Goal: Task Accomplishment & Management: Manage account settings

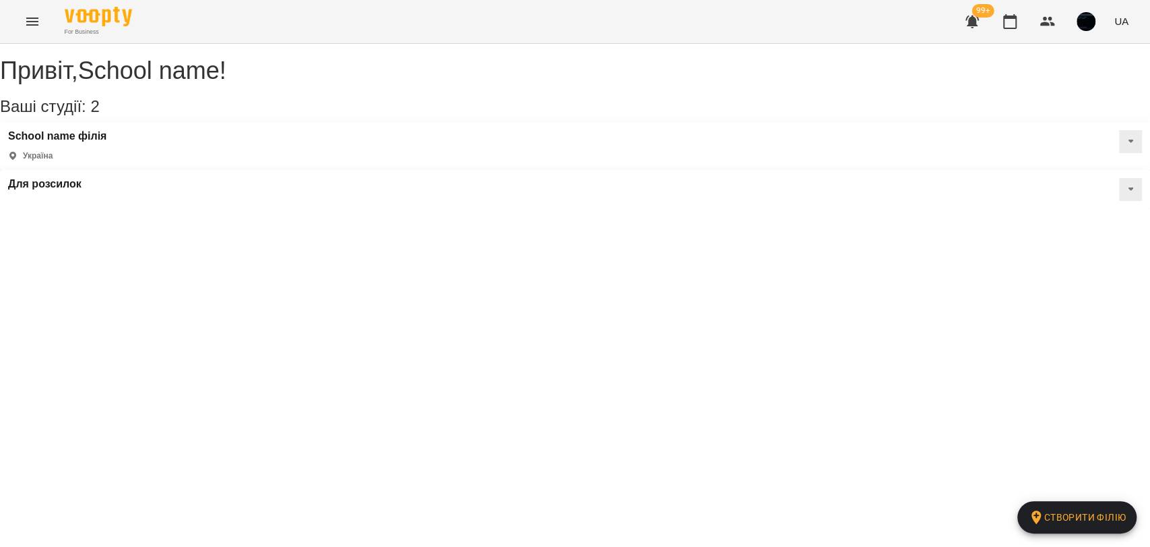
drag, startPoint x: 577, startPoint y: 305, endPoint x: 572, endPoint y: 299, distance: 7.7
click at [577, 209] on div "Привіт , School name ! Ваші студії: 2 Створити філію School name філія Україна …" at bounding box center [575, 126] width 1150 height 165
click at [1126, 25] on span "UA" at bounding box center [1122, 21] width 14 height 14
click at [1099, 185] on div at bounding box center [575, 273] width 1150 height 547
click at [34, 21] on icon "Menu" at bounding box center [32, 22] width 12 height 8
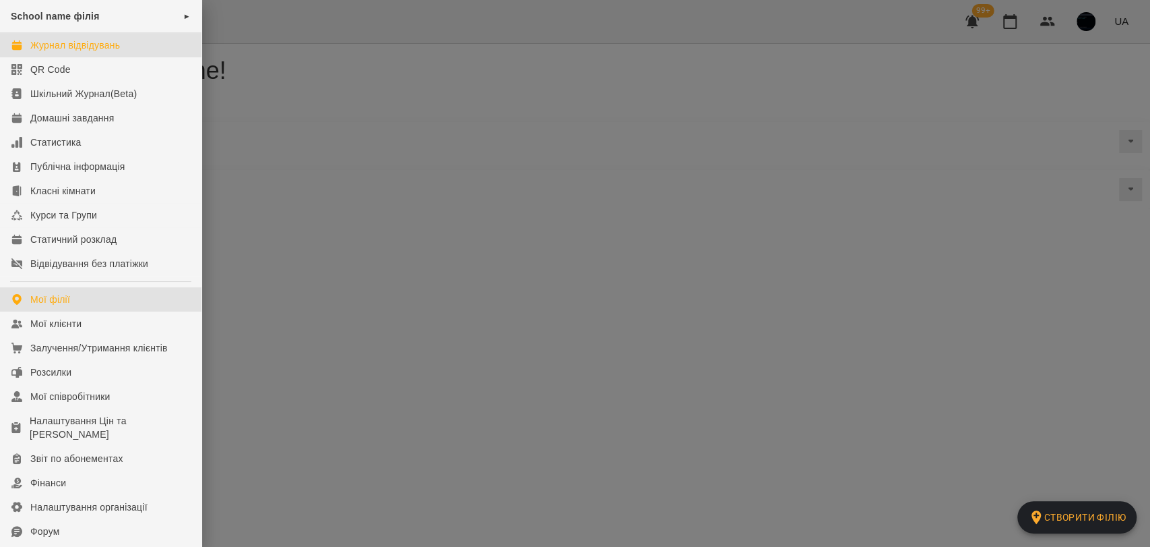
click at [92, 45] on div "Журнал відвідувань" at bounding box center [75, 44] width 90 height 13
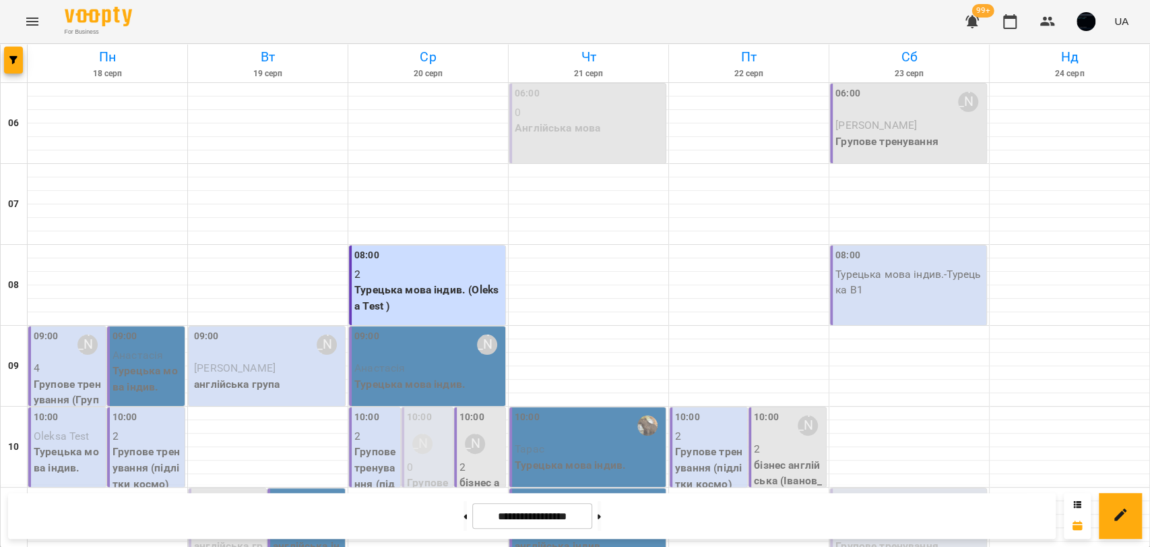
scroll to position [524, 0]
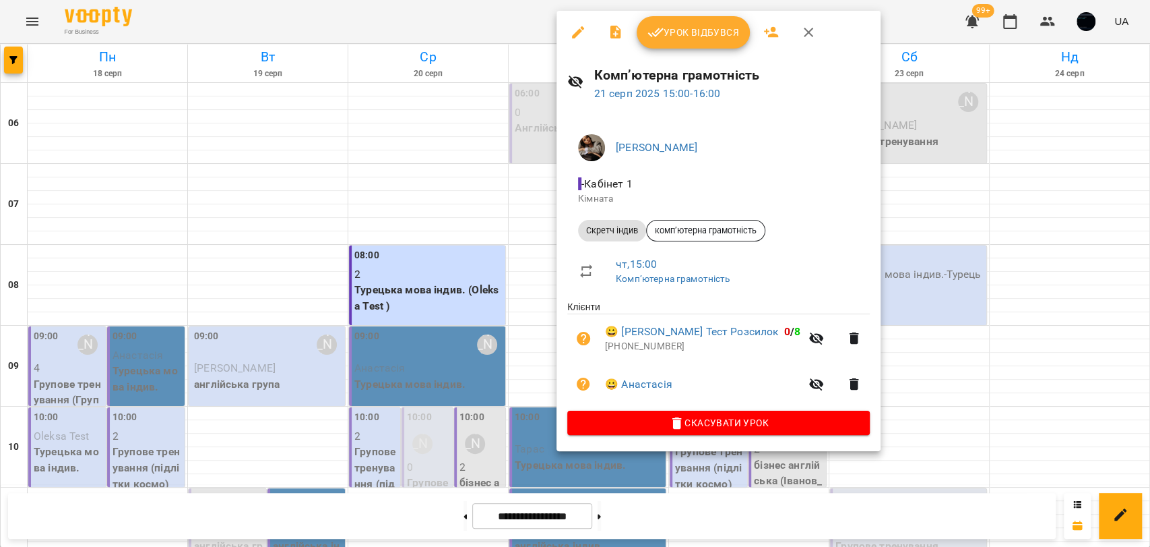
click at [538, 357] on div at bounding box center [575, 273] width 1150 height 547
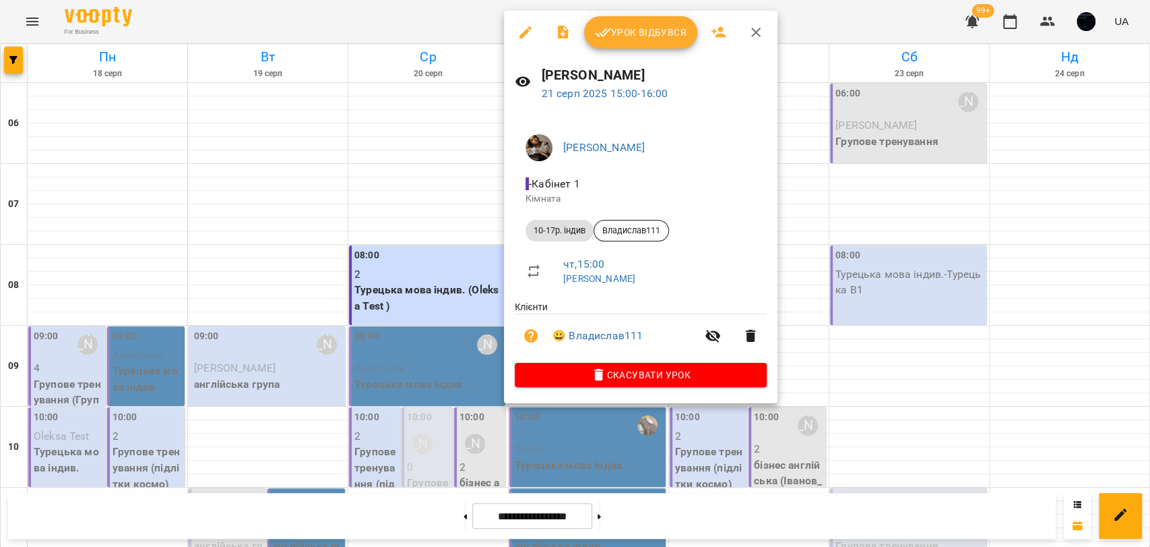
click at [825, 317] on div at bounding box center [575, 273] width 1150 height 547
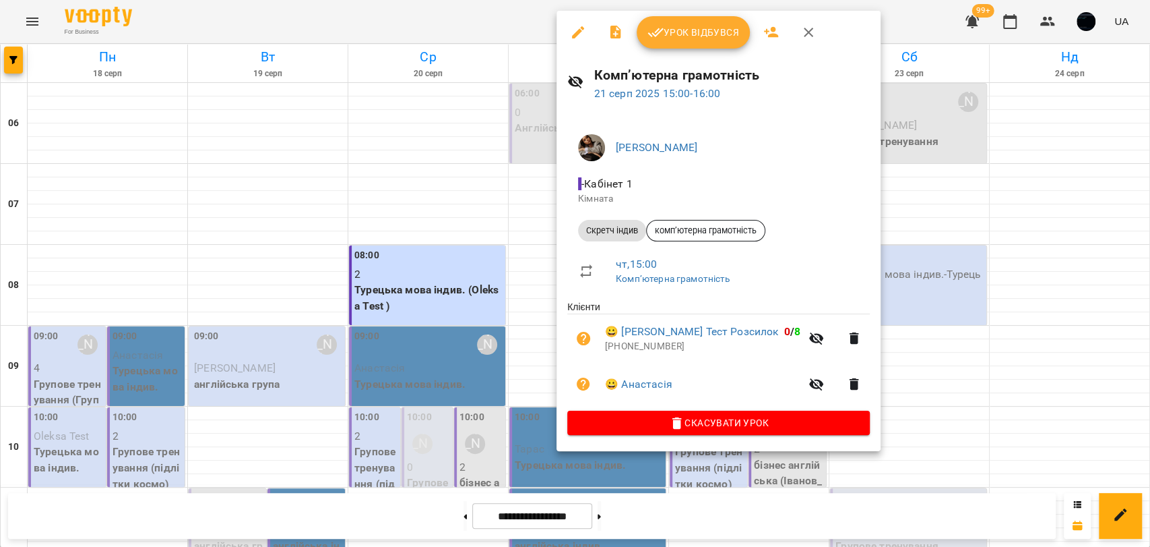
click at [673, 34] on span "Урок відбувся" at bounding box center [694, 32] width 92 height 16
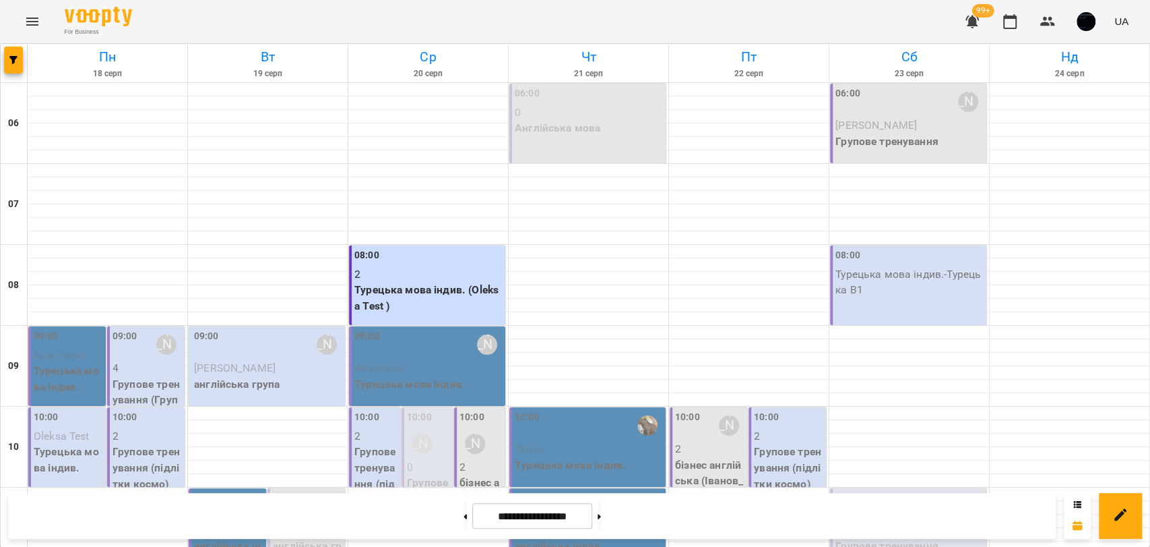
scroll to position [511, 0]
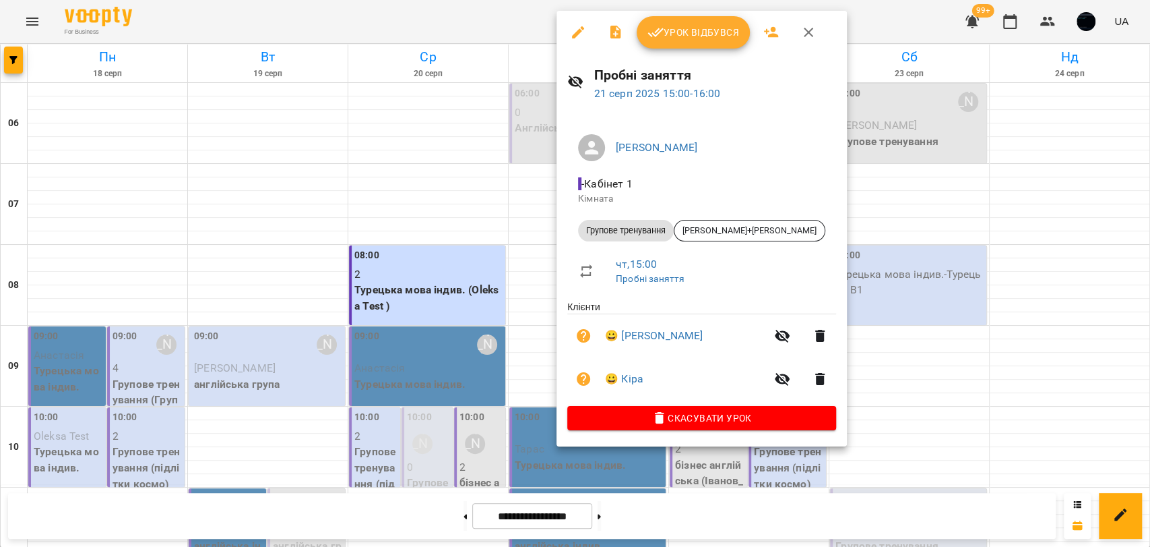
click at [779, 26] on button "button" at bounding box center [772, 32] width 32 height 32
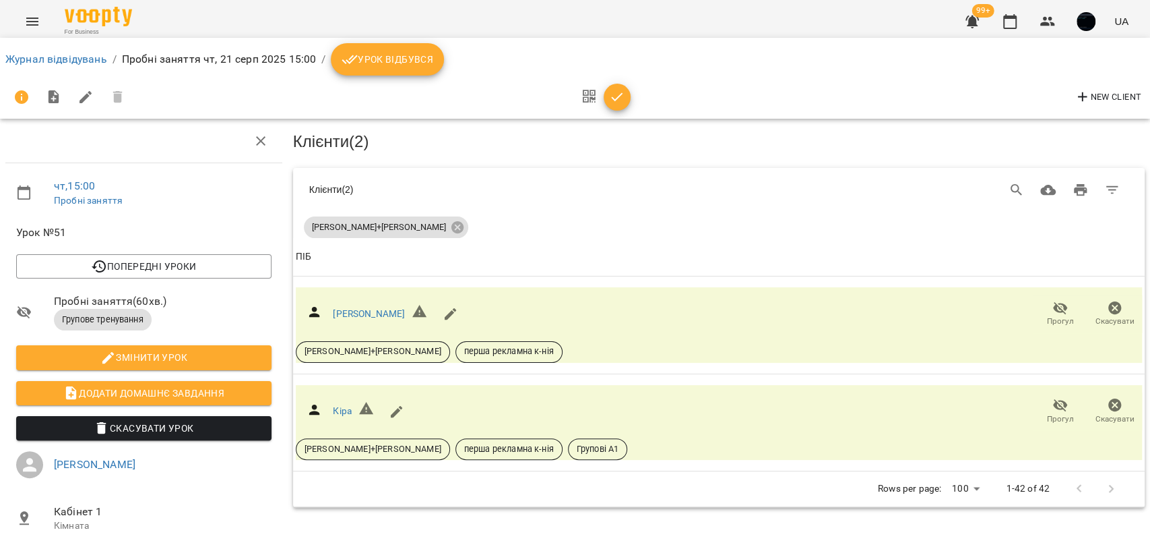
click at [383, 69] on button "Урок відбувся" at bounding box center [387, 59] width 113 height 32
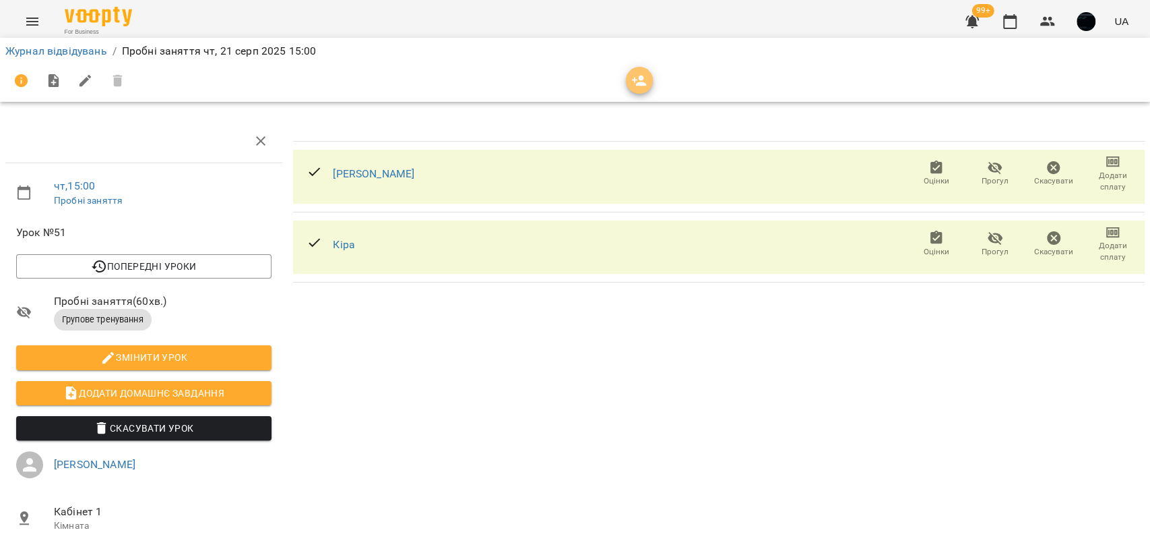
click at [637, 86] on icon "button" at bounding box center [639, 81] width 16 height 16
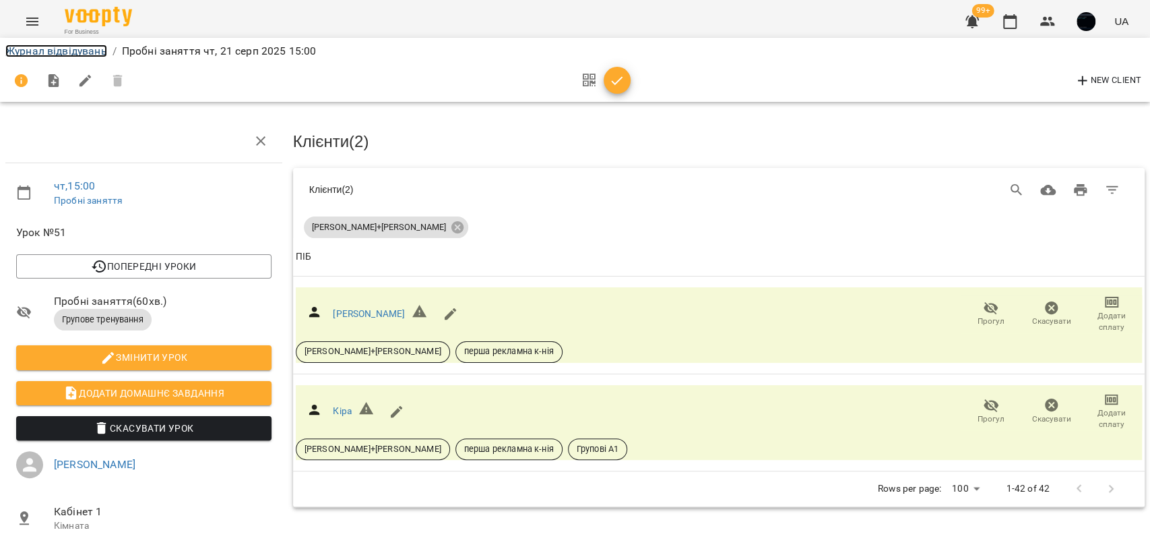
click at [72, 51] on link "Журнал відвідувань" at bounding box center [56, 50] width 102 height 13
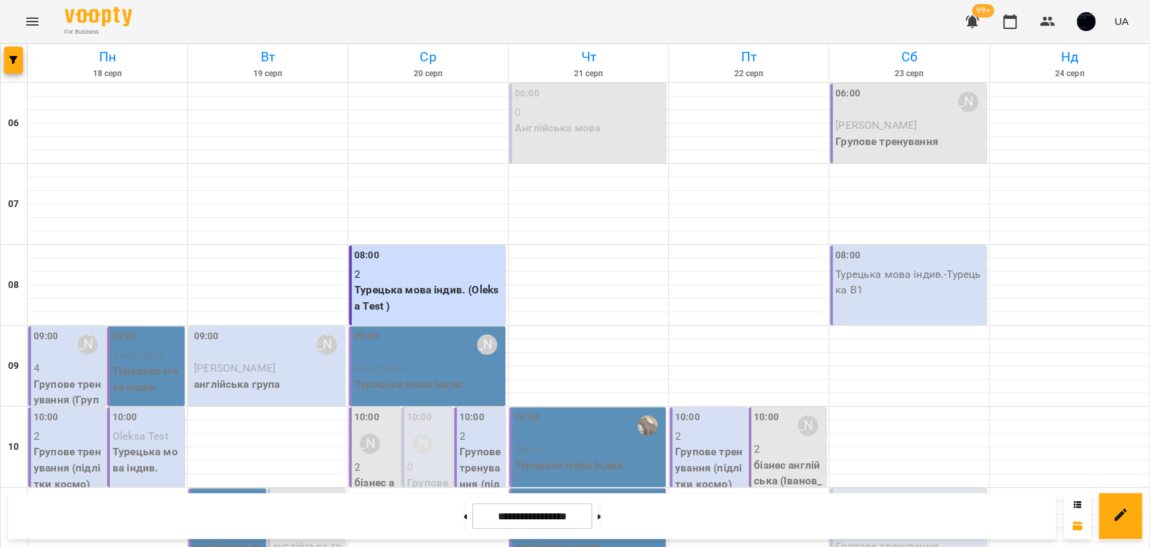
scroll to position [598, 0]
select select
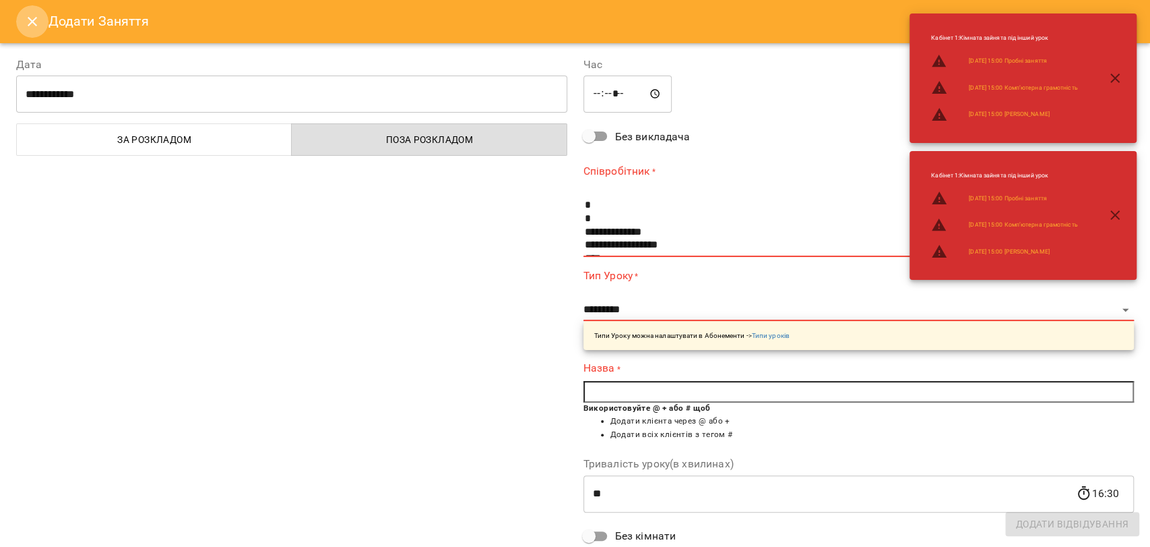
click at [25, 24] on icon "Close" at bounding box center [32, 21] width 16 height 16
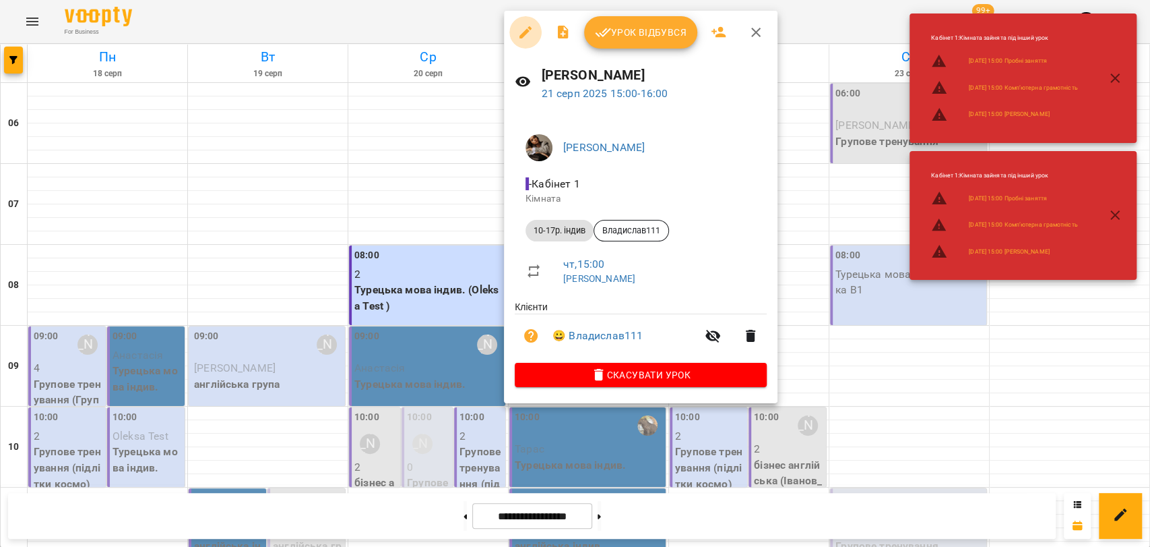
click at [530, 30] on icon "button" at bounding box center [526, 32] width 16 height 16
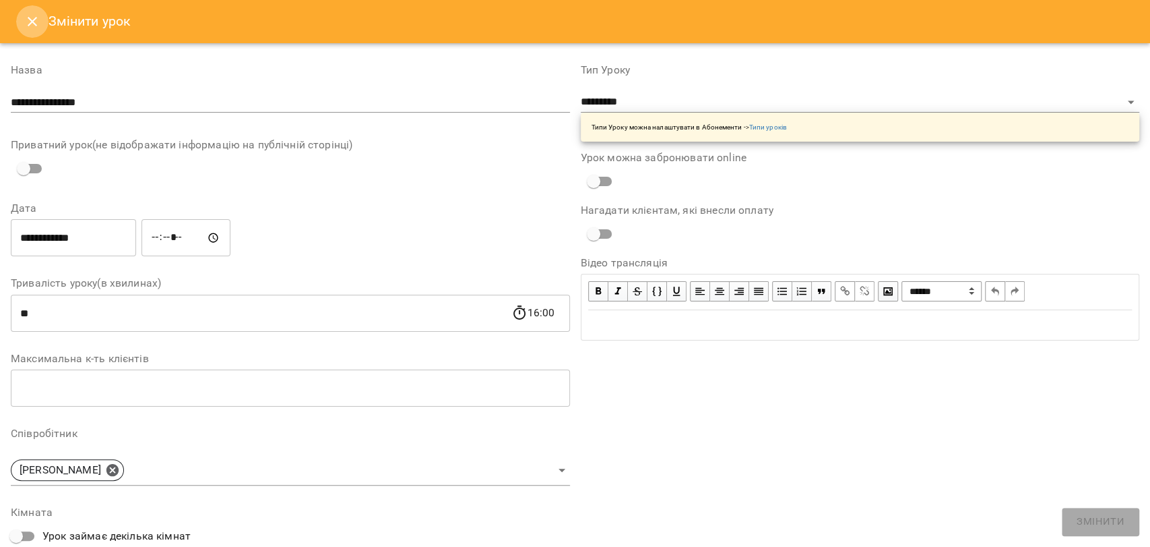
click at [34, 24] on icon "Close" at bounding box center [32, 21] width 9 height 9
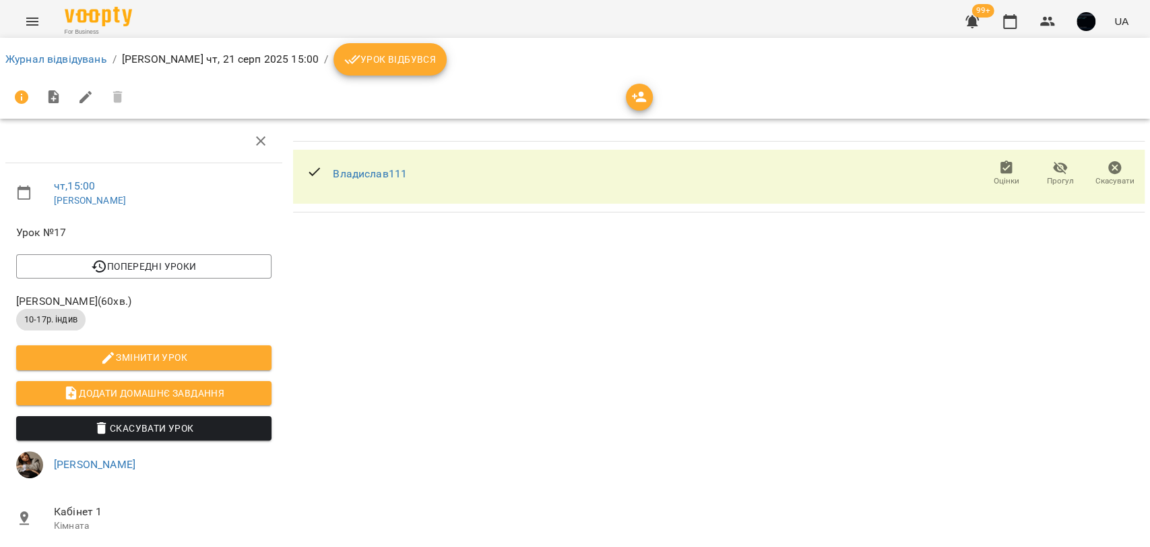
click at [642, 102] on icon "button" at bounding box center [639, 97] width 16 height 16
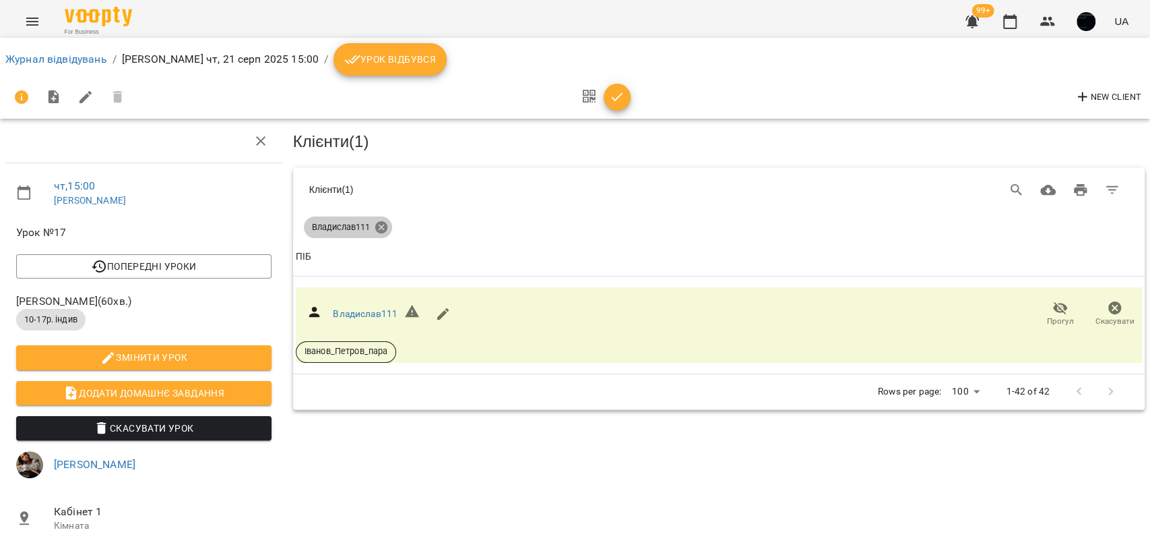
click at [380, 223] on icon at bounding box center [381, 227] width 15 height 15
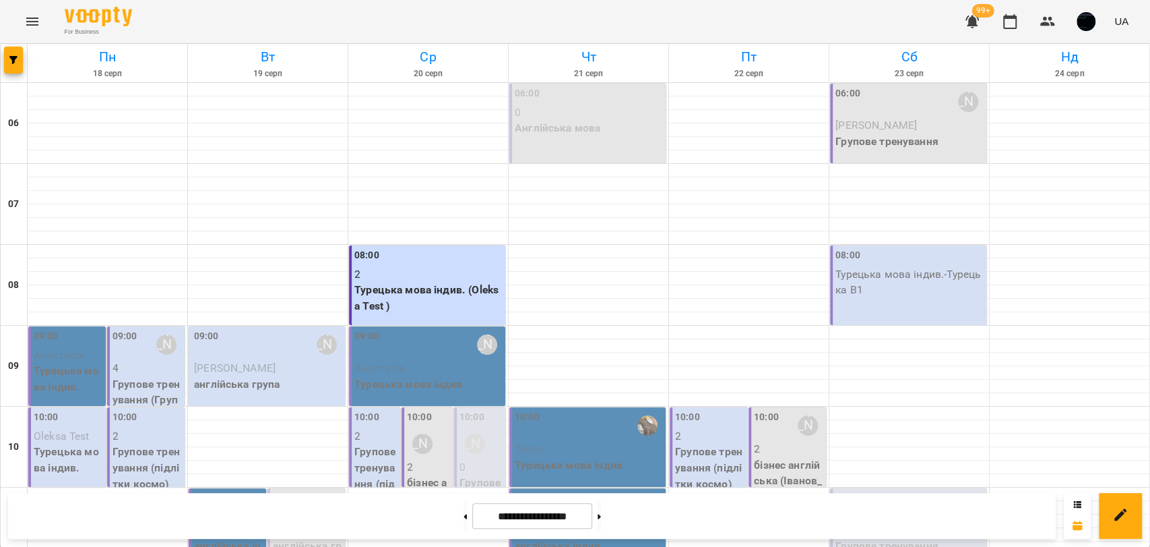
scroll to position [598, 0]
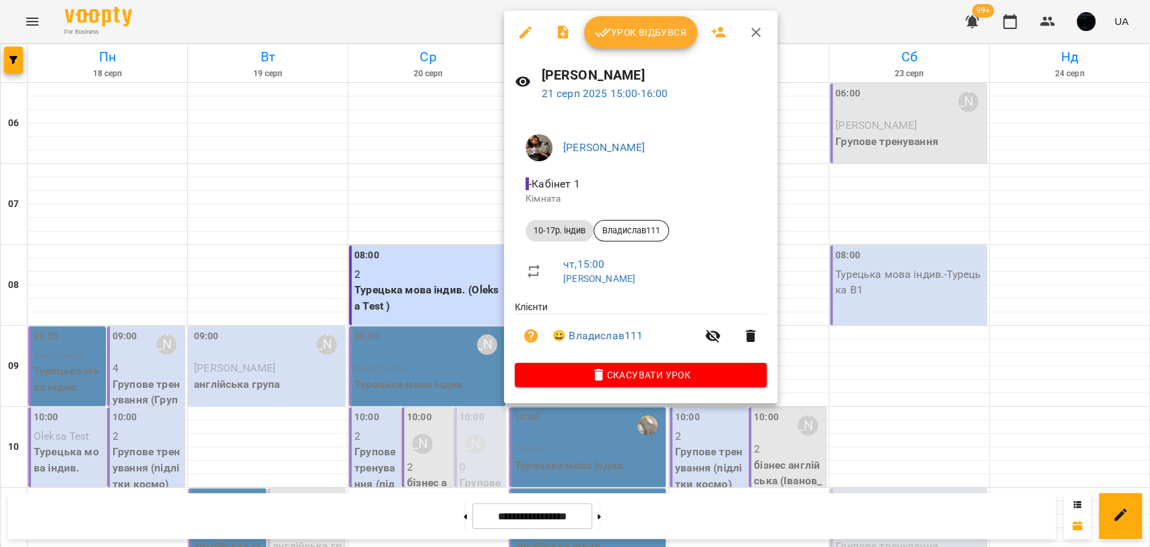
click at [526, 35] on icon "button" at bounding box center [526, 32] width 16 height 16
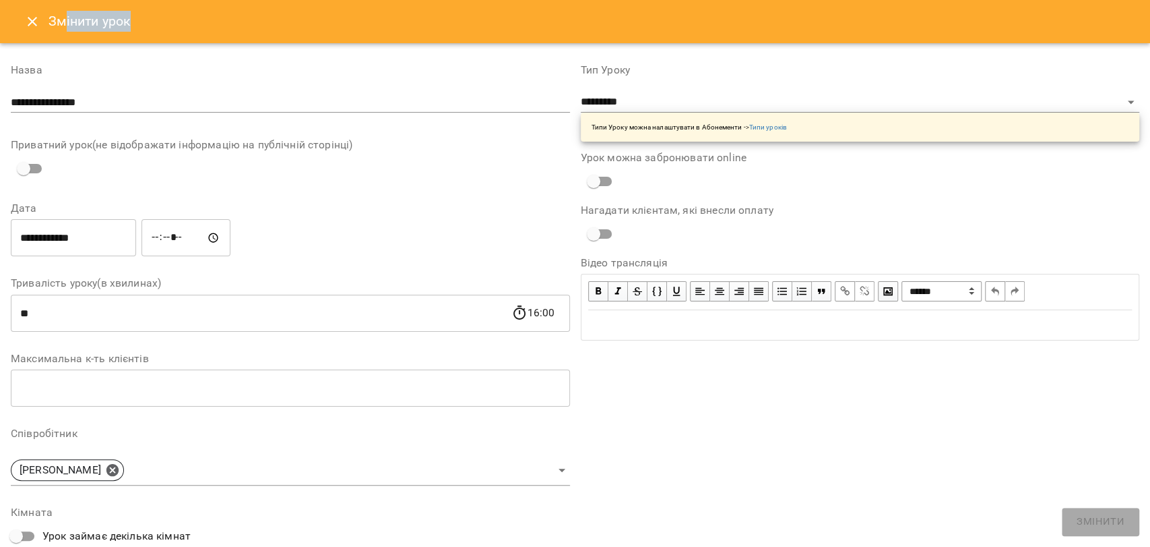
drag, startPoint x: 124, startPoint y: 28, endPoint x: 65, endPoint y: 27, distance: 58.6
click at [65, 27] on h6 "Змінити урок" at bounding box center [90, 21] width 83 height 21
click at [25, 23] on icon "Close" at bounding box center [32, 21] width 16 height 16
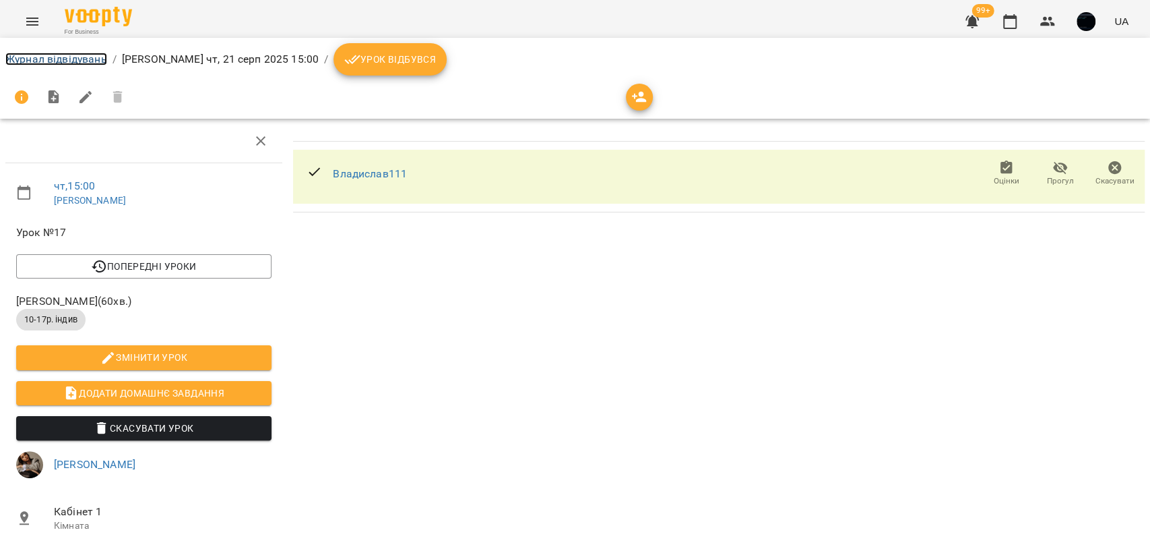
click at [45, 53] on link "Журнал відвідувань" at bounding box center [56, 59] width 102 height 13
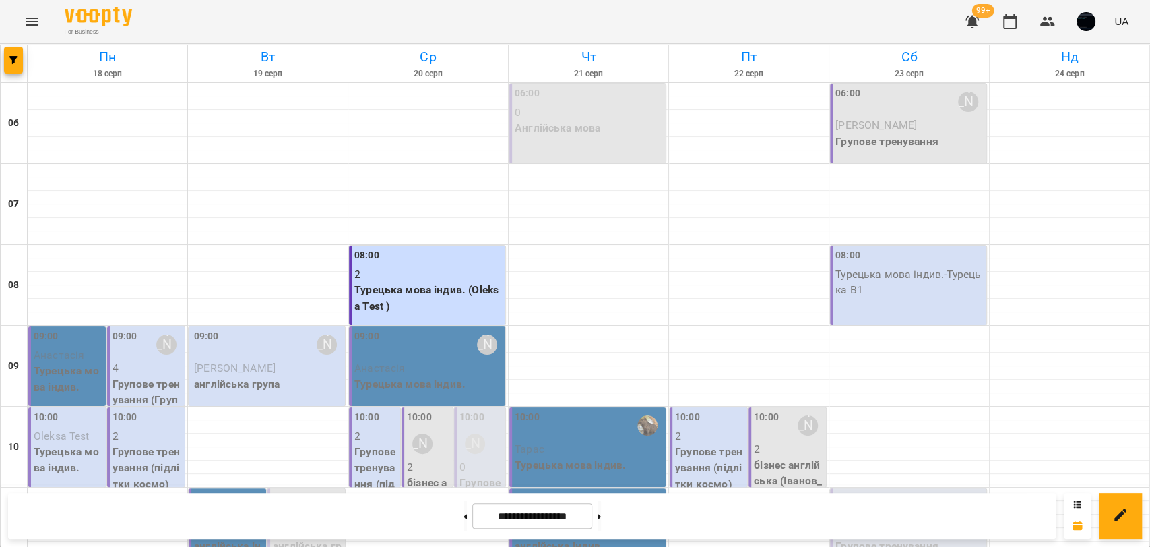
scroll to position [598, 0]
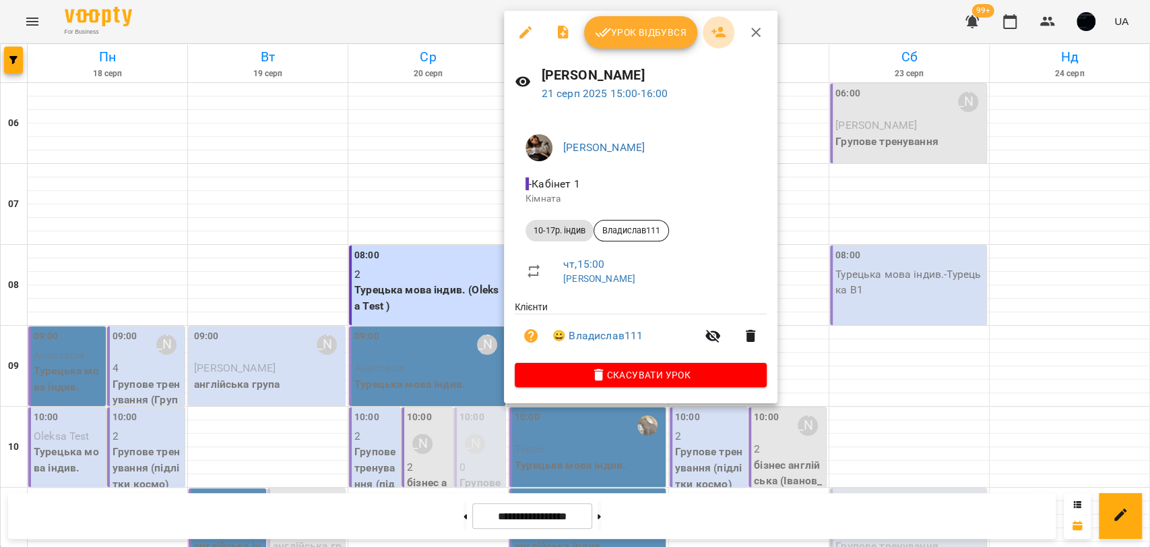
click at [716, 34] on icon "button" at bounding box center [719, 32] width 15 height 11
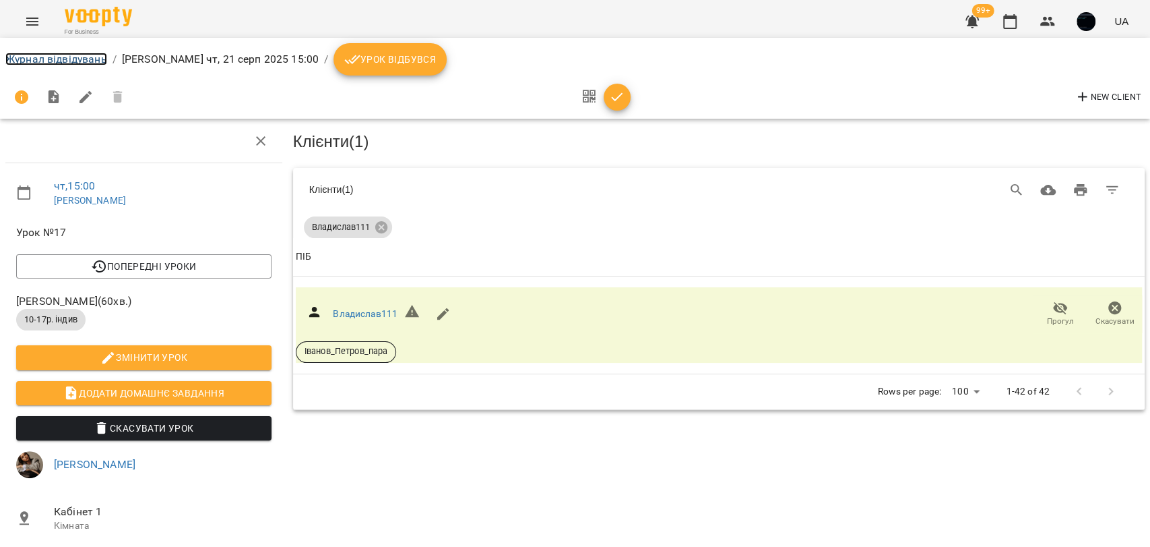
click at [36, 55] on link "Журнал відвідувань" at bounding box center [56, 59] width 102 height 13
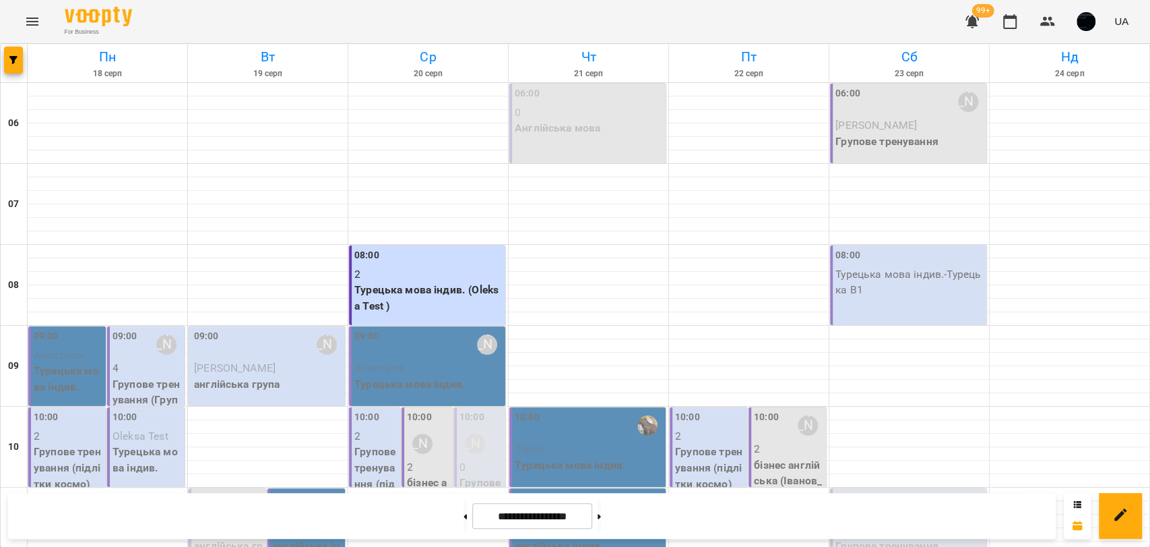
scroll to position [674, 0]
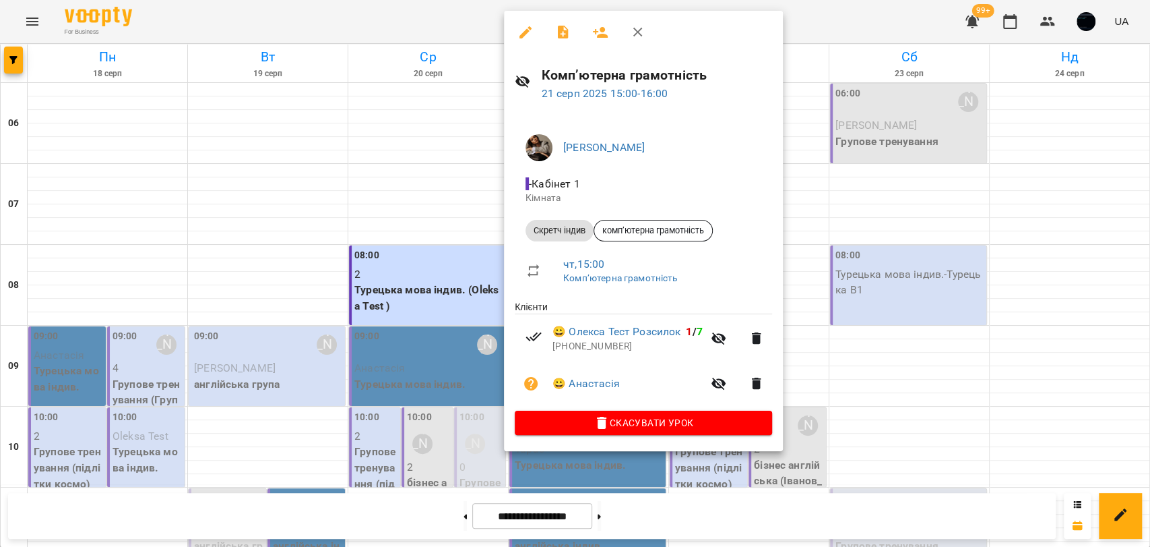
click at [462, 253] on div at bounding box center [575, 273] width 1150 height 547
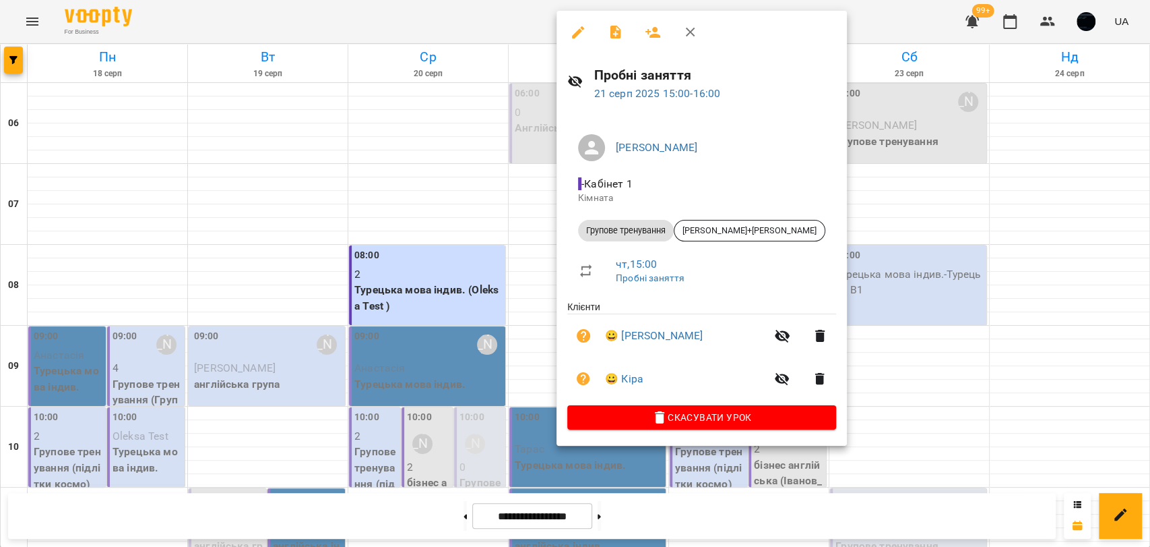
click at [544, 231] on div at bounding box center [575, 273] width 1150 height 547
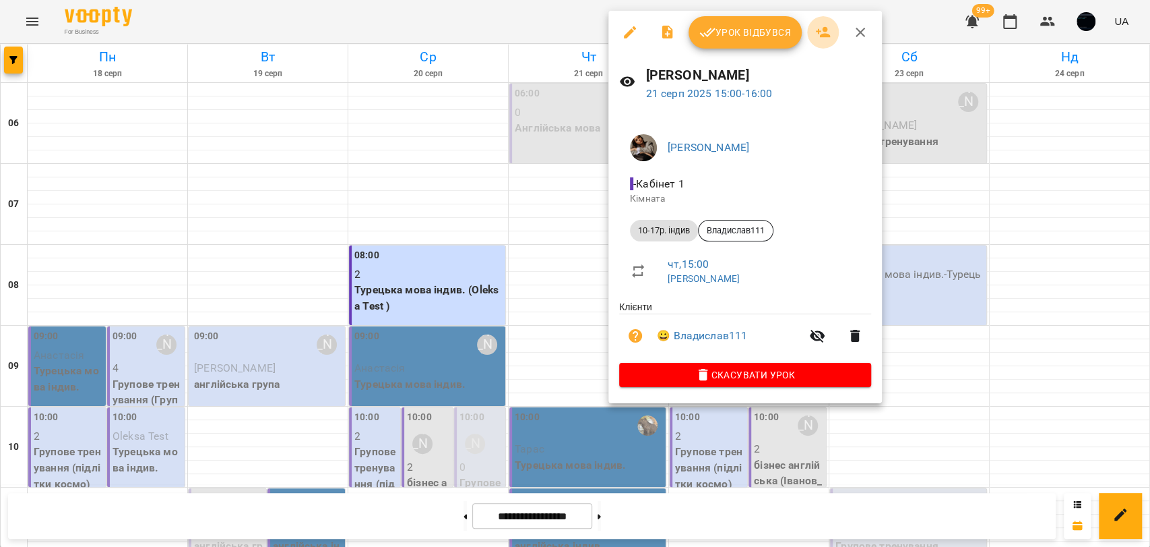
click at [823, 34] on icon "button" at bounding box center [823, 32] width 16 height 16
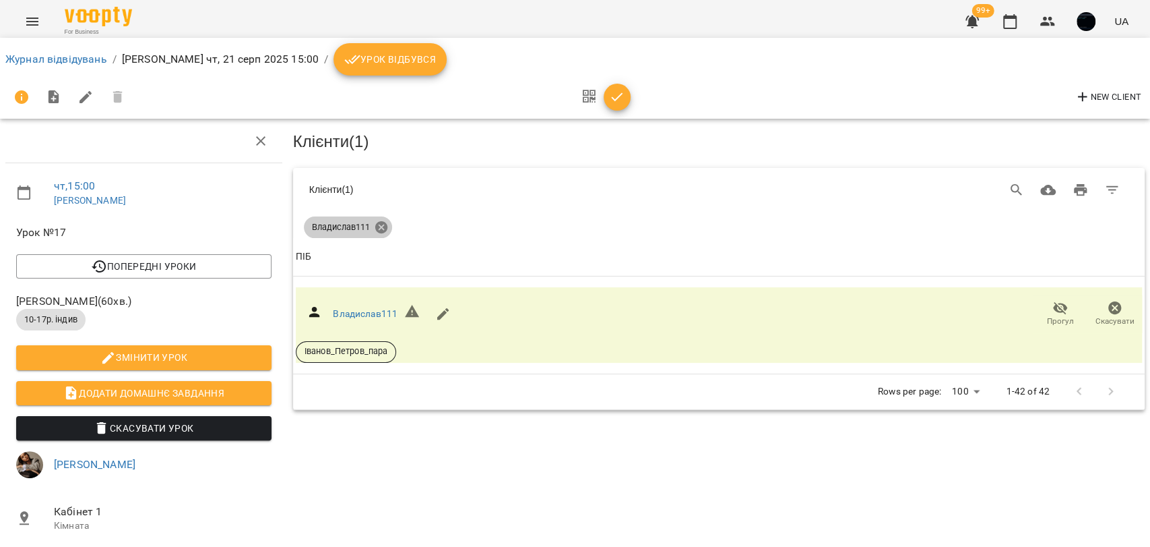
click at [382, 225] on icon at bounding box center [381, 227] width 12 height 12
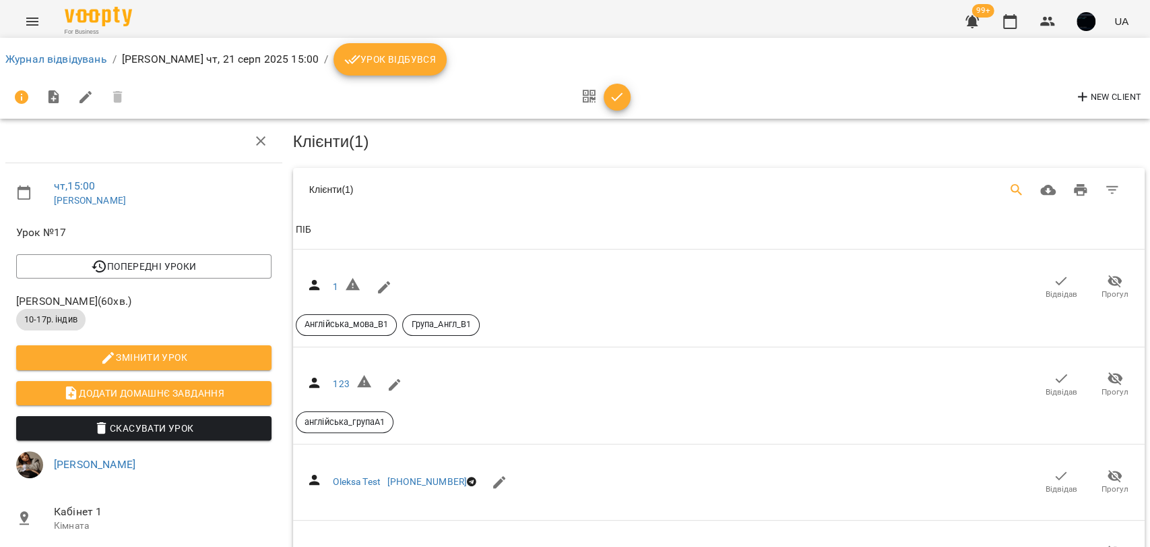
click at [1009, 185] on icon "Search" at bounding box center [1017, 190] width 16 height 16
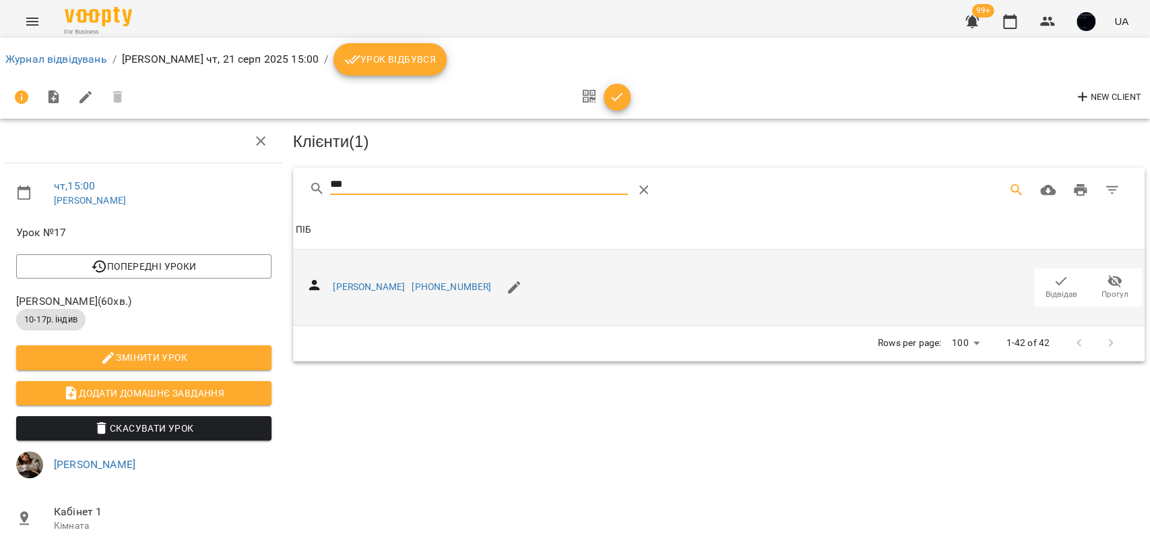
type input "***"
click at [1053, 276] on icon "button" at bounding box center [1061, 281] width 16 height 16
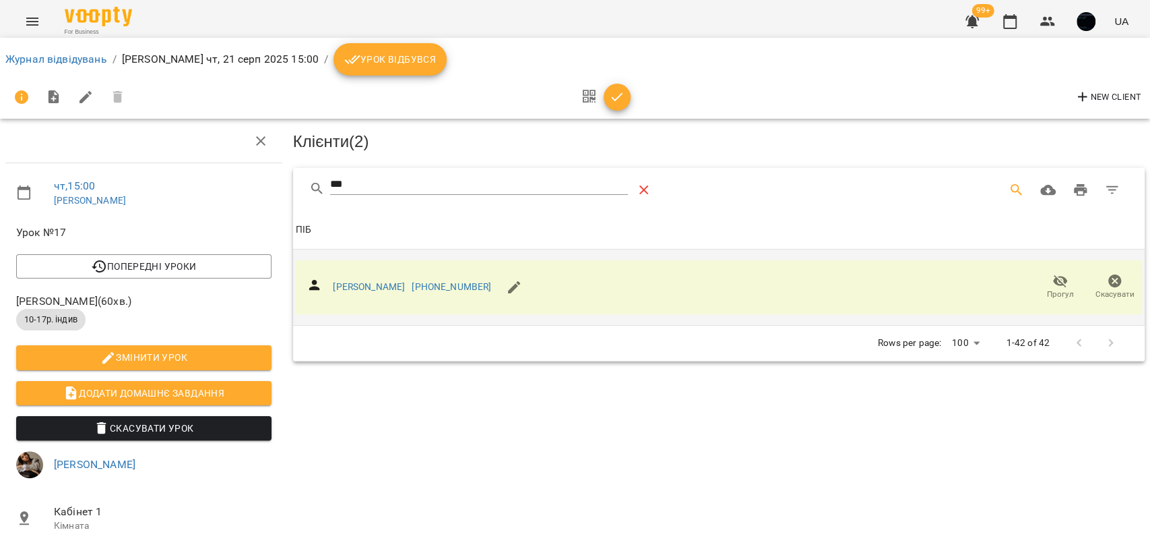
click at [650, 186] on icon "Table Toolbar" at bounding box center [644, 190] width 16 height 16
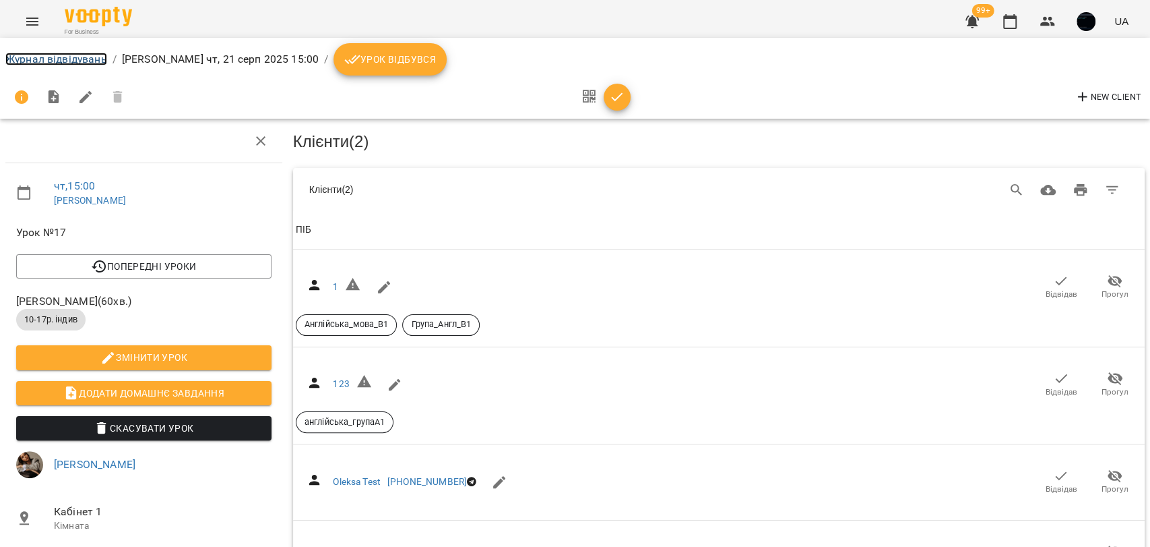
click at [57, 55] on link "Журнал відвідувань" at bounding box center [56, 59] width 102 height 13
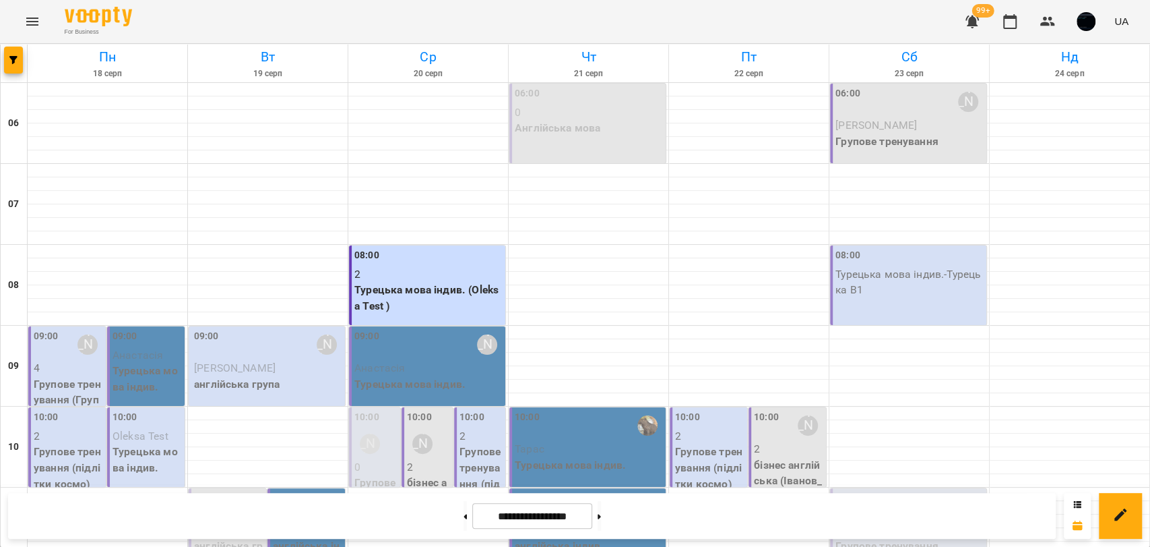
scroll to position [749, 0]
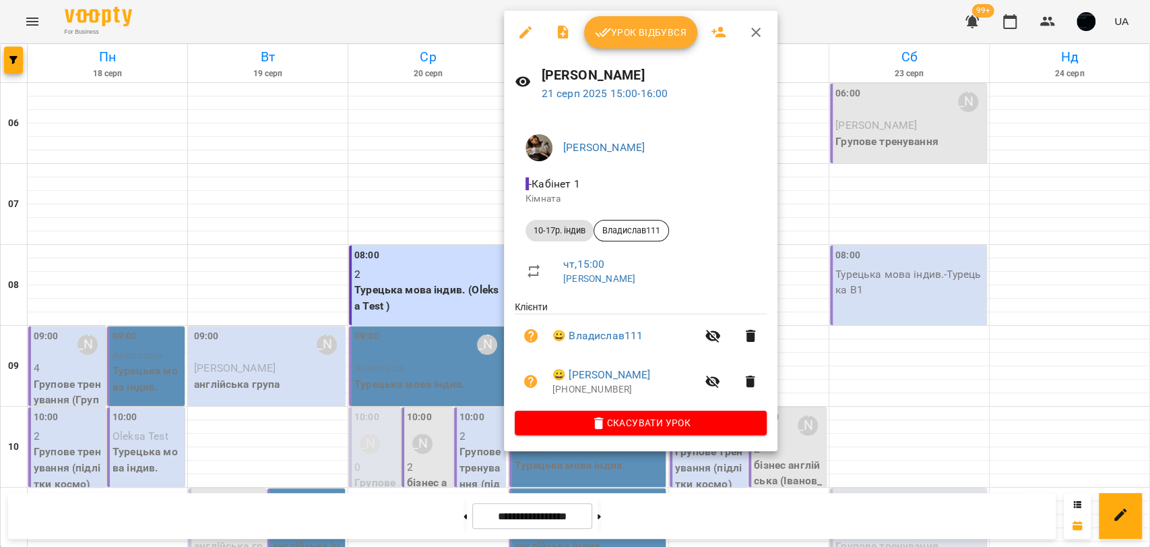
click at [827, 206] on div at bounding box center [575, 273] width 1150 height 547
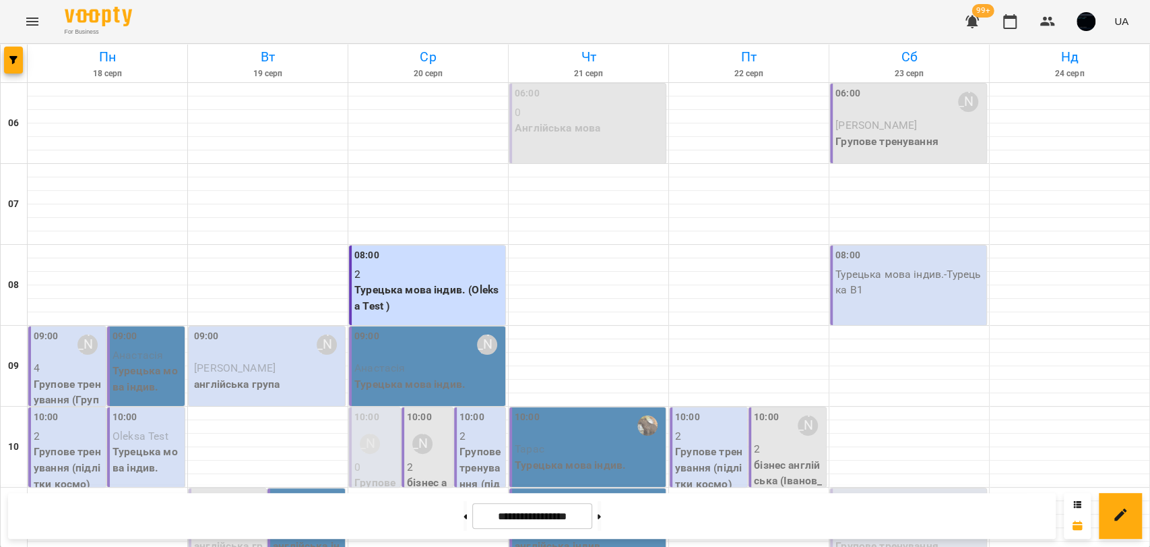
scroll to position [598, 0]
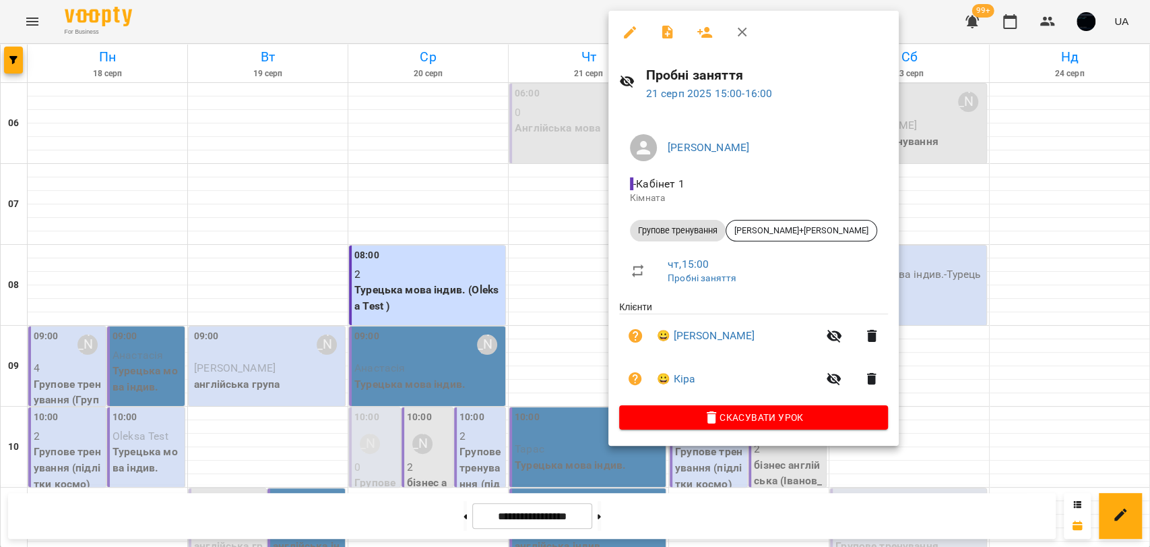
click at [548, 111] on div at bounding box center [575, 273] width 1150 height 547
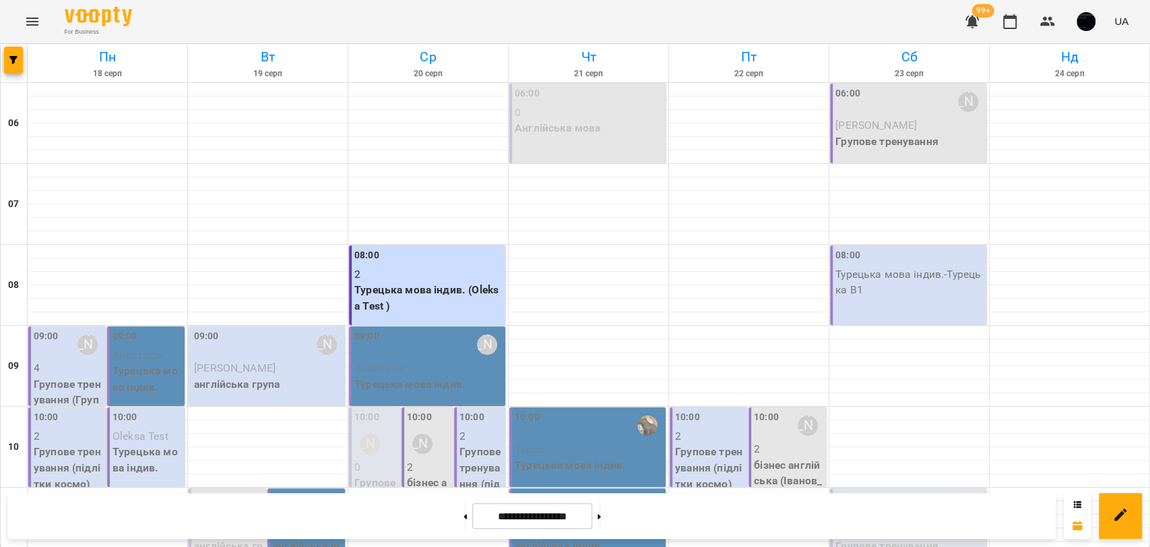
scroll to position [524, 0]
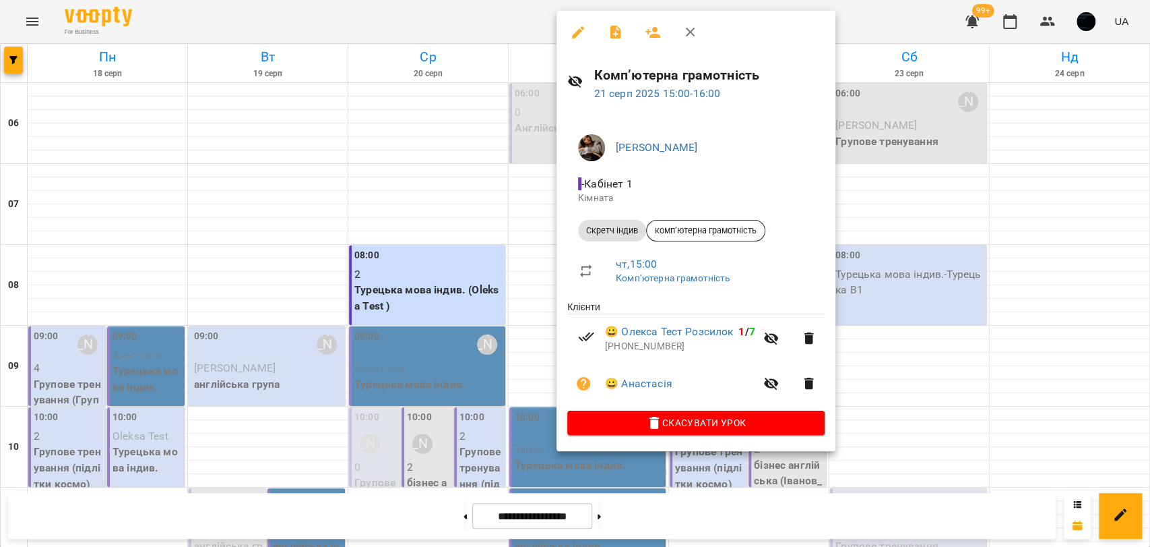
click at [894, 228] on div at bounding box center [575, 273] width 1150 height 547
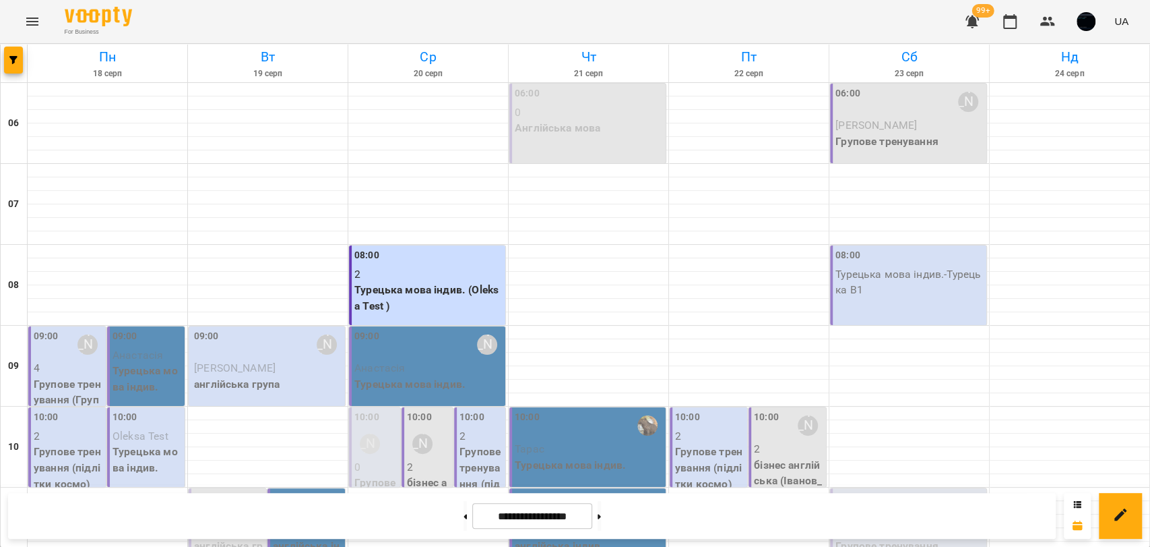
scroll to position [449, 0]
click at [39, 11] on button "Menu" at bounding box center [32, 21] width 32 height 32
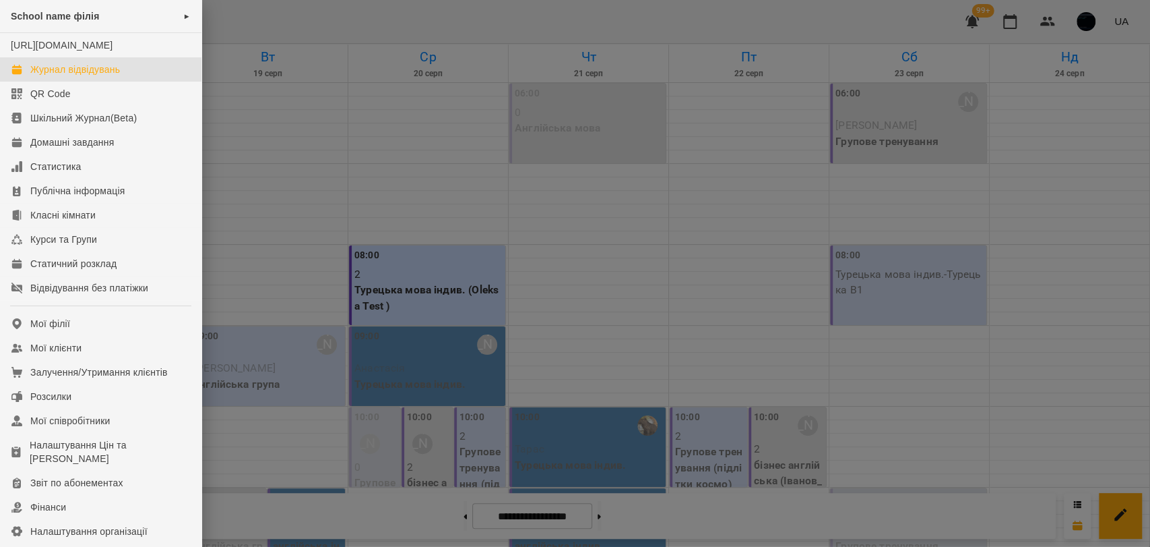
click at [254, 154] on div at bounding box center [575, 273] width 1150 height 547
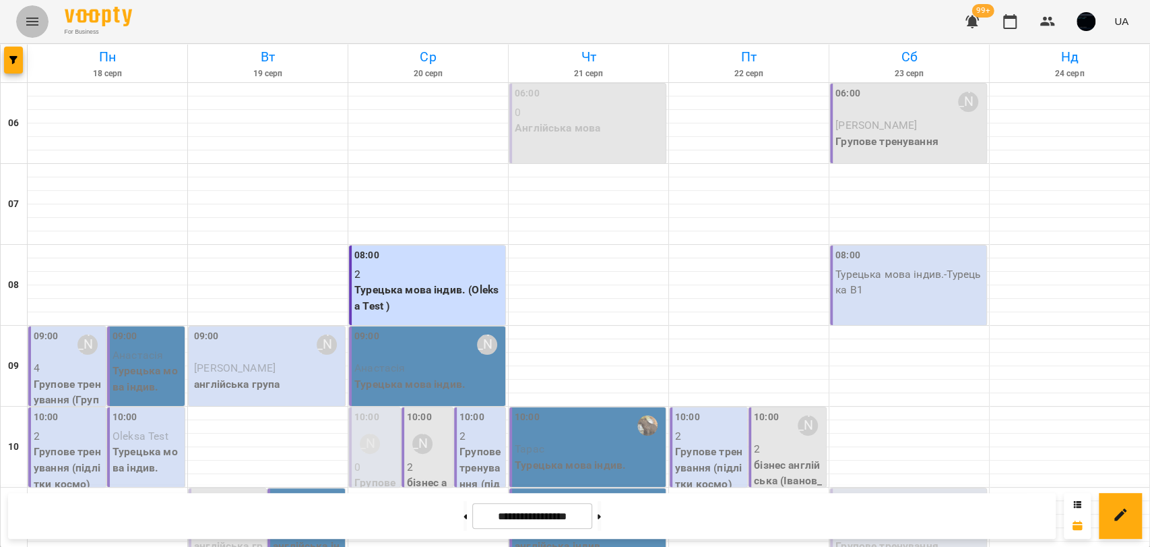
click at [43, 22] on button "Menu" at bounding box center [32, 21] width 32 height 32
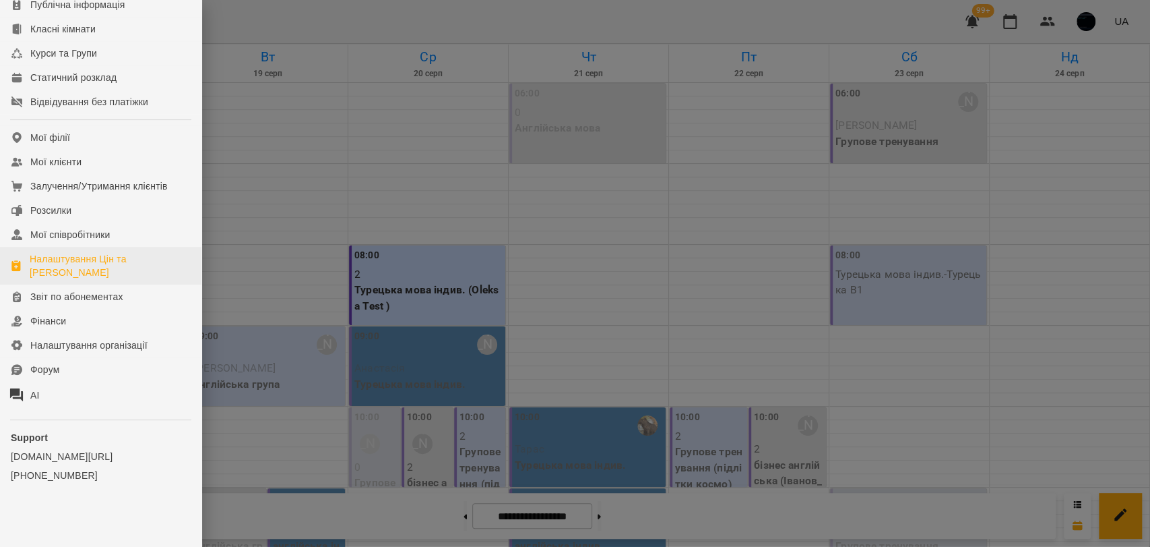
scroll to position [199, 0]
click at [121, 261] on div "Налаштування Цін та [PERSON_NAME]" at bounding box center [110, 265] width 161 height 27
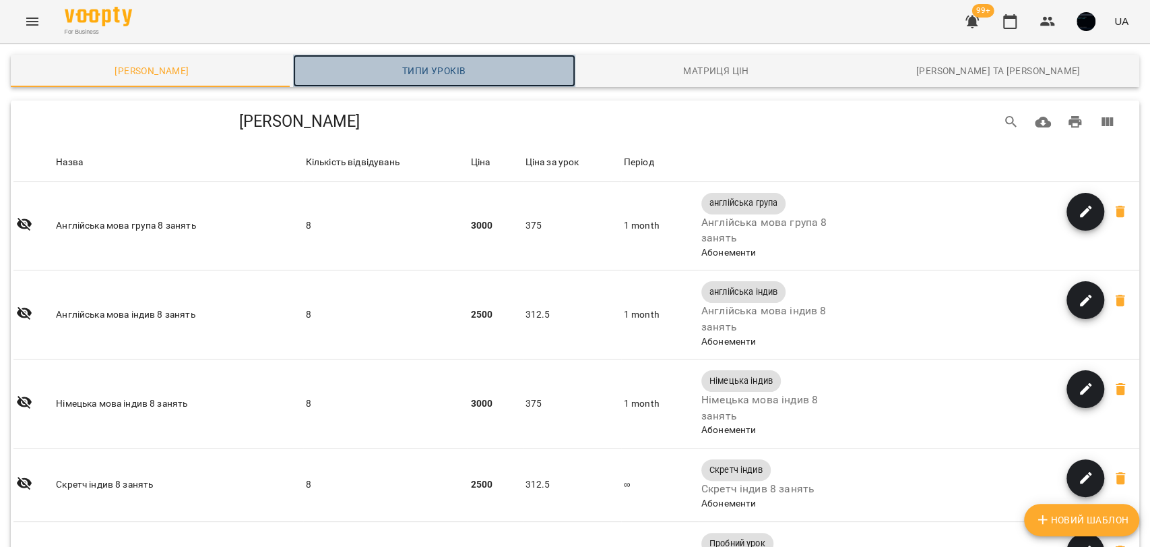
click at [447, 78] on span "Типи уроків" at bounding box center [434, 71] width 266 height 16
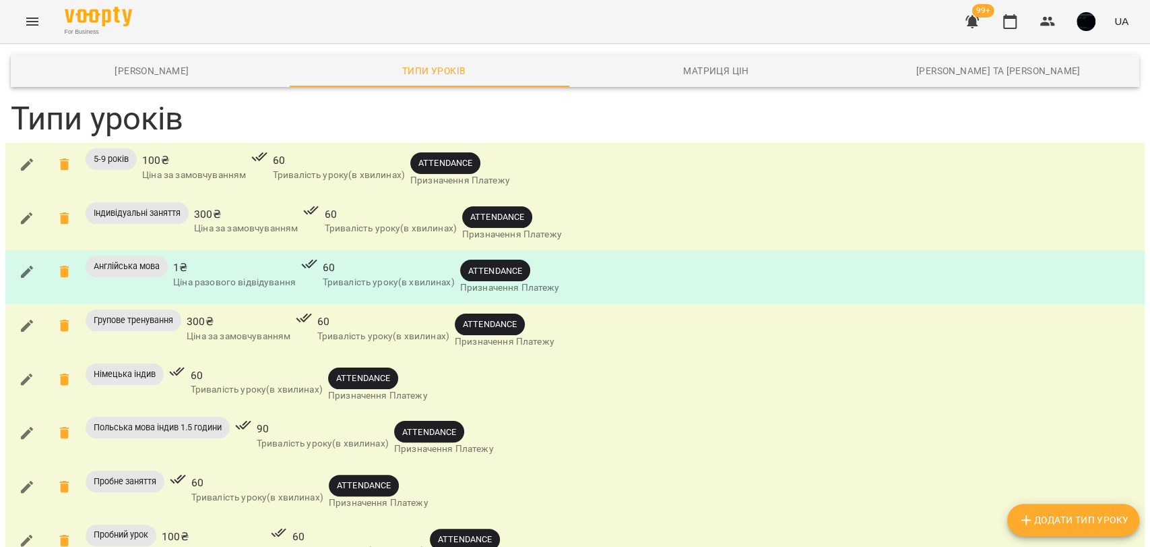
click at [1057, 514] on span "Додати Тип Уроку" at bounding box center [1073, 520] width 111 height 16
type input "*"
type input "**********"
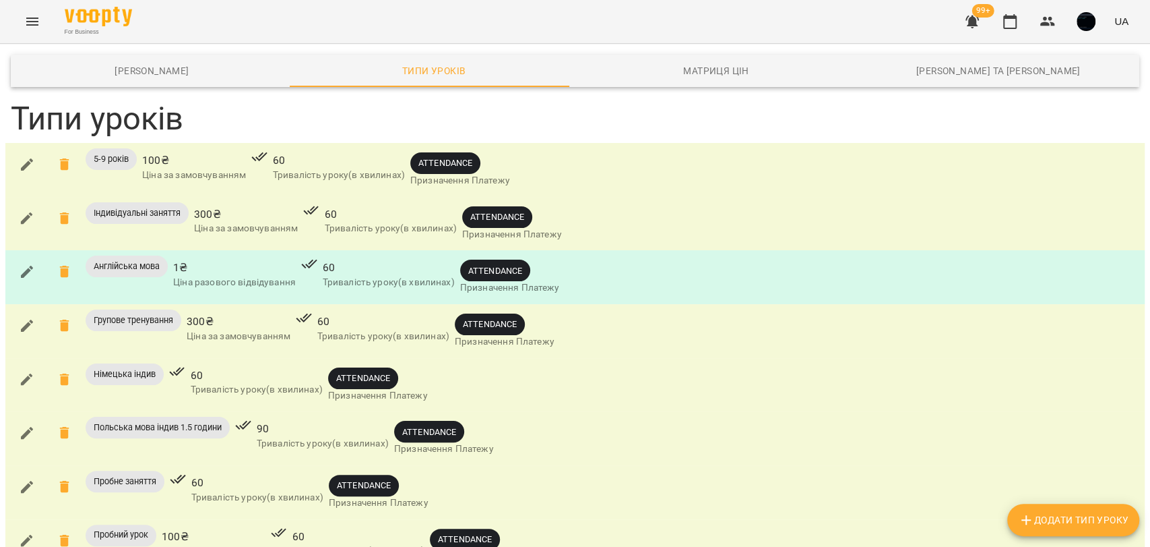
type input "***"
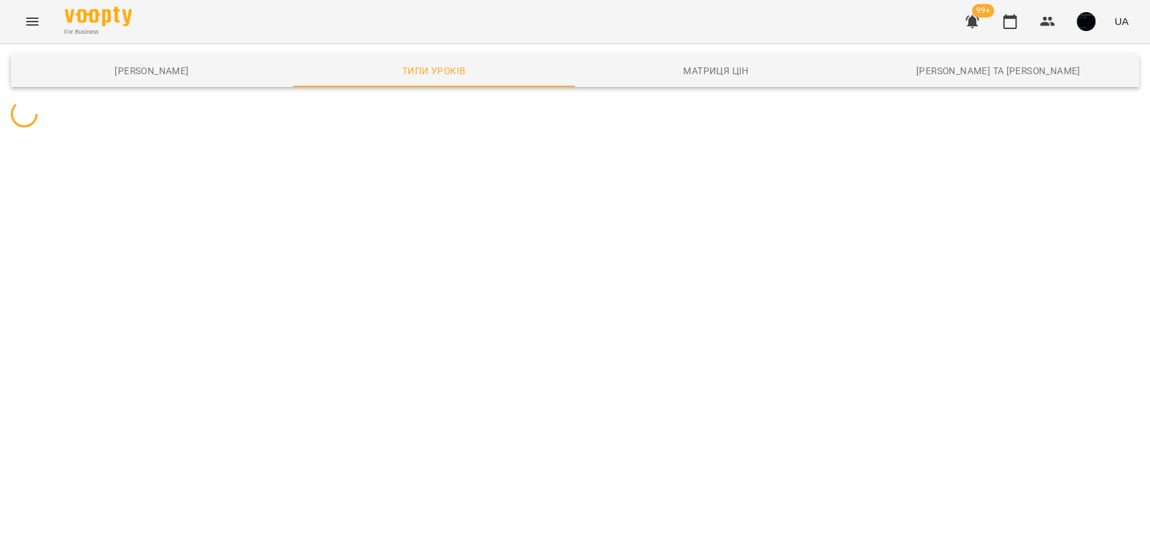
scroll to position [0, 0]
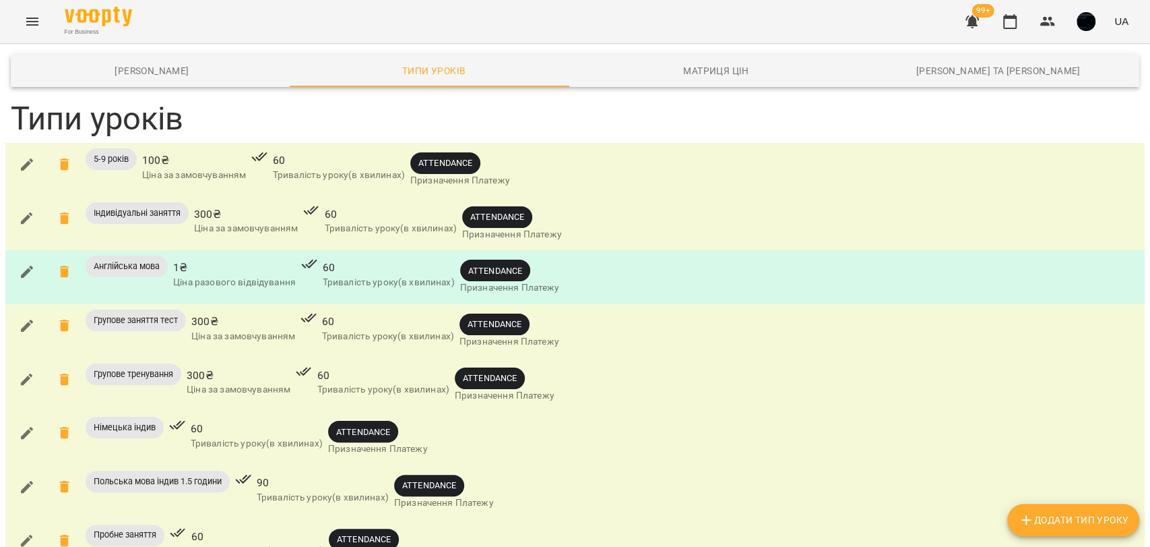
click at [46, 34] on div "For Business 99+ UA" at bounding box center [575, 21] width 1150 height 43
click at [38, 20] on icon "Menu" at bounding box center [32, 21] width 16 height 16
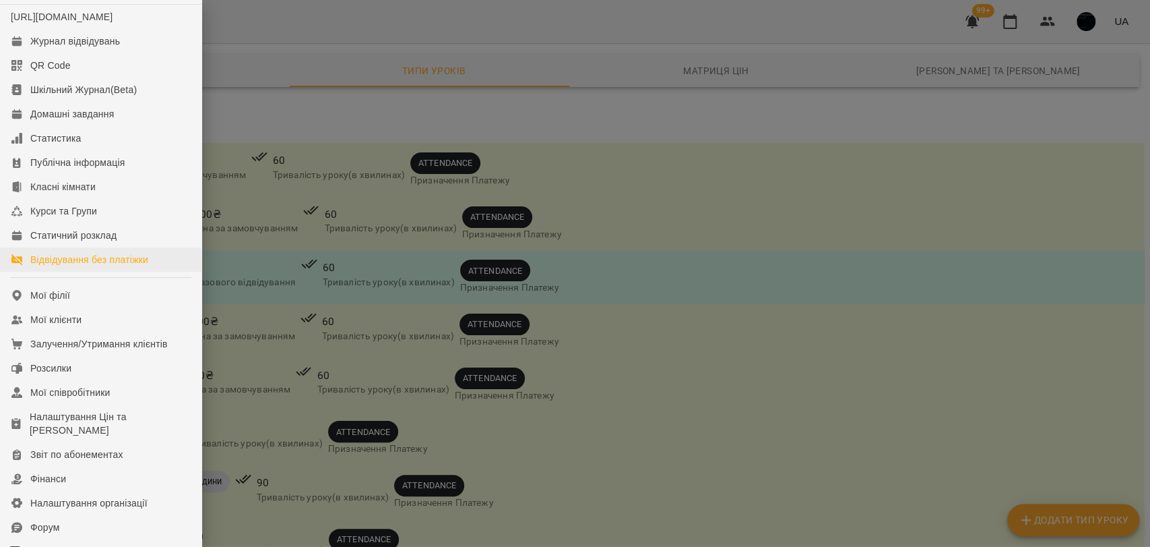
scroll to position [75, 0]
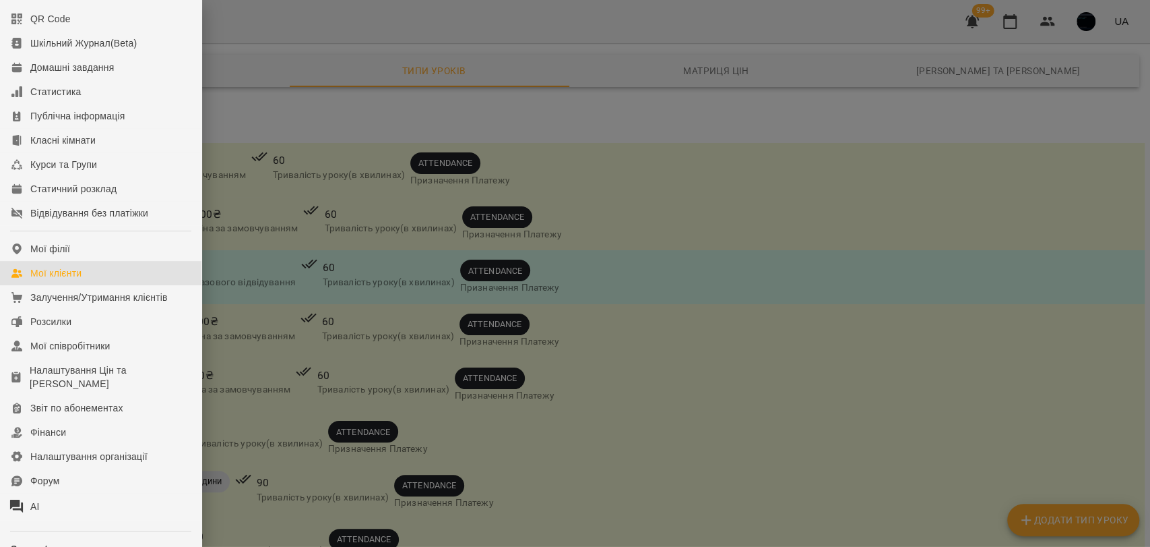
click at [77, 280] on div "Мої клієнти" at bounding box center [55, 272] width 51 height 13
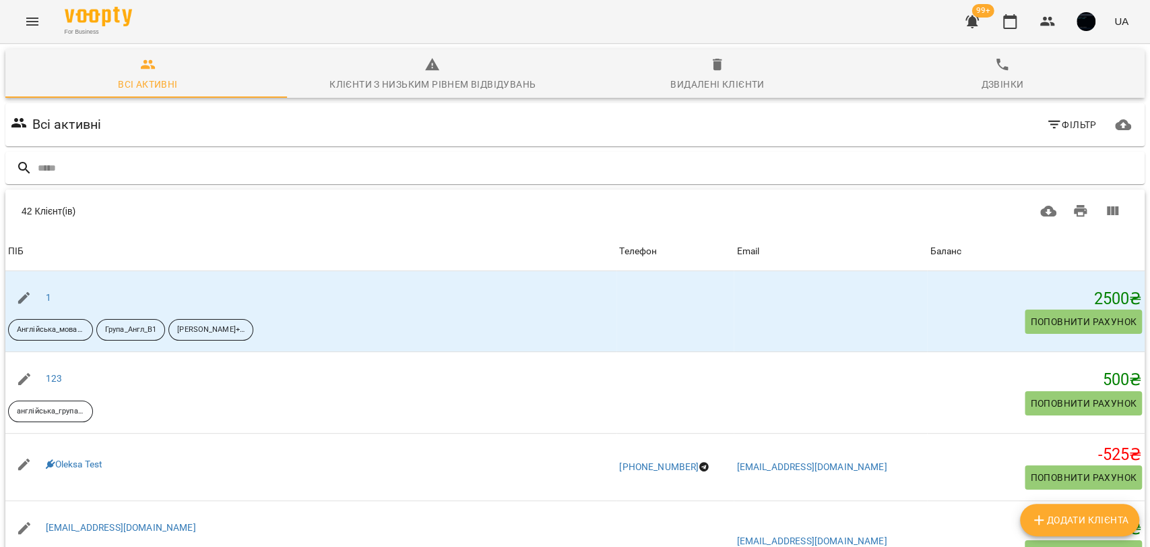
click at [24, 18] on icon "Menu" at bounding box center [32, 21] width 16 height 16
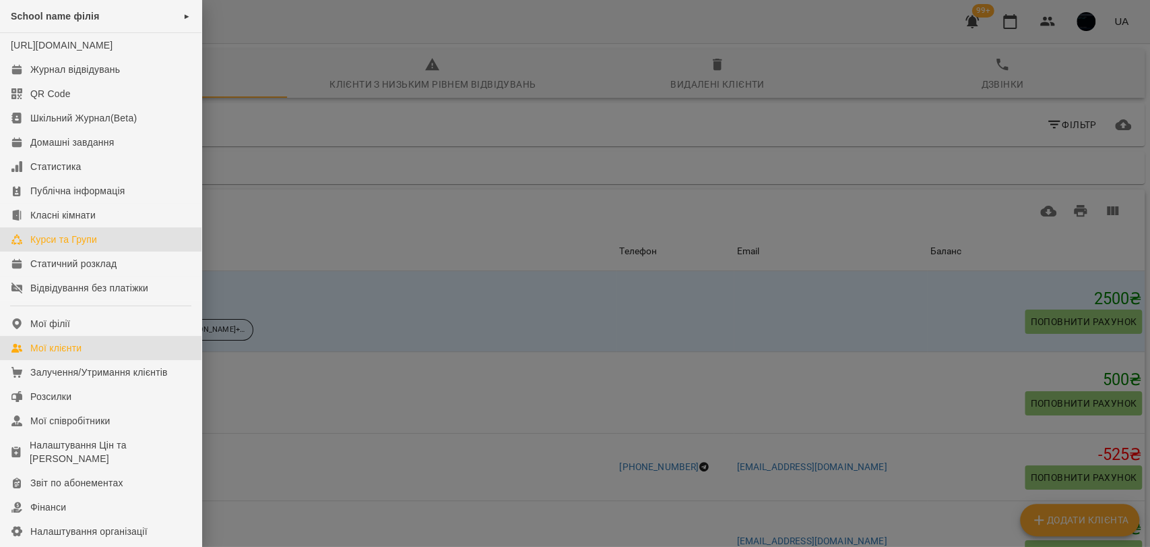
click at [86, 246] on div "Курси та Групи" at bounding box center [63, 239] width 67 height 13
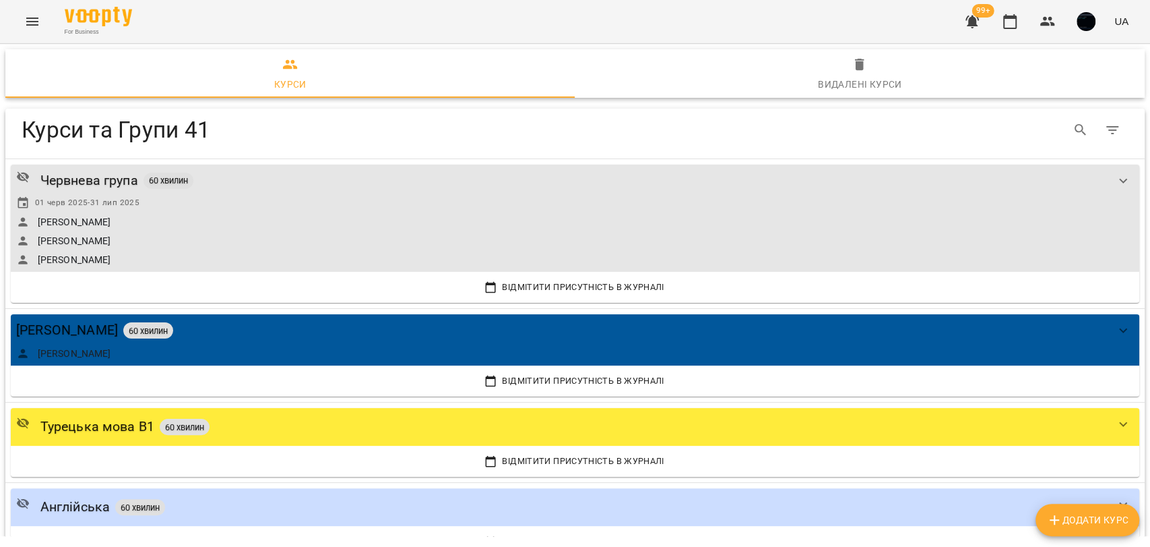
click at [1076, 516] on span "Додати Курс" at bounding box center [1088, 520] width 82 height 16
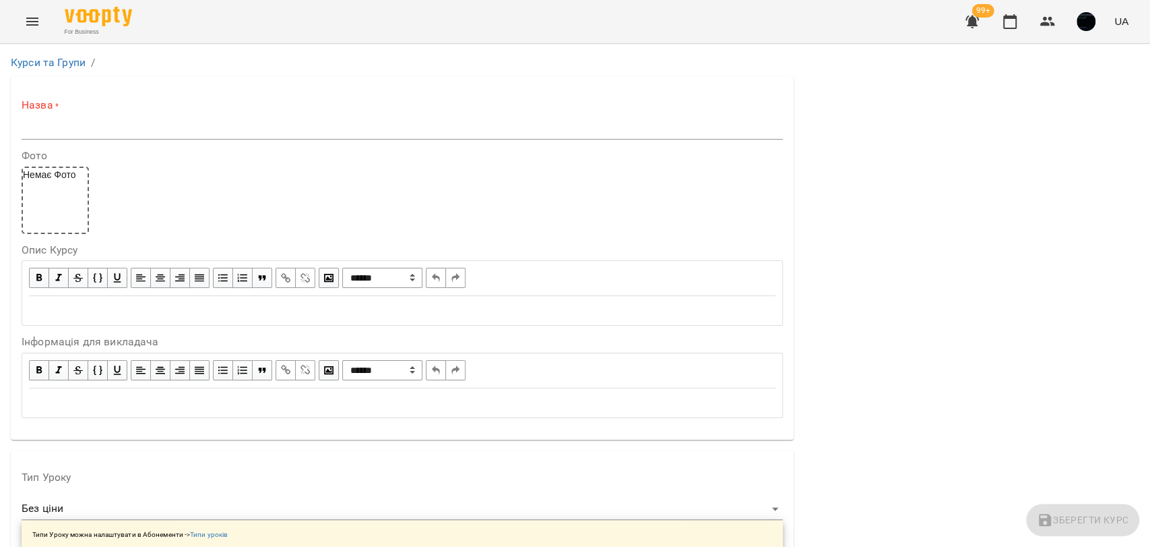
click at [140, 140] on div "**********" at bounding box center [402, 257] width 783 height 363
click at [135, 131] on input "text" at bounding box center [403, 129] width 762 height 22
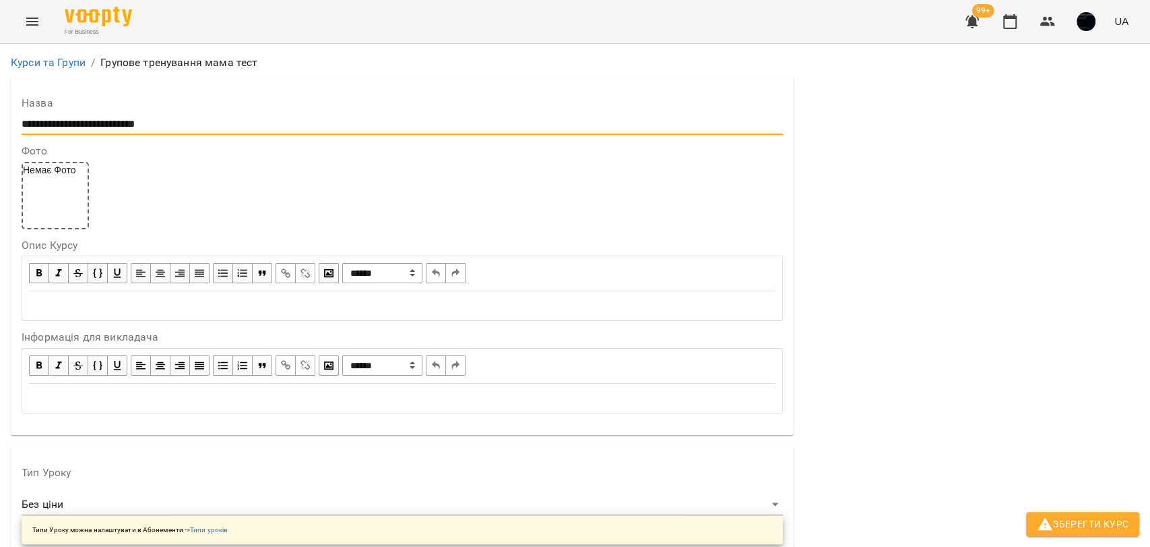
scroll to position [224, 0]
type input "**********"
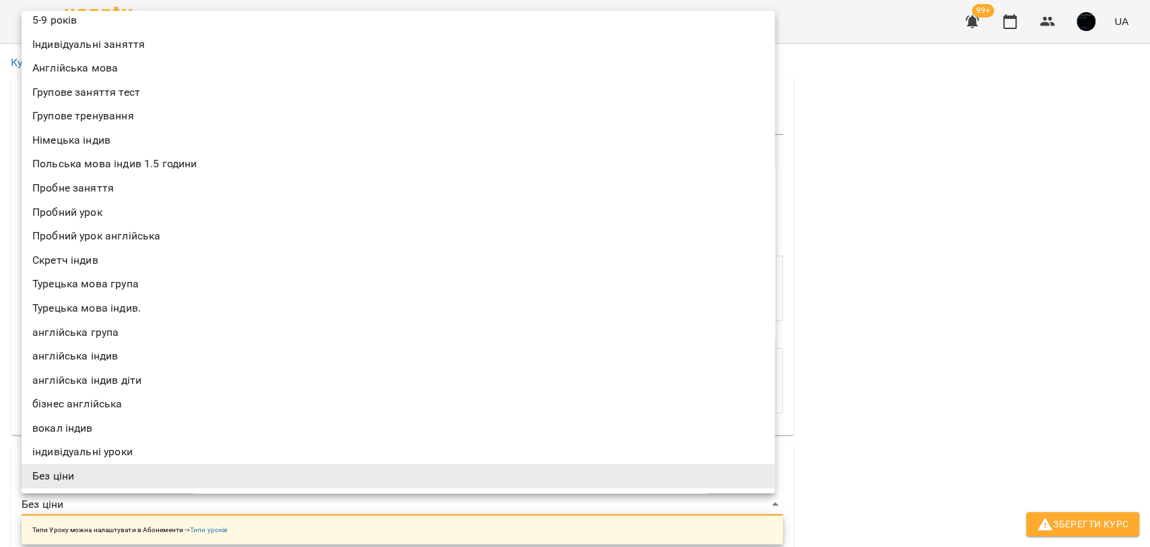
scroll to position [0, 0]
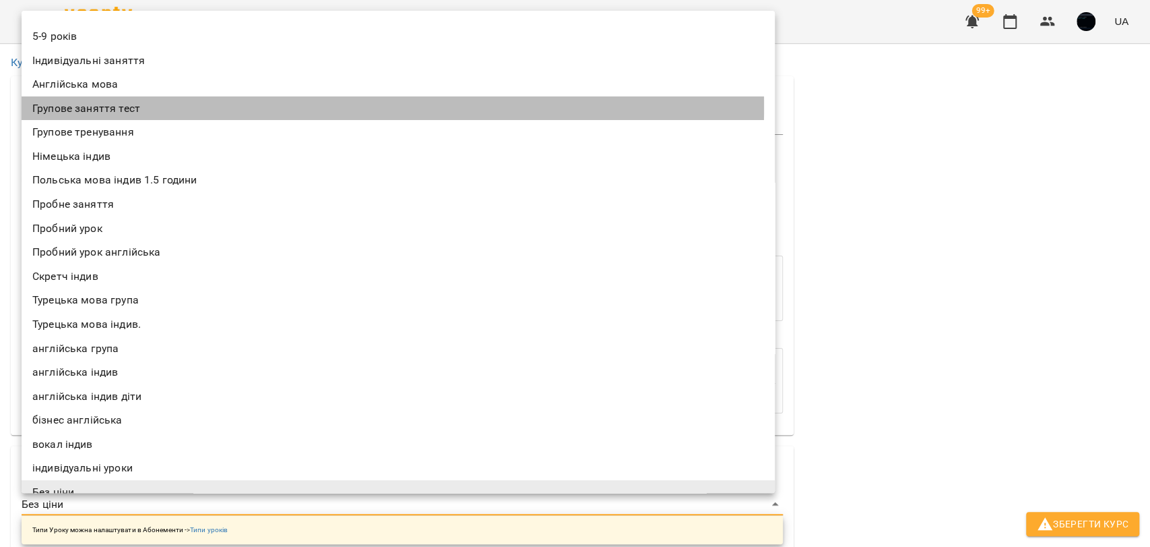
click at [92, 107] on li "Групове заняття тест" at bounding box center [398, 108] width 753 height 24
type input "**********"
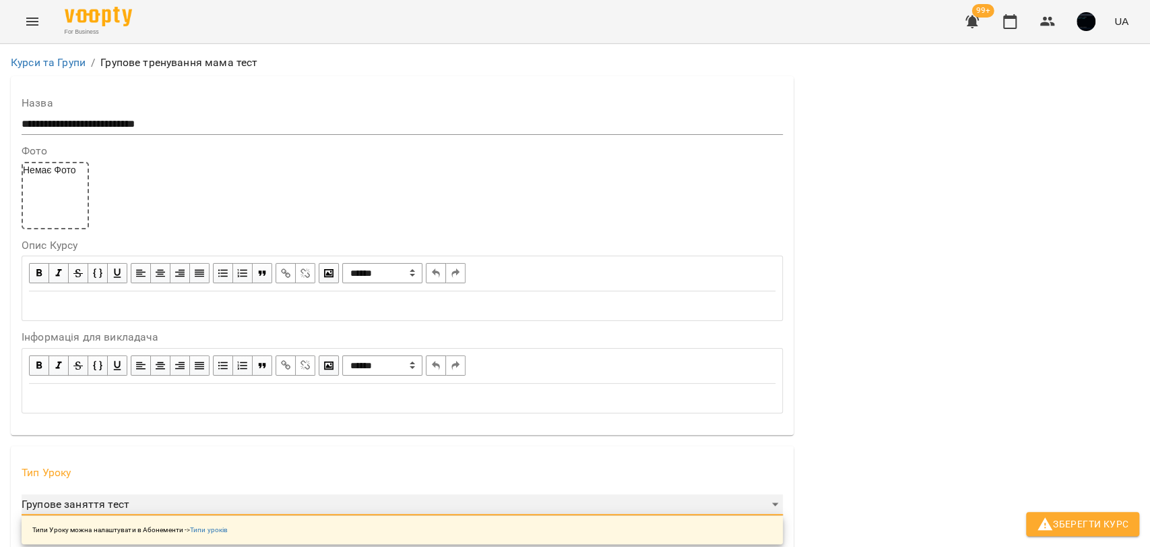
scroll to position [374, 0]
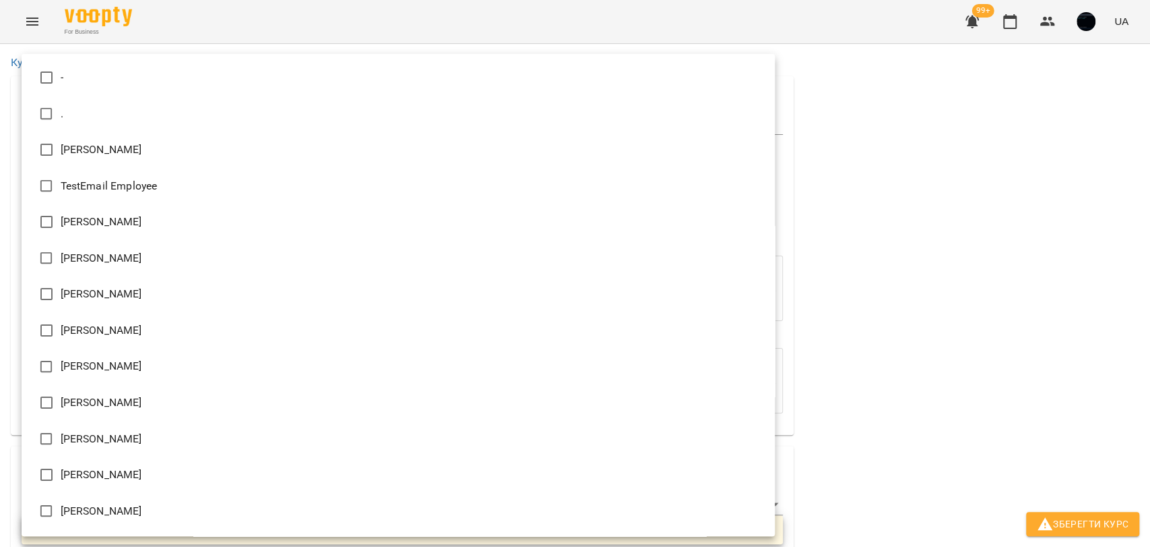
click at [82, 220] on li "[PERSON_NAME]" at bounding box center [398, 222] width 753 height 36
type input "**********"
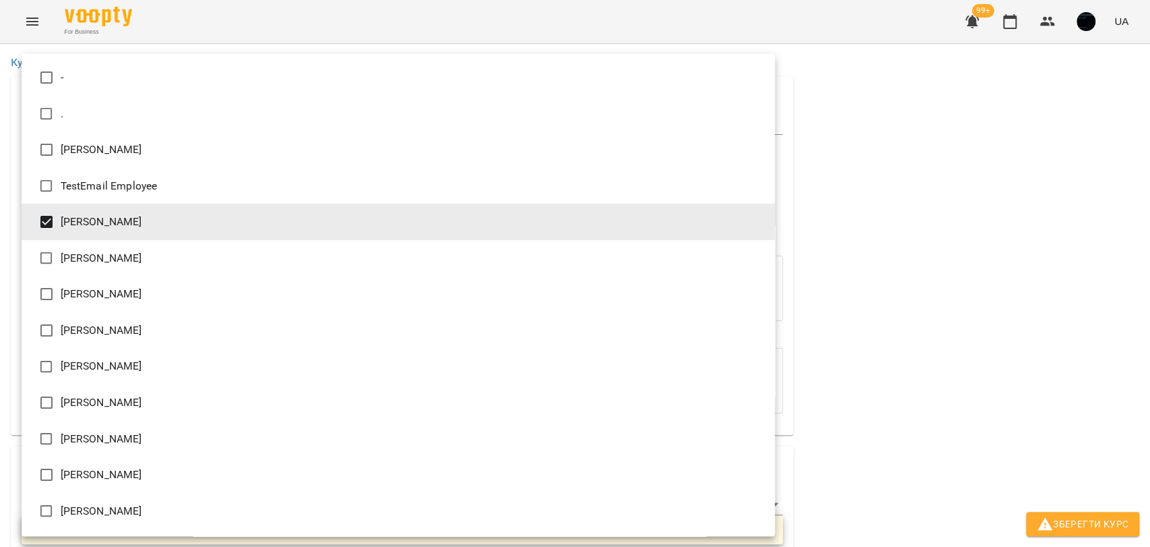
click at [954, 340] on div at bounding box center [575, 273] width 1150 height 547
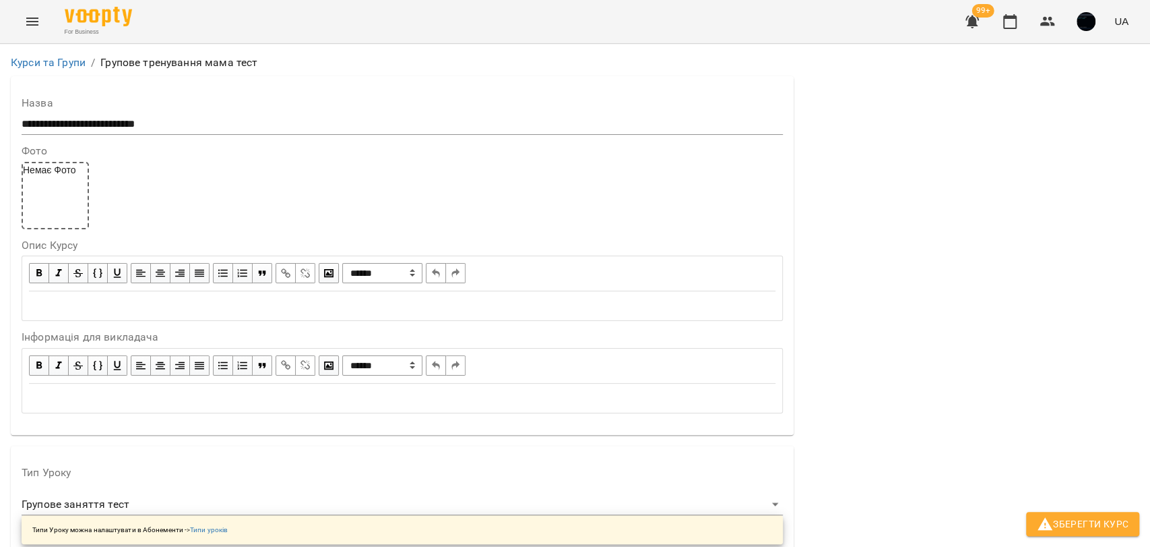
scroll to position [824, 0]
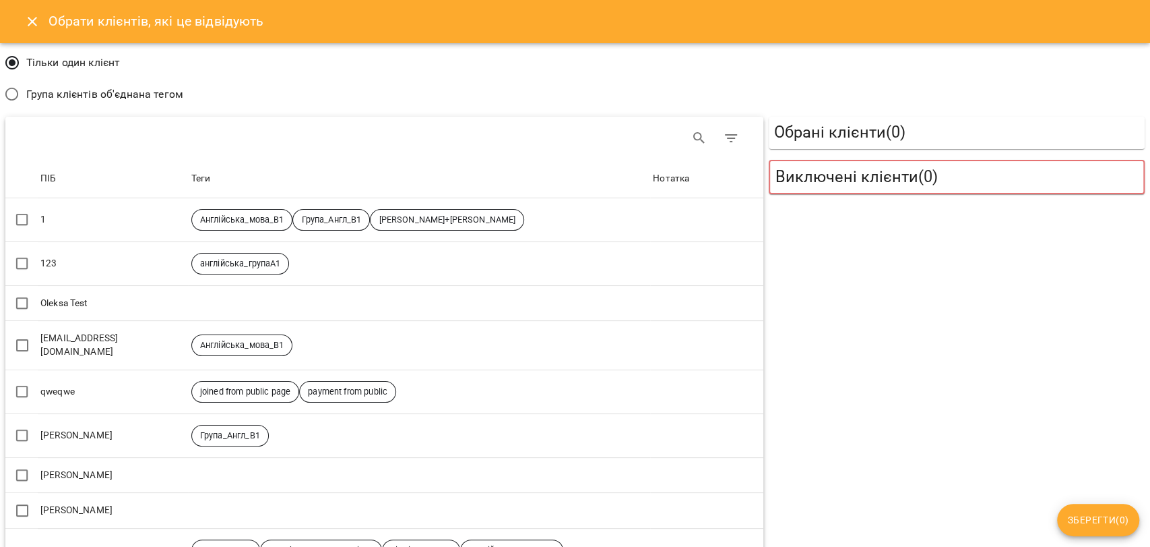
click at [35, 24] on icon "Close" at bounding box center [32, 21] width 9 height 9
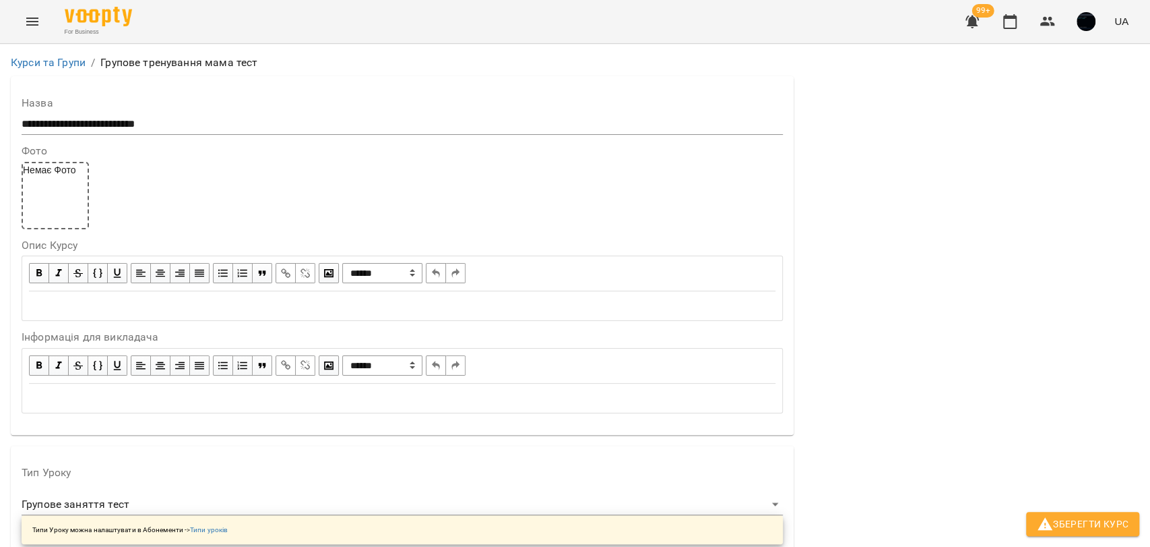
scroll to position [861, 0]
click at [1049, 523] on icon "button" at bounding box center [1045, 523] width 15 height 13
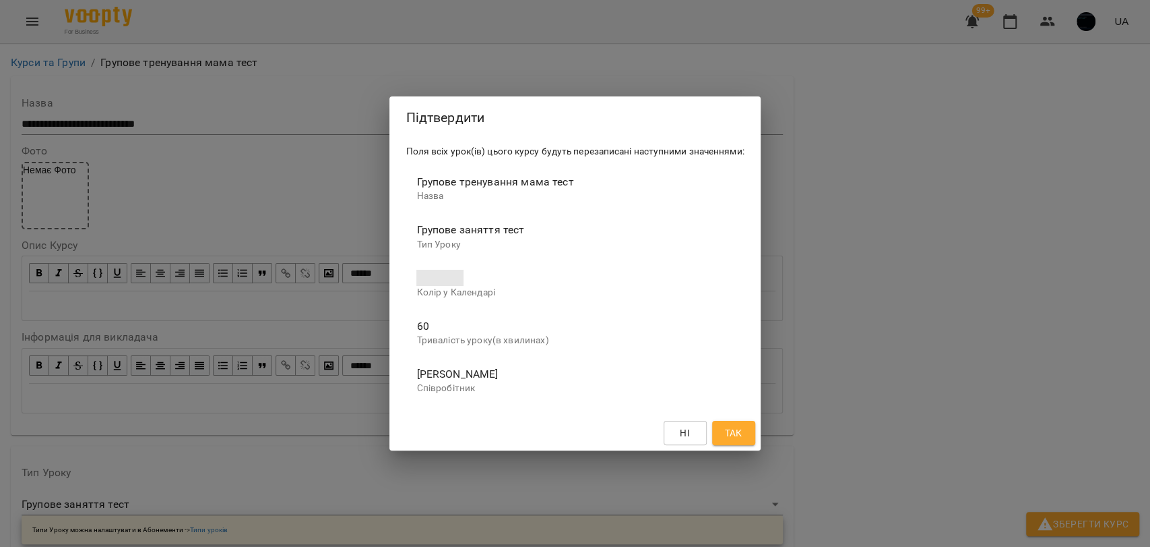
click at [741, 427] on span "Так" at bounding box center [734, 433] width 18 height 16
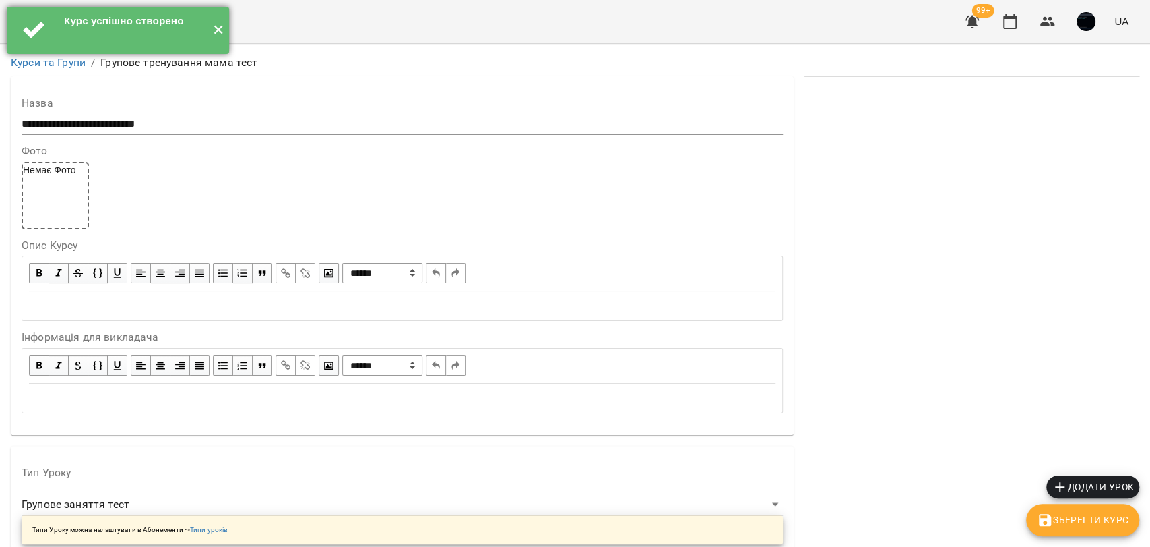
click at [211, 26] on button "✕" at bounding box center [218, 30] width 22 height 47
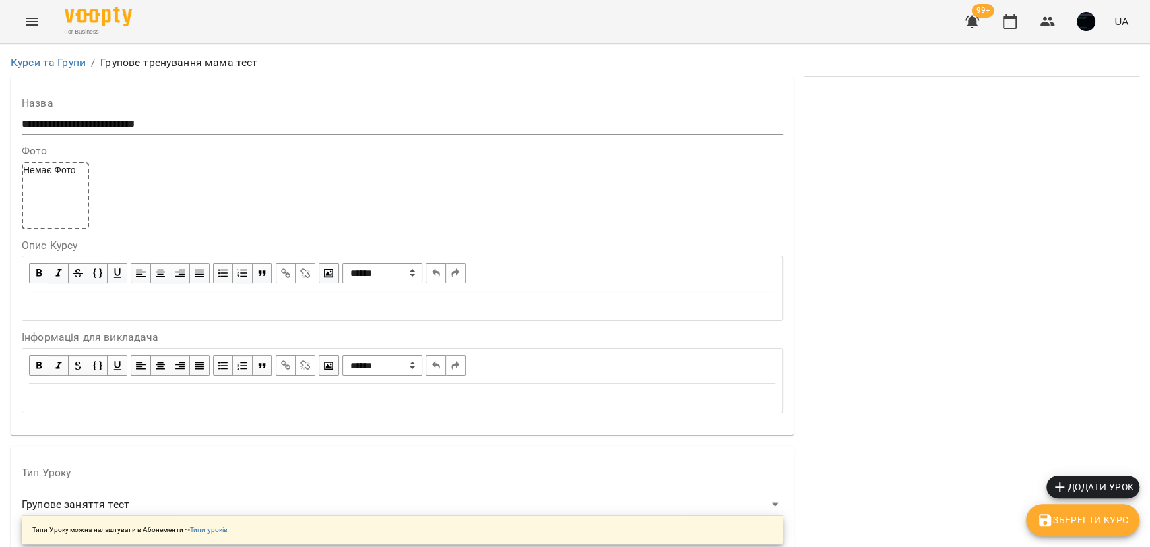
click at [1060, 479] on icon "button" at bounding box center [1060, 487] width 16 height 16
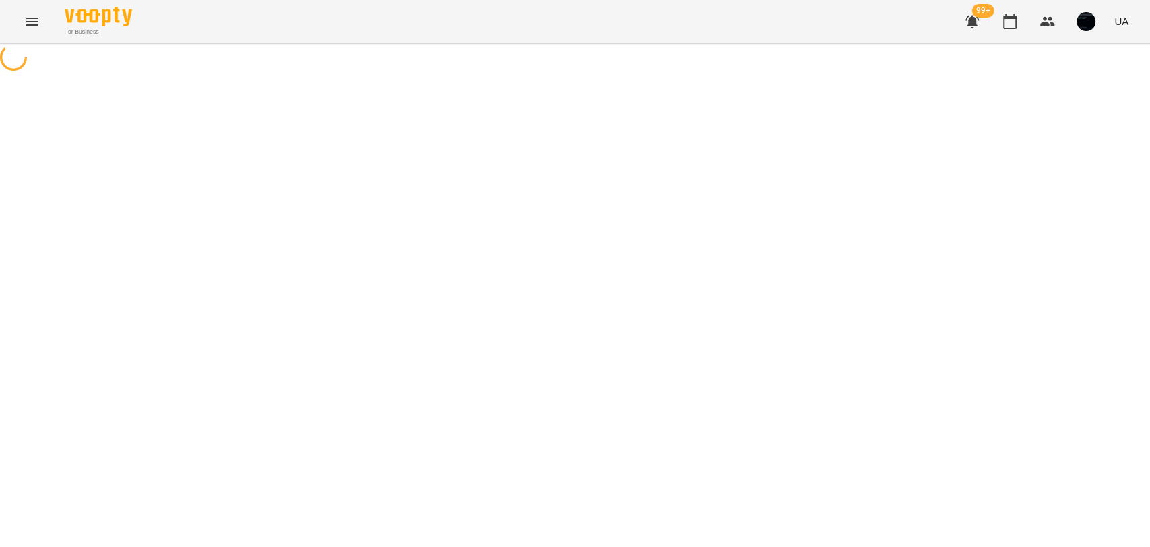
select select "**********"
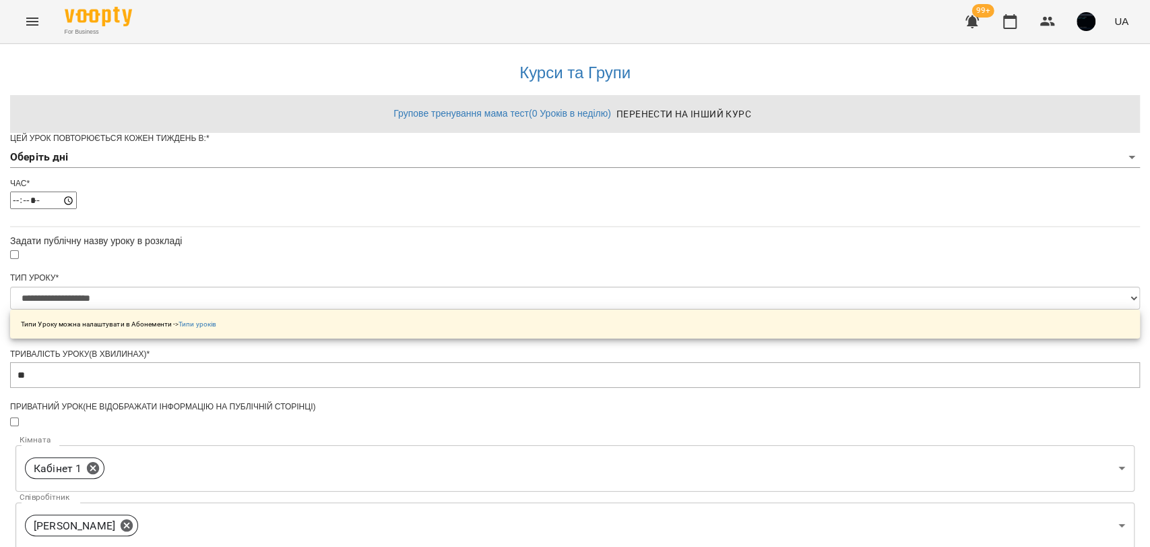
click at [481, 178] on div "Цей урок повторюється кожен тиждень в: * Оберіть дні" at bounding box center [575, 155] width 1130 height 45
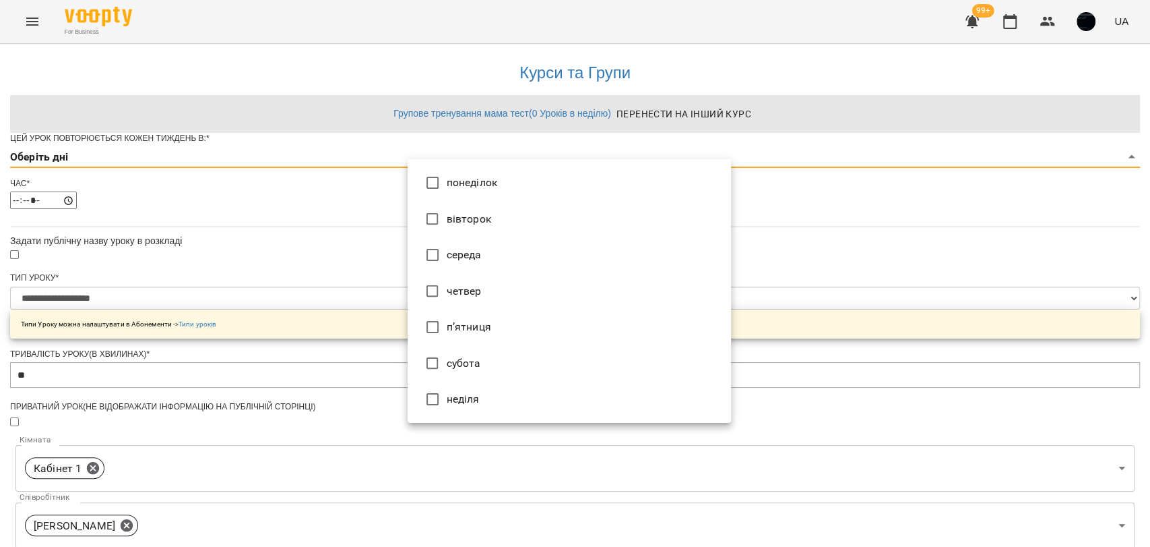
click at [468, 184] on body "**********" at bounding box center [575, 433] width 1150 height 866
click at [466, 185] on li "понеділок" at bounding box center [570, 182] width 324 height 36
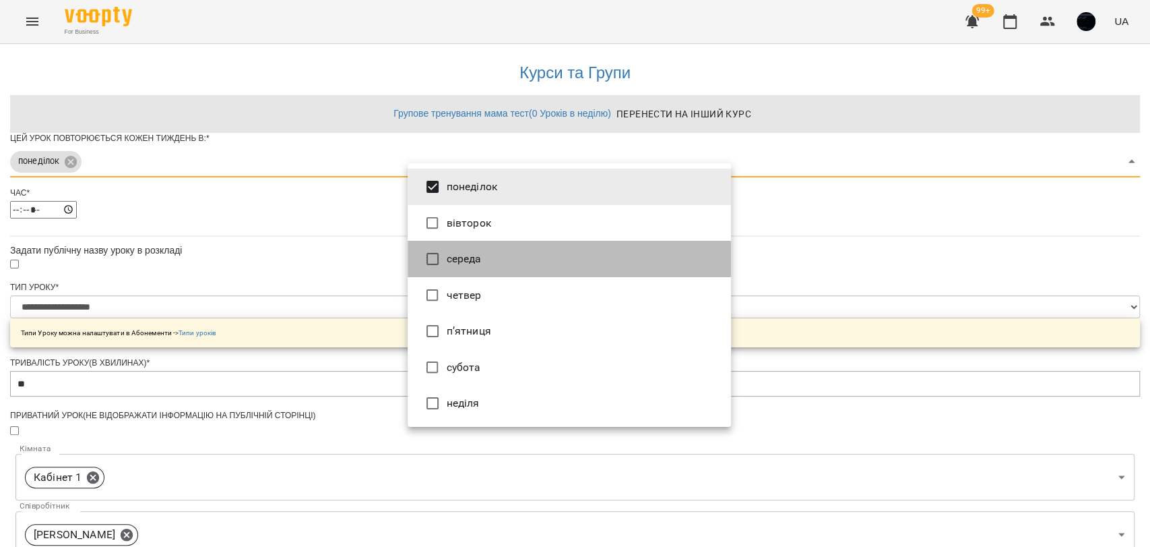
click at [458, 243] on li "середа" at bounding box center [570, 259] width 324 height 36
type input "***"
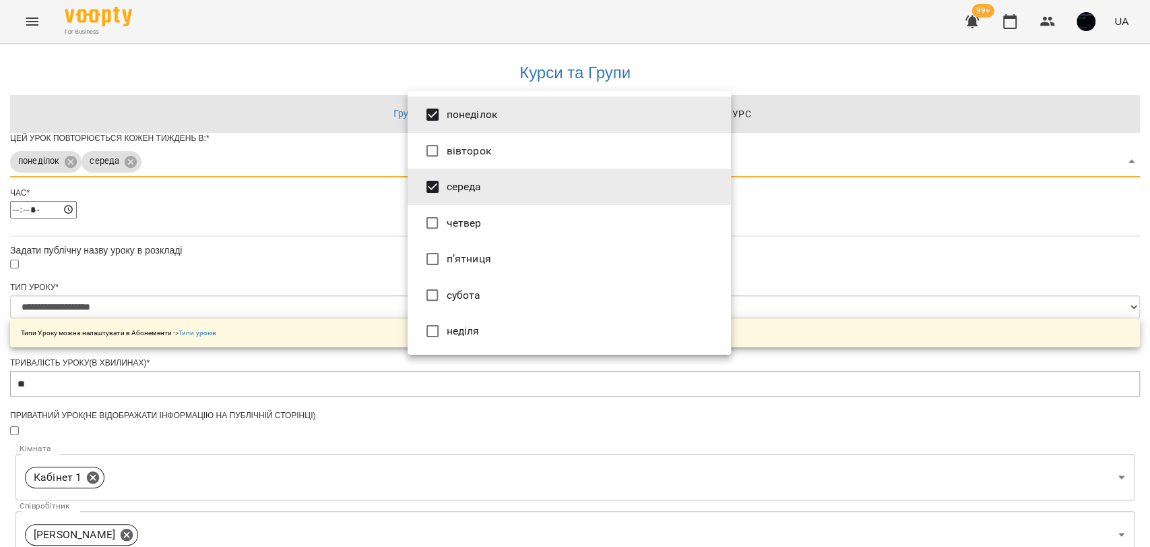
click at [354, 236] on div at bounding box center [575, 273] width 1150 height 547
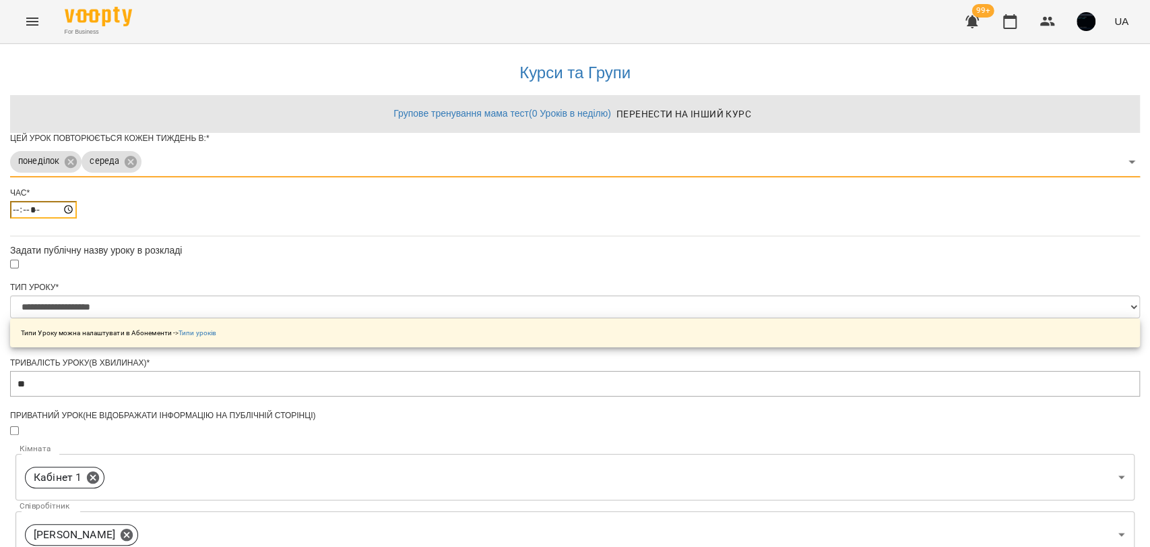
click at [77, 218] on input "*****" at bounding box center [43, 210] width 67 height 18
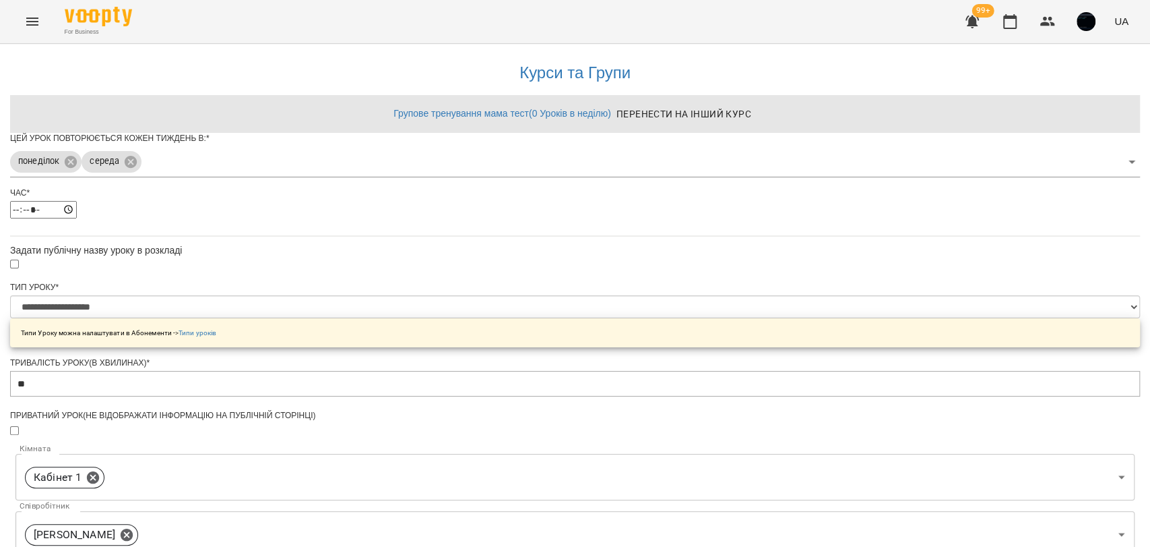
click at [382, 233] on div "**********" at bounding box center [575, 461] width 1130 height 834
drag, startPoint x: 423, startPoint y: 240, endPoint x: 417, endPoint y: 239, distance: 6.9
click at [77, 218] on input "*****" at bounding box center [43, 210] width 67 height 18
type input "*****"
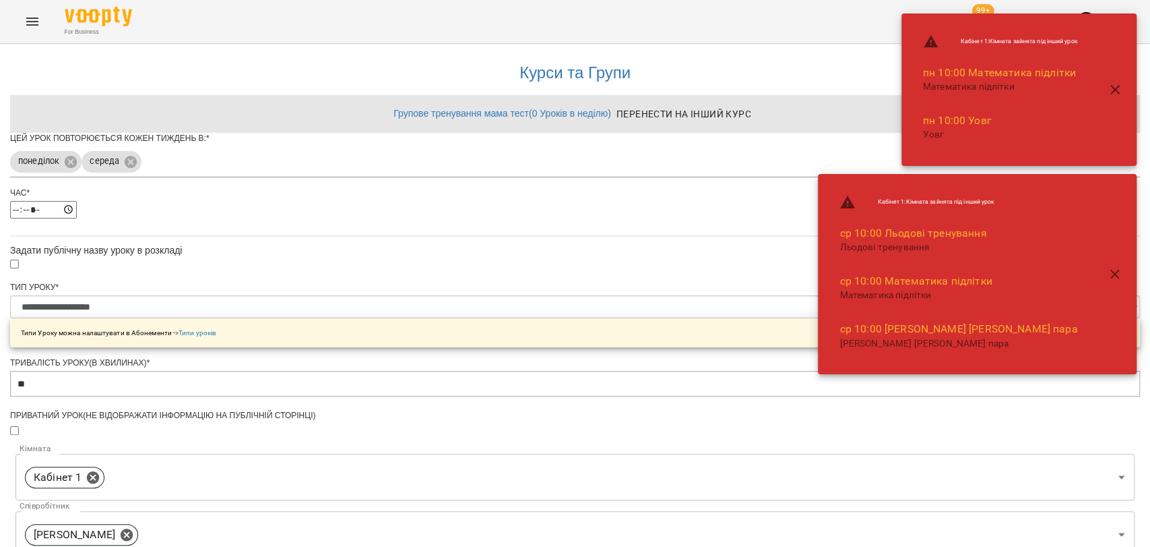
click at [381, 236] on div "**********" at bounding box center [575, 461] width 1130 height 834
click at [1118, 276] on icon "button" at bounding box center [1115, 274] width 9 height 9
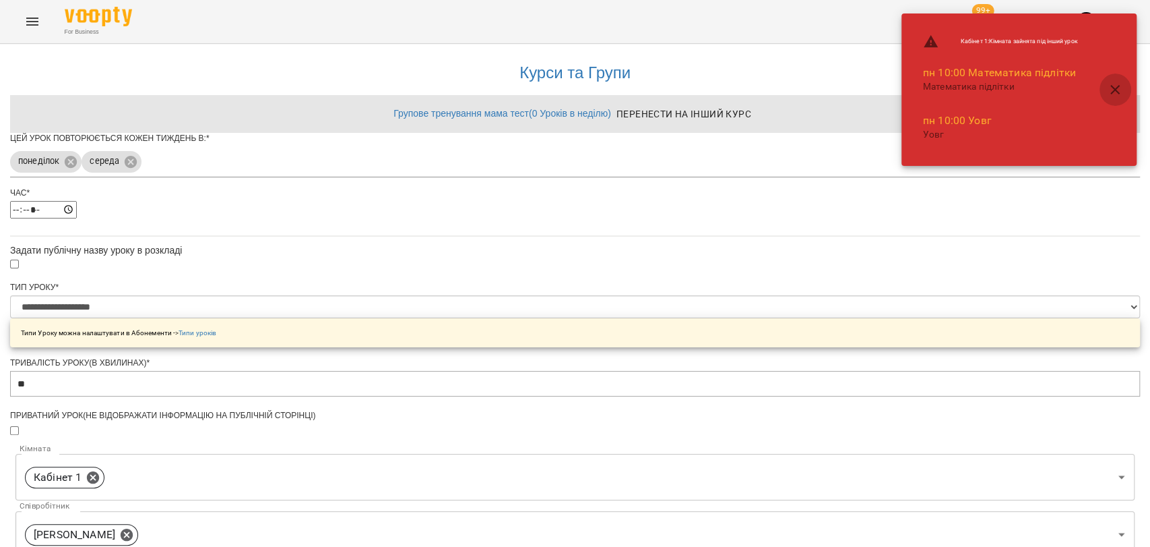
click at [1115, 87] on icon "button" at bounding box center [1115, 90] width 16 height 16
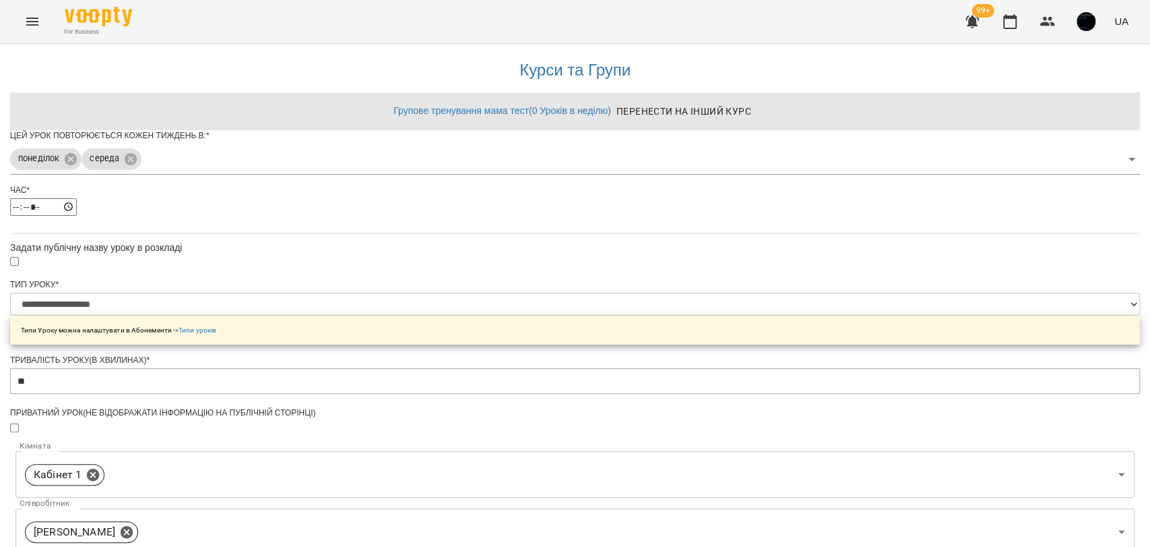
scroll to position [397, 0]
drag, startPoint x: 422, startPoint y: 418, endPoint x: 496, endPoint y: 415, distance: 74.2
click at [406, 433] on form "**********" at bounding box center [575, 502] width 1130 height 744
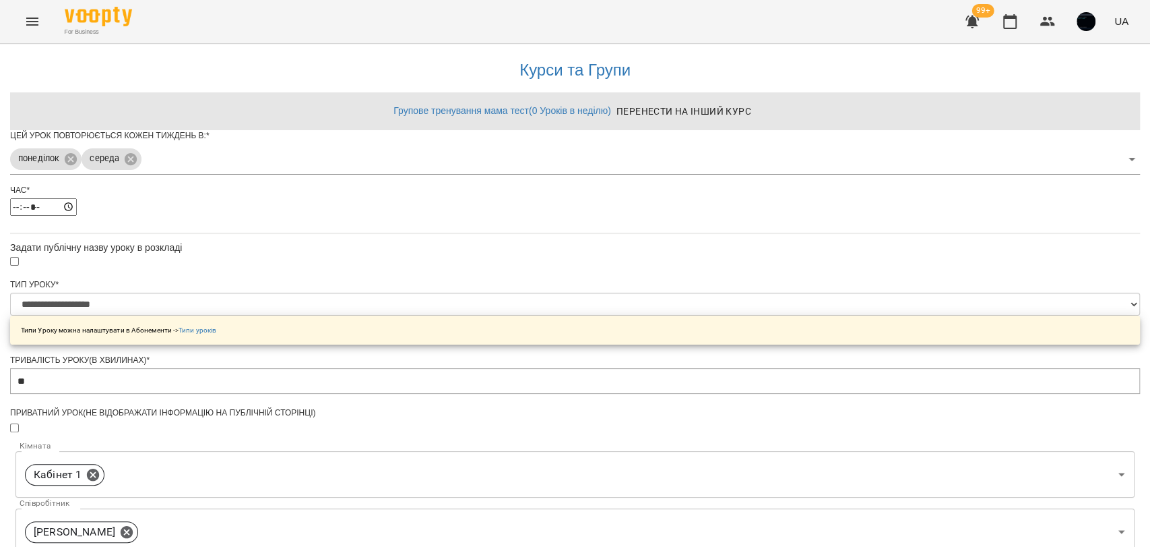
drag, startPoint x: 444, startPoint y: 493, endPoint x: 519, endPoint y: 495, distance: 74.8
click at [316, 400] on div "**********" at bounding box center [575, 479] width 1130 height 871
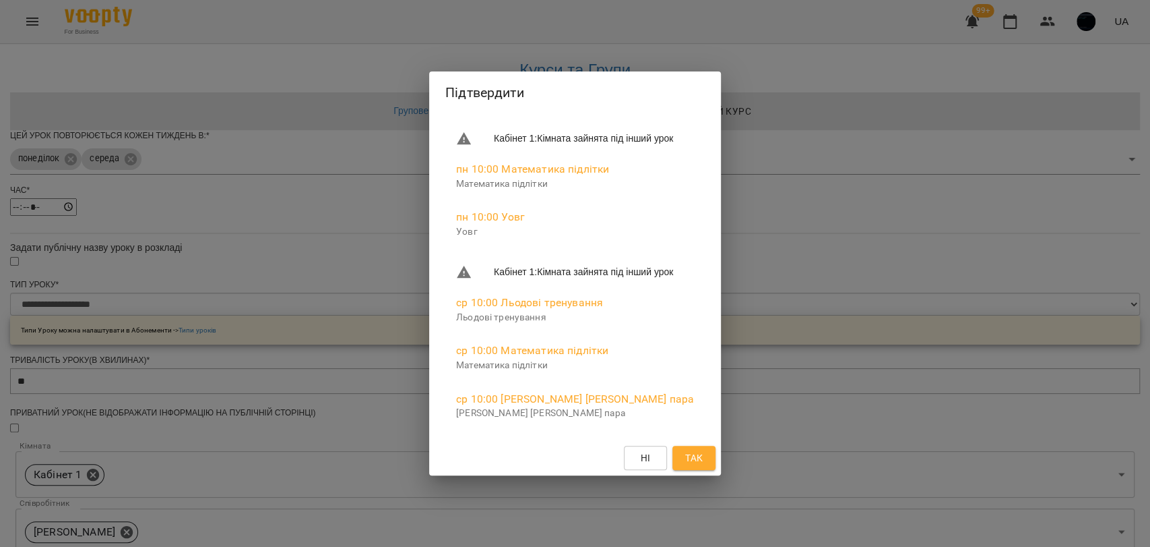
click at [705, 462] on span "Так" at bounding box center [694, 458] width 22 height 16
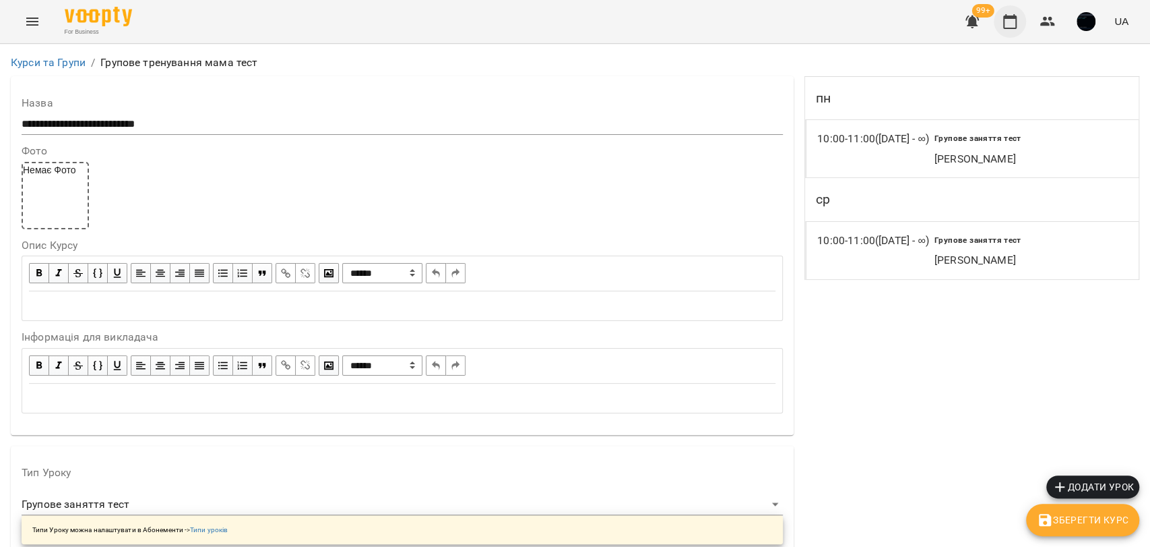
click at [1003, 18] on icon "button" at bounding box center [1010, 21] width 16 height 16
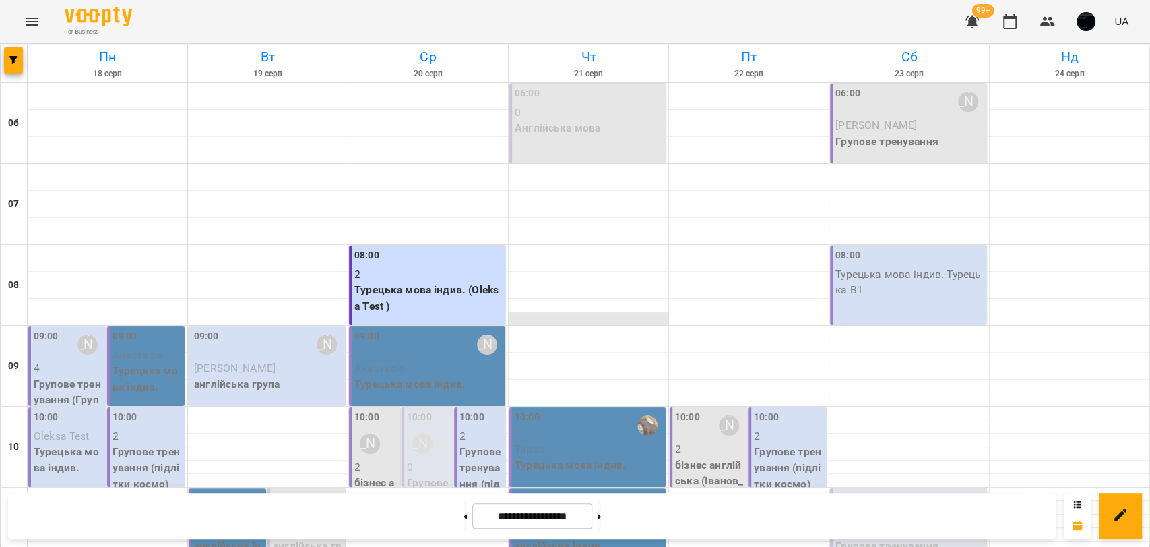
scroll to position [75, 0]
click at [601, 504] on button at bounding box center [599, 516] width 3 height 30
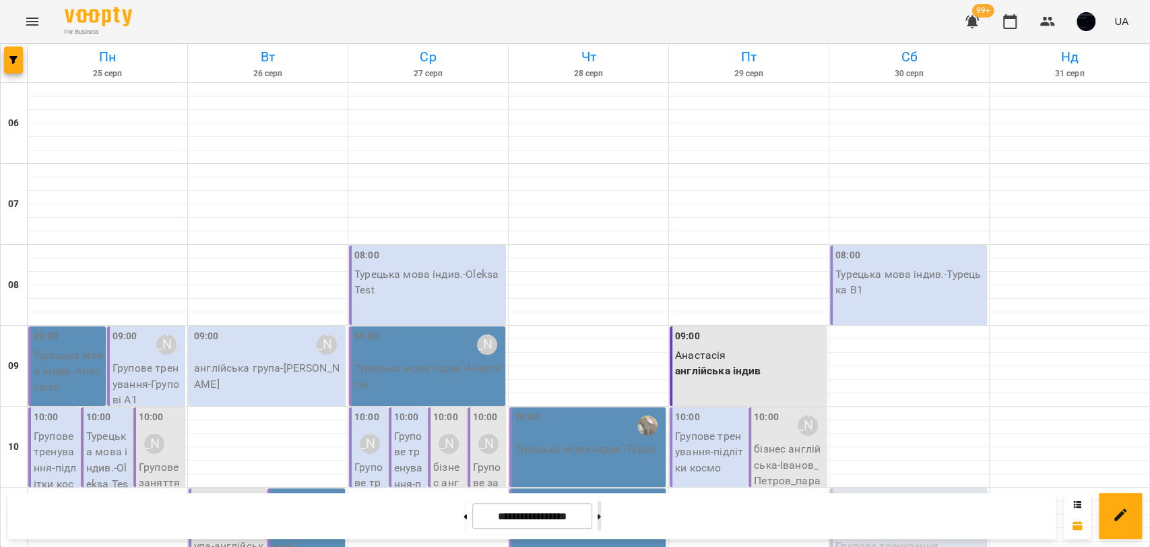
click at [601, 508] on button at bounding box center [599, 516] width 3 height 30
type input "**********"
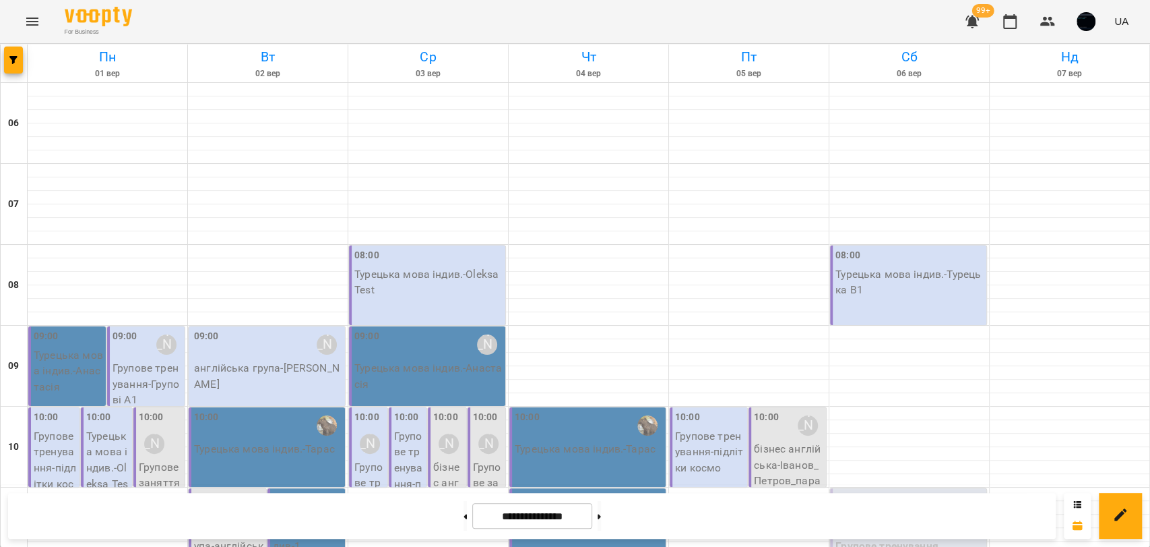
scroll to position [150, 0]
click at [367, 459] on p "Групове тренування - Льодові тренування" at bounding box center [370, 522] width 30 height 127
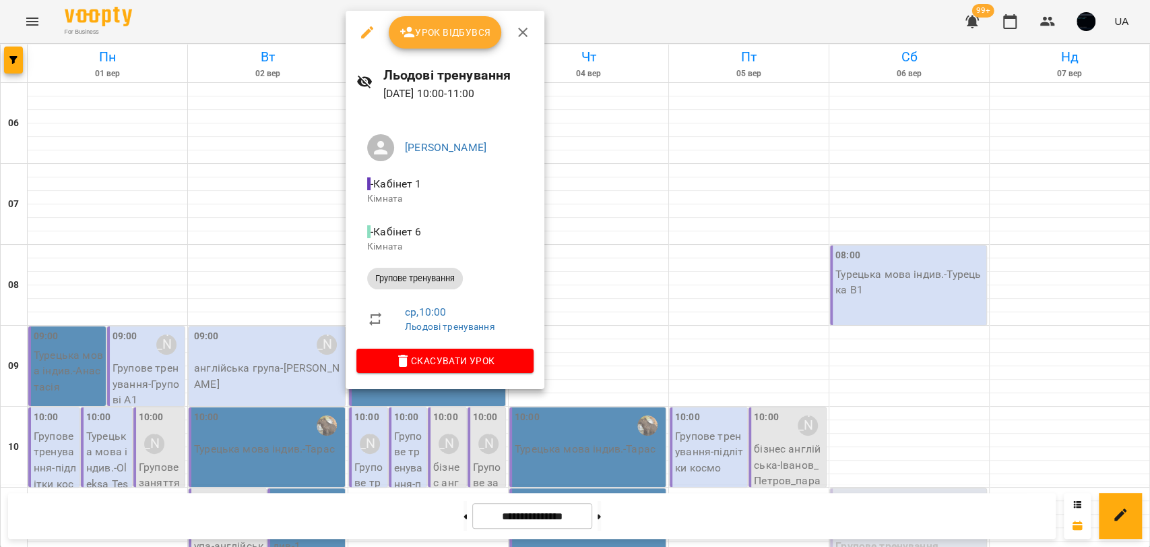
click at [540, 253] on div "Бабін Микола - Кабінет 1 Кімната - Кабінет 6 Кімната Групове тренування ср , 10…" at bounding box center [445, 251] width 199 height 276
click at [569, 266] on div at bounding box center [575, 273] width 1150 height 547
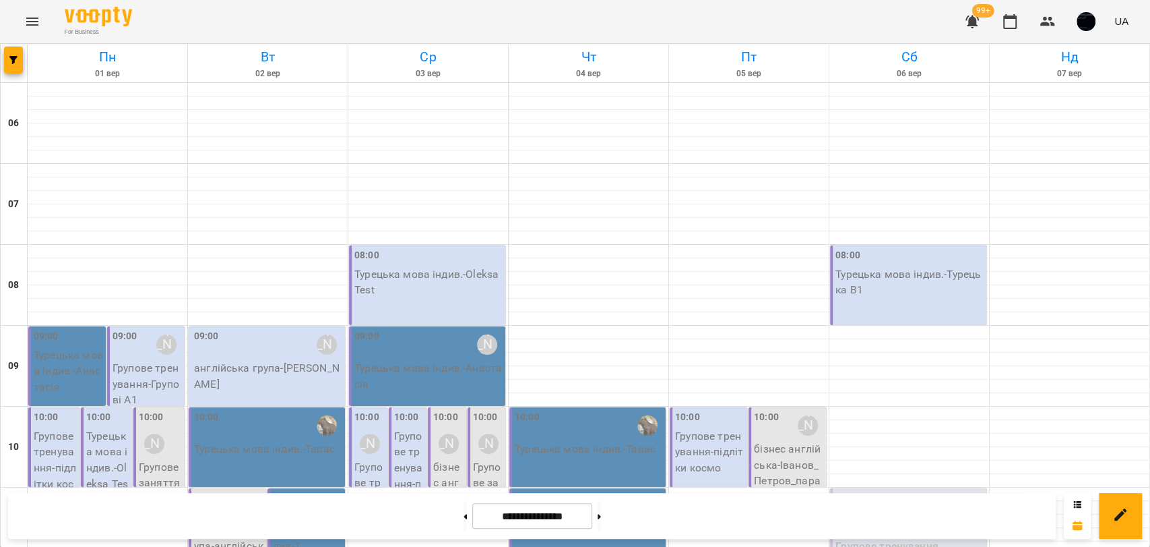
click at [408, 428] on p "Групове тренування - підлітки космо" at bounding box center [409, 483] width 30 height 111
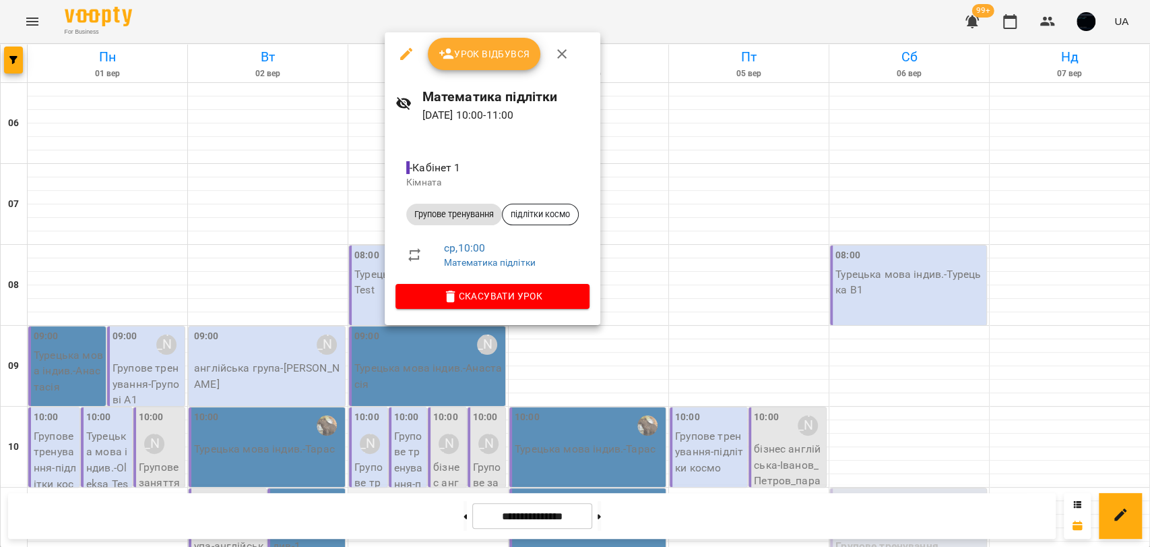
drag, startPoint x: 485, startPoint y: 351, endPoint x: 460, endPoint y: 344, distance: 25.8
click at [485, 352] on div at bounding box center [575, 273] width 1150 height 547
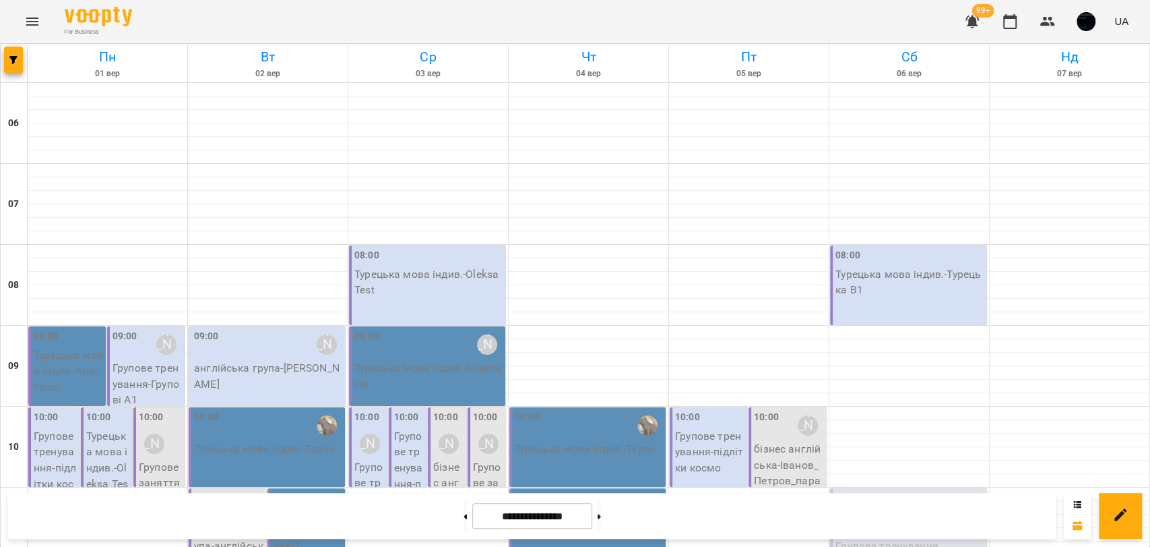
click at [449, 459] on p "бізнес англійська - Іванов_Петров_пара" at bounding box center [448, 522] width 30 height 127
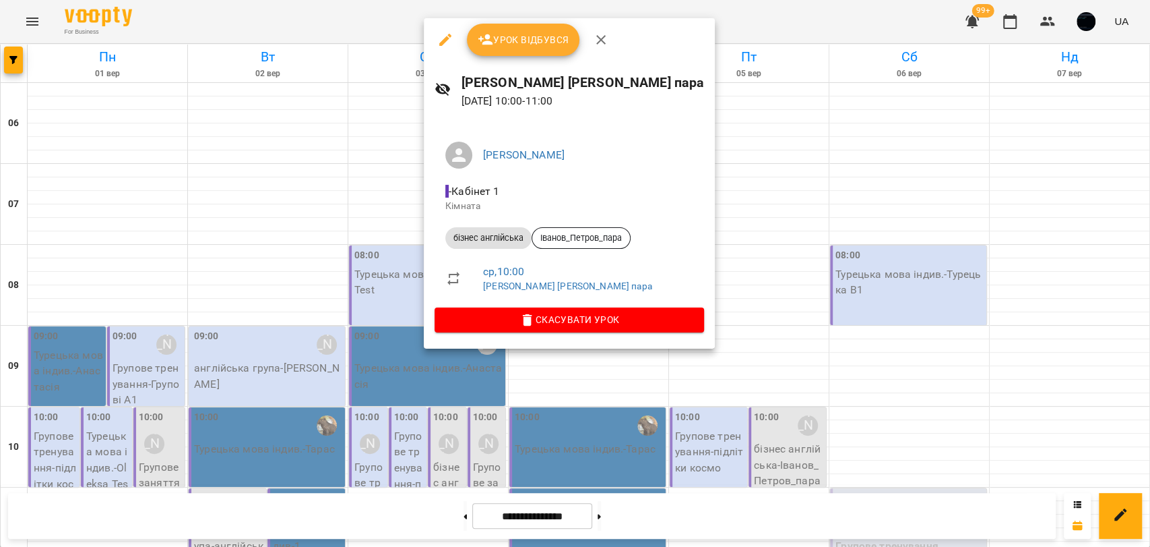
click at [453, 353] on div at bounding box center [575, 273] width 1150 height 547
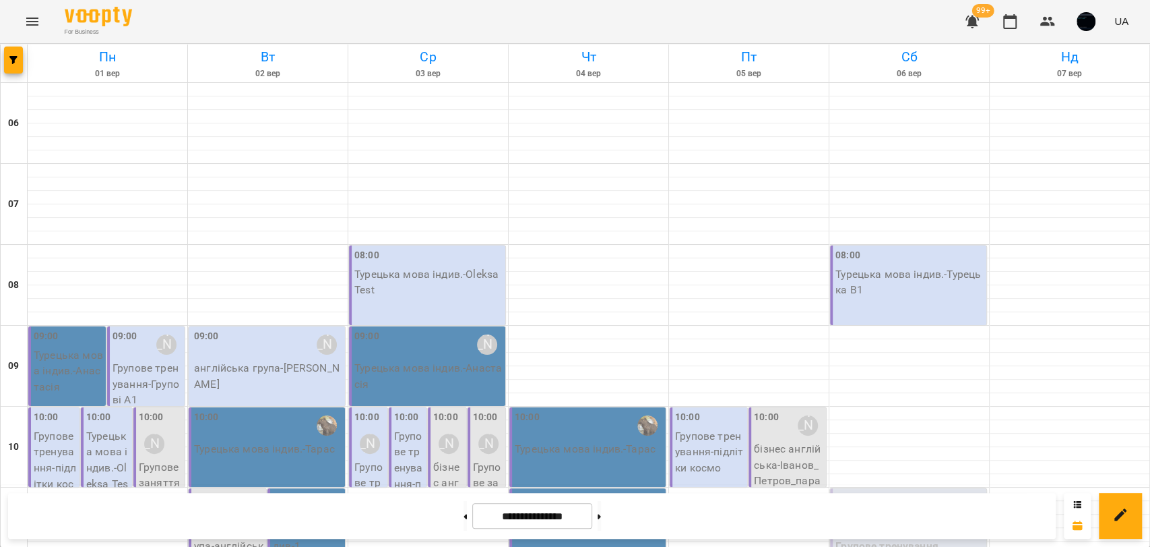
click at [473, 459] on p "Групове заняття тест - Групове тренування мама тест" at bounding box center [488, 538] width 30 height 159
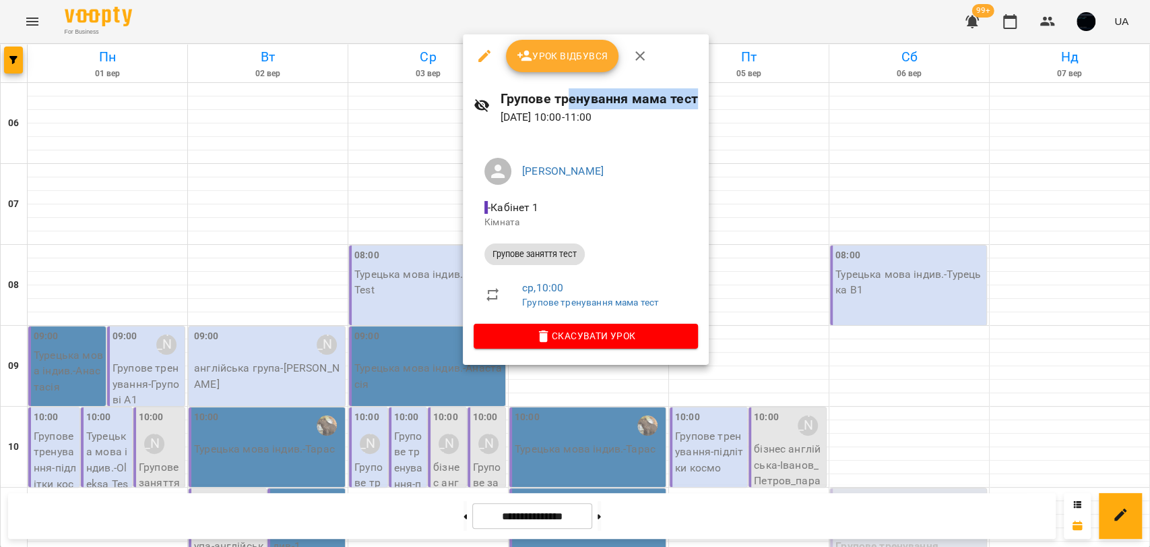
drag, startPoint x: 574, startPoint y: 99, endPoint x: 701, endPoint y: 98, distance: 127.4
click at [701, 98] on div "Групове тренування мама тест 03 вер 2025 10:00 - 11:00" at bounding box center [586, 107] width 246 height 59
click at [679, 98] on h6 "Групове тренування мама тест" at bounding box center [599, 98] width 197 height 21
click at [485, 64] on button "button" at bounding box center [484, 56] width 32 height 32
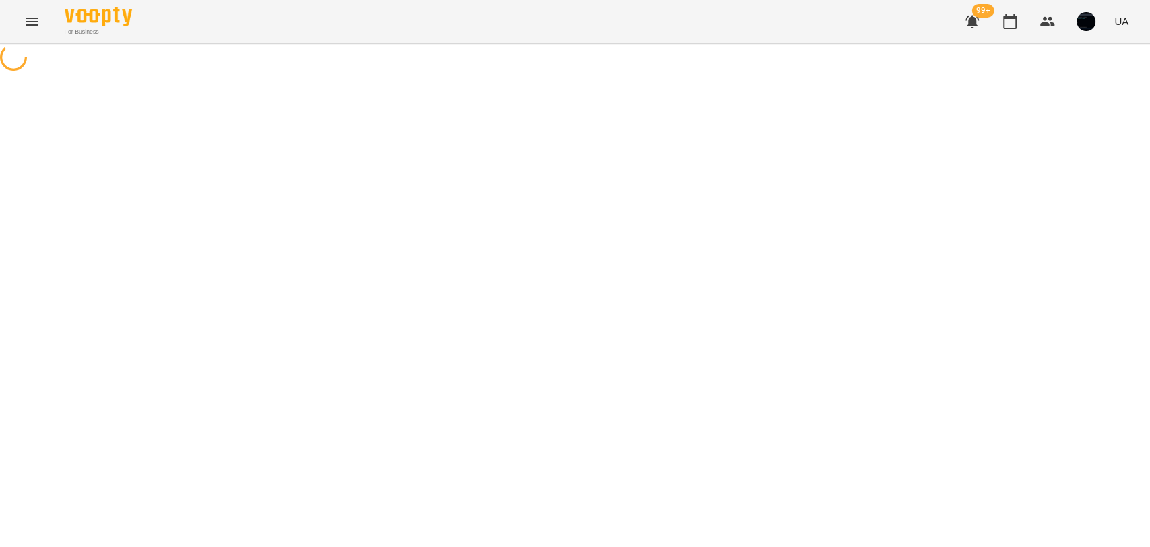
select select "**********"
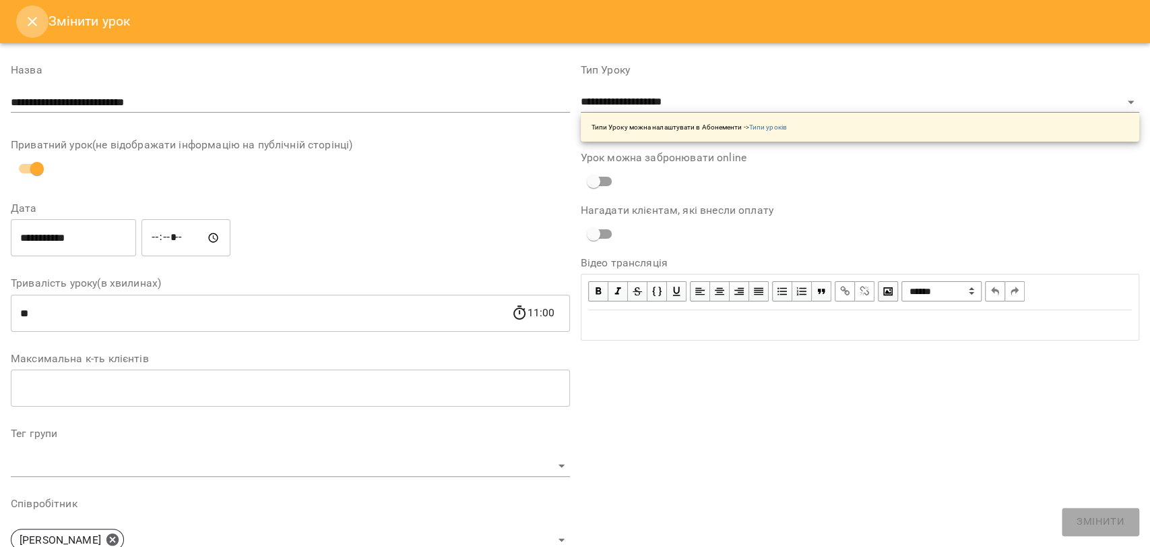
click at [35, 29] on button "Close" at bounding box center [32, 21] width 32 height 32
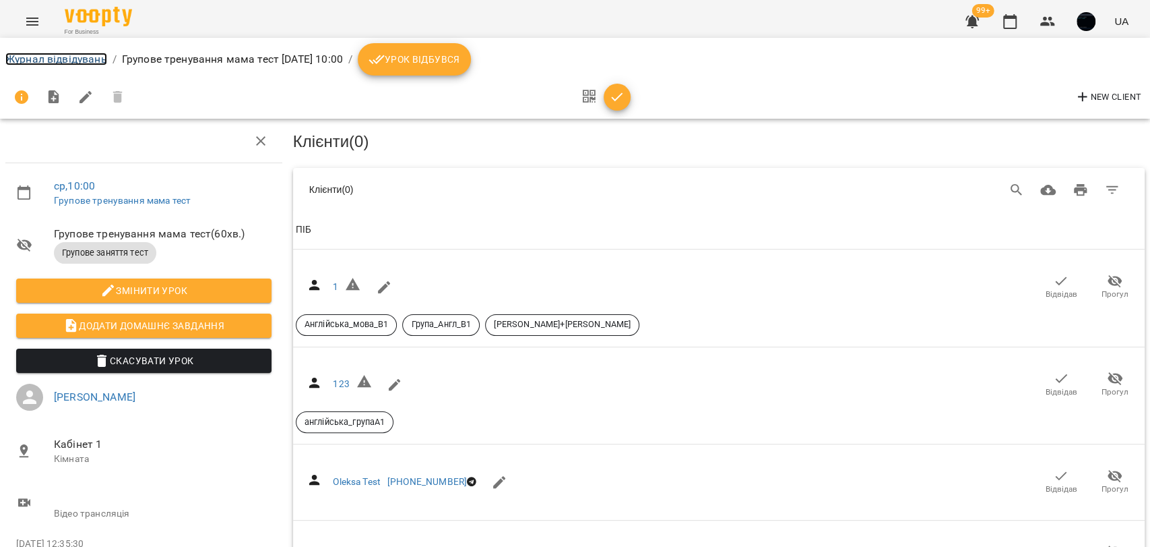
click at [92, 61] on link "Журнал відвідувань" at bounding box center [56, 59] width 102 height 13
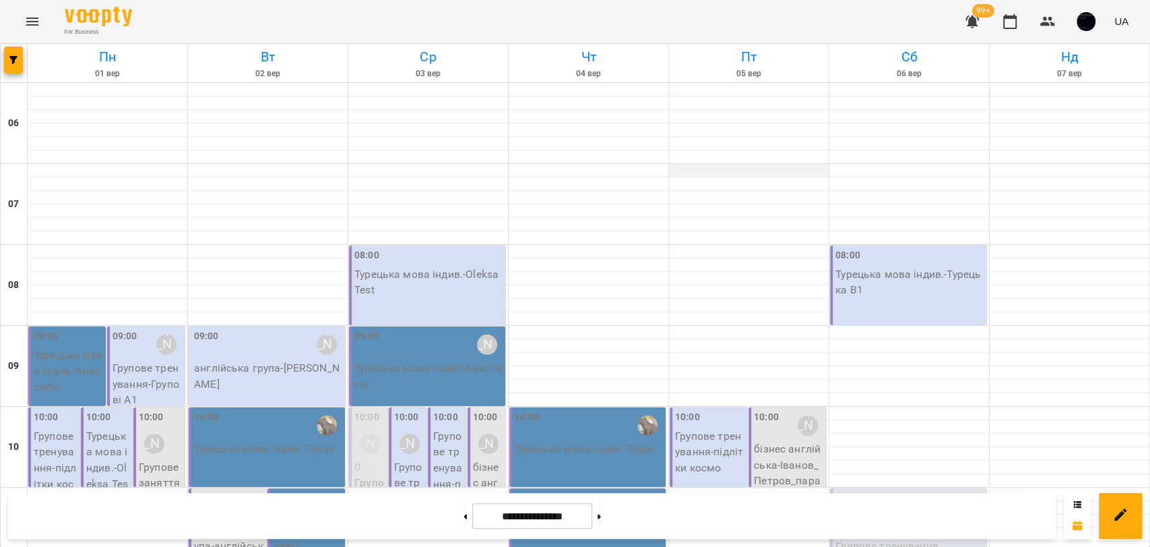
click at [729, 168] on div at bounding box center [749, 170] width 160 height 13
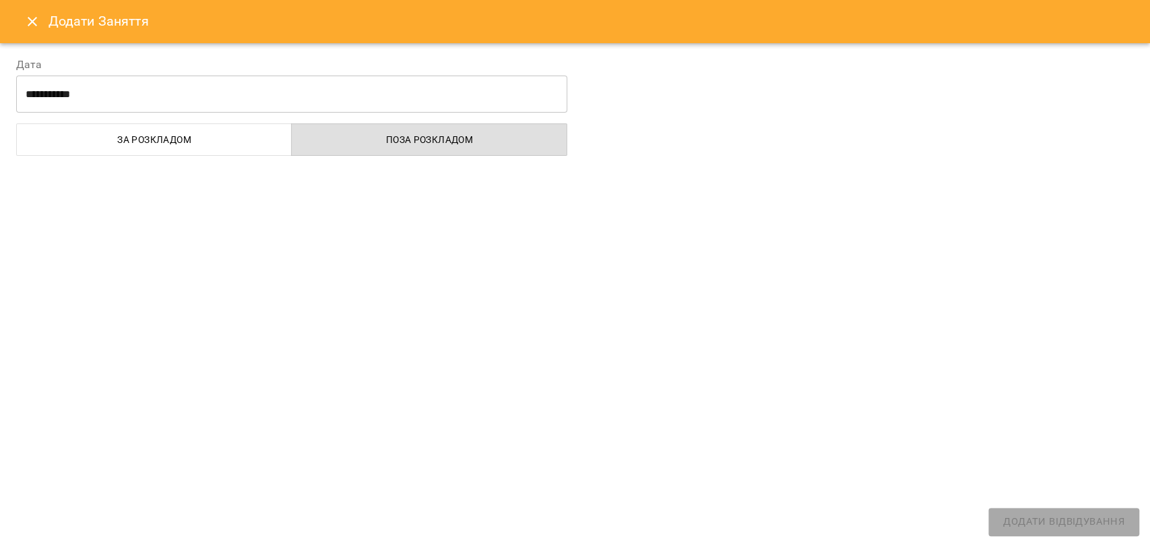
select select
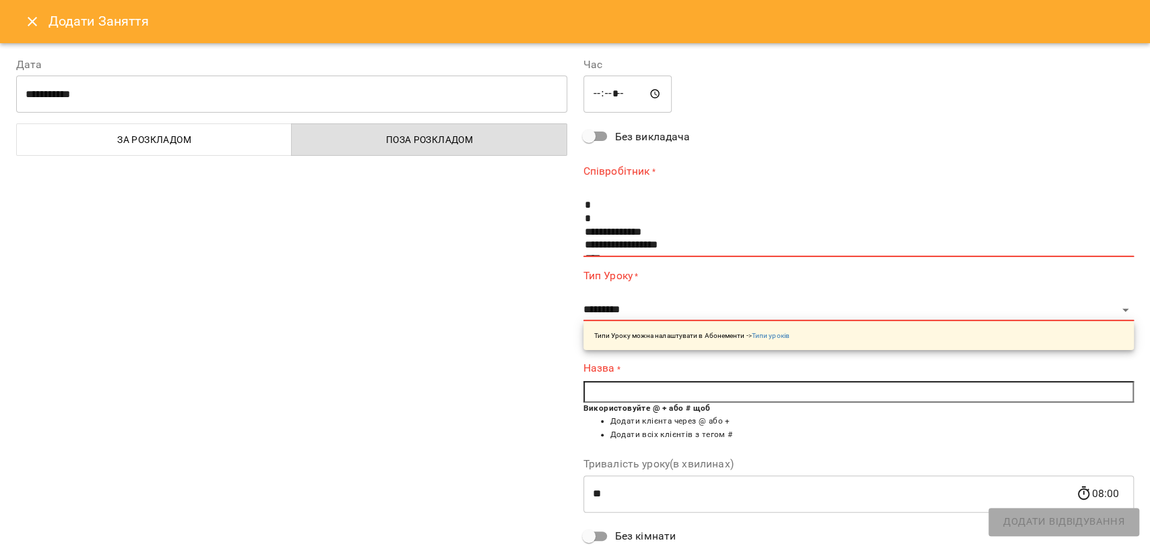
click at [21, 28] on button "Close" at bounding box center [32, 21] width 32 height 32
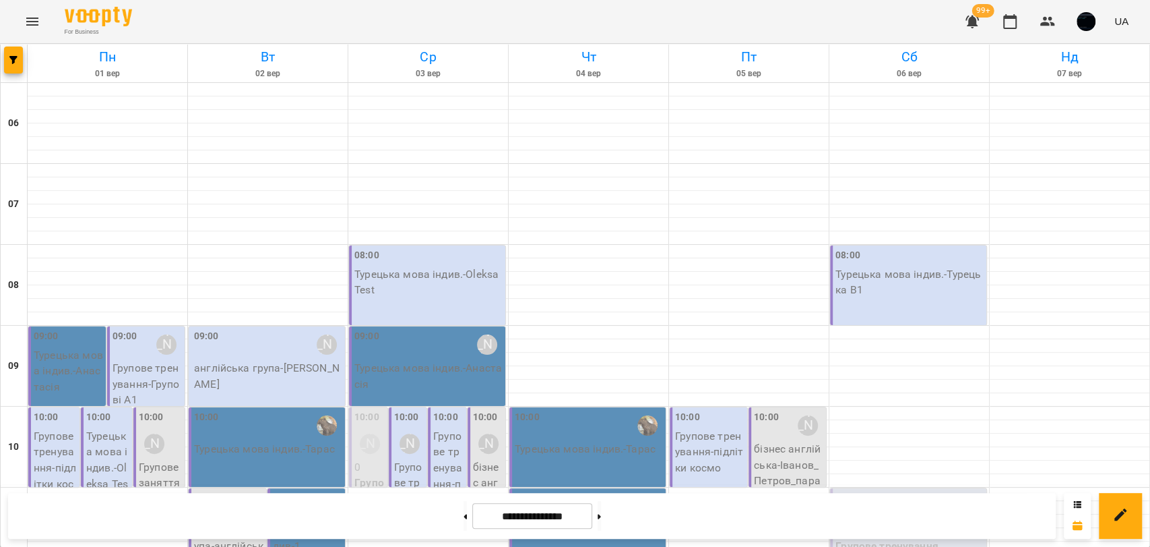
scroll to position [75, 0]
click at [9, 64] on button "button" at bounding box center [13, 60] width 19 height 27
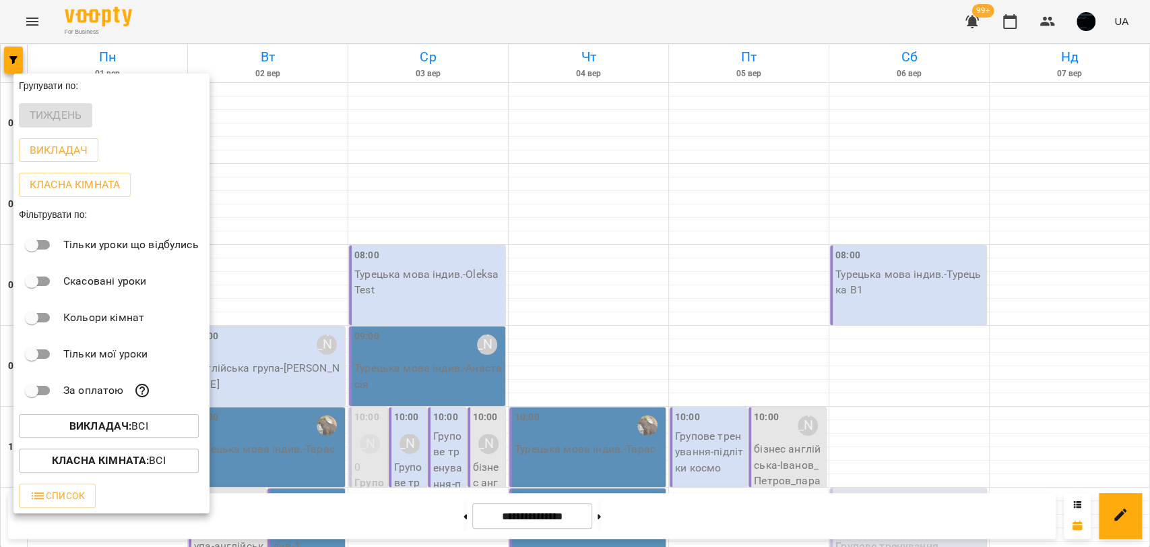
click at [362, 340] on div at bounding box center [575, 273] width 1150 height 547
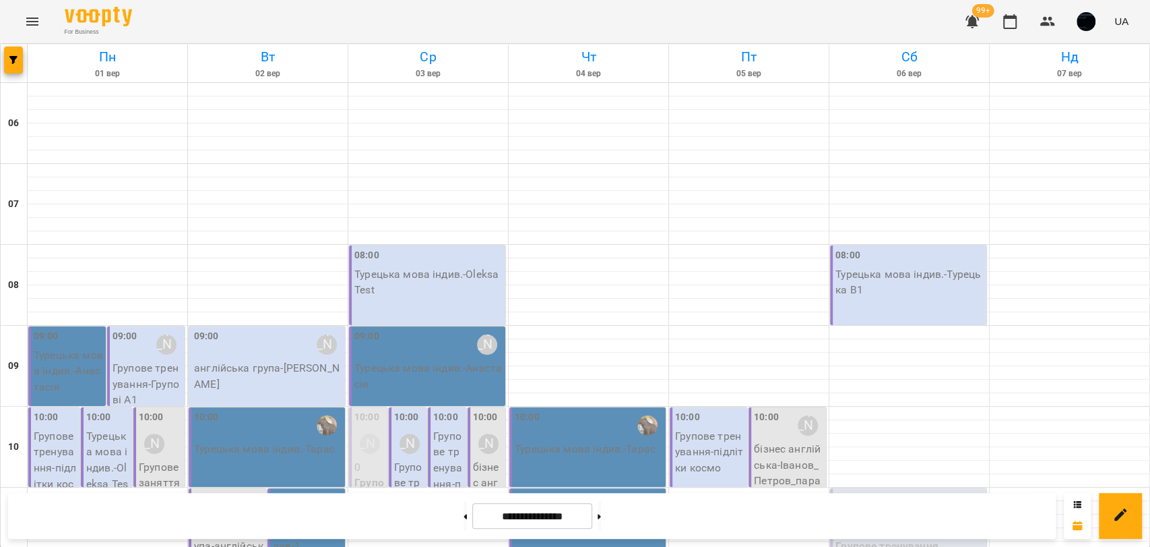
click at [38, 22] on icon "Menu" at bounding box center [32, 21] width 16 height 16
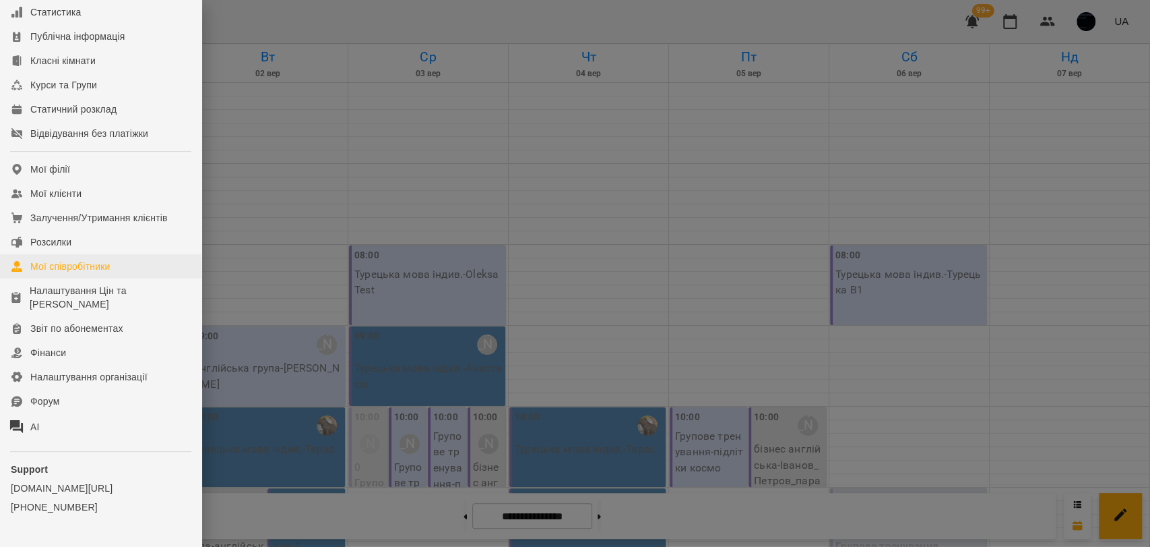
scroll to position [199, 0]
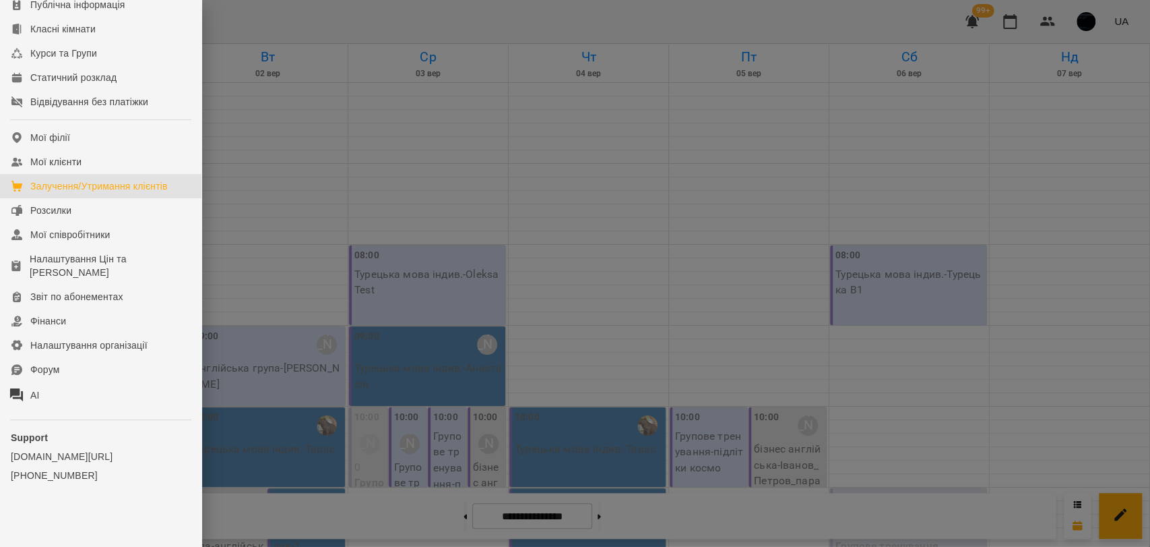
click at [121, 190] on div "Залучення/Утримання клієнтів" at bounding box center [98, 185] width 137 height 13
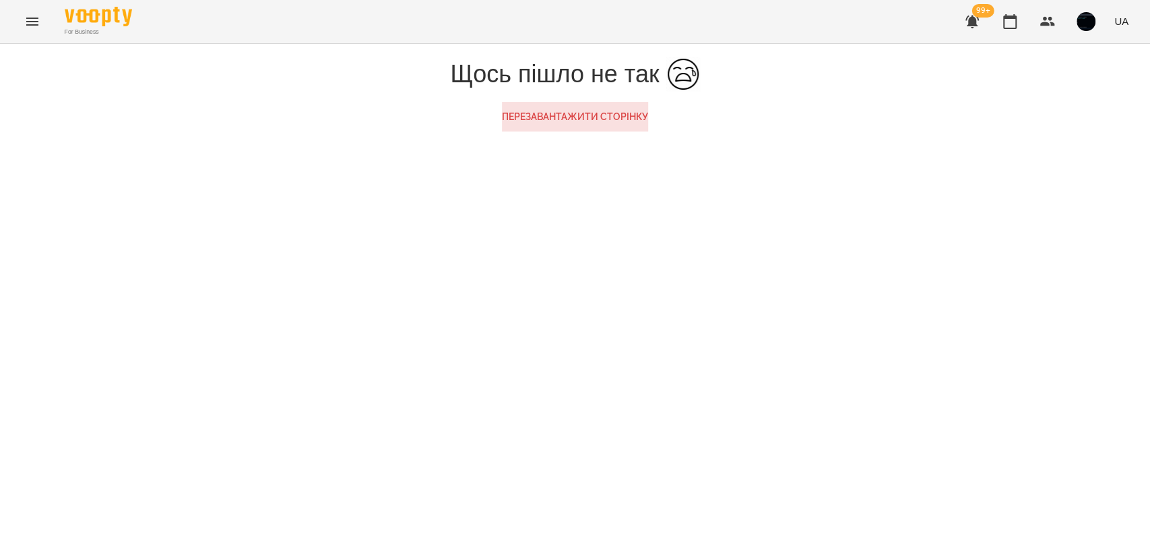
click at [24, 22] on icon "Menu" at bounding box center [32, 21] width 16 height 16
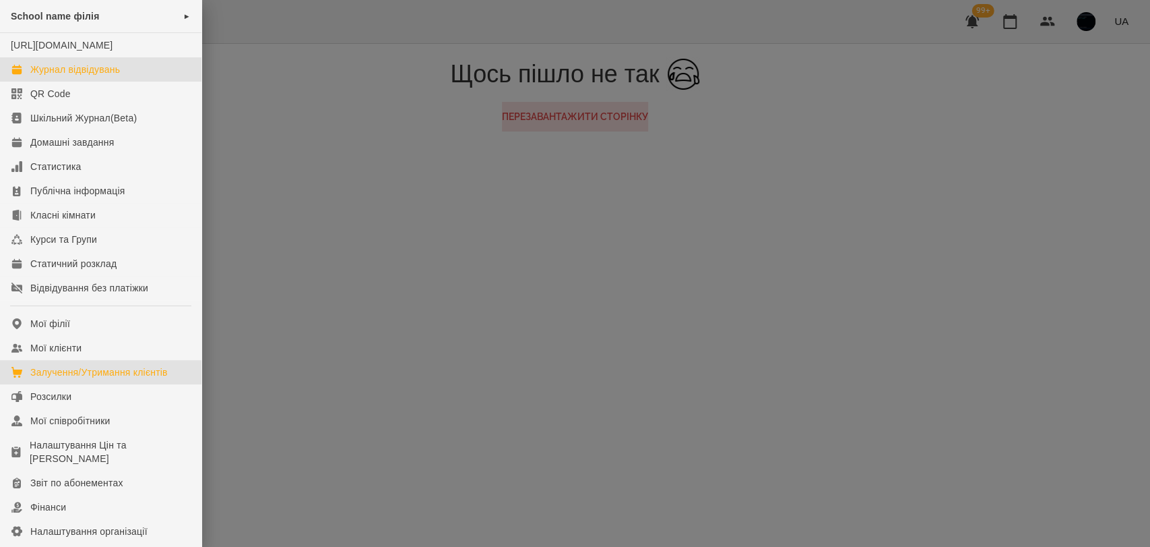
click at [111, 82] on link "Журнал відвідувань" at bounding box center [101, 69] width 202 height 24
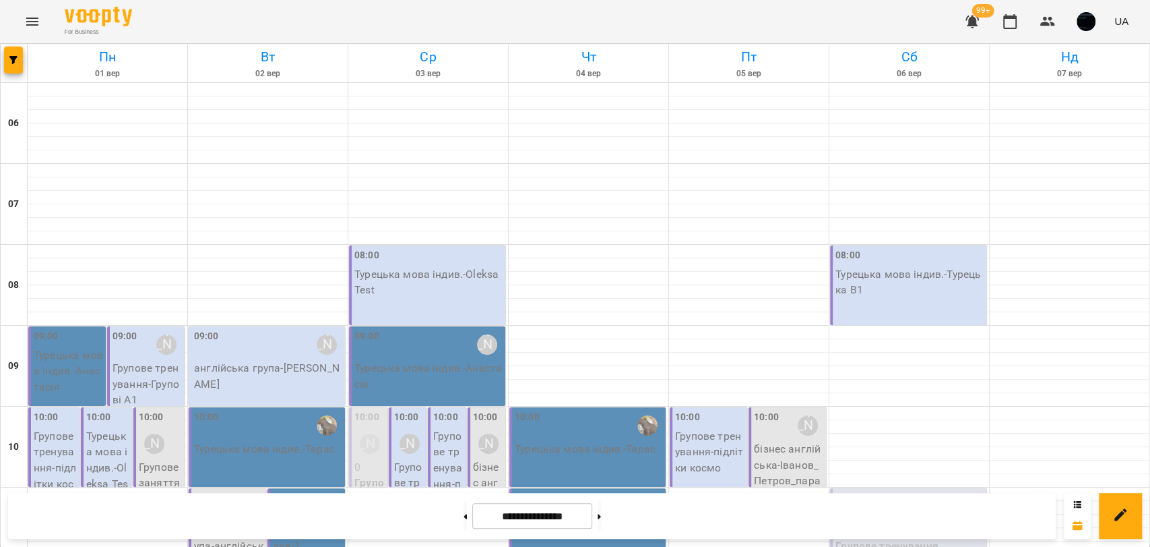
click at [35, 23] on icon "Menu" at bounding box center [32, 21] width 16 height 16
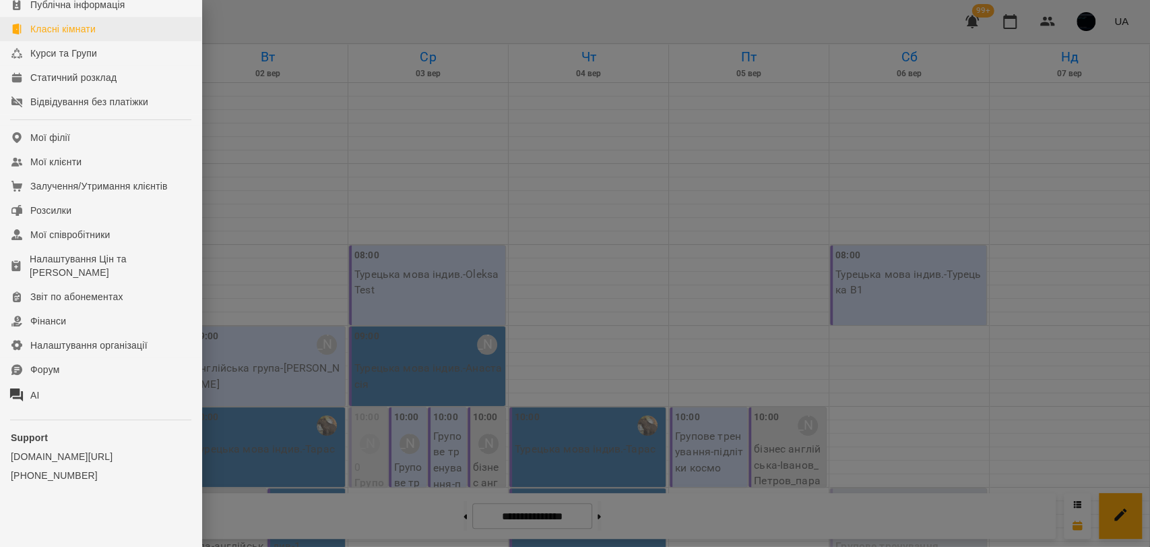
scroll to position [199, 0]
click at [91, 238] on div "Мої співробітники" at bounding box center [70, 234] width 80 height 13
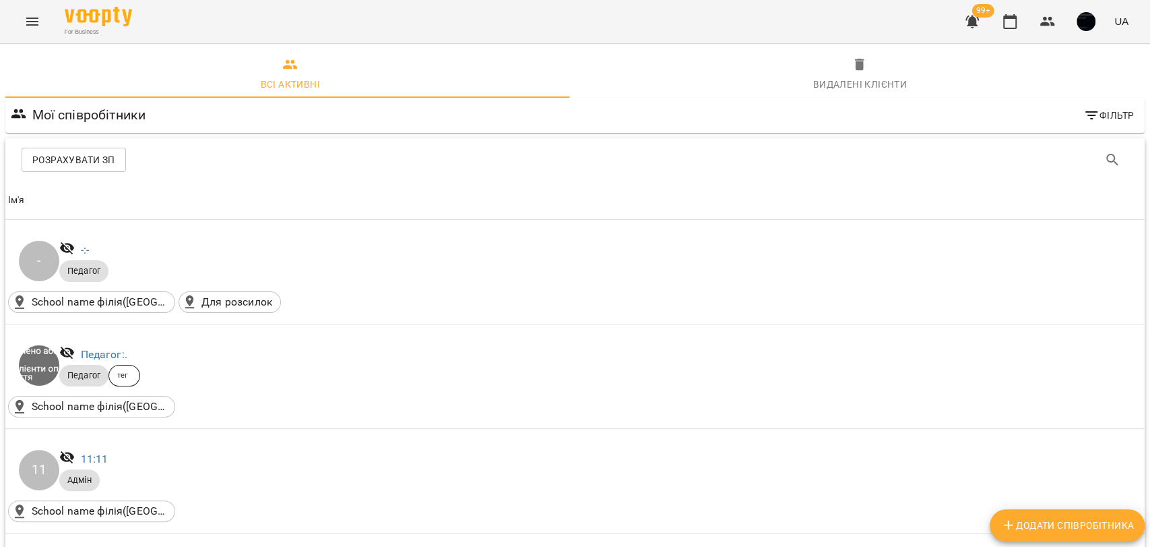
drag, startPoint x: 91, startPoint y: 251, endPoint x: 137, endPoint y: 179, distance: 86.0
click at [144, 175] on div "Розрахувати ЗП" at bounding box center [575, 159] width 1140 height 43
click at [24, 22] on icon "Menu" at bounding box center [32, 21] width 16 height 16
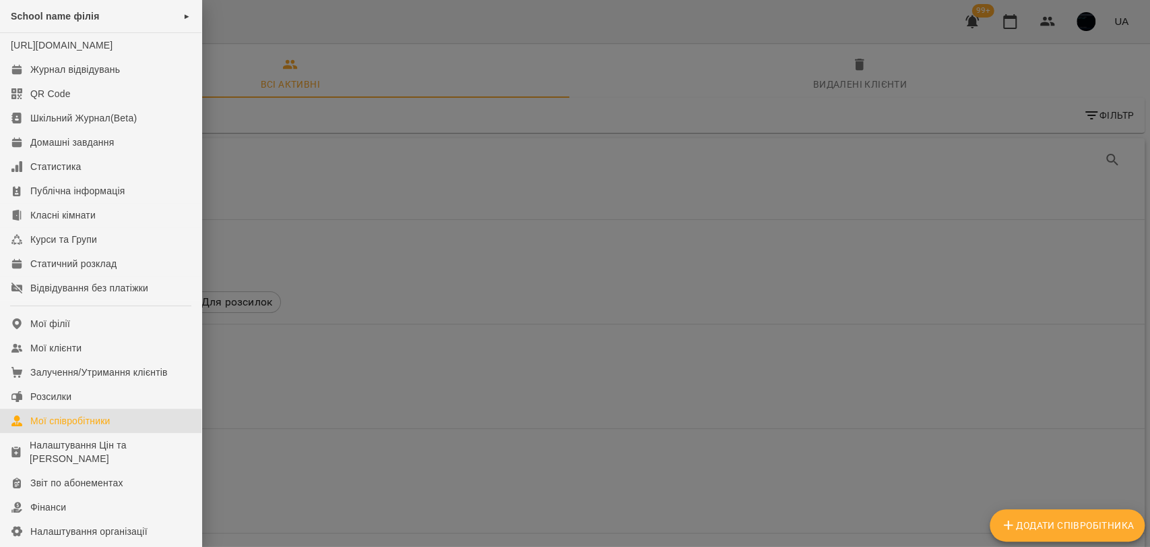
click at [298, 266] on div at bounding box center [575, 273] width 1150 height 547
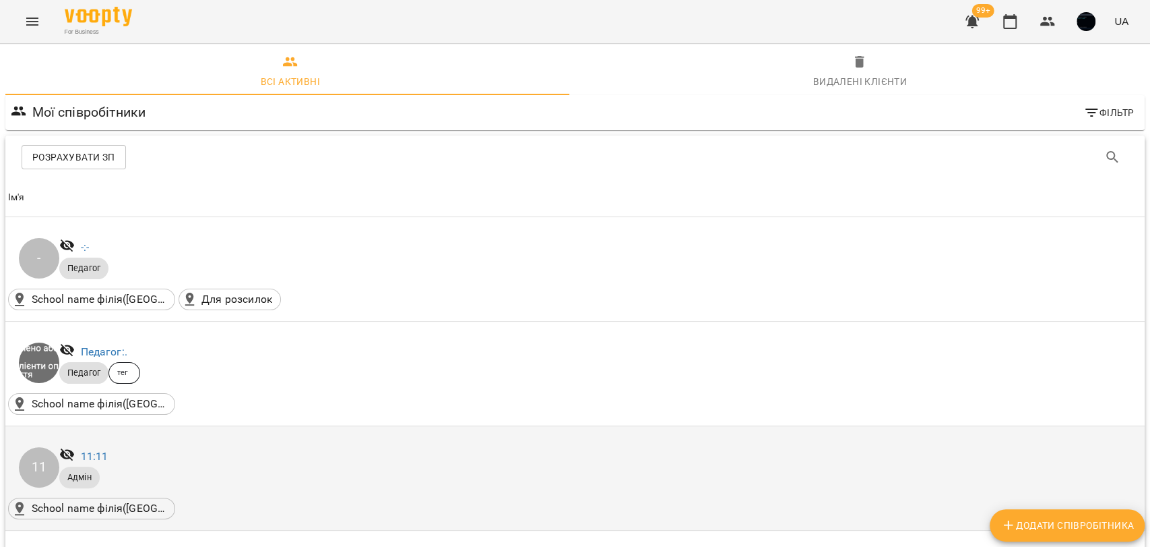
scroll to position [150, 0]
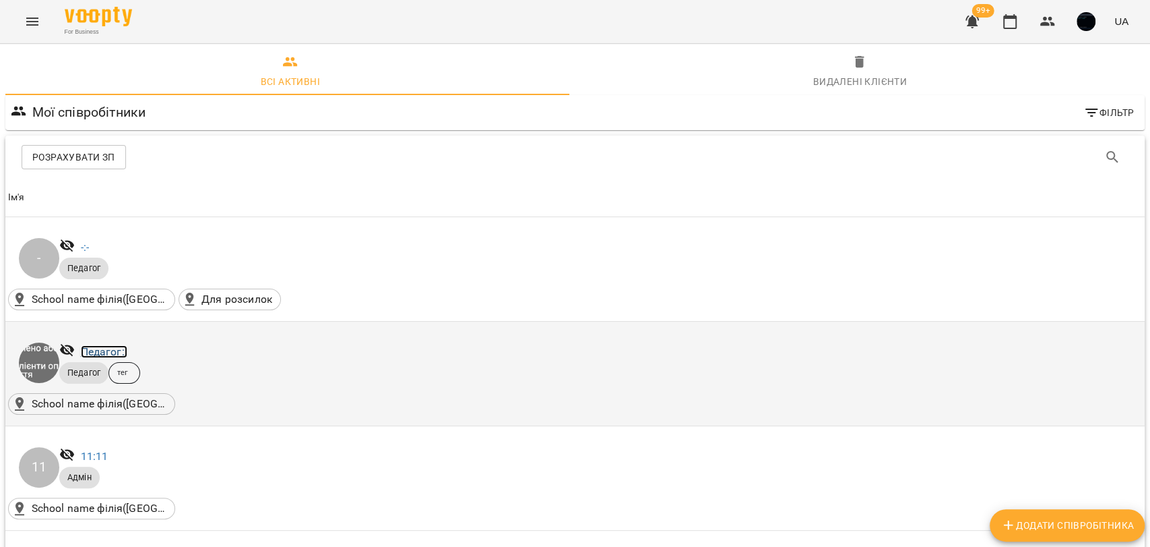
click at [100, 345] on link "Педагог: ." at bounding box center [104, 351] width 47 height 13
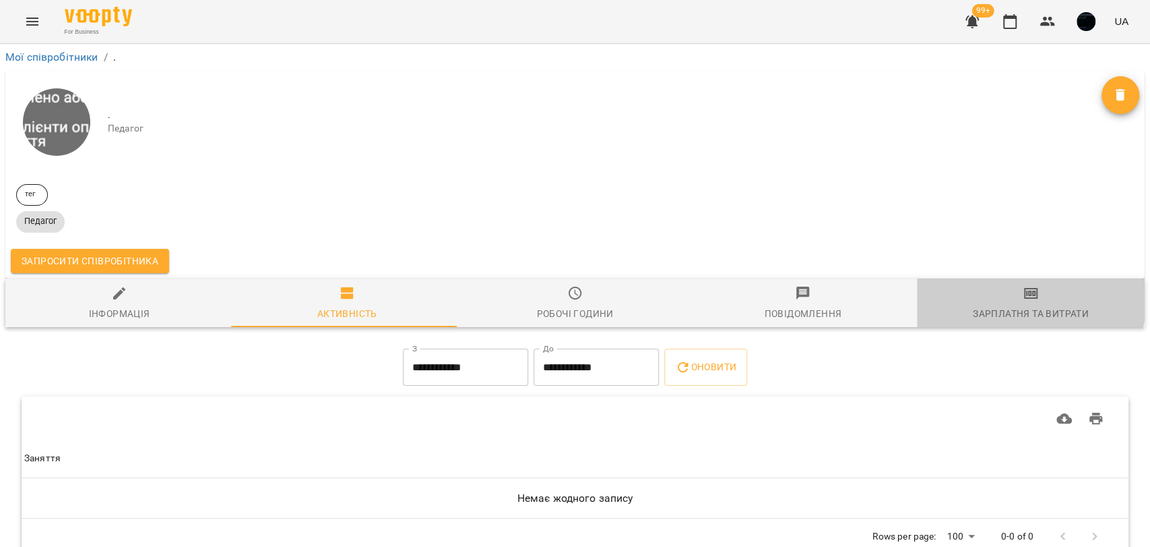
click at [1023, 299] on icon "button" at bounding box center [1031, 293] width 16 height 16
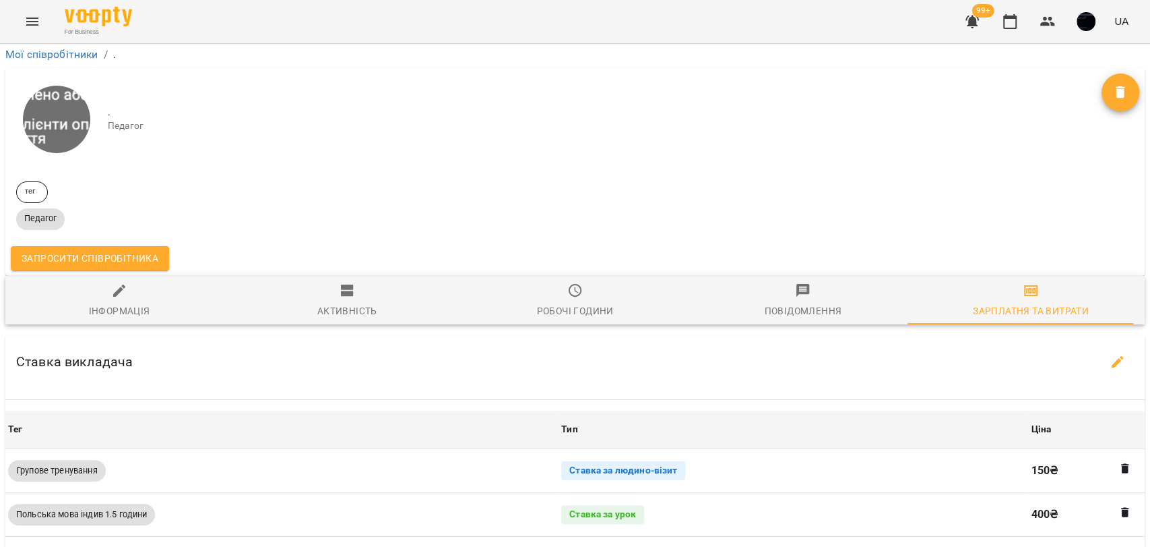
scroll to position [75, 0]
click at [1111, 354] on icon "button" at bounding box center [1118, 362] width 16 height 16
select select "*******"
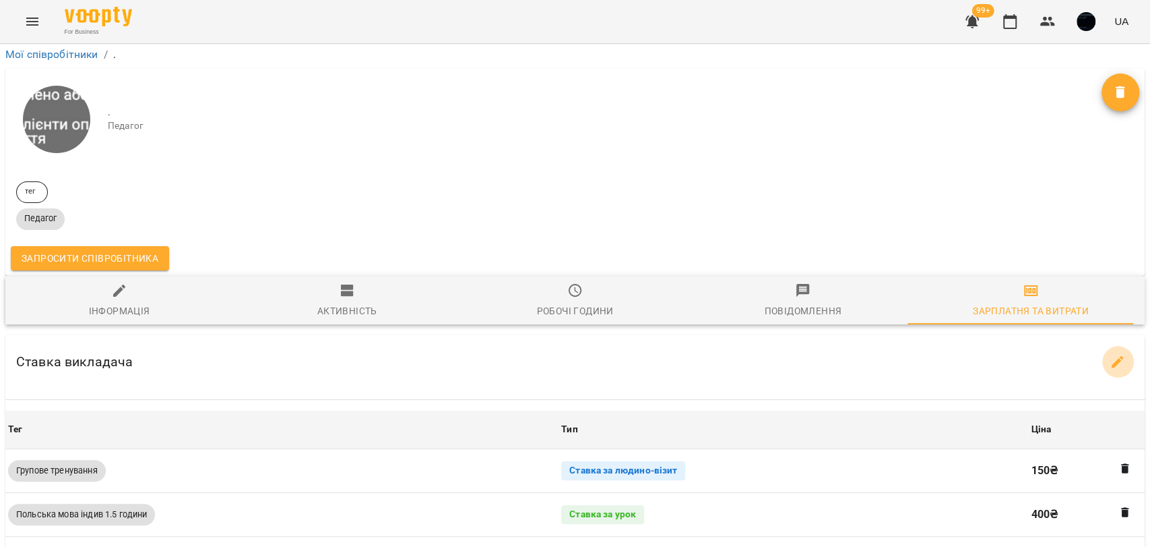
select select "*******"
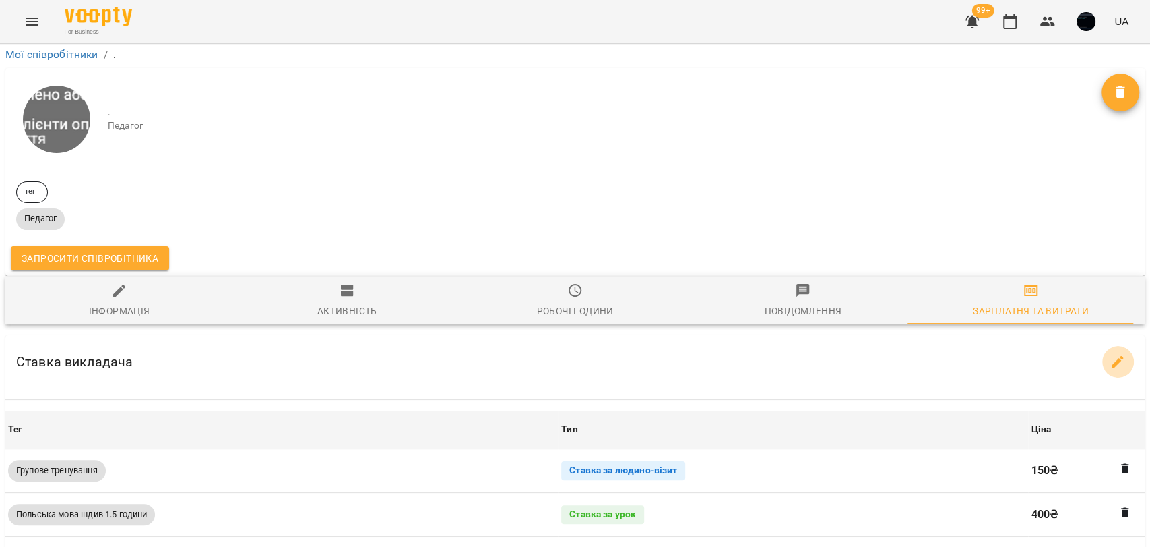
select select "*******"
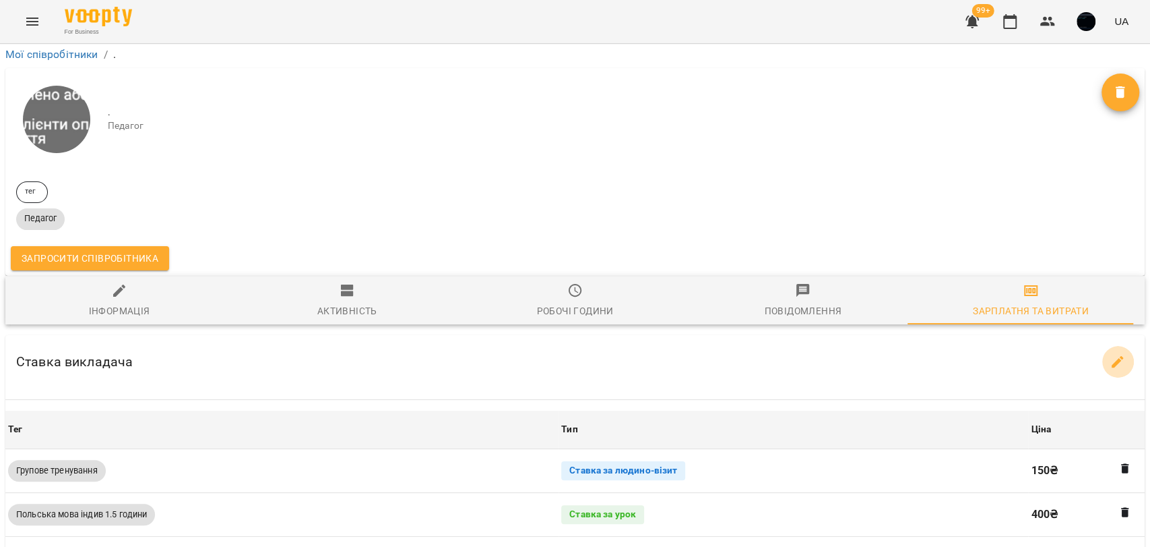
select select "*******"
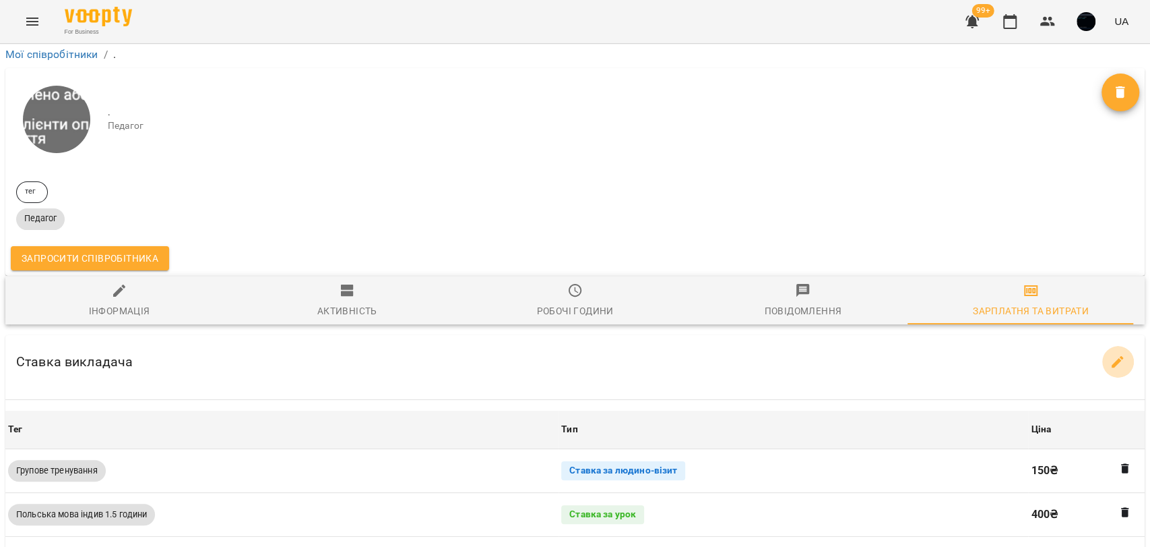
select select "*******"
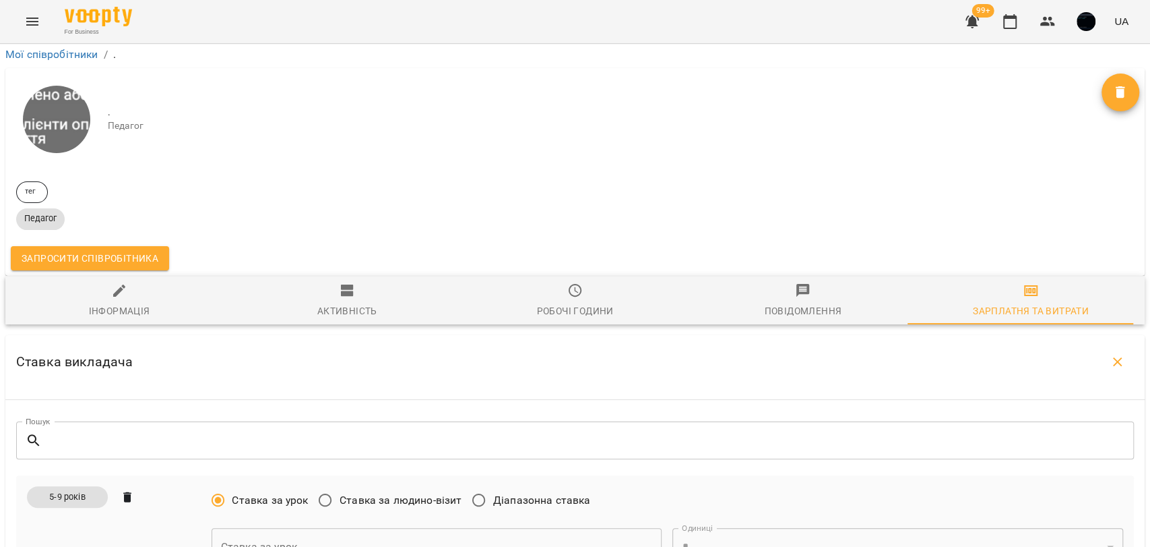
scroll to position [374, 0]
drag, startPoint x: 361, startPoint y: 129, endPoint x: 458, endPoint y: 130, distance: 97.1
click at [458, 492] on span "Ставка за людино-візит" at bounding box center [401, 500] width 122 height 16
drag, startPoint x: 510, startPoint y: 127, endPoint x: 623, endPoint y: 128, distance: 113.9
click at [623, 481] on div "Ставка за урок Ставка за людино-візит Діапазонна ставка Ставка за урок Ставка з…" at bounding box center [667, 526] width 923 height 90
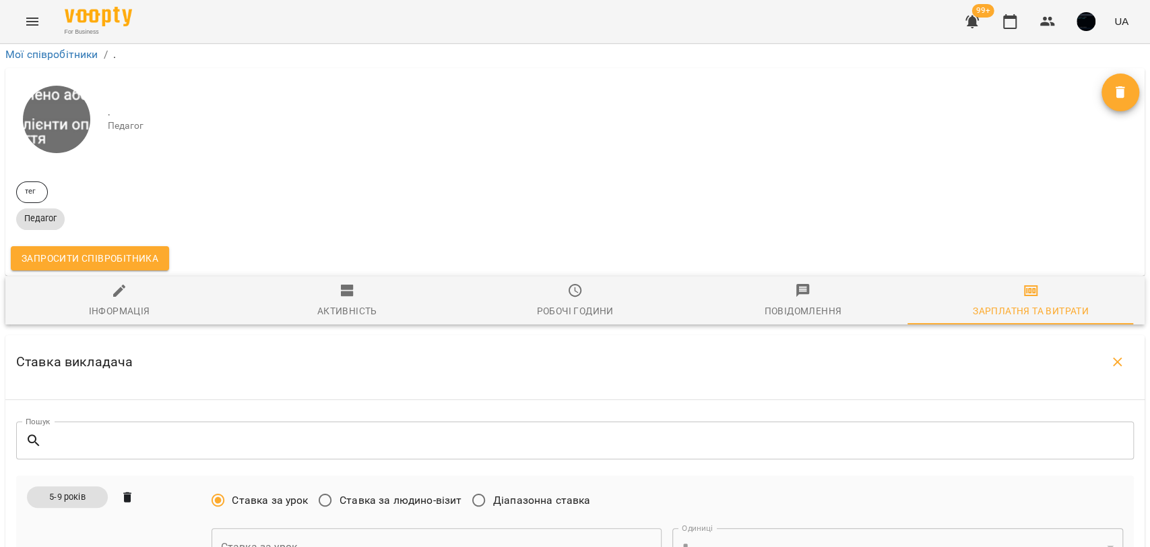
click at [404, 492] on span "Ставка за людино-візит" at bounding box center [401, 500] width 122 height 16
click at [685, 528] on select "* *" at bounding box center [898, 547] width 451 height 38
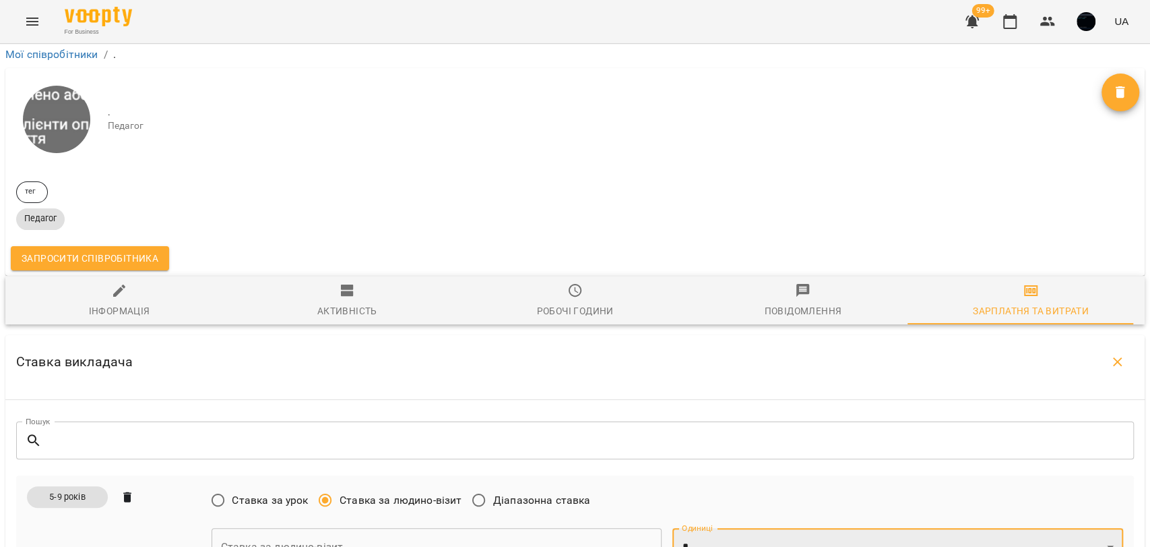
select select "*"
click at [673, 528] on select "* *" at bounding box center [898, 547] width 451 height 38
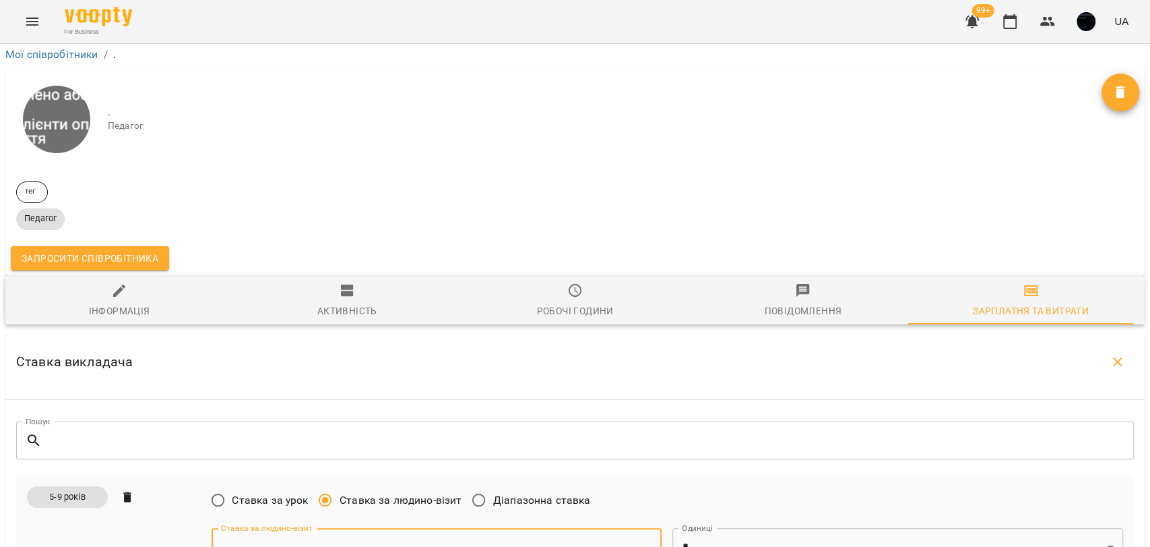
click at [545, 528] on input "text" at bounding box center [437, 547] width 451 height 38
type input "**"
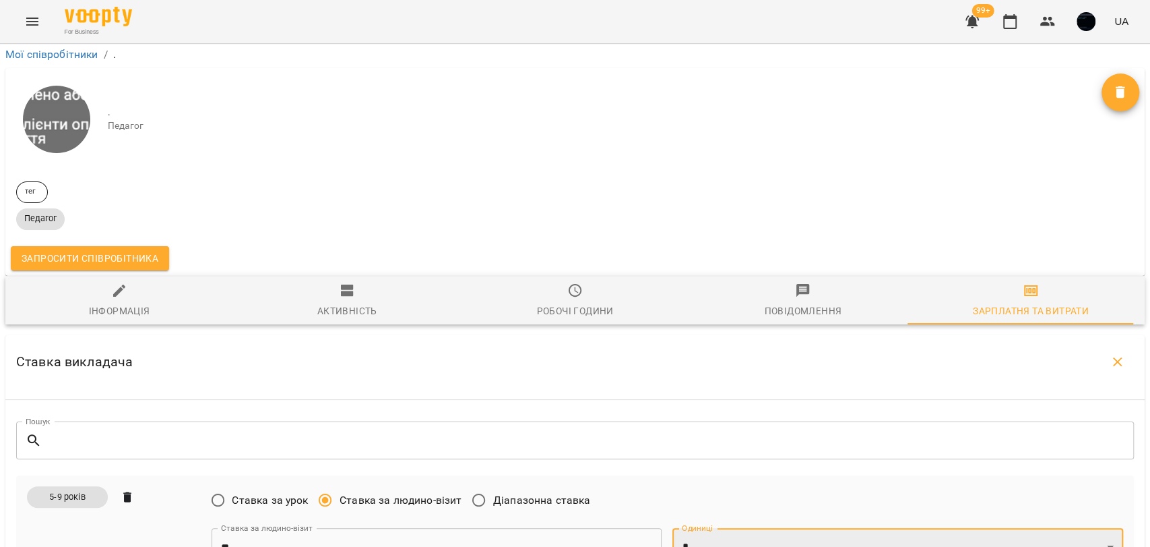
click at [698, 528] on select "* *" at bounding box center [898, 547] width 451 height 38
click at [675, 481] on div "Ставка за урок Ставка за людино-візит Діапазонна ставка Ставка за людино-візит …" at bounding box center [667, 526] width 923 height 90
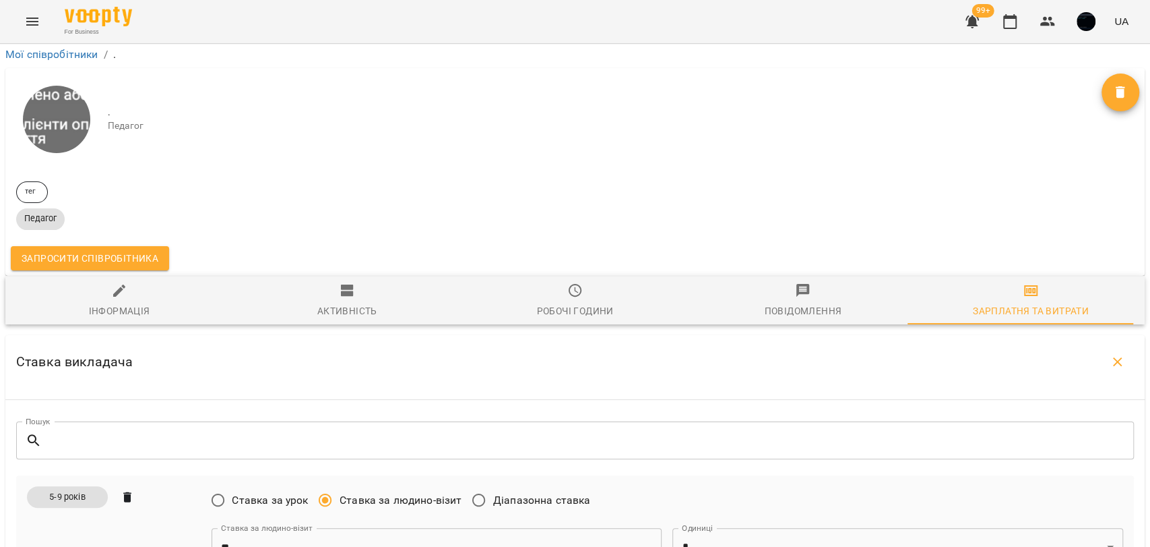
scroll to position [0, 0]
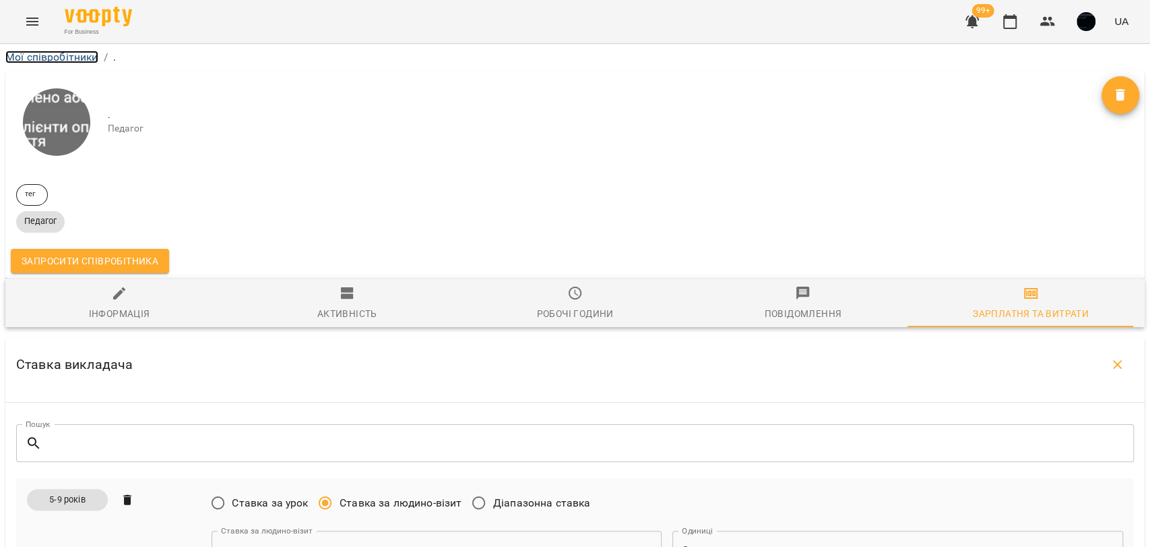
click at [86, 55] on link "Мої співробітники" at bounding box center [51, 57] width 93 height 13
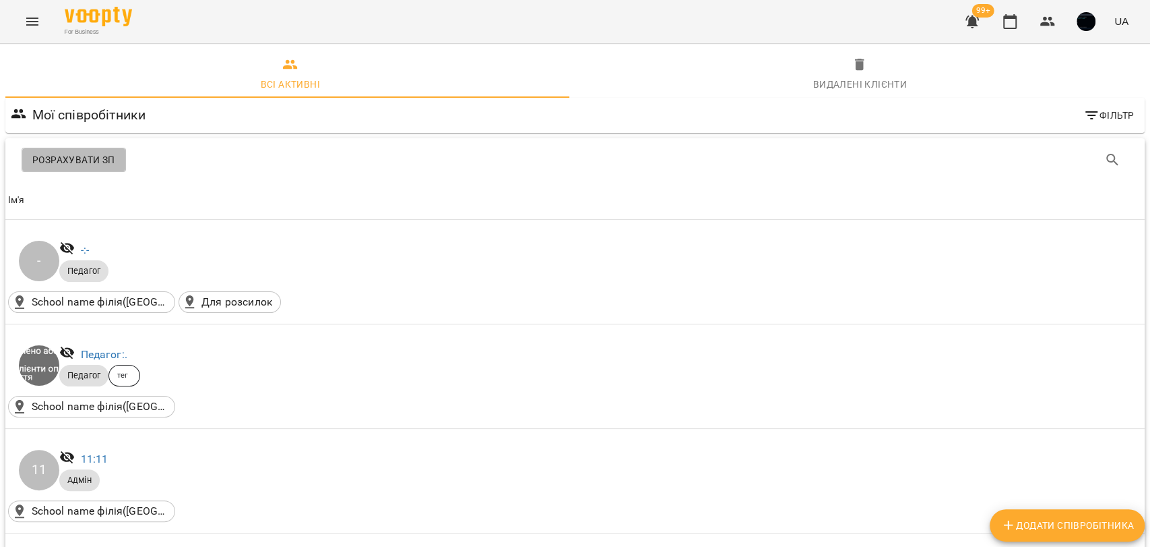
click at [87, 158] on span "Розрахувати ЗП" at bounding box center [73, 160] width 83 height 16
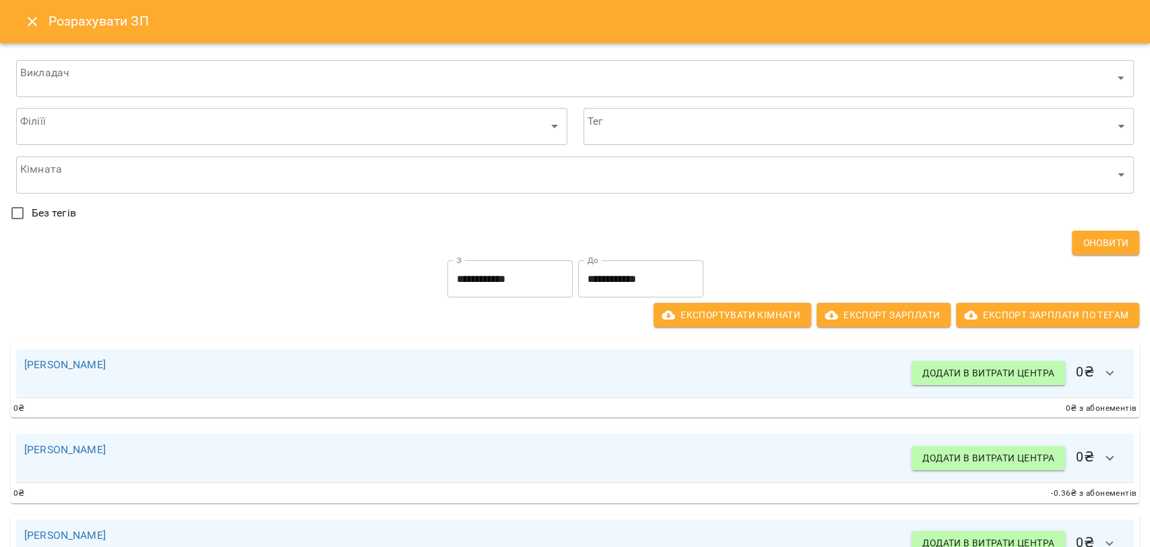
click at [488, 271] on input "**********" at bounding box center [510, 279] width 125 height 38
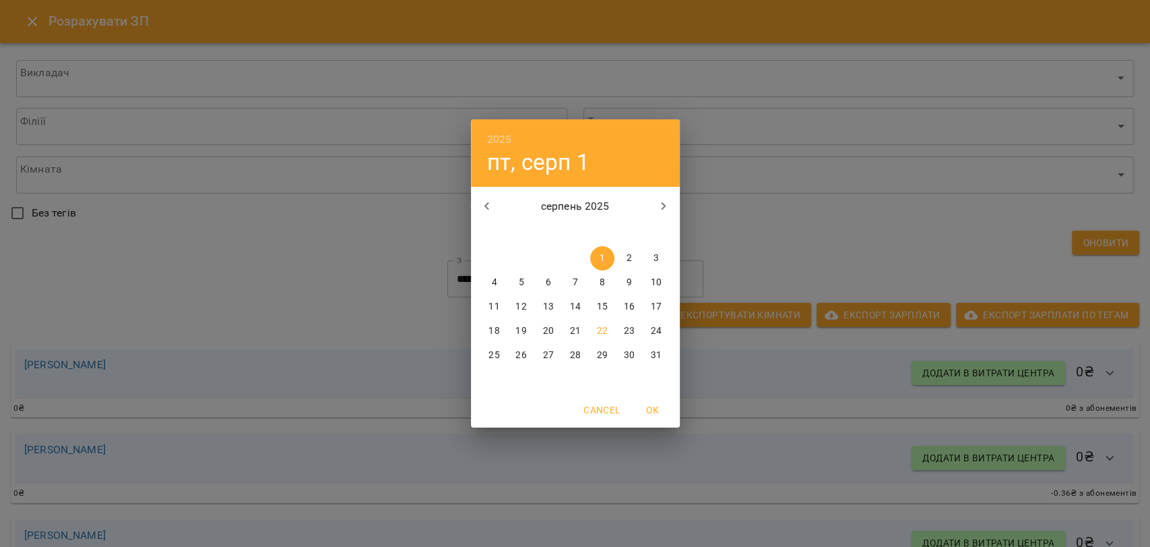
click at [717, 259] on div "2025 пт, серп 1 серпень 2025 пн вт ср чт пт сб нд 28 29 30 31 1 2 3 4 5 6 7 8 9…" at bounding box center [575, 273] width 1150 height 547
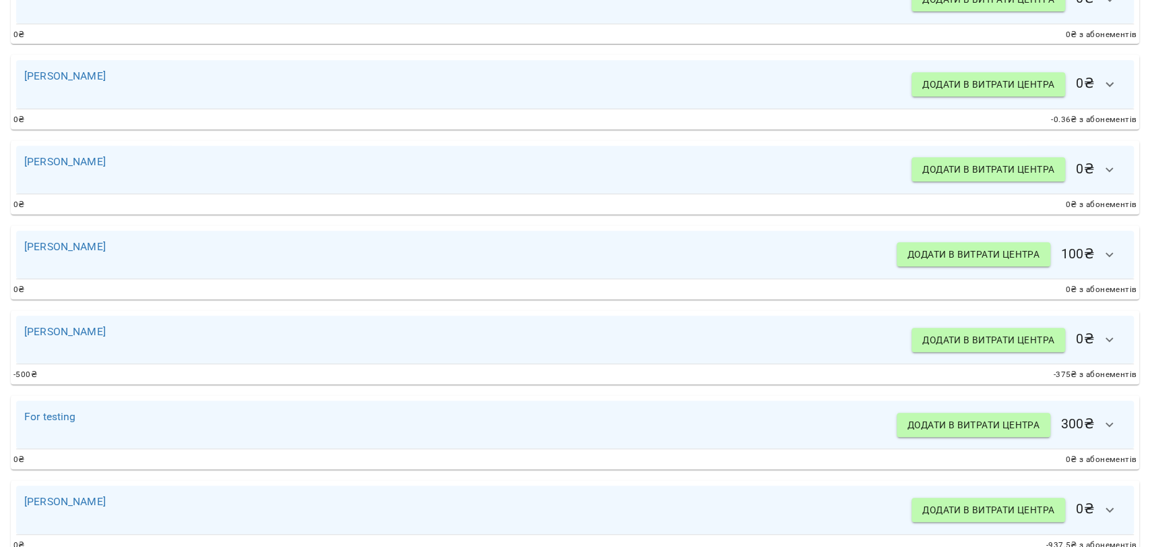
scroll to position [374, 0]
drag, startPoint x: 1056, startPoint y: 255, endPoint x: 1088, endPoint y: 255, distance: 32.4
click at [1088, 255] on h6 "Додати в витрати центра 100 ₴" at bounding box center [1011, 254] width 229 height 32
click at [1102, 251] on icon "button" at bounding box center [1110, 254] width 16 height 16
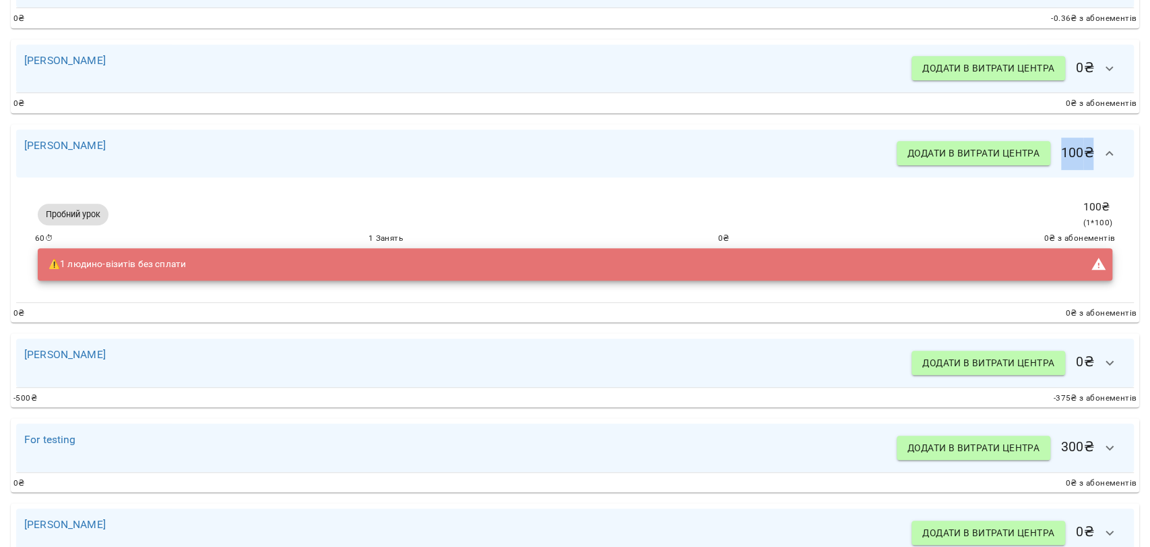
scroll to position [449, 0]
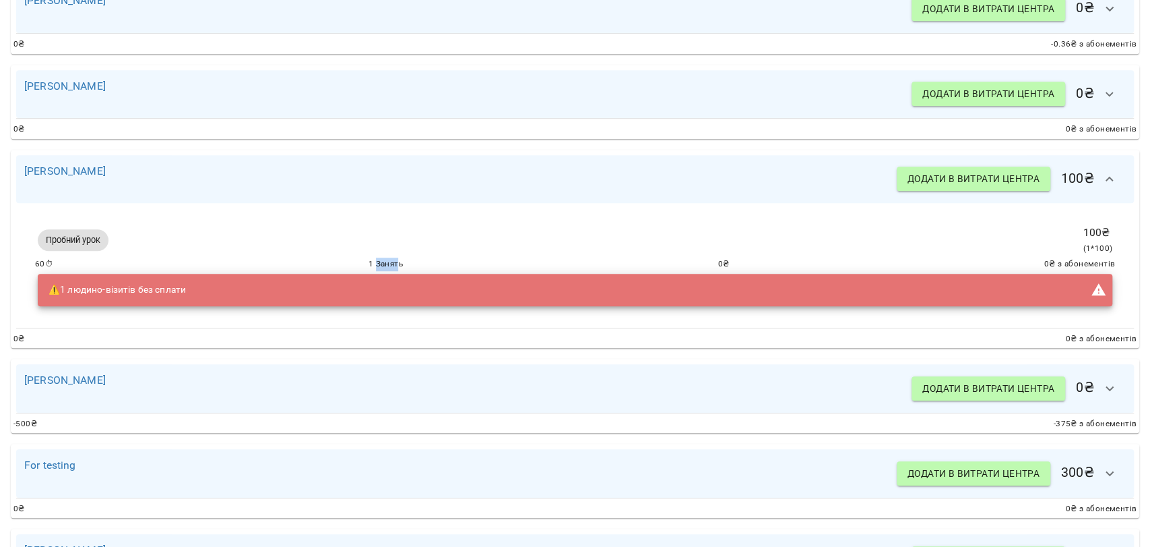
drag, startPoint x: 371, startPoint y: 260, endPoint x: 395, endPoint y: 263, distance: 23.7
click at [395, 263] on span "1 Занять" at bounding box center [386, 263] width 34 height 13
drag, startPoint x: 1073, startPoint y: 235, endPoint x: 1095, endPoint y: 233, distance: 21.6
click at [1095, 233] on p "100 ₴" at bounding box center [1098, 232] width 30 height 16
click at [1105, 173] on icon "button" at bounding box center [1110, 179] width 16 height 16
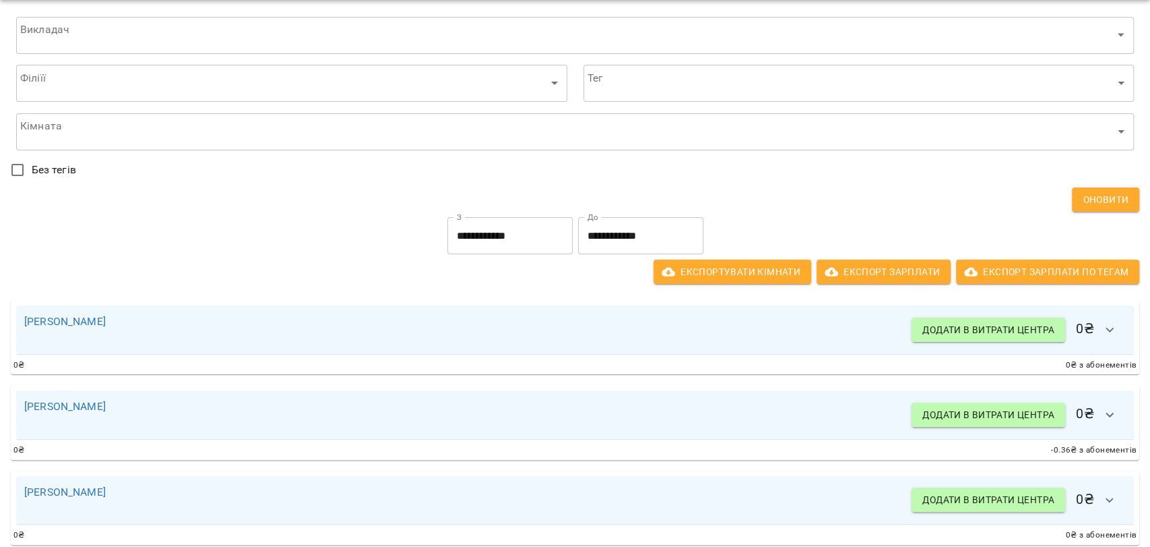
scroll to position [0, 0]
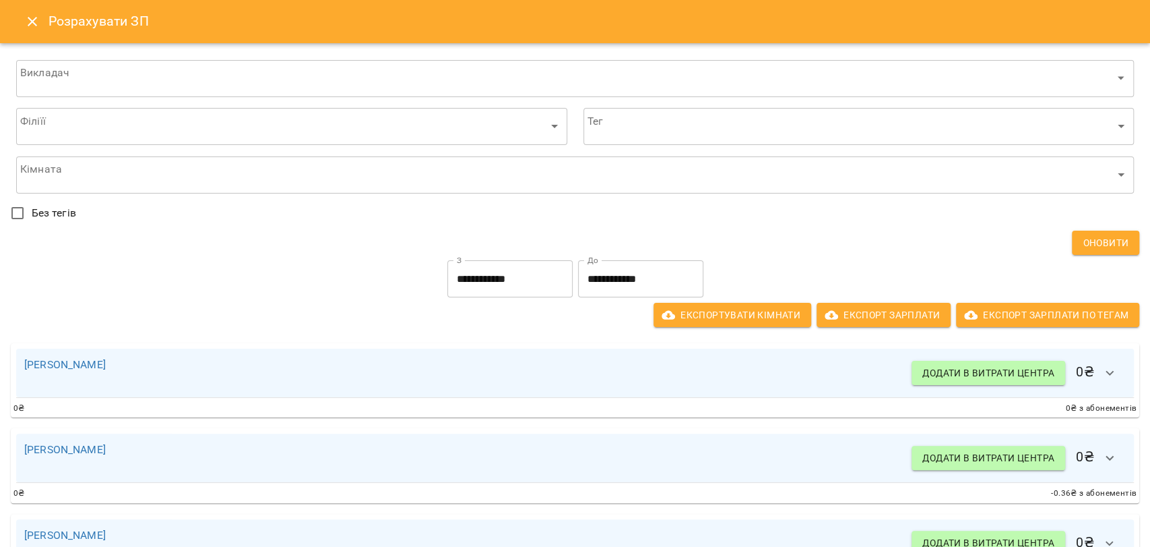
click at [34, 26] on icon "Close" at bounding box center [32, 21] width 16 height 16
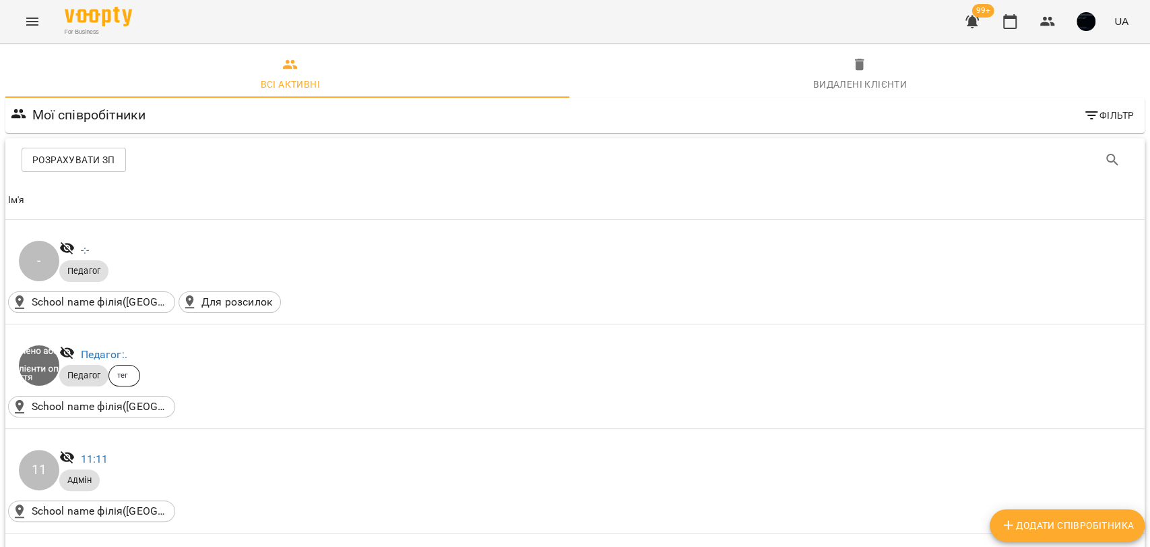
click at [39, 18] on icon "Menu" at bounding box center [32, 21] width 16 height 16
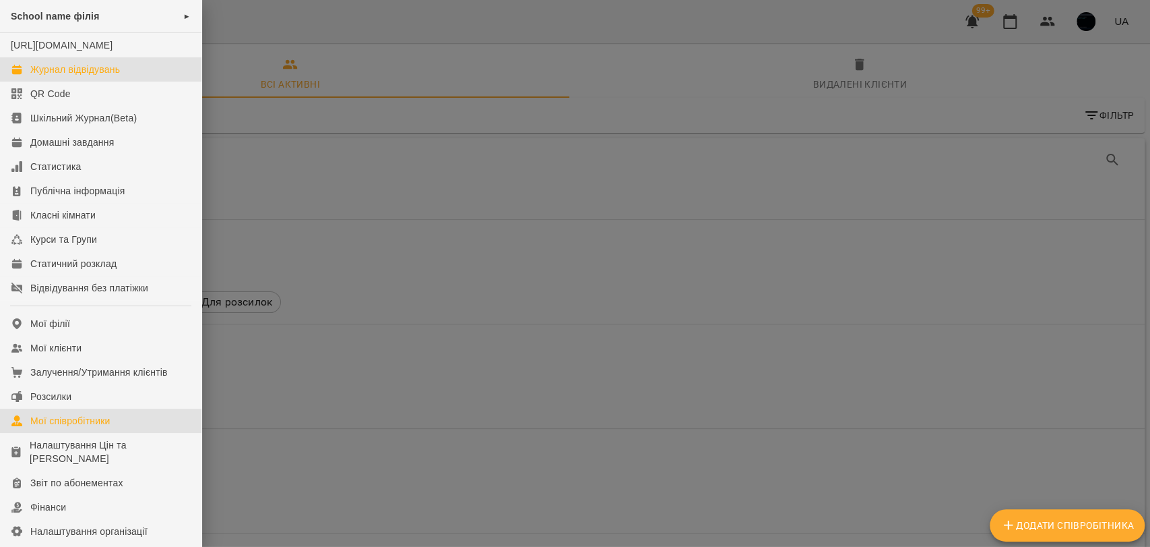
click at [74, 76] on div "Журнал відвідувань" at bounding box center [75, 69] width 90 height 13
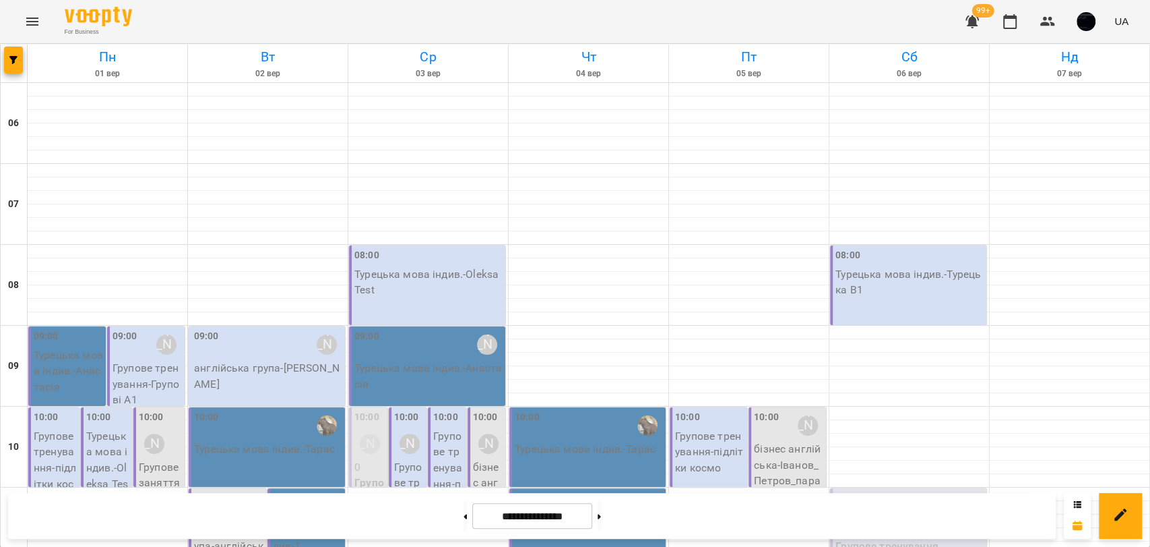
scroll to position [150, 0]
click at [17, 27] on button "Menu" at bounding box center [32, 21] width 32 height 32
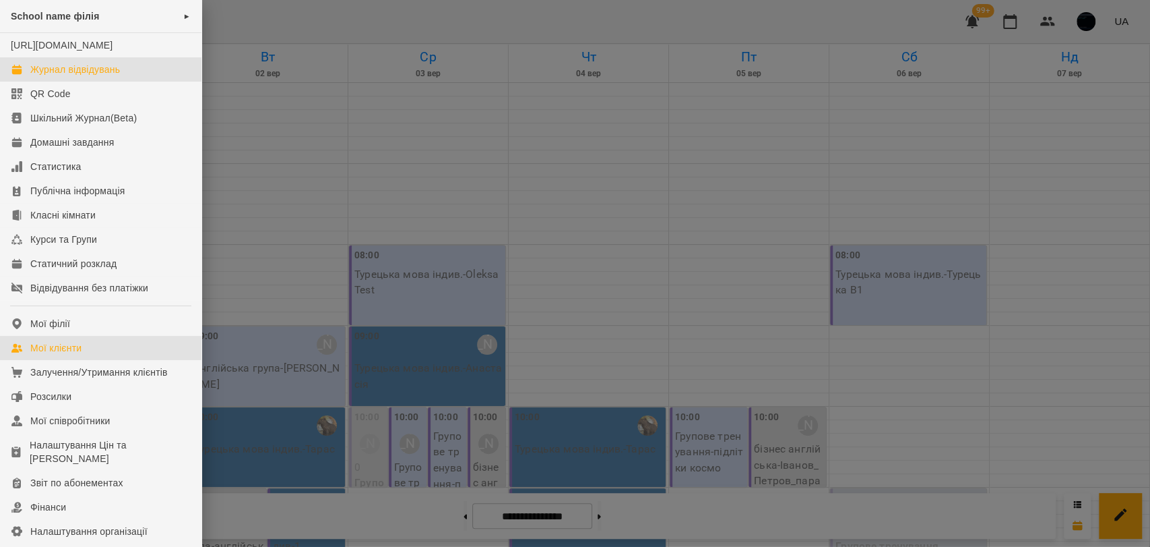
click at [80, 355] on div "Мої клієнти" at bounding box center [55, 347] width 51 height 13
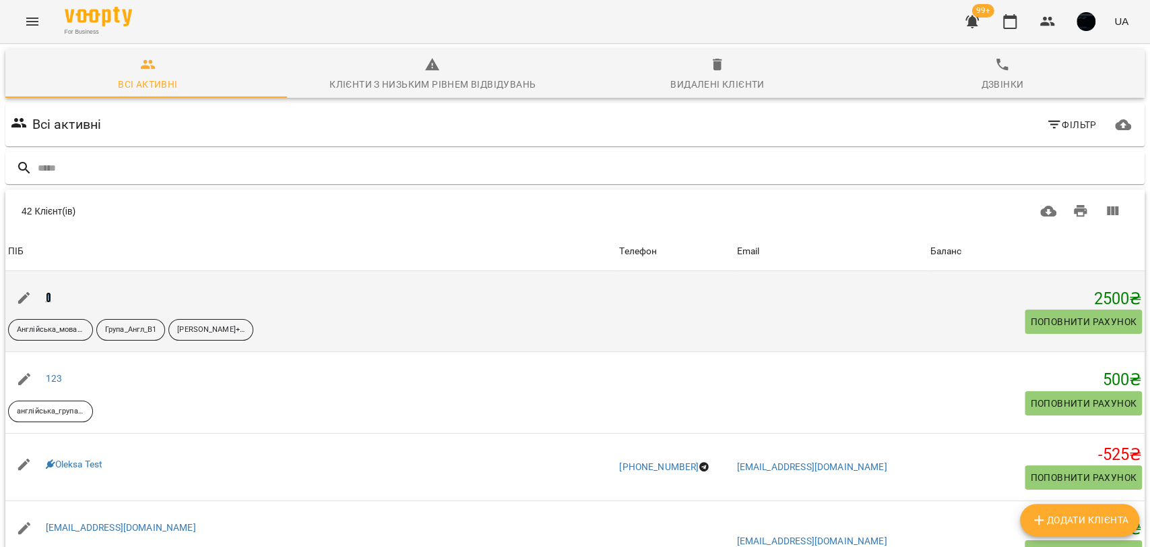
click at [47, 299] on link "1" at bounding box center [48, 297] width 5 height 11
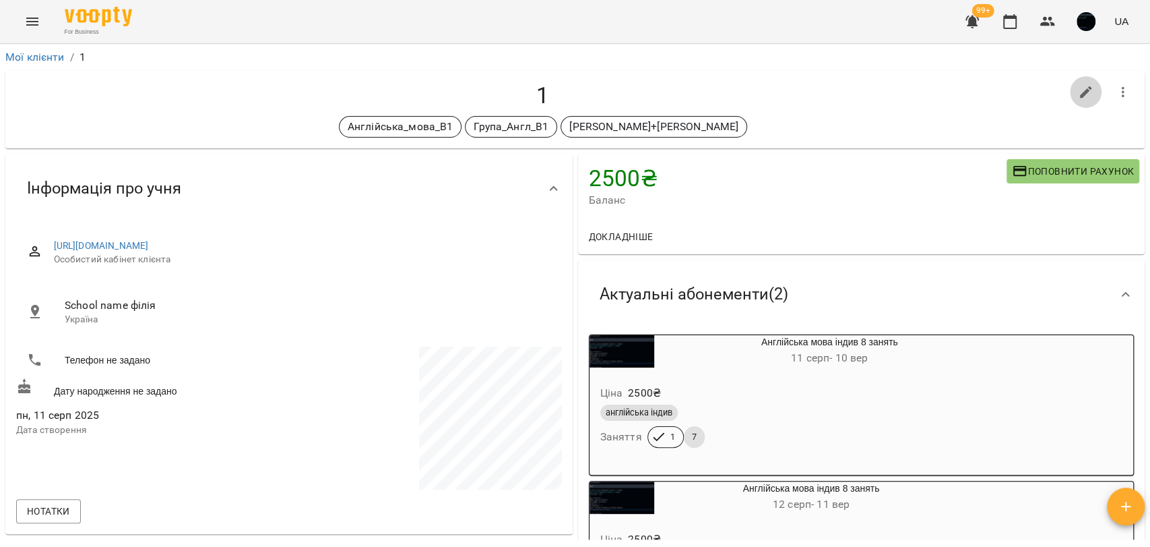
click at [1080, 88] on icon "button" at bounding box center [1086, 92] width 12 height 12
select select "**"
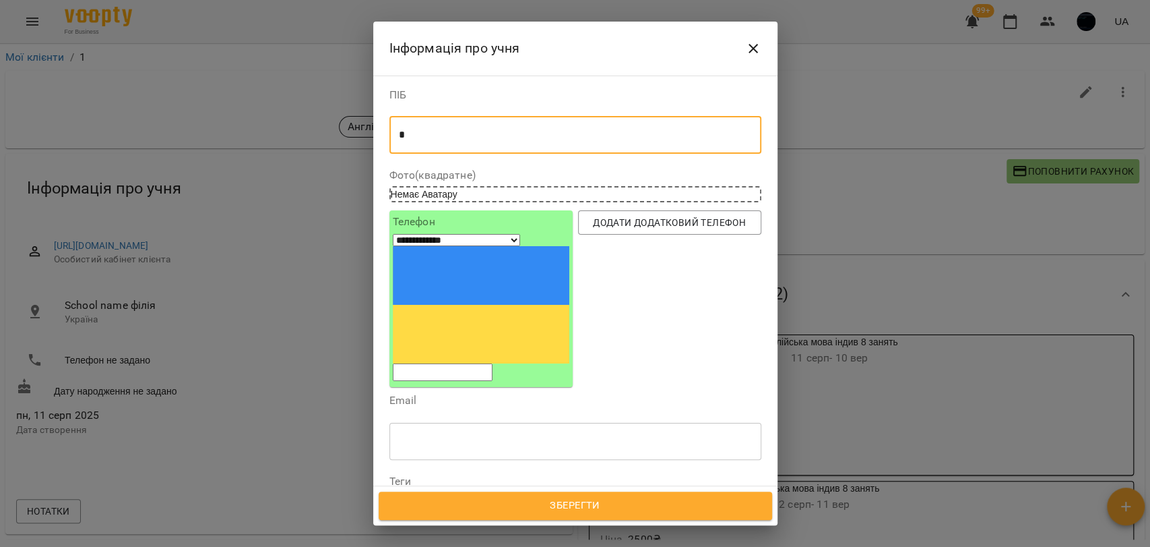
drag, startPoint x: 417, startPoint y: 138, endPoint x: 369, endPoint y: 146, distance: 48.4
click at [363, 142] on div "**********" at bounding box center [575, 273] width 1150 height 547
click at [459, 363] on input "tel" at bounding box center [443, 372] width 100 height 18
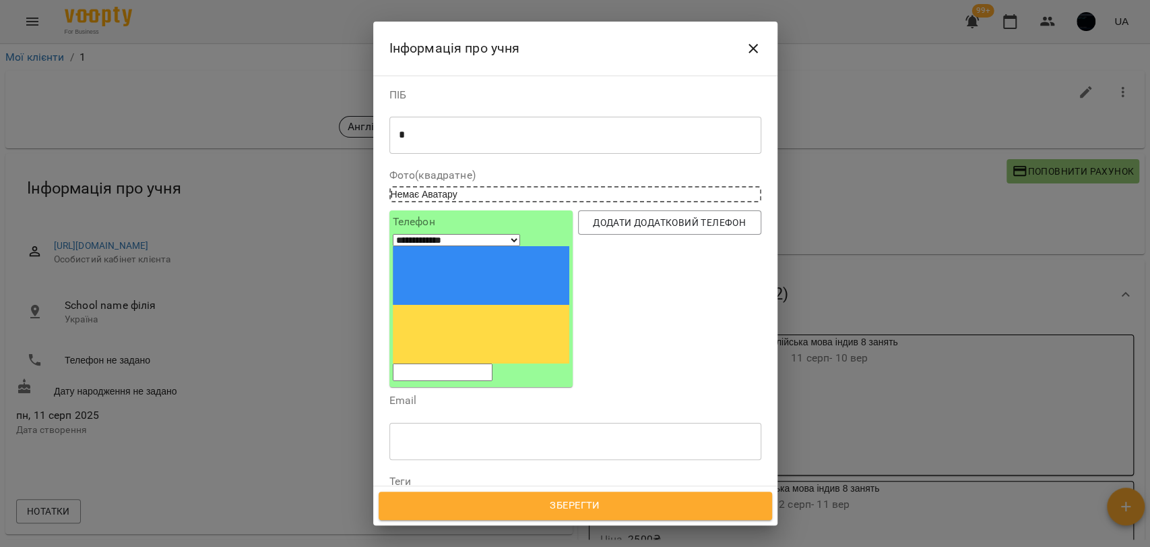
click at [432, 363] on input "tel" at bounding box center [443, 372] width 100 height 18
click at [493, 363] on input "tel" at bounding box center [443, 372] width 100 height 18
click at [637, 225] on span "Додати додатковий телефон" at bounding box center [670, 222] width 162 height 16
select select "**"
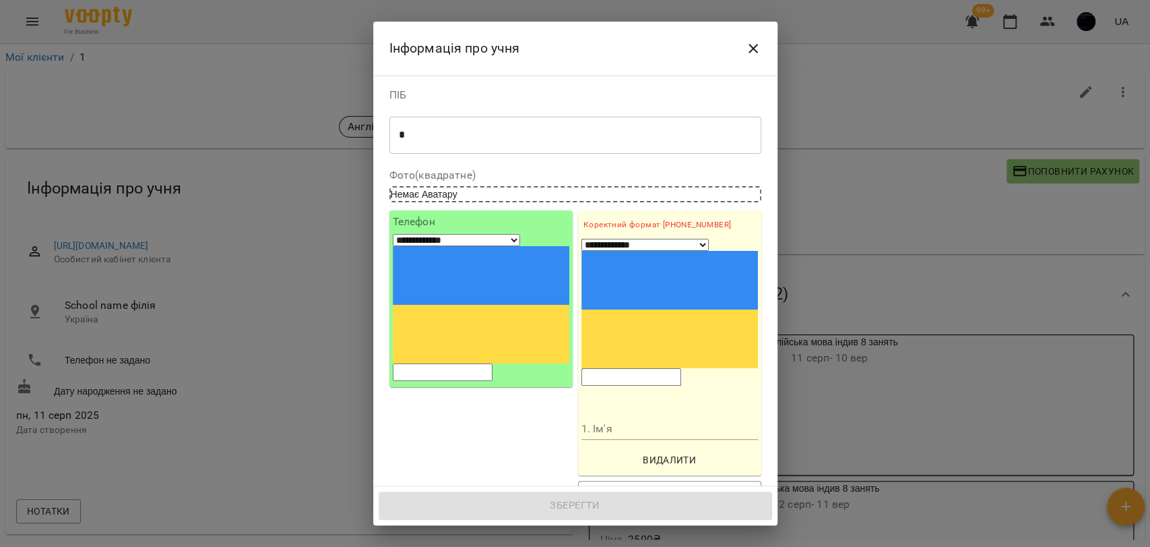
click at [669, 452] on span "Видалити" at bounding box center [670, 460] width 166 height 16
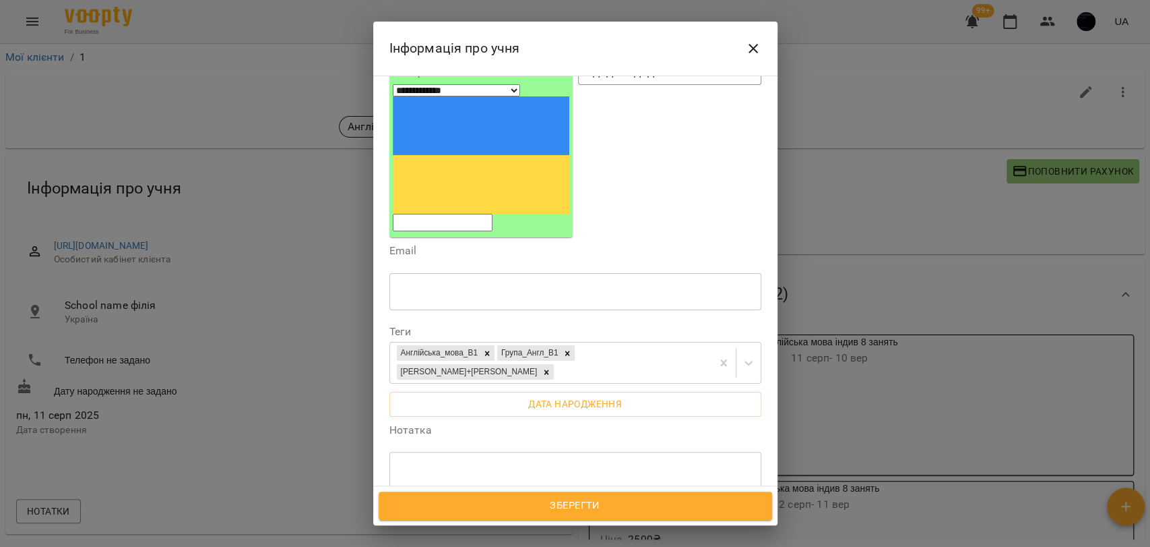
scroll to position [224, 0]
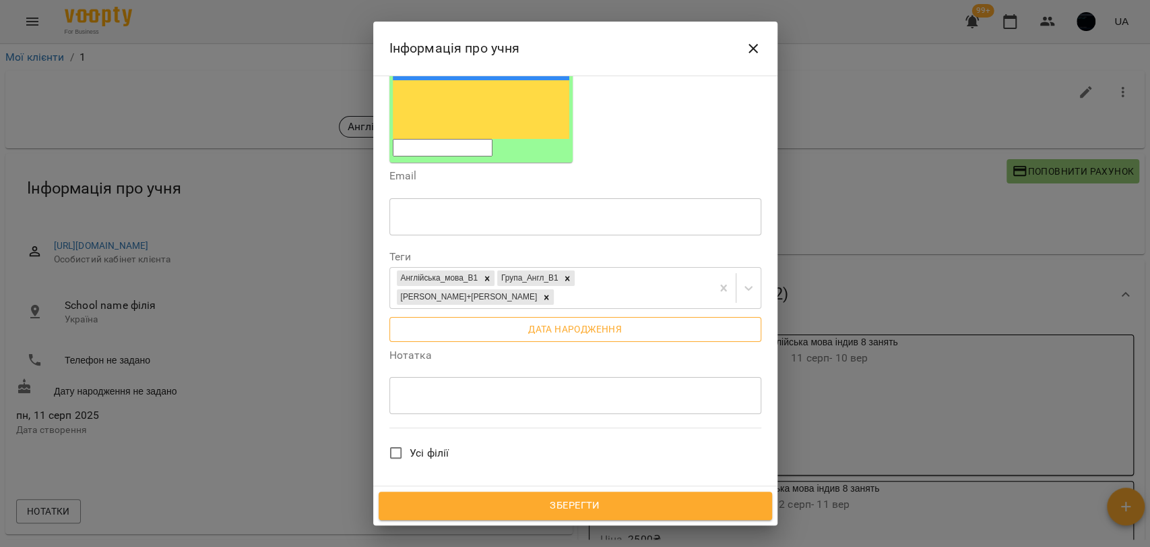
click at [599, 321] on span "Дата народження" at bounding box center [575, 329] width 350 height 16
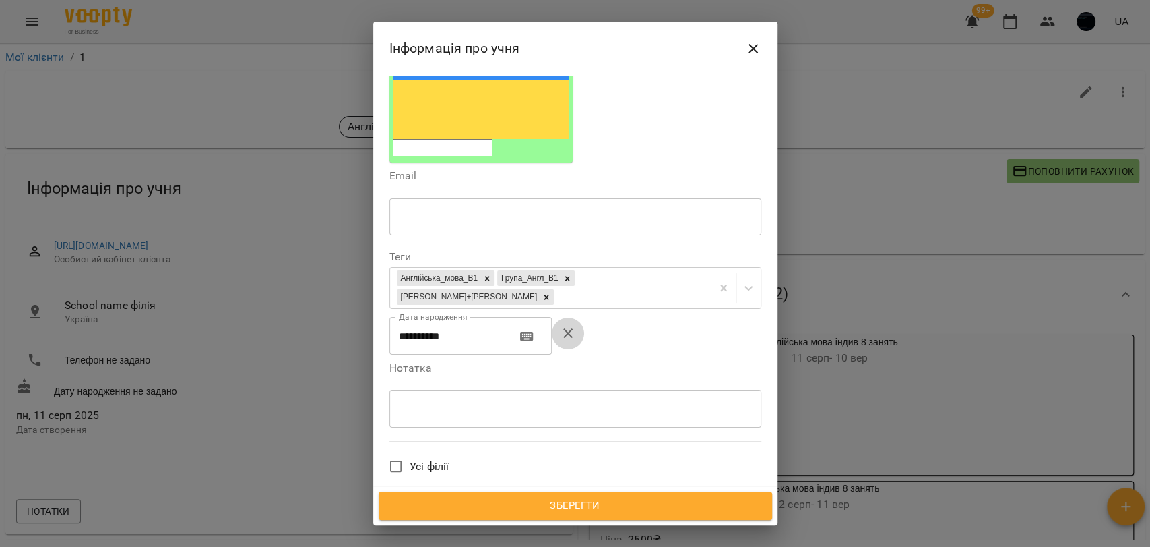
click at [572, 325] on icon "button" at bounding box center [568, 333] width 16 height 16
click at [679, 268] on div "Англійська_мова_В1 Група_Англ_В1 Антон+Кіра" at bounding box center [550, 288] width 321 height 40
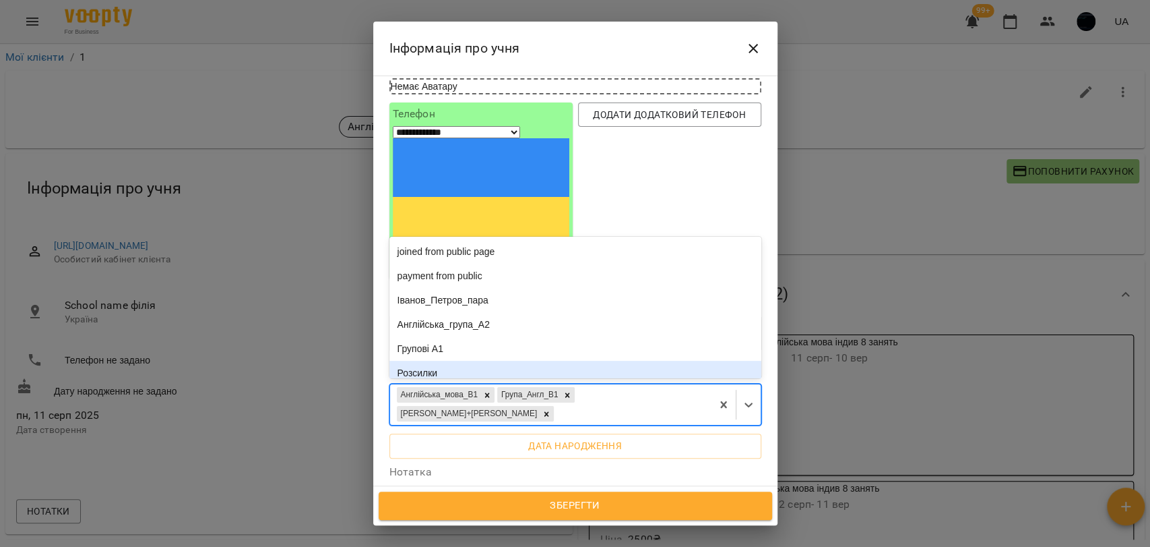
scroll to position [75, 0]
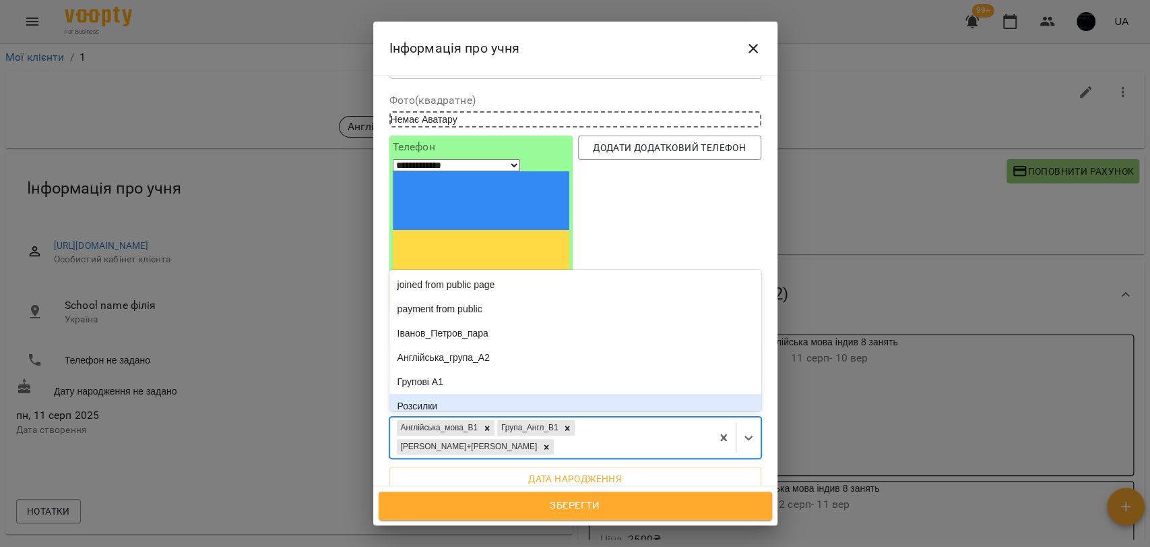
click at [754, 334] on div "**********" at bounding box center [575, 280] width 404 height 411
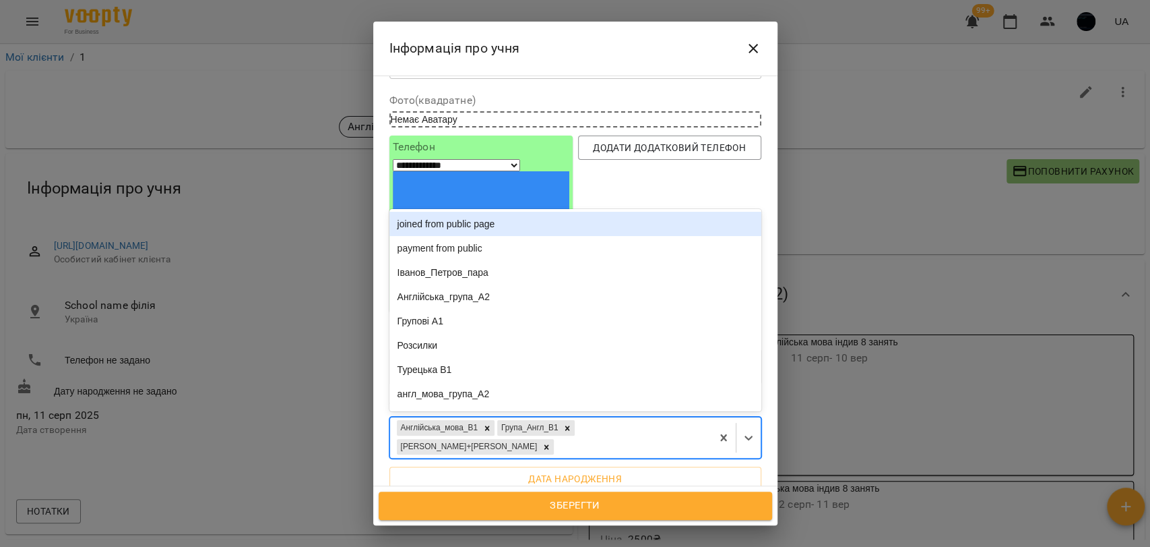
click at [677, 417] on div "Англійська_мова_В1 Група_Англ_В1 Антон+Кіра" at bounding box center [550, 437] width 321 height 40
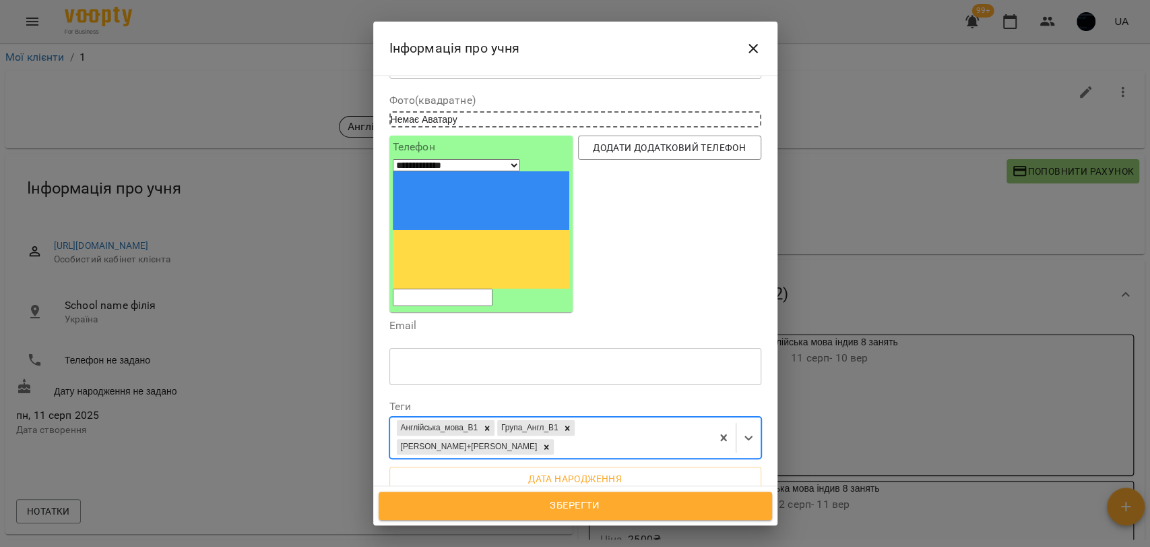
click at [677, 417] on div "Англійська_мова_В1 Група_Англ_В1 Антон+Кіра" at bounding box center [550, 437] width 321 height 40
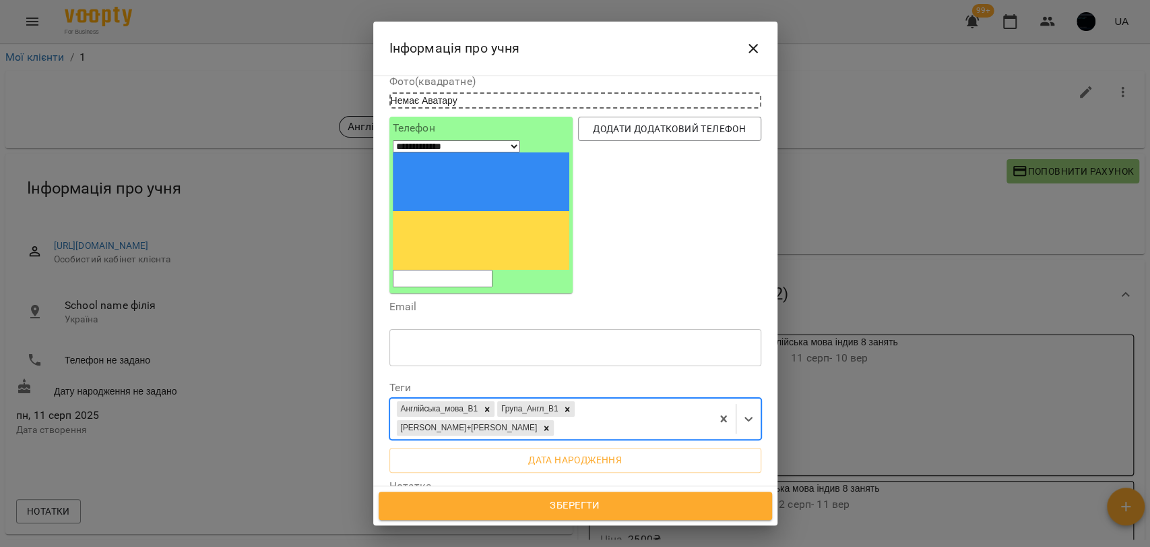
scroll to position [150, 0]
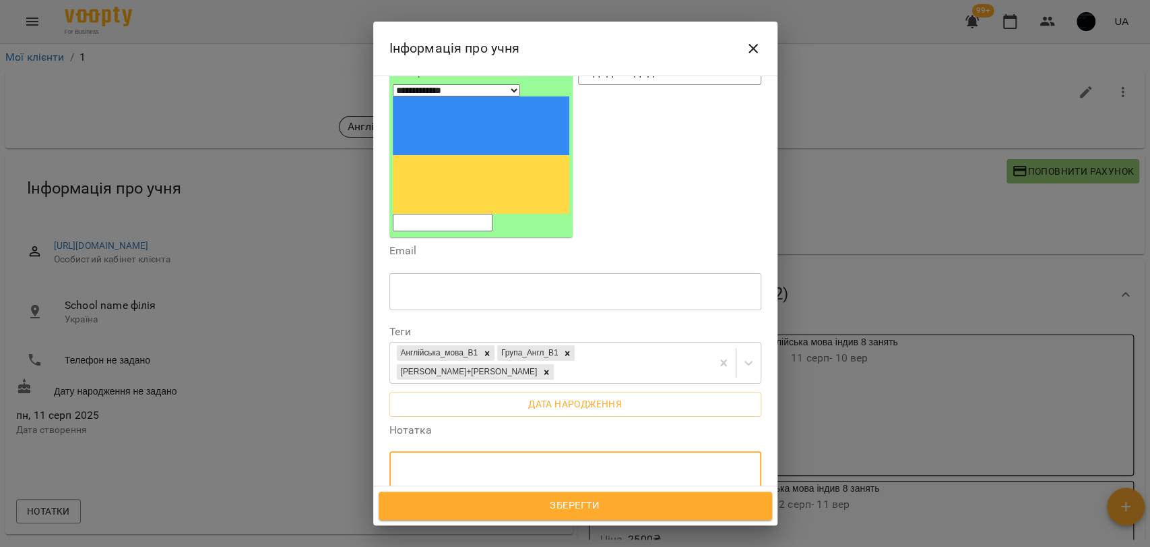
drag, startPoint x: 398, startPoint y: 333, endPoint x: 437, endPoint y: 332, distance: 38.4
click at [402, 464] on textarea at bounding box center [575, 470] width 353 height 13
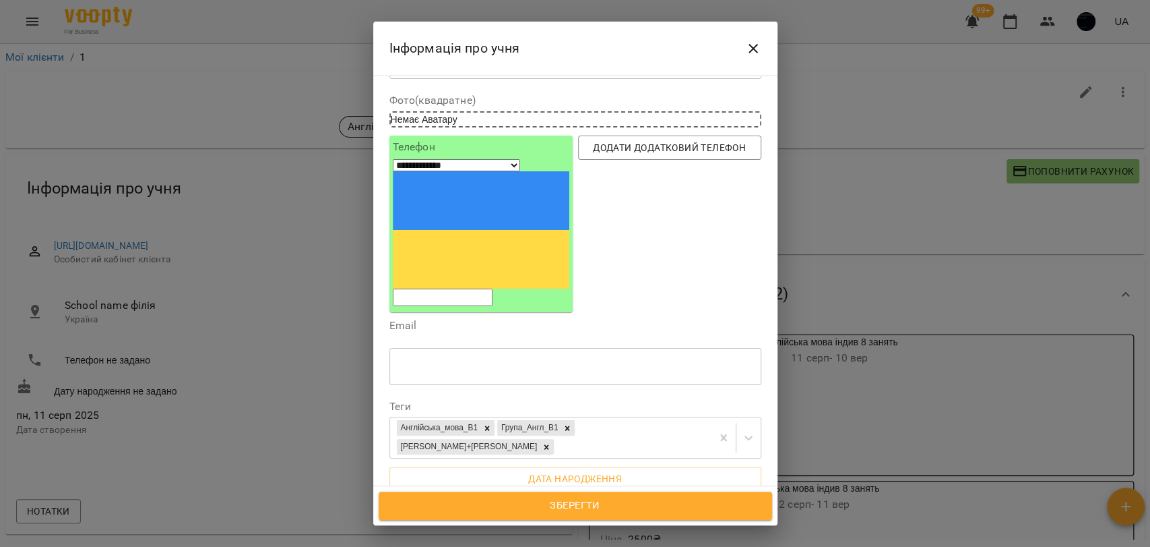
scroll to position [0, 0]
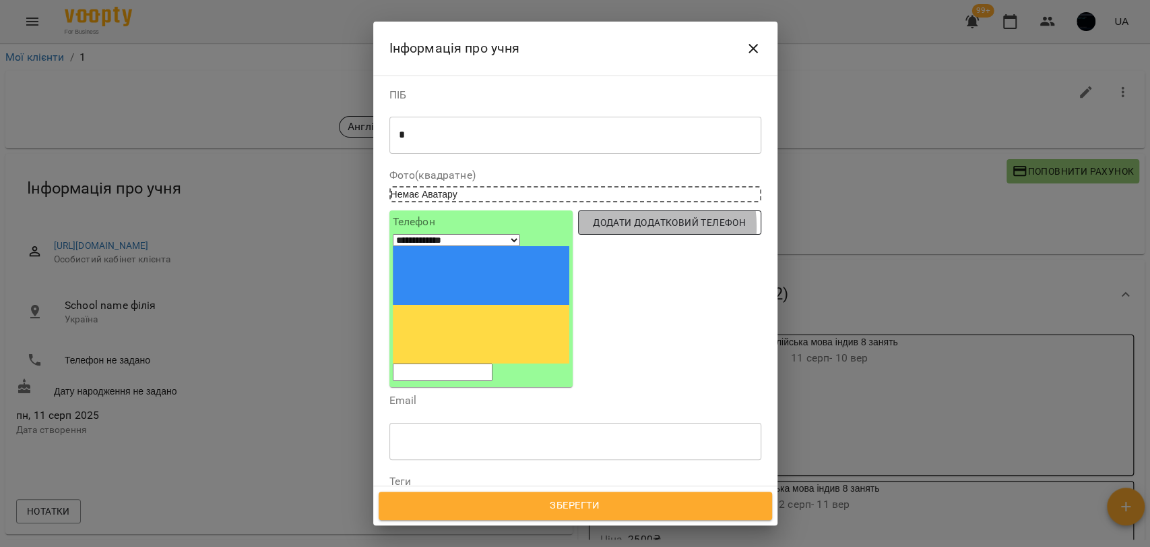
click at [631, 227] on span "Додати додатковий телефон" at bounding box center [670, 222] width 162 height 16
select select "**"
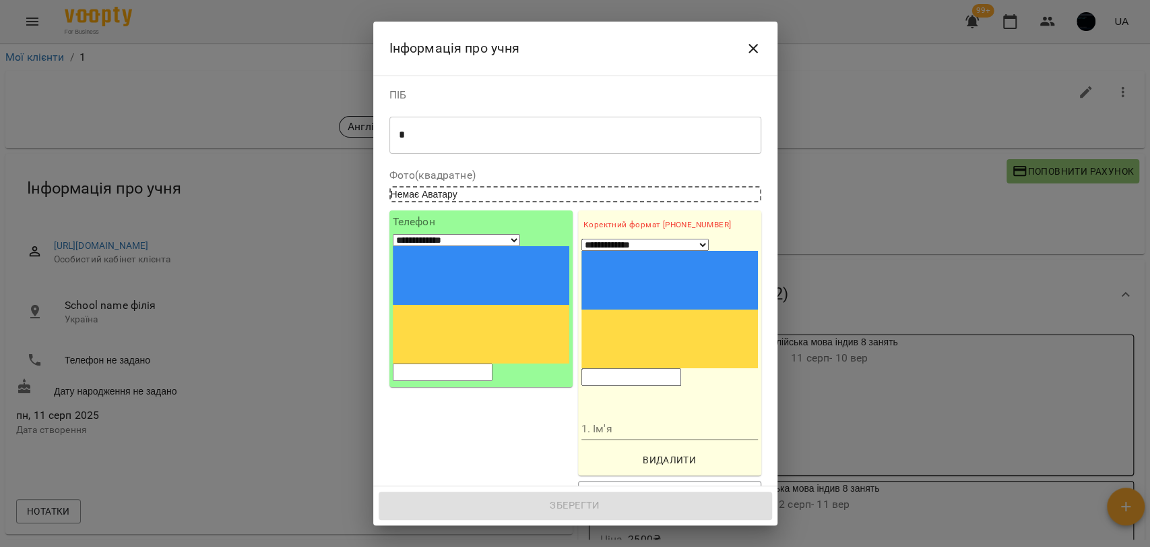
click at [623, 368] on input "tel" at bounding box center [632, 377] width 100 height 18
click at [624, 418] on input "1. Ім'я" at bounding box center [670, 429] width 177 height 22
click at [538, 309] on div "**********" at bounding box center [481, 358] width 189 height 300
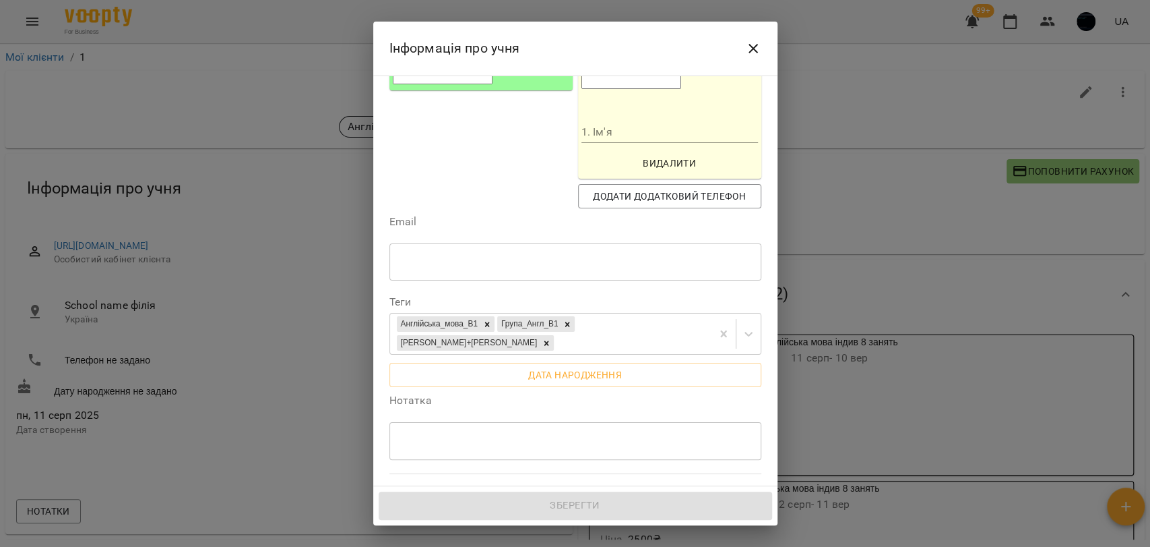
scroll to position [299, 0]
click at [421, 419] on div "* ​" at bounding box center [576, 438] width 372 height 38
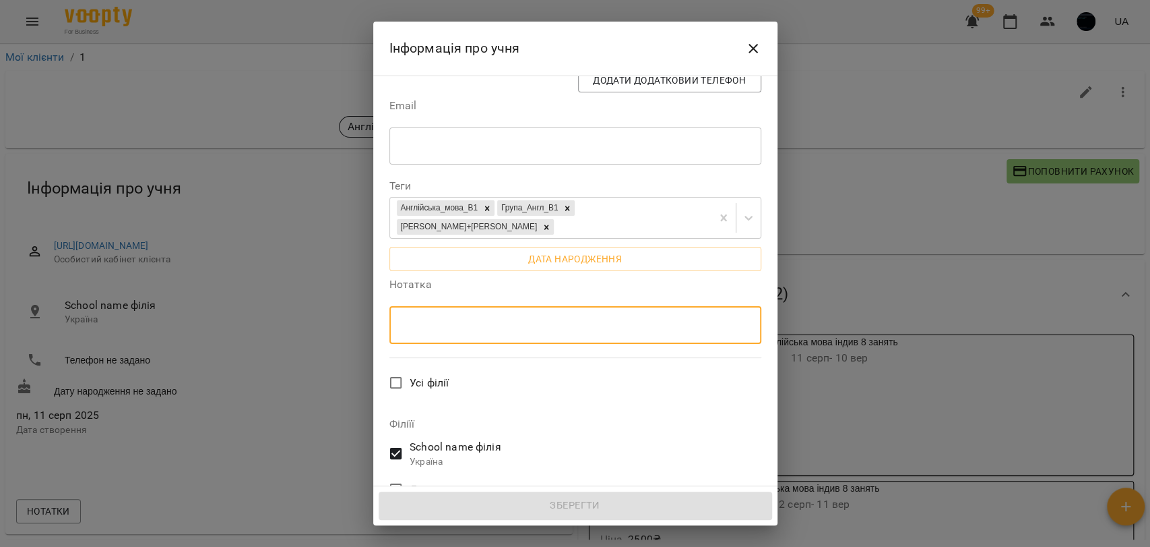
scroll to position [487, 0]
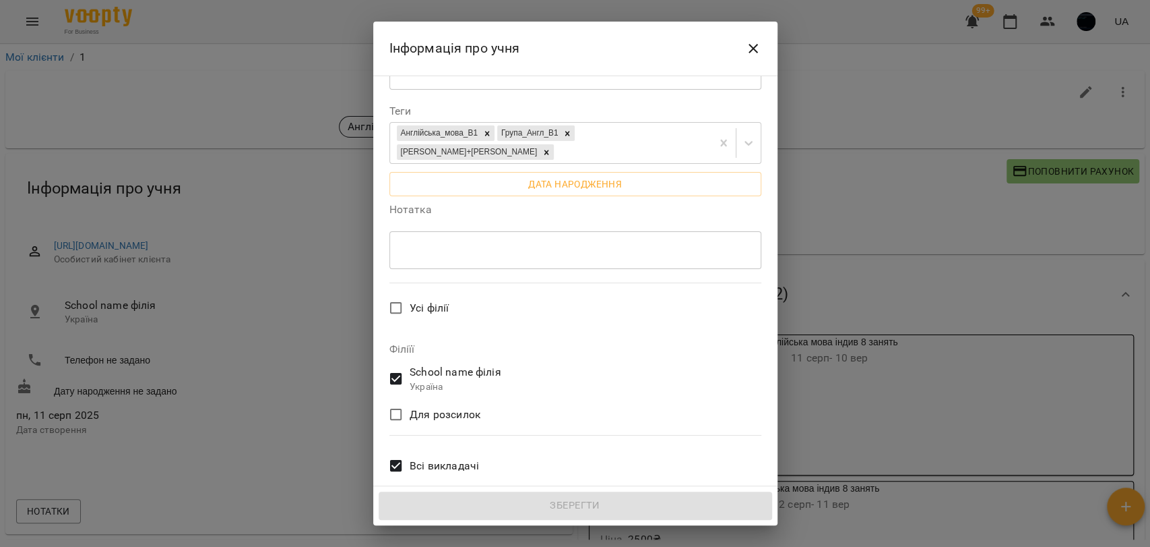
drag, startPoint x: 386, startPoint y: 373, endPoint x: 562, endPoint y: 375, distance: 176.6
click at [562, 375] on div "**********" at bounding box center [575, 280] width 404 height 411
click at [567, 500] on p "Нотатка для клієнта в його кабінеті" at bounding box center [576, 508] width 372 height 16
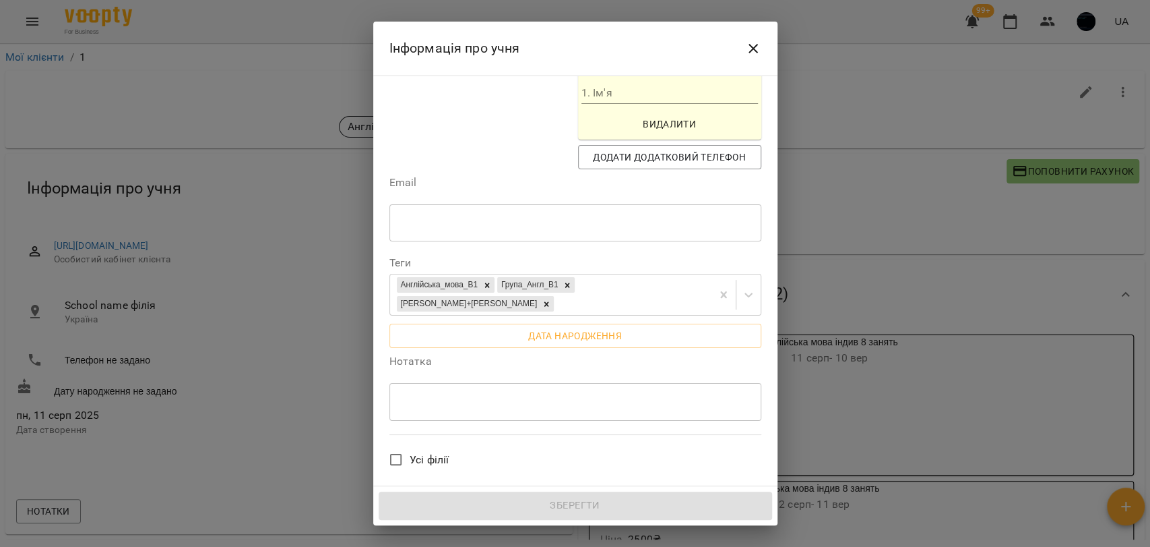
scroll to position [338, 0]
click at [421, 393] on textarea at bounding box center [575, 399] width 353 height 13
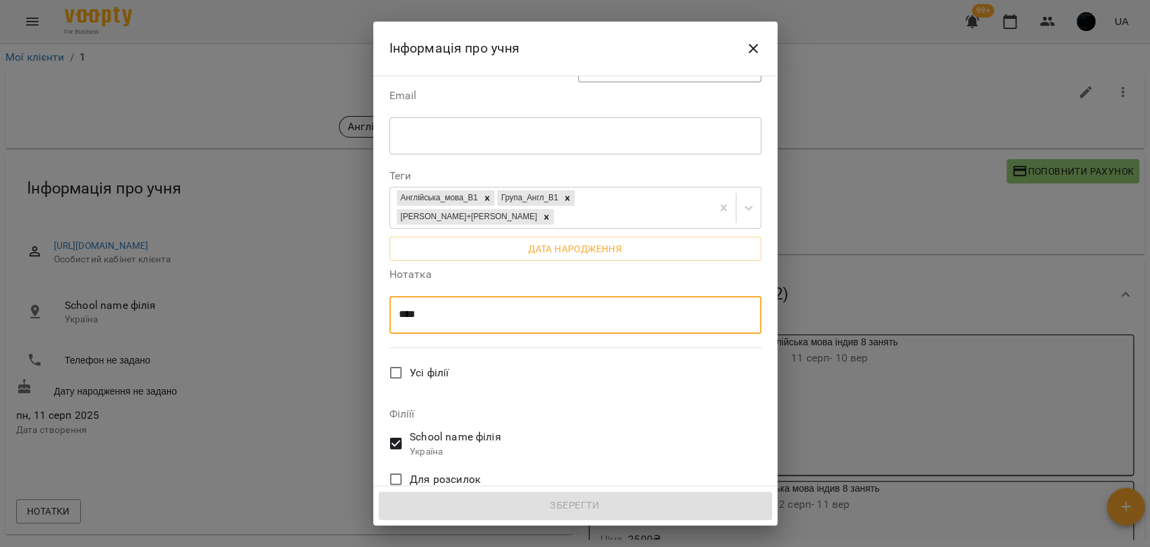
scroll to position [487, 0]
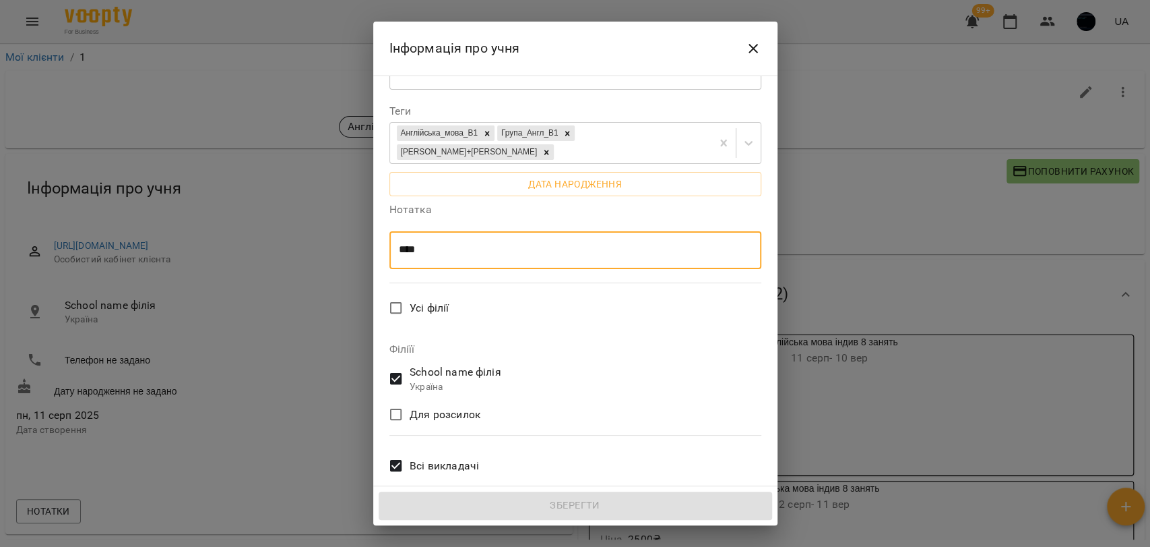
type textarea "****"
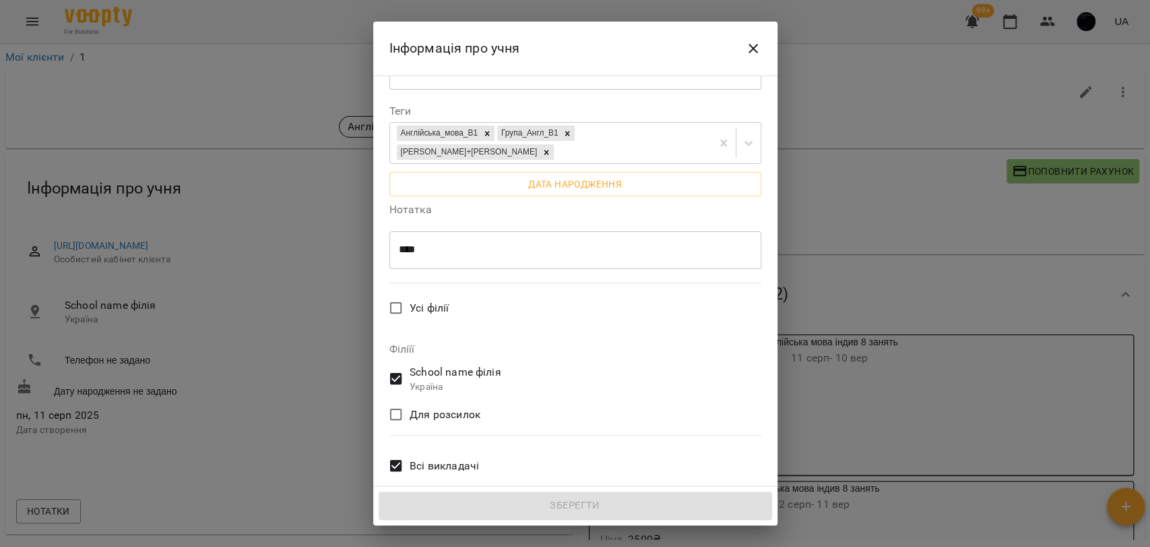
drag, startPoint x: 402, startPoint y: 371, endPoint x: 520, endPoint y: 368, distance: 118.0
click at [568, 500] on p "Нотатка для клієнта в його кабінеті" at bounding box center [576, 508] width 372 height 16
drag, startPoint x: 474, startPoint y: 460, endPoint x: 425, endPoint y: 459, distance: 49.9
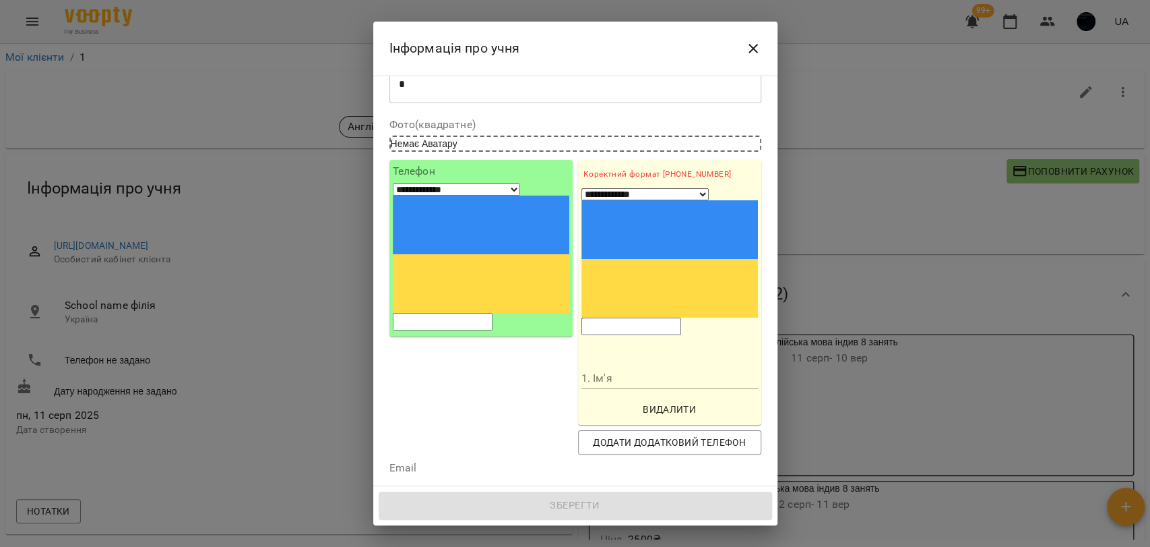
scroll to position [0, 0]
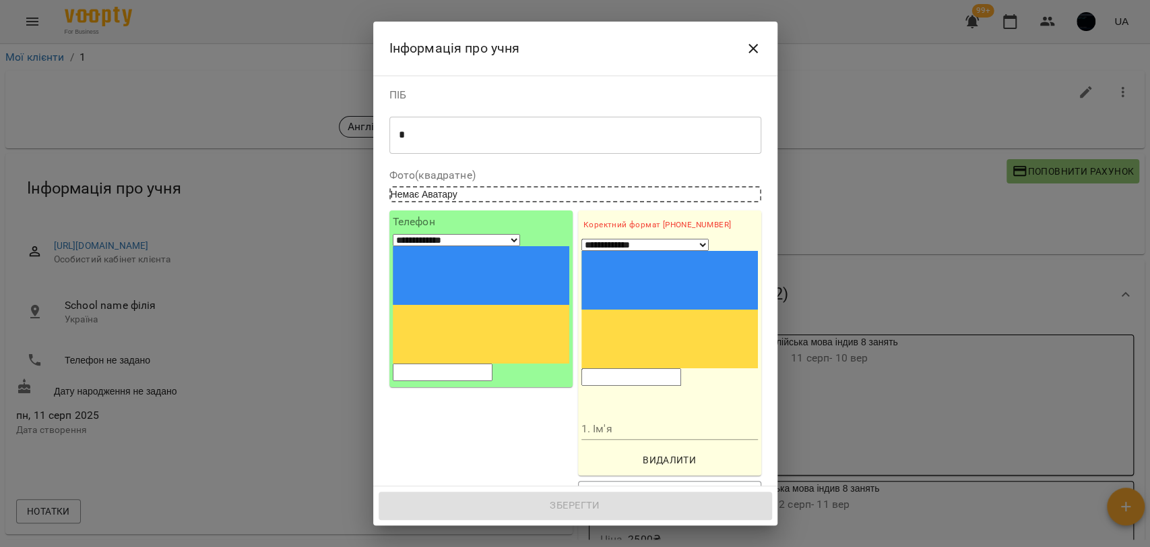
click at [652, 452] on span "Видалити" at bounding box center [670, 460] width 166 height 16
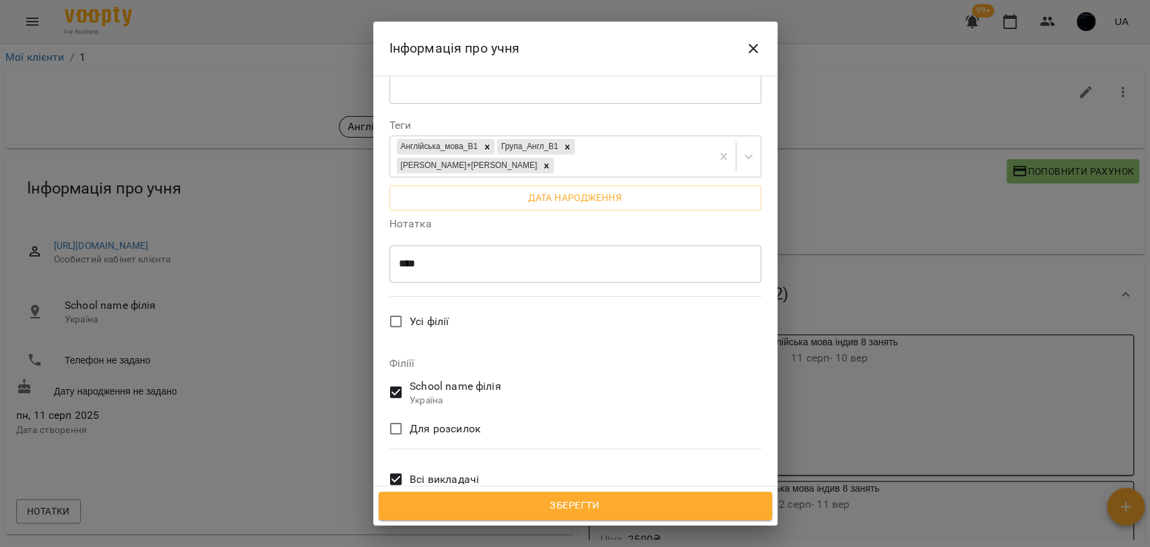
scroll to position [370, 0]
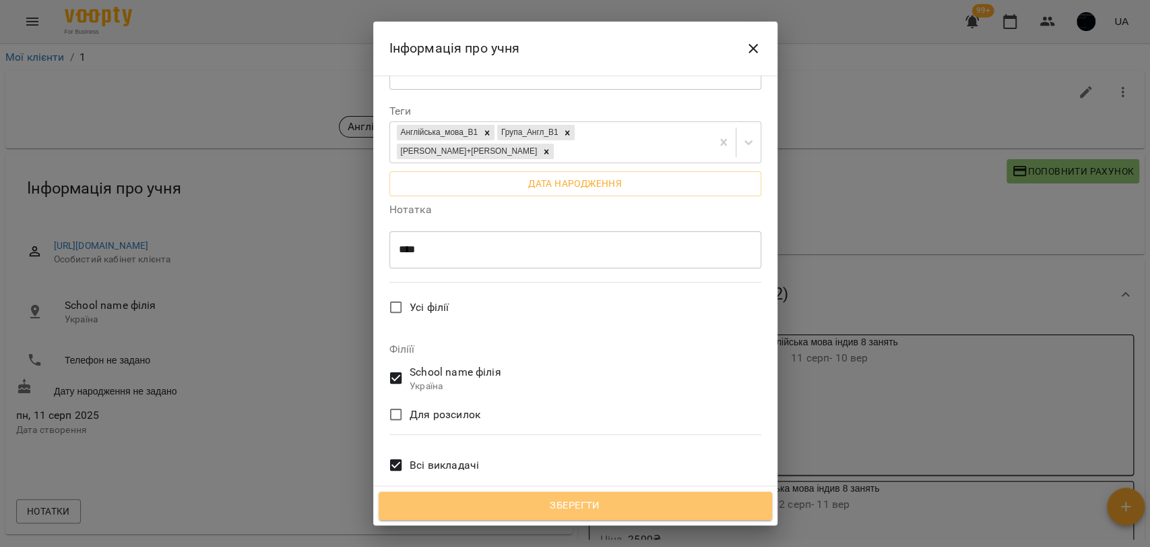
click at [578, 497] on span "Зберегти" at bounding box center [576, 506] width 364 height 18
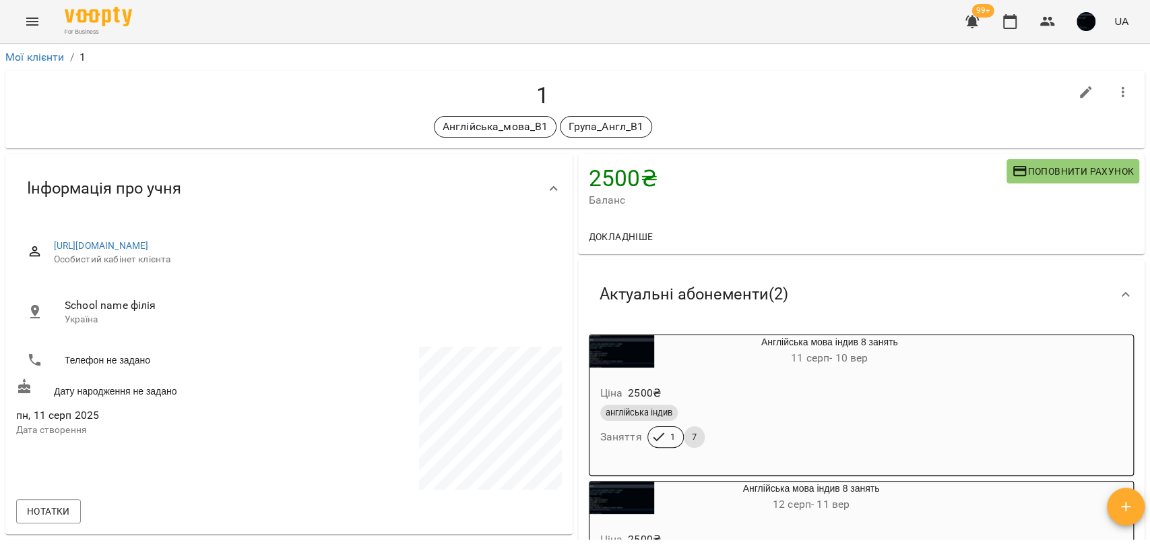
click at [1079, 96] on icon "button" at bounding box center [1086, 92] width 16 height 16
select select "**"
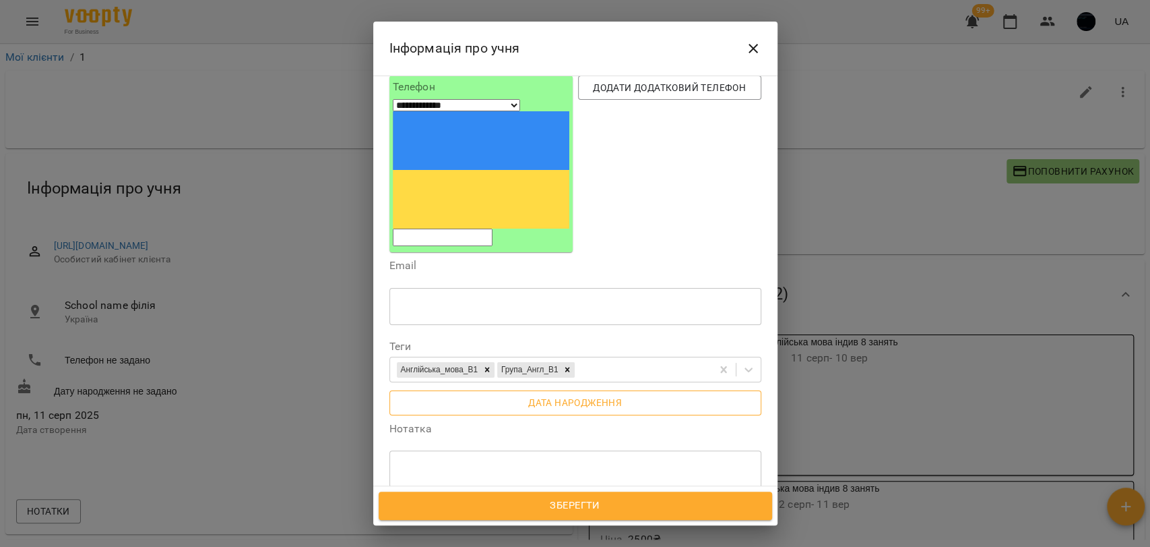
scroll to position [150, 0]
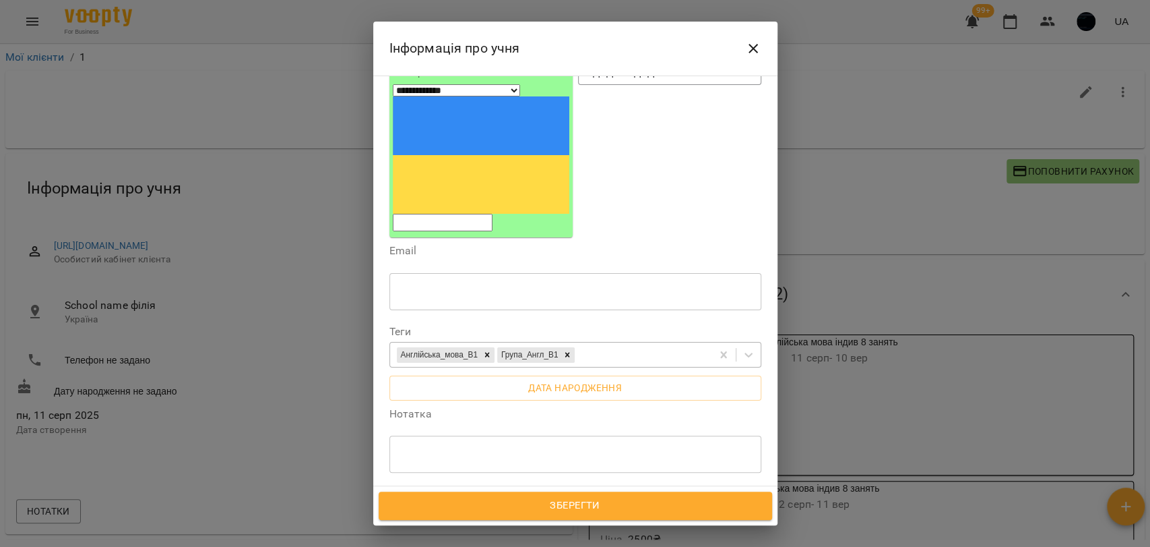
click at [621, 344] on div "Англійська_мова_В1 Група_Англ_В1" at bounding box center [550, 355] width 321 height 22
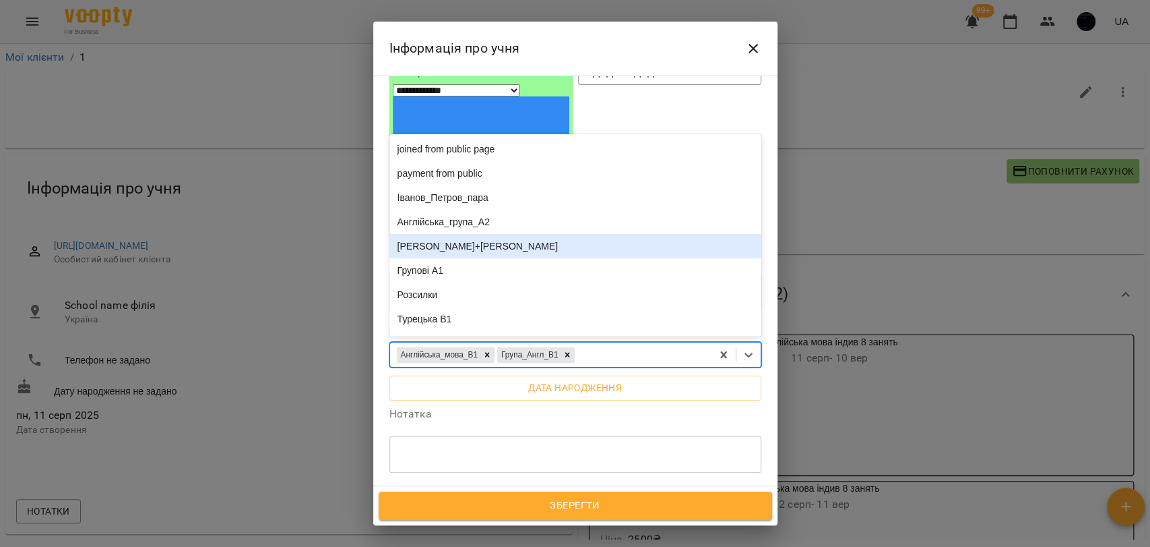
click at [445, 234] on div "[PERSON_NAME]+[PERSON_NAME]" at bounding box center [576, 246] width 372 height 24
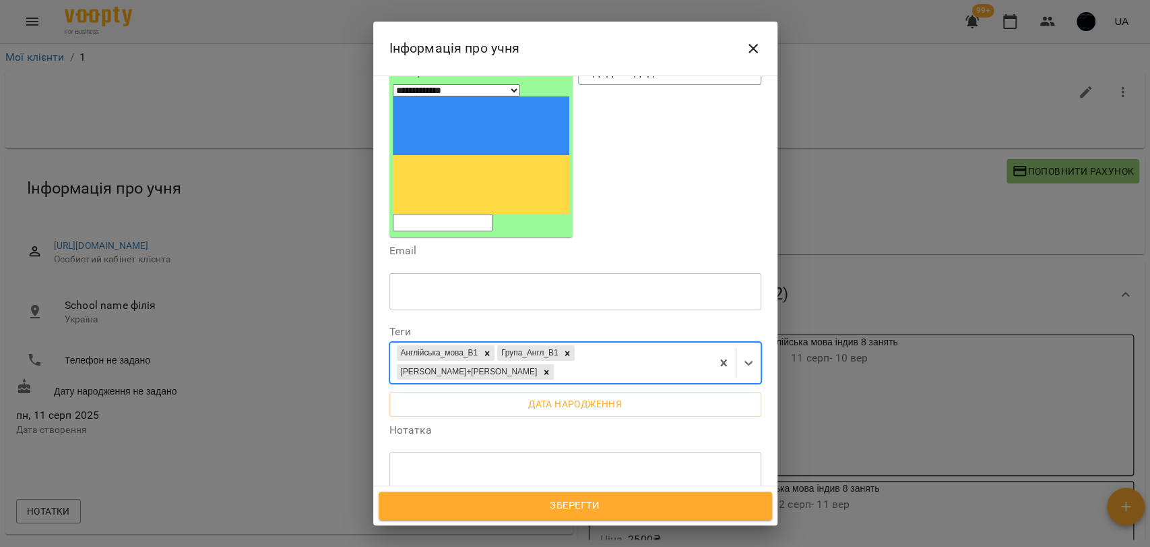
click at [638, 502] on span "Зберегти" at bounding box center [576, 506] width 364 height 18
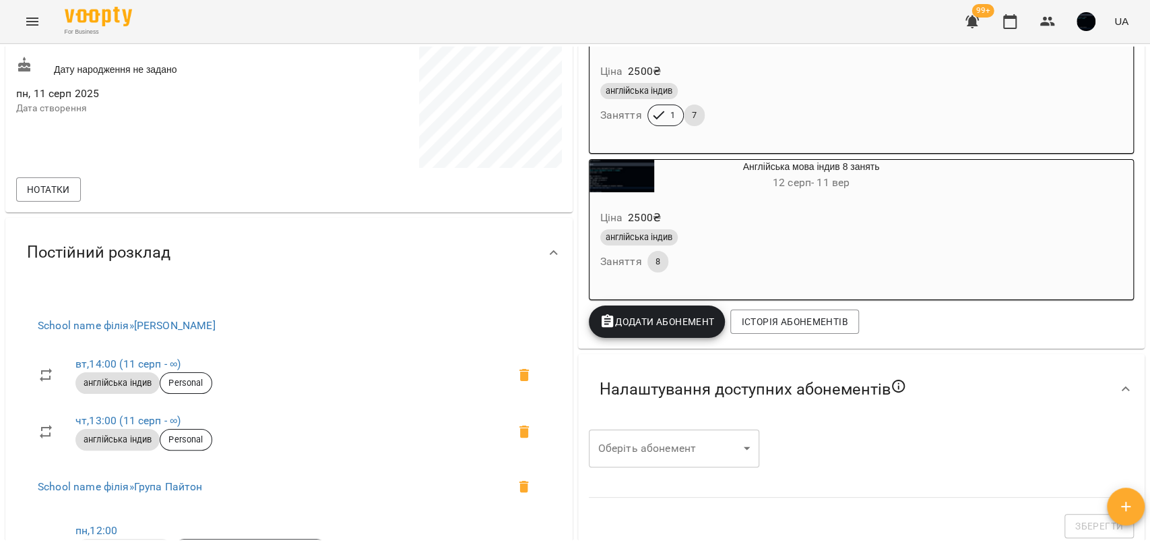
scroll to position [268, 0]
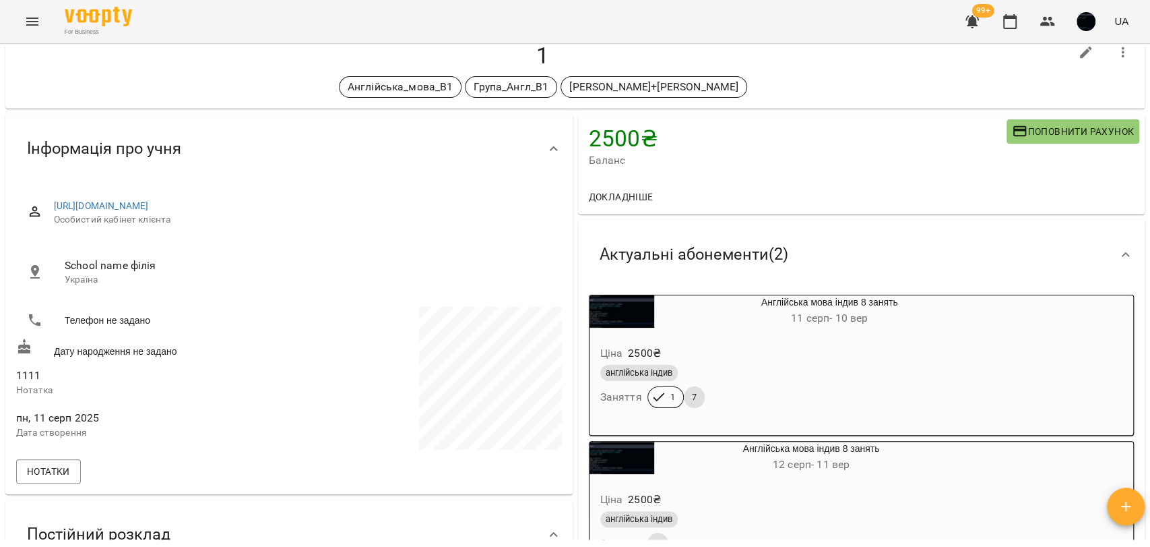
scroll to position [75, 0]
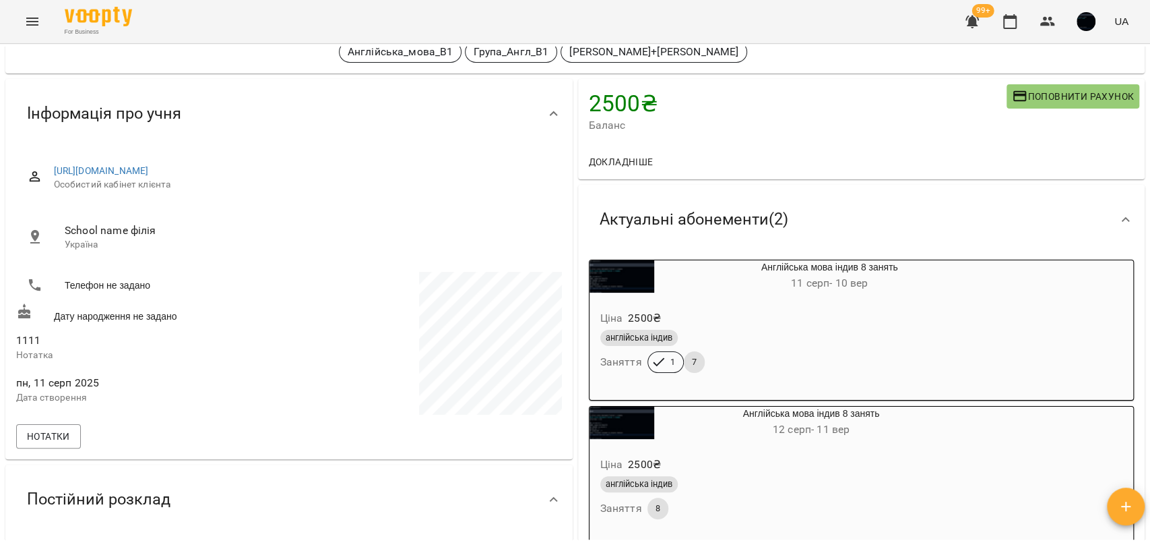
drag, startPoint x: 464, startPoint y: 172, endPoint x: 26, endPoint y: 149, distance: 439.3
click at [26, 149] on div "[URL][DOMAIN_NAME] Особистий кабінет клієнта School name філія Україна Телефон …" at bounding box center [288, 303] width 567 height 311
click at [576, 179] on div "2500 ₴ Баланс Поповнити рахунок Докладніше 2500 ₴ Разові Відвідування 2500 ₴ Бе…" at bounding box center [862, 129] width 573 height 106
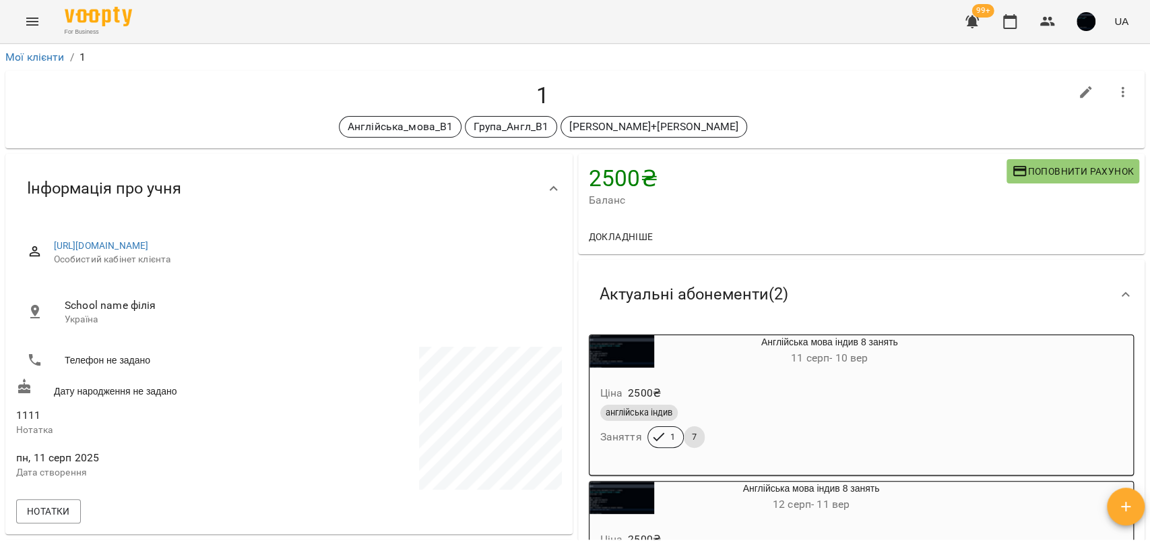
scroll to position [0, 0]
click at [49, 18] on div "For Business 99+ UA" at bounding box center [575, 21] width 1150 height 43
drag, startPoint x: 538, startPoint y: 90, endPoint x: 530, endPoint y: 90, distance: 8.1
click at [530, 90] on h4 "1" at bounding box center [543, 96] width 1054 height 28
click at [64, 54] on link "Мої клієнти" at bounding box center [34, 57] width 59 height 13
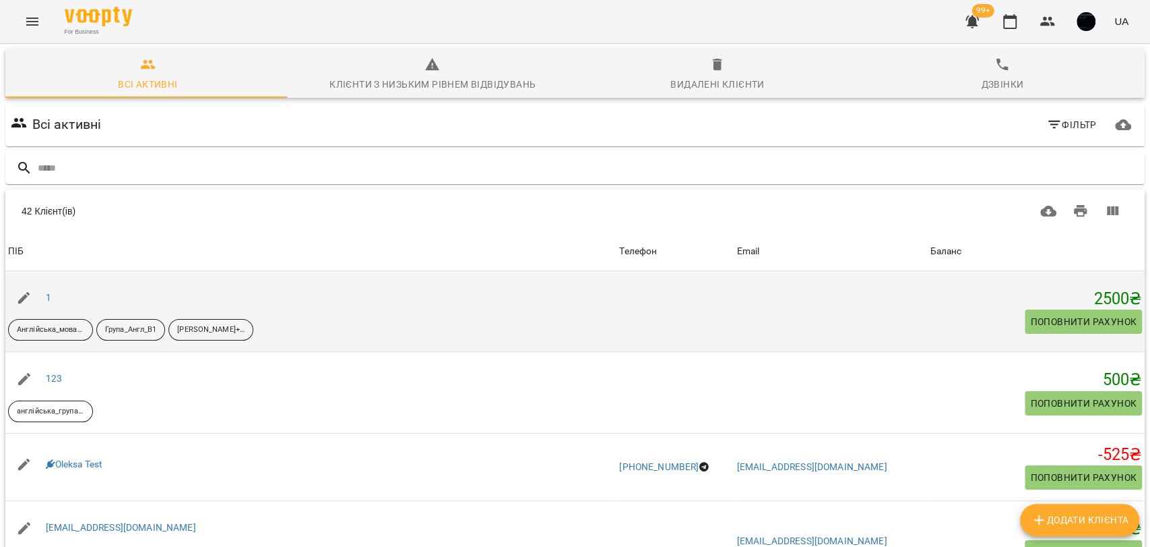
click at [43, 295] on div "1" at bounding box center [48, 297] width 11 height 19
click at [48, 298] on link "1" at bounding box center [48, 297] width 5 height 11
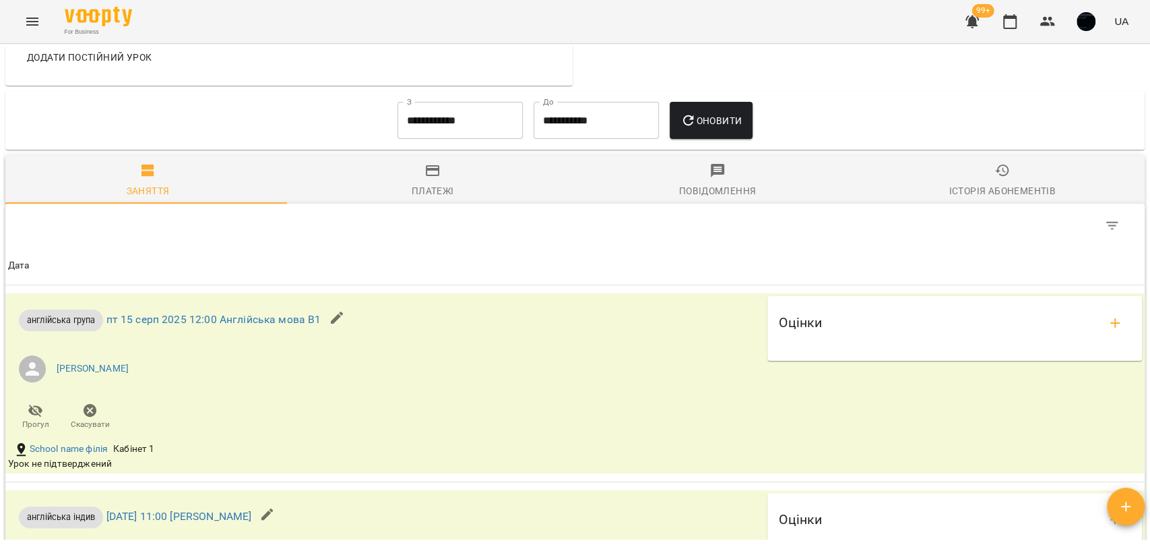
scroll to position [1946, 0]
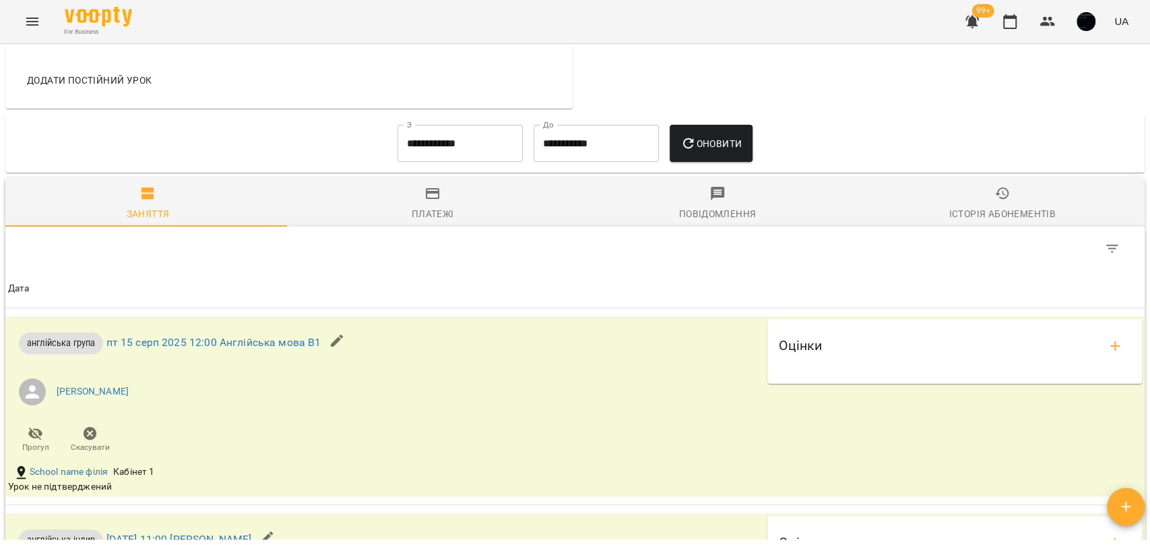
click at [421, 152] on input "**********" at bounding box center [460, 144] width 125 height 38
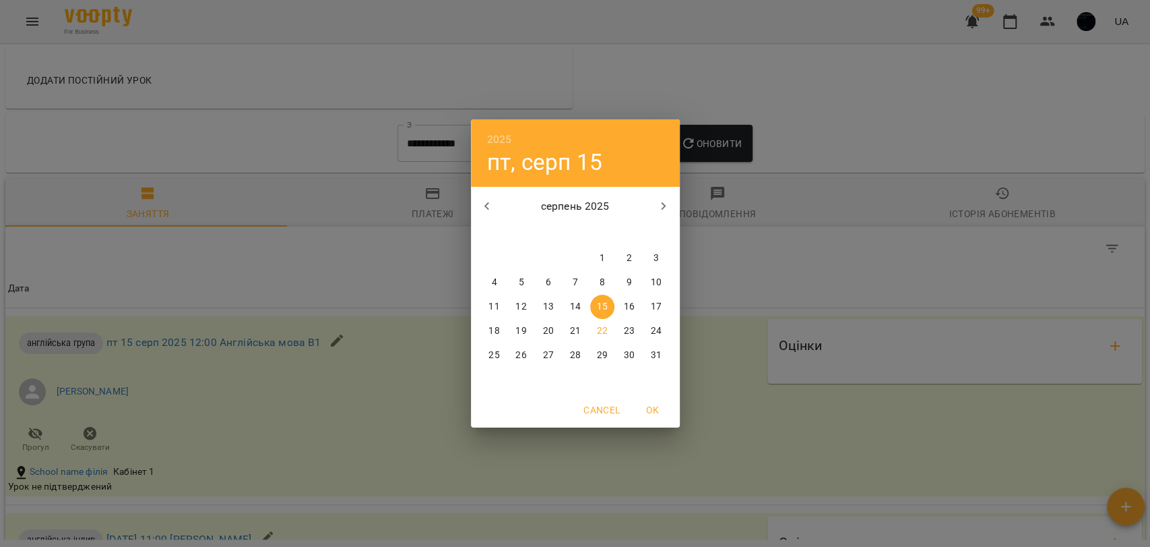
click at [489, 205] on icon "button" at bounding box center [487, 206] width 16 height 16
click at [520, 252] on p "1" at bounding box center [520, 257] width 5 height 13
type input "**********"
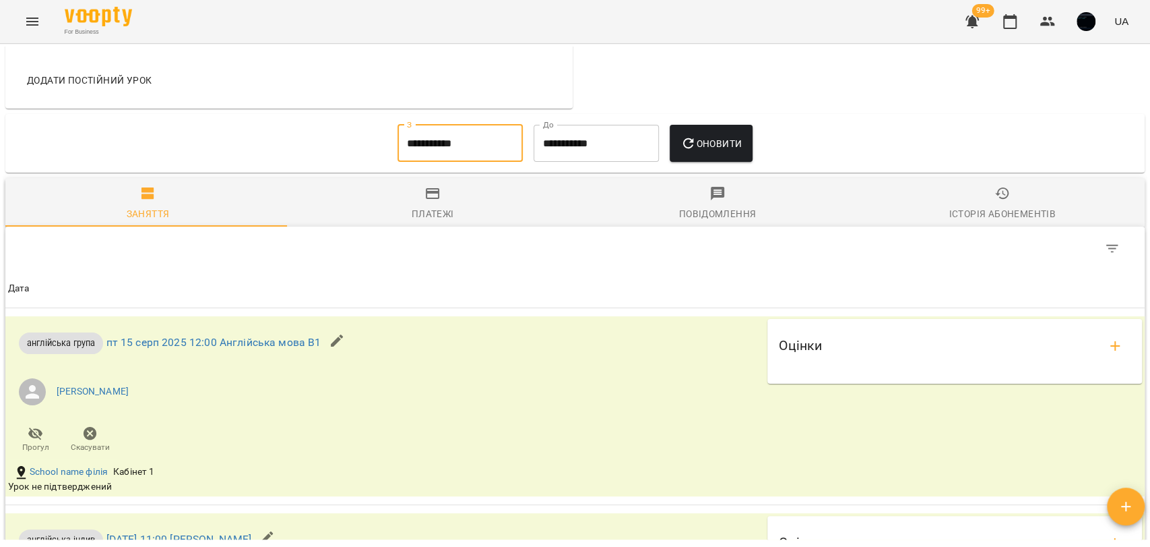
click at [570, 146] on input "**********" at bounding box center [596, 144] width 125 height 38
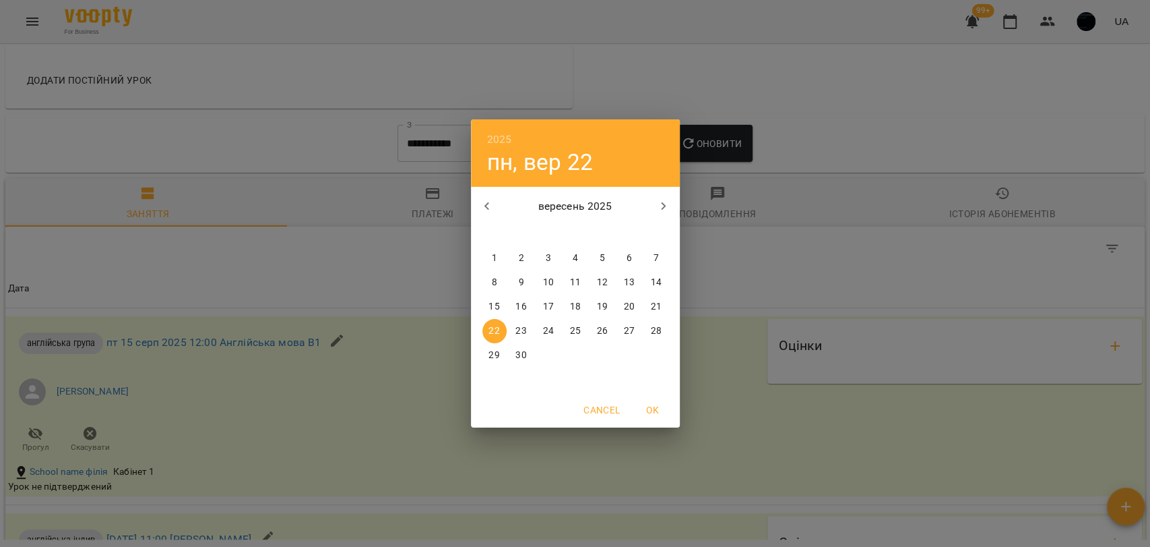
click at [492, 210] on icon "button" at bounding box center [487, 206] width 16 height 16
click at [485, 215] on button "button" at bounding box center [487, 206] width 32 height 32
click at [575, 355] on p "31" at bounding box center [574, 354] width 11 height 13
type input "**********"
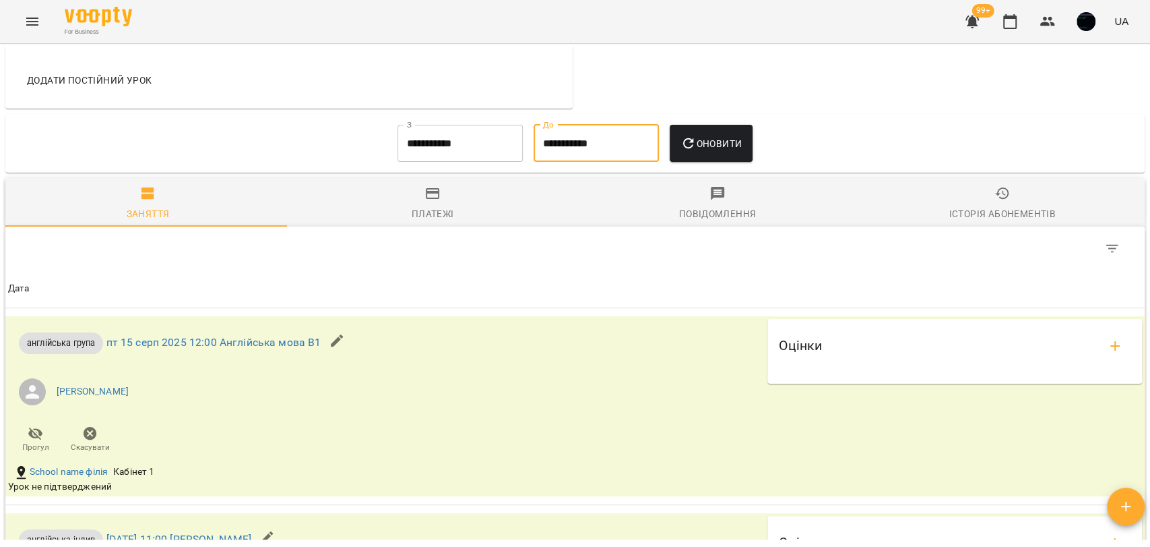
click at [706, 146] on span "Оновити" at bounding box center [711, 143] width 61 height 16
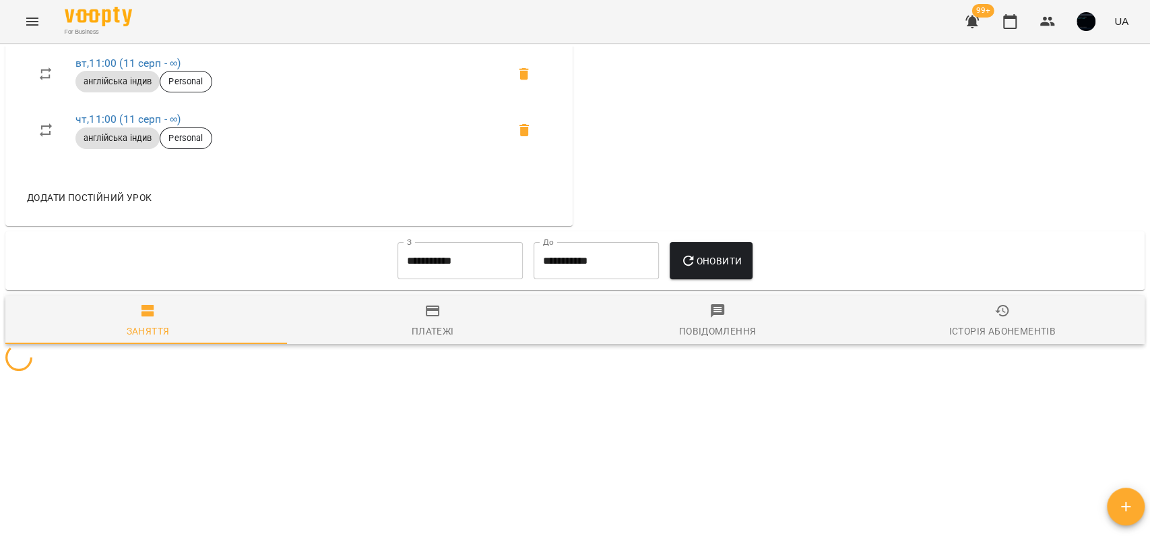
scroll to position [1917, 0]
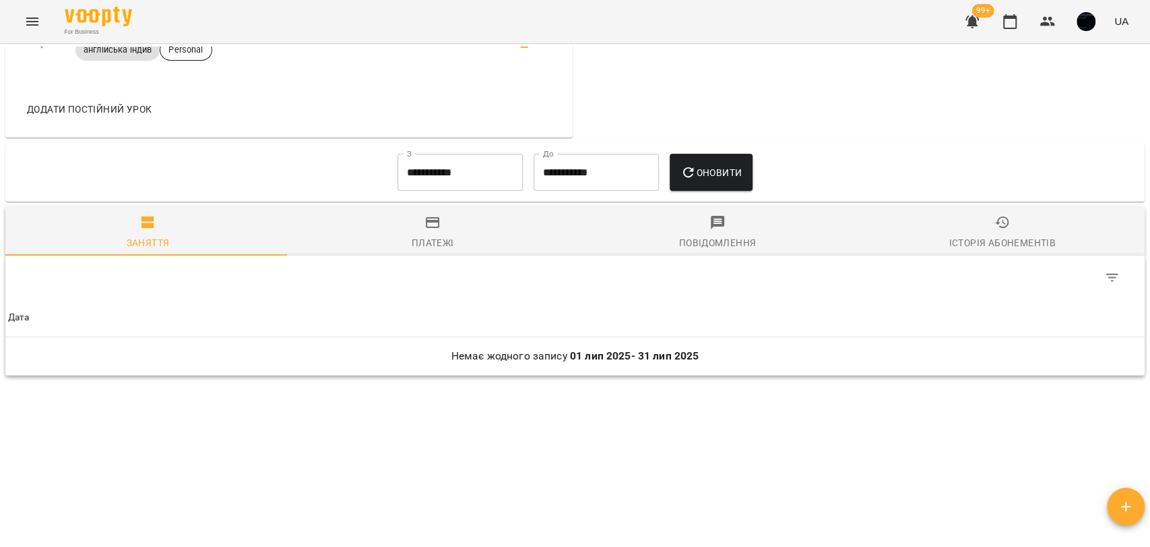
click at [442, 191] on div "**********" at bounding box center [460, 172] width 136 height 49
click at [441, 174] on input "**********" at bounding box center [460, 173] width 125 height 38
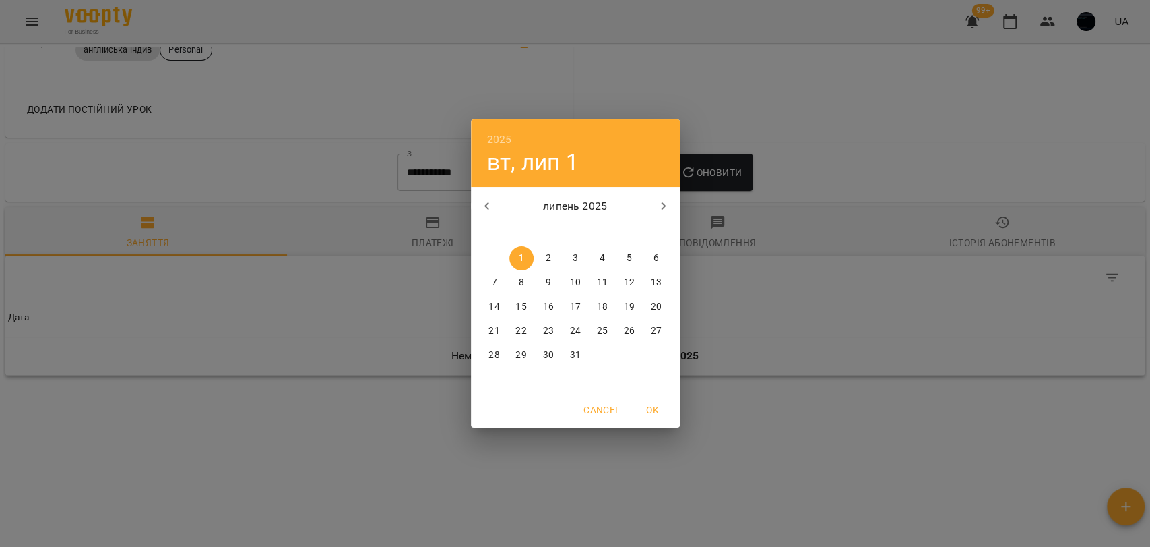
click at [507, 135] on h6 "2025" at bounding box center [499, 139] width 25 height 19
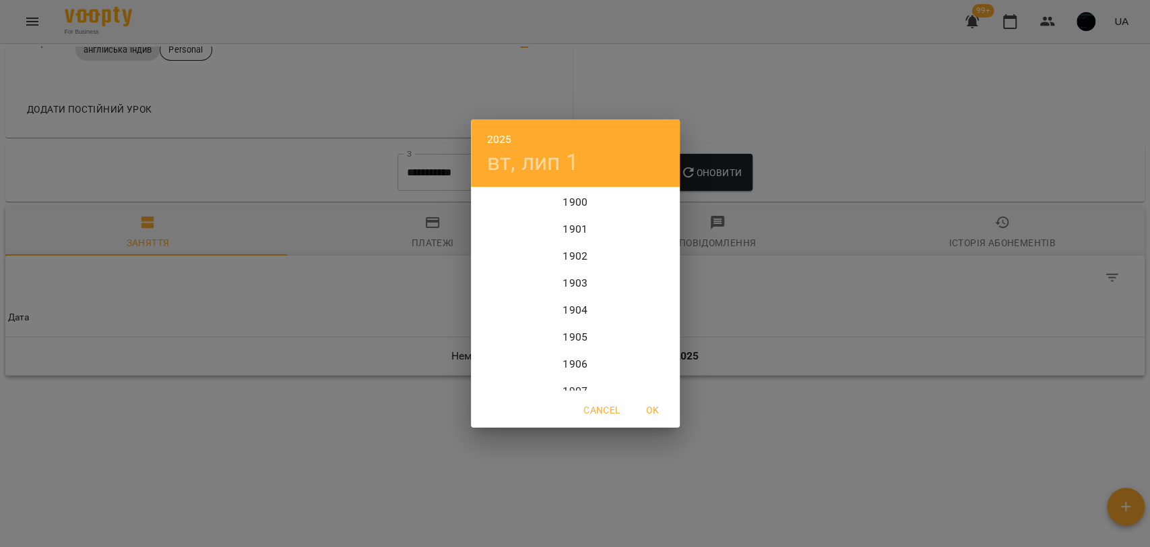
scroll to position [3289, 0]
click at [572, 254] on div "2024" at bounding box center [575, 255] width 209 height 27
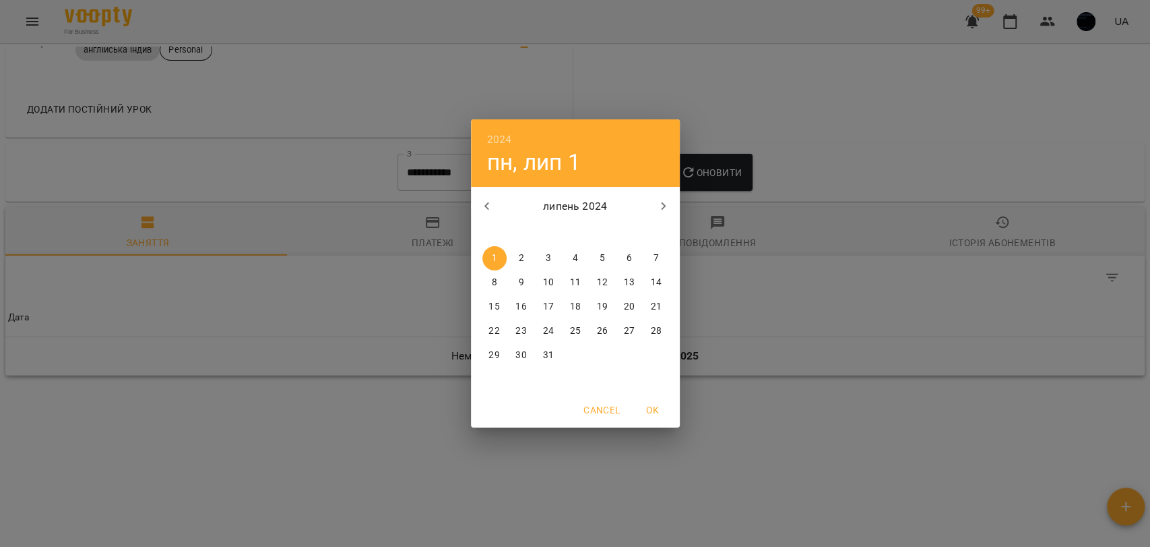
click at [643, 406] on span "OK" at bounding box center [653, 410] width 32 height 16
type input "**********"
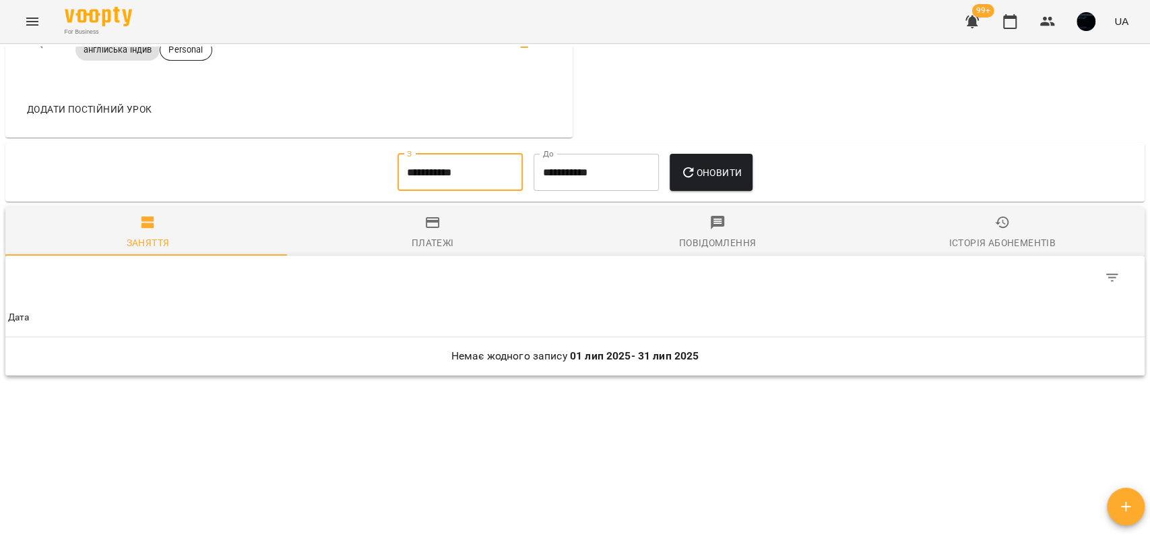
click at [692, 152] on div "Оновити" at bounding box center [712, 172] width 94 height 49
click at [697, 165] on icon "button" at bounding box center [689, 172] width 16 height 16
click at [552, 168] on input "**********" at bounding box center [596, 173] width 125 height 38
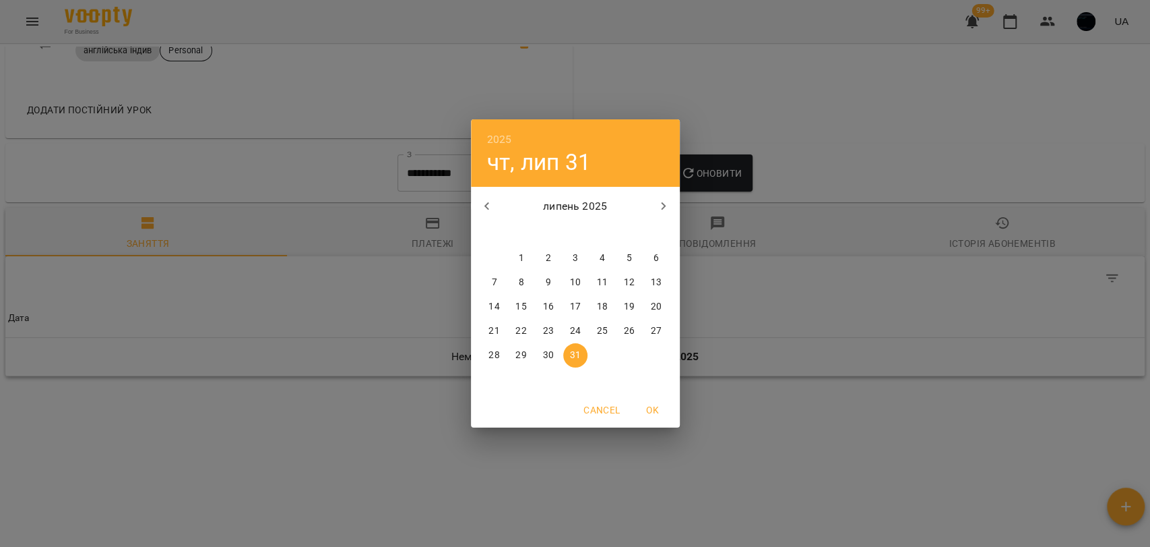
click at [658, 198] on icon "button" at bounding box center [664, 206] width 16 height 16
click at [601, 330] on p "22" at bounding box center [601, 330] width 11 height 13
type input "**********"
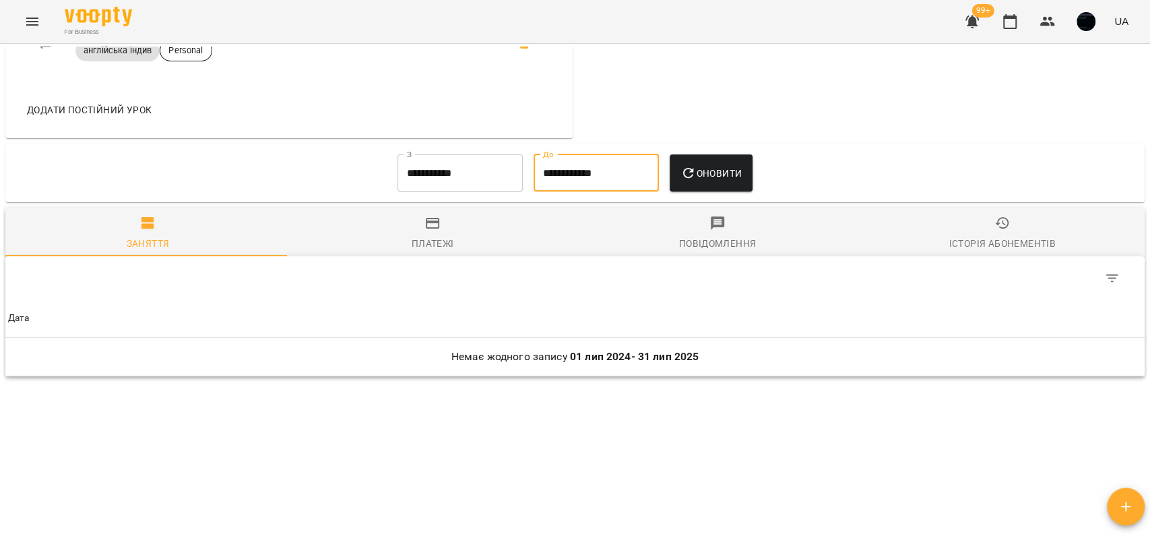
click at [691, 168] on icon "button" at bounding box center [688, 173] width 11 height 11
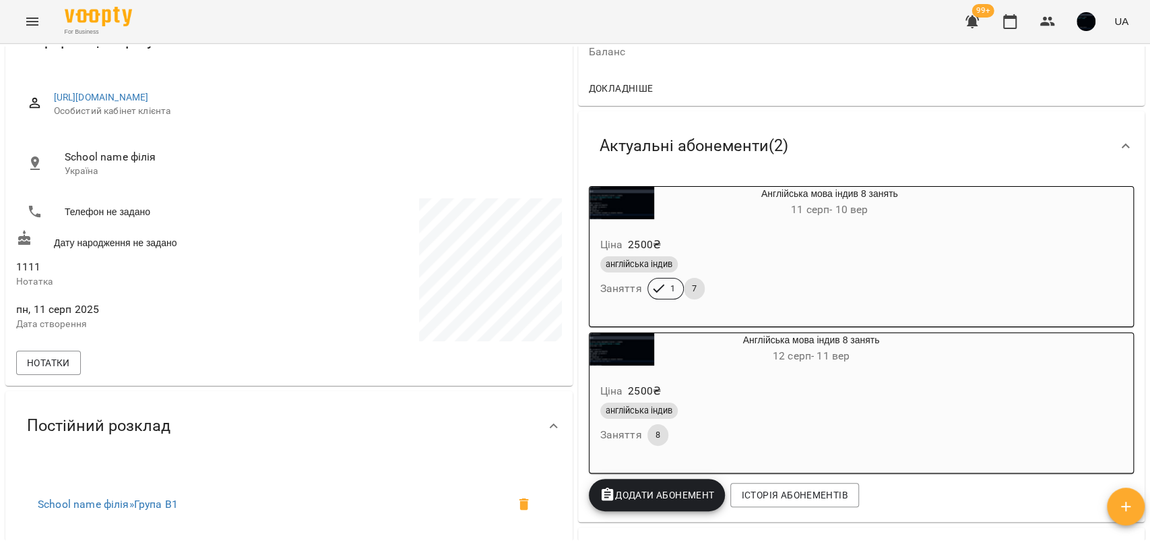
scroll to position [0, 0]
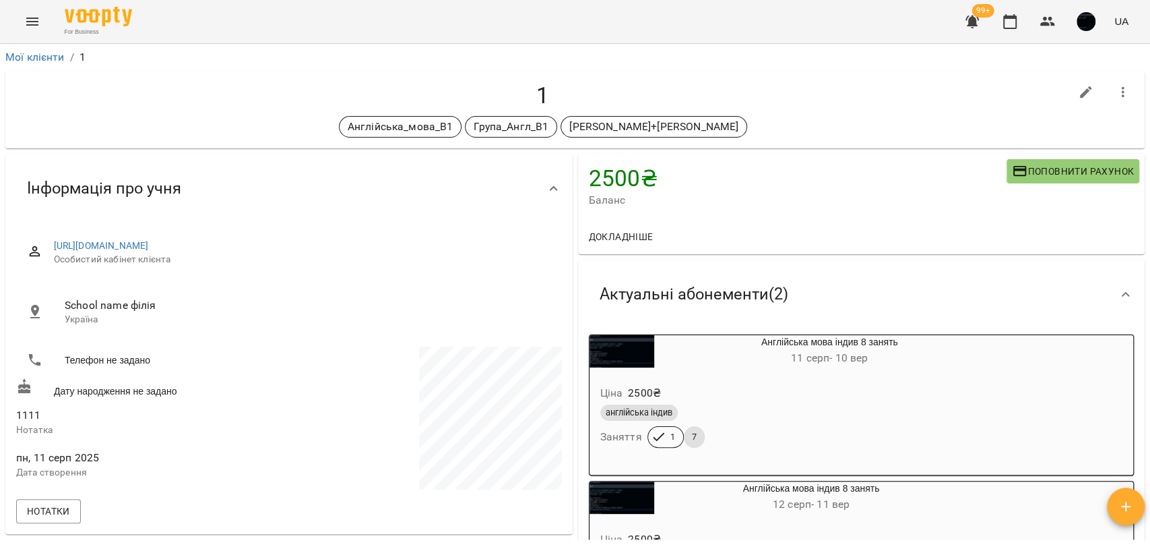
click at [50, 22] on div "For Business 99+ UA" at bounding box center [575, 21] width 1150 height 43
click at [30, 24] on icon "Menu" at bounding box center [32, 21] width 16 height 16
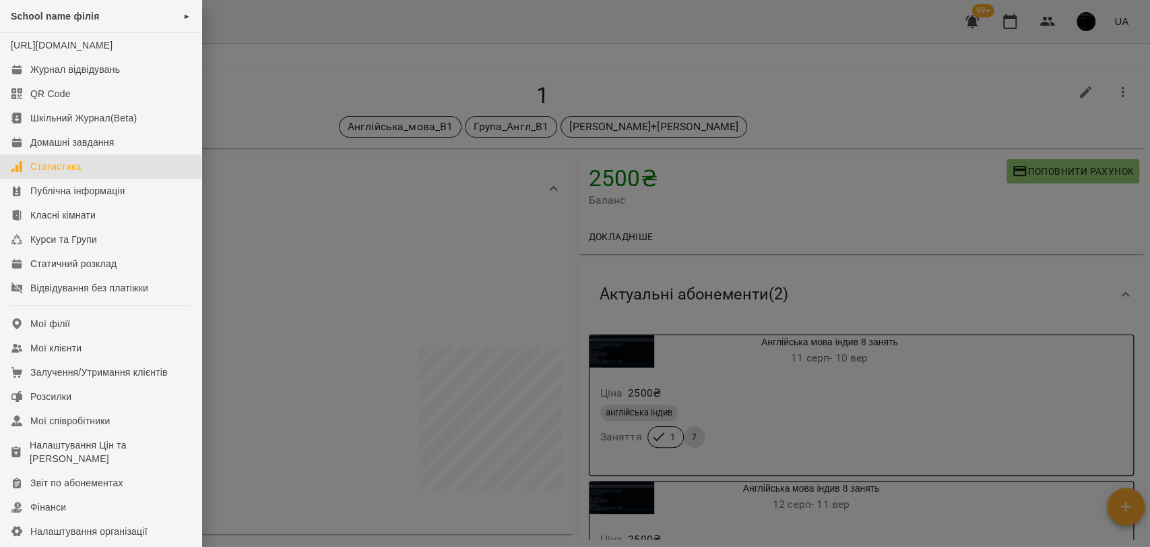
click at [80, 173] on div "Статистика" at bounding box center [55, 166] width 51 height 13
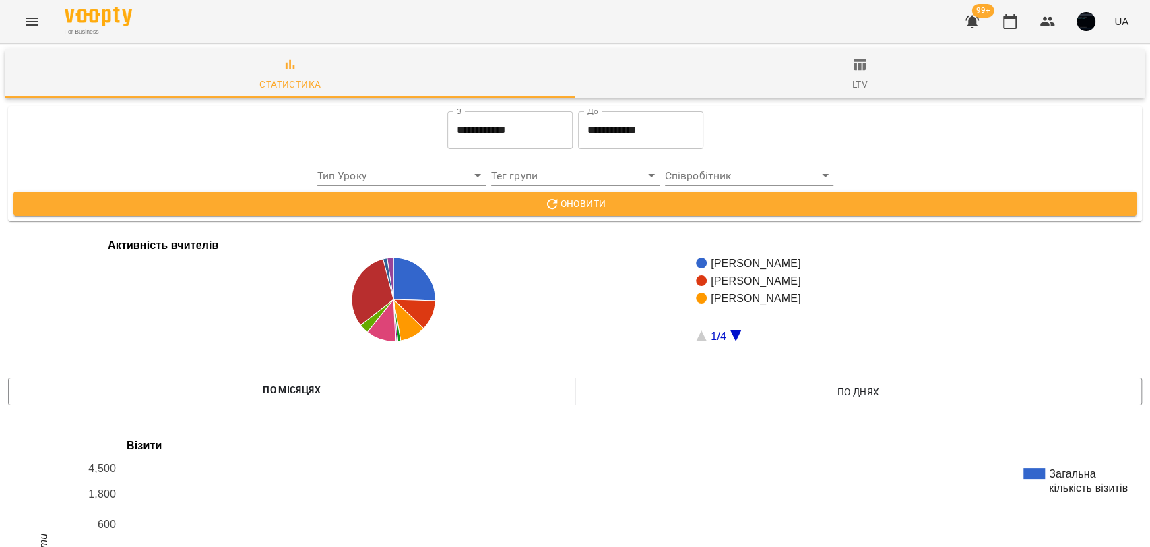
click at [26, 30] on button "Menu" at bounding box center [32, 21] width 32 height 32
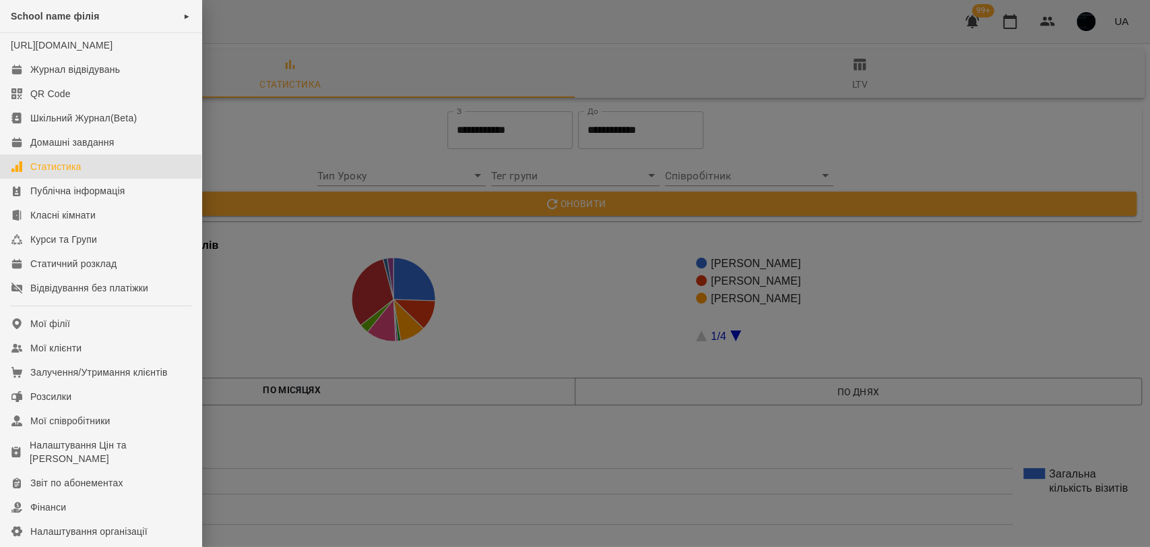
click at [361, 150] on div at bounding box center [575, 273] width 1150 height 547
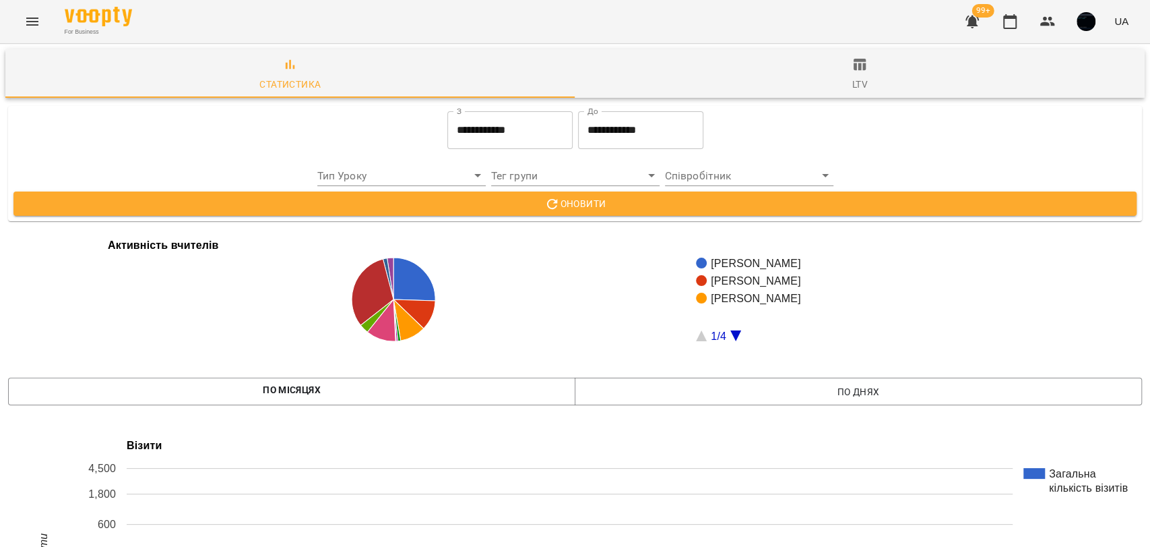
click at [31, 22] on icon "Menu" at bounding box center [32, 22] width 12 height 8
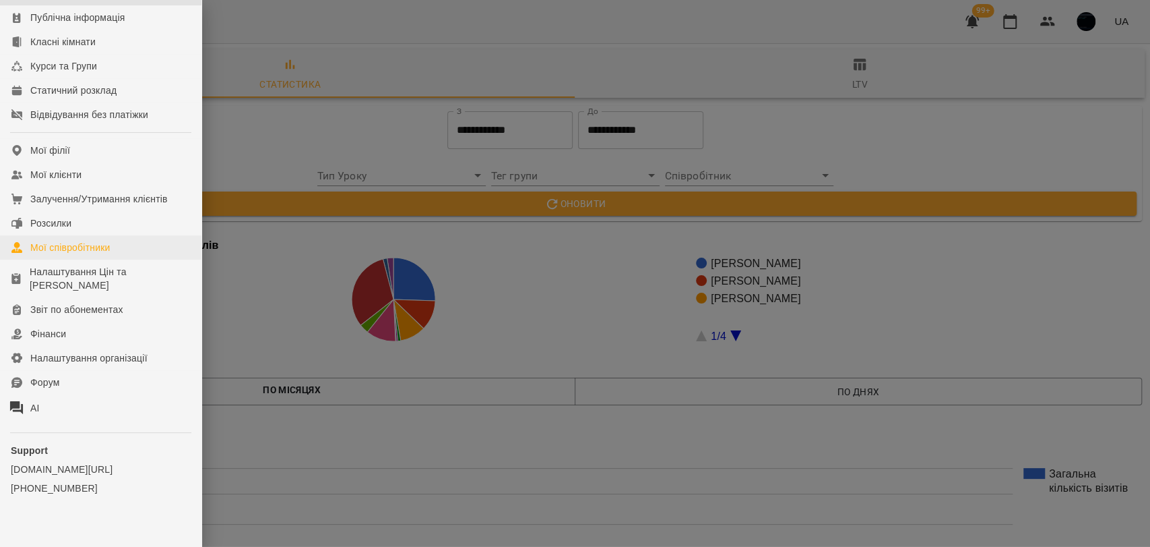
scroll to position [199, 0]
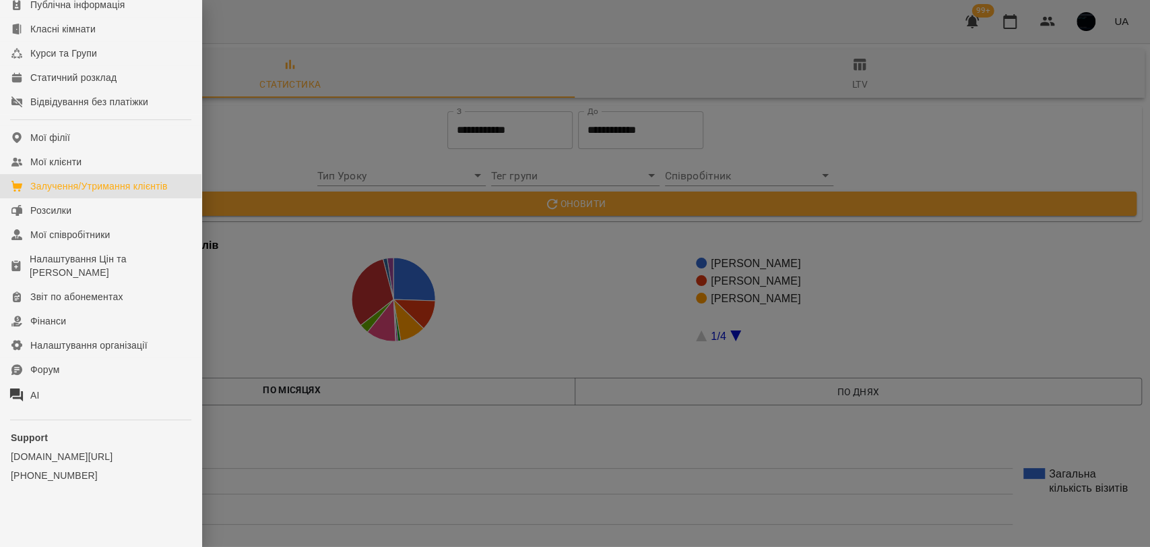
click at [119, 185] on div "Залучення/Утримання клієнтів" at bounding box center [98, 185] width 137 height 13
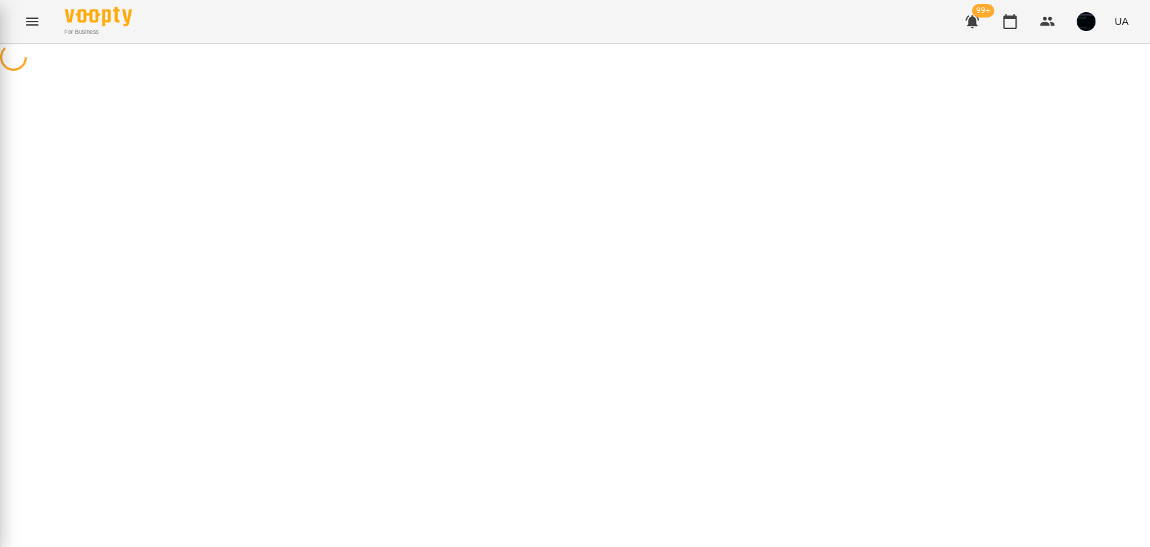
select select "**********"
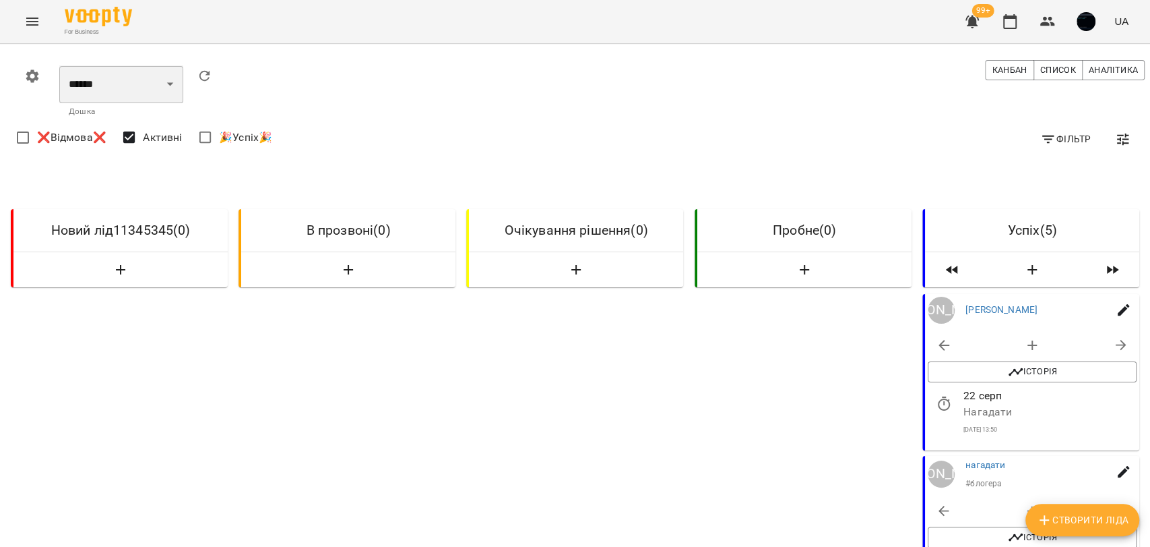
click at [183, 85] on select "**********" at bounding box center [121, 84] width 124 height 38
click at [311, 127] on div "Фільтр ❌Відмова❌ Активні 🎉Успіх🎉" at bounding box center [580, 139] width 1134 height 37
drag, startPoint x: 317, startPoint y: 229, endPoint x: 413, endPoint y: 228, distance: 96.4
click at [410, 228] on h6 "В прозвоні ( 0 )" at bounding box center [348, 230] width 193 height 21
drag, startPoint x: 539, startPoint y: 228, endPoint x: 656, endPoint y: 240, distance: 117.9
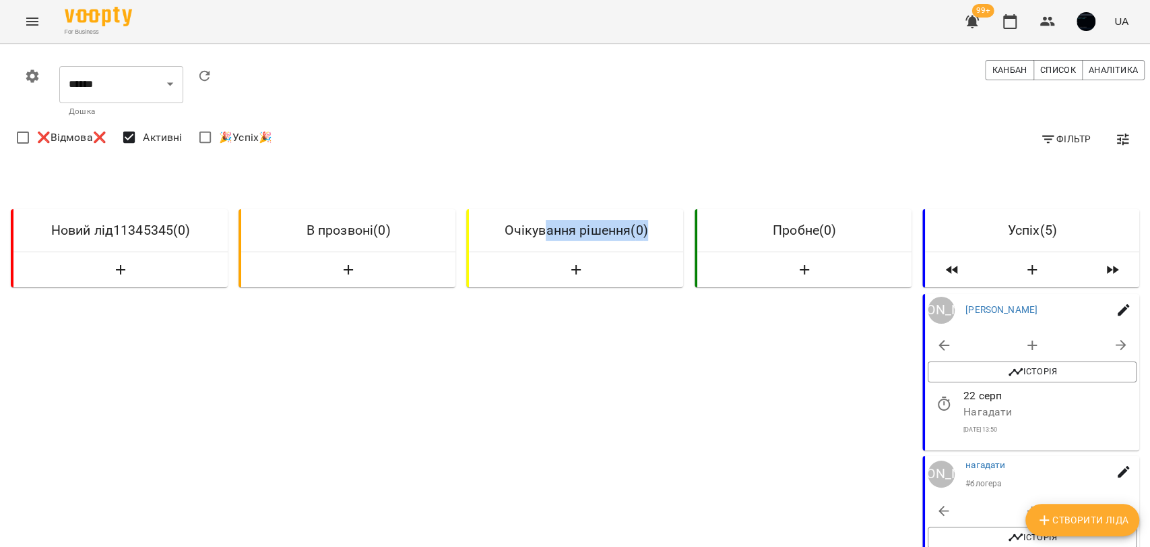
click at [656, 240] on h6 "Очікування рішення ( 0 )" at bounding box center [576, 230] width 193 height 21
drag, startPoint x: 772, startPoint y: 230, endPoint x: 881, endPoint y: 237, distance: 109.4
click at [881, 237] on h6 "Пробне ( 0 )" at bounding box center [804, 230] width 193 height 21
click at [1115, 72] on span "Аналітика" at bounding box center [1113, 70] width 49 height 15
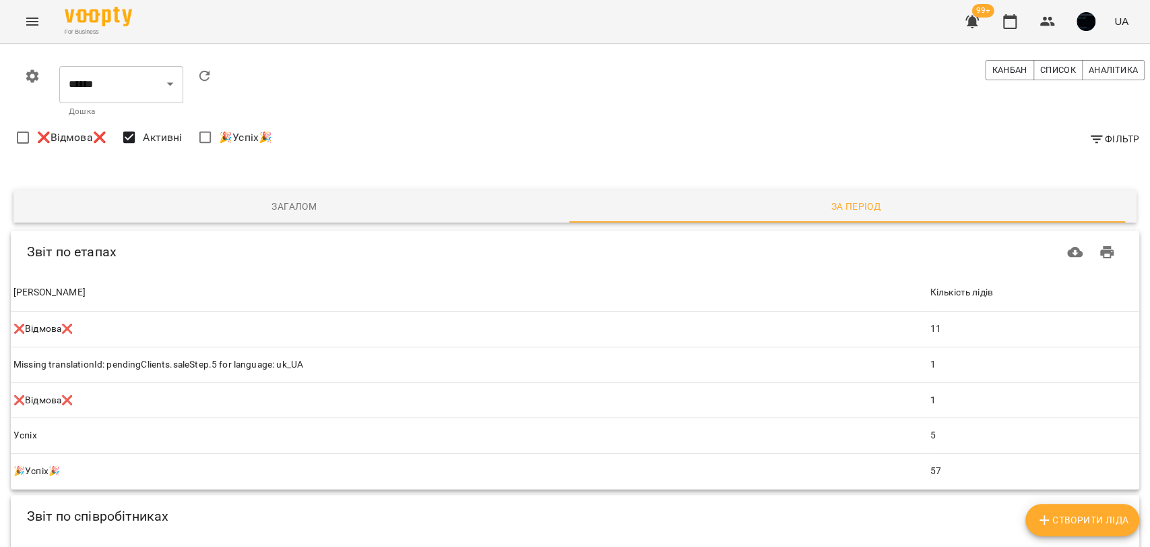
scroll to position [75, 0]
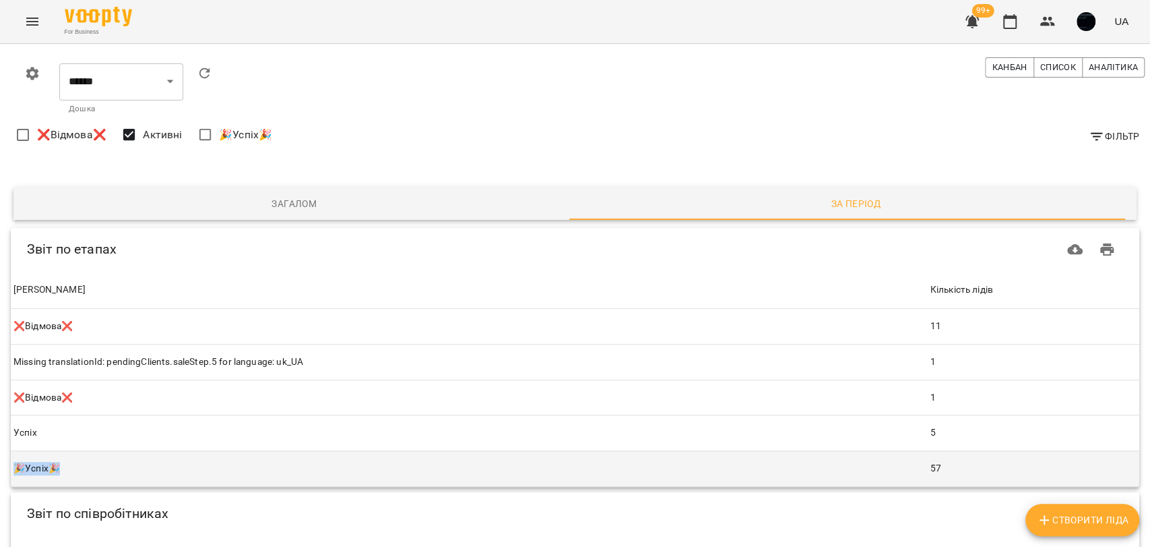
drag, startPoint x: 61, startPoint y: 395, endPoint x: 20, endPoint y: 395, distance: 41.1
click at [20, 450] on td "🎉Успіх🎉" at bounding box center [469, 468] width 917 height 36
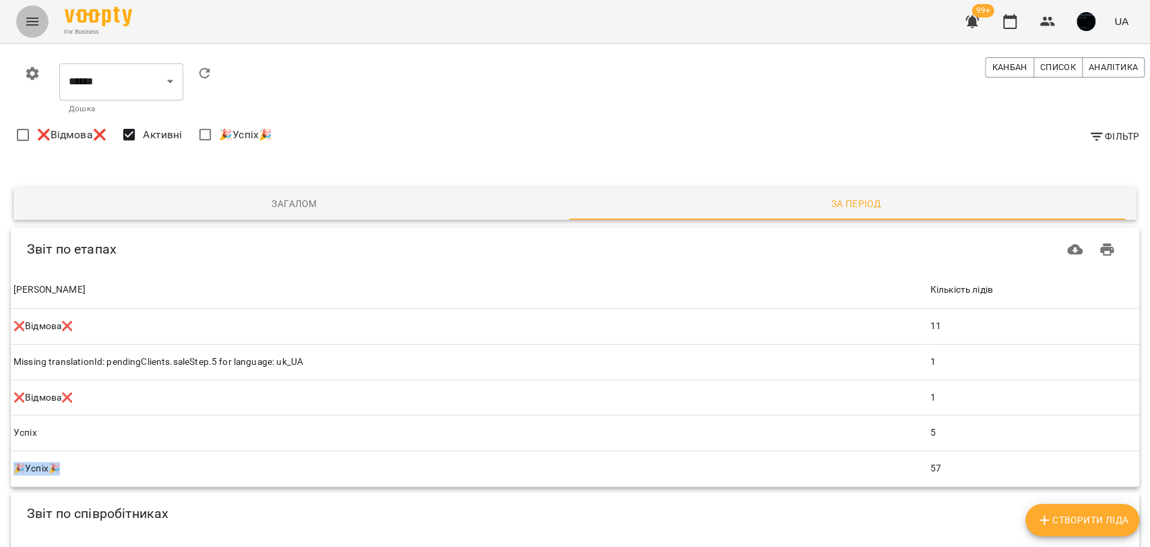
click at [38, 26] on icon "Menu" at bounding box center [32, 21] width 16 height 16
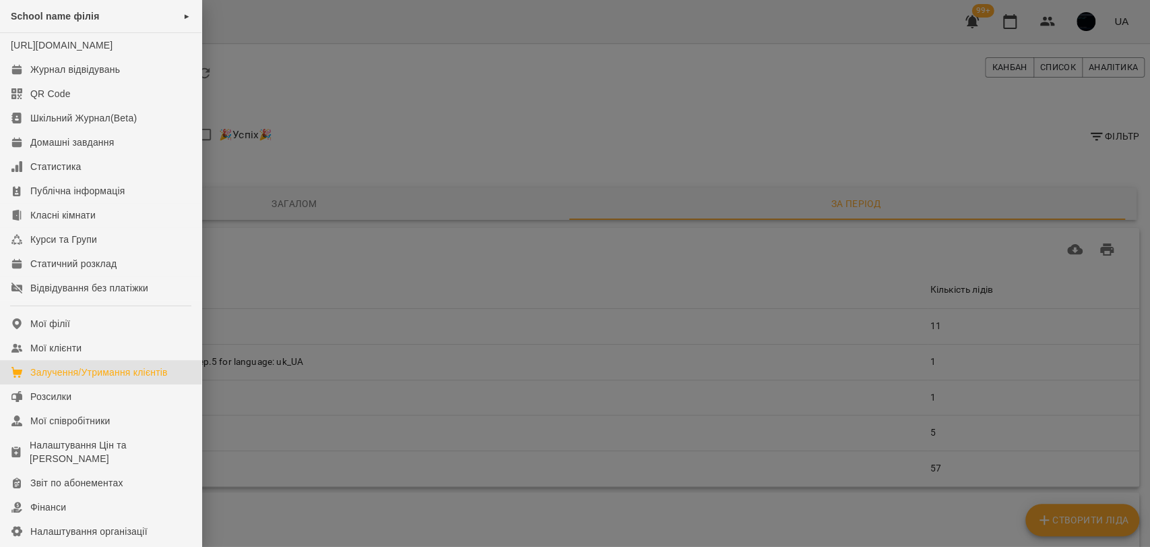
click at [426, 305] on div at bounding box center [575, 273] width 1150 height 547
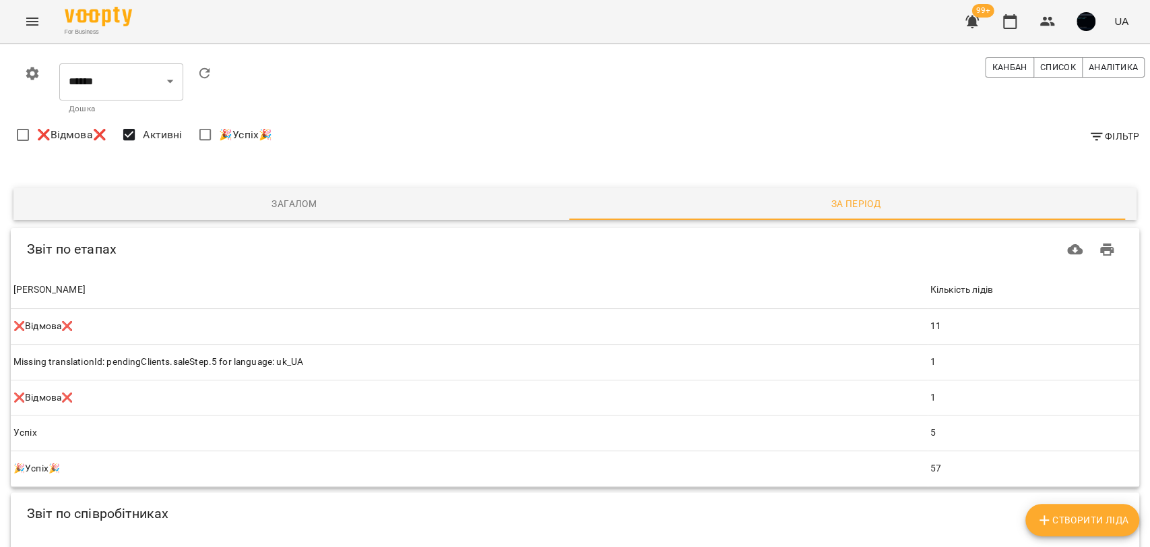
scroll to position [299, 0]
drag, startPoint x: 17, startPoint y: 295, endPoint x: 81, endPoint y: 297, distance: 64.1
click at [81, 309] on td "[PERSON_NAME]" at bounding box center [469, 326] width 917 height 35
drag, startPoint x: 472, startPoint y: 291, endPoint x: 485, endPoint y: 290, distance: 12.8
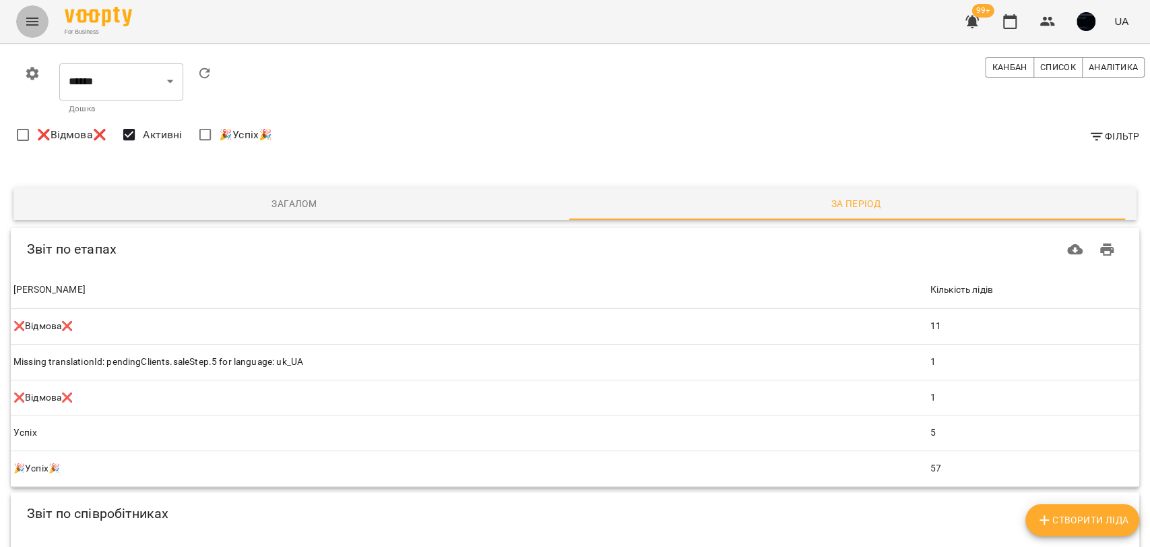
click at [22, 22] on button "Menu" at bounding box center [32, 21] width 32 height 32
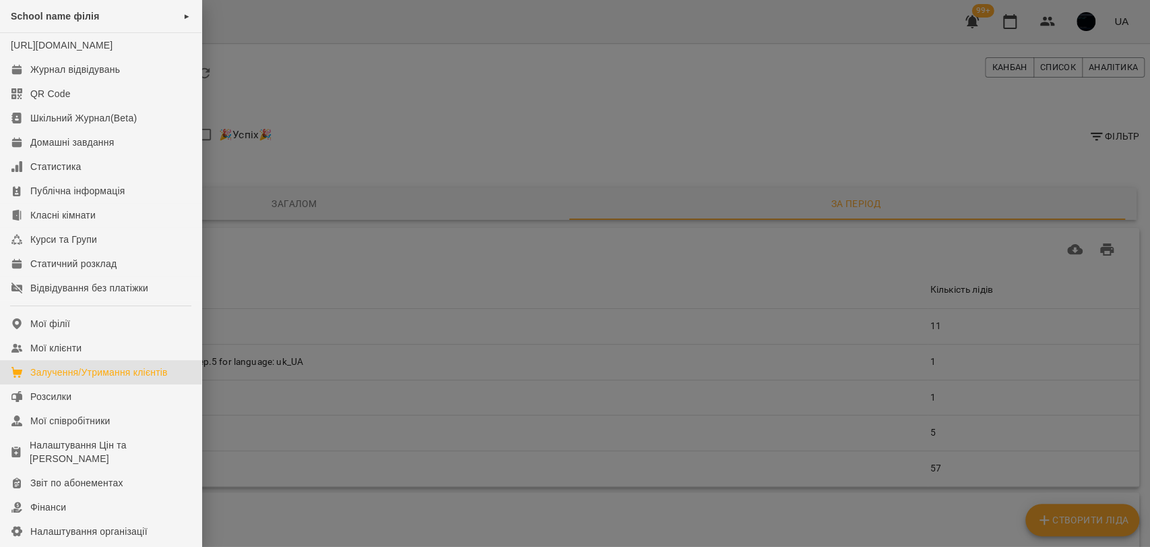
click at [448, 304] on div at bounding box center [575, 273] width 1150 height 547
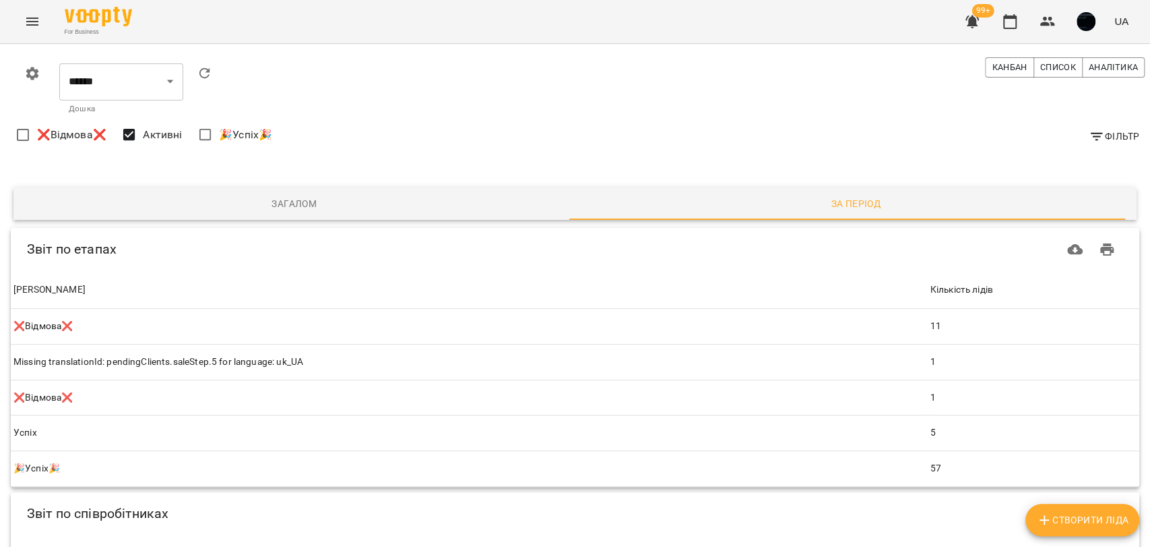
scroll to position [0, 0]
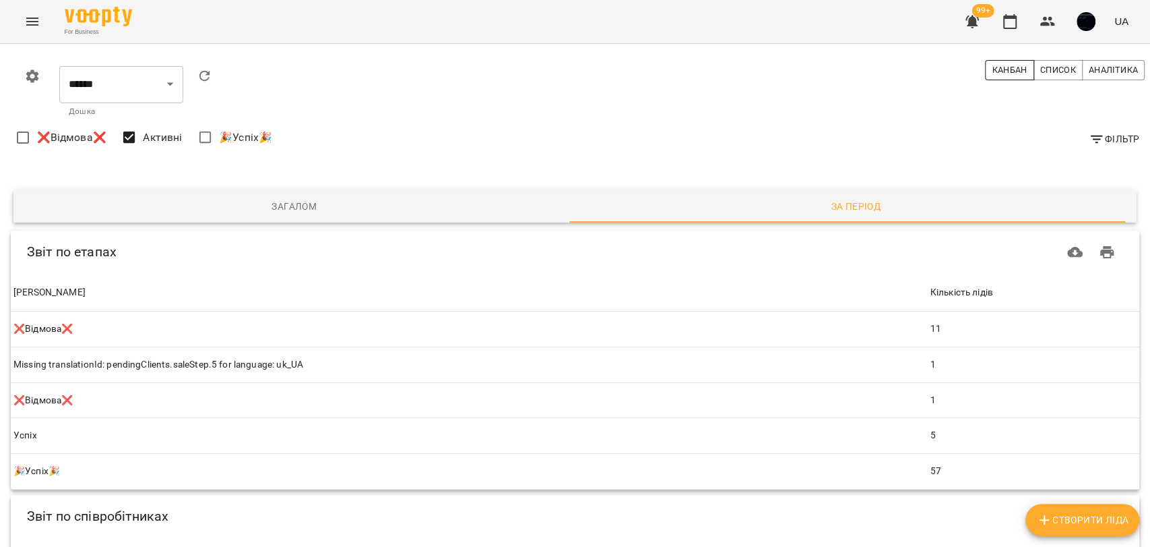
click at [996, 60] on button "Канбан" at bounding box center [1009, 70] width 49 height 20
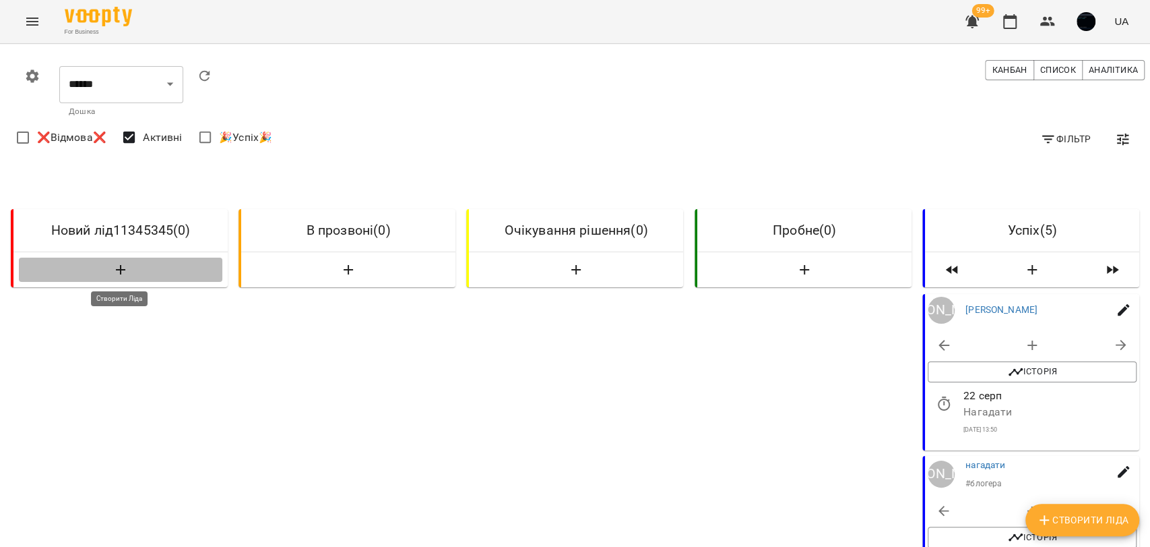
click at [144, 273] on span "button" at bounding box center [120, 269] width 193 height 16
select select "*"
select select "**"
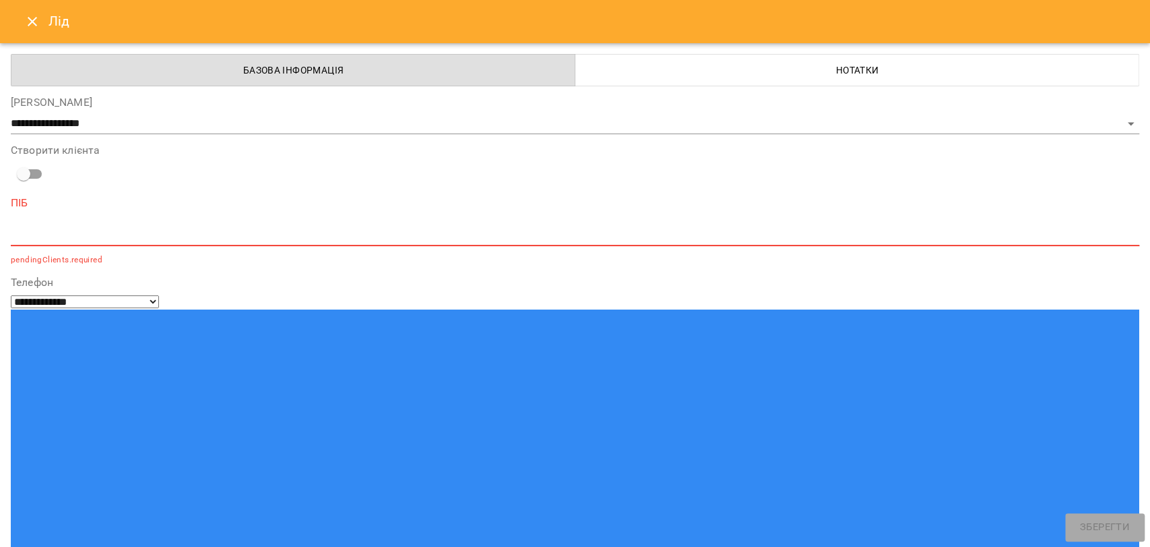
click at [59, 230] on textarea at bounding box center [575, 234] width 1129 height 13
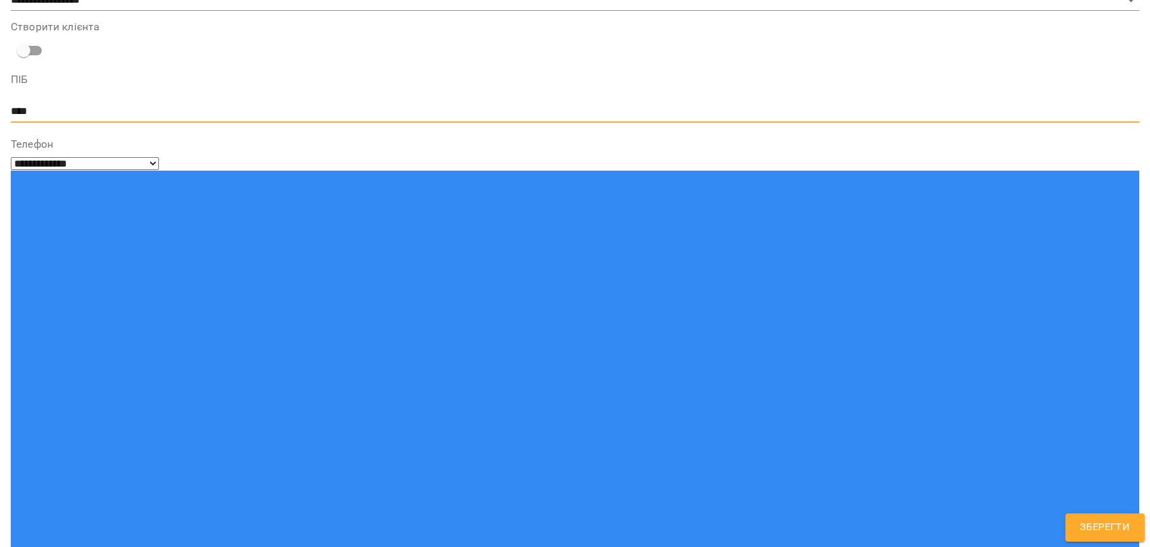
scroll to position [150, 0]
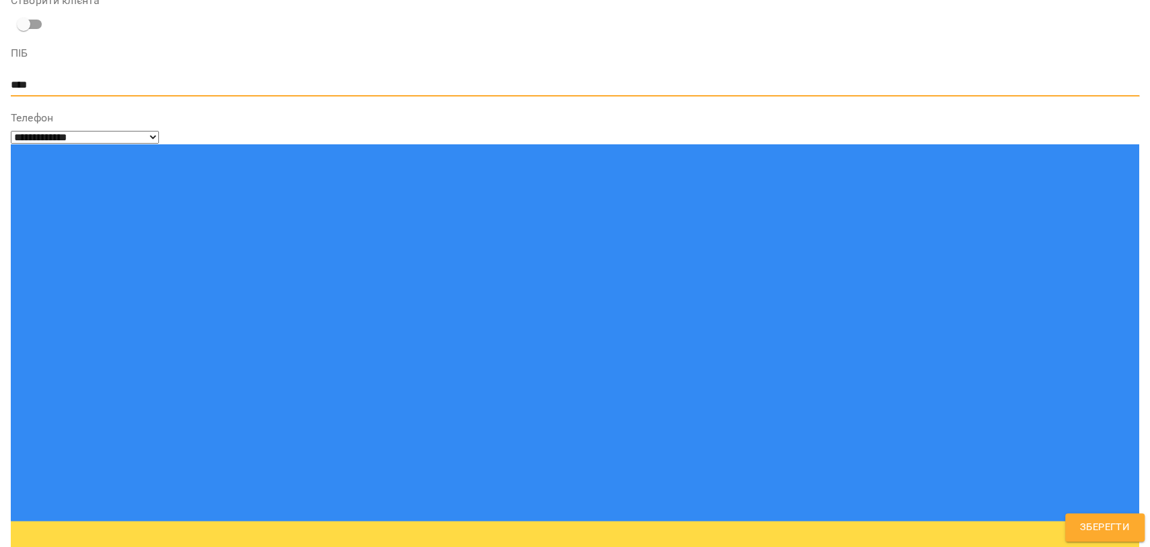
type textarea "****"
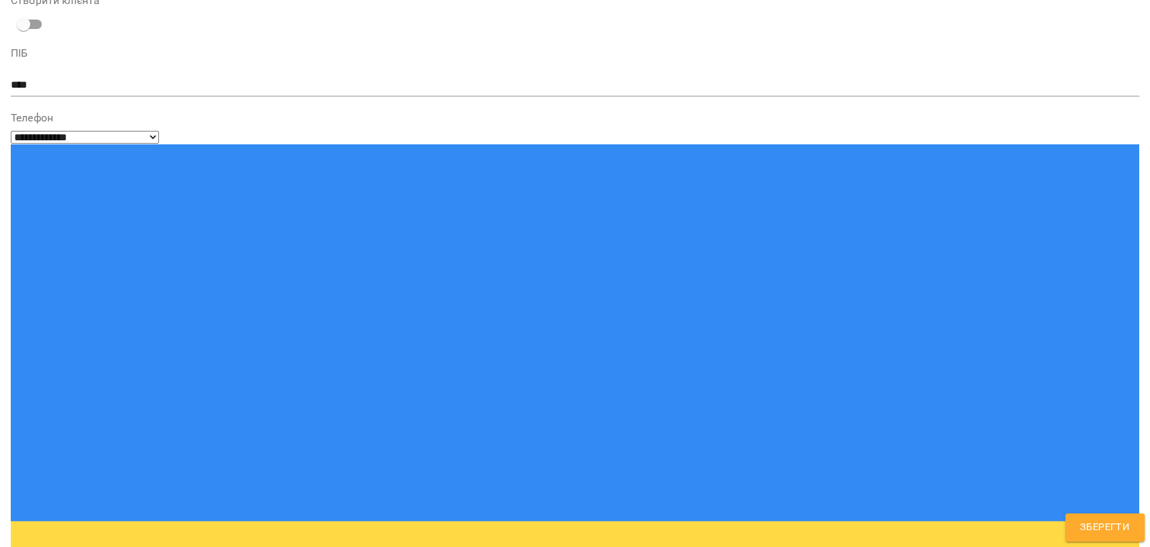
click at [0, 282] on div "**********" at bounding box center [575, 273] width 1150 height 547
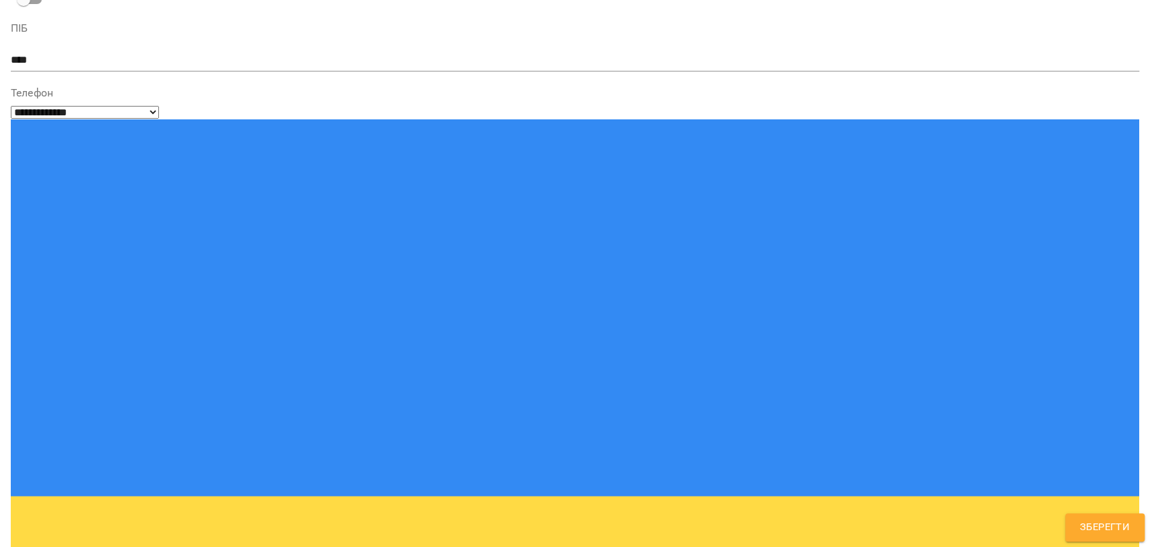
scroll to position [185, 0]
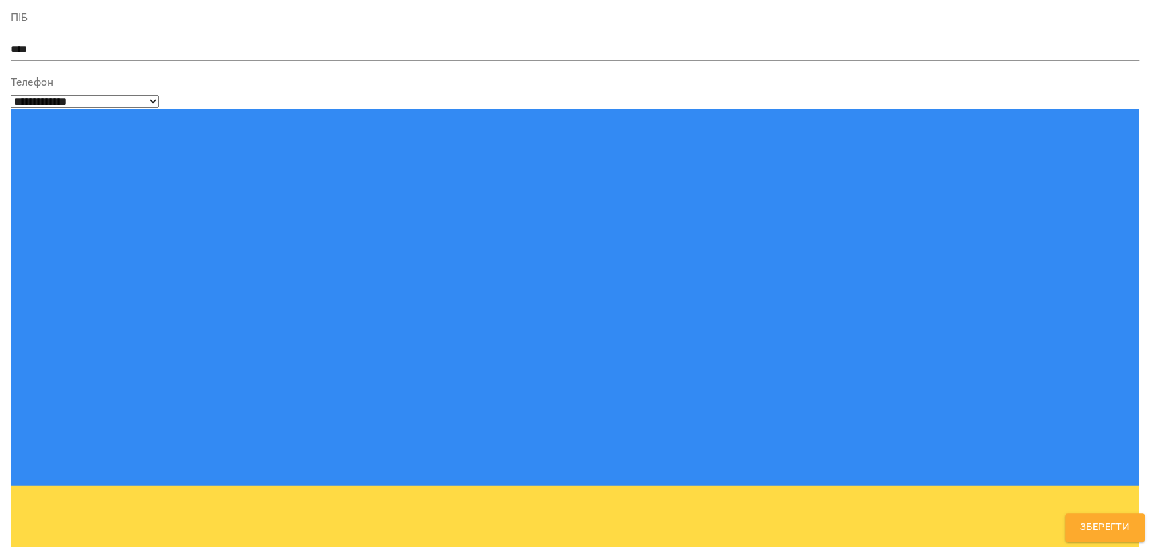
select select "**********"
click at [1070, 522] on button "Зберегти" at bounding box center [1106, 527] width 80 height 28
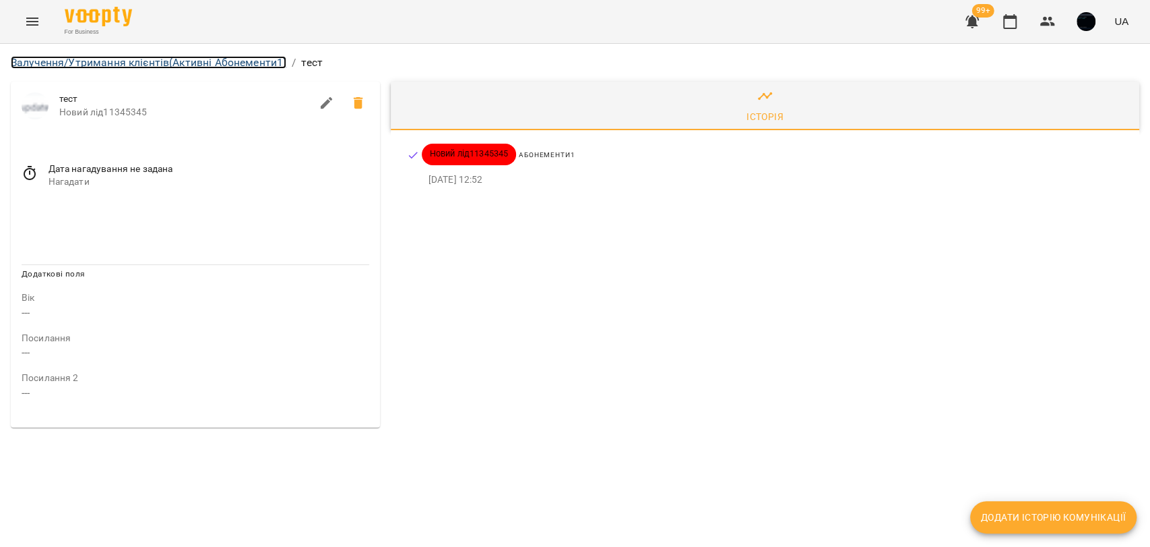
click at [52, 61] on link "Залучення/Утримання клієнтів (Активні Абонементи1)" at bounding box center [149, 62] width 276 height 13
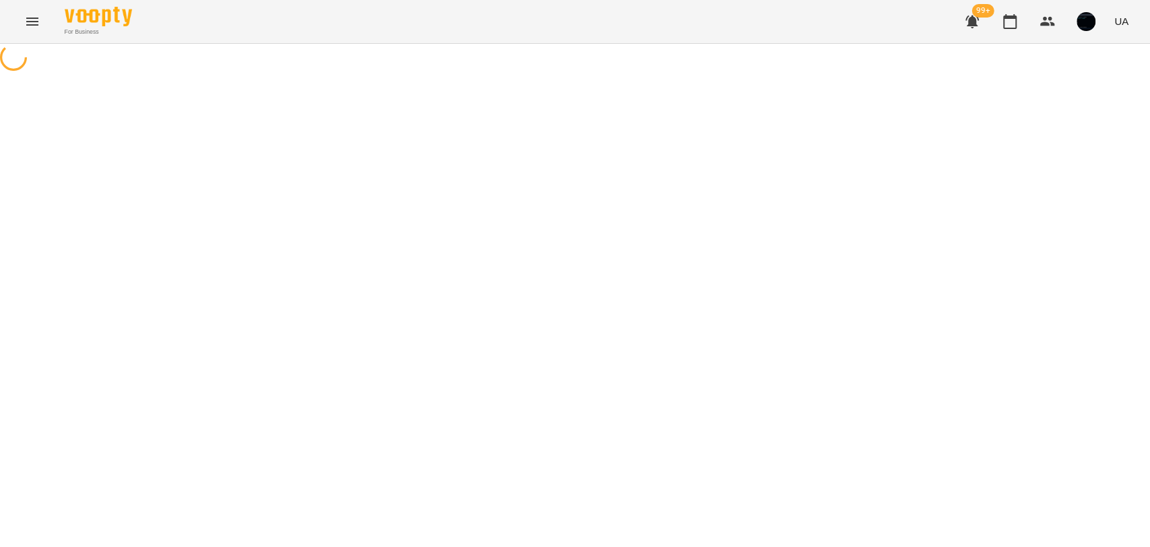
select select "**********"
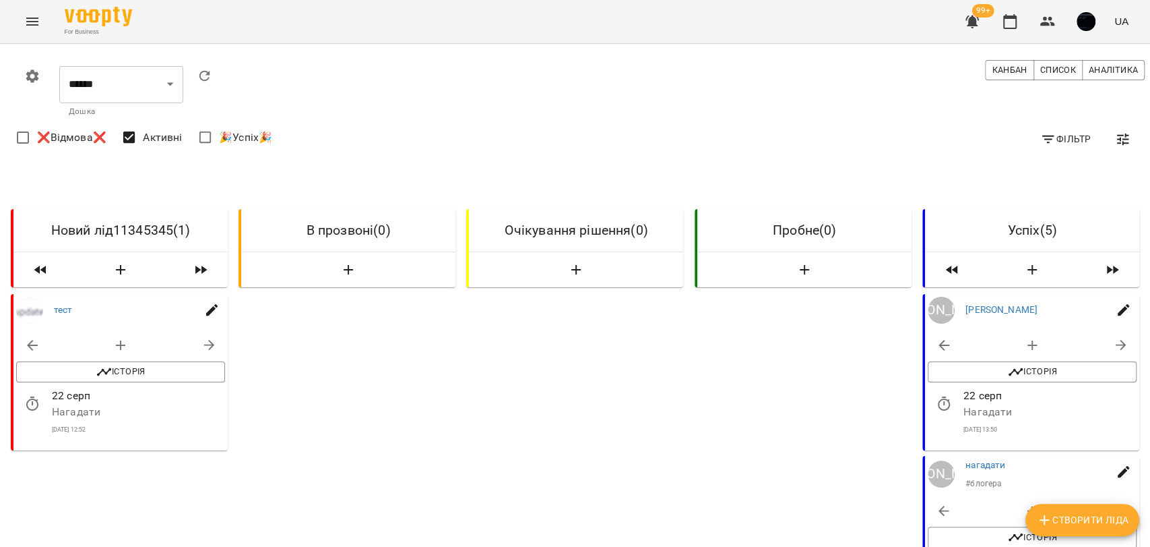
click at [202, 338] on icon "button" at bounding box center [210, 345] width 16 height 16
select select "**********"
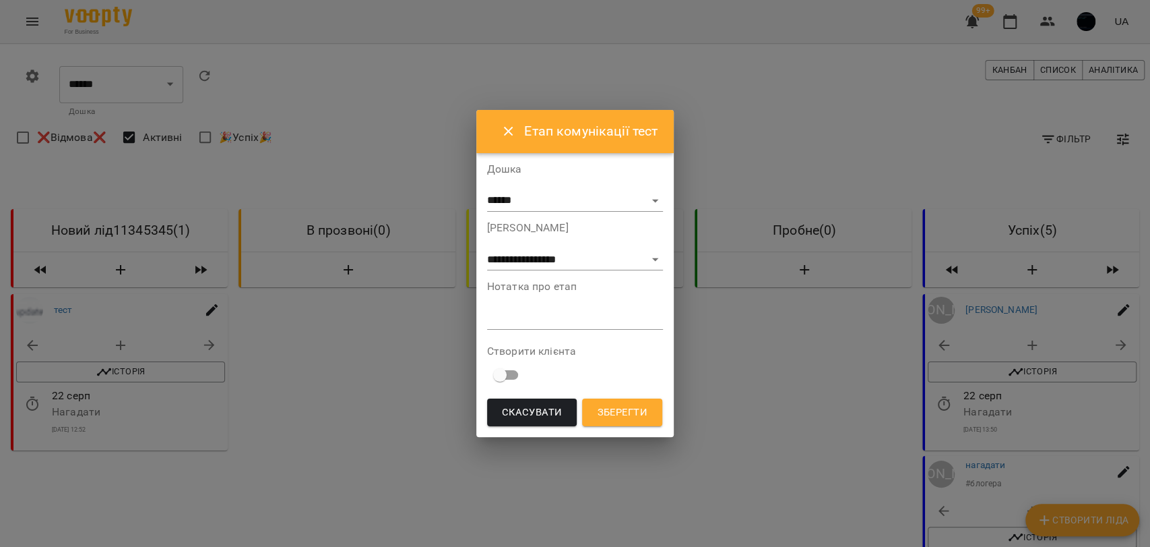
click at [495, 319] on textarea at bounding box center [575, 318] width 177 height 13
click at [567, 266] on select "**********" at bounding box center [575, 260] width 177 height 22
select select "*"
click at [487, 249] on select "**********" at bounding box center [575, 260] width 177 height 22
click at [551, 325] on div "*" at bounding box center [575, 319] width 177 height 22
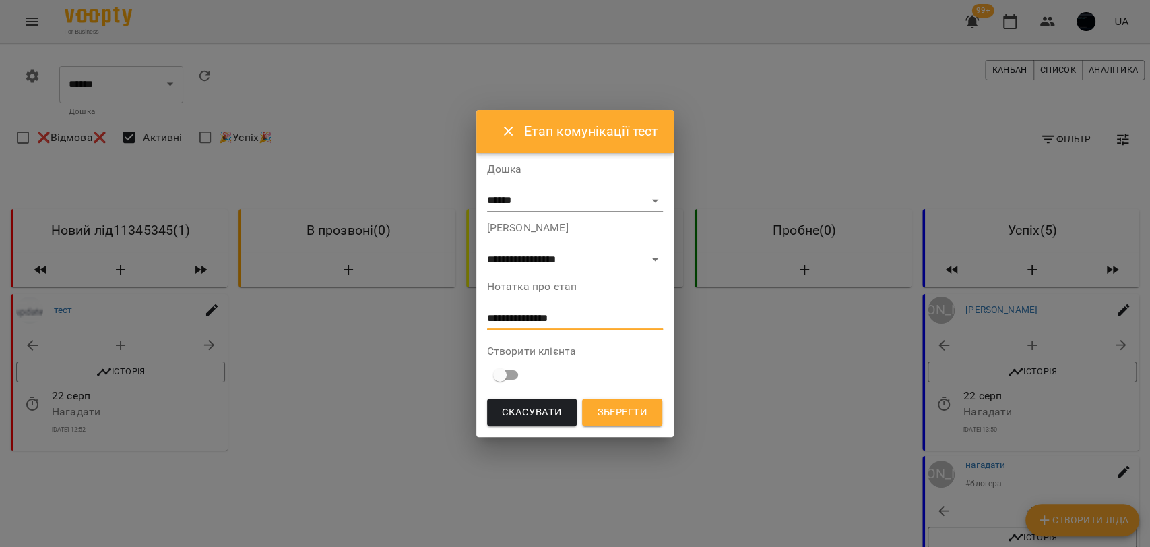
type textarea "**********"
click at [623, 414] on span "Зберегти" at bounding box center [622, 413] width 50 height 18
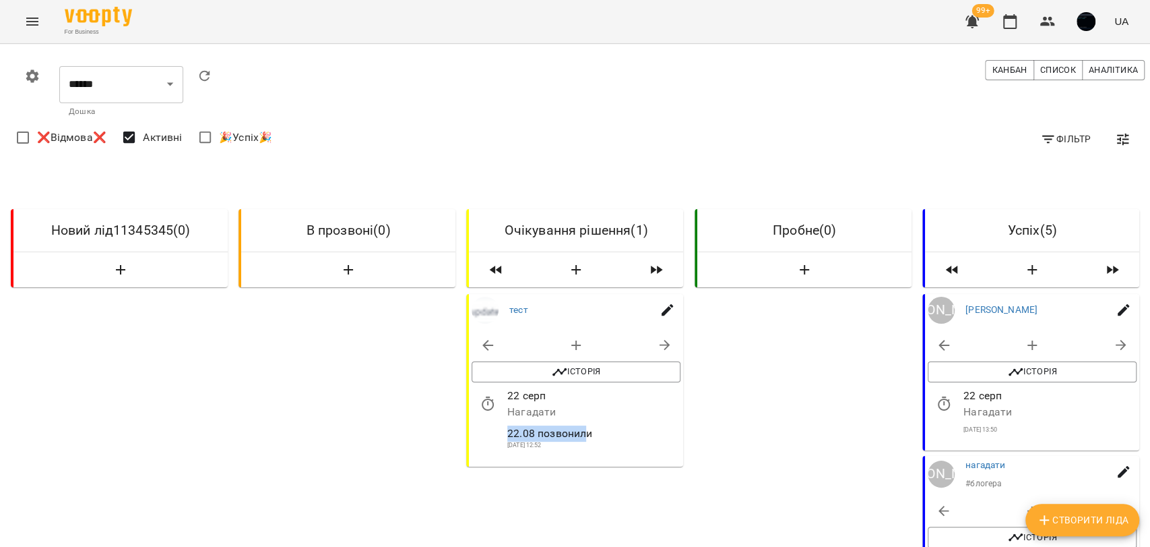
drag, startPoint x: 505, startPoint y: 427, endPoint x: 584, endPoint y: 433, distance: 79.1
click at [584, 433] on p "22.08 позвонили" at bounding box center [593, 433] width 173 height 16
click at [582, 373] on span "Історія" at bounding box center [576, 371] width 195 height 16
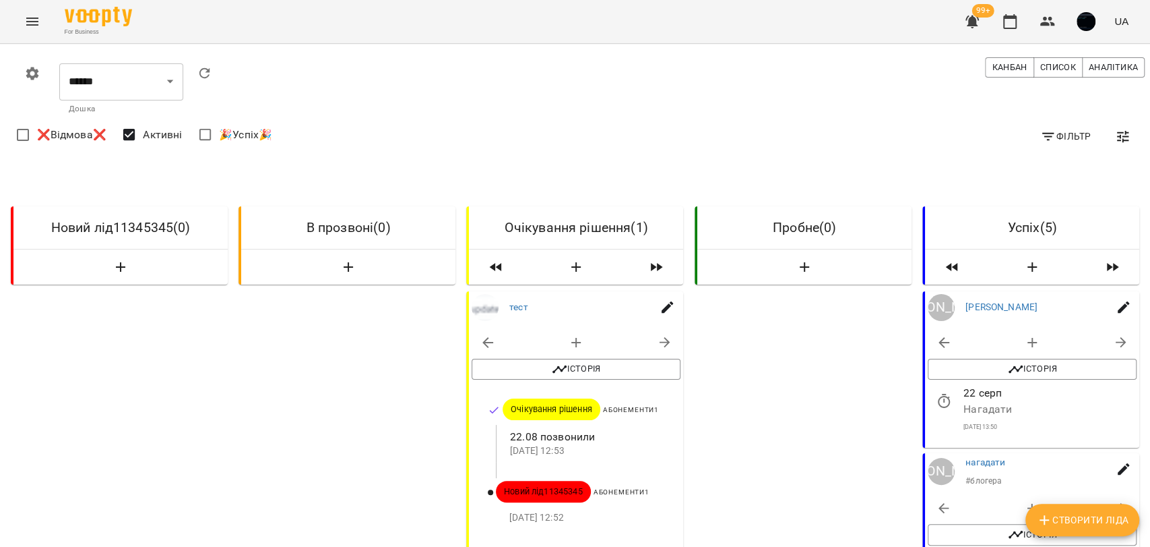
scroll to position [75, 0]
drag, startPoint x: 507, startPoint y: 448, endPoint x: 551, endPoint y: 448, distance: 43.8
click at [551, 510] on p "[DATE] 12:52" at bounding box center [585, 516] width 150 height 13
drag, startPoint x: 505, startPoint y: 422, endPoint x: 563, endPoint y: 423, distance: 57.3
click at [562, 485] on span "Новий лід11345345" at bounding box center [543, 491] width 95 height 12
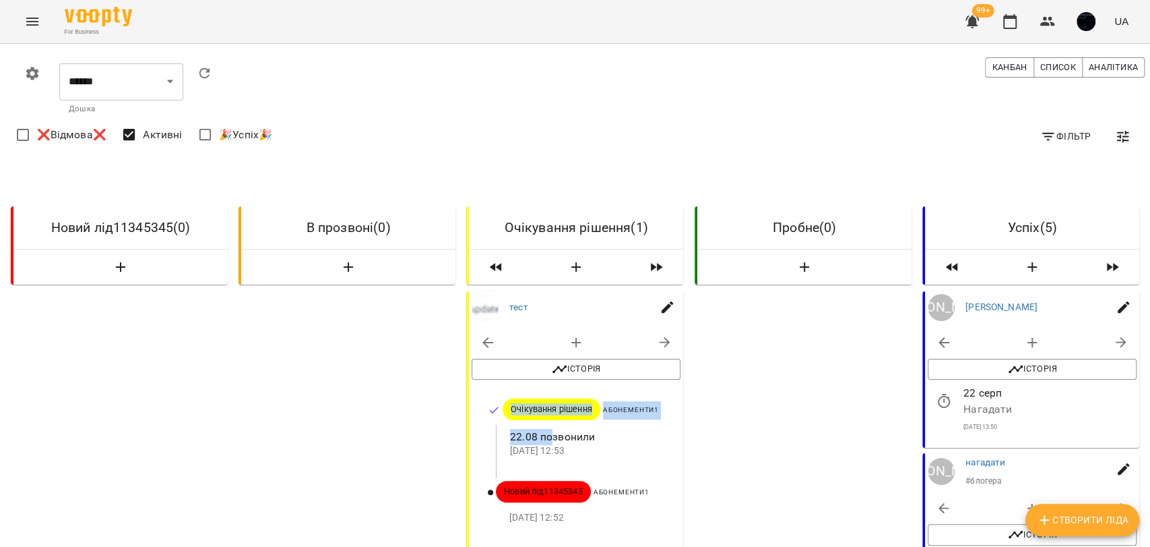
drag, startPoint x: 501, startPoint y: 336, endPoint x: 545, endPoint y: 357, distance: 48.8
click at [545, 401] on div "Очікування рішення Абонементи1 22.08 позвонили [DATE] 12:53" at bounding box center [576, 431] width 177 height 61
click at [529, 403] on span "Очікування рішення" at bounding box center [552, 409] width 98 height 12
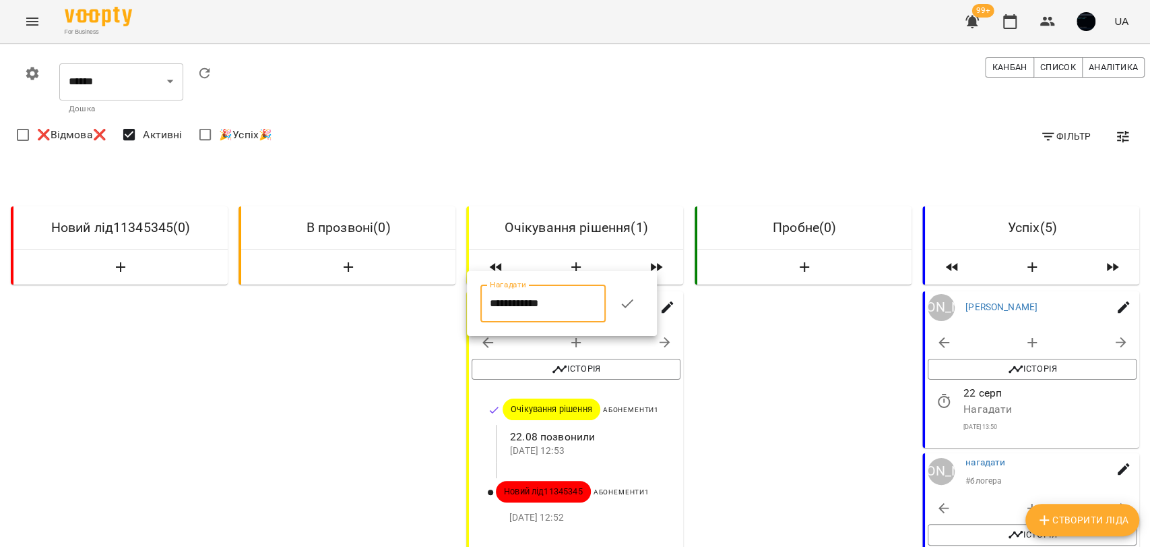
click at [512, 299] on input "**********" at bounding box center [543, 303] width 125 height 38
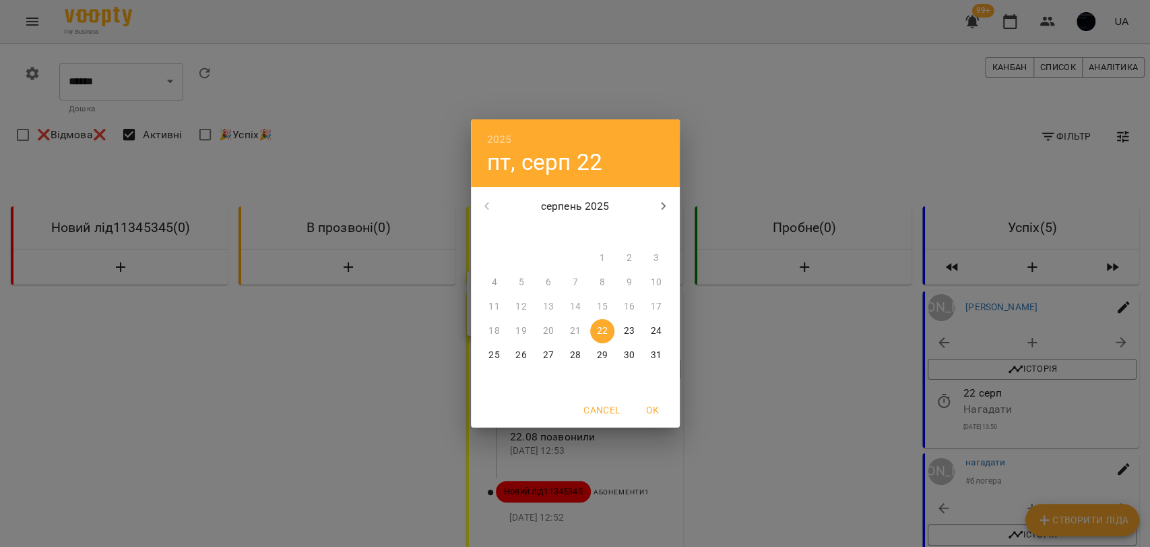
click at [722, 319] on div "2025 пт, серп [DATE] вт ср чт пт сб нд 28 29 30 31 1 2 3 4 5 6 7 8 9 10 11 12 1…" at bounding box center [575, 273] width 1150 height 547
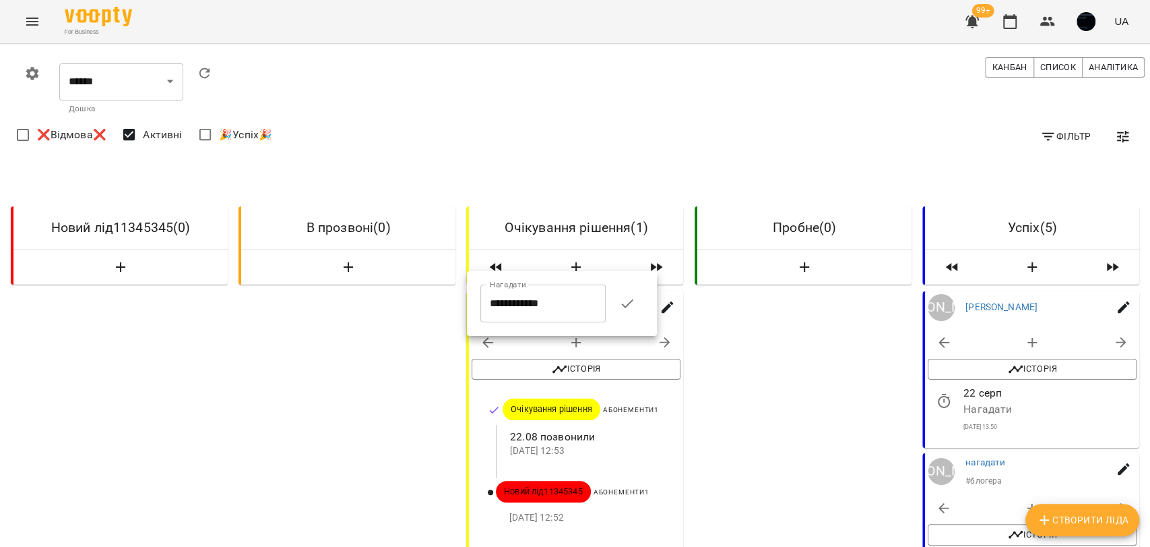
click at [709, 306] on div at bounding box center [575, 273] width 1150 height 547
click at [971, 22] on icon "button" at bounding box center [972, 22] width 13 height 13
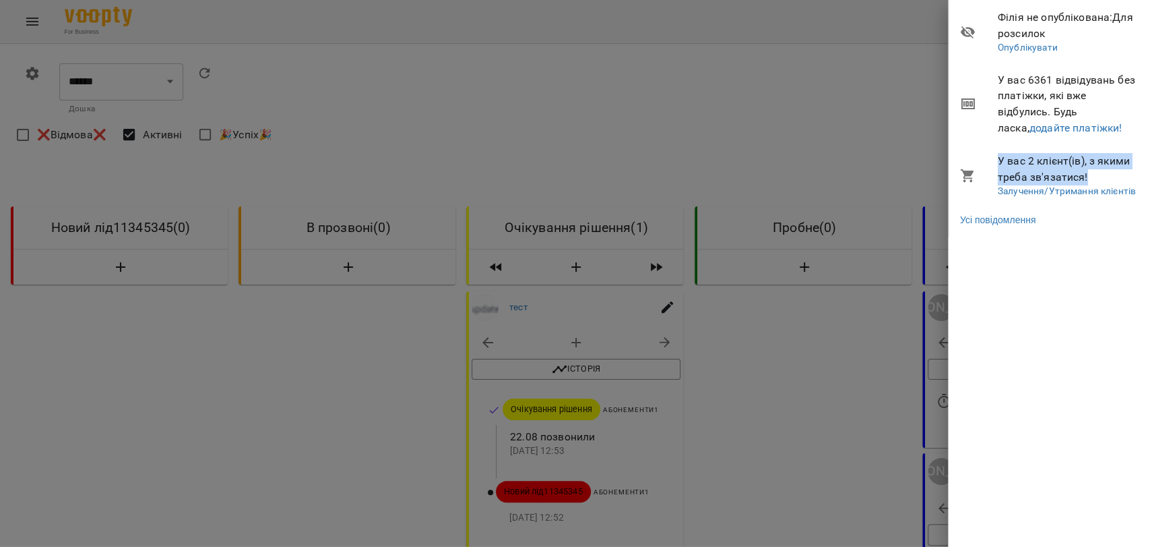
drag, startPoint x: 1004, startPoint y: 157, endPoint x: 1111, endPoint y: 171, distance: 107.4
click at [1111, 171] on span "У вас 2 клієнт(ів), з якими треба зв'язатися!" at bounding box center [1069, 169] width 142 height 32
click at [840, 156] on div at bounding box center [575, 273] width 1150 height 547
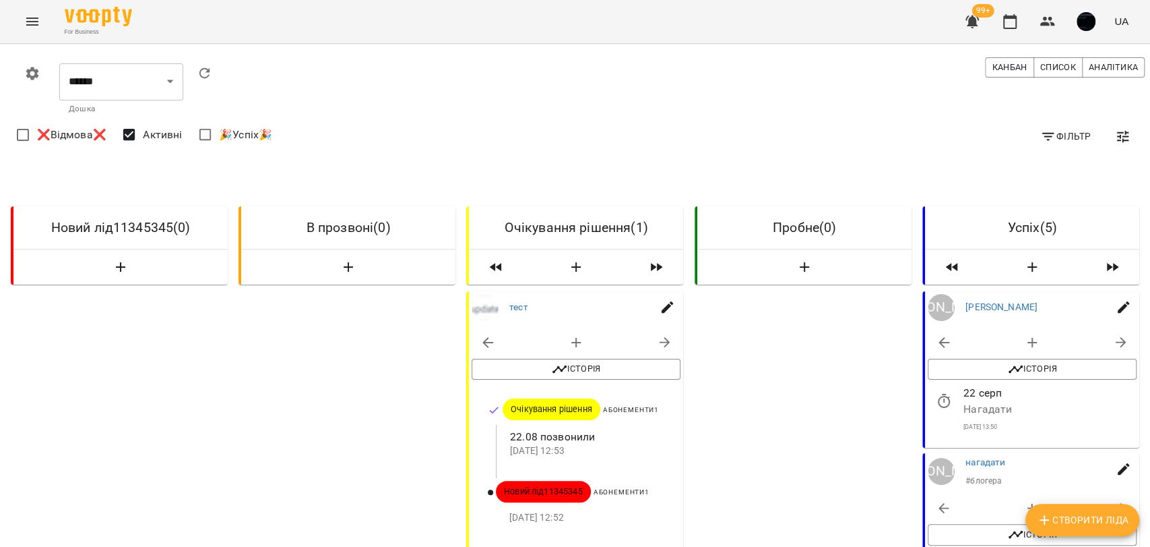
scroll to position [75, 0]
click at [27, 22] on icon "Menu" at bounding box center [32, 22] width 12 height 8
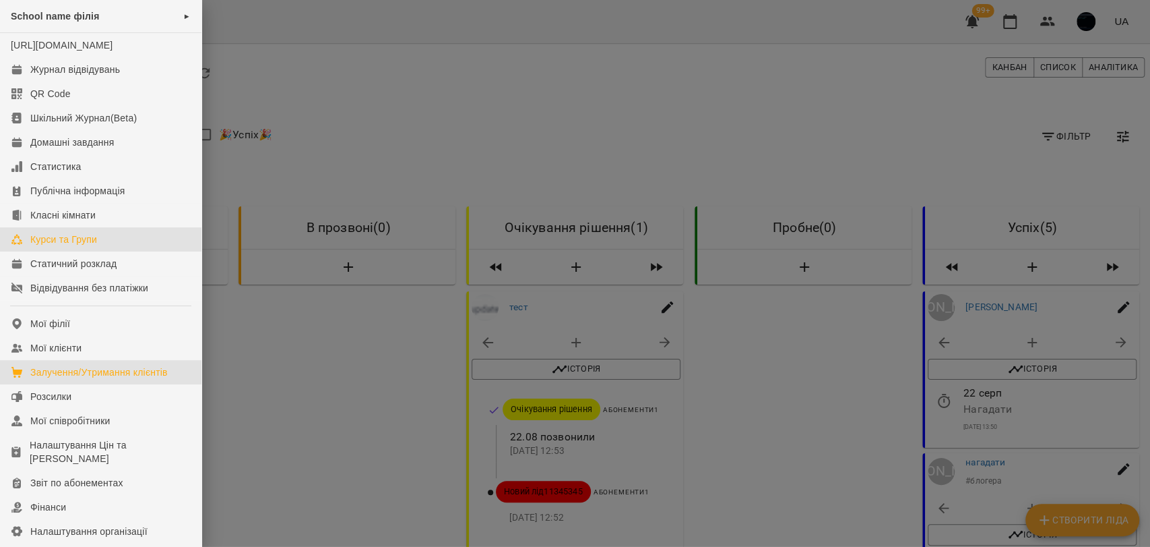
click at [100, 251] on link "Курси та Групи" at bounding box center [101, 239] width 202 height 24
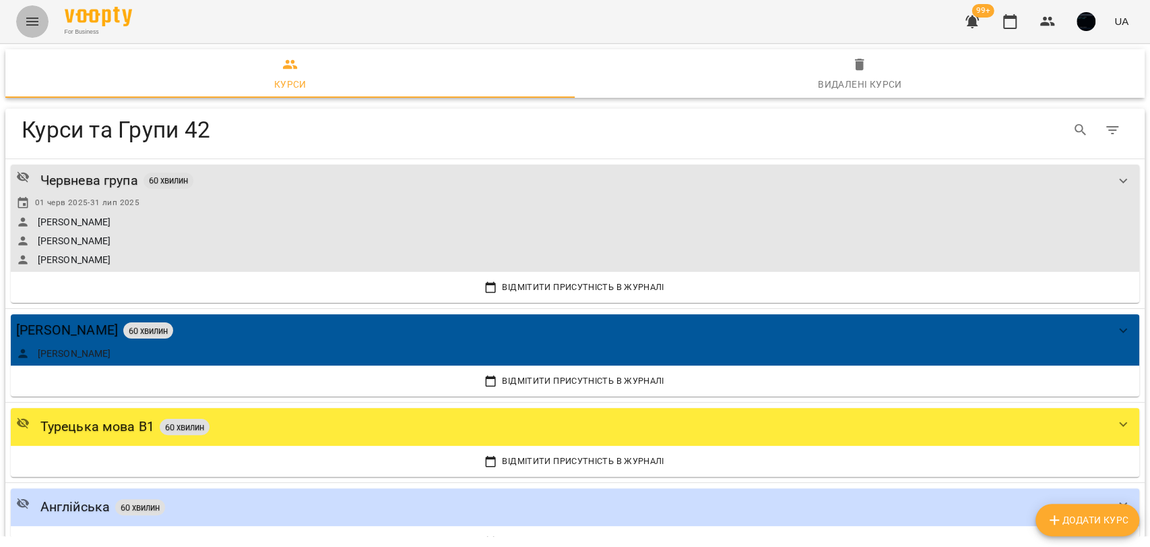
click at [44, 19] on button "Menu" at bounding box center [32, 21] width 32 height 32
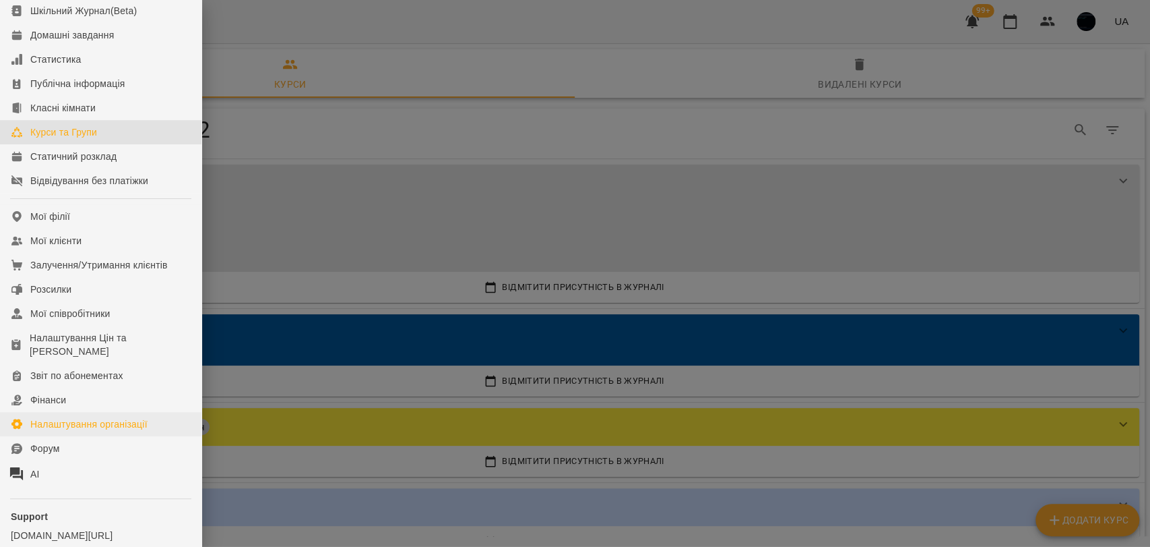
scroll to position [199, 0]
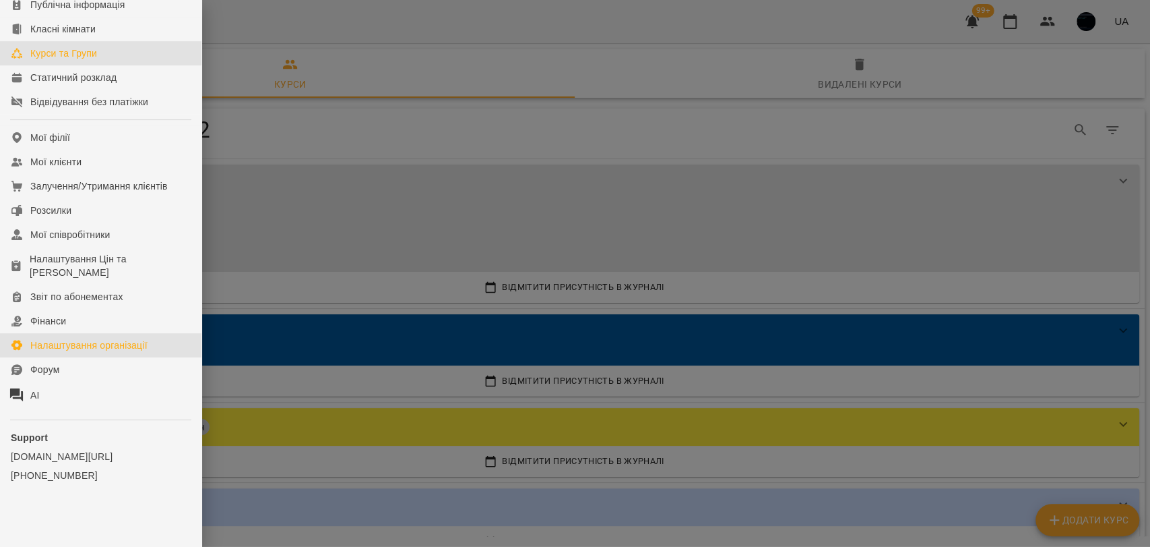
click at [80, 346] on div "Налаштування організації" at bounding box center [88, 344] width 117 height 13
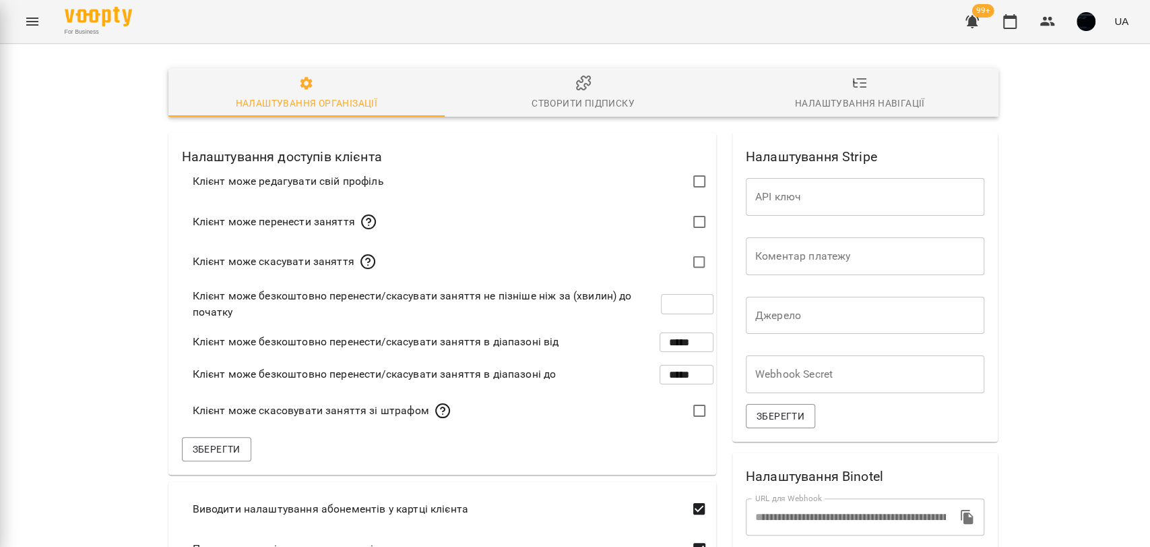
scroll to position [23, 0]
type input "***"
type input "*****"
type input "**********"
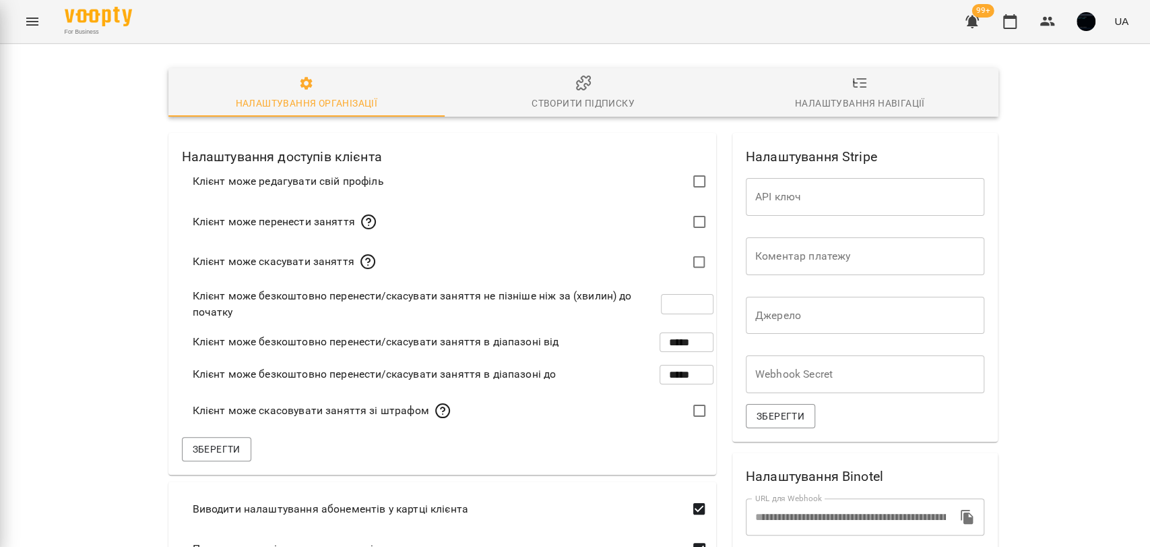
type input "**********"
type input "*****"
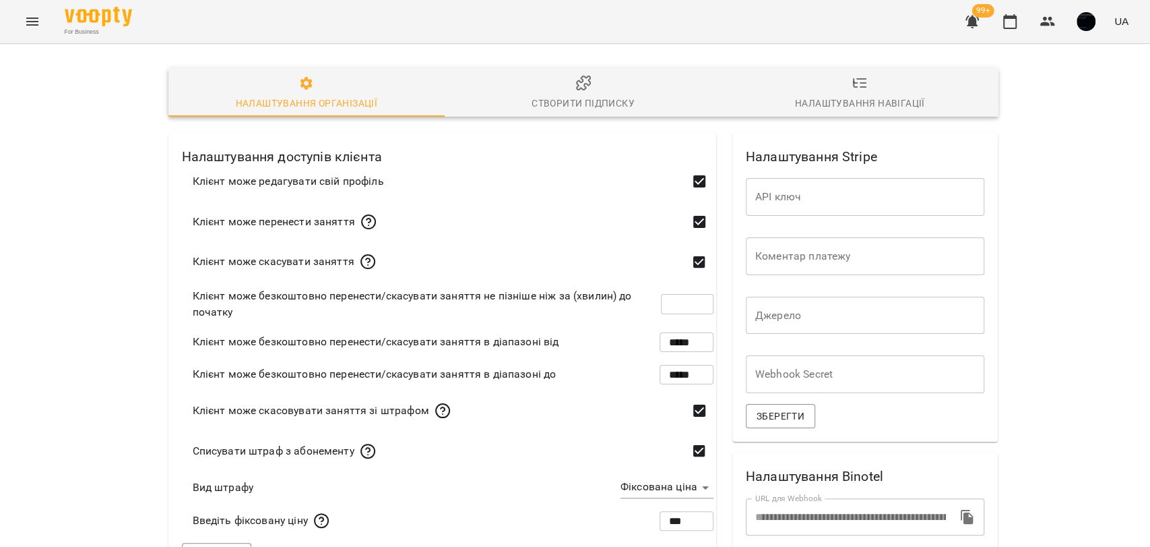
click at [559, 95] on div "Створити підписку" at bounding box center [583, 103] width 103 height 16
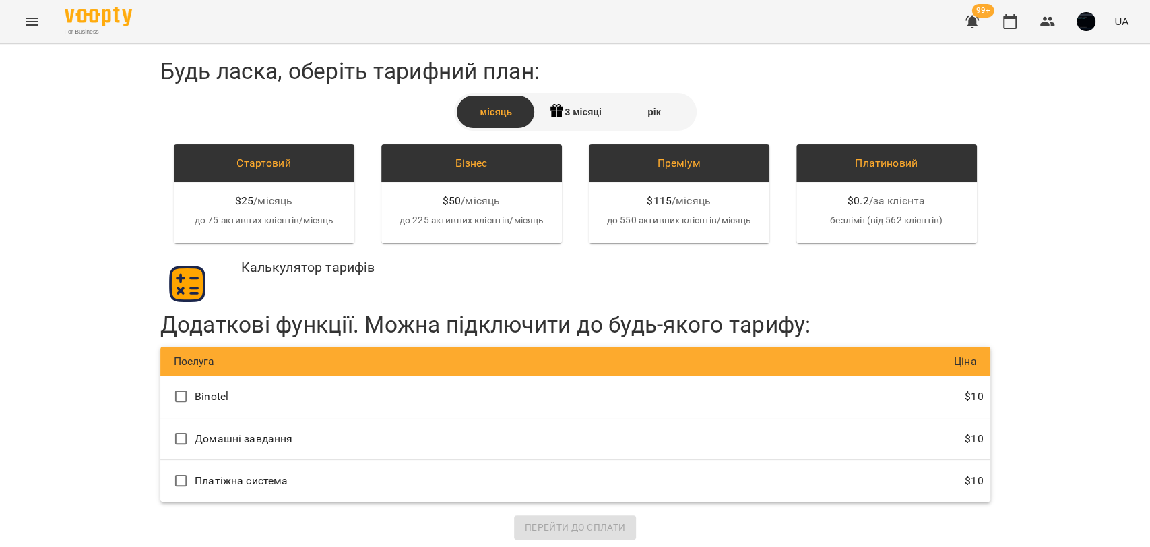
click at [171, 290] on img "button" at bounding box center [187, 284] width 40 height 40
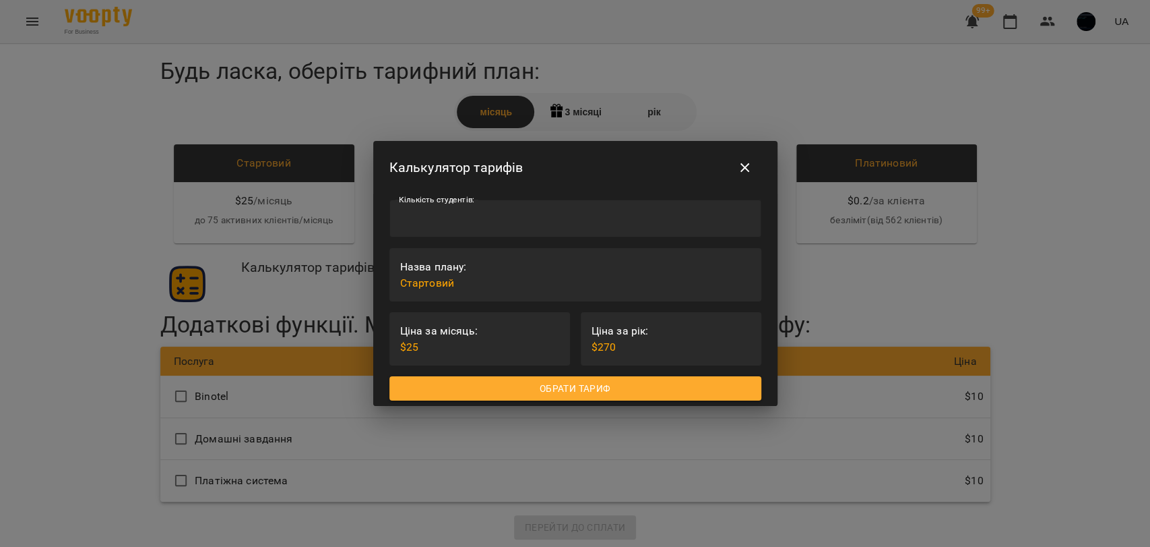
click at [428, 217] on input "*" at bounding box center [576, 218] width 372 height 38
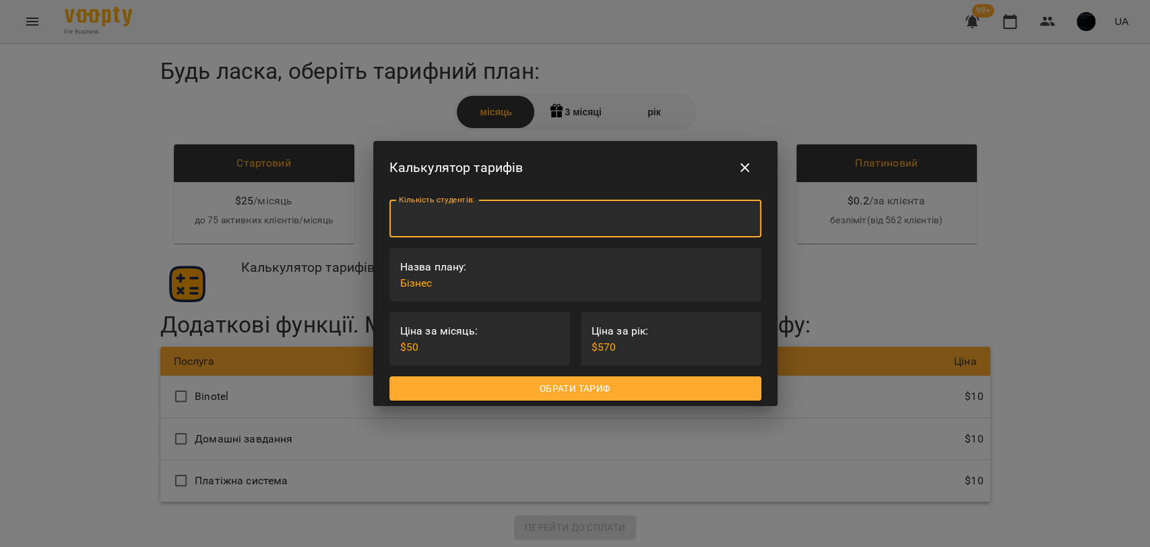
type input "***"
click at [375, 247] on div "Кількість студентів: *** Кількість студентів: Назва плану: Бізнес Ціна за місяц…" at bounding box center [575, 300] width 404 height 212
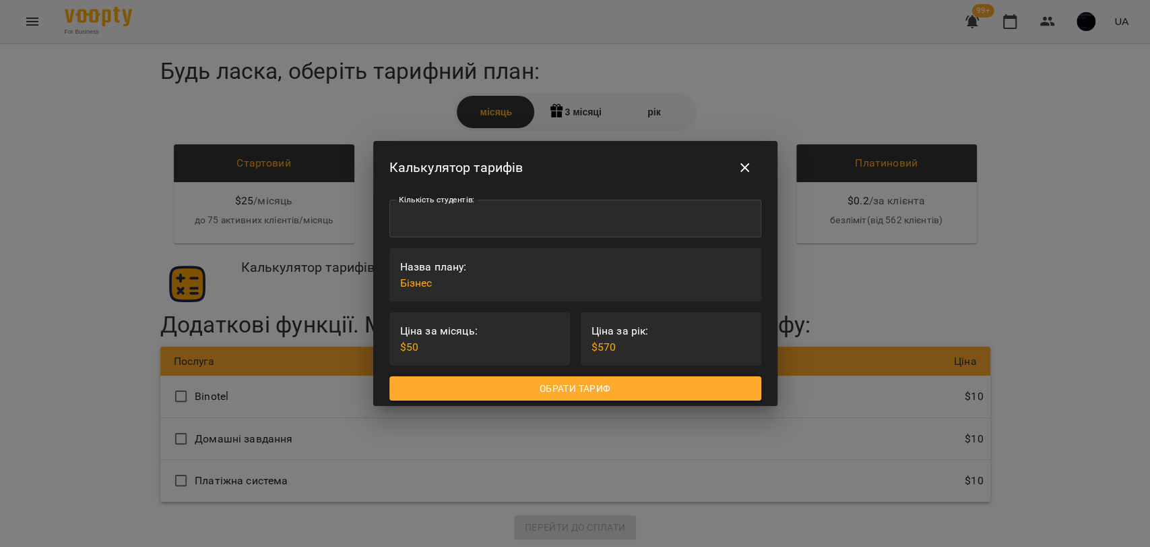
click at [371, 247] on div "Калькулятор тарифів Кількість студентів: *** Кількість студентів: Назва плану: …" at bounding box center [575, 273] width 1150 height 547
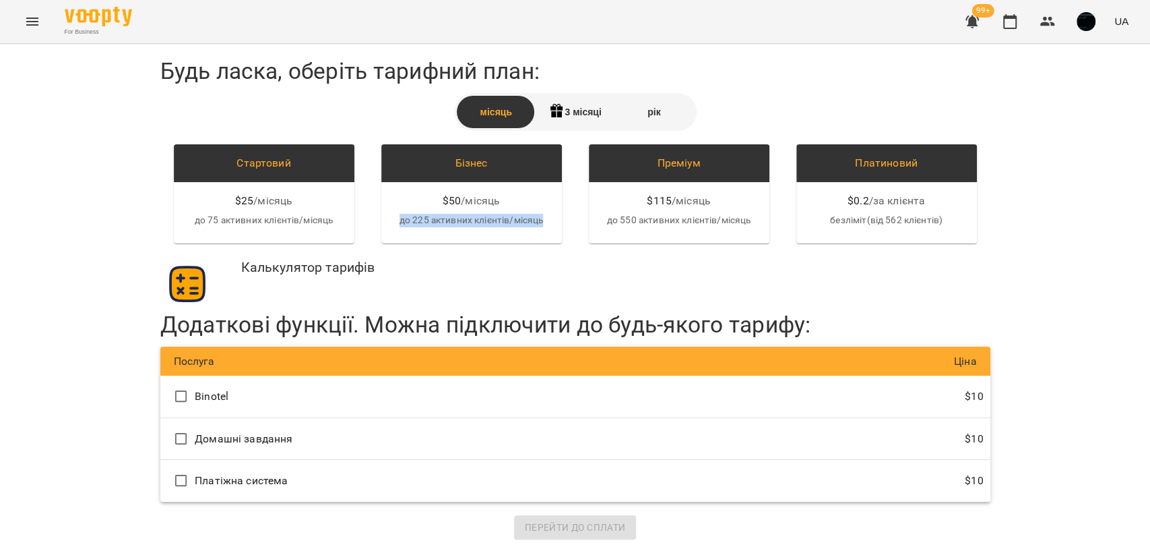
drag, startPoint x: 395, startPoint y: 221, endPoint x: 556, endPoint y: 220, distance: 161.1
click at [556, 220] on div "Стартовий $ 25 / місяць до 75 активних клієнтів/місяць Бізнес $ 50 / місяць до …" at bounding box center [575, 193] width 830 height 99
click at [536, 245] on div "Будь ласка, оберіть тарифний план: місяць 3 місяці рік Стартовий $ 25 / місяць …" at bounding box center [575, 298] width 830 height 482
click at [20, 18] on button "Menu" at bounding box center [32, 21] width 32 height 32
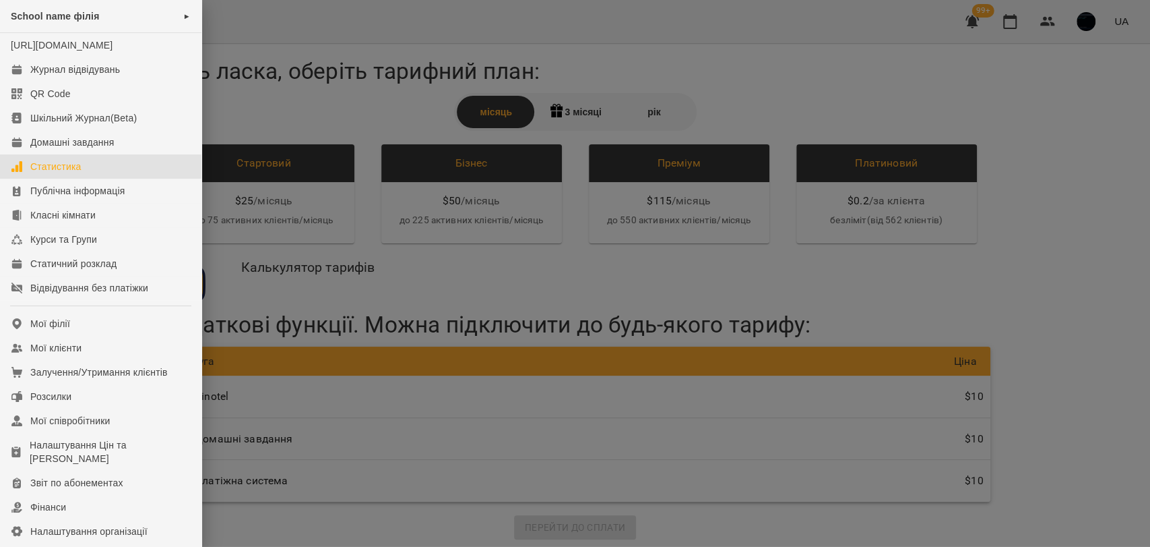
click at [57, 173] on div "Статистика" at bounding box center [55, 166] width 51 height 13
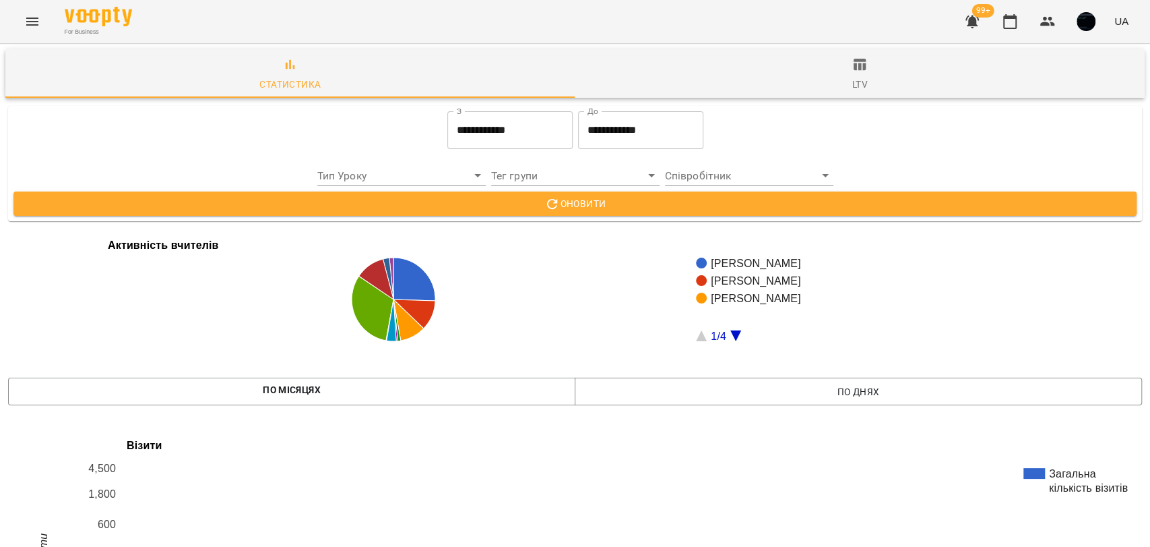
scroll to position [2145, 0]
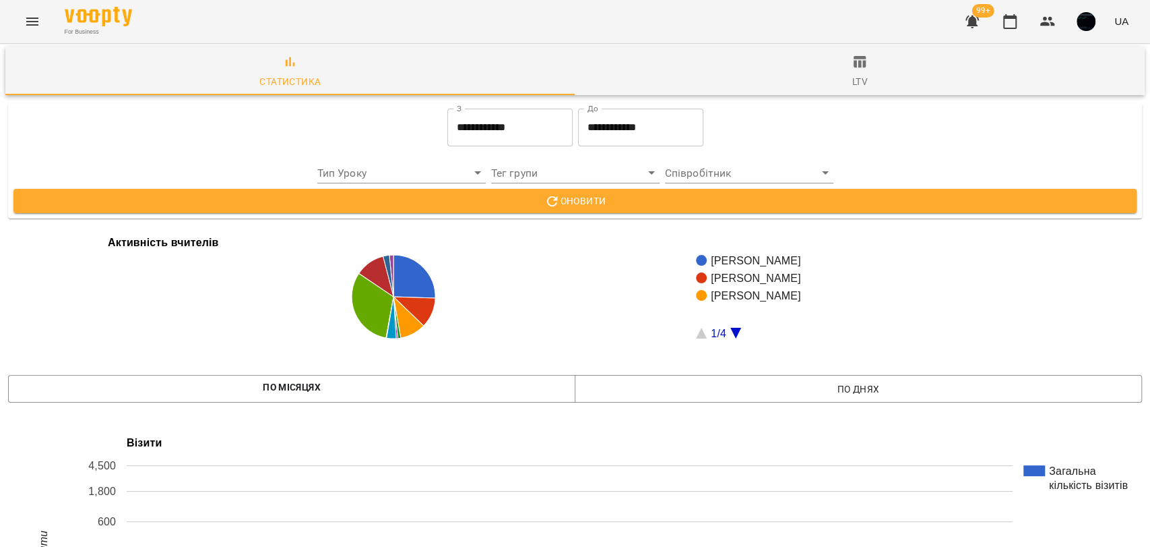
drag, startPoint x: 187, startPoint y: 189, endPoint x: 312, endPoint y: 195, distance: 125.5
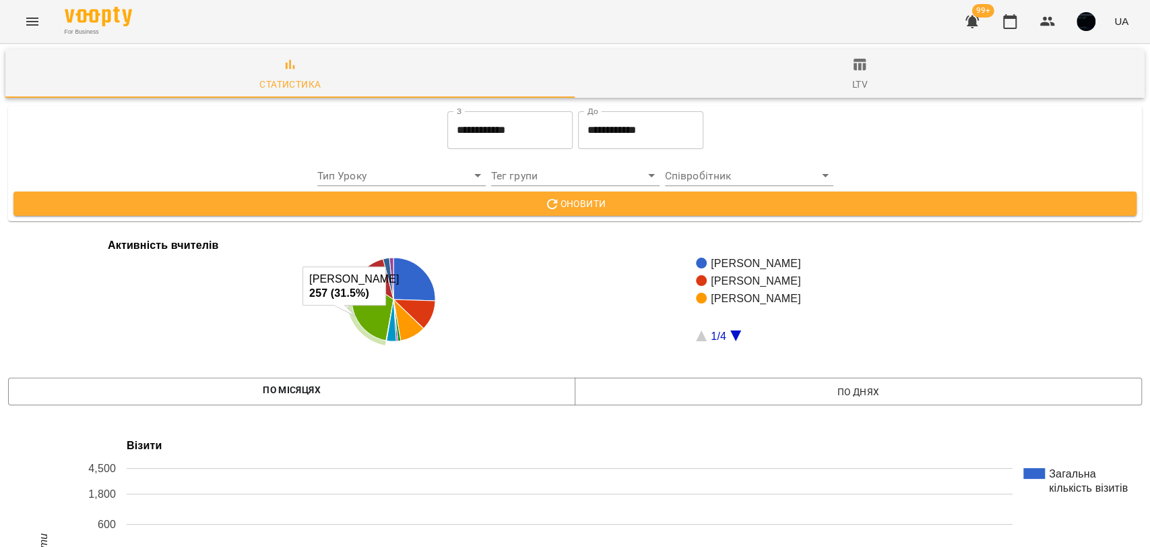
click at [28, 26] on icon "Menu" at bounding box center [32, 21] width 16 height 16
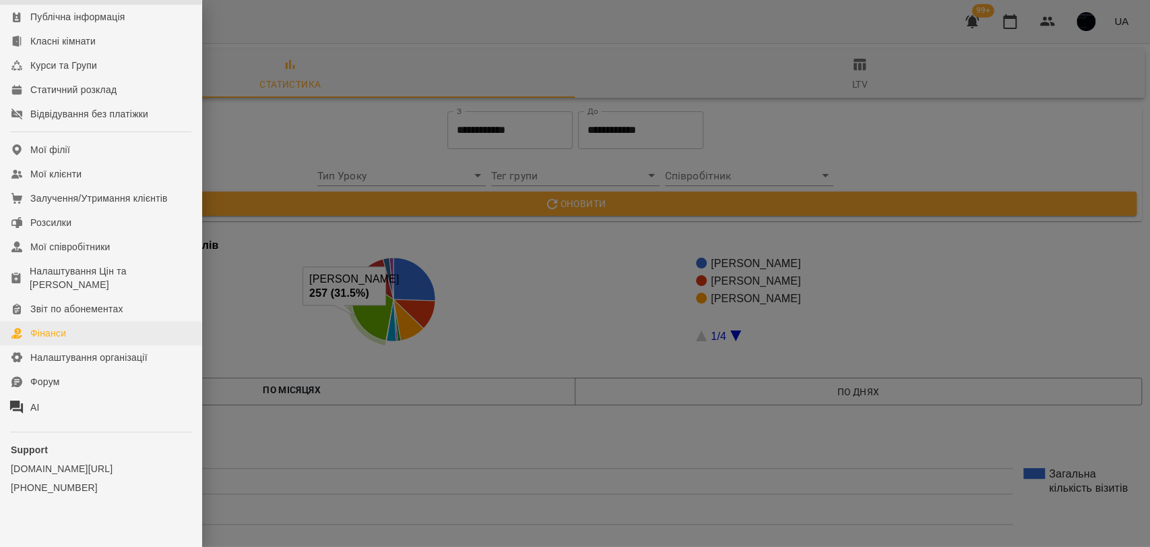
scroll to position [199, 0]
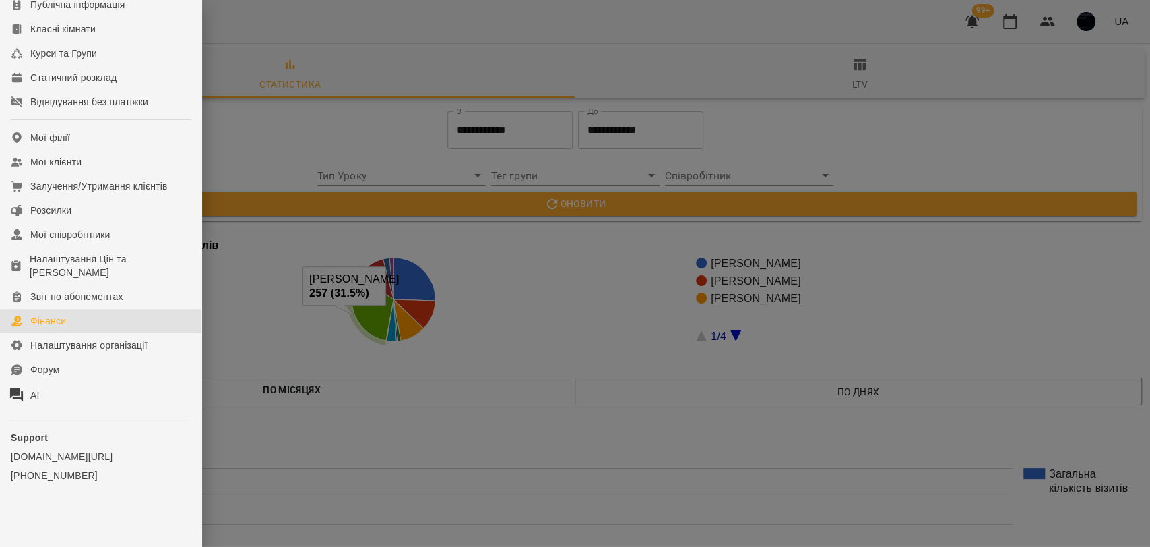
click at [75, 327] on link "Фінанси" at bounding box center [101, 321] width 202 height 24
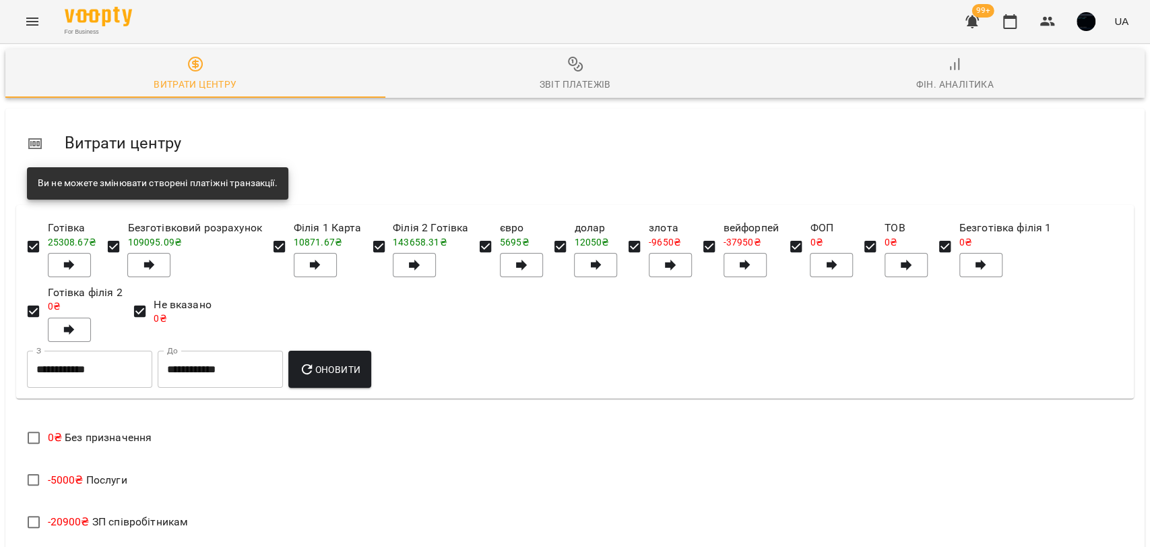
click at [960, 71] on span "Фін. Аналітика" at bounding box center [955, 74] width 364 height 36
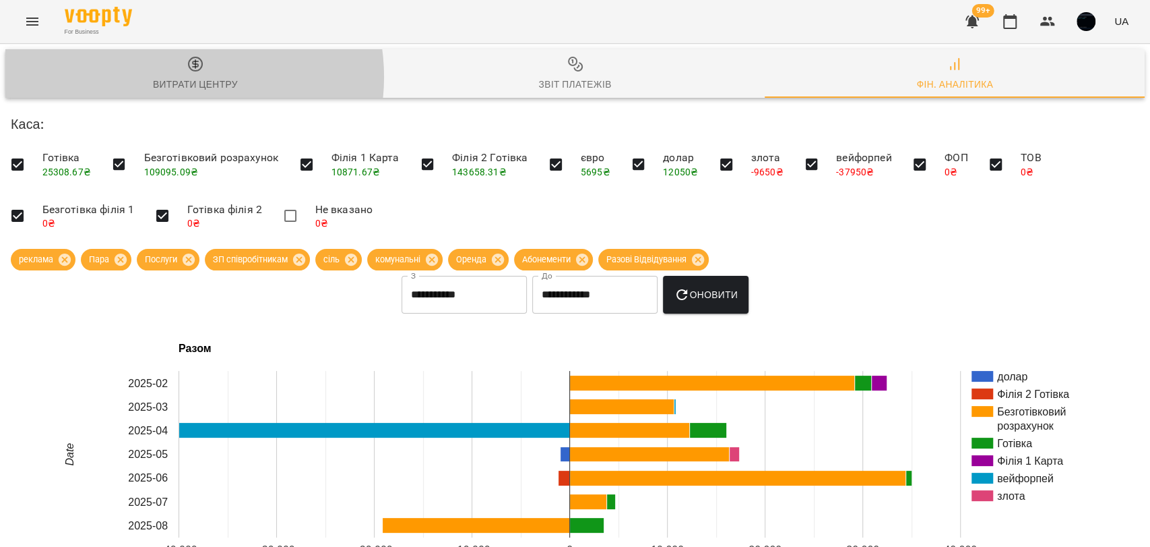
click at [182, 76] on div "Витрати центру" at bounding box center [195, 84] width 85 height 16
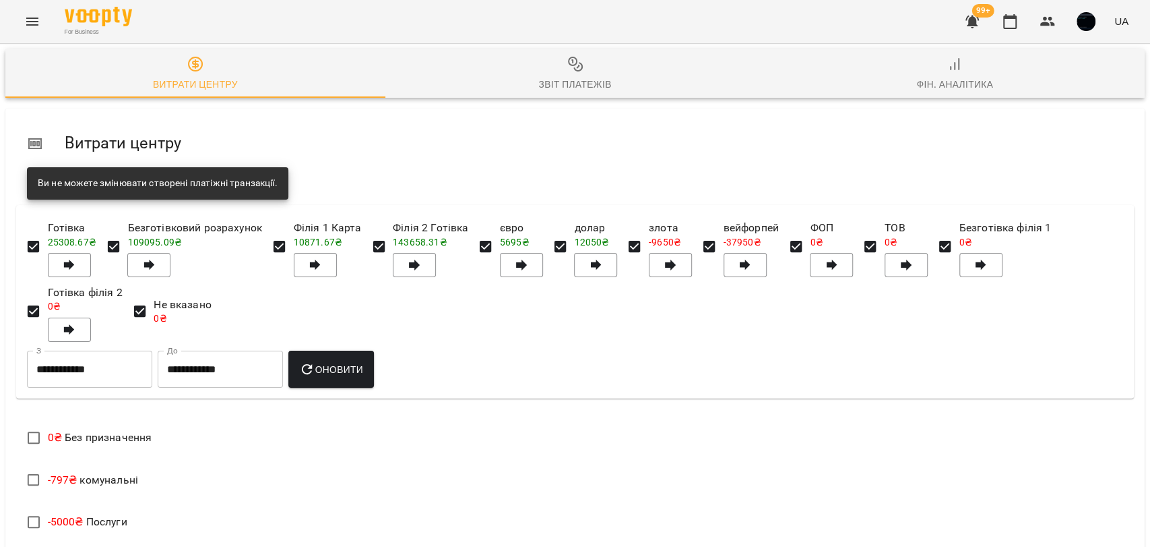
scroll to position [374, 0]
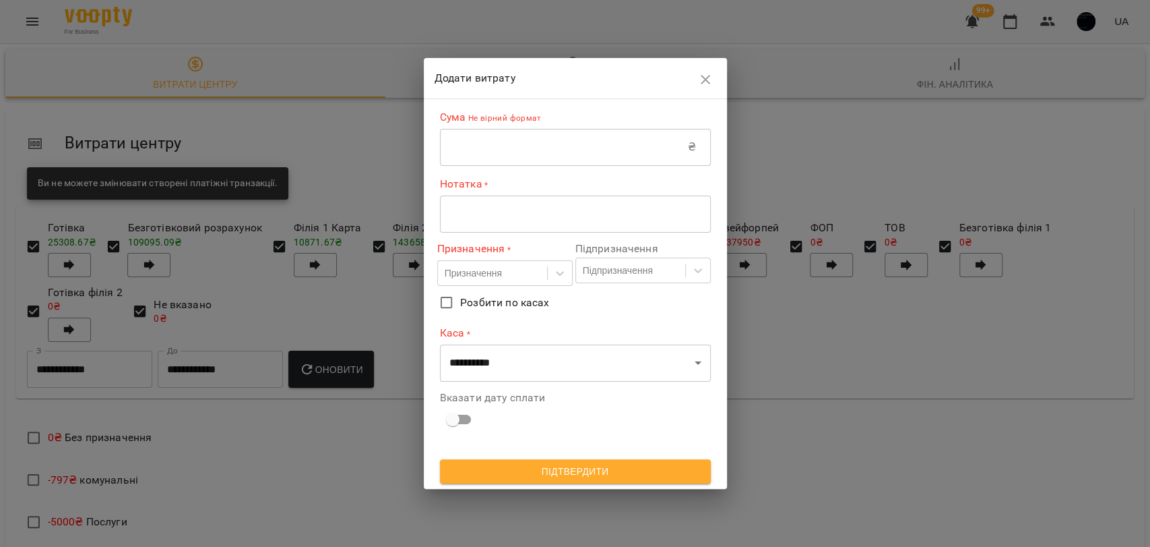
click at [449, 162] on input "text" at bounding box center [564, 147] width 248 height 38
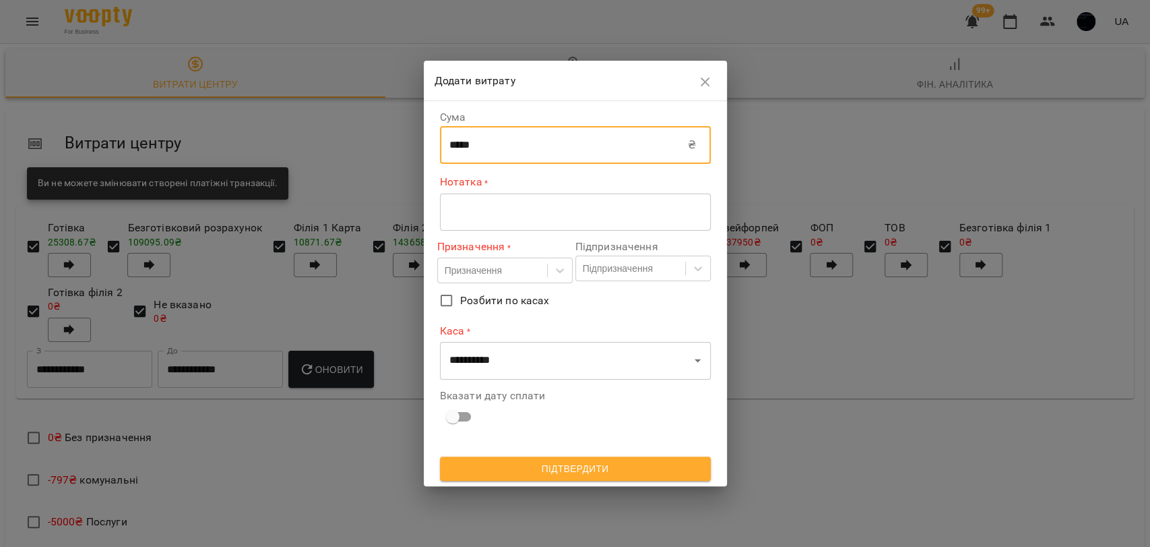
type input "*****"
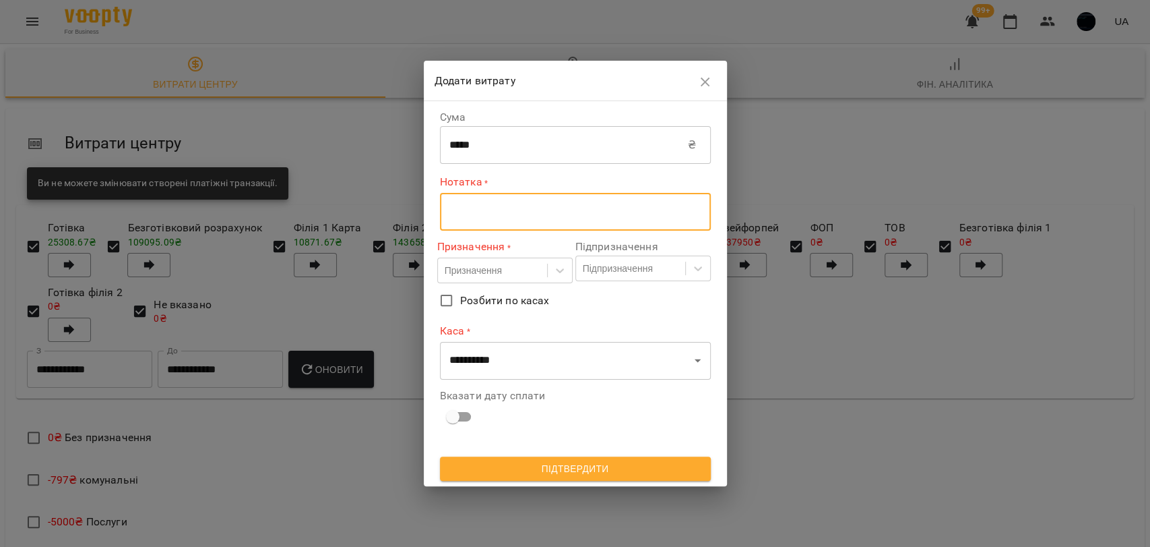
click at [466, 210] on textarea at bounding box center [576, 212] width 252 height 13
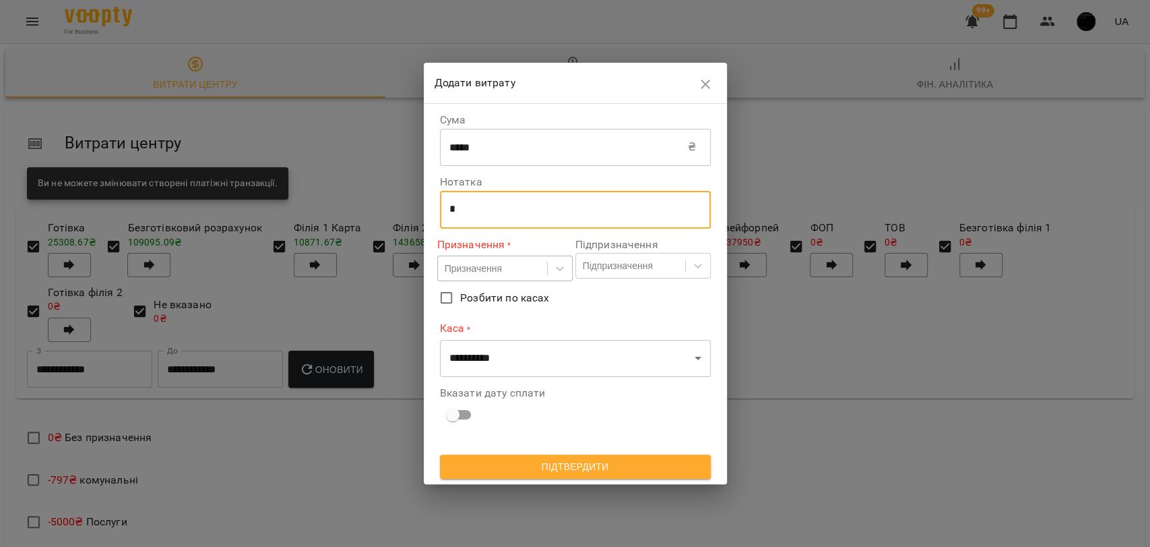
type textarea "*"
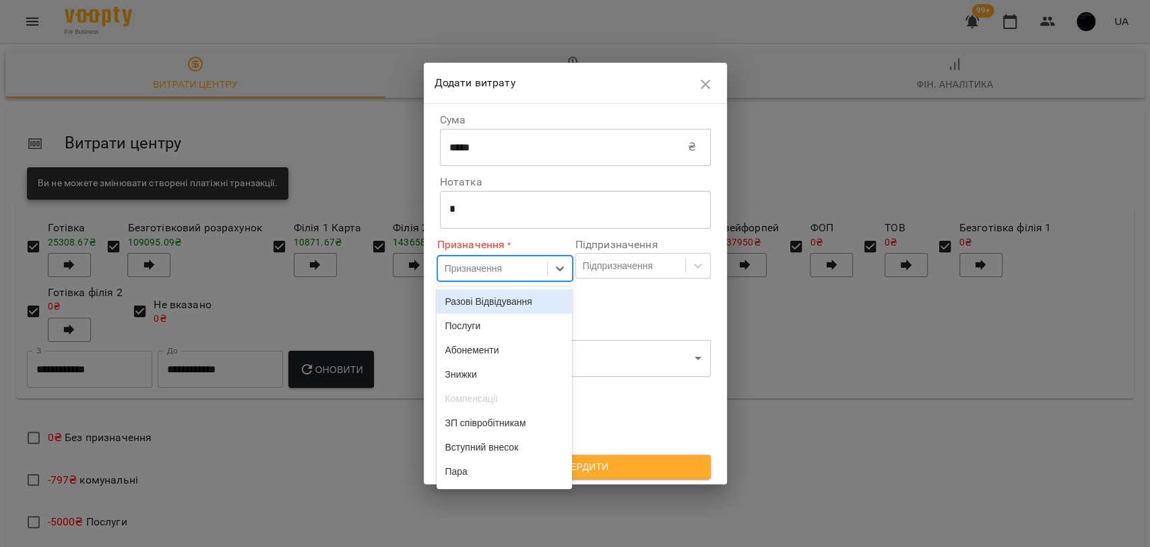
click at [455, 267] on div "Призначення" at bounding box center [473, 267] width 57 height 13
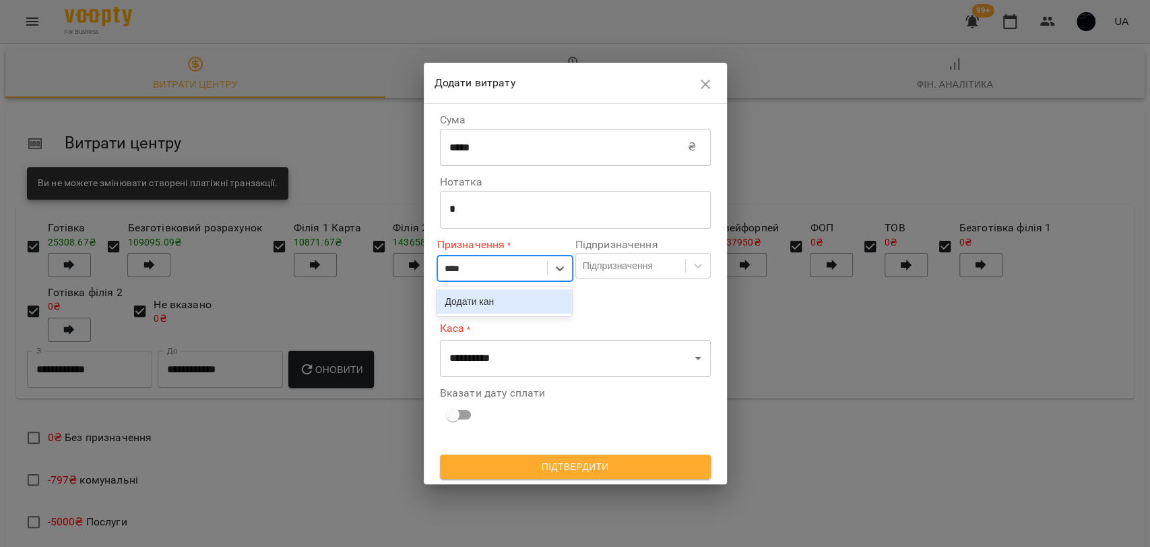
type input "*****"
click at [492, 303] on div "Додати кансл" at bounding box center [504, 301] width 135 height 24
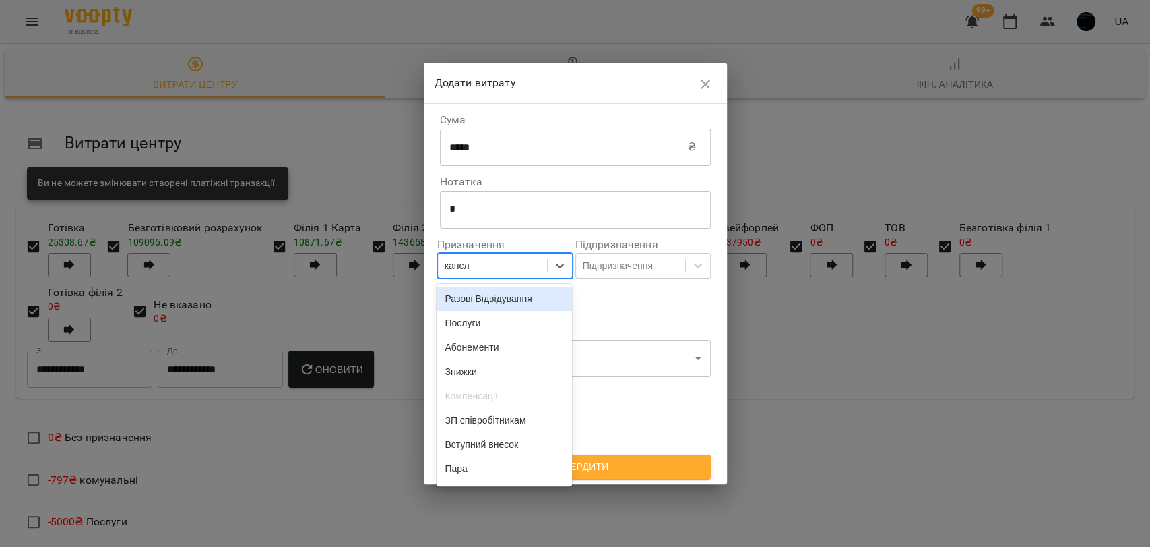
click at [489, 267] on div "кансл" at bounding box center [492, 266] width 109 height 22
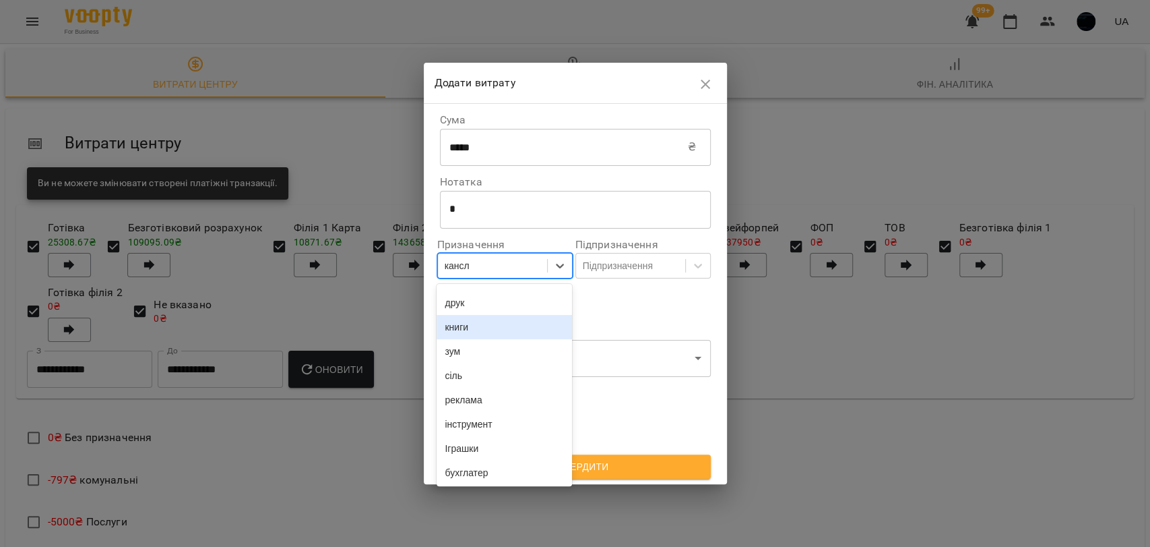
scroll to position [237, 0]
click at [476, 262] on div "кансл" at bounding box center [492, 266] width 109 height 22
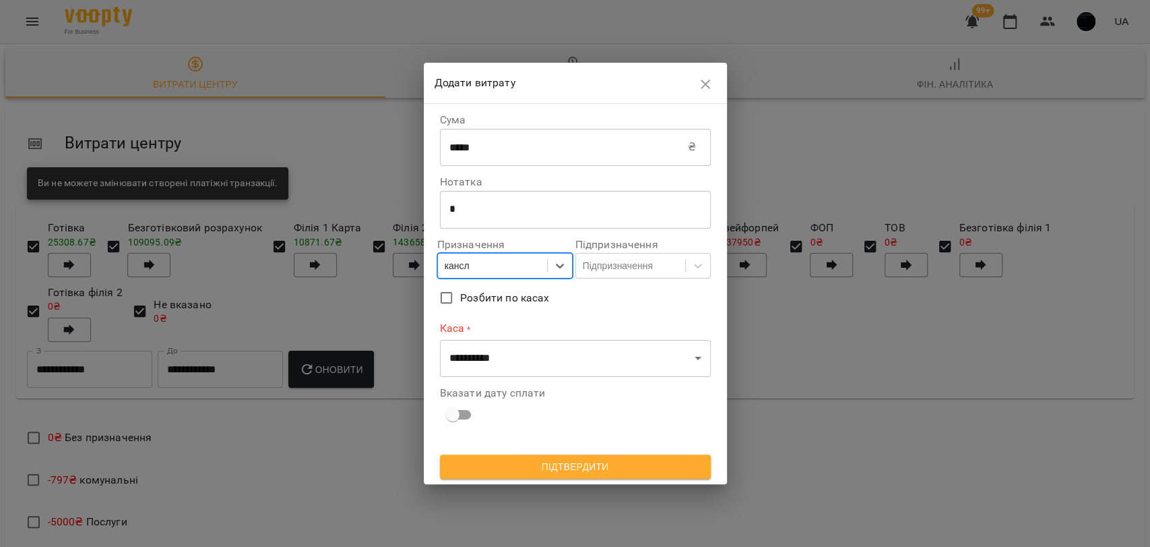
click at [482, 262] on div "кансл" at bounding box center [492, 266] width 109 height 22
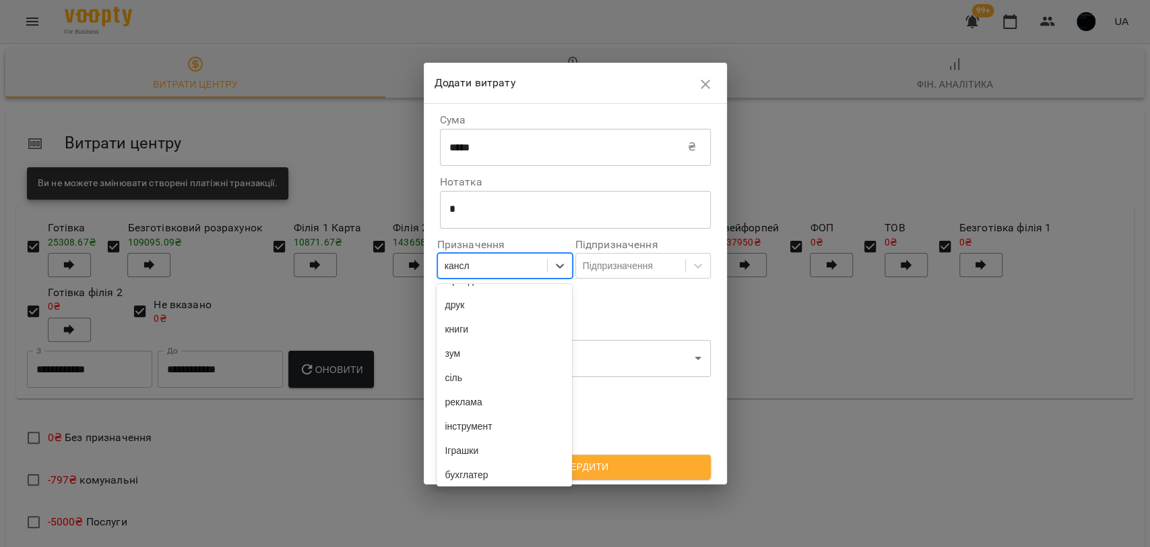
scroll to position [0, 0]
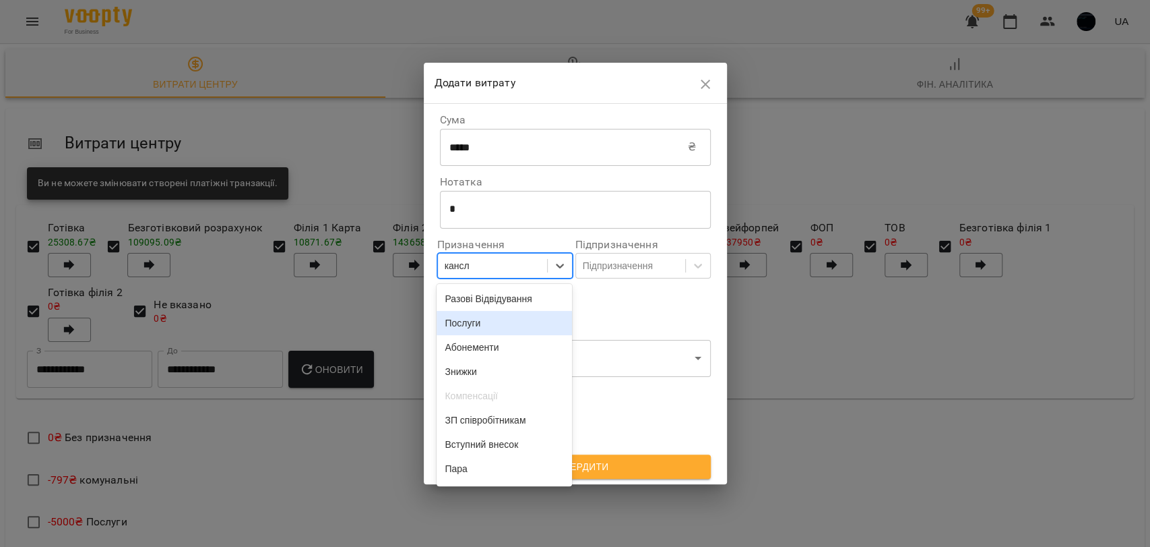
click at [592, 289] on label "Розбити по касах" at bounding box center [567, 298] width 268 height 28
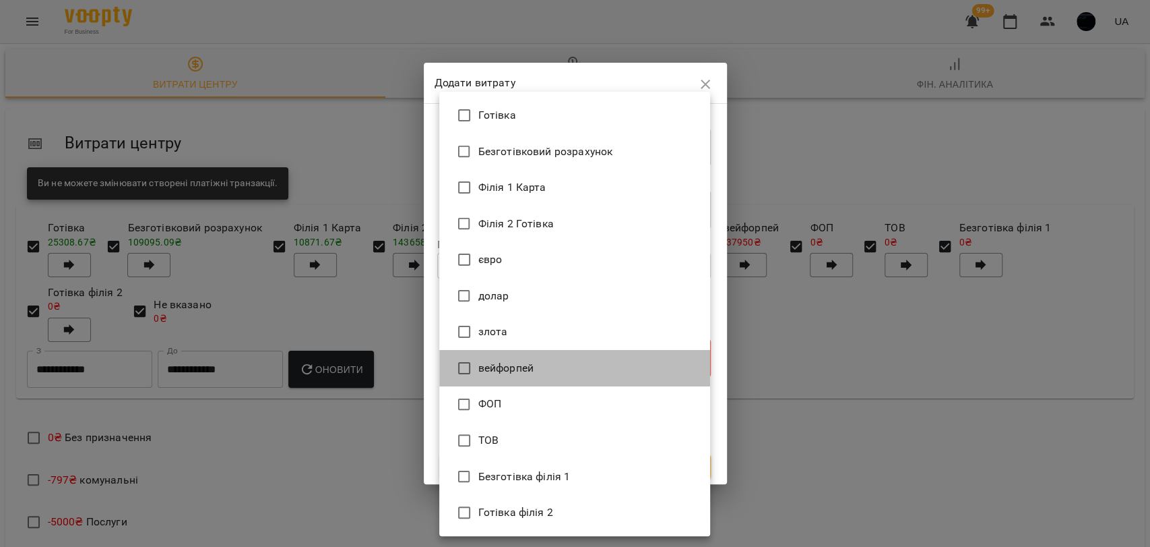
click at [493, 355] on li "вейфорпей" at bounding box center [574, 368] width 271 height 36
type input "*********"
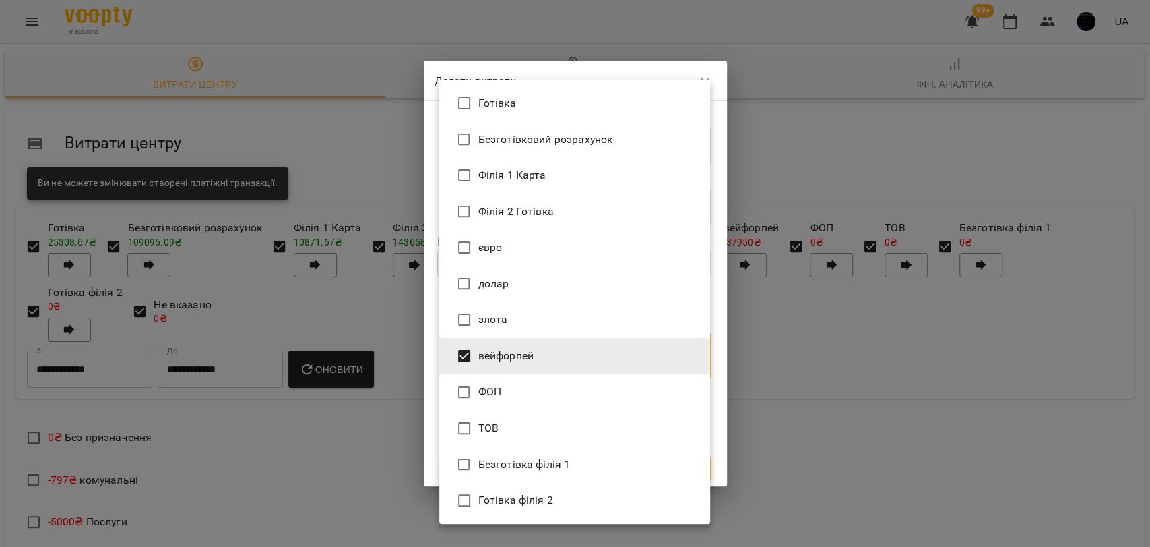
click at [493, 355] on span "вейфорпей" at bounding box center [506, 356] width 55 height 16
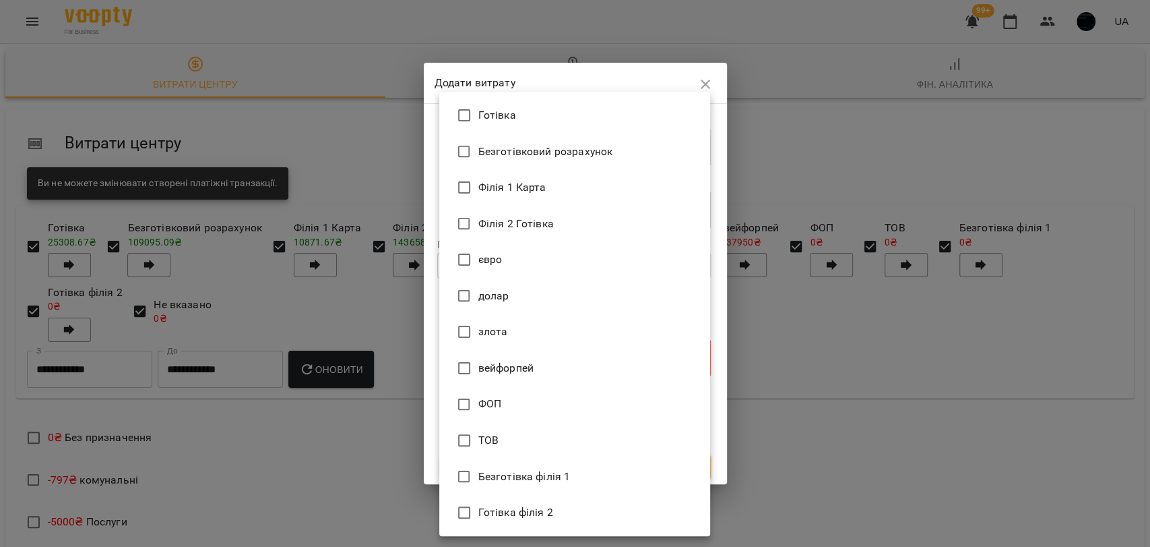
click at [742, 314] on div at bounding box center [575, 273] width 1150 height 547
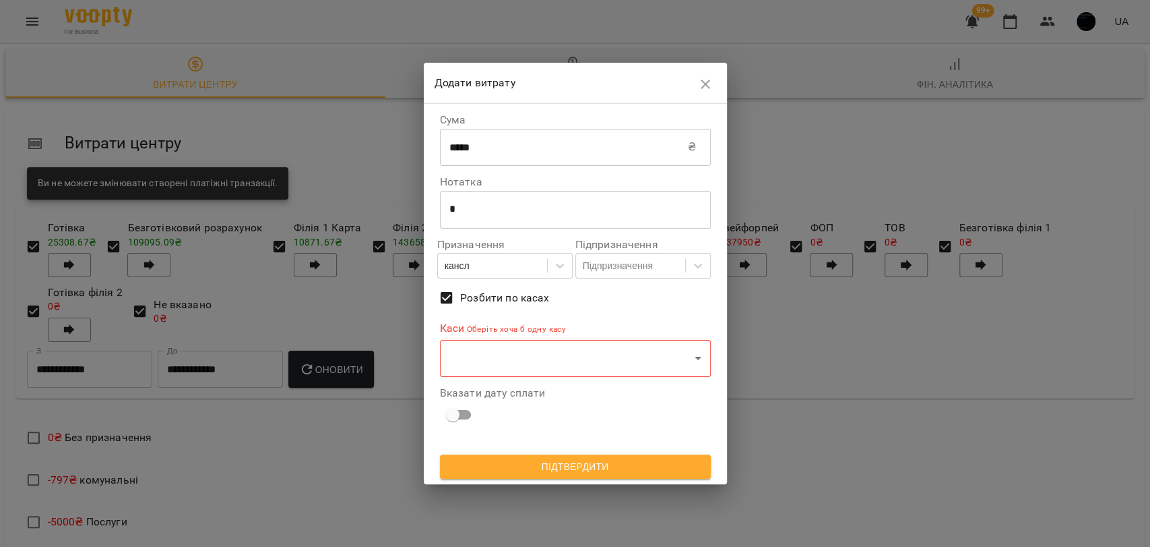
click at [611, 251] on div "Підпризначення Підпризначення" at bounding box center [643, 259] width 135 height 40
click at [604, 269] on div "Підпризначення" at bounding box center [618, 265] width 70 height 13
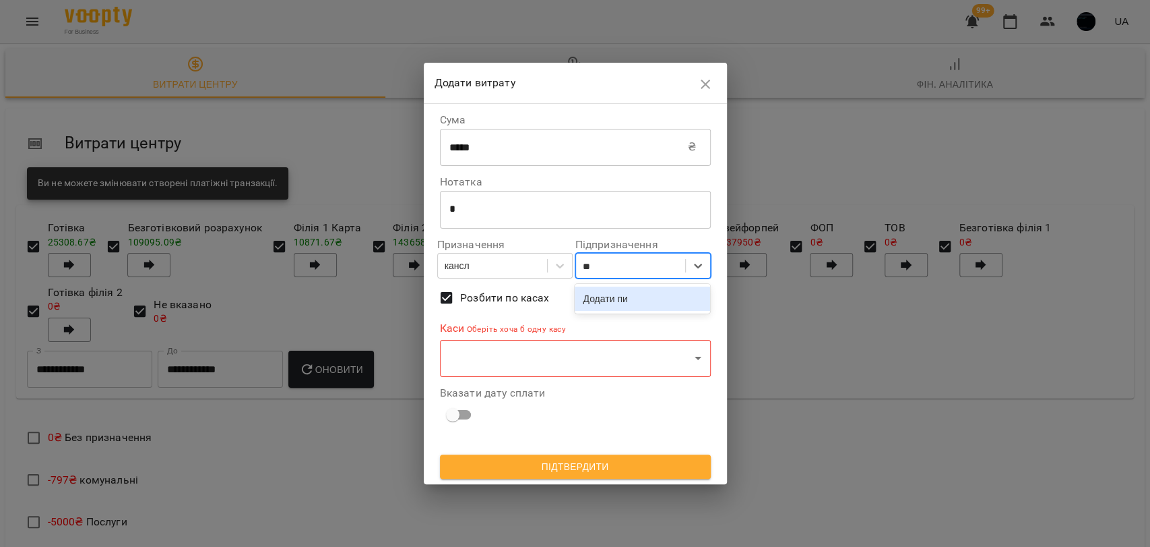
type input "*"
click at [588, 309] on div "No options" at bounding box center [642, 298] width 135 height 24
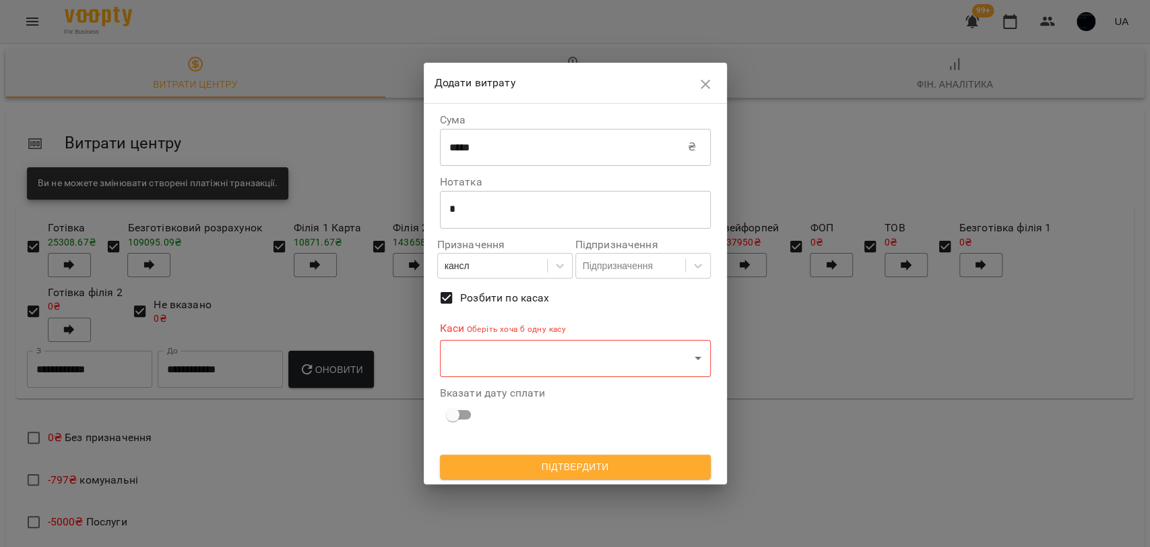
click at [470, 296] on span "Розбити по касах" at bounding box center [504, 298] width 89 height 16
click at [511, 341] on div "**********" at bounding box center [575, 349] width 271 height 56
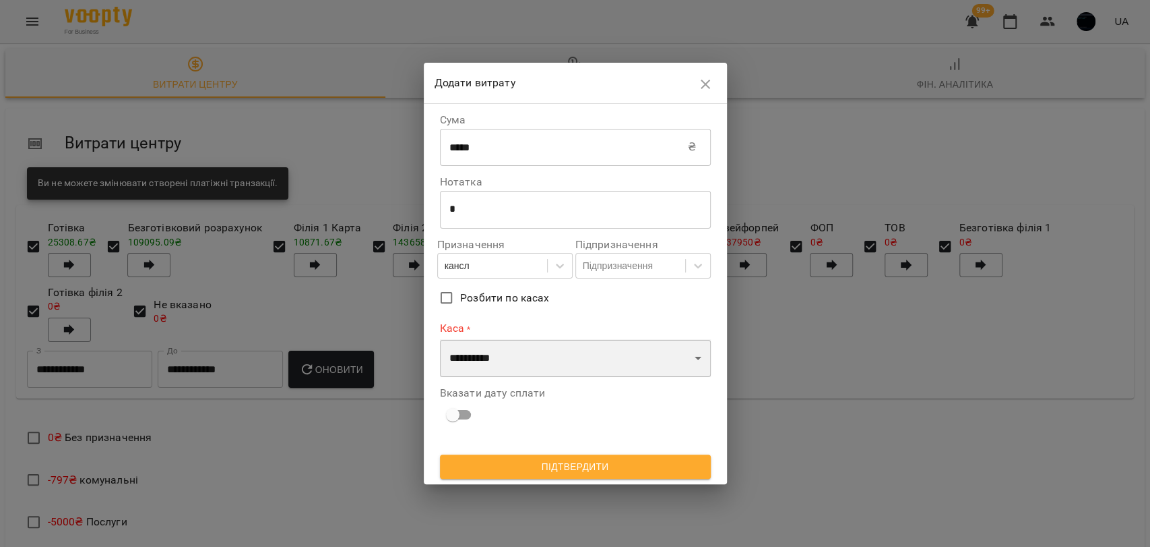
click at [511, 347] on select "**********" at bounding box center [575, 358] width 271 height 38
click at [440, 339] on select "**********" at bounding box center [575, 358] width 271 height 38
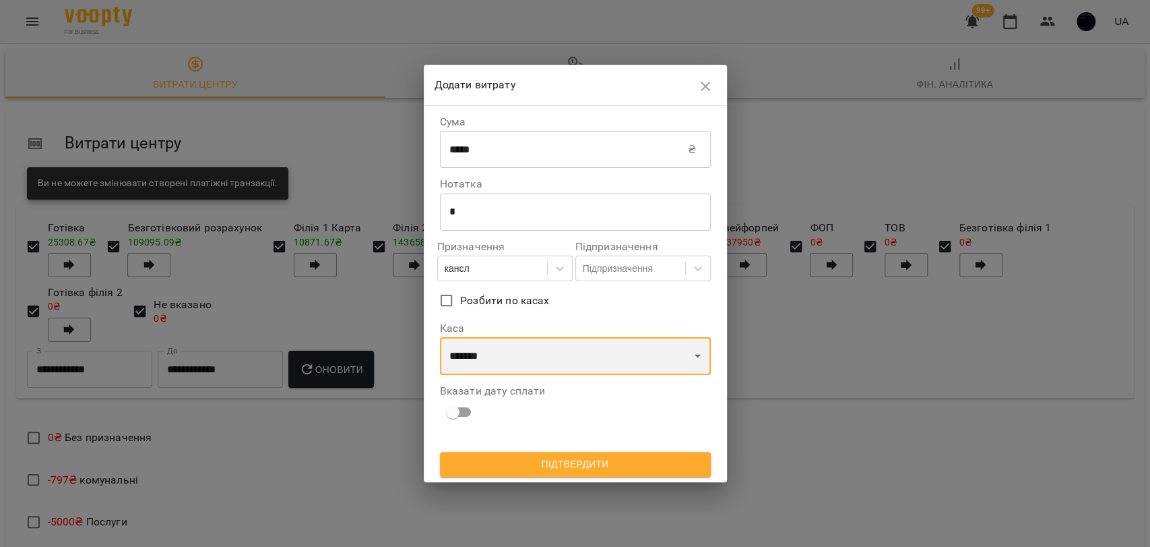
click at [448, 357] on select "**********" at bounding box center [575, 356] width 271 height 38
click at [440, 337] on select "**********" at bounding box center [575, 356] width 271 height 38
click at [553, 375] on div "**********" at bounding box center [575, 270] width 271 height 319
click at [550, 362] on select "**********" at bounding box center [575, 356] width 271 height 38
select select "****"
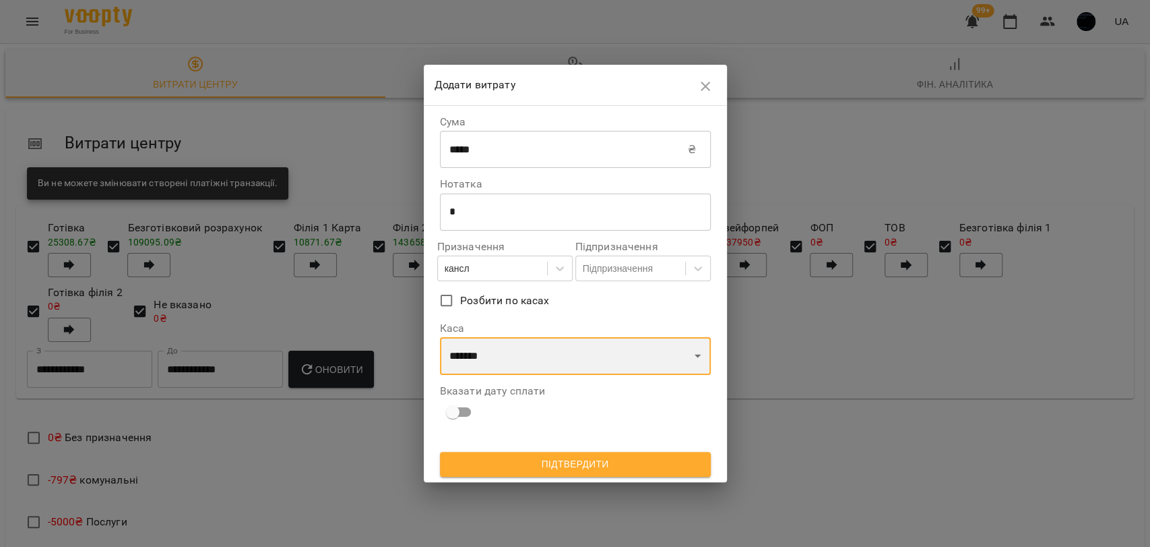
click at [440, 337] on select "**********" at bounding box center [575, 356] width 271 height 38
click at [555, 453] on button "Підтвердити" at bounding box center [575, 464] width 271 height 24
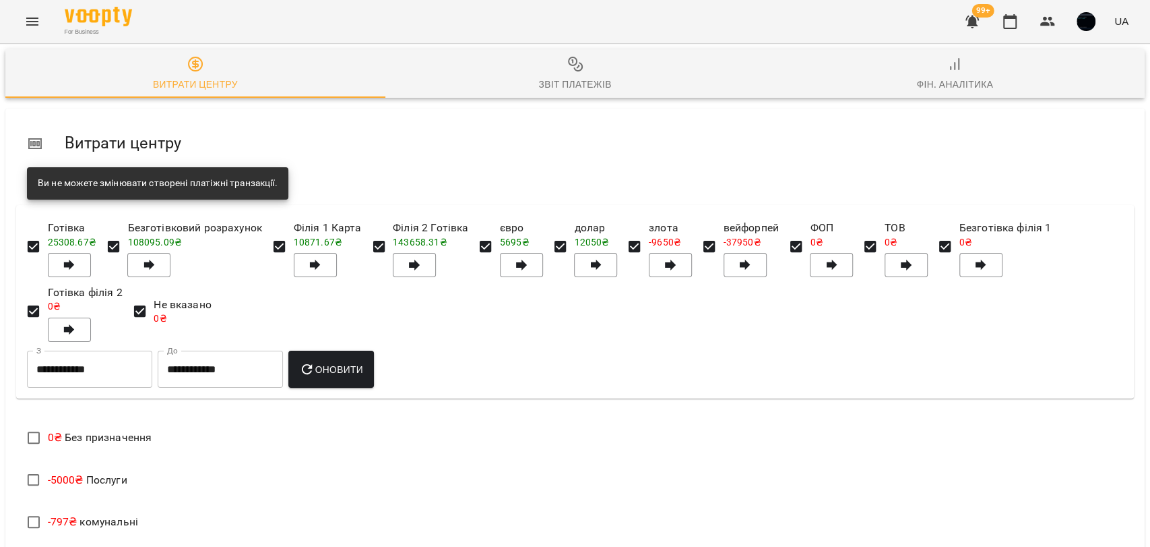
click at [32, 23] on icon "Menu" at bounding box center [32, 21] width 16 height 16
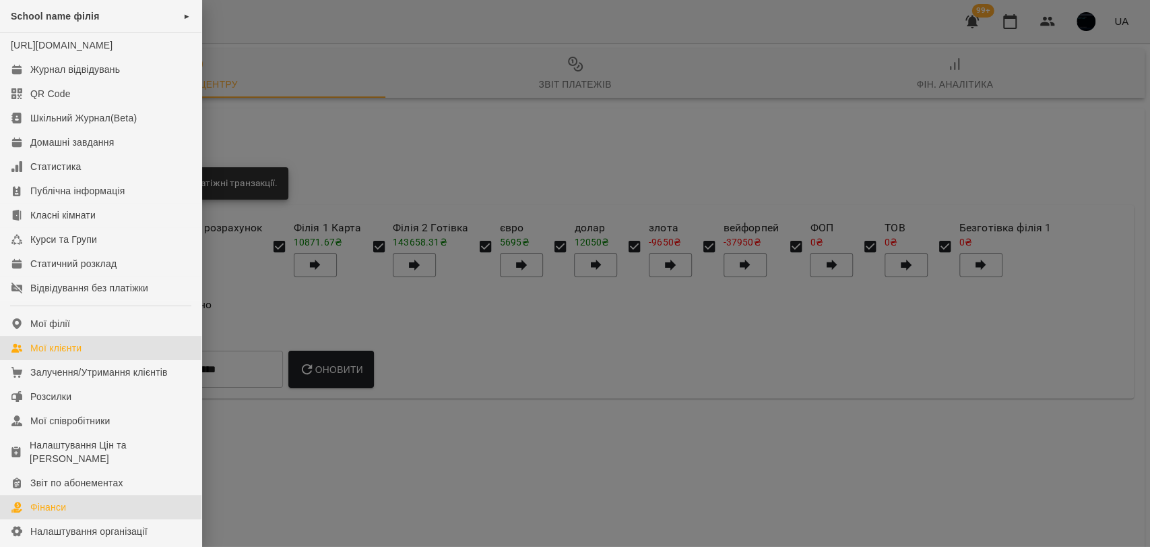
click at [78, 355] on div "Мої клієнти" at bounding box center [55, 347] width 51 height 13
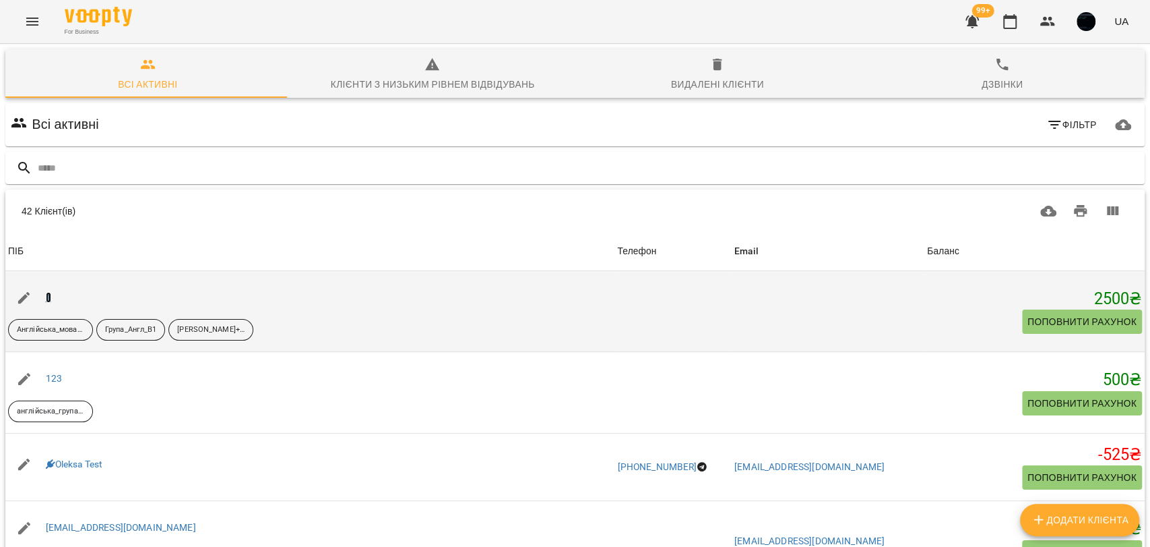
click at [47, 297] on link "1" at bounding box center [48, 297] width 5 height 11
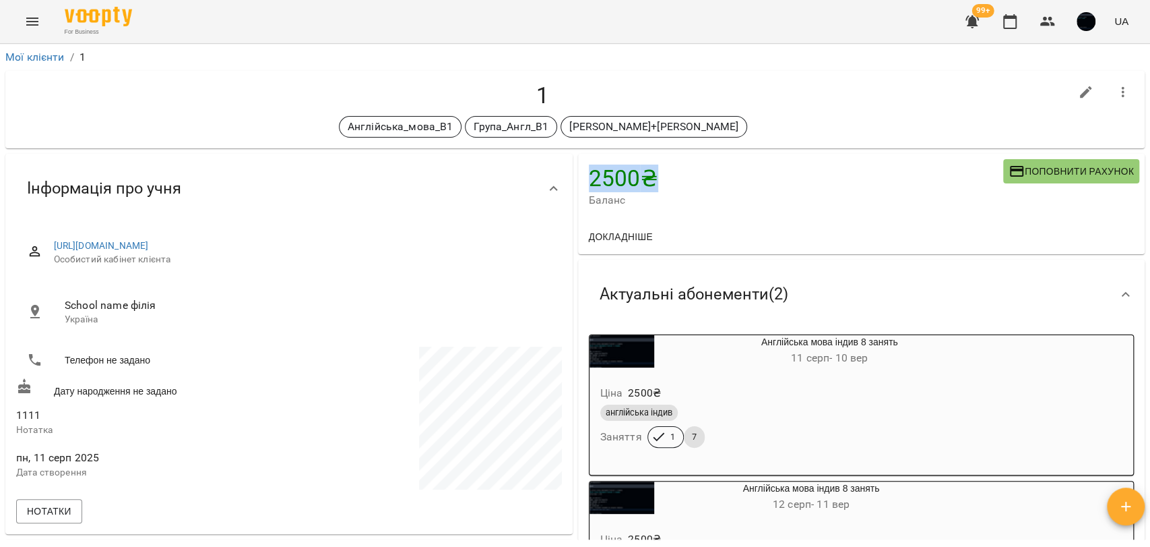
drag, startPoint x: 584, startPoint y: 184, endPoint x: 644, endPoint y: 177, distance: 60.4
click at [644, 177] on h4 "2500 ₴" at bounding box center [796, 178] width 415 height 28
click at [593, 190] on h4 "2500 ₴" at bounding box center [796, 178] width 415 height 28
click at [1022, 172] on span "Поповнити рахунок" at bounding box center [1071, 171] width 125 height 16
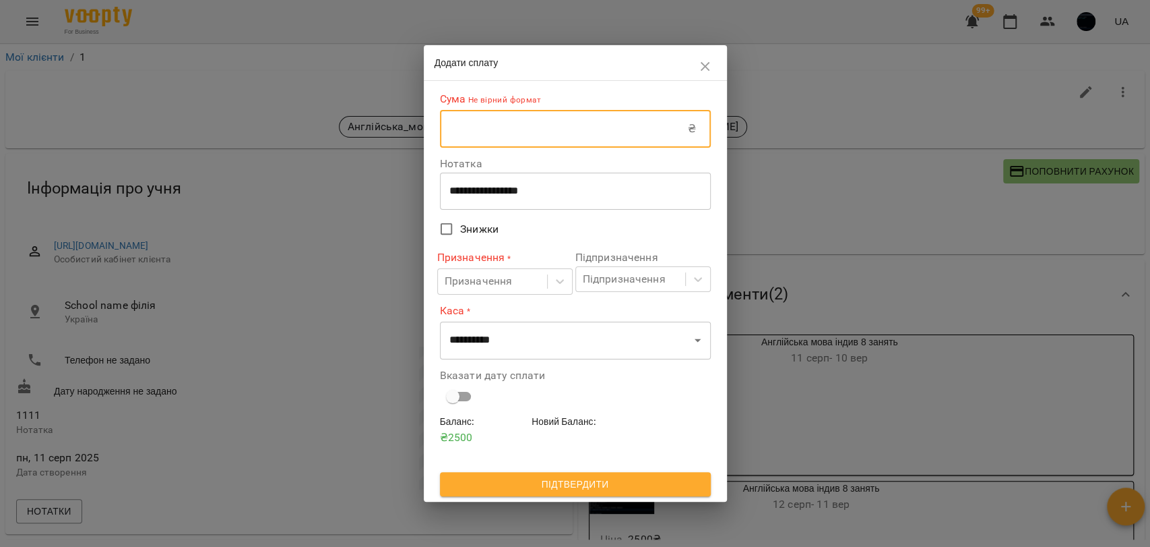
click at [514, 133] on input "text" at bounding box center [564, 129] width 248 height 38
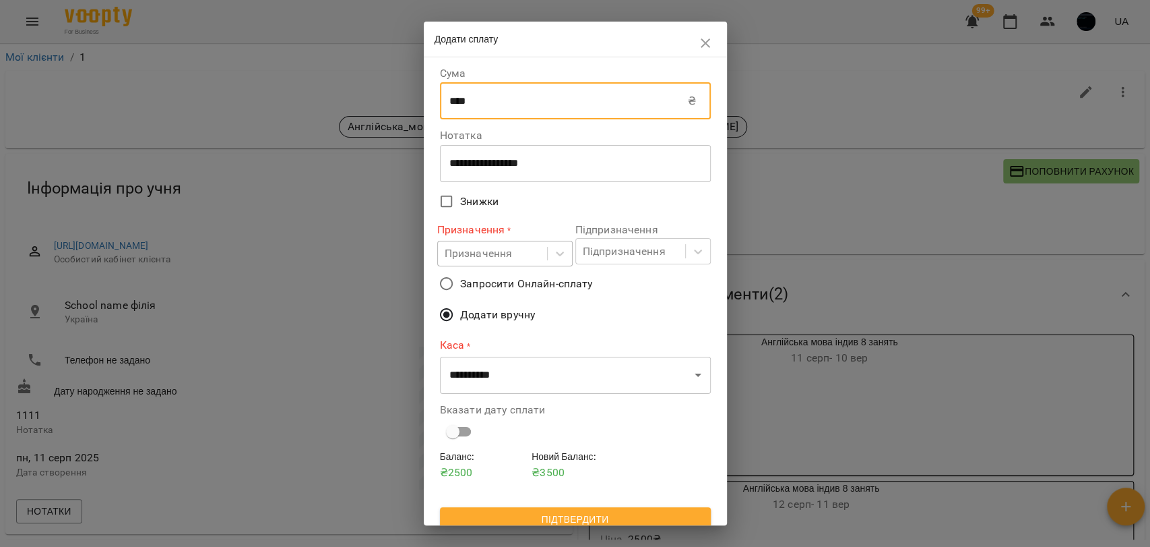
type input "****"
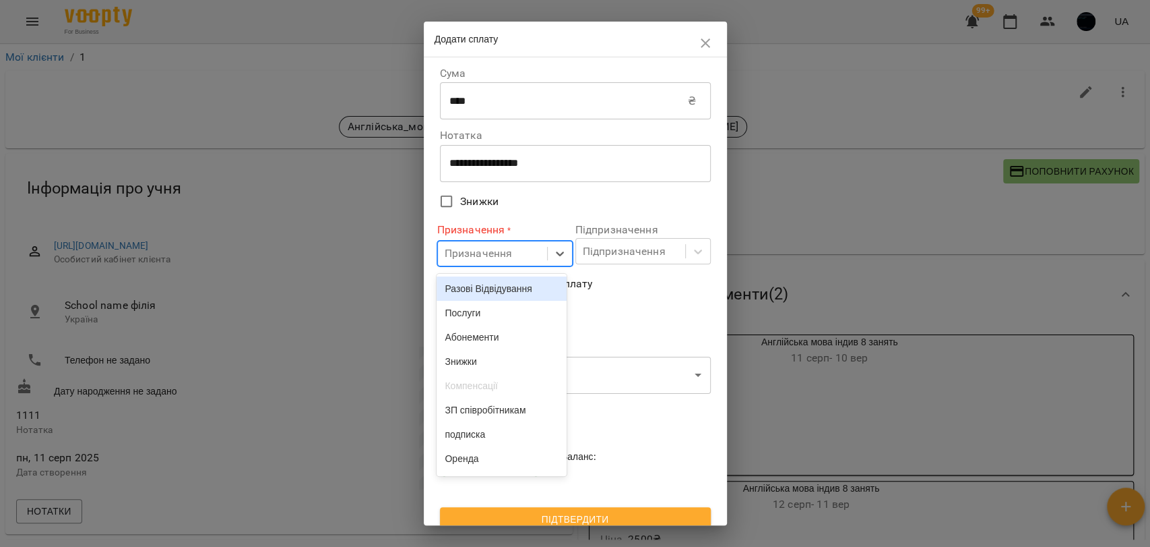
click at [500, 260] on div "Призначення" at bounding box center [479, 253] width 68 height 16
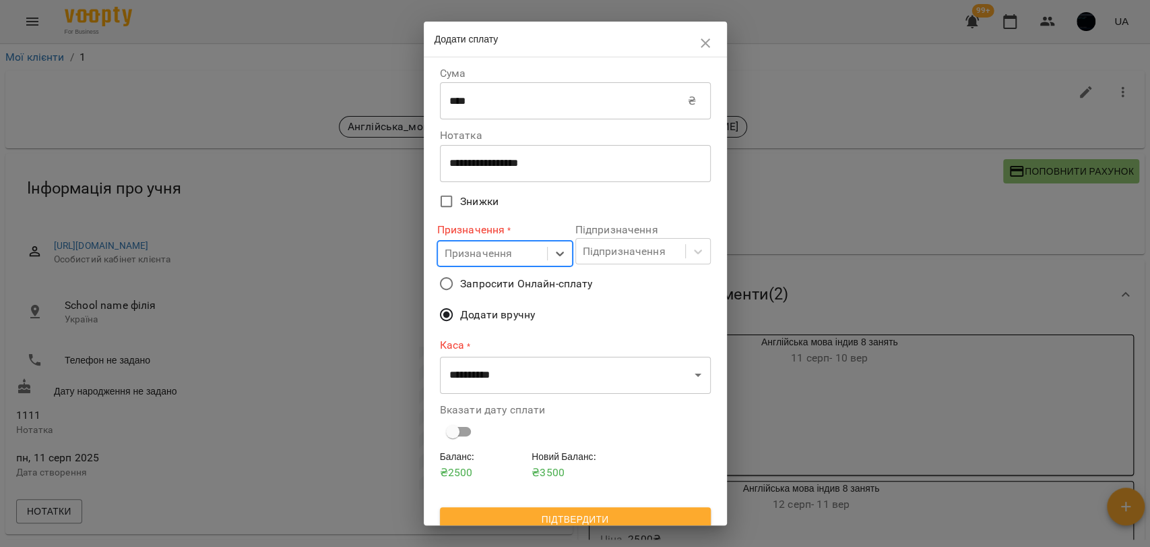
click at [490, 259] on div "Призначення" at bounding box center [479, 253] width 68 height 16
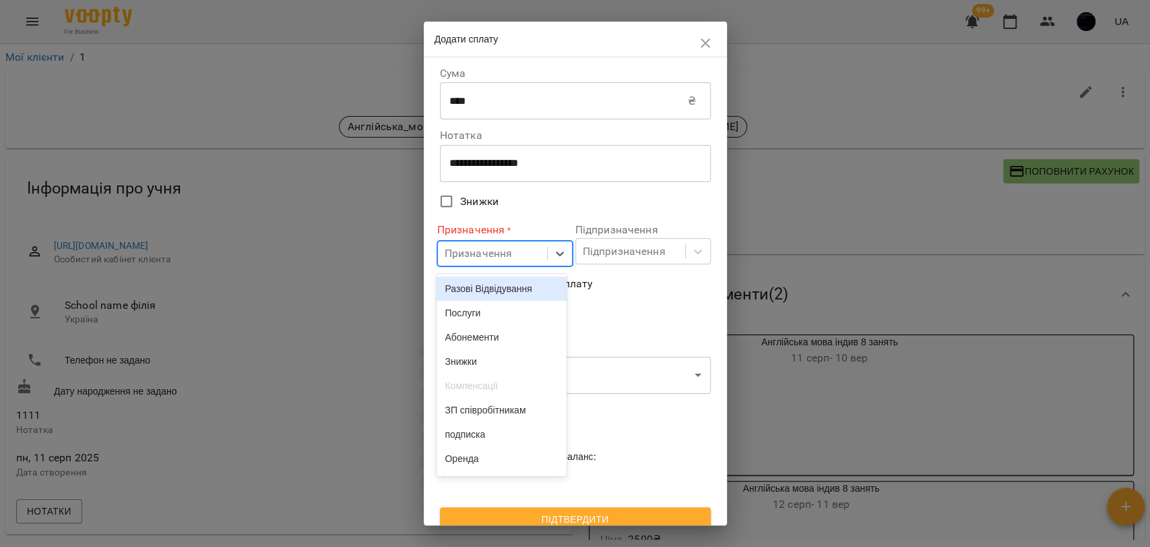
click at [487, 298] on div "Разові Відвідування" at bounding box center [502, 288] width 130 height 24
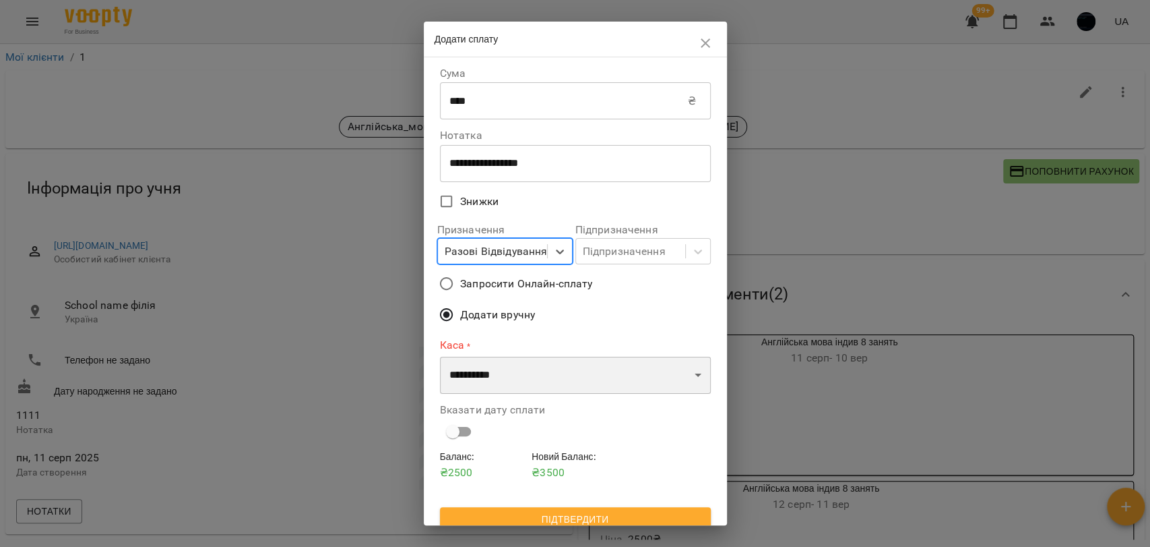
click at [485, 379] on select "**********" at bounding box center [575, 376] width 271 height 38
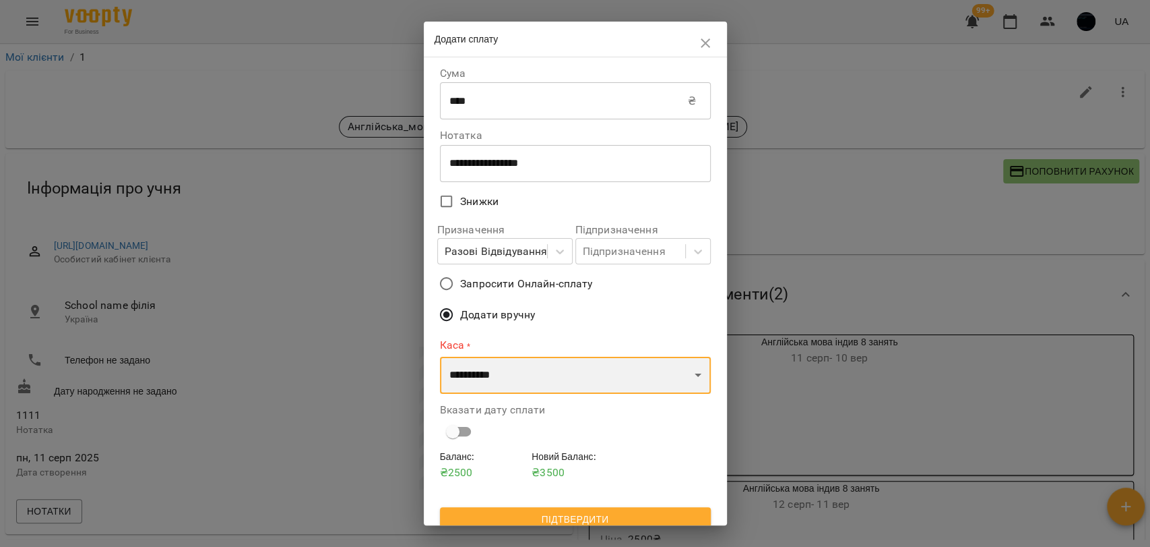
select select "****"
click at [440, 357] on select "**********" at bounding box center [575, 376] width 271 height 38
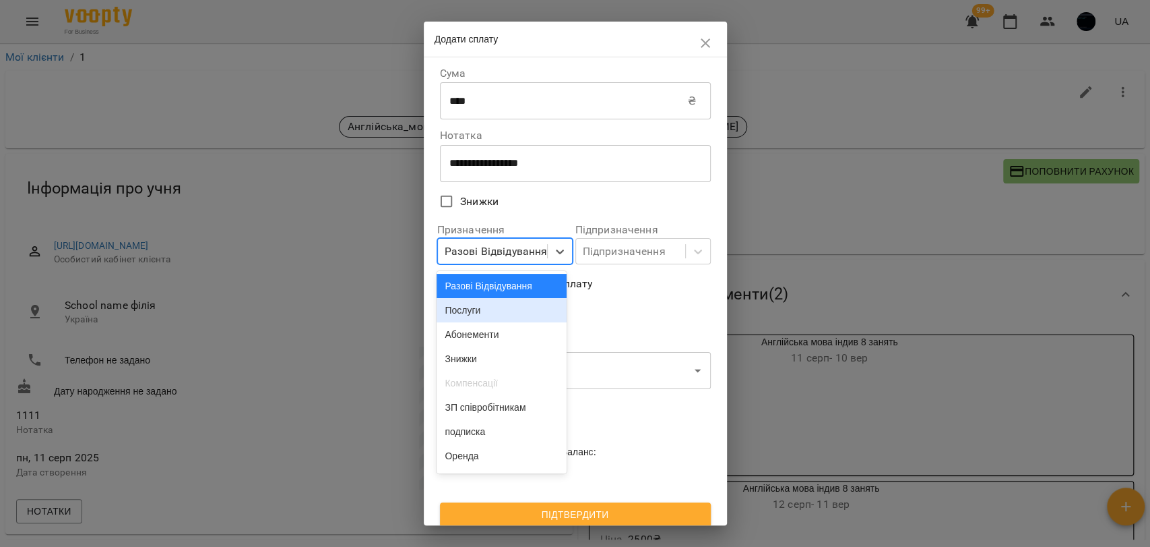
drag, startPoint x: 502, startPoint y: 251, endPoint x: 658, endPoint y: 346, distance: 183.0
click at [658, 346] on label "Каса" at bounding box center [575, 343] width 271 height 11
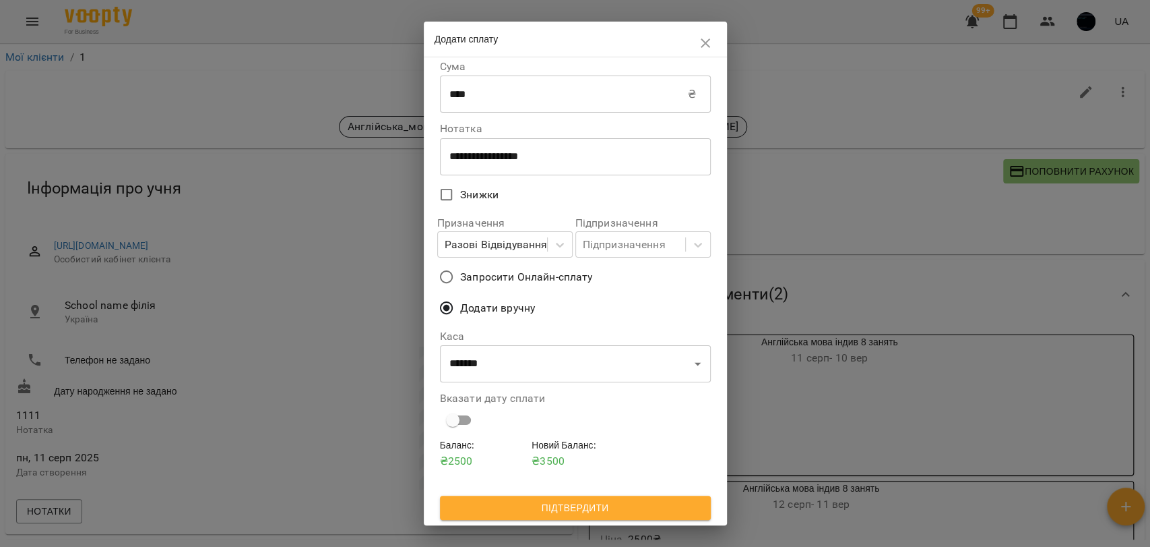
scroll to position [8, 0]
click at [575, 499] on span "Підтвердити" at bounding box center [575, 507] width 249 height 16
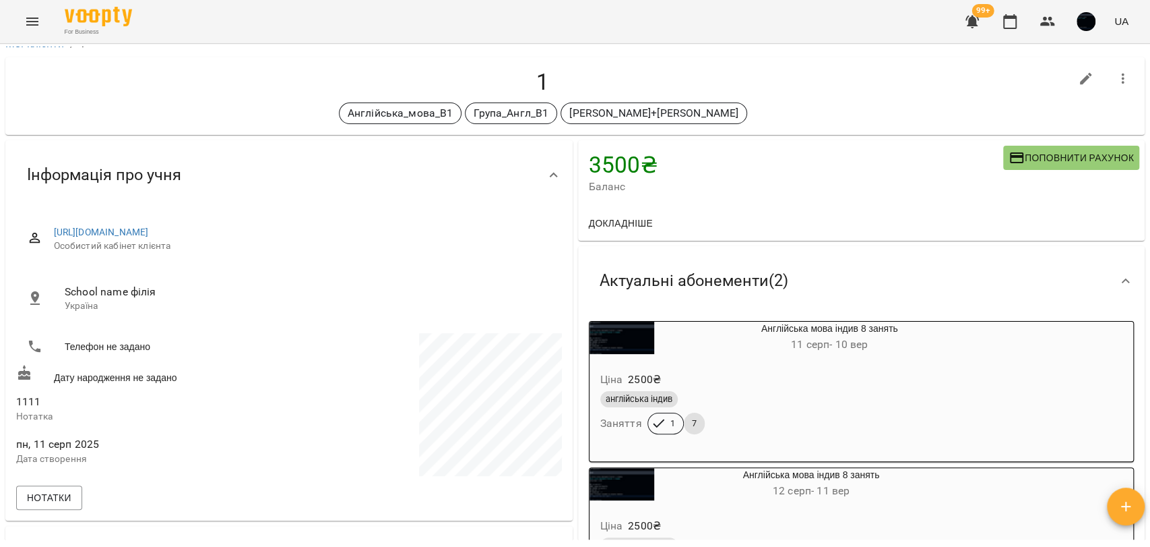
scroll to position [0, 0]
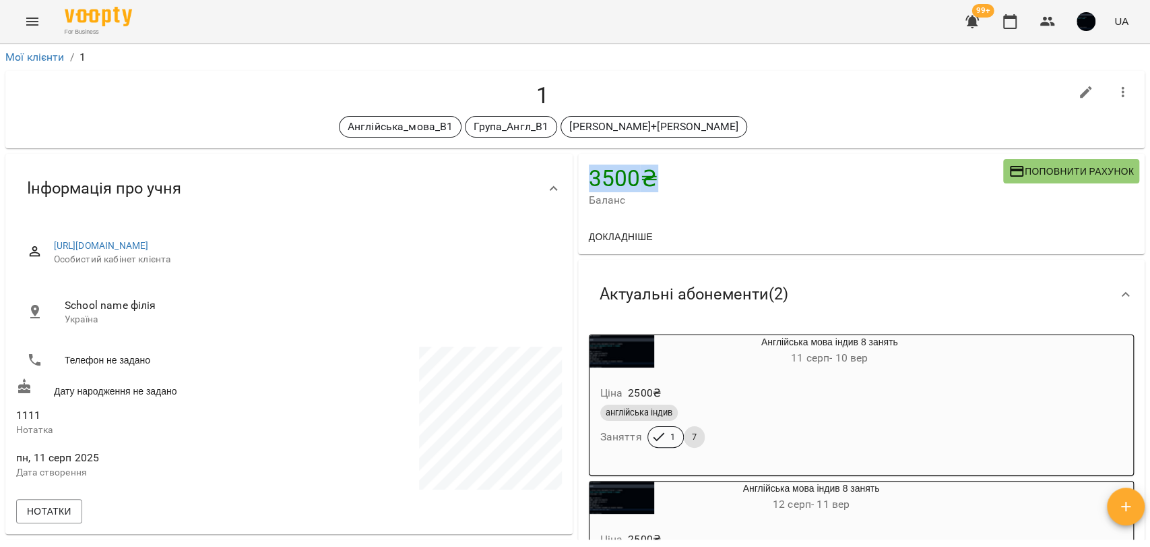
drag, startPoint x: 585, startPoint y: 181, endPoint x: 667, endPoint y: 171, distance: 82.1
click at [667, 171] on div "3500 ₴ Баланс Поповнити рахунок" at bounding box center [861, 186] width 567 height 65
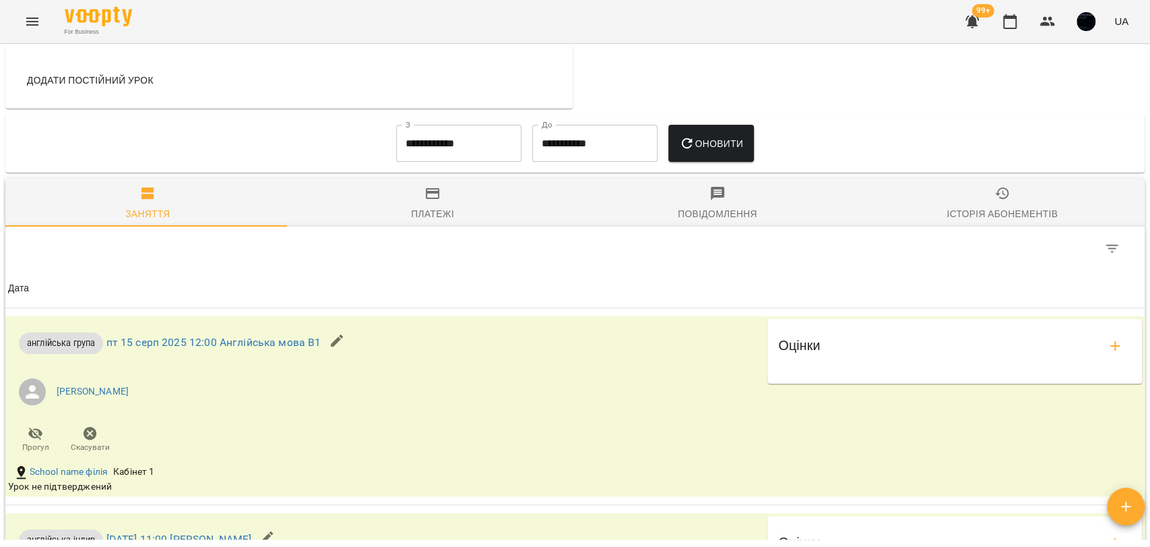
click at [437, 199] on span "Платежі" at bounding box center [433, 203] width 269 height 36
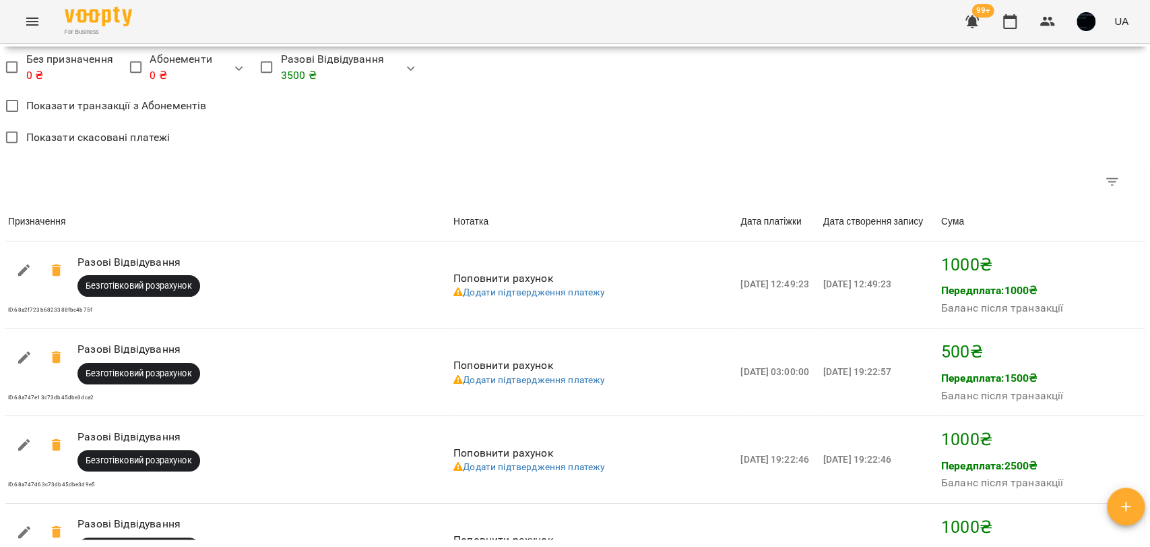
scroll to position [2171, 0]
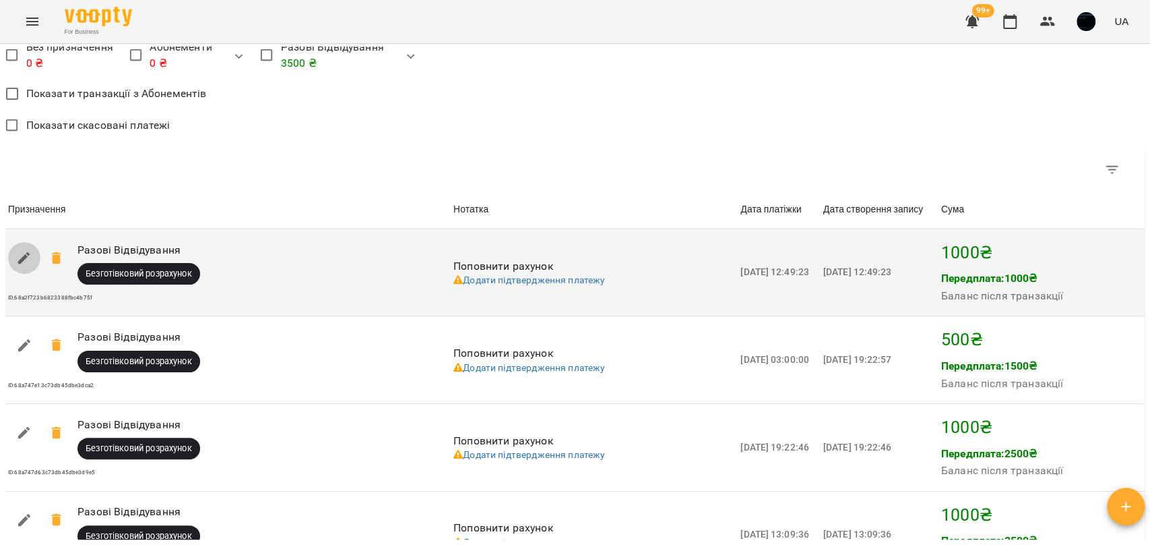
click at [18, 259] on icon "button" at bounding box center [24, 258] width 16 height 16
select select "****"
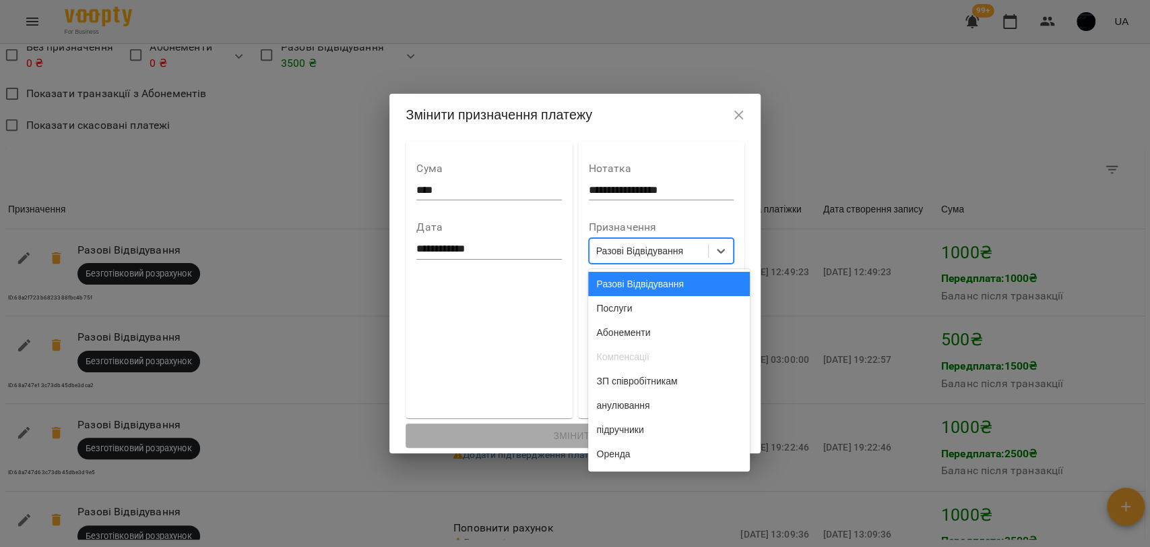
click at [629, 241] on div "Разові Відвідування" at bounding box center [649, 251] width 119 height 22
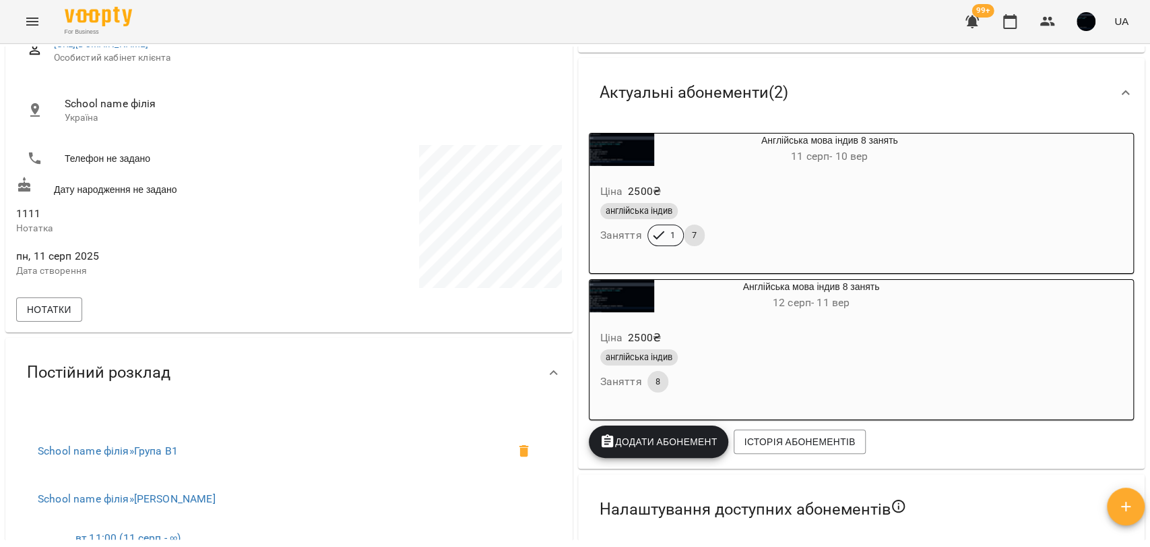
scroll to position [224, 0]
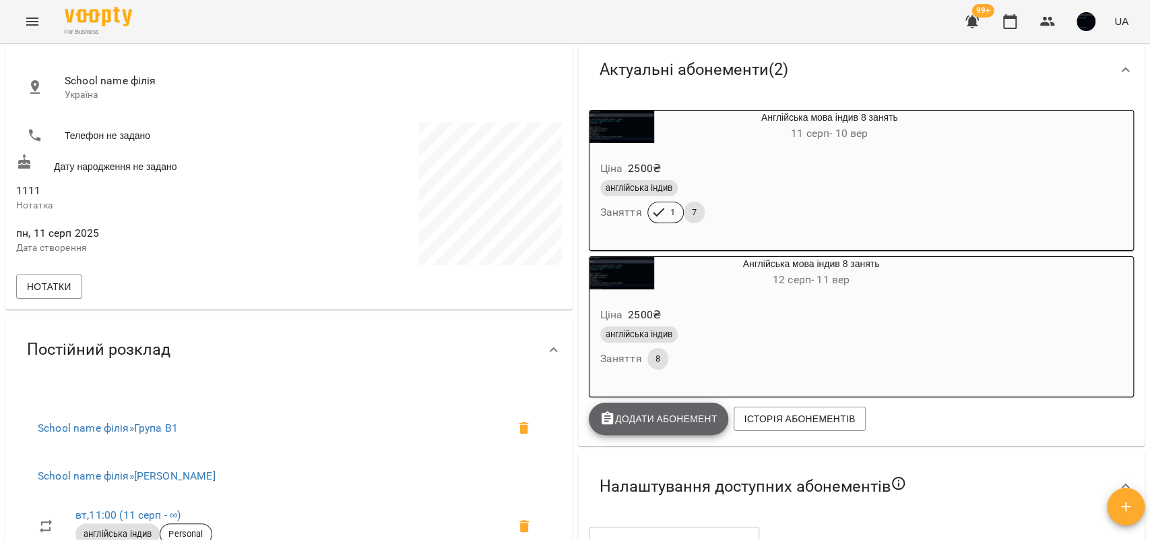
click at [648, 431] on button "Додати Абонемент" at bounding box center [659, 418] width 140 height 32
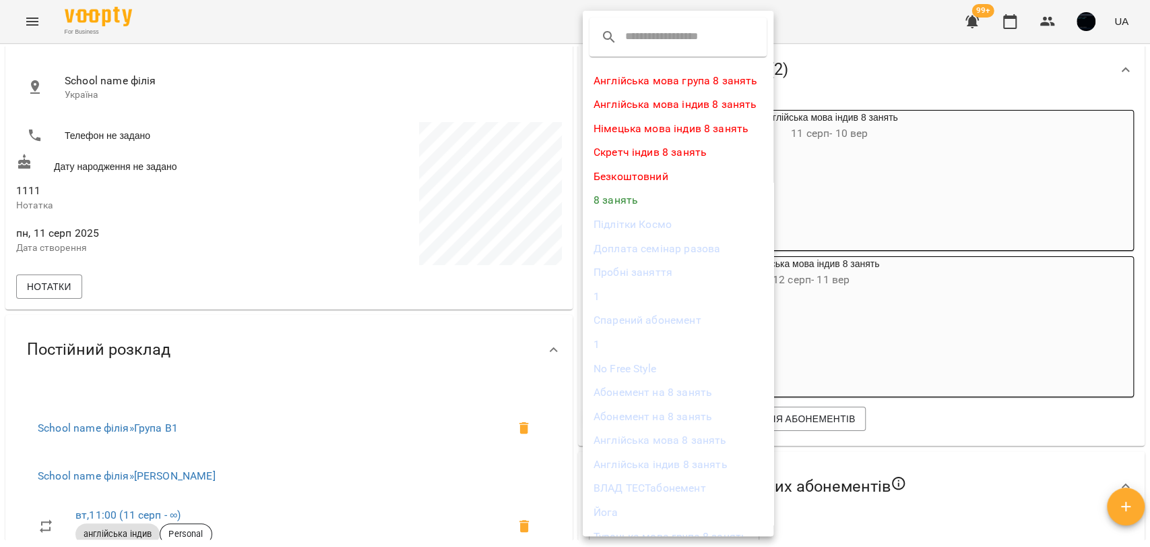
click at [650, 104] on li "Англійська мова індив 8 занять" at bounding box center [678, 104] width 191 height 24
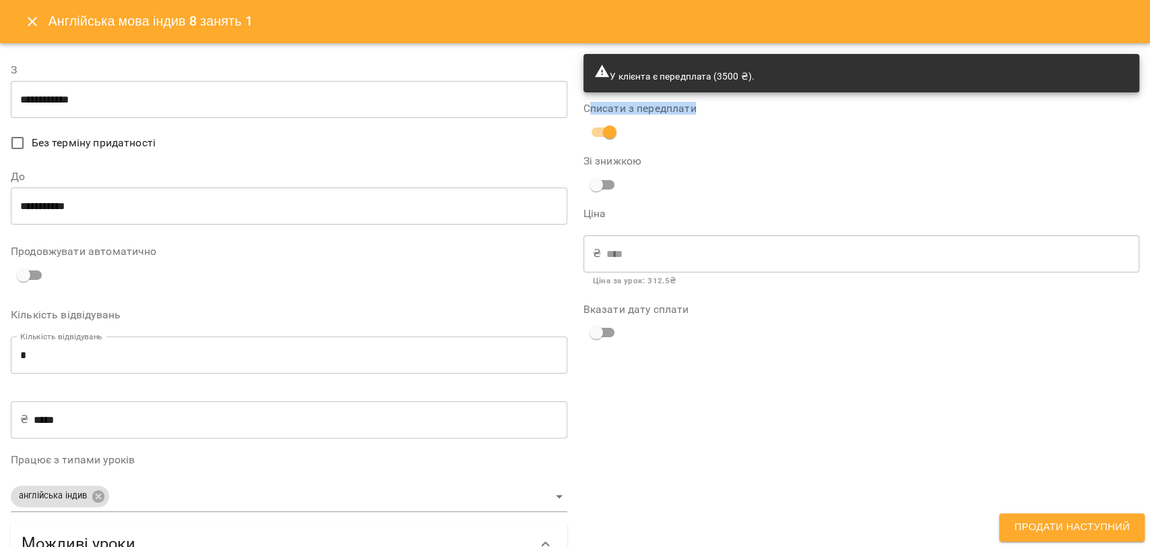
drag, startPoint x: 584, startPoint y: 107, endPoint x: 691, endPoint y: 110, distance: 107.9
click at [691, 110] on label "Списати з передплати" at bounding box center [862, 108] width 557 height 11
click at [1044, 528] on span "Продати наступний" at bounding box center [1072, 527] width 116 height 18
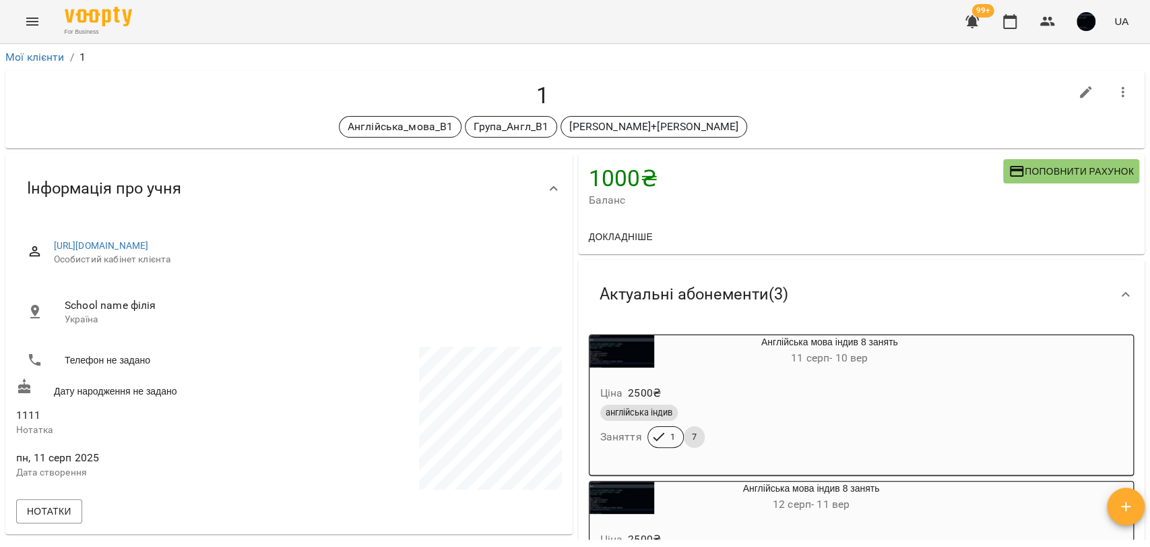
scroll to position [0, 0]
drag, startPoint x: 576, startPoint y: 174, endPoint x: 704, endPoint y: 179, distance: 128.8
click at [704, 179] on div "1000 ₴ Баланс Поповнити рахунок" at bounding box center [861, 186] width 567 height 65
click at [623, 185] on h4 "1000 ₴" at bounding box center [796, 178] width 415 height 28
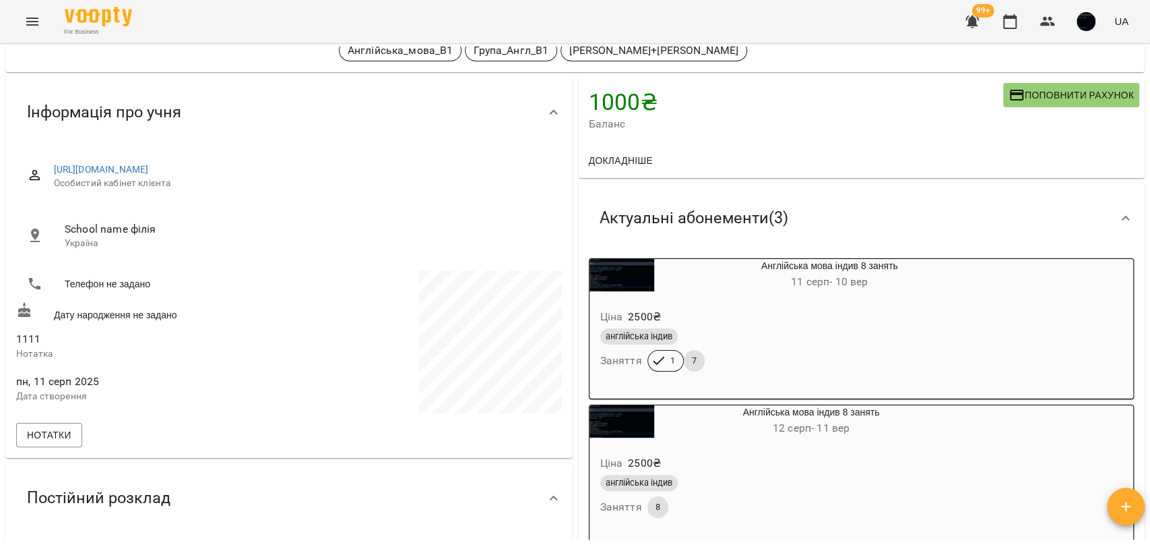
scroll to position [224, 0]
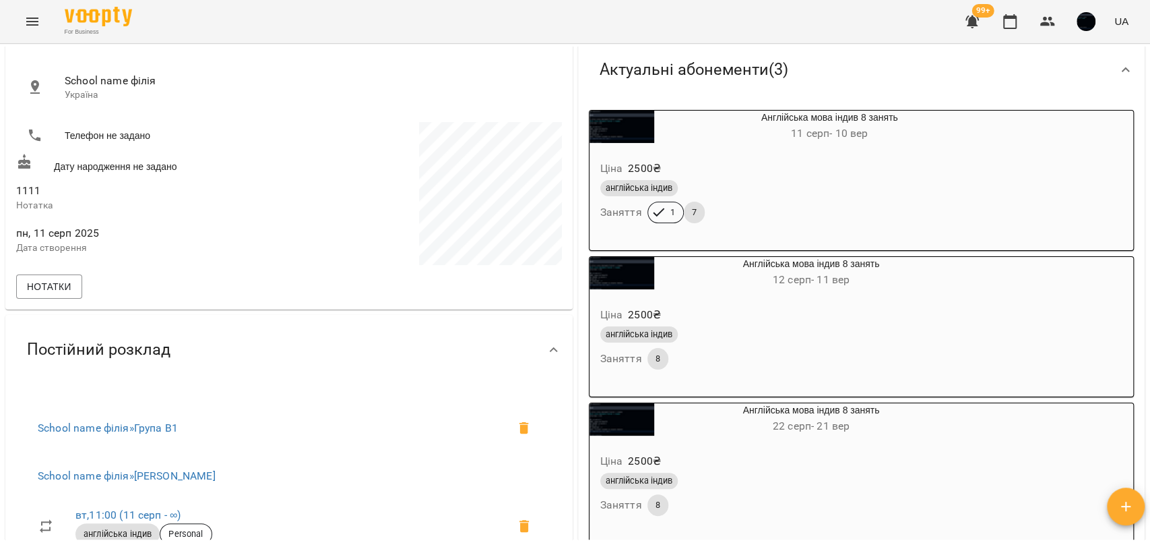
click at [24, 16] on icon "Menu" at bounding box center [32, 21] width 16 height 16
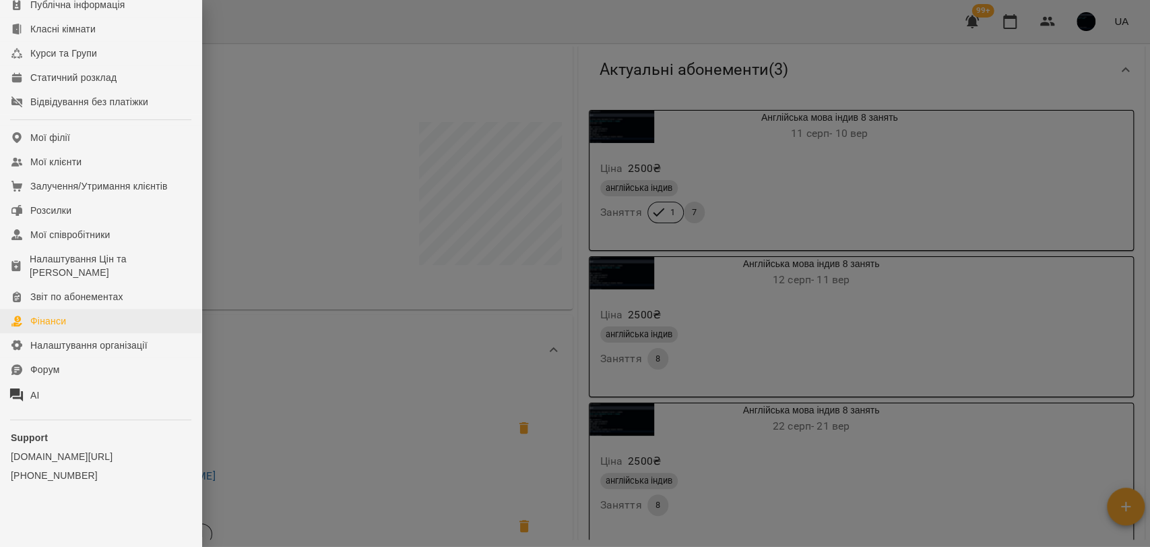
scroll to position [199, 0]
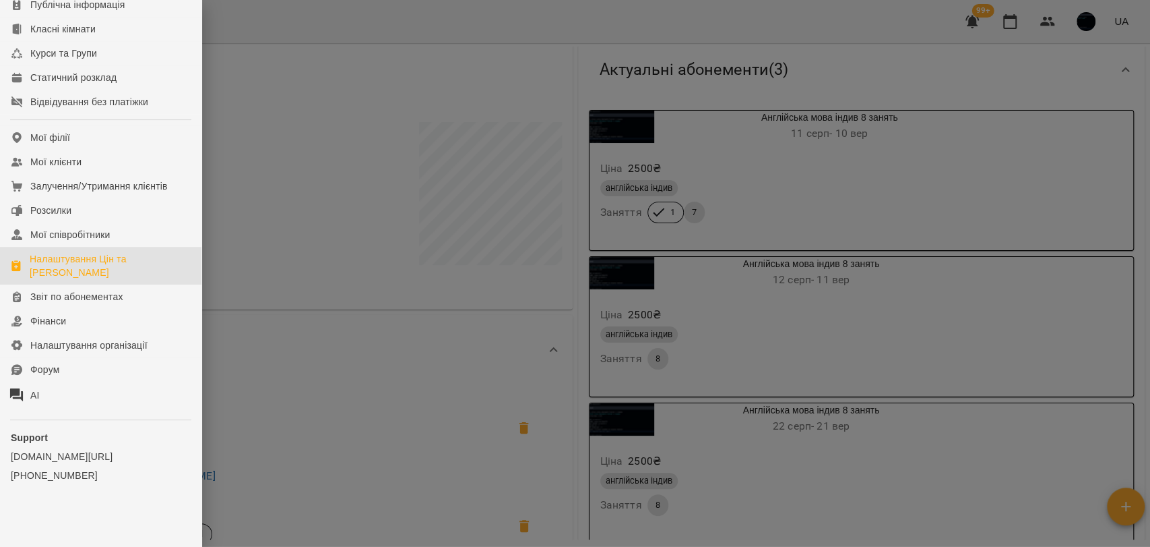
click at [76, 266] on div "Налаштування Цін та [PERSON_NAME]" at bounding box center [110, 265] width 161 height 27
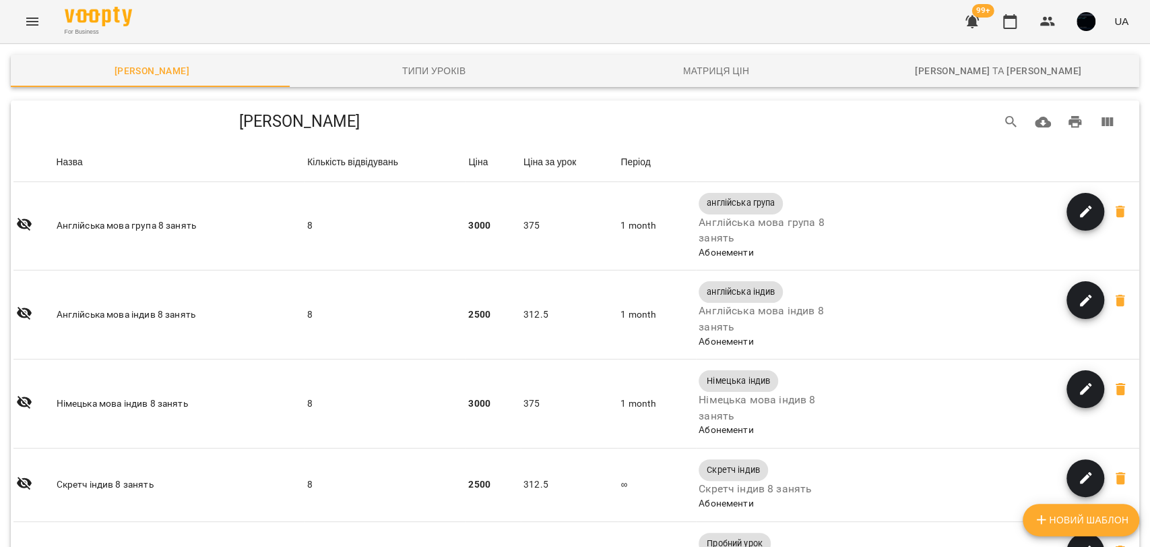
click at [22, 24] on button "Menu" at bounding box center [32, 21] width 32 height 32
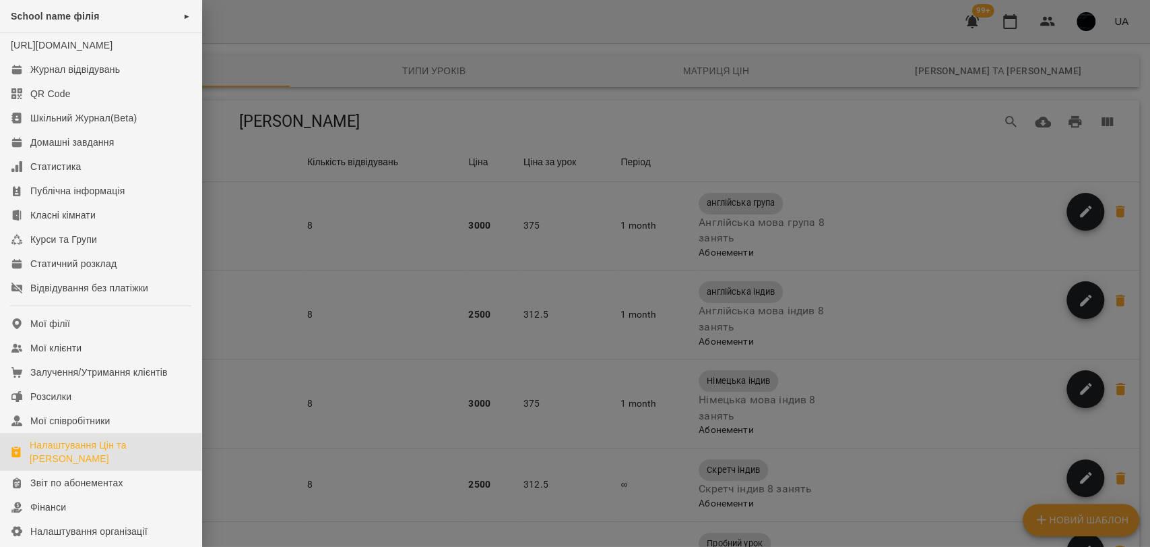
click at [327, 328] on div at bounding box center [575, 273] width 1150 height 547
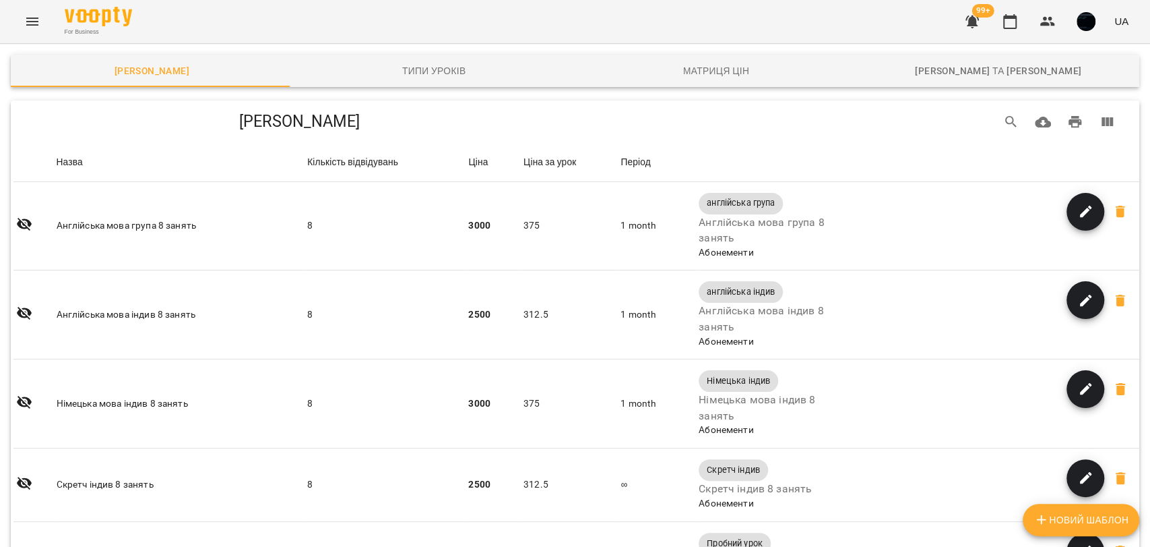
click at [27, 28] on icon "Menu" at bounding box center [32, 21] width 16 height 16
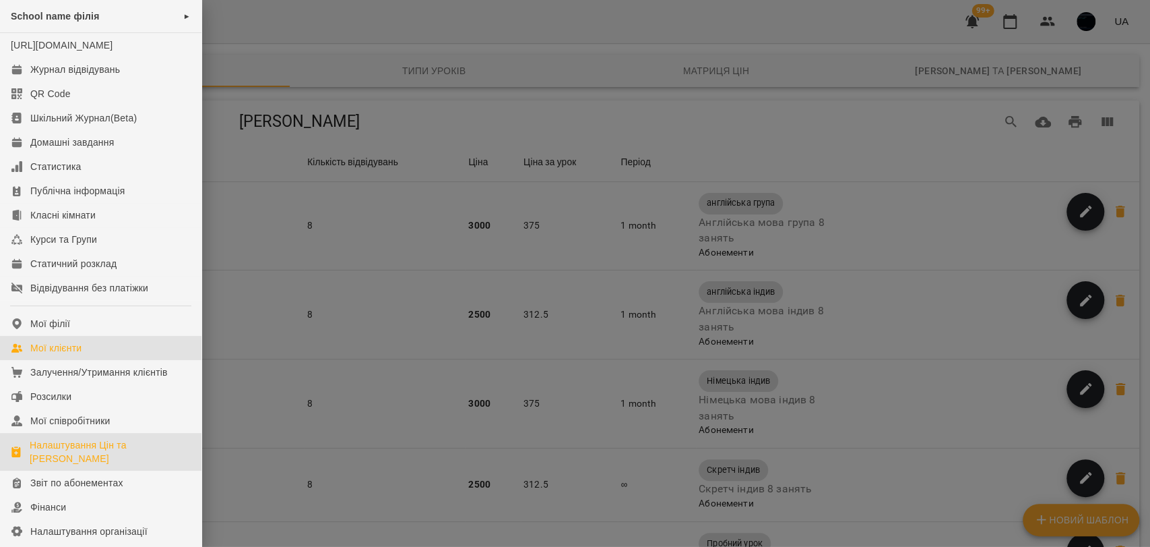
click at [86, 355] on link "Мої клієнти" at bounding box center [101, 348] width 202 height 24
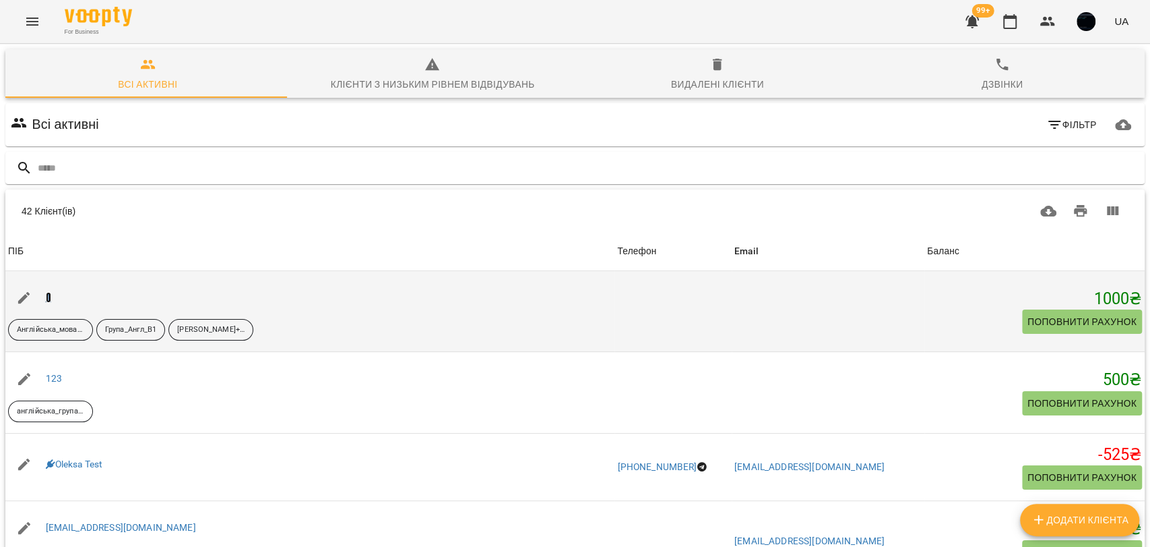
click at [47, 296] on link "1" at bounding box center [48, 297] width 5 height 11
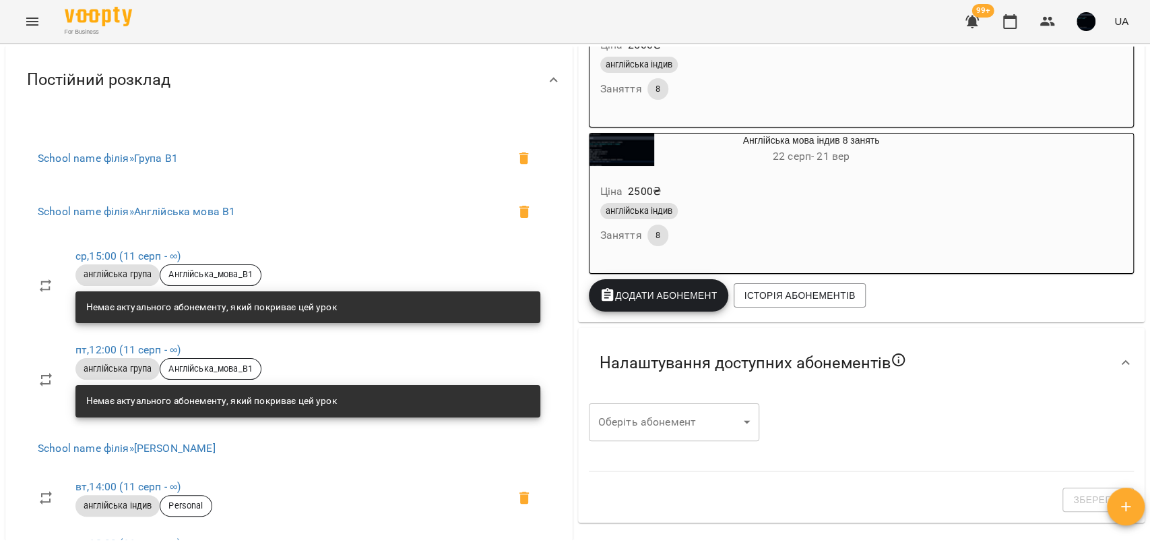
scroll to position [598, 0]
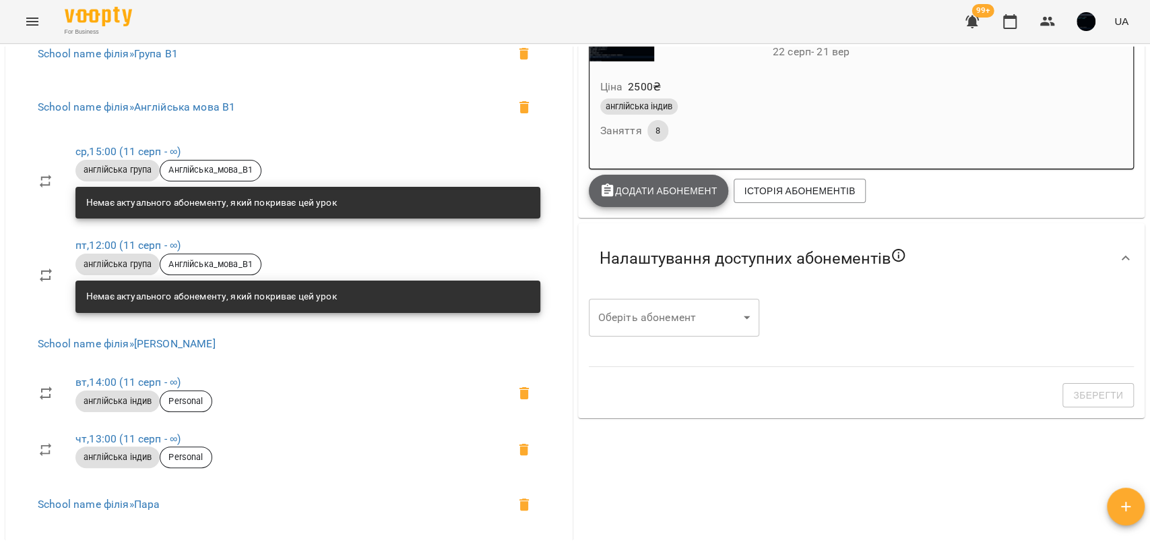
click at [657, 207] on button "Додати Абонемент" at bounding box center [659, 191] width 140 height 32
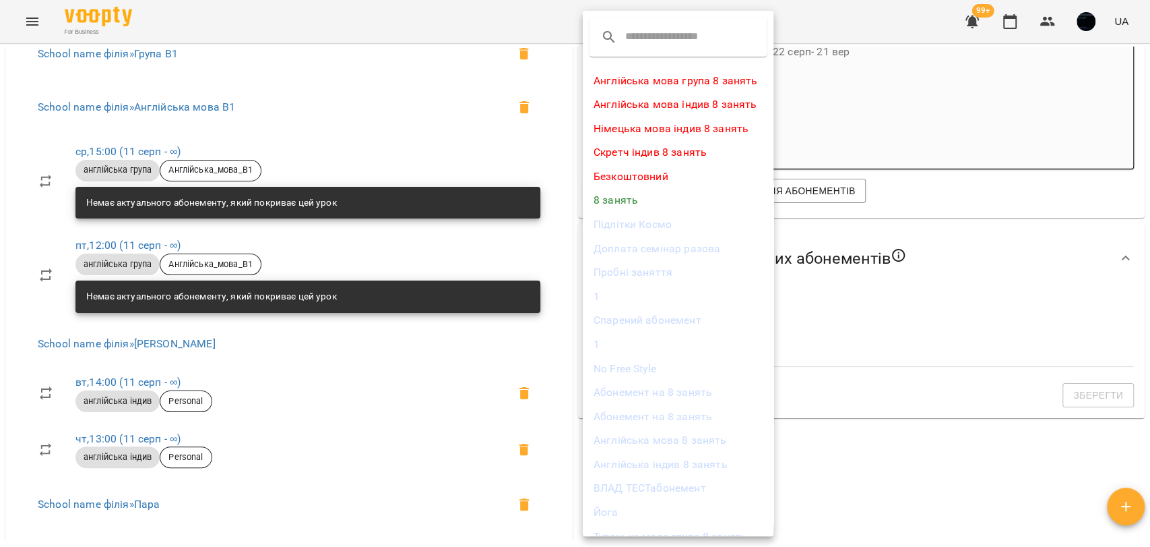
click at [650, 108] on li "Англійська мова індив 8 занять" at bounding box center [678, 104] width 191 height 24
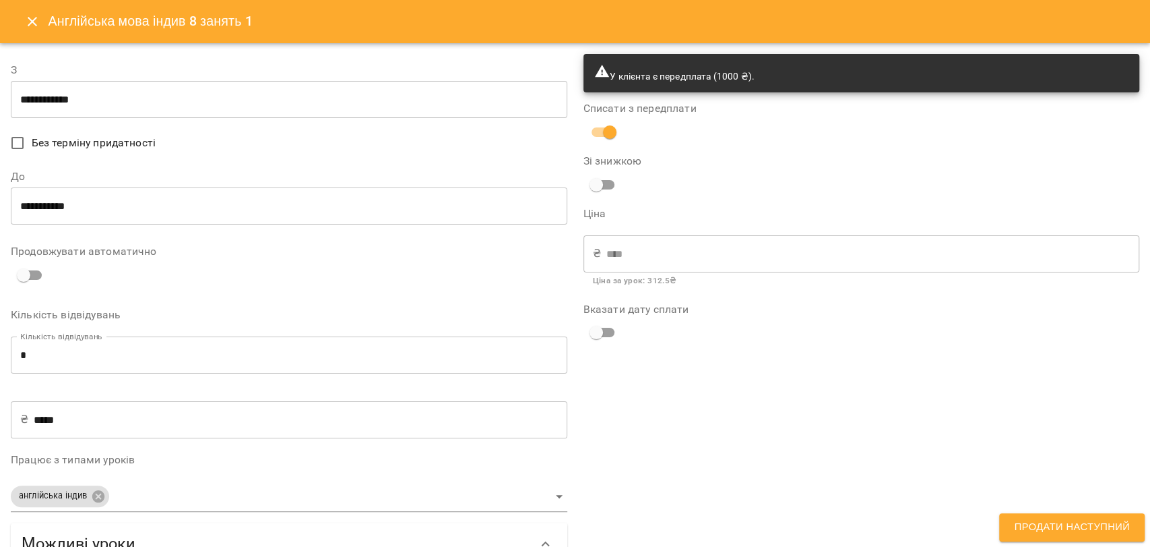
click at [33, 352] on input "*" at bounding box center [289, 355] width 557 height 38
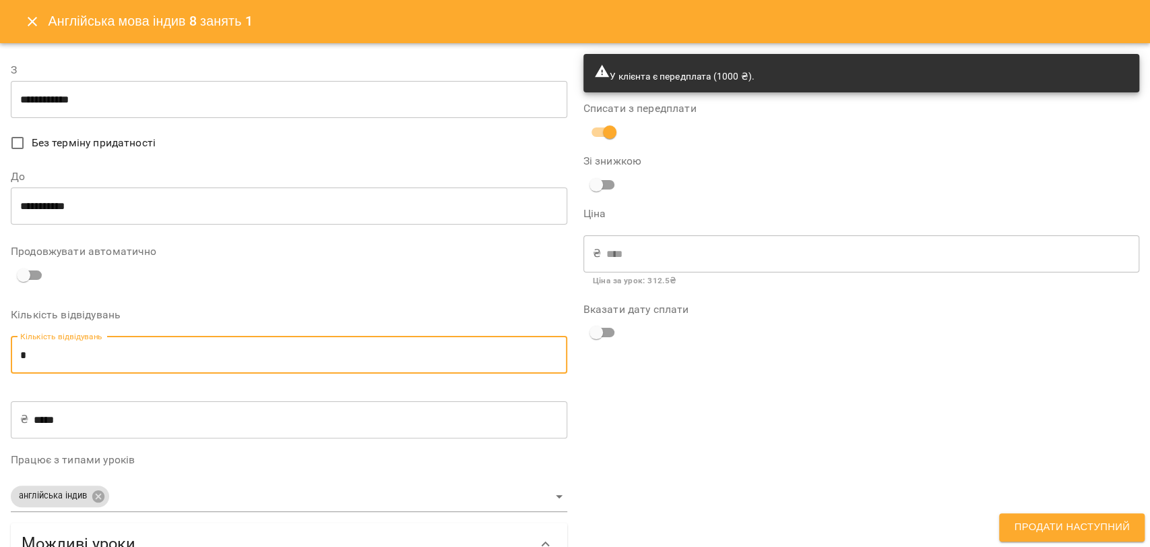
click at [38, 359] on input "*" at bounding box center [289, 355] width 557 height 38
type input "*"
type input "****"
type input "*"
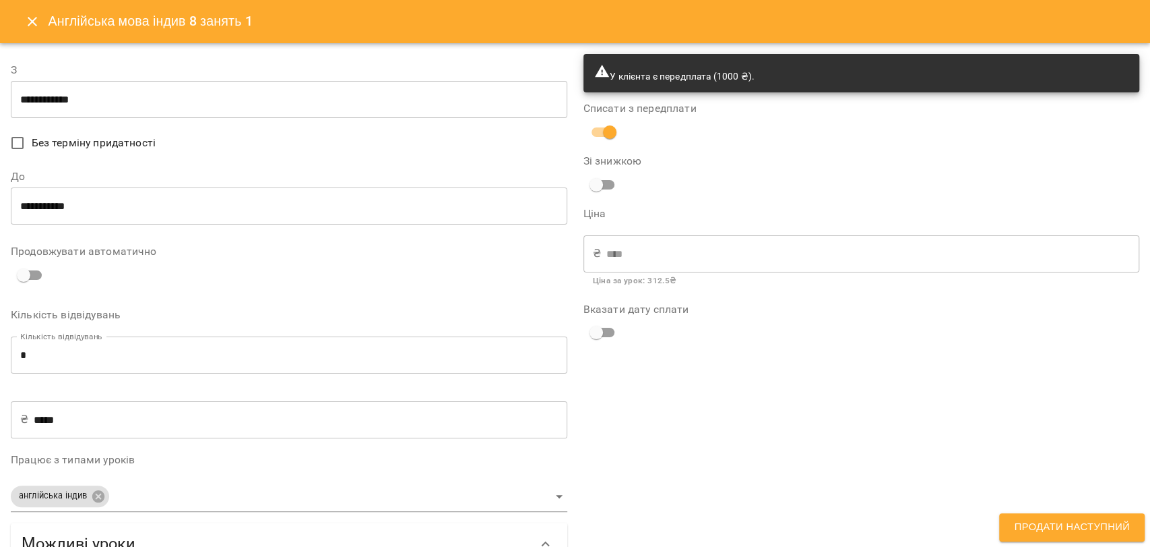
click at [593, 260] on div "₴ **** ​" at bounding box center [862, 254] width 557 height 38
click at [30, 30] on button "Close" at bounding box center [32, 21] width 32 height 32
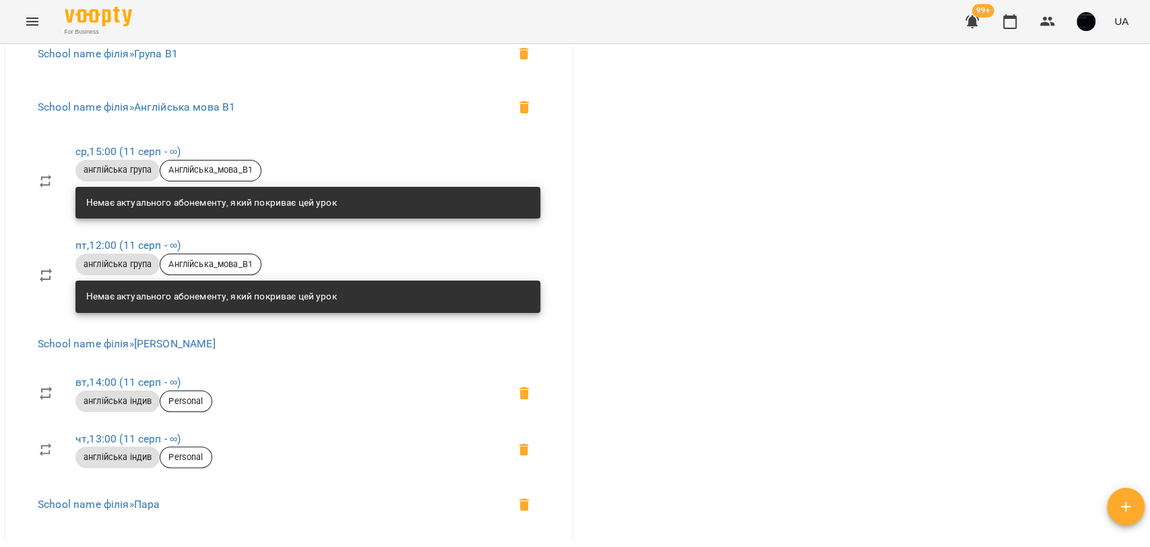
scroll to position [0, 0]
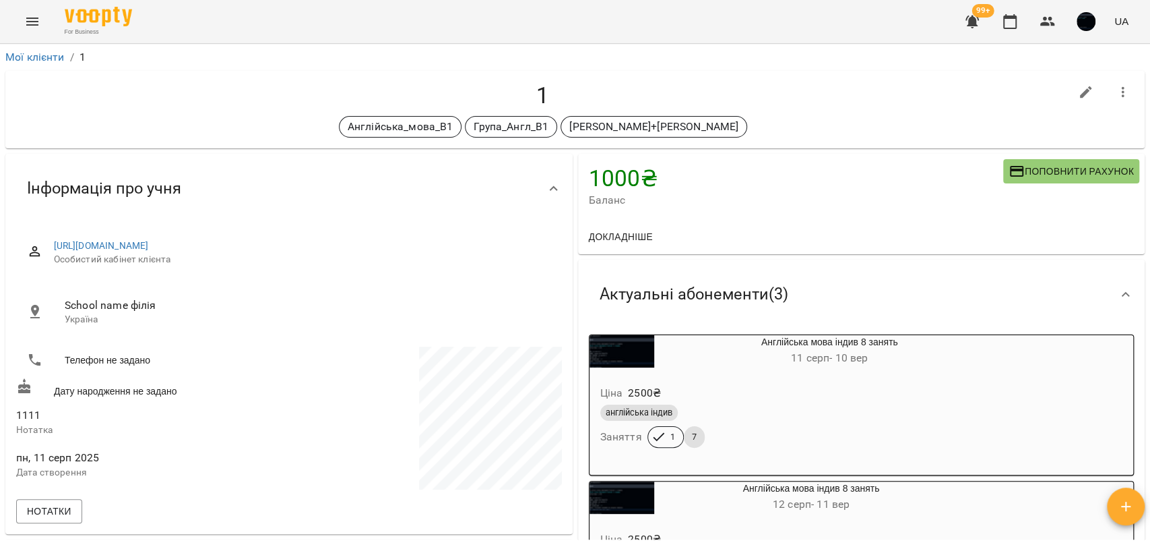
click at [1034, 168] on span "Поповнити рахунок" at bounding box center [1071, 171] width 125 height 16
click at [1128, 506] on icon "button" at bounding box center [1125, 505] width 9 height 9
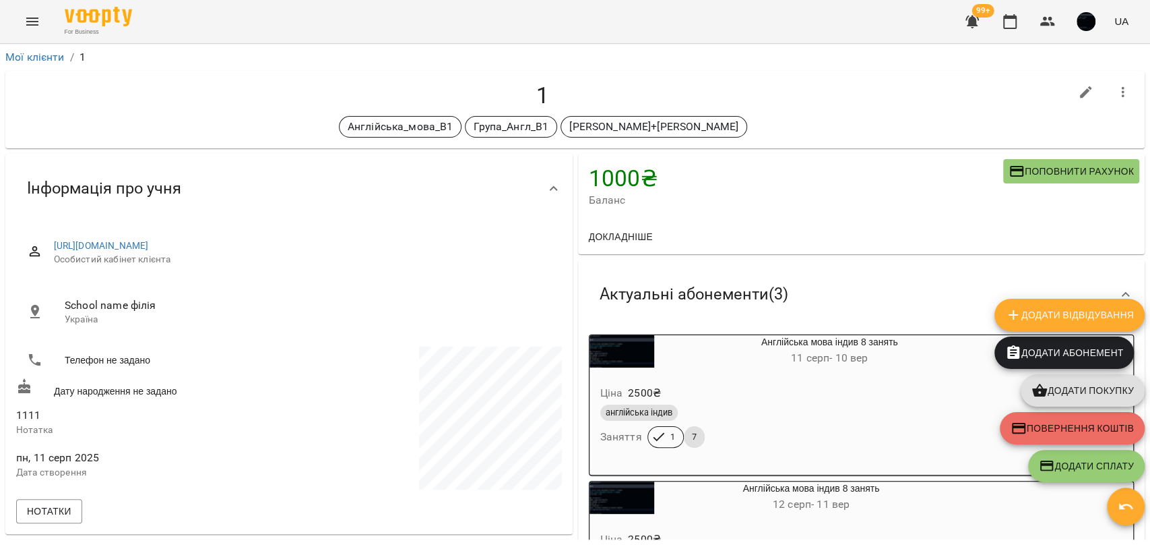
click at [1051, 423] on span "Повернення коштів" at bounding box center [1072, 428] width 123 height 16
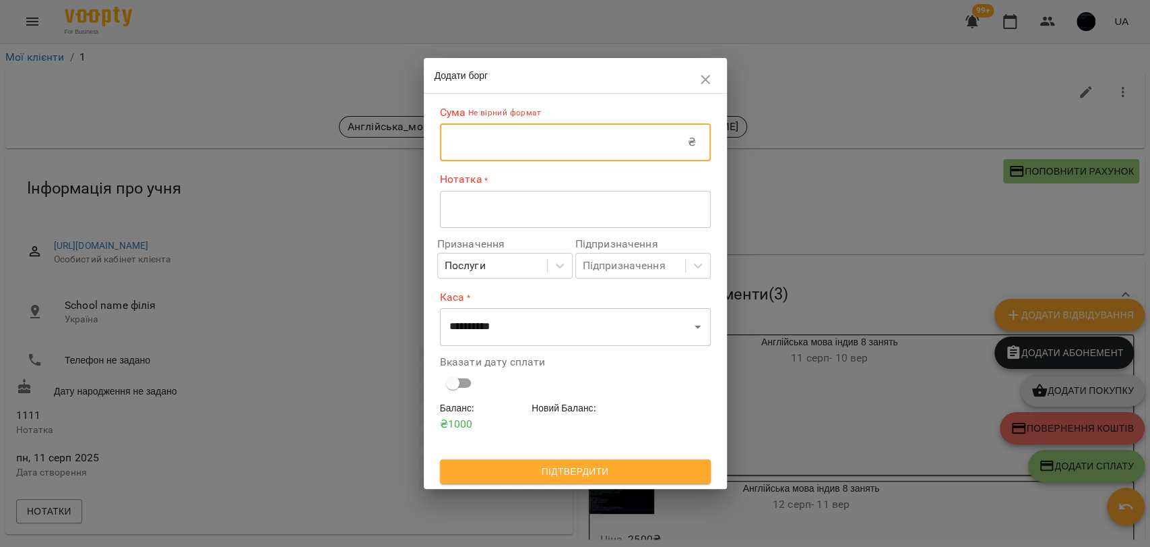
click at [492, 149] on input "text" at bounding box center [564, 142] width 248 height 38
type input "*"
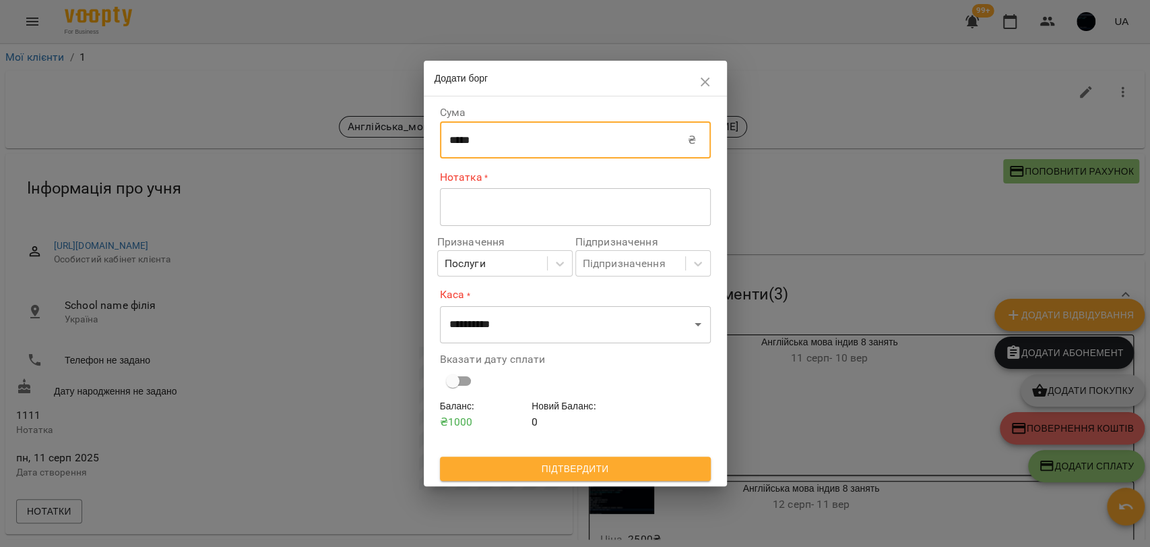
type input "*****"
click at [468, 207] on textarea at bounding box center [576, 206] width 252 height 13
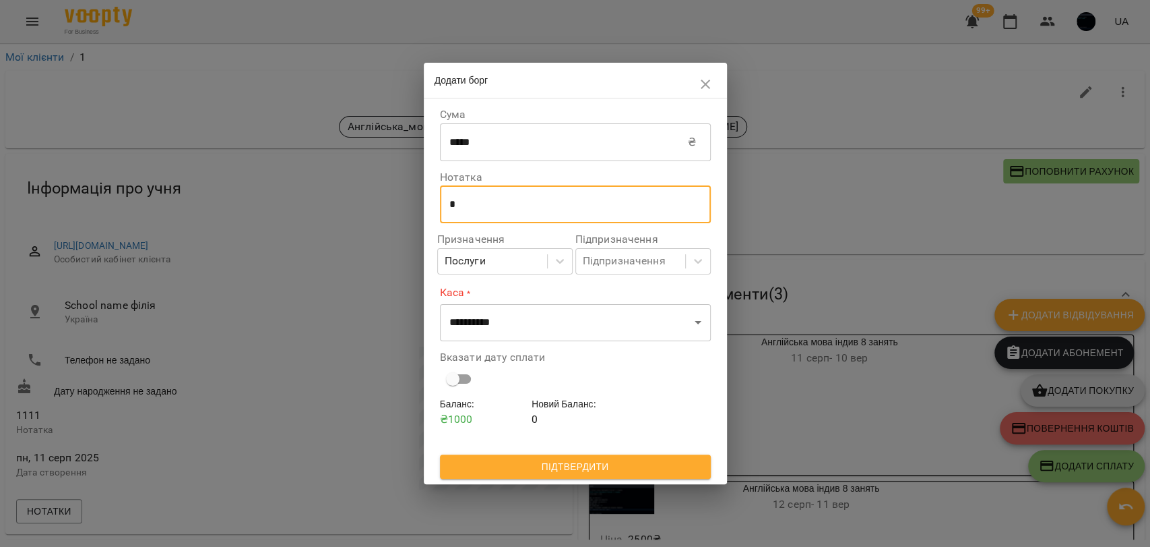
type textarea "*"
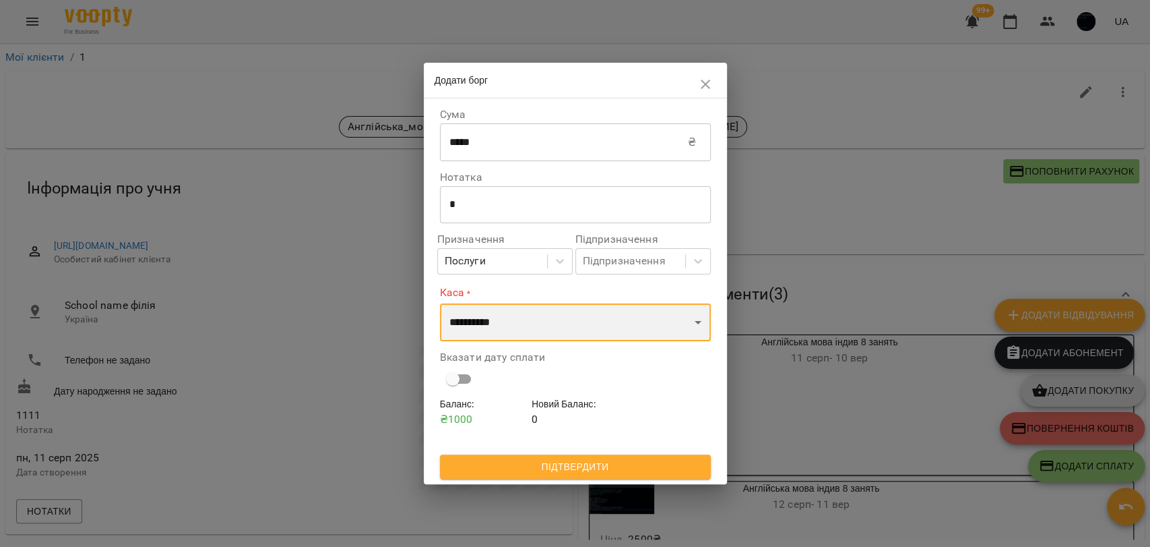
click at [465, 317] on select "**********" at bounding box center [575, 322] width 271 height 38
select select "***"
click at [440, 303] on select "**********" at bounding box center [575, 322] width 271 height 38
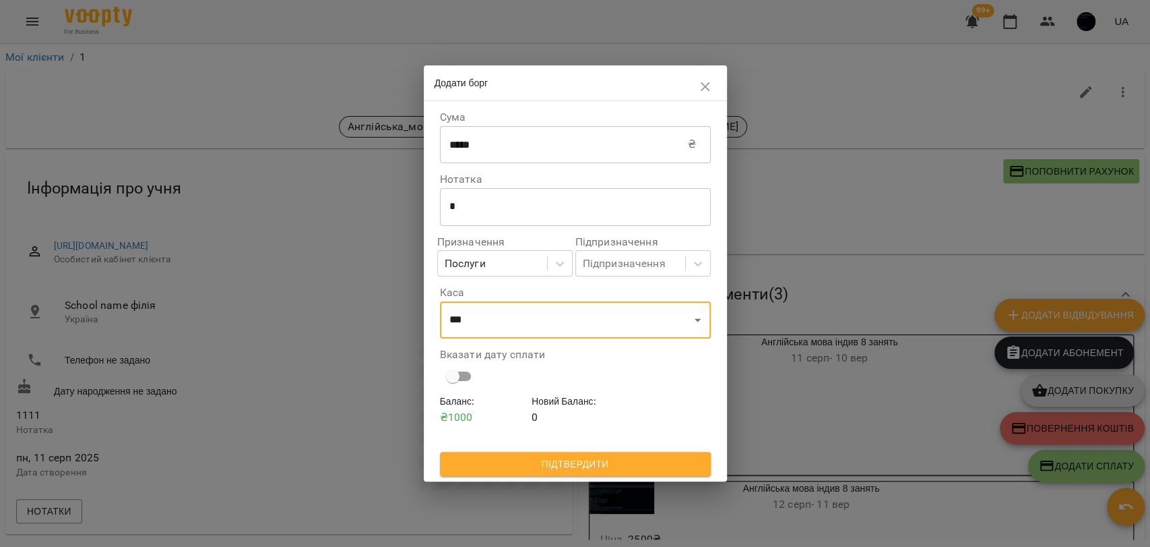
click at [586, 462] on span "Підтвердити" at bounding box center [575, 464] width 249 height 16
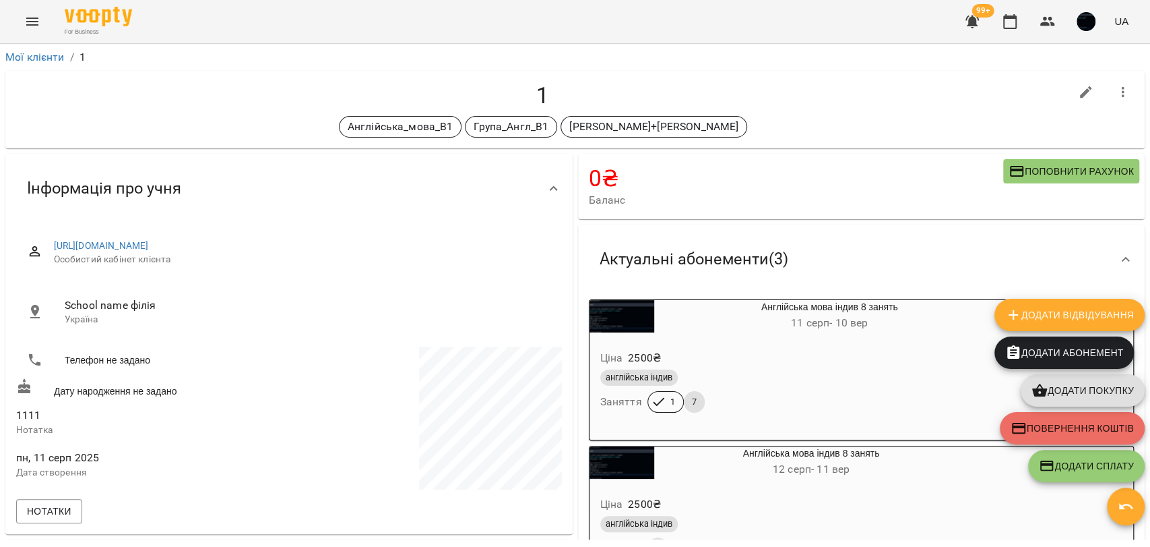
click at [772, 195] on span "Баланс" at bounding box center [796, 200] width 415 height 16
click at [1026, 179] on button "Поповнити рахунок" at bounding box center [1072, 171] width 136 height 24
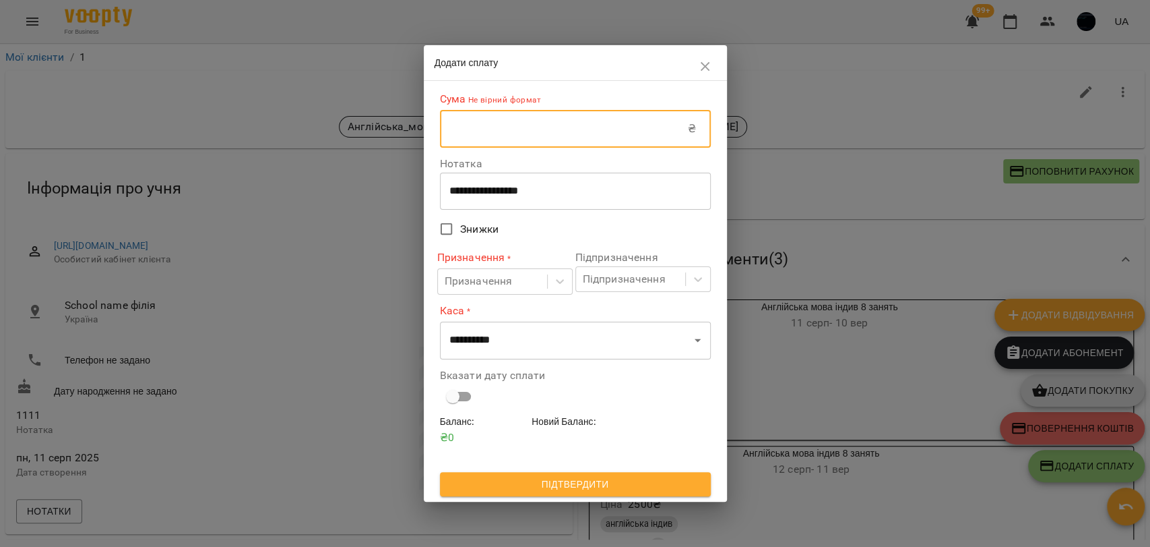
click at [496, 112] on input "text" at bounding box center [564, 129] width 248 height 38
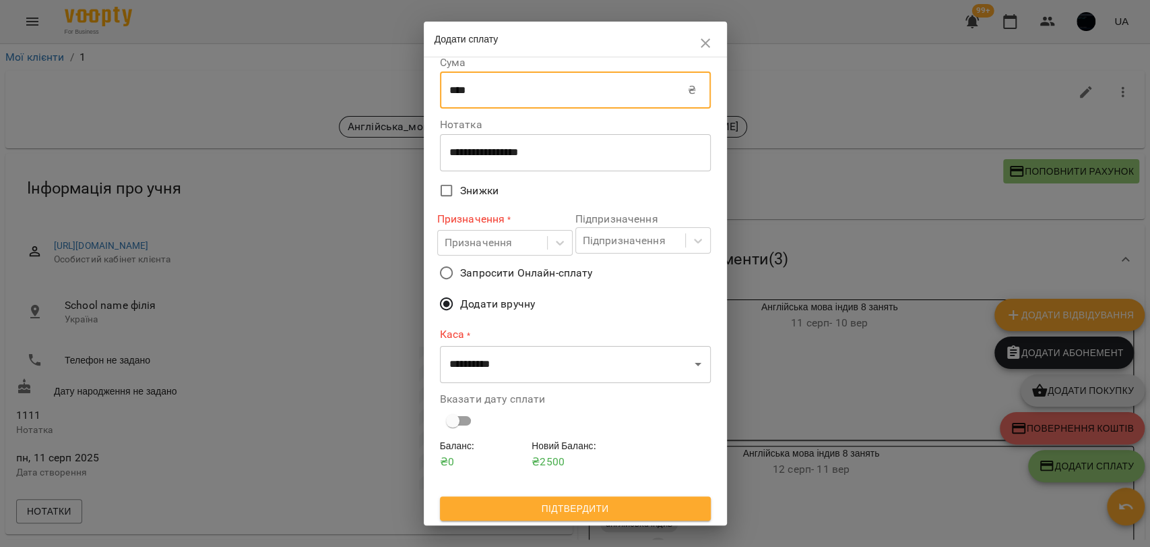
scroll to position [13, 0]
type input "****"
click at [476, 232] on div "Призначення" at bounding box center [492, 242] width 109 height 25
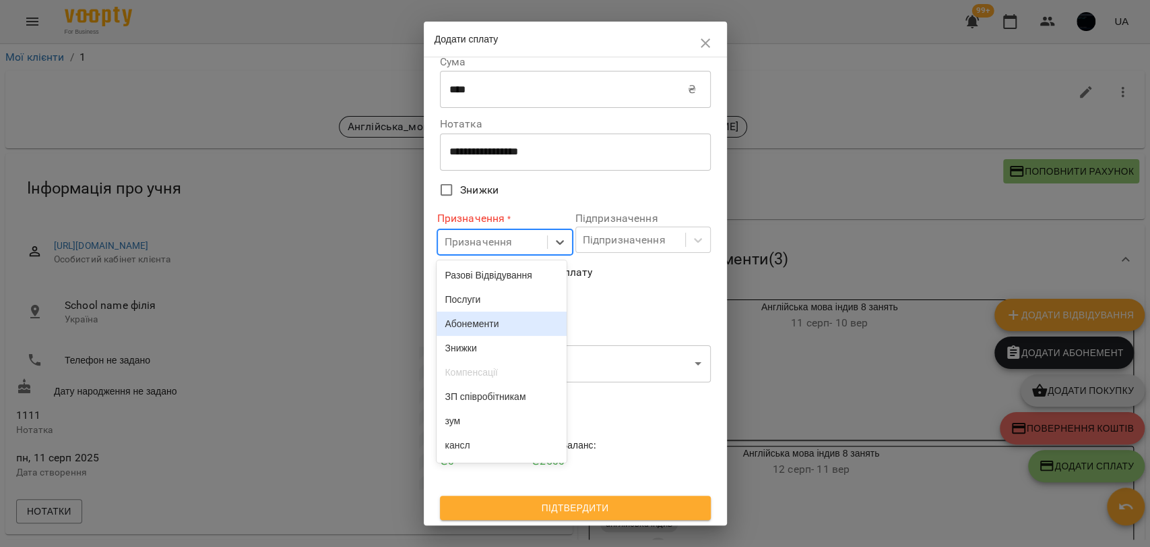
click at [485, 336] on div "Абонементи" at bounding box center [502, 323] width 130 height 24
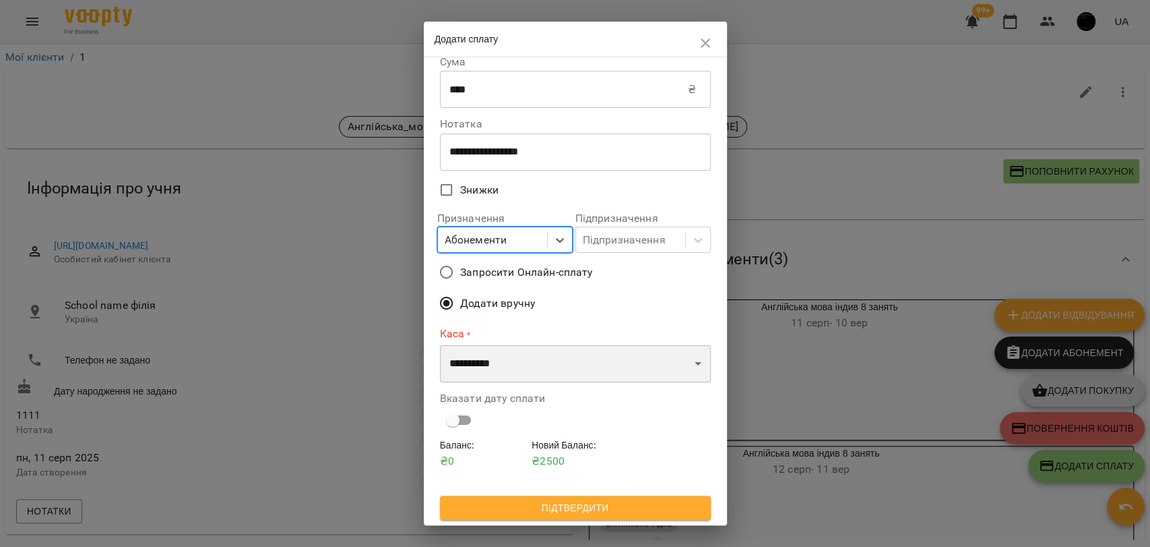
click at [522, 371] on select "**********" at bounding box center [575, 364] width 271 height 38
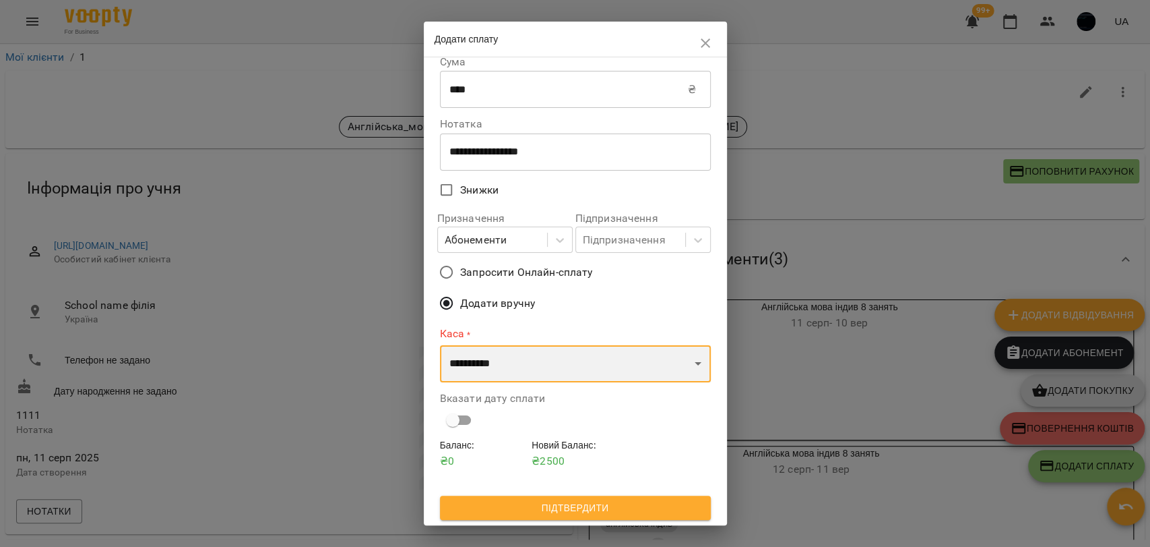
click at [495, 350] on select "**********" at bounding box center [575, 364] width 271 height 38
select select "****"
click at [440, 345] on select "**********" at bounding box center [575, 364] width 271 height 38
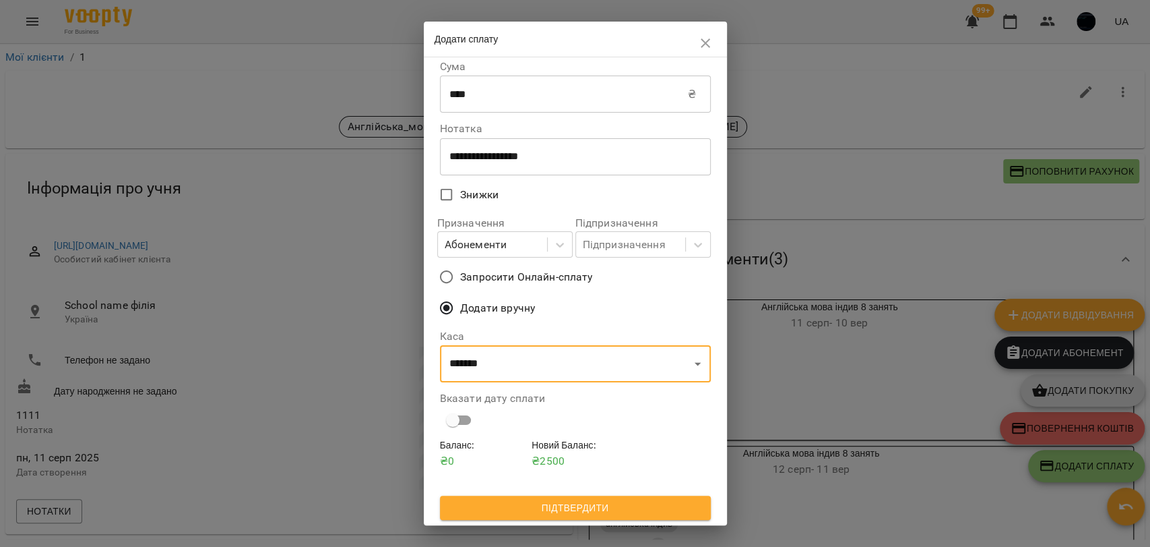
click at [594, 493] on div "Баланс : ₴ 0 Новий Баланс : ₴ 2500" at bounding box center [575, 466] width 276 height 63
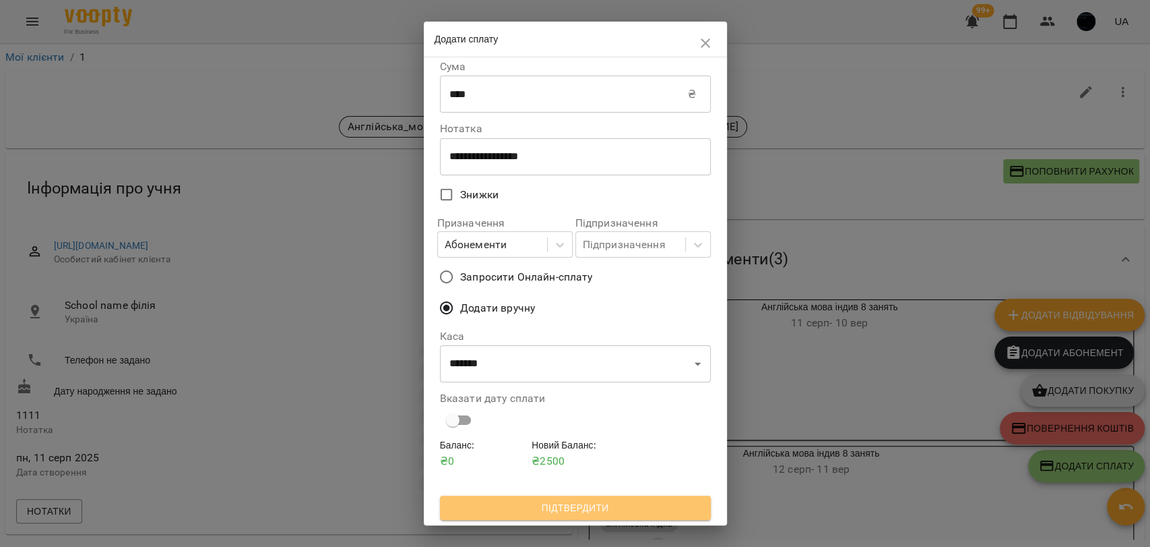
click at [596, 507] on span "Підтвердити" at bounding box center [575, 507] width 249 height 16
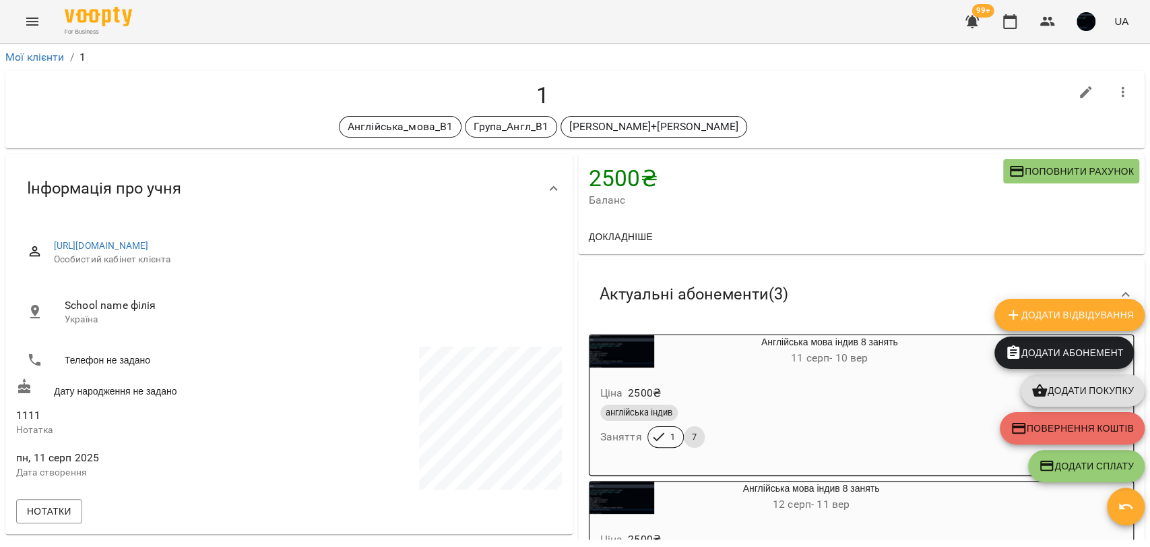
click at [625, 176] on h4 "2500 ₴" at bounding box center [796, 178] width 415 height 28
click at [1126, 512] on icon "button" at bounding box center [1126, 506] width 16 height 16
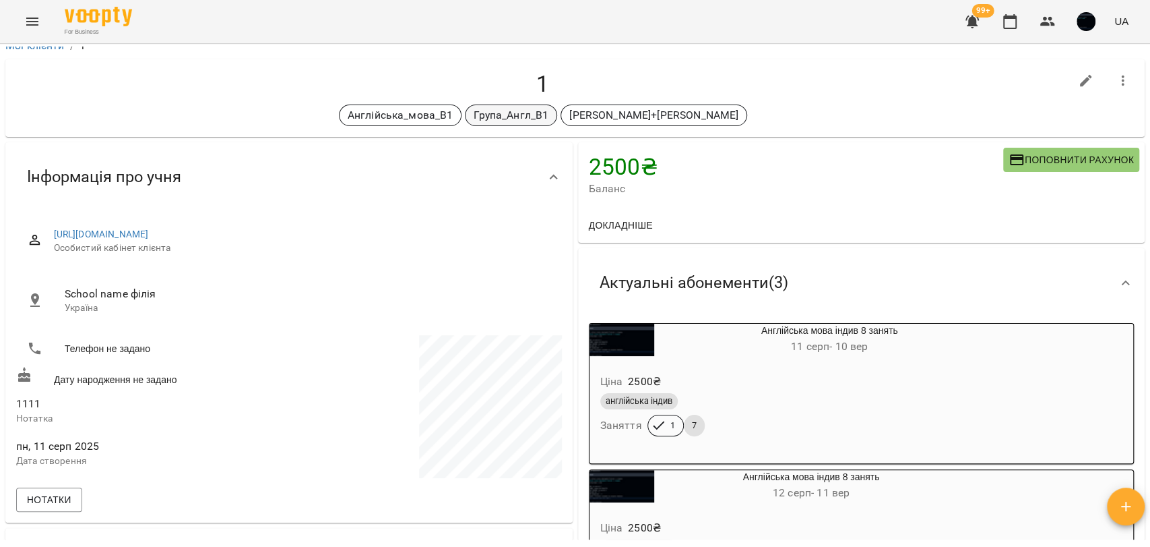
scroll to position [0, 0]
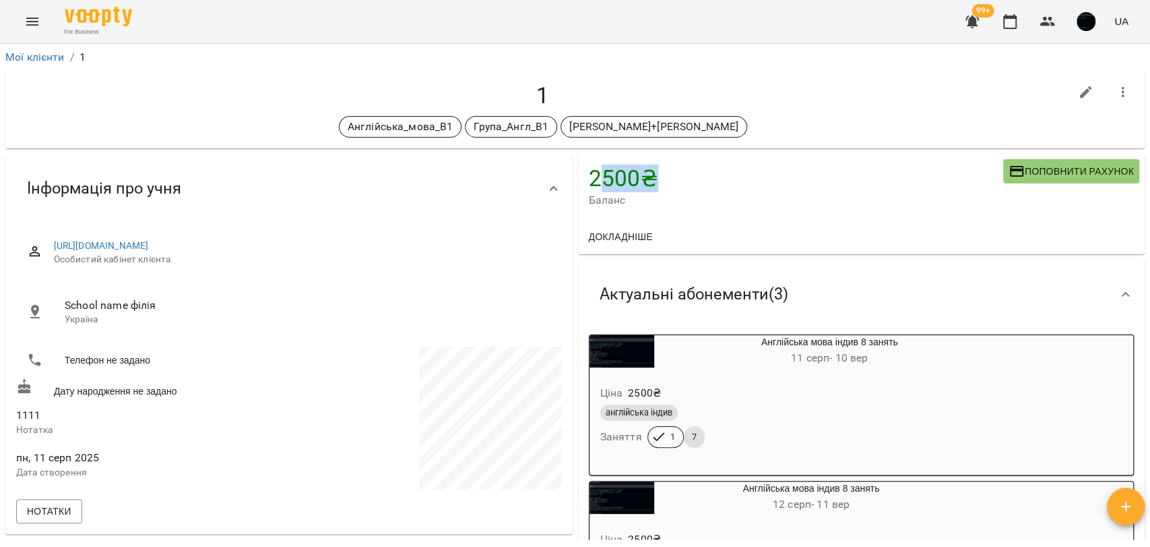
drag, startPoint x: 590, startPoint y: 190, endPoint x: 683, endPoint y: 184, distance: 93.2
click at [683, 184] on h4 "2500 ₴" at bounding box center [796, 178] width 415 height 28
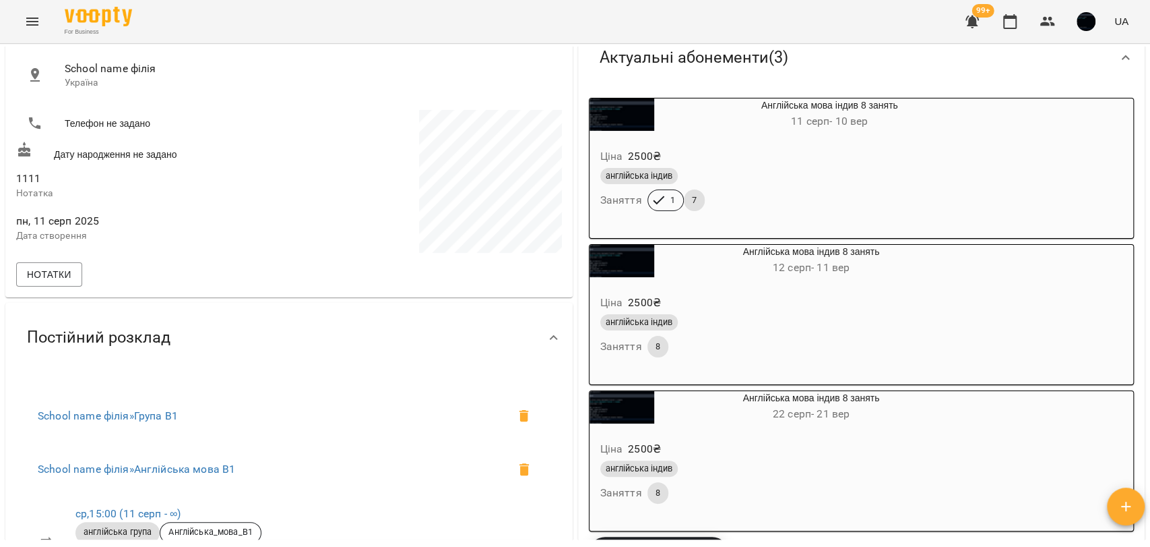
scroll to position [524, 0]
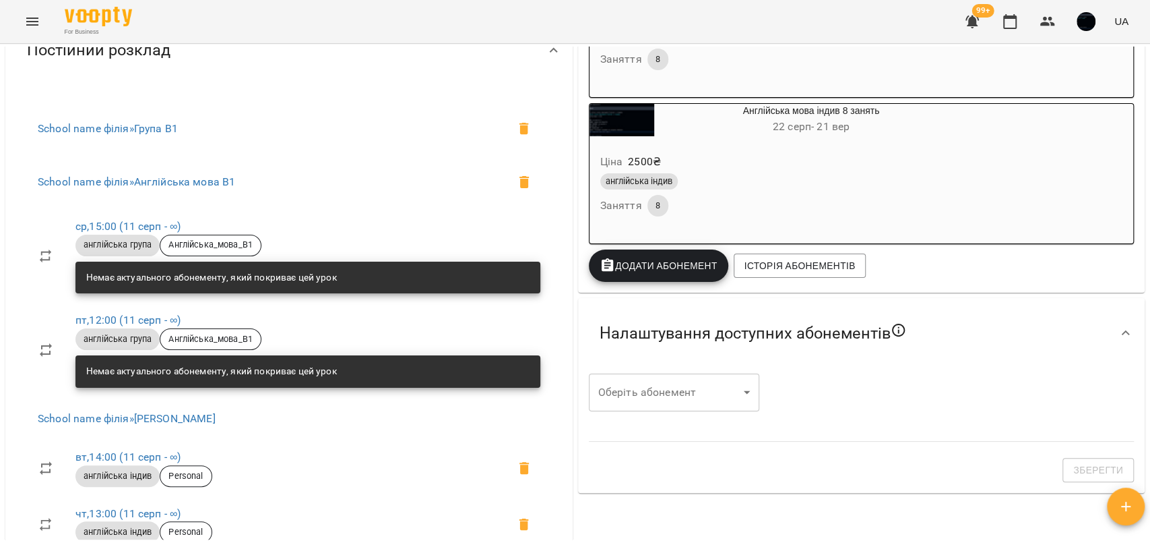
click at [654, 280] on button "Додати Абонемент" at bounding box center [659, 265] width 140 height 32
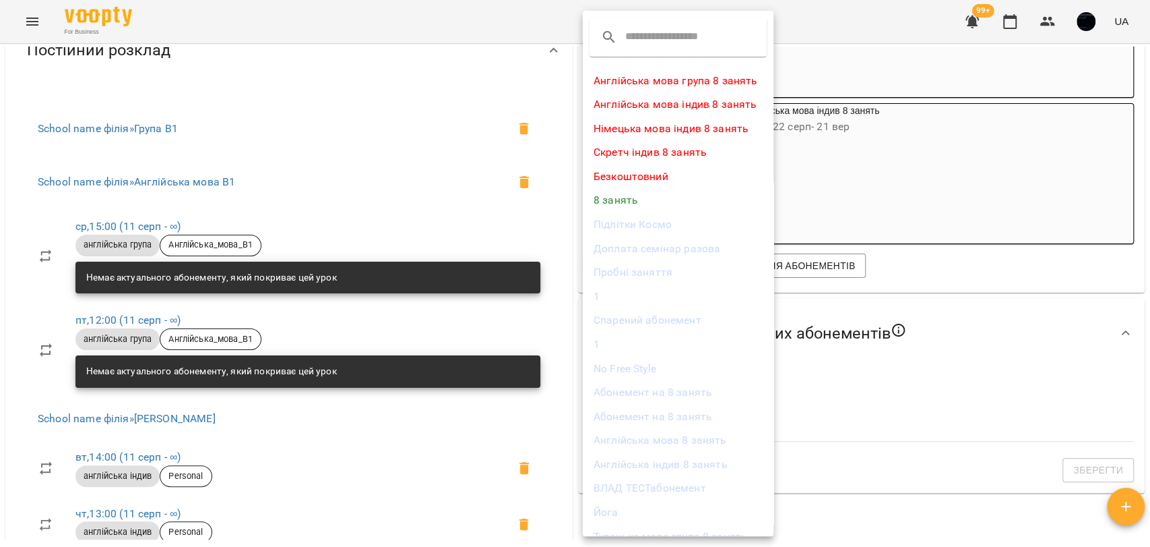
click at [662, 109] on li "Англійська мова індив 8 занять" at bounding box center [678, 104] width 191 height 24
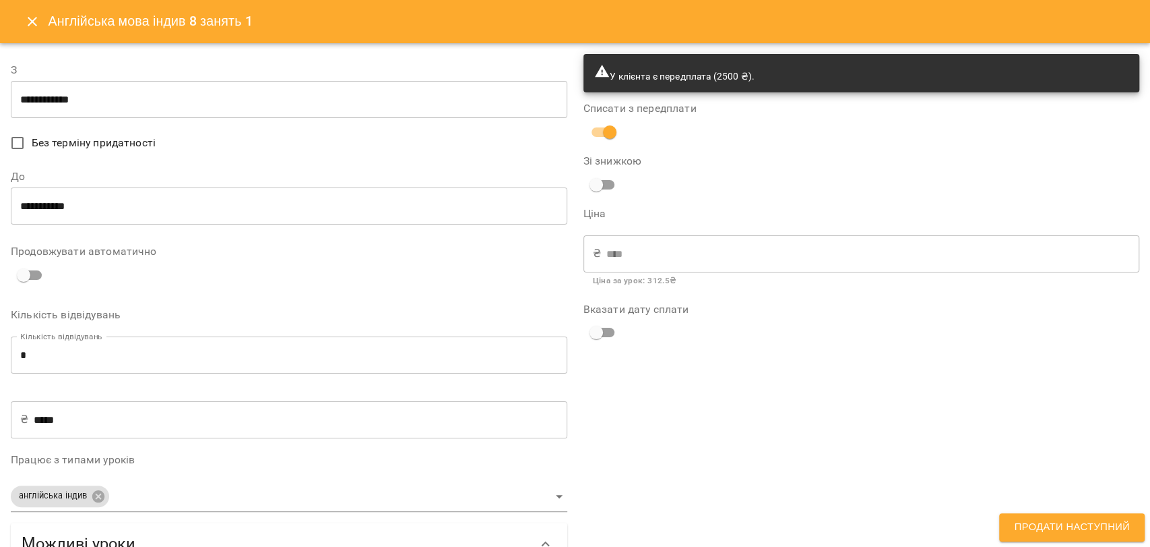
click at [36, 351] on input "*" at bounding box center [289, 355] width 557 height 38
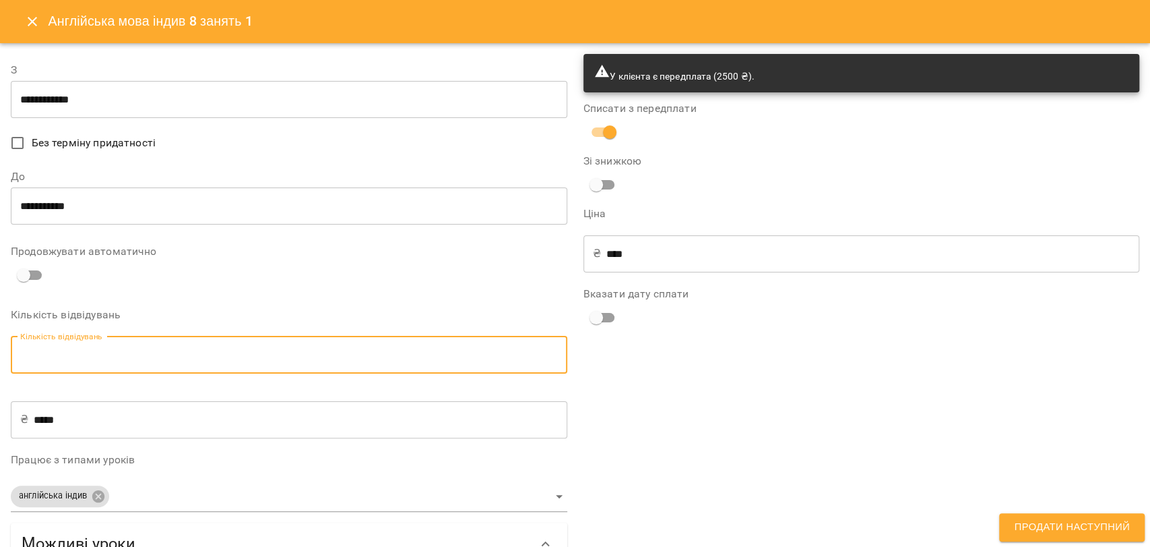
type input "*"
type input "****"
type input "*"
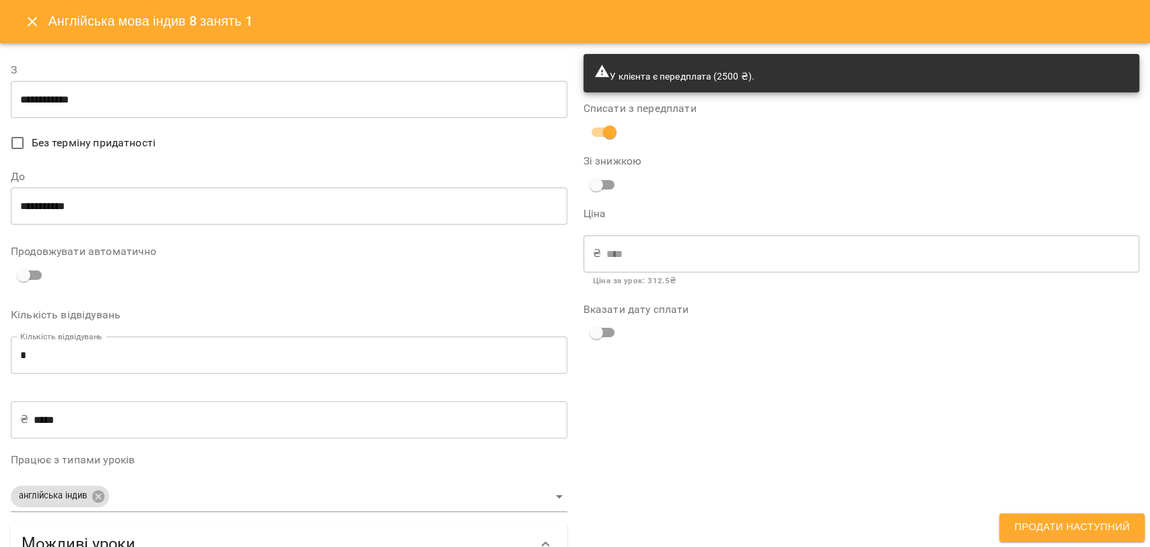
drag, startPoint x: 686, startPoint y: 293, endPoint x: 675, endPoint y: 294, distance: 11.5
click at [1097, 518] on span "Продати наступний" at bounding box center [1072, 527] width 116 height 18
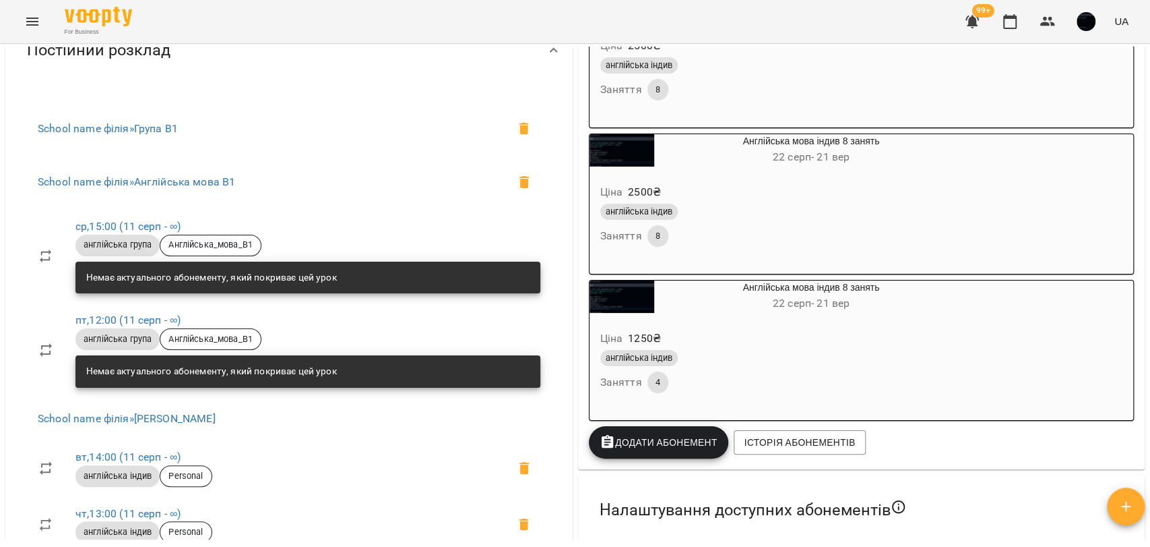
scroll to position [0, 0]
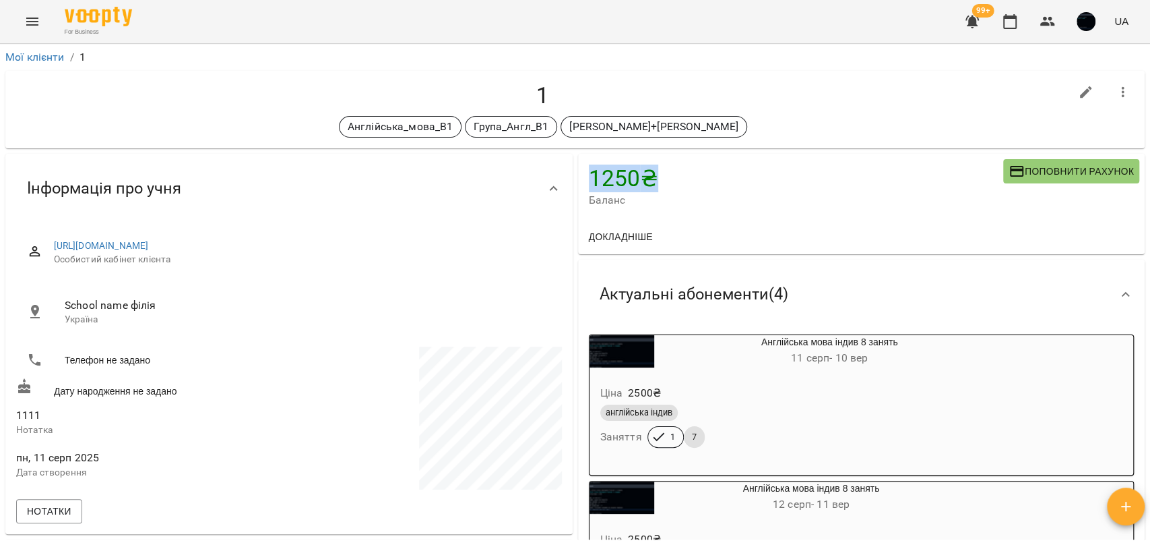
drag, startPoint x: 583, startPoint y: 183, endPoint x: 656, endPoint y: 176, distance: 73.8
click at [660, 176] on h4 "1250 ₴" at bounding box center [796, 178] width 415 height 28
click at [599, 175] on h4 "1250 ₴" at bounding box center [796, 178] width 415 height 28
drag, startPoint x: 567, startPoint y: 185, endPoint x: 642, endPoint y: 169, distance: 76.4
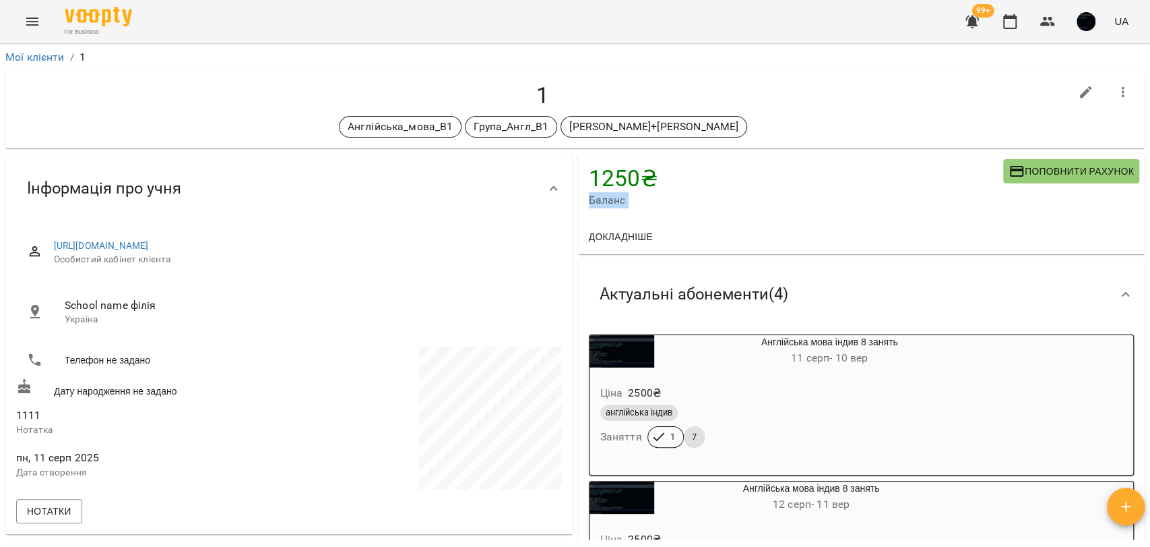
click at [642, 169] on h4 "1250 ₴" at bounding box center [796, 178] width 415 height 28
drag, startPoint x: 642, startPoint y: 169, endPoint x: 604, endPoint y: 181, distance: 40.1
click at [604, 181] on h4 "1250 ₴" at bounding box center [796, 178] width 415 height 28
click at [606, 181] on h4 "1250 ₴" at bounding box center [796, 178] width 415 height 28
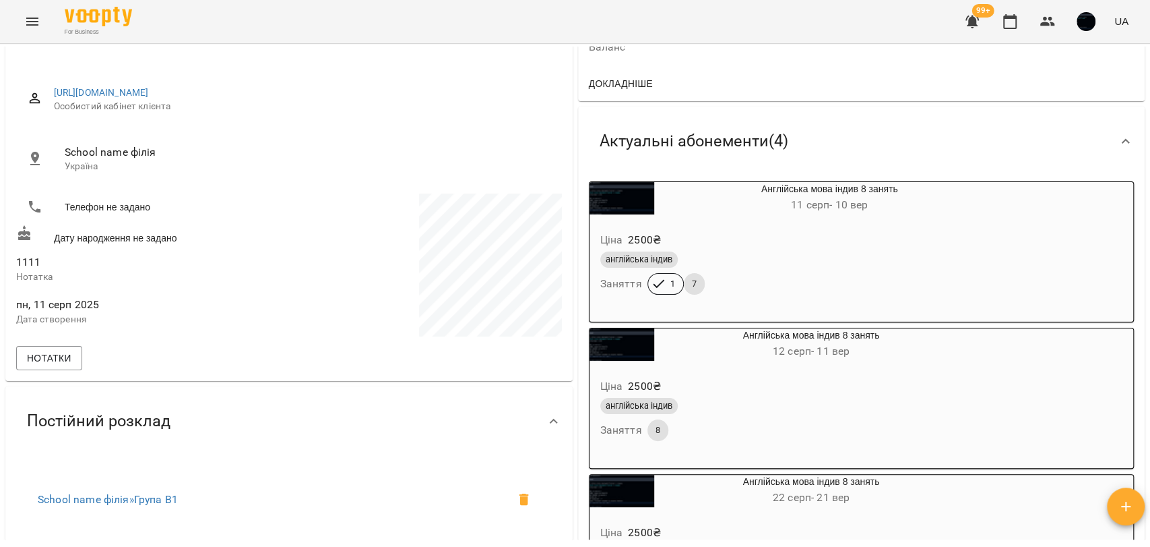
scroll to position [449, 0]
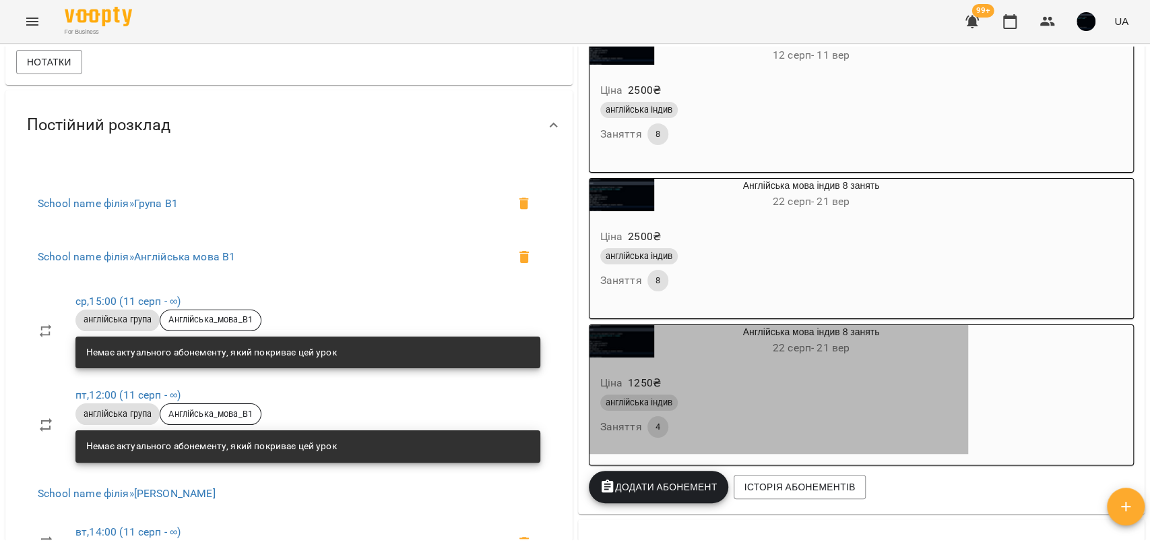
click at [796, 357] on h6 "[DATE] - [DATE]" at bounding box center [811, 347] width 315 height 19
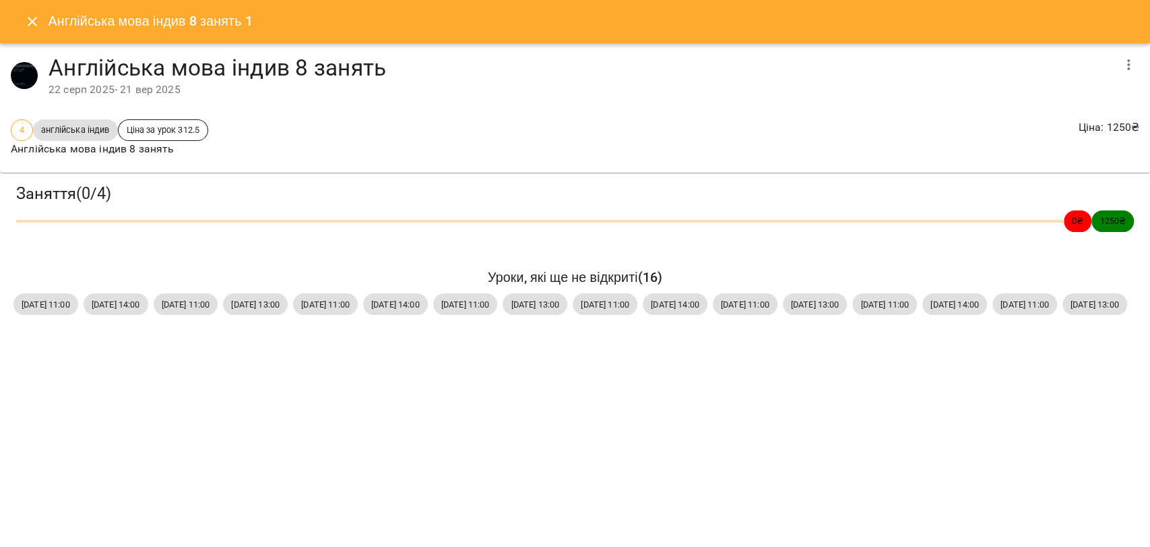
click at [29, 24] on icon "Close" at bounding box center [32, 21] width 9 height 9
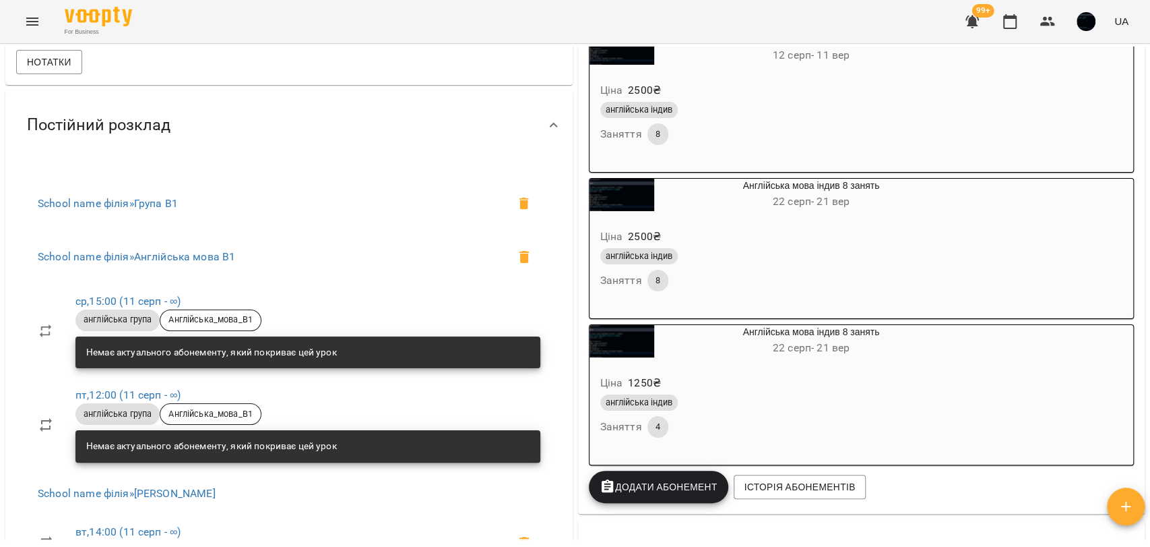
click at [787, 373] on div "Ціна 1250 ₴ англійська індив Заняття 4" at bounding box center [779, 409] width 379 height 92
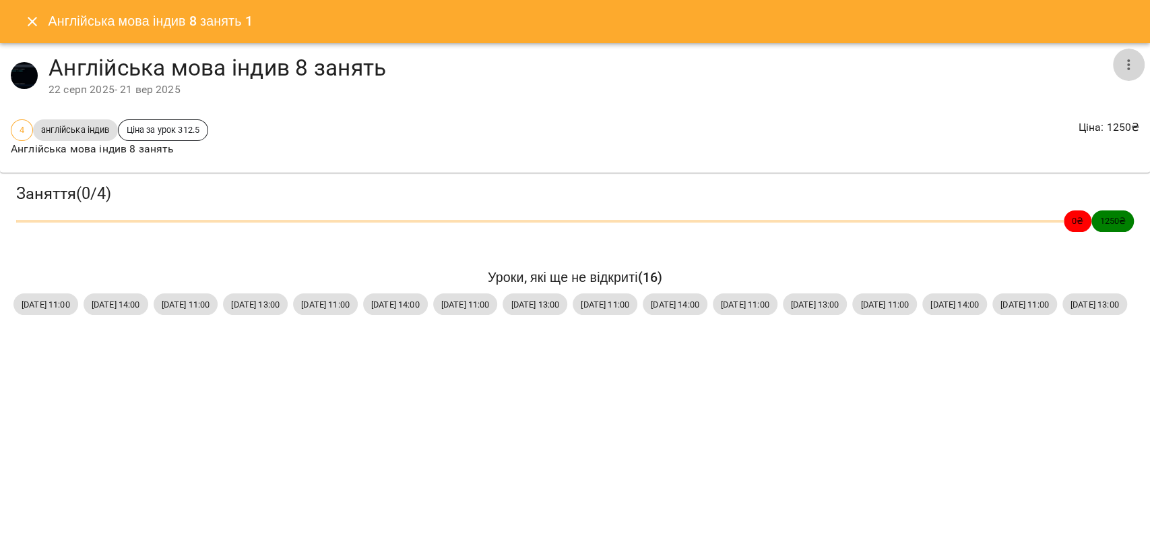
click at [1131, 49] on button "button" at bounding box center [1129, 65] width 32 height 32
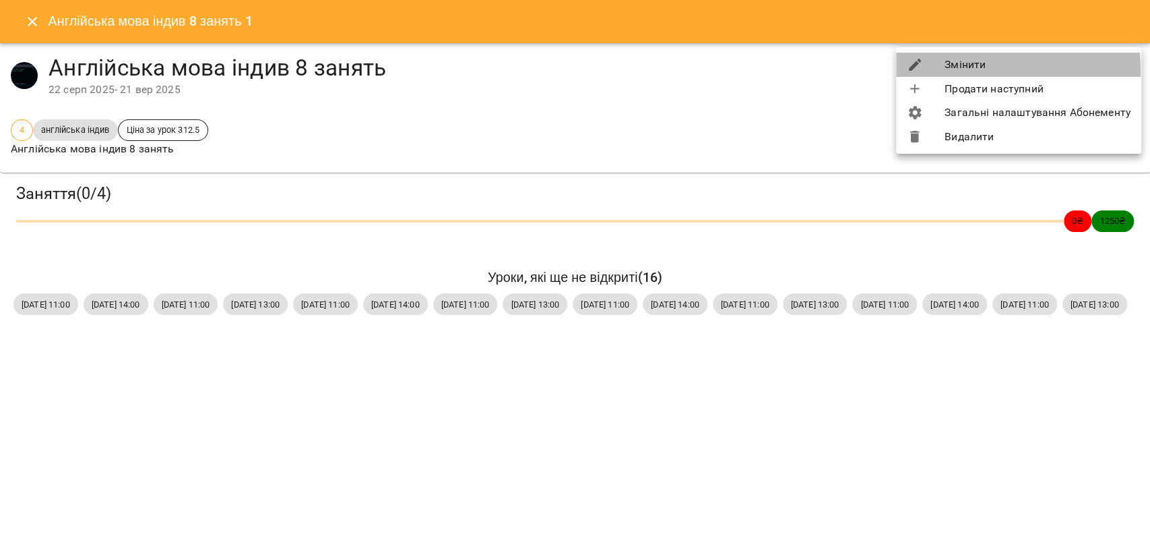
click at [960, 71] on li "Змінити" at bounding box center [1018, 65] width 245 height 24
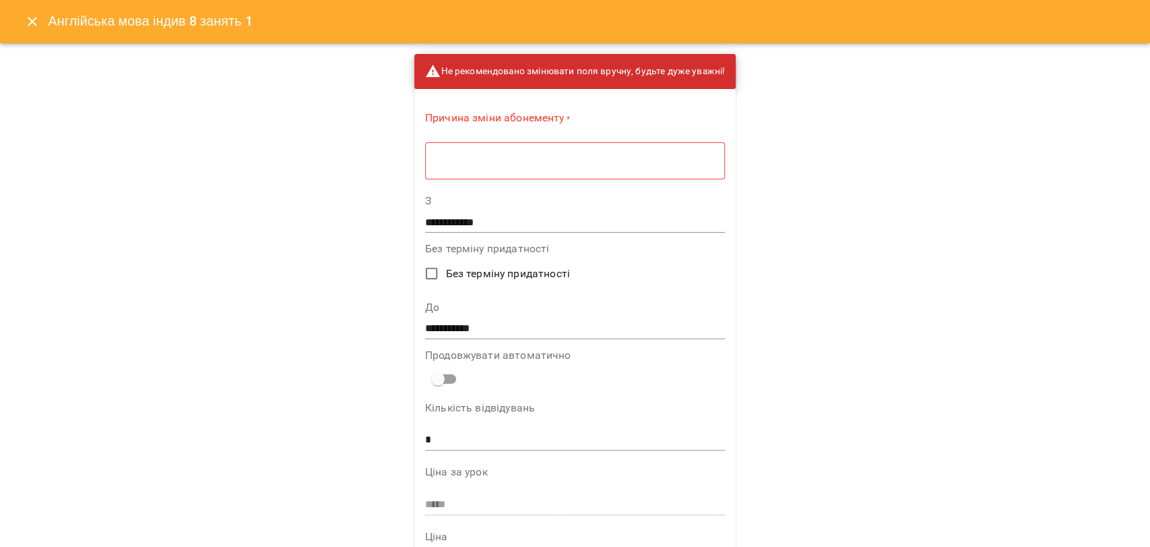
click at [447, 226] on input "**********" at bounding box center [575, 223] width 300 height 22
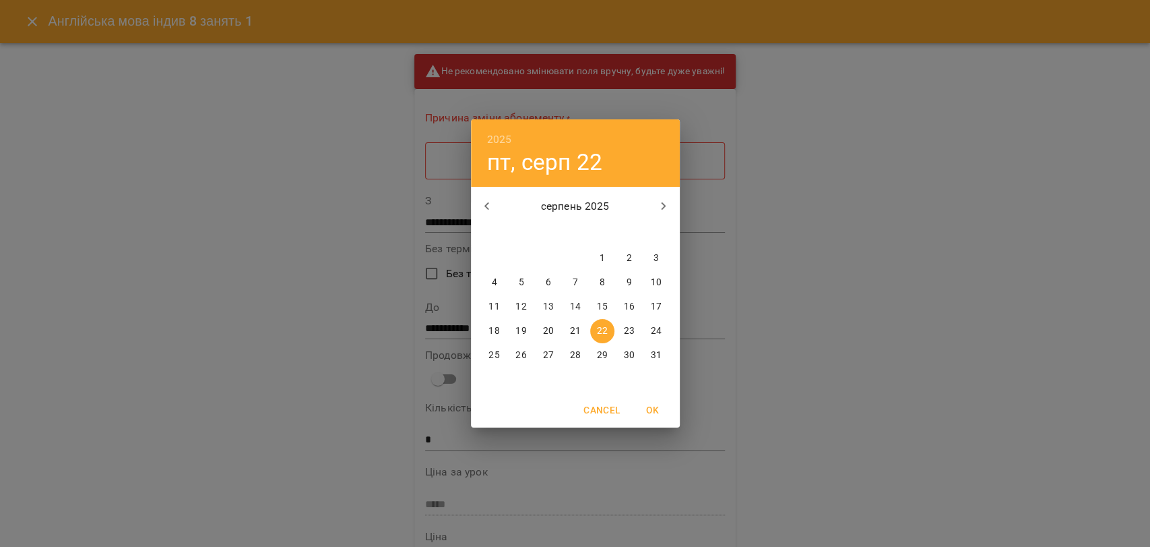
drag, startPoint x: 433, startPoint y: 225, endPoint x: 455, endPoint y: 181, distance: 49.7
click at [433, 220] on div "2025 пт, серп [DATE] вт ср чт пт сб нд 28 29 30 31 1 2 3 4 5 6 7 8 9 10 11 12 1…" at bounding box center [575, 273] width 1150 height 547
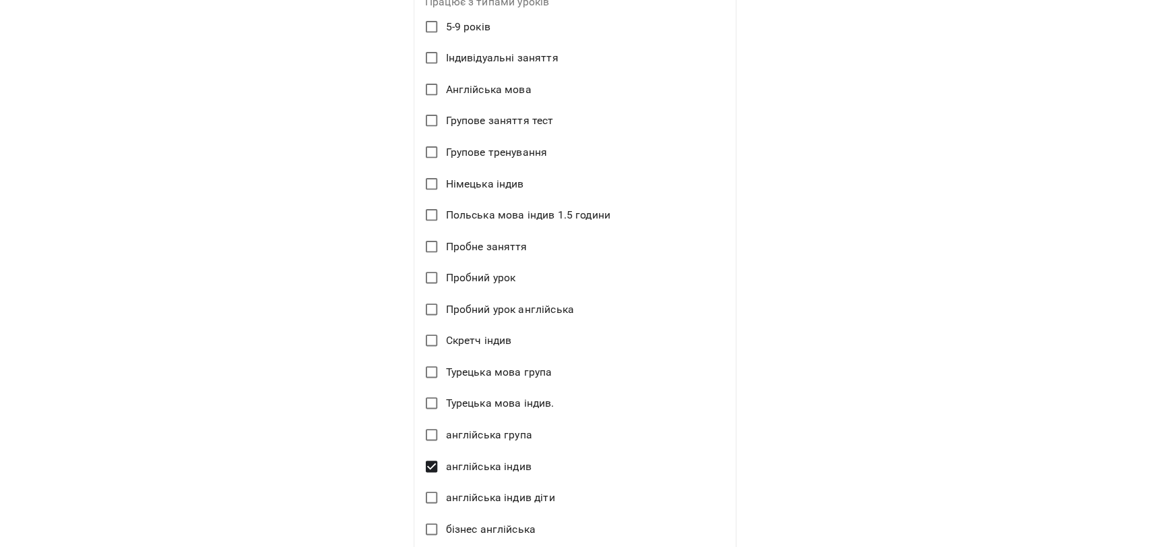
scroll to position [299, 0]
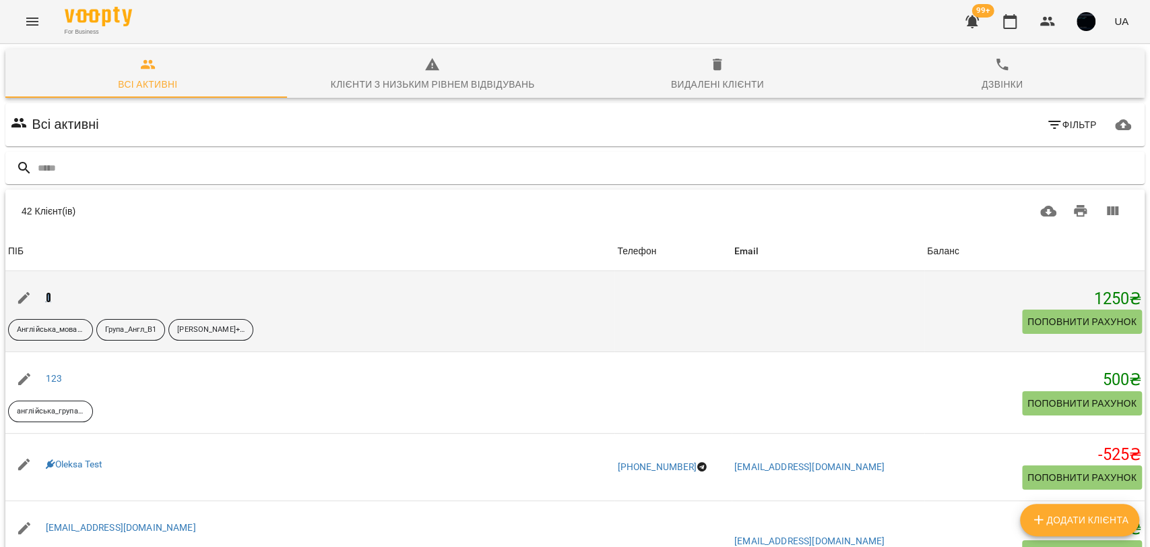
click at [50, 301] on link "1" at bounding box center [48, 297] width 5 height 11
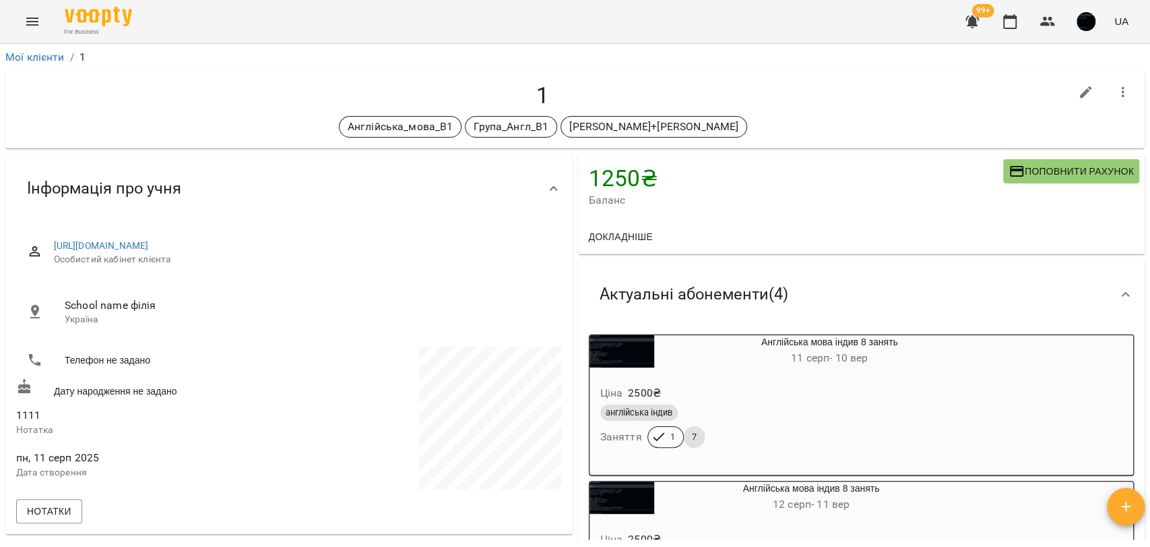
click at [1010, 175] on icon "button" at bounding box center [1016, 171] width 13 height 11
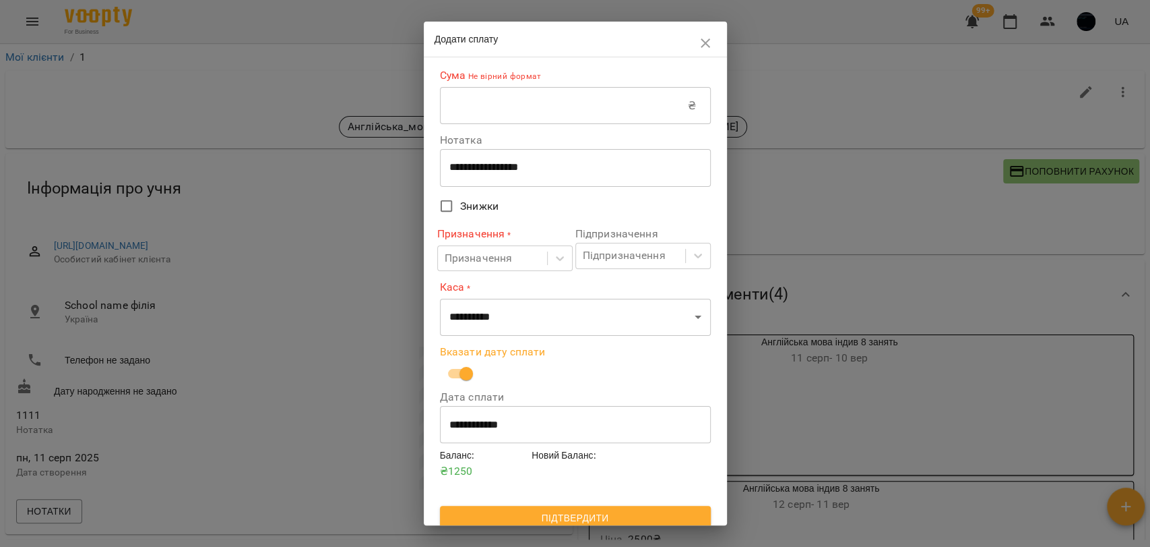
click at [480, 419] on input "**********" at bounding box center [575, 424] width 271 height 38
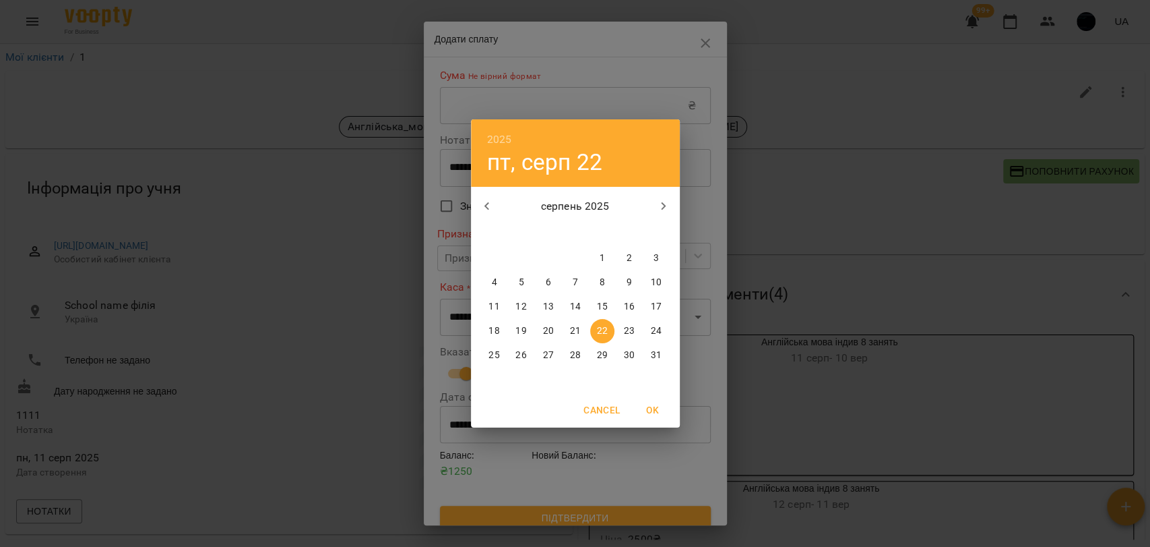
click at [658, 206] on icon "button" at bounding box center [664, 206] width 16 height 16
click at [491, 206] on icon "button" at bounding box center [487, 206] width 16 height 16
click at [654, 202] on button "button" at bounding box center [664, 206] width 32 height 32
click at [502, 259] on span "1" at bounding box center [495, 257] width 24 height 13
type input "**********"
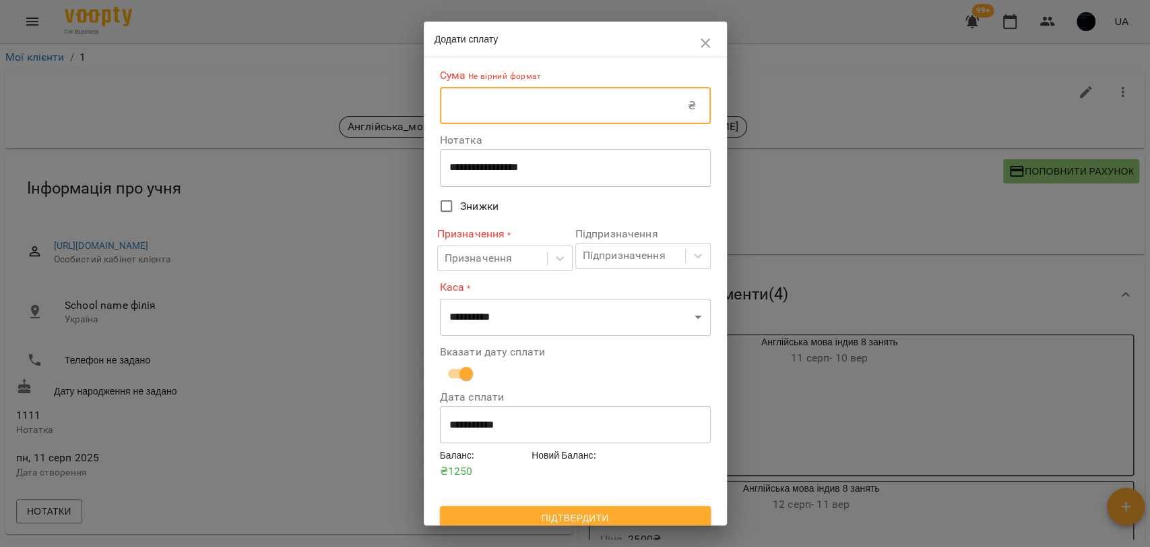
click at [488, 125] on input "text" at bounding box center [564, 106] width 248 height 38
click at [457, 113] on input "text" at bounding box center [564, 106] width 248 height 38
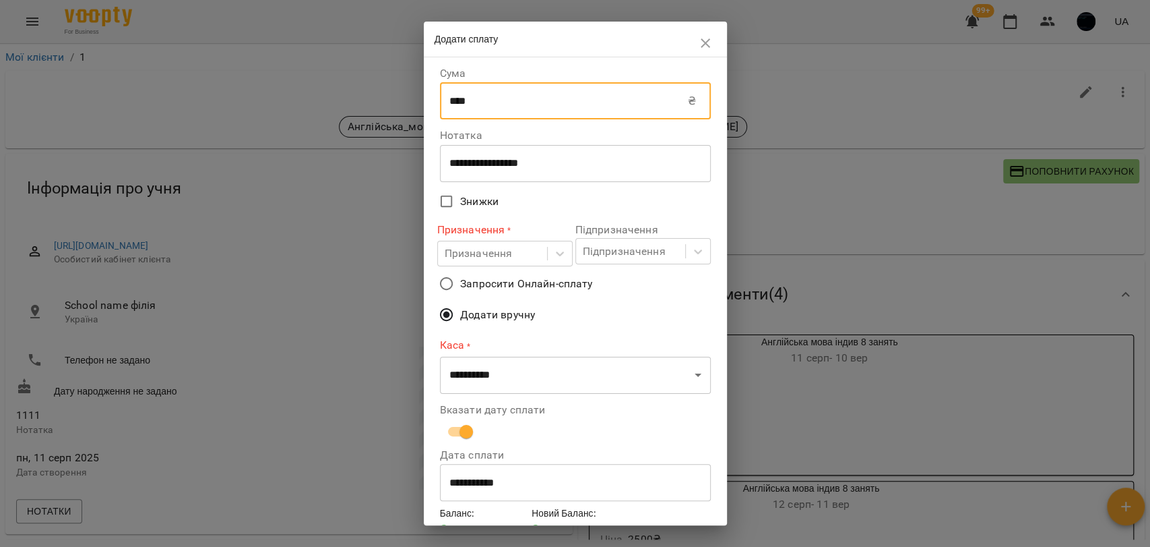
type input "****"
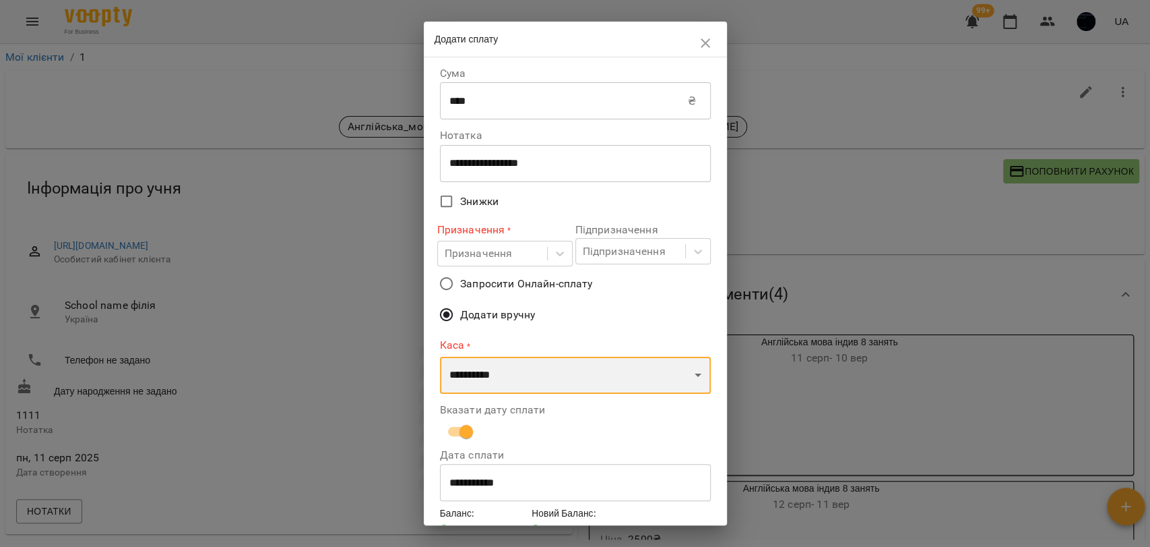
click at [468, 377] on select "**********" at bounding box center [575, 376] width 271 height 38
select select "****"
click at [440, 357] on select "**********" at bounding box center [575, 376] width 271 height 38
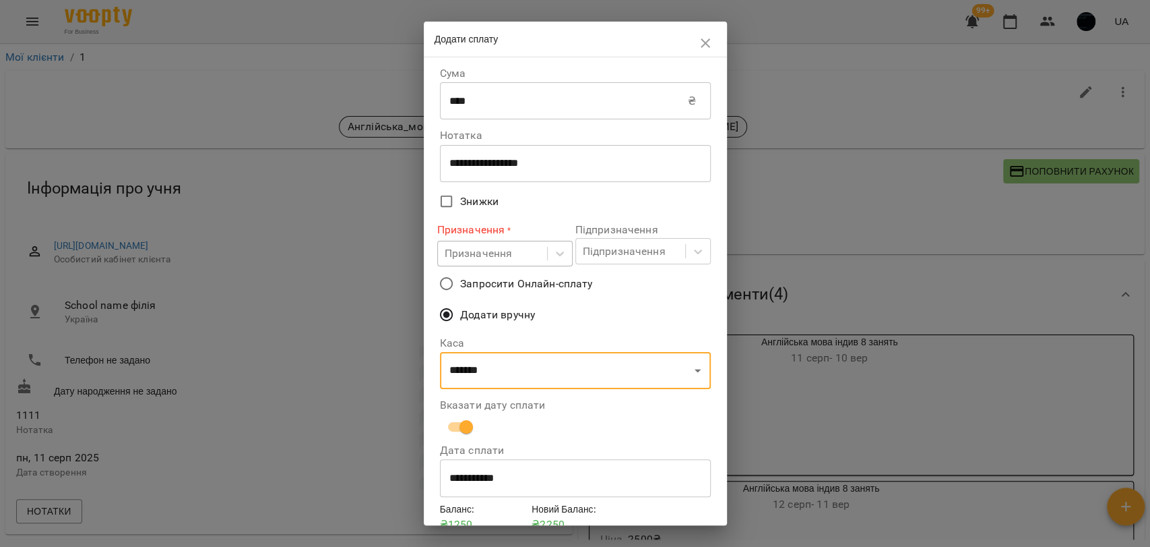
click at [476, 249] on div "Призначення" at bounding box center [479, 253] width 68 height 16
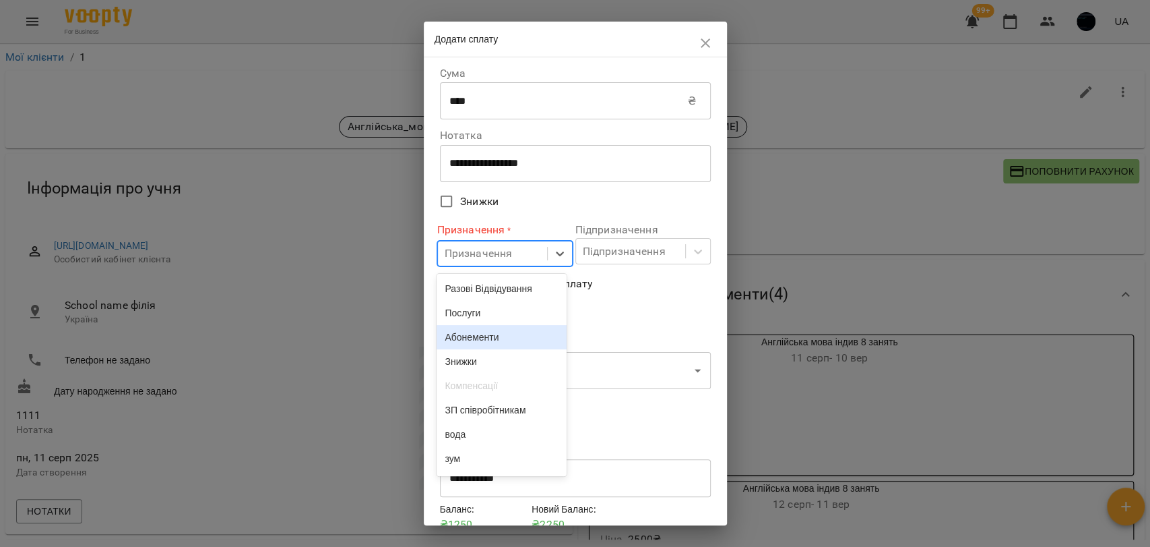
click at [487, 349] on div "Абонементи" at bounding box center [502, 337] width 130 height 24
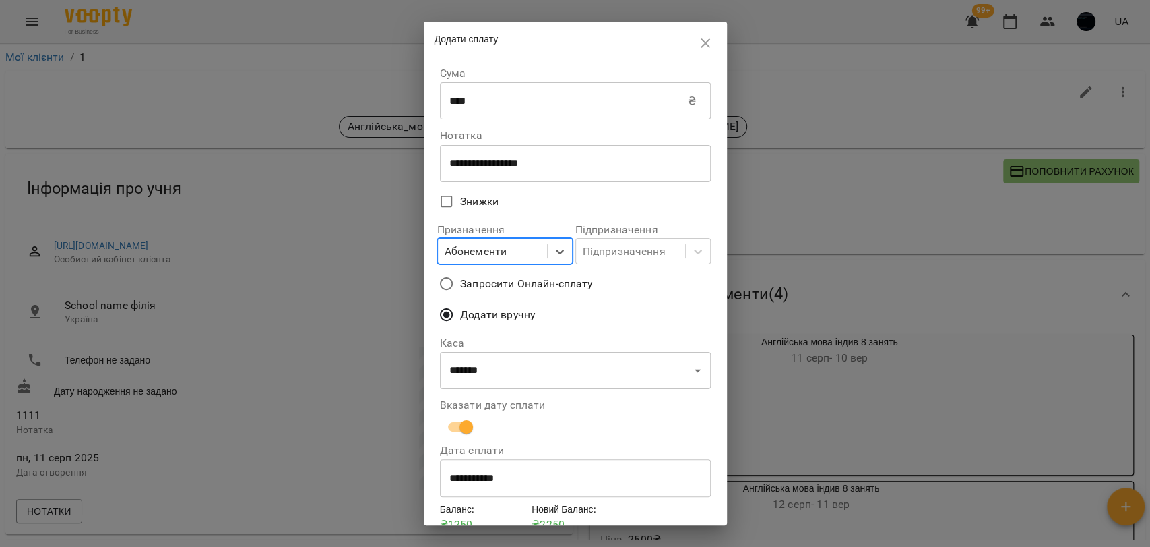
scroll to position [65, 0]
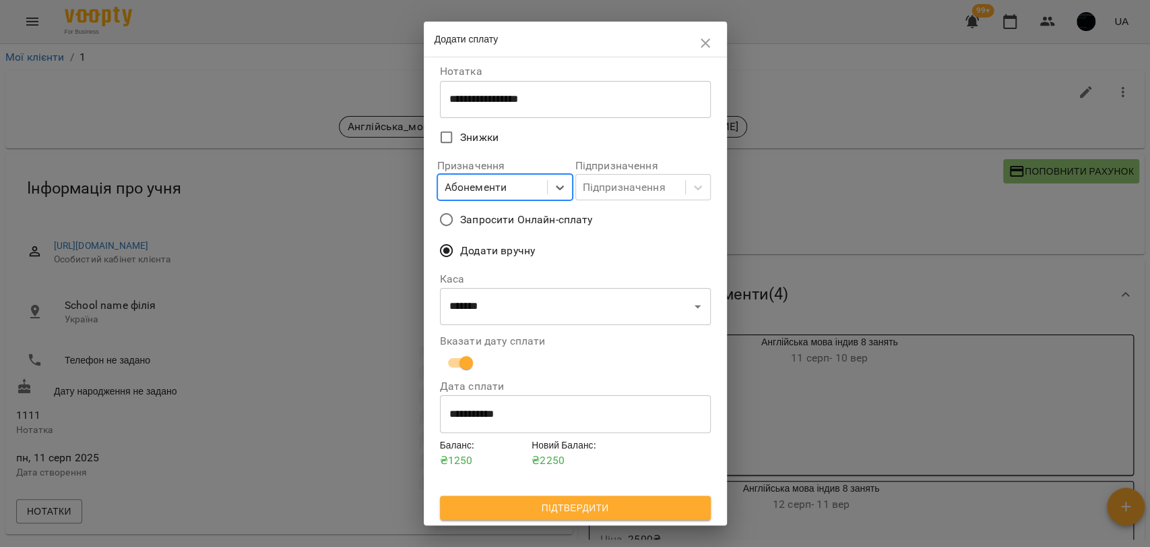
click at [597, 498] on button "Підтвердити" at bounding box center [575, 507] width 271 height 24
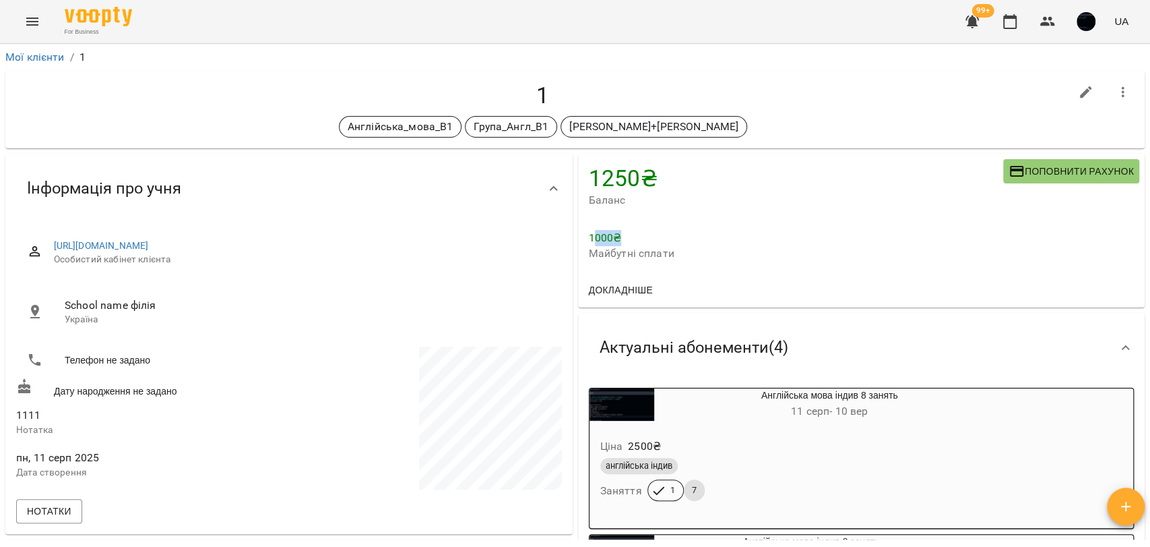
drag, startPoint x: 588, startPoint y: 238, endPoint x: 614, endPoint y: 236, distance: 26.4
click at [614, 236] on p "1000 ₴" at bounding box center [862, 238] width 546 height 16
click at [613, 236] on p "1000 ₴" at bounding box center [862, 238] width 546 height 16
drag, startPoint x: 585, startPoint y: 237, endPoint x: 618, endPoint y: 239, distance: 33.1
click at [618, 239] on p "1000 ₴" at bounding box center [862, 238] width 546 height 16
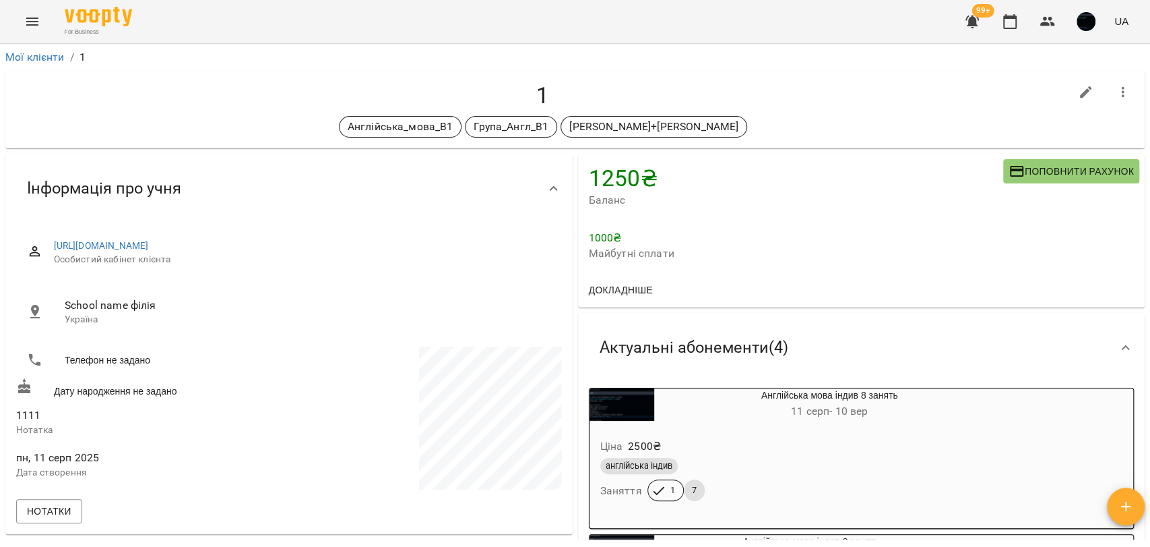
click at [589, 253] on span "Майбутні сплати" at bounding box center [862, 253] width 546 height 16
drag, startPoint x: 586, startPoint y: 254, endPoint x: 681, endPoint y: 255, distance: 94.4
click at [681, 255] on span "Майбутні сплати" at bounding box center [862, 253] width 546 height 16
click at [45, 22] on button "Menu" at bounding box center [32, 21] width 32 height 32
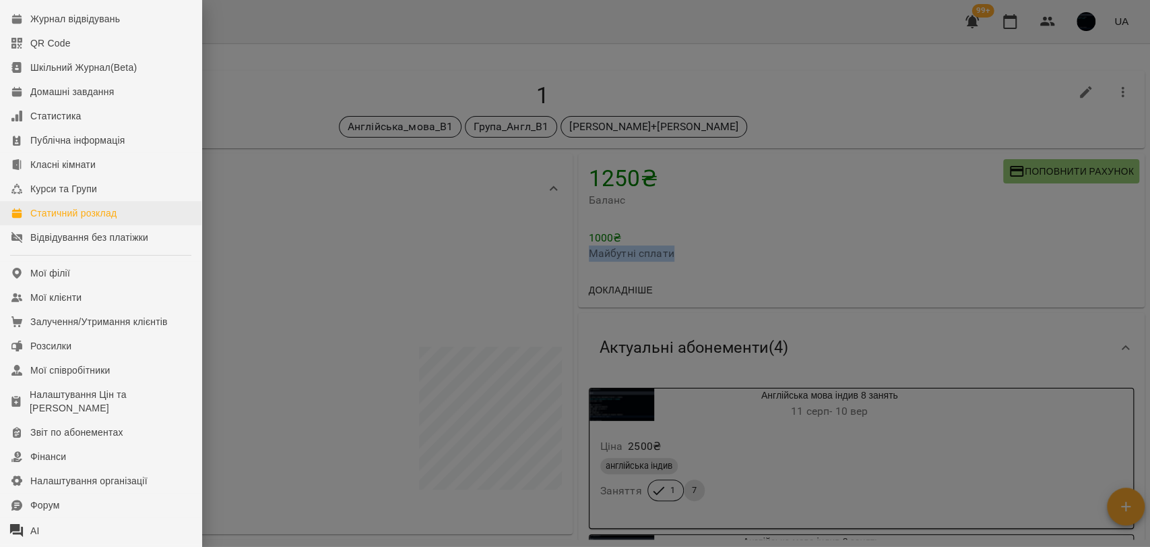
scroll to position [150, 0]
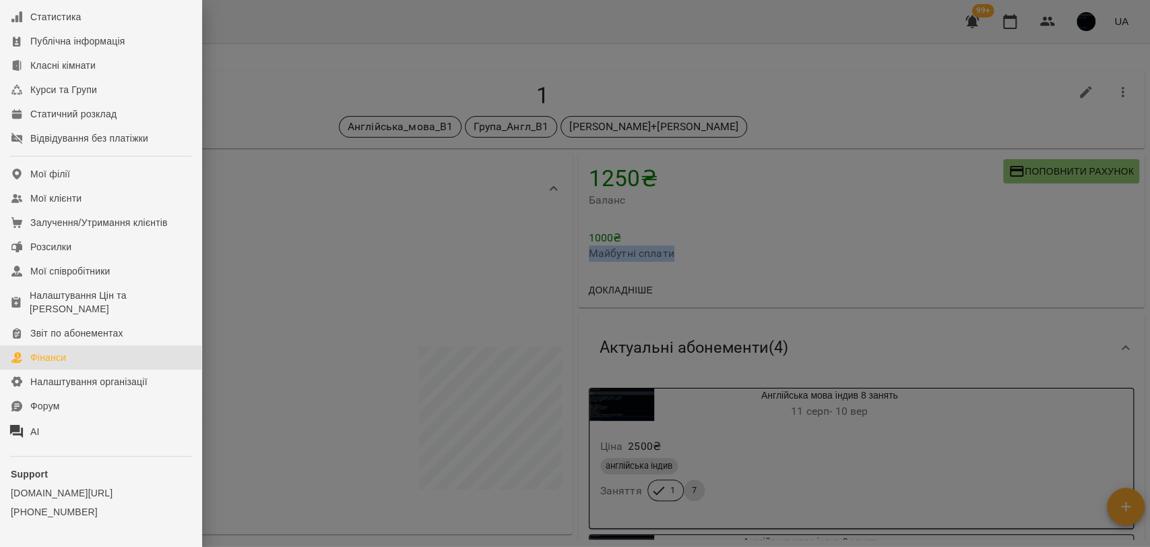
click at [70, 369] on link "Фінанси" at bounding box center [101, 357] width 202 height 24
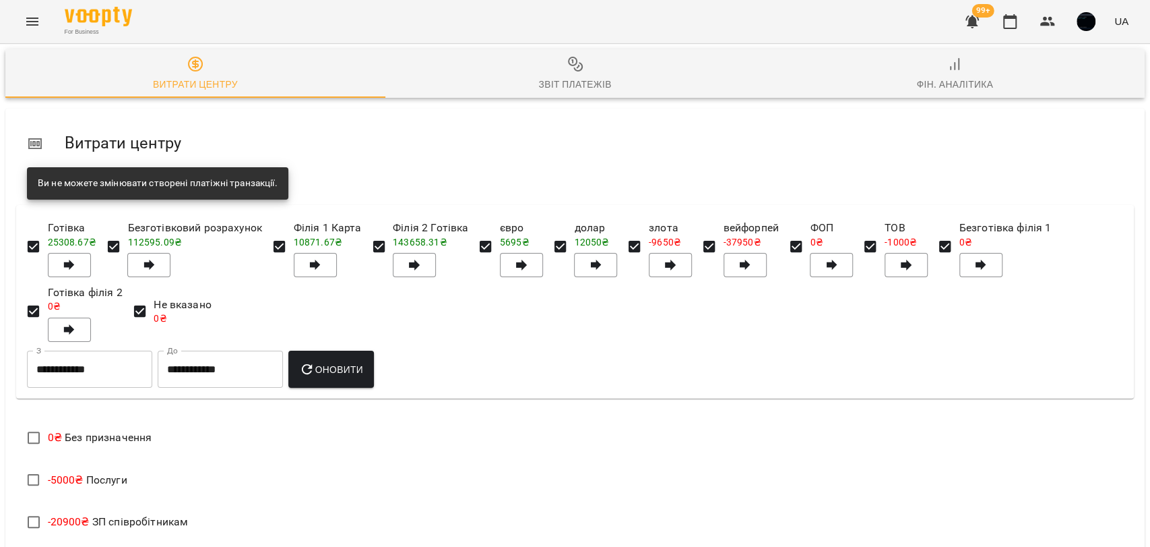
click at [551, 94] on button "Звіт платежів" at bounding box center [576, 73] width 380 height 49
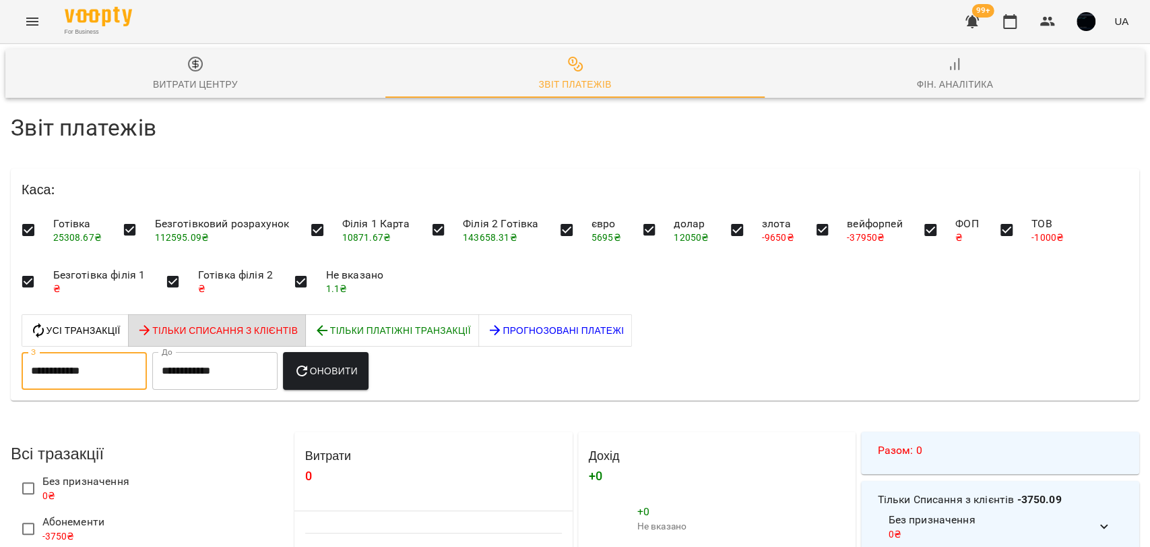
click at [131, 377] on input "**********" at bounding box center [84, 371] width 125 height 38
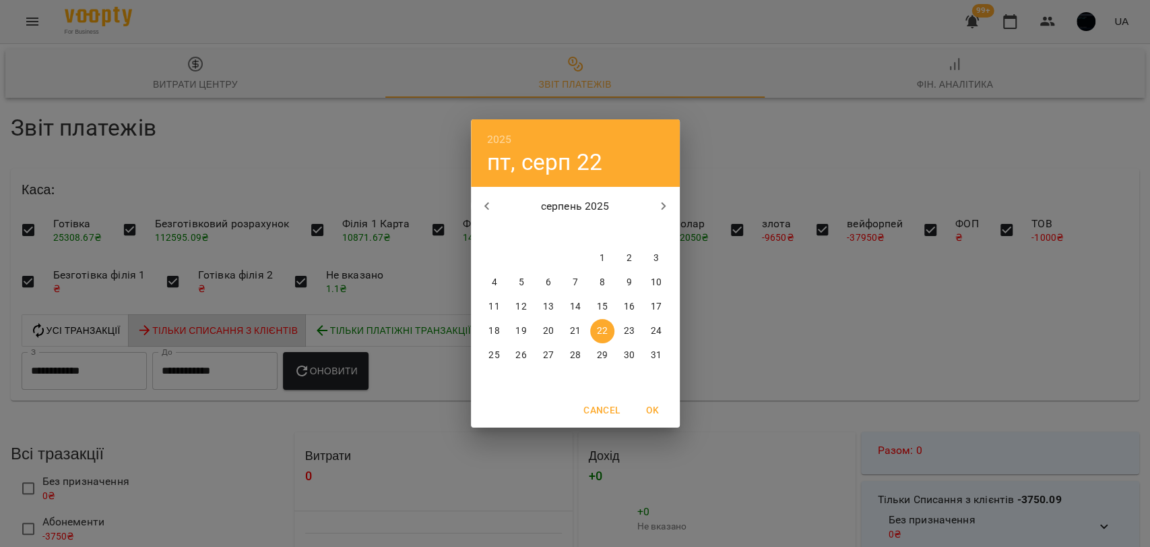
click at [658, 204] on icon "button" at bounding box center [664, 206] width 16 height 16
click at [498, 259] on span "1" at bounding box center [495, 257] width 24 height 13
type input "**********"
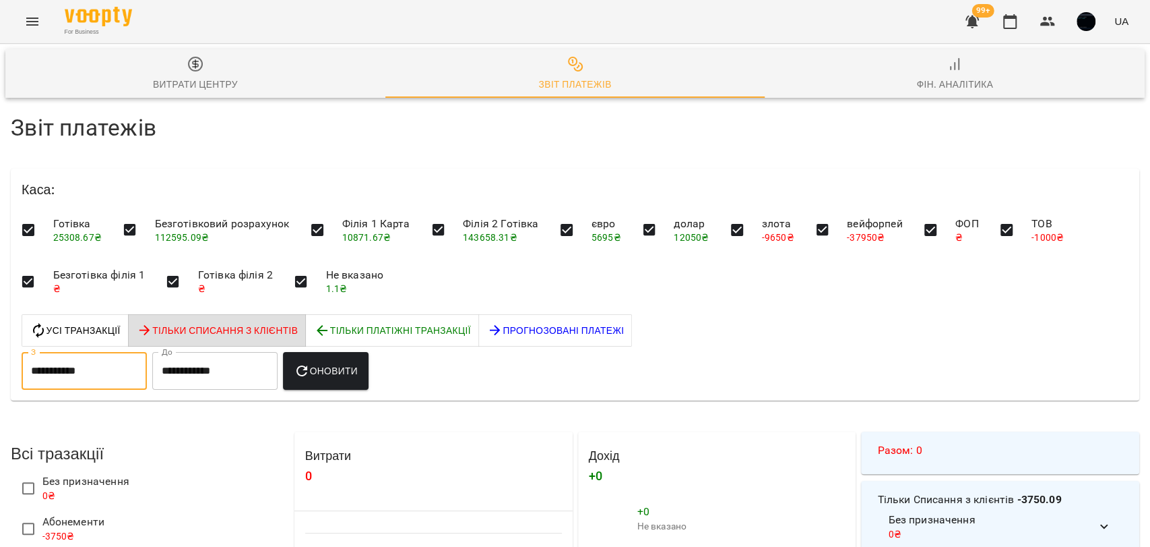
click at [216, 360] on input "**********" at bounding box center [214, 371] width 125 height 38
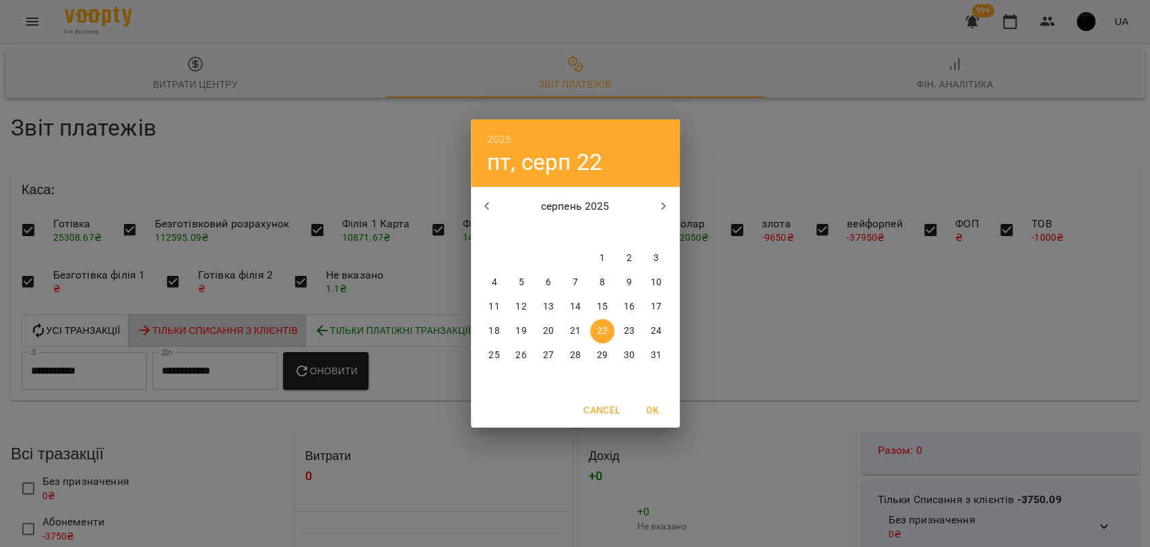
click at [667, 204] on icon "button" at bounding box center [664, 206] width 16 height 16
click at [490, 260] on span "1" at bounding box center [495, 257] width 24 height 13
type input "**********"
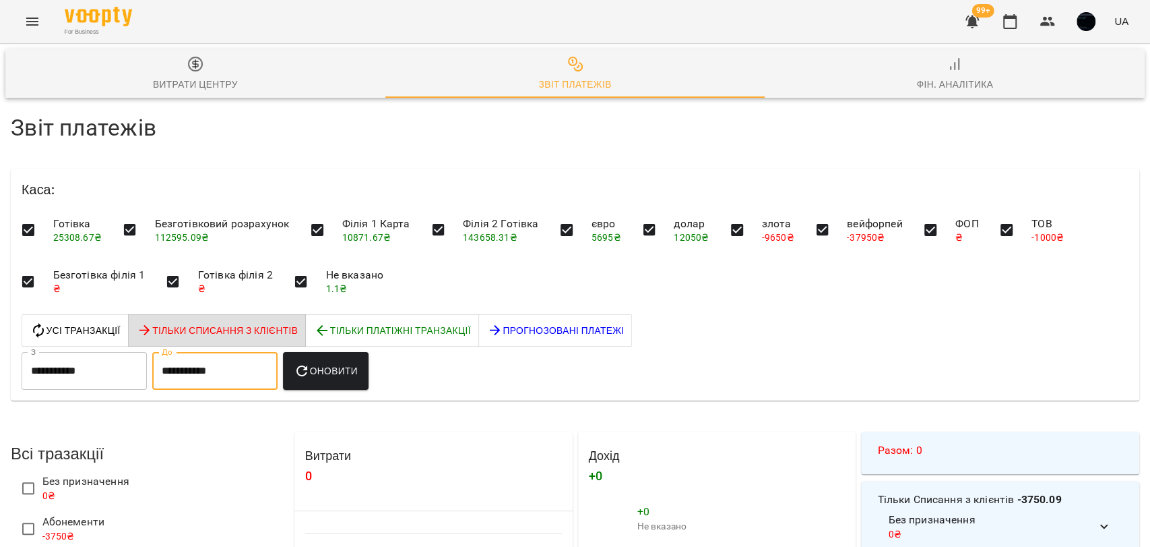
click at [334, 383] on button "Оновити" at bounding box center [326, 371] width 86 height 38
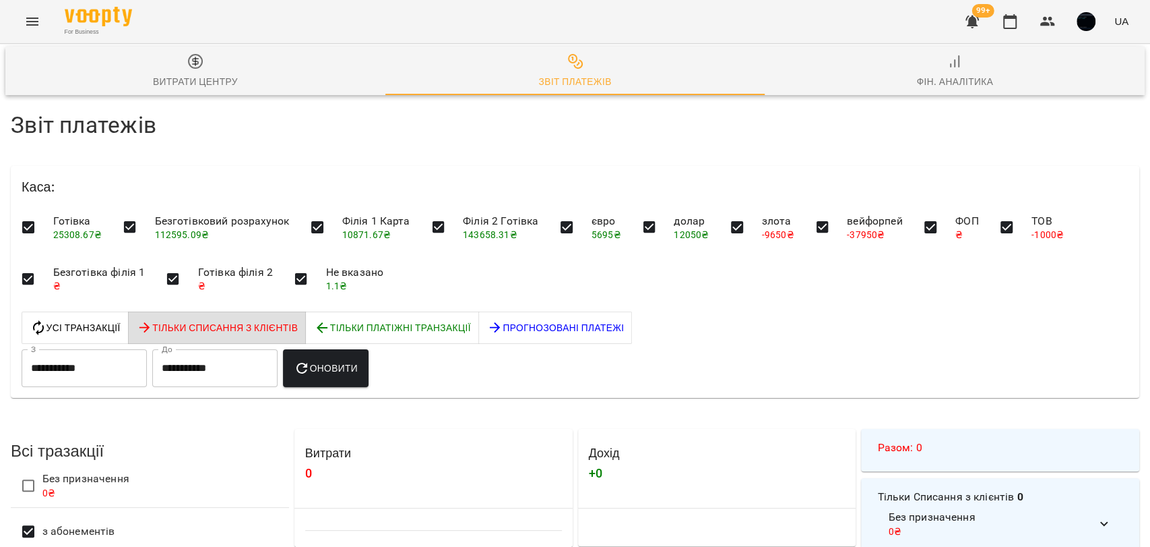
scroll to position [32, 0]
click at [330, 319] on span "Тільки платіжні Транзакції" at bounding box center [392, 327] width 157 height 16
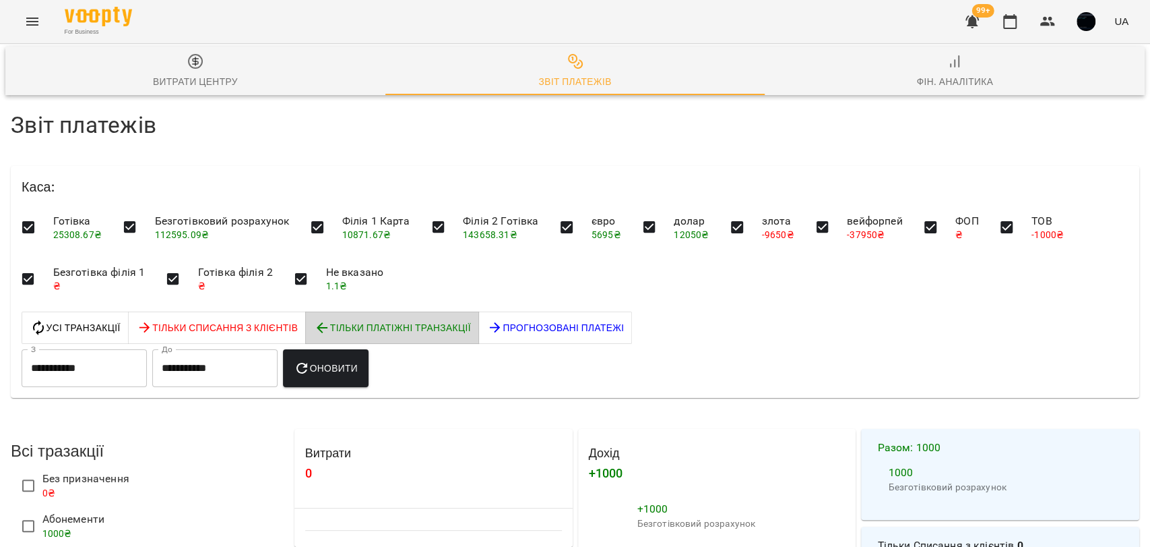
scroll to position [224, 0]
drag, startPoint x: 603, startPoint y: 309, endPoint x: 657, endPoint y: 309, distance: 54.6
click at [657, 491] on li "+ 1000 Безготівковий розрахунок" at bounding box center [717, 515] width 257 height 48
click at [498, 326] on div "**********" at bounding box center [575, 505] width 1156 height 815
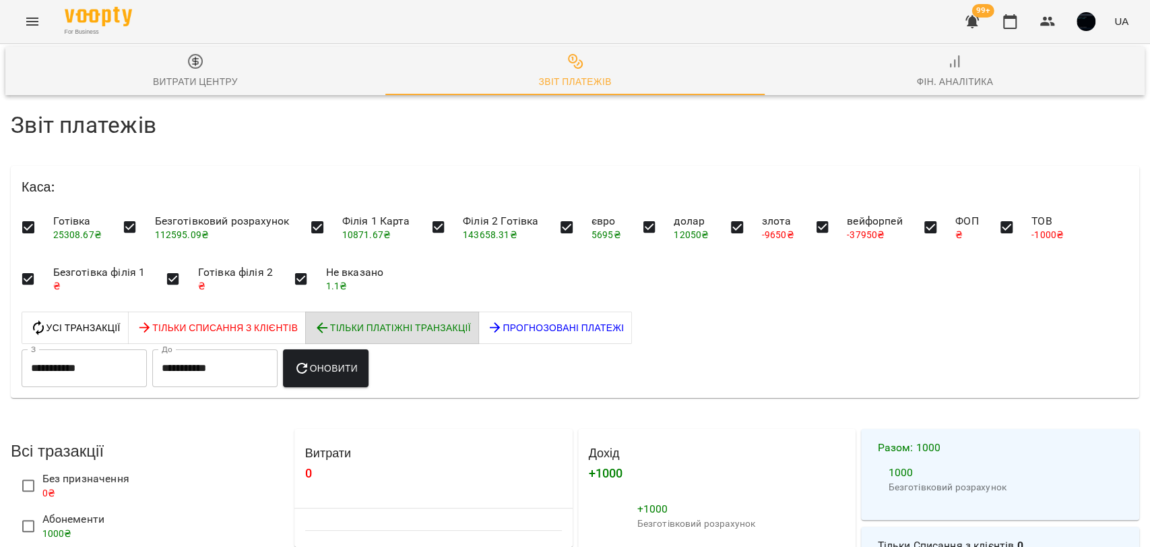
scroll to position [0, 0]
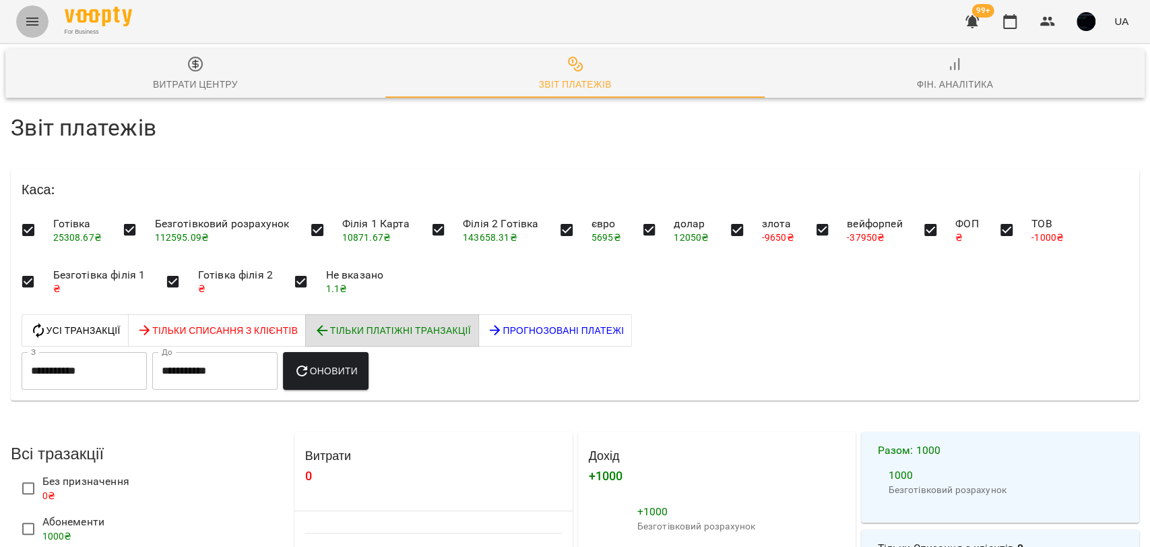
click at [39, 20] on icon "Menu" at bounding box center [32, 21] width 16 height 16
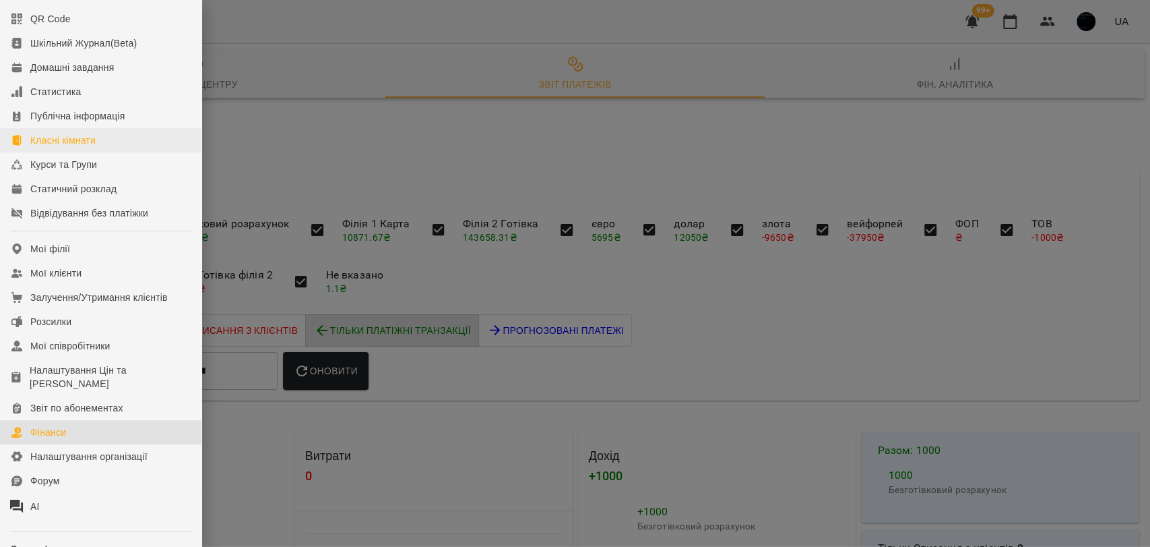
scroll to position [150, 0]
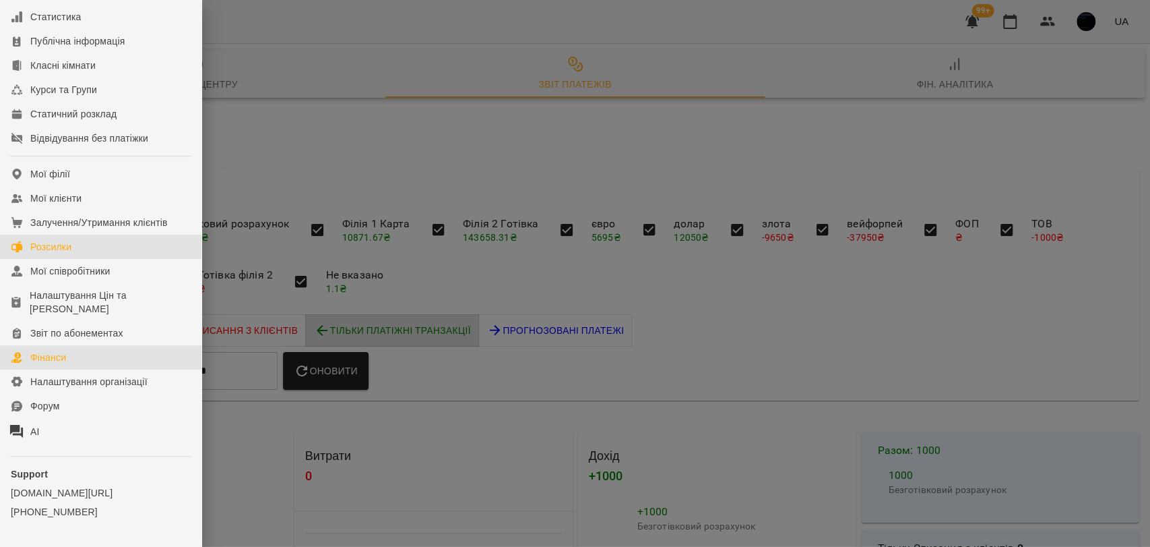
click at [80, 257] on link "Розсилки" at bounding box center [101, 247] width 202 height 24
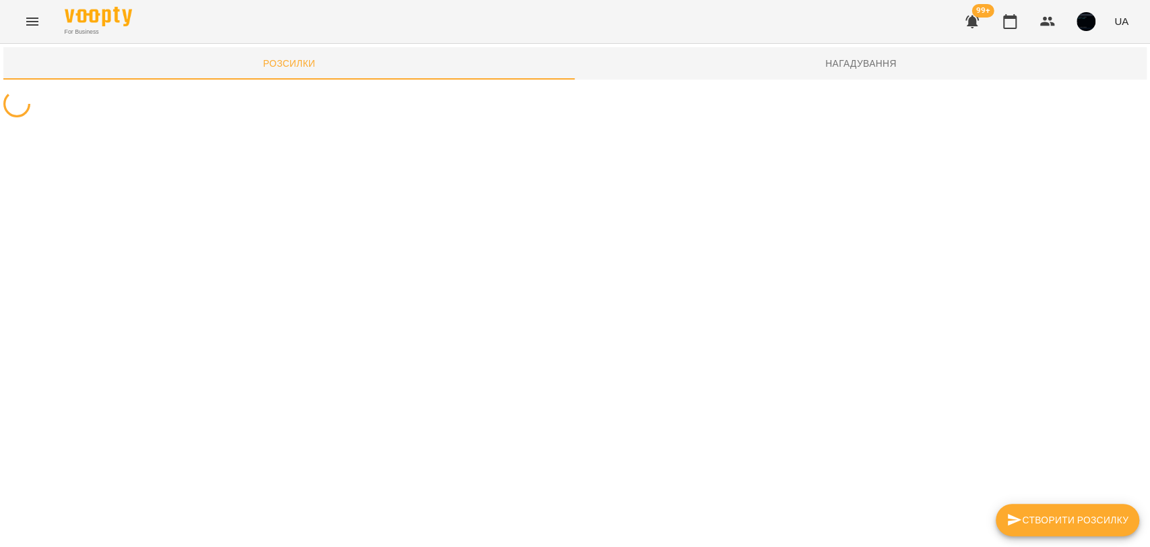
click at [840, 66] on span "Нагадування" at bounding box center [862, 63] width 556 height 16
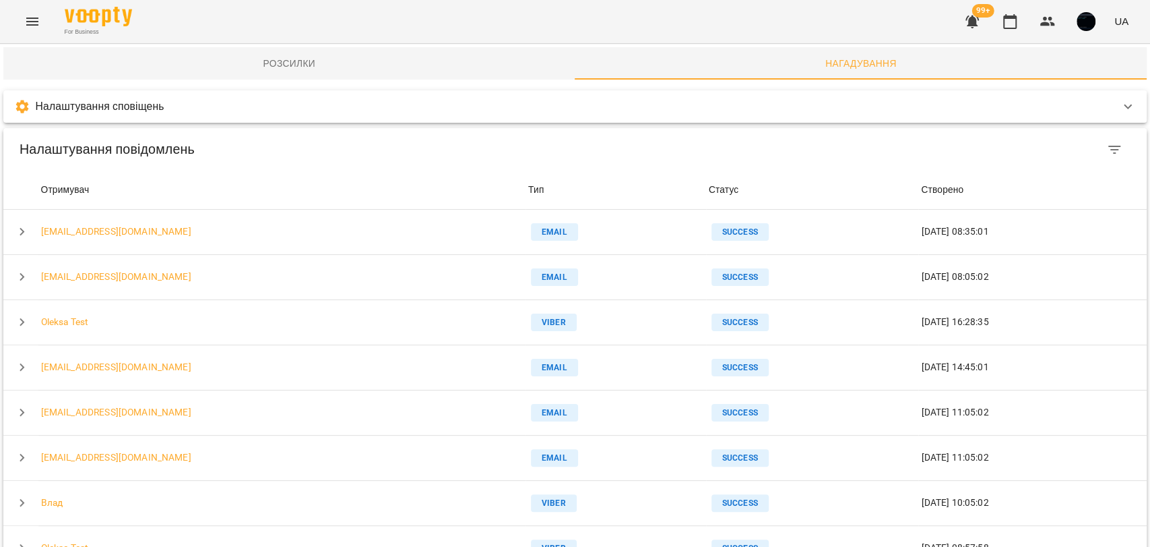
click at [216, 111] on div "Налаштування сповіщень" at bounding box center [563, 106] width 1098 height 16
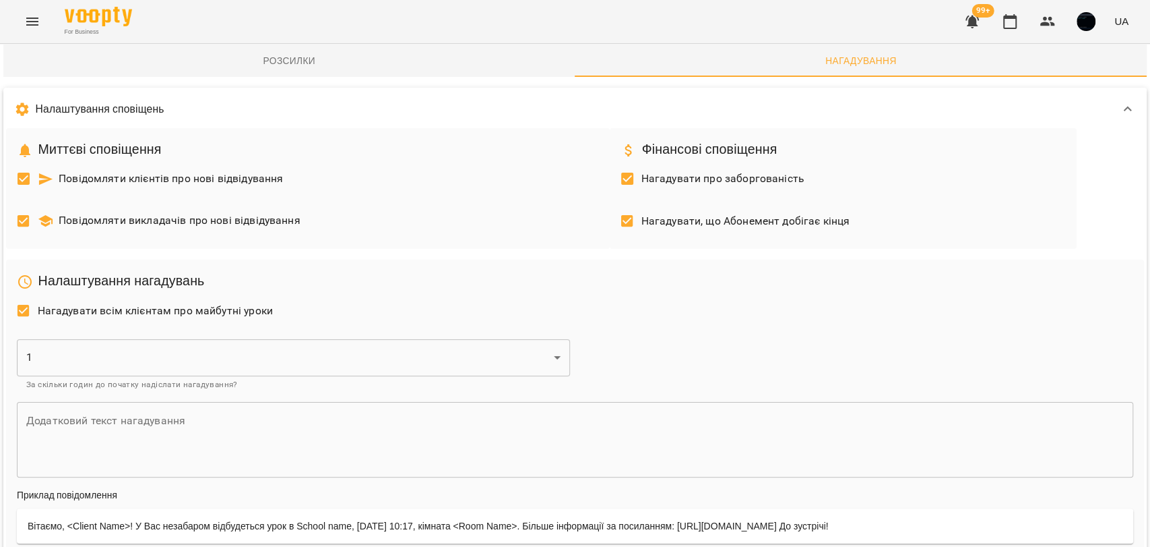
scroll to position [224, 0]
click at [156, 333] on div "1 * ​ За скільки годин до початку надіслати нагадування?" at bounding box center [293, 364] width 564 height 63
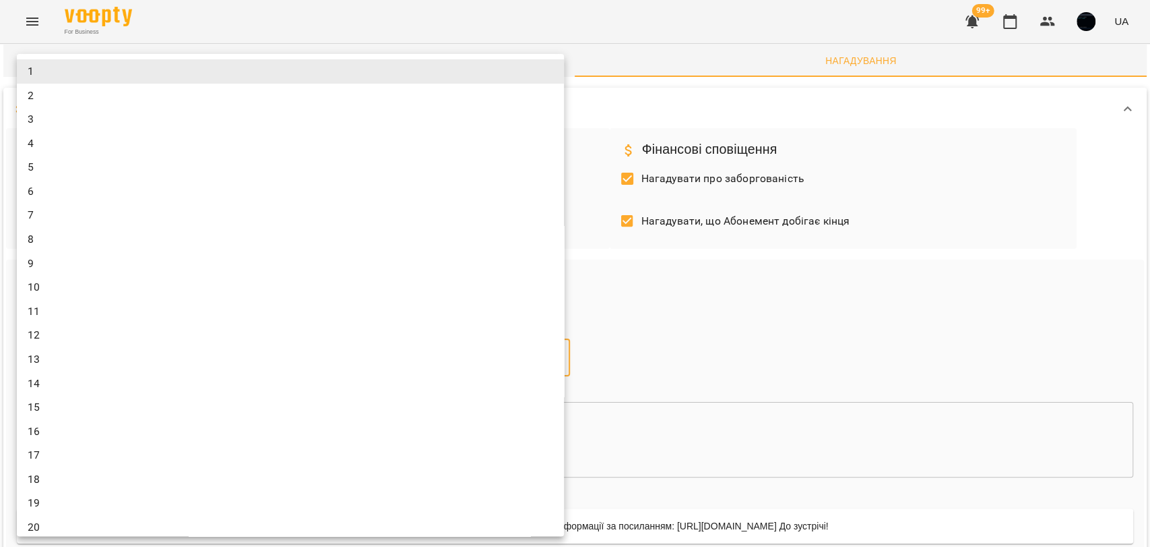
click at [576, 110] on div at bounding box center [575, 273] width 1150 height 547
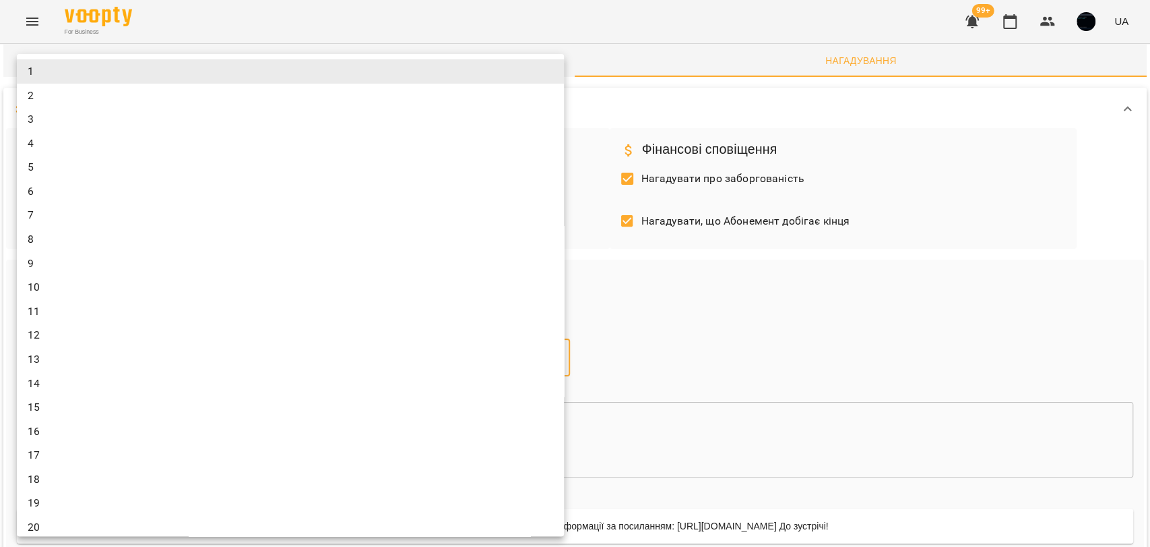
click at [38, 185] on li "6" at bounding box center [290, 191] width 547 height 24
type input "*"
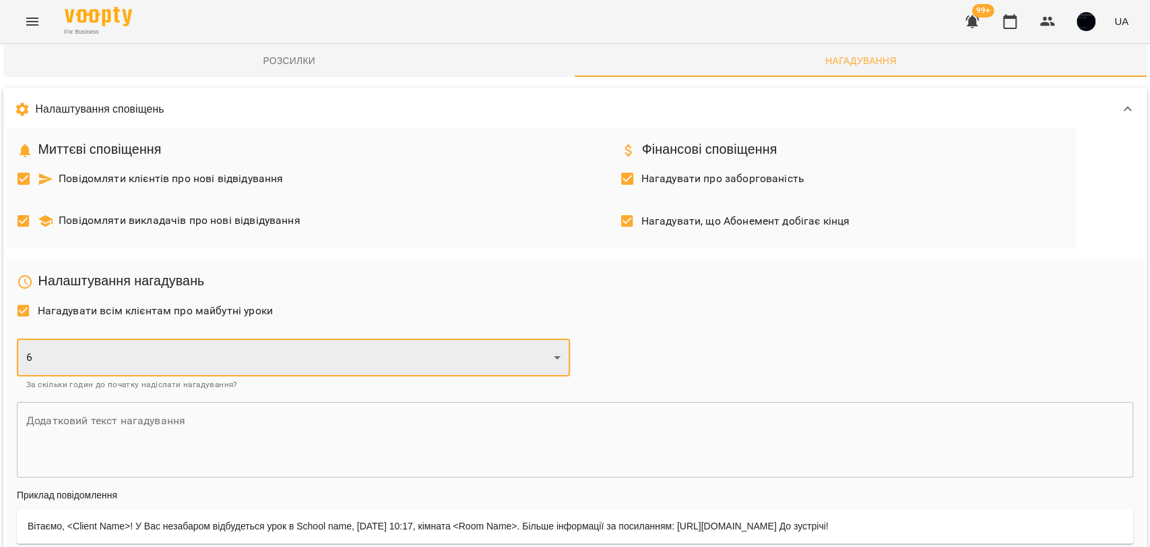
scroll to position [75, 0]
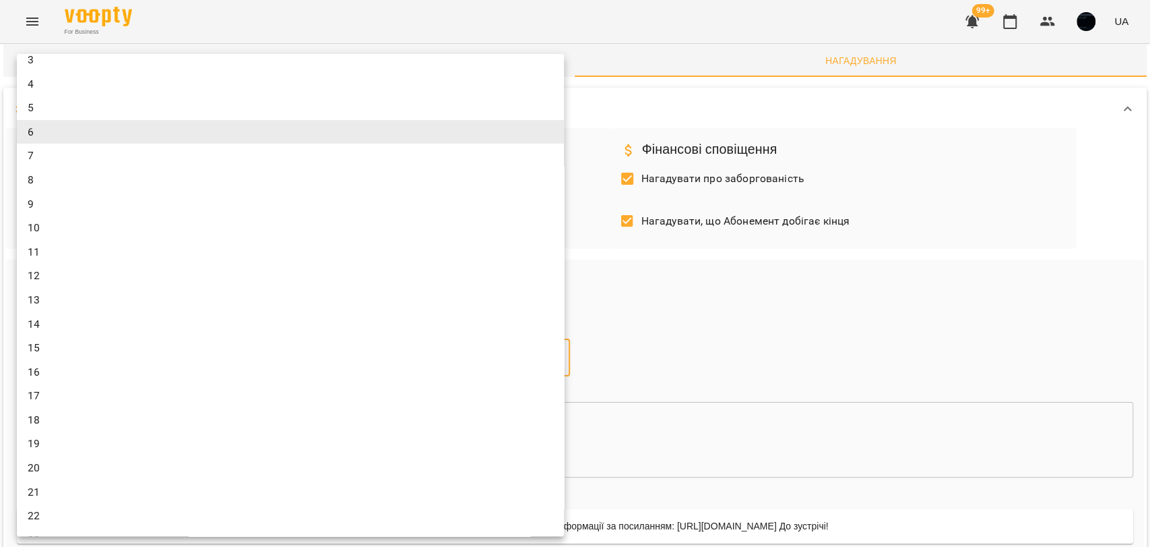
scroll to position [104, 0]
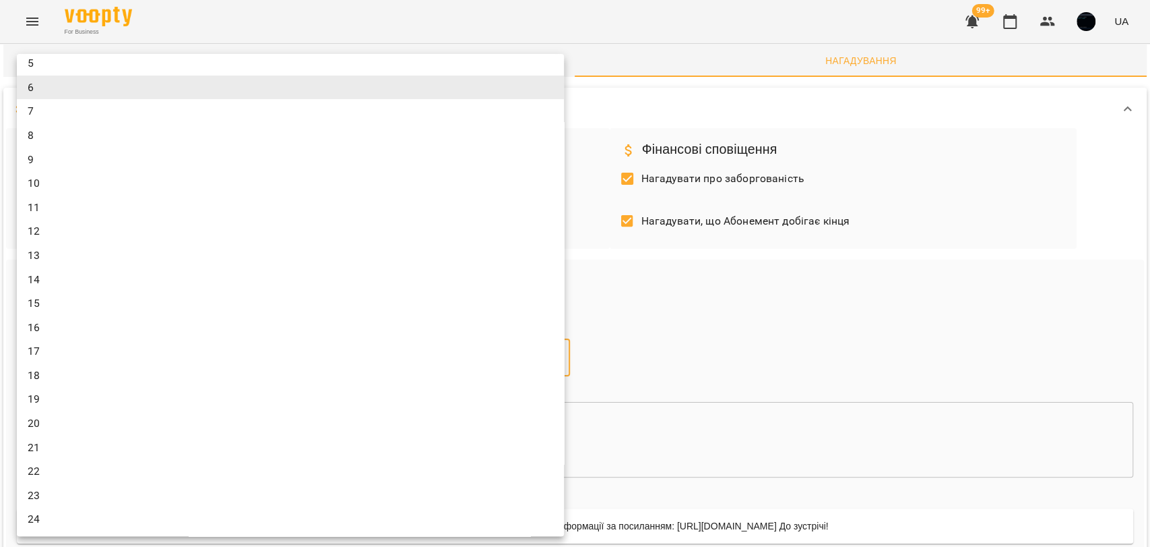
click at [696, 250] on div at bounding box center [575, 273] width 1150 height 547
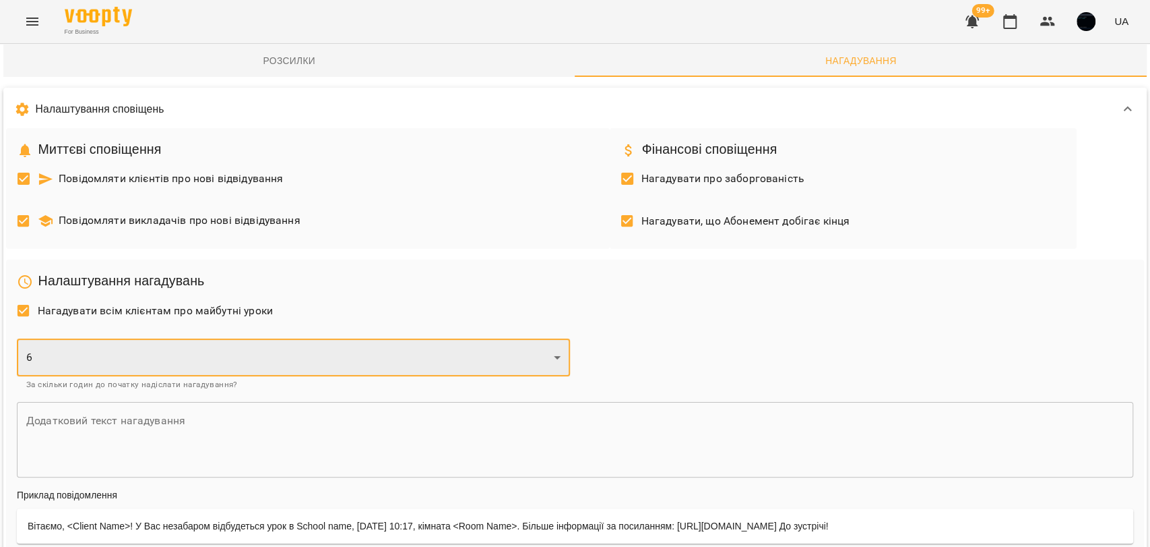
scroll to position [0, 0]
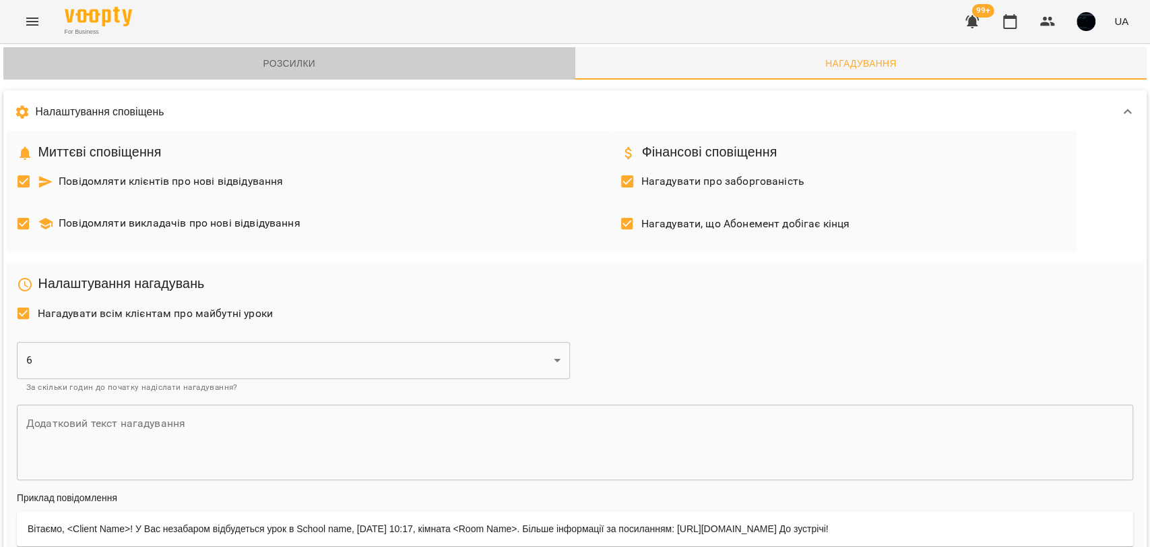
click at [301, 66] on span "Розсилки" at bounding box center [289, 63] width 556 height 16
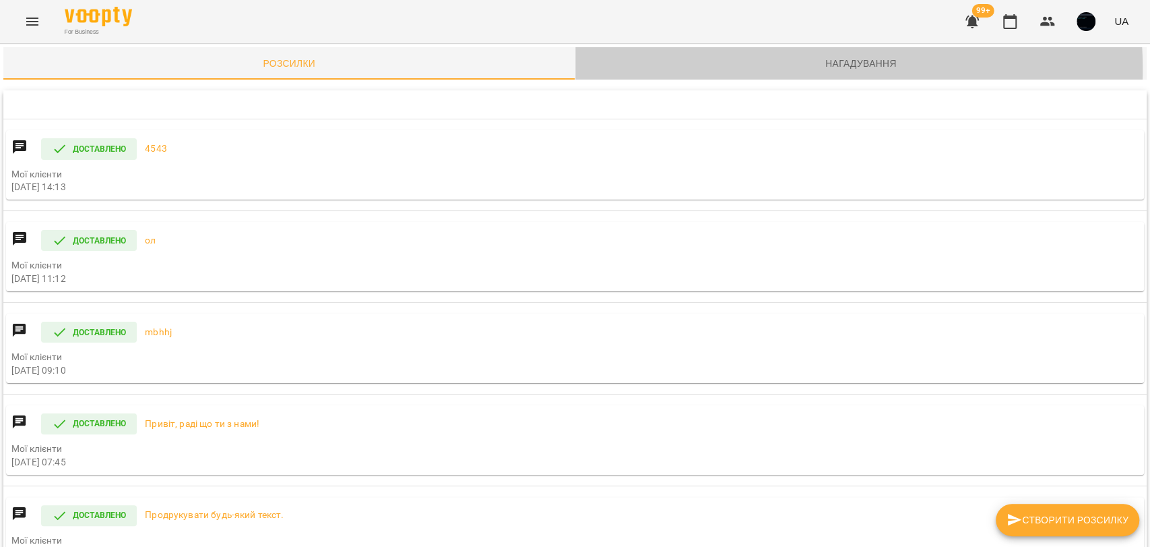
click at [787, 69] on span "Нагадування" at bounding box center [862, 63] width 556 height 16
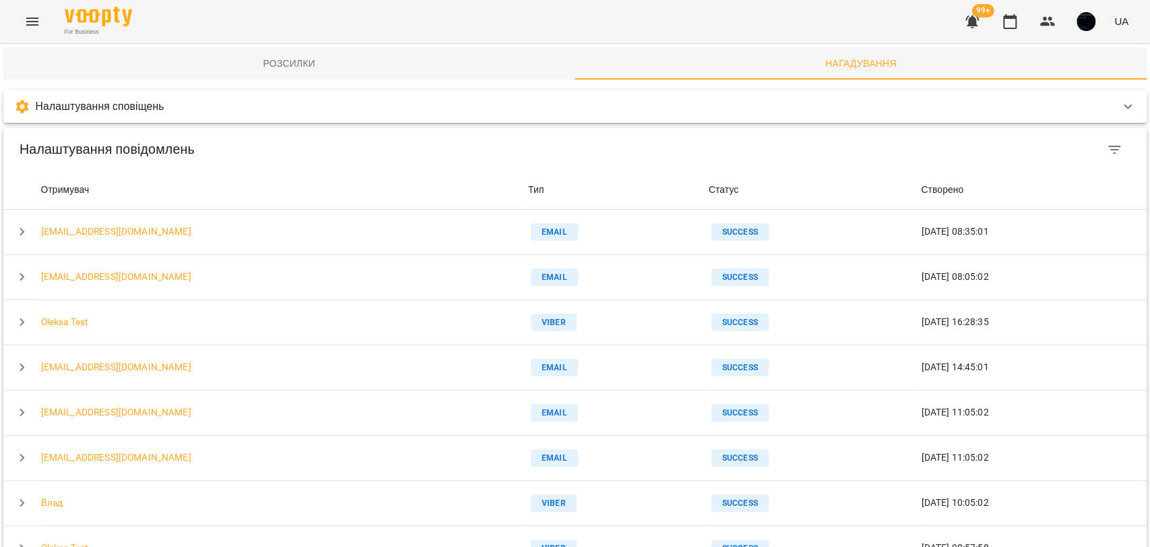
click at [210, 114] on div "Налаштування сповіщень" at bounding box center [563, 106] width 1098 height 16
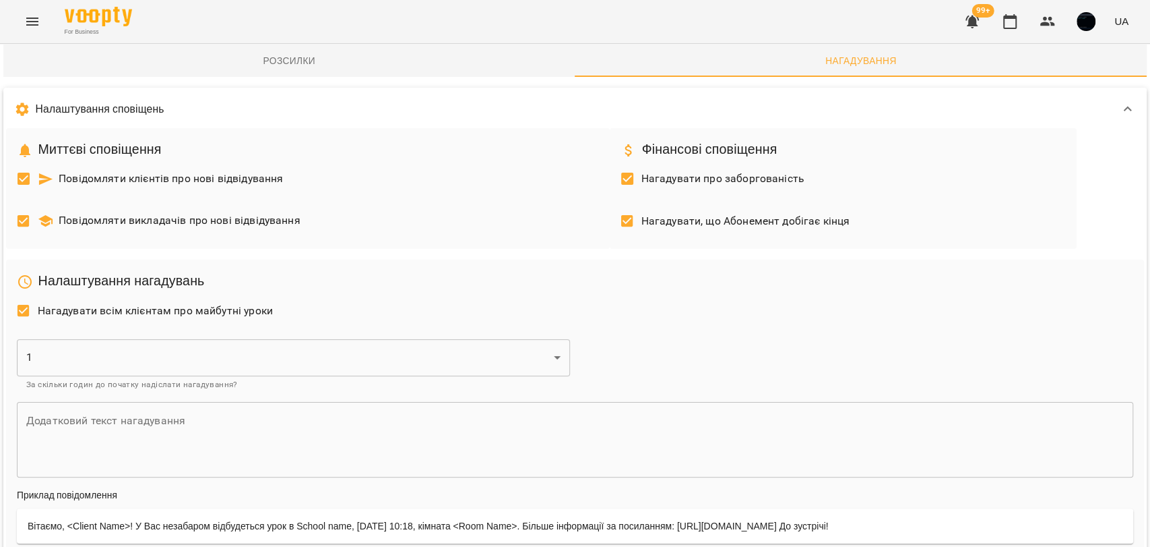
scroll to position [75, 0]
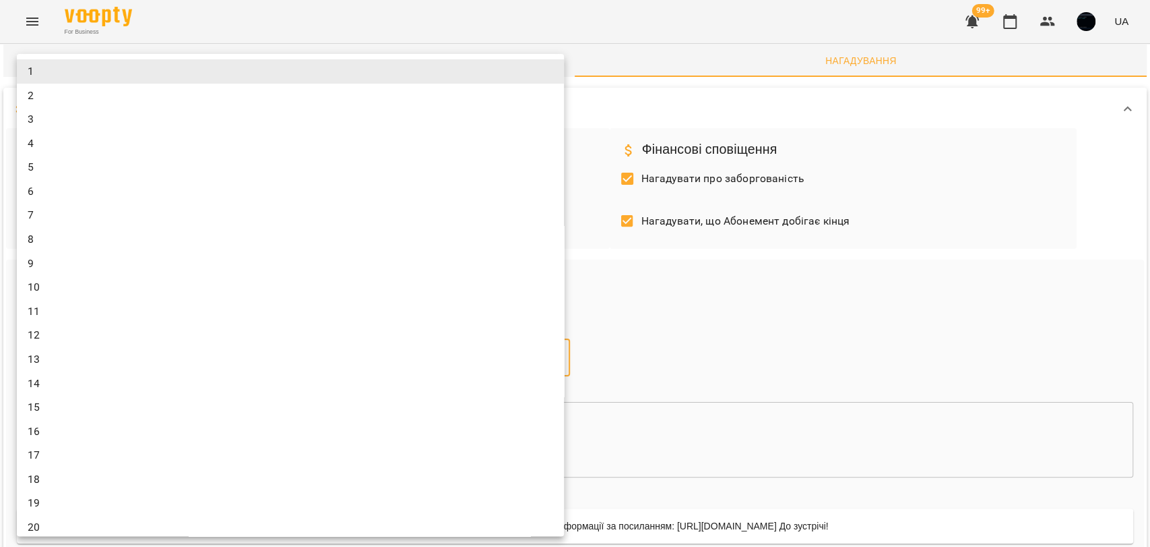
click at [643, 203] on div at bounding box center [575, 273] width 1150 height 547
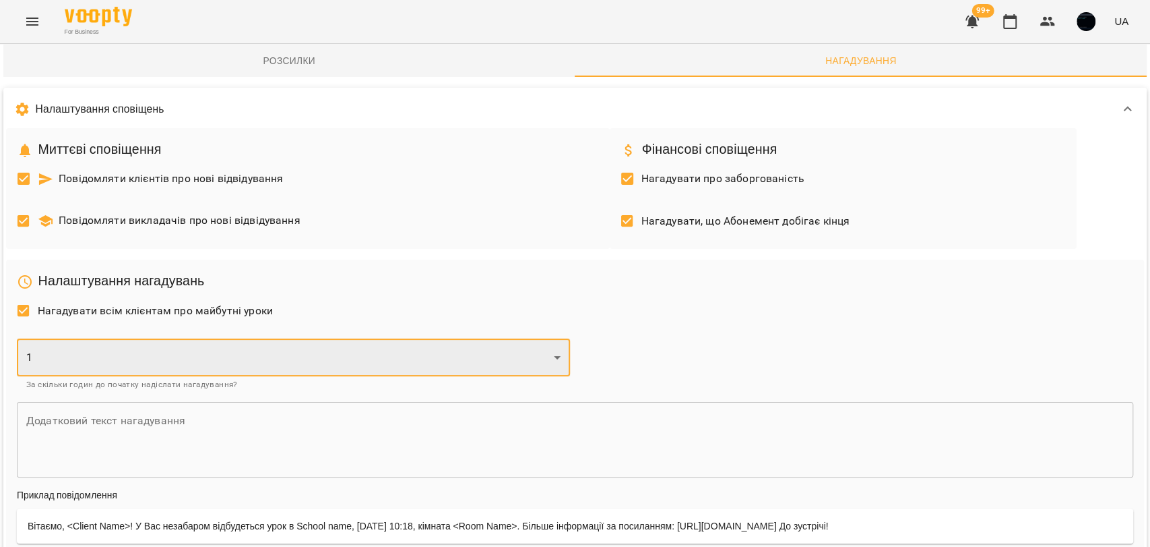
scroll to position [0, 0]
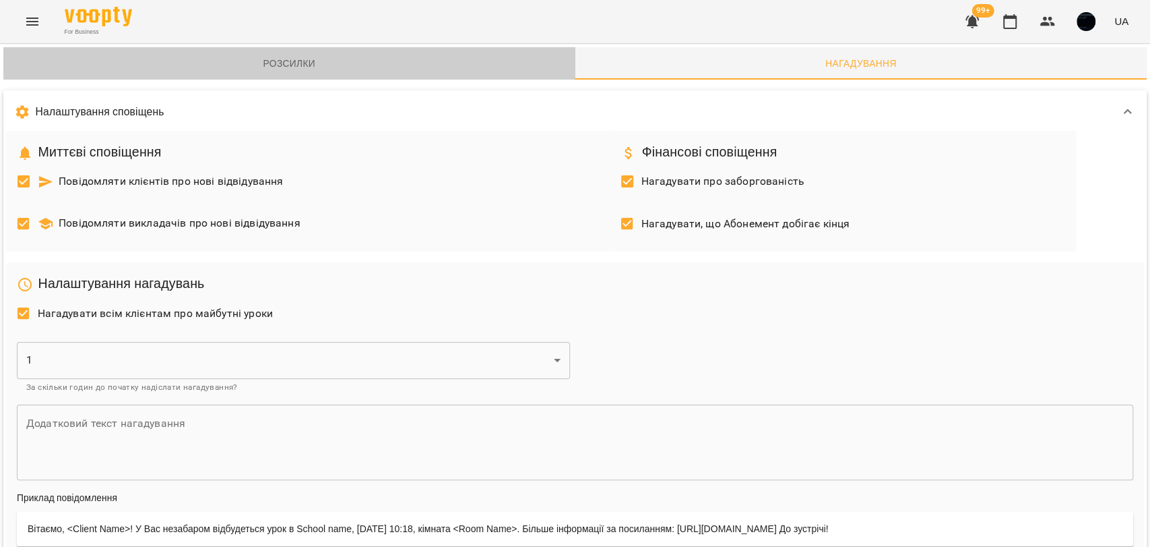
click at [302, 65] on span "Розсилки" at bounding box center [289, 63] width 556 height 16
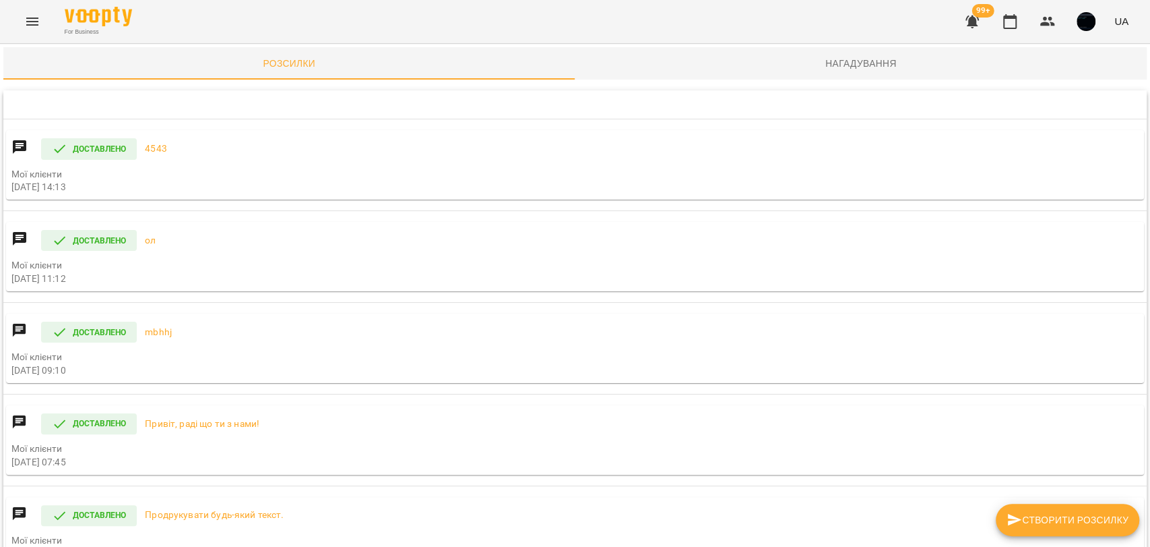
click at [1040, 519] on span "Створити розсилку" at bounding box center [1068, 520] width 122 height 16
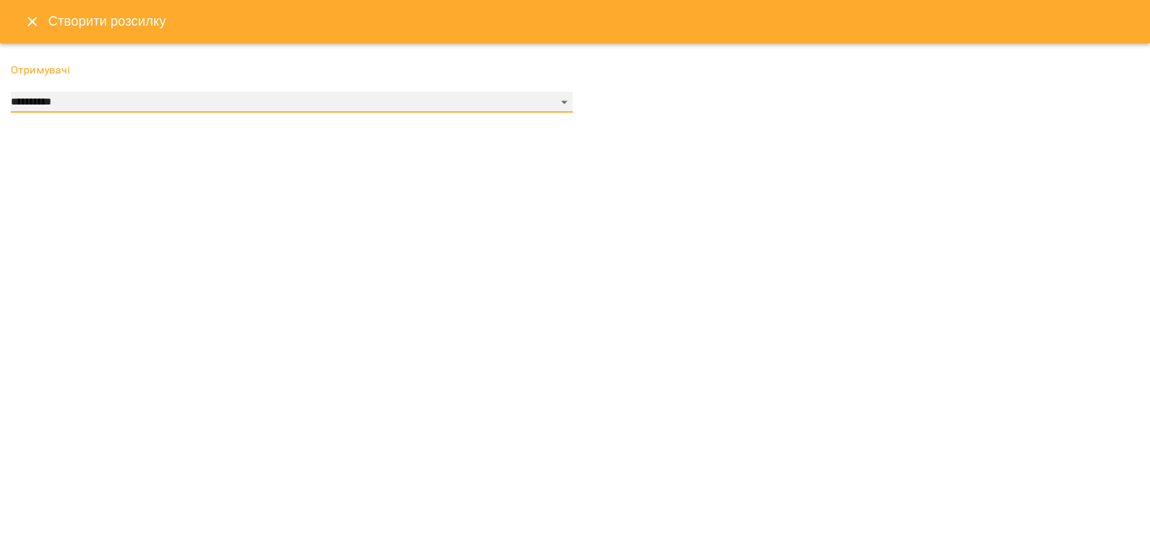
click at [215, 102] on select "**********" at bounding box center [292, 103] width 562 height 22
select select "******"
click at [11, 92] on select "**********" at bounding box center [292, 103] width 562 height 22
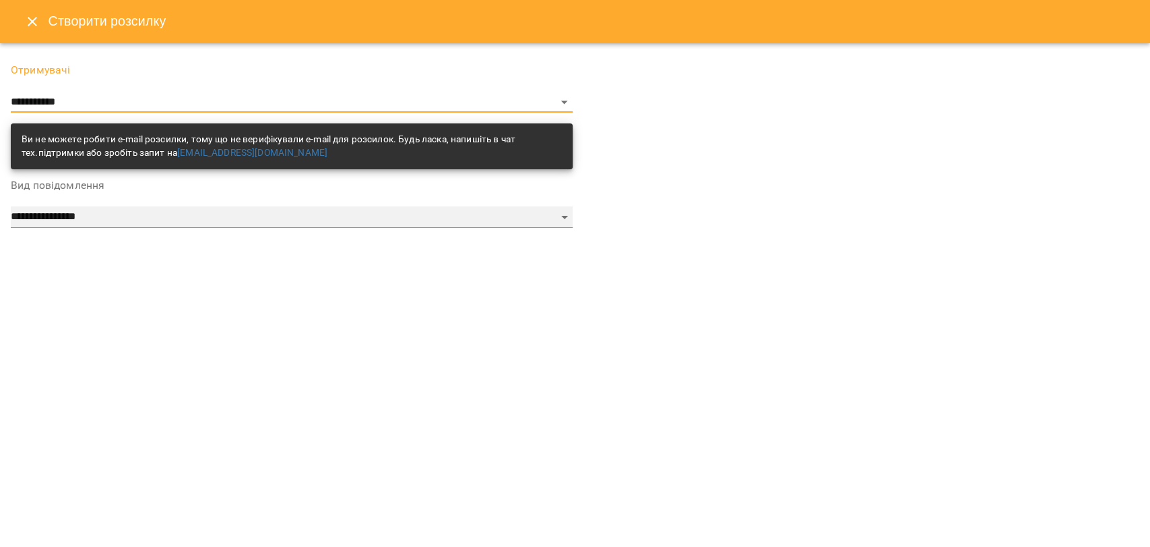
click at [85, 228] on select "**********" at bounding box center [292, 217] width 562 height 22
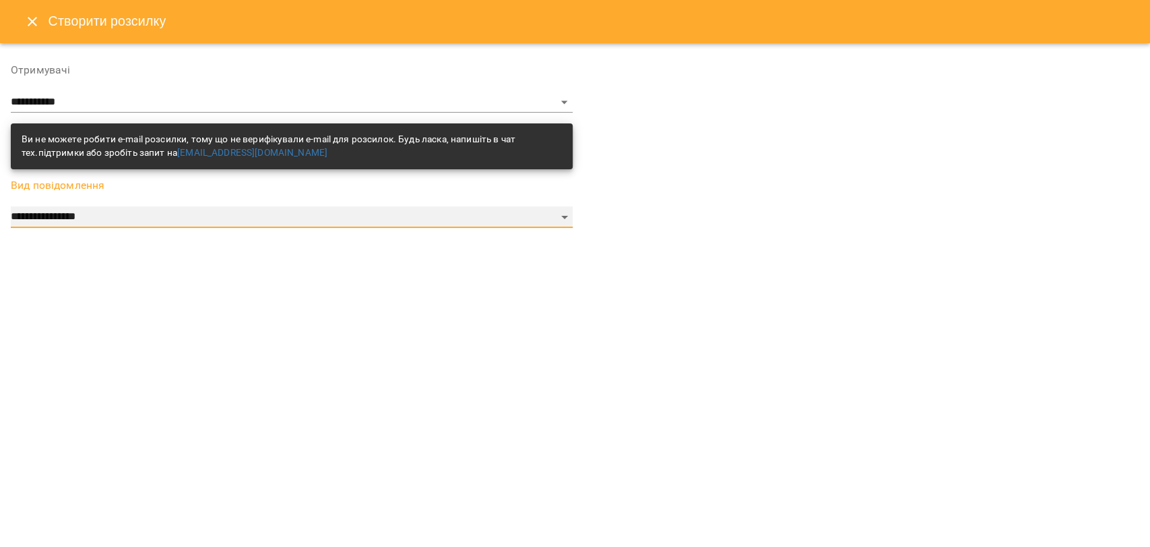
select select "*********"
click at [11, 206] on select "**********" at bounding box center [292, 217] width 562 height 22
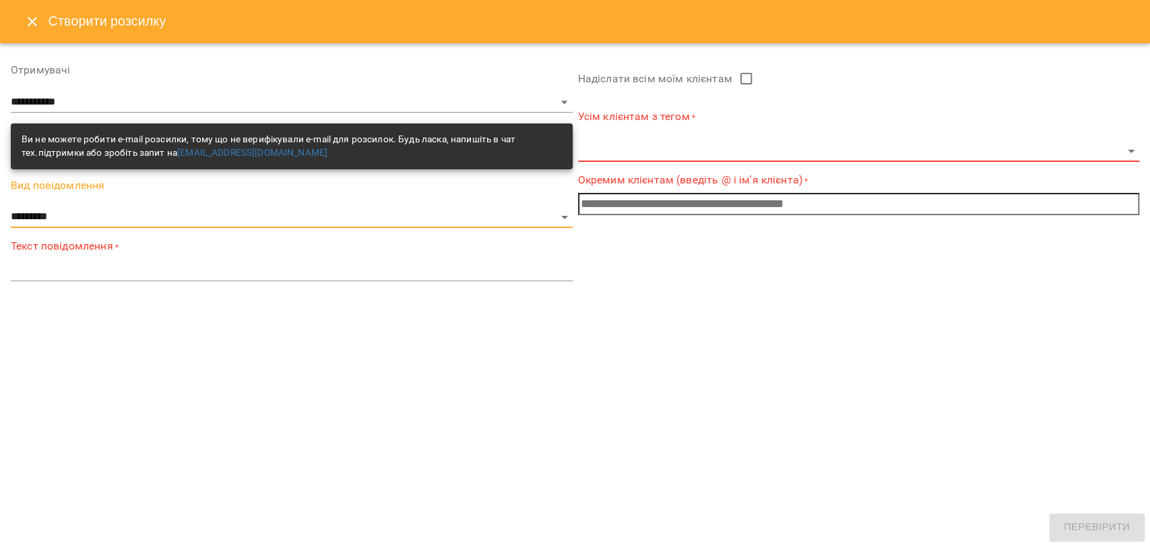
click at [36, 278] on div "*" at bounding box center [292, 270] width 562 height 22
click at [700, 210] on input "text" at bounding box center [859, 204] width 562 height 22
click at [708, 143] on body "**********" at bounding box center [575, 290] width 1150 height 580
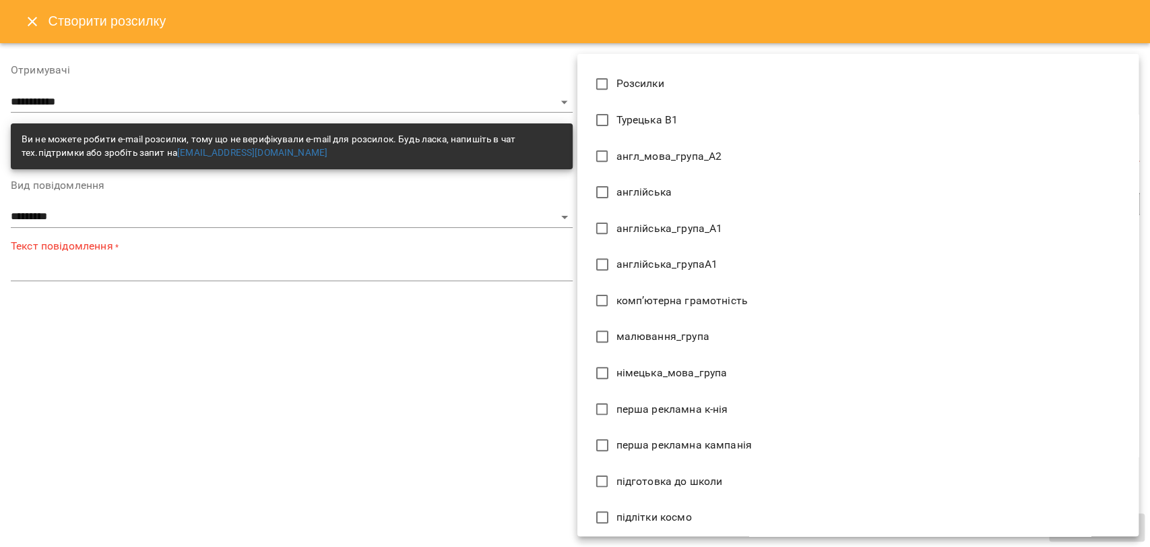
scroll to position [287, 0]
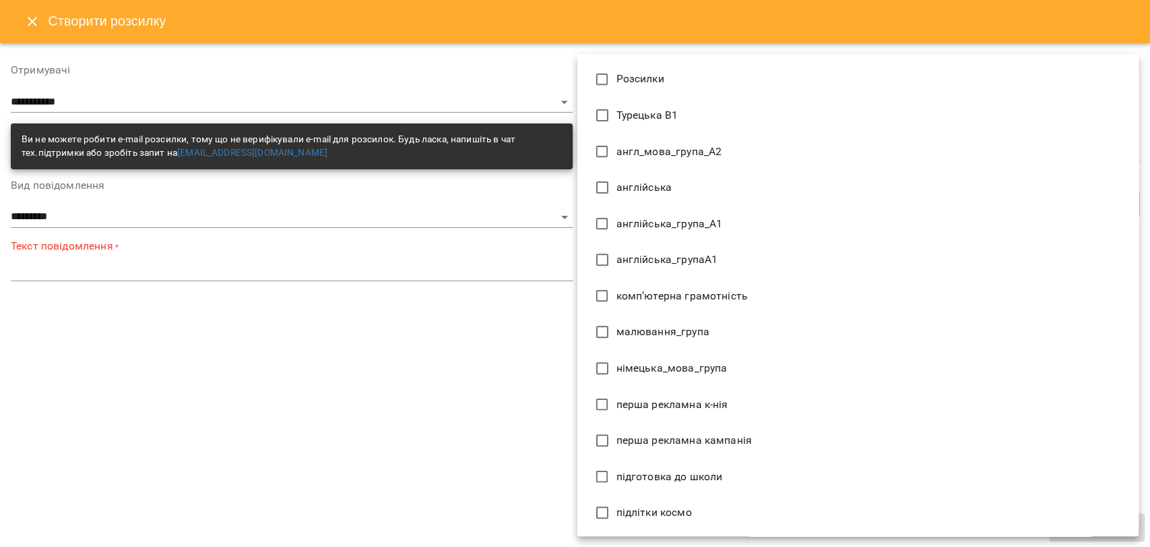
click at [455, 327] on div at bounding box center [575, 273] width 1150 height 547
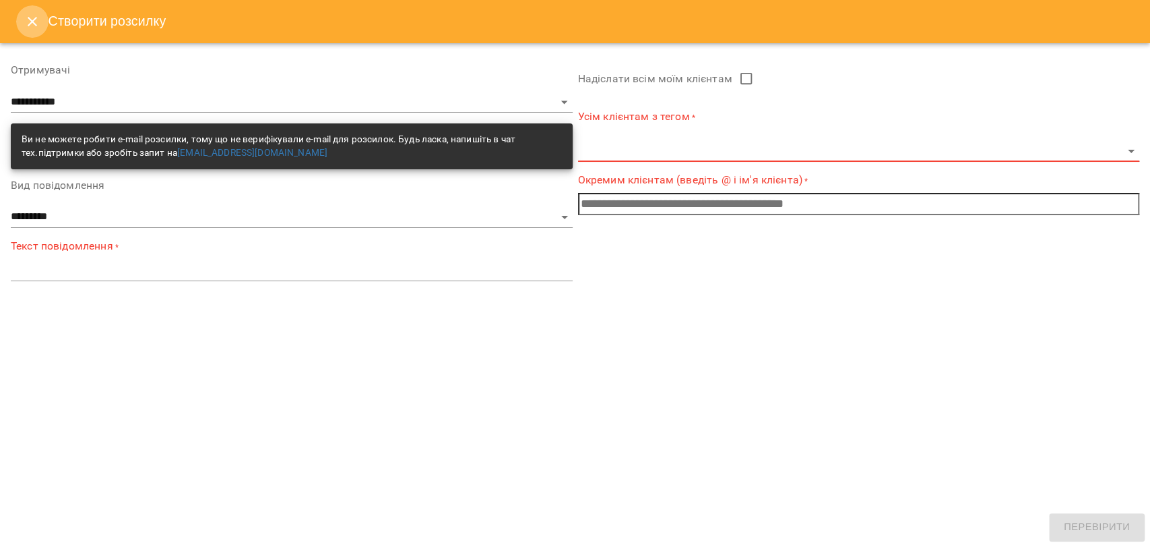
click at [20, 16] on button "Close" at bounding box center [32, 21] width 32 height 32
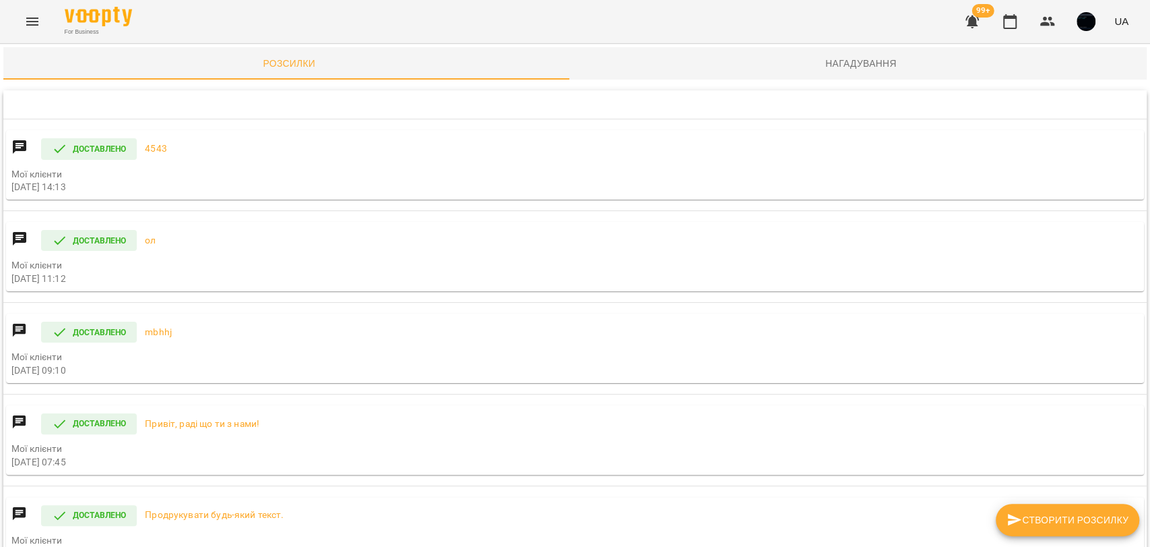
click at [700, 69] on span "Нагадування" at bounding box center [862, 63] width 556 height 16
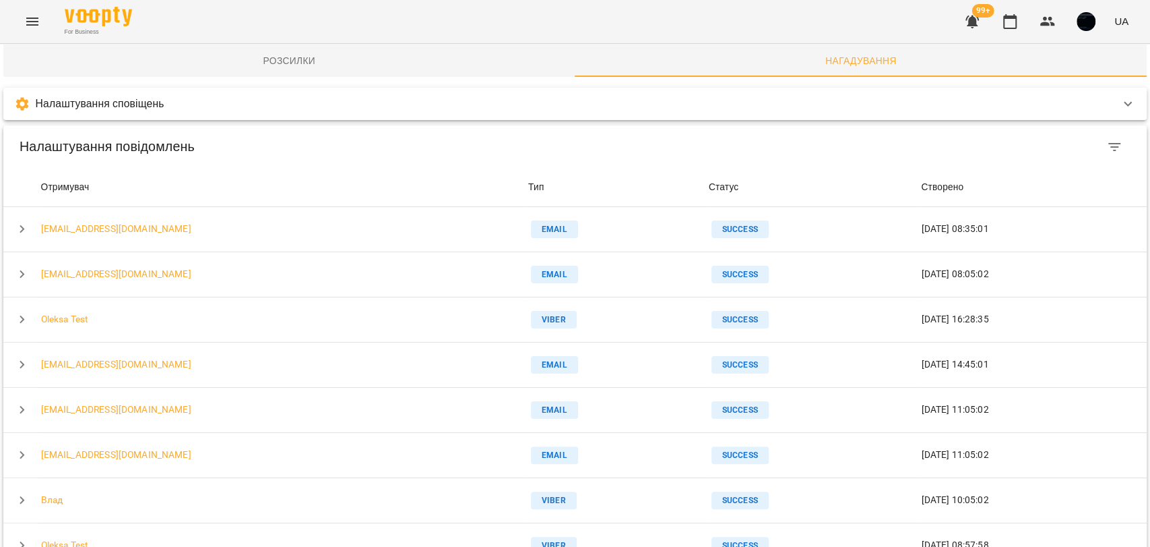
scroll to position [0, 0]
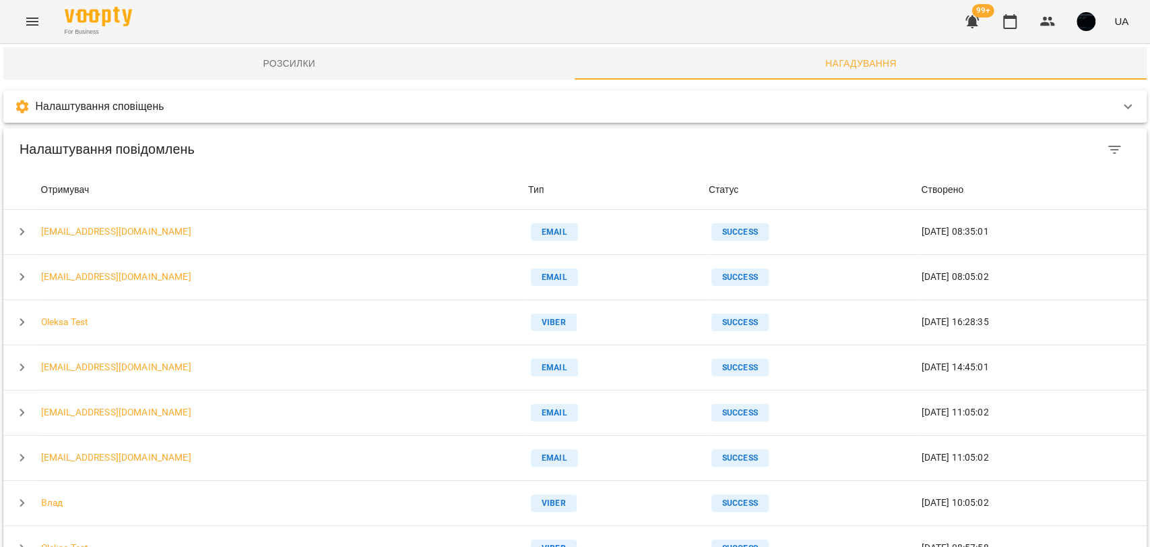
drag, startPoint x: 157, startPoint y: 105, endPoint x: 150, endPoint y: 111, distance: 8.6
click at [157, 105] on p "Налаштування сповіщень" at bounding box center [100, 106] width 129 height 16
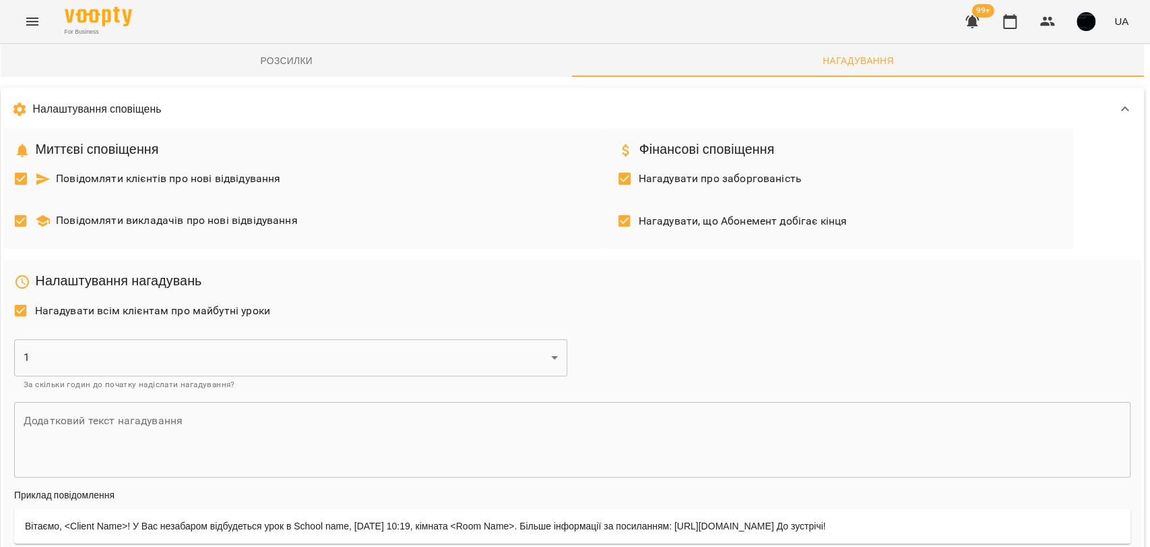
scroll to position [0, 3]
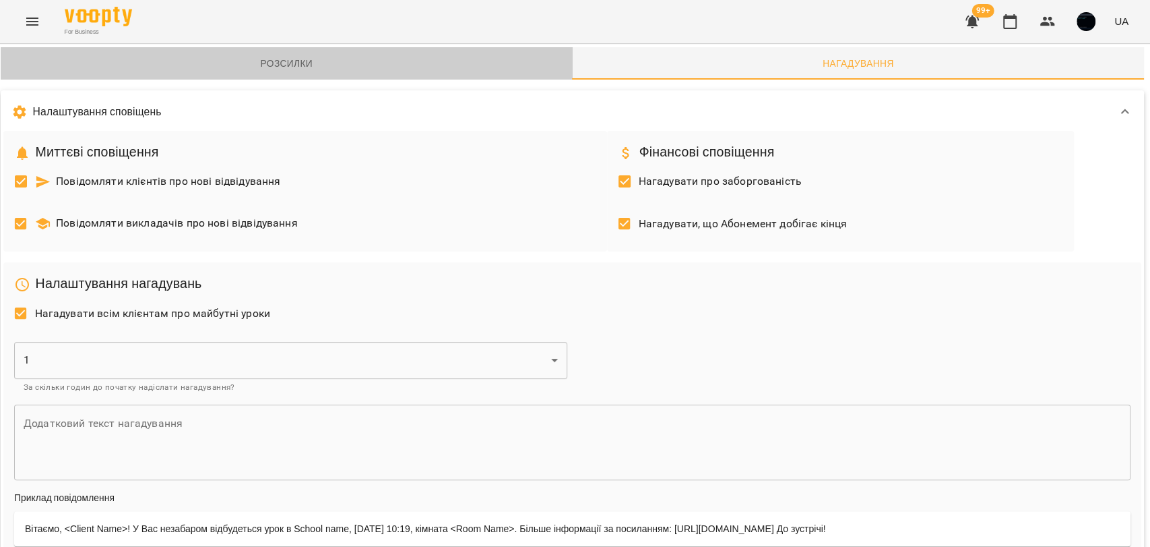
click at [296, 57] on span "Розсилки" at bounding box center [287, 63] width 556 height 16
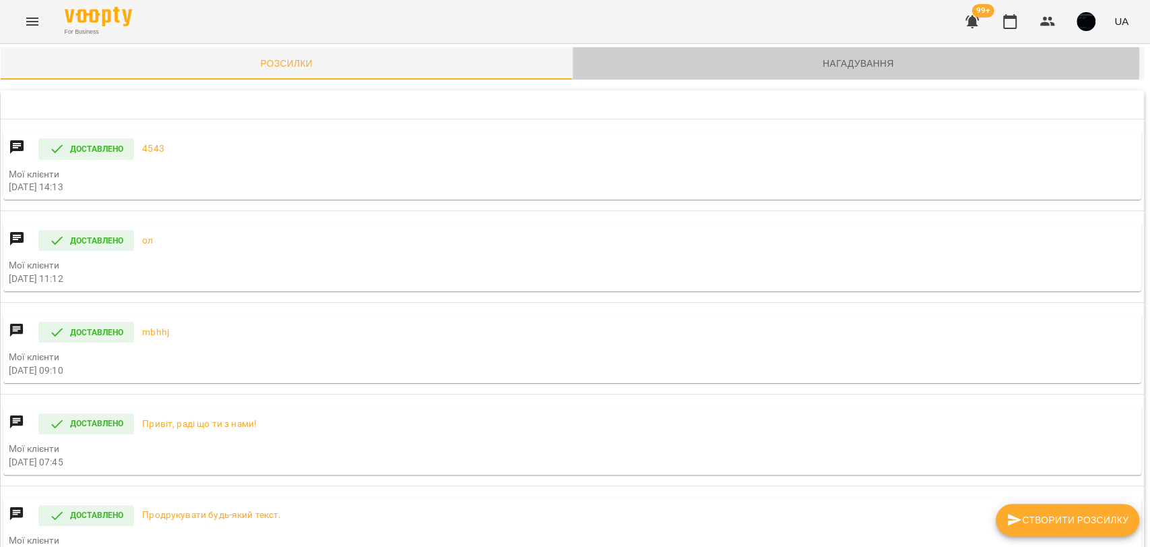
click at [654, 59] on span "Нагадування" at bounding box center [859, 63] width 556 height 16
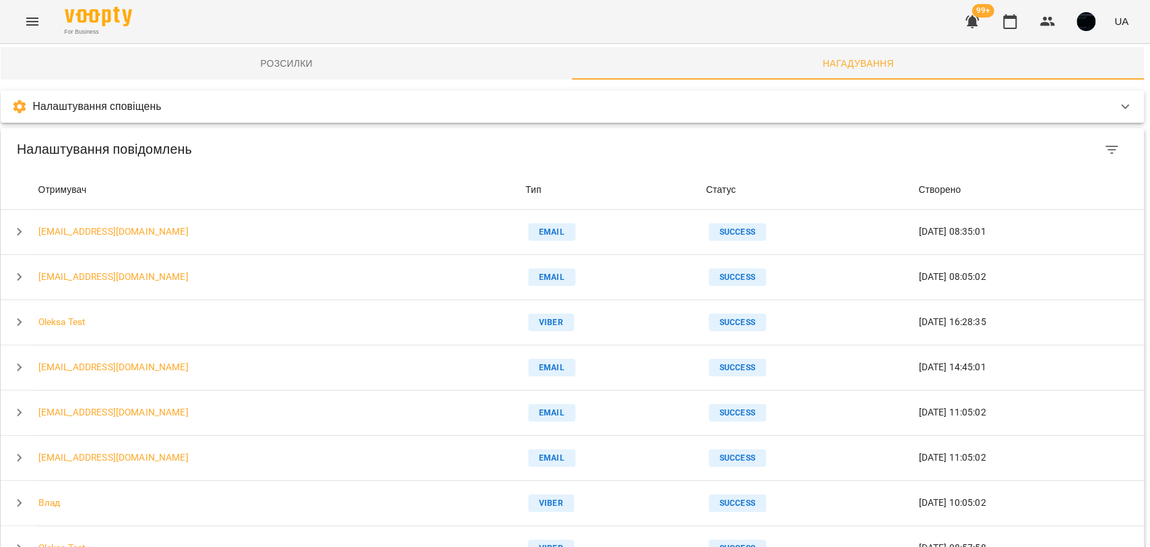
click at [222, 96] on div "Налаштування сповіщень" at bounding box center [573, 106] width 1144 height 32
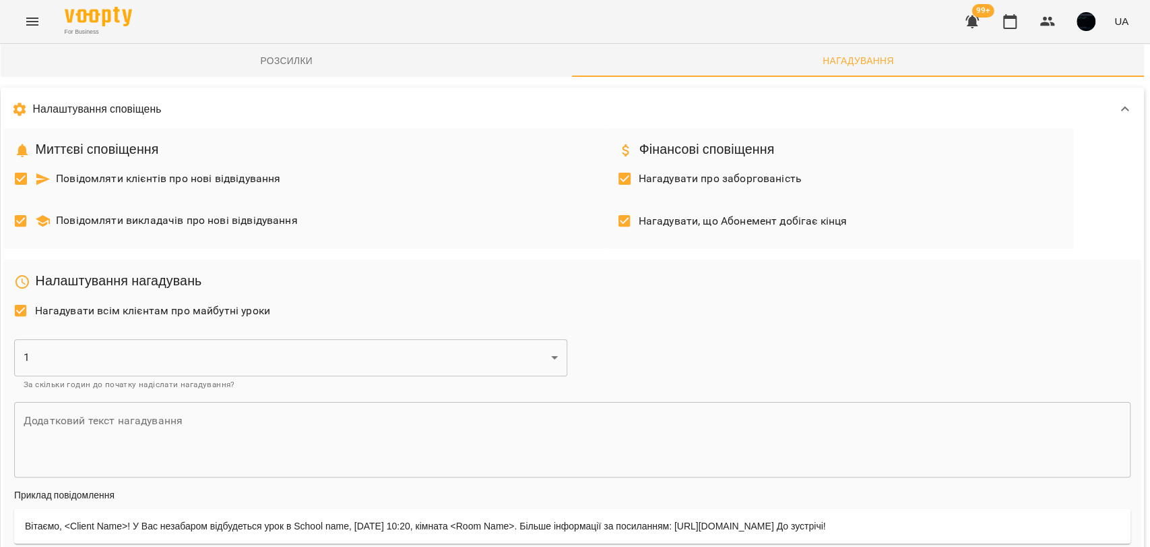
scroll to position [177, 3]
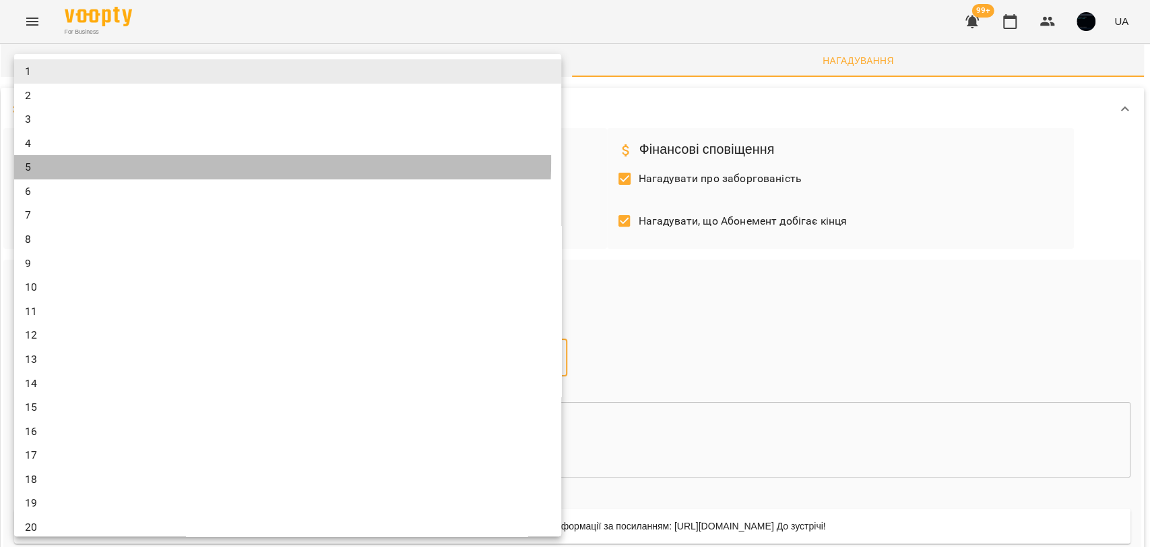
click at [68, 160] on li "5" at bounding box center [287, 167] width 547 height 24
type input "*"
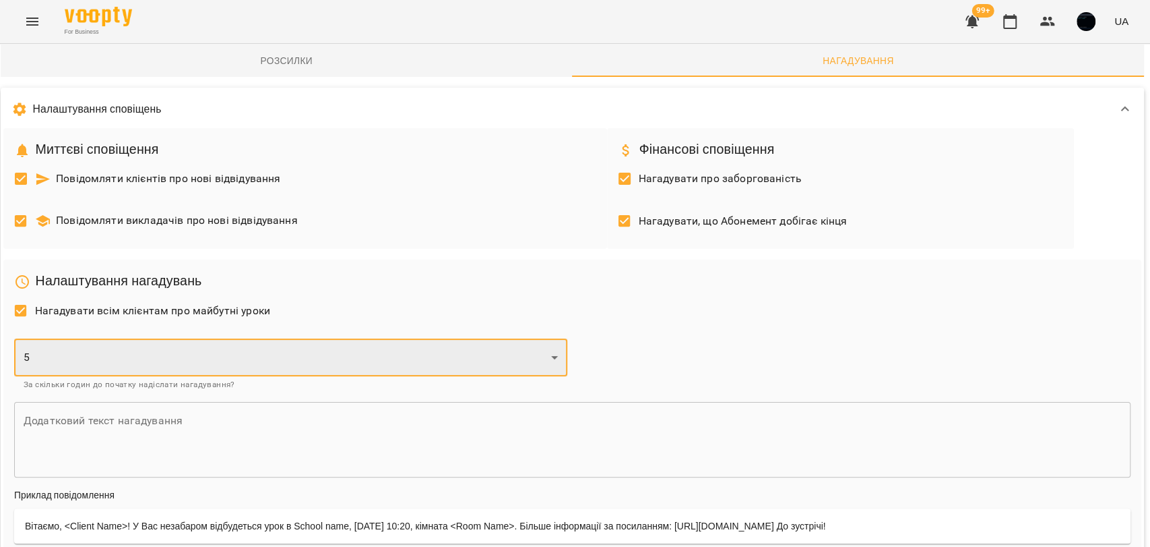
scroll to position [402, 3]
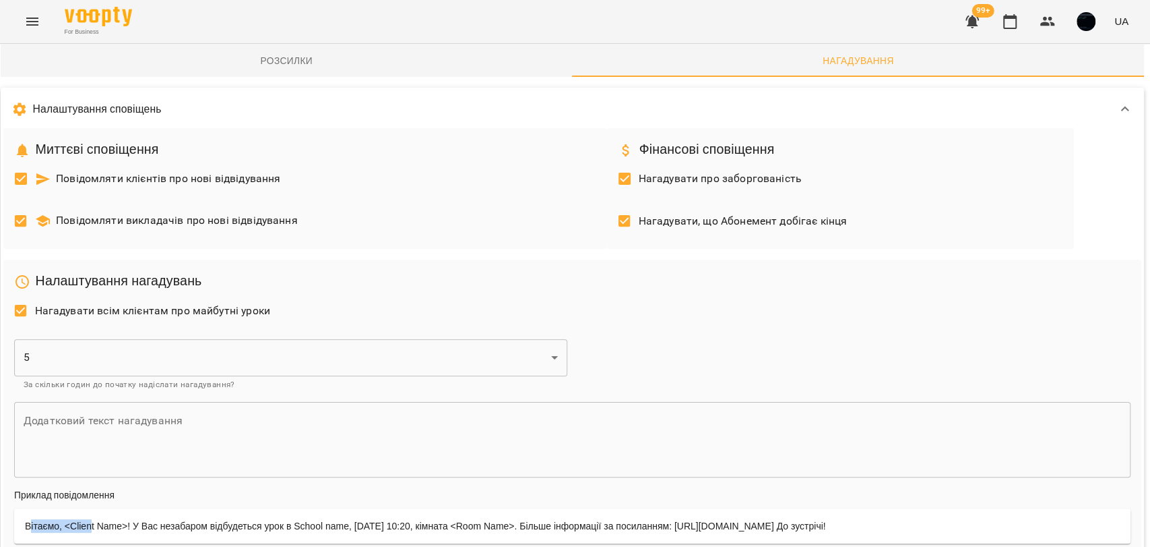
drag, startPoint x: 32, startPoint y: 120, endPoint x: 99, endPoint y: 127, distance: 67.8
click at [99, 508] on div "Вітаємо, <Client Name>! У Вас незабаром відбудеться урок в School name, [DATE] …" at bounding box center [572, 525] width 1117 height 35
drag, startPoint x: 99, startPoint y: 127, endPoint x: 82, endPoint y: 127, distance: 16.9
click at [98, 508] on div "Вітаємо, <Client Name>! У Вас незабаром відбудеться урок в School name, [DATE] …" at bounding box center [572, 525] width 1117 height 35
click at [75, 508] on div "Вітаємо, <Client Name>! У Вас незабаром відбудеться урок в School name, [DATE] …" at bounding box center [572, 525] width 1117 height 35
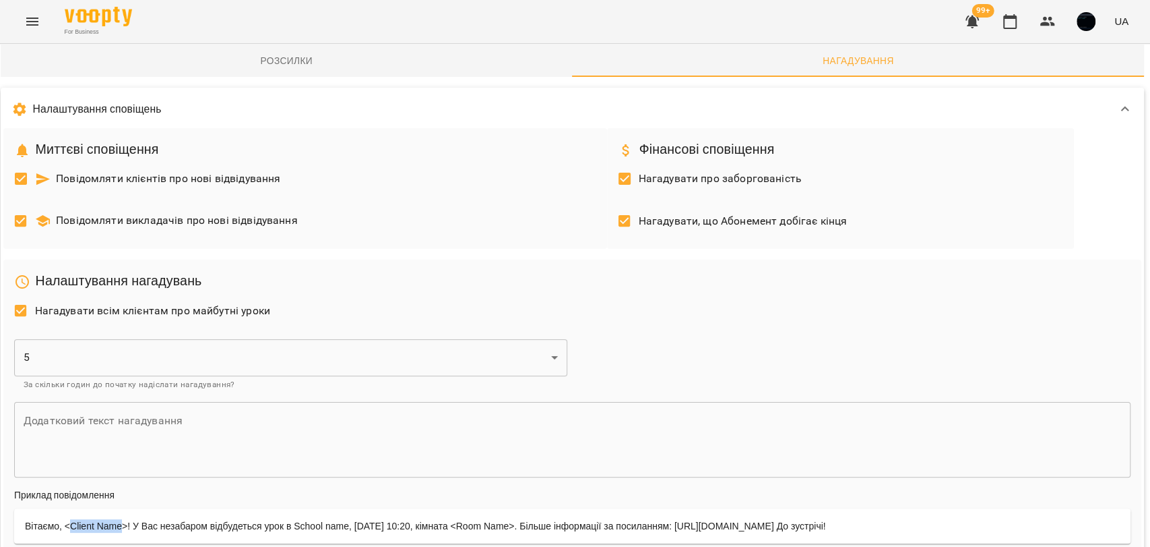
drag, startPoint x: 75, startPoint y: 125, endPoint x: 113, endPoint y: 125, distance: 37.7
click at [113, 508] on div "Вітаємо, <Client Name>! У Вас незабаром відбудеться урок в School name, [DATE] …" at bounding box center [572, 525] width 1117 height 35
drag, startPoint x: 164, startPoint y: 125, endPoint x: 386, endPoint y: 123, distance: 221.7
click at [386, 508] on div "Вітаємо, <Client Name>! У Вас незабаром відбудеться урок в School name, [DATE] …" at bounding box center [572, 525] width 1117 height 35
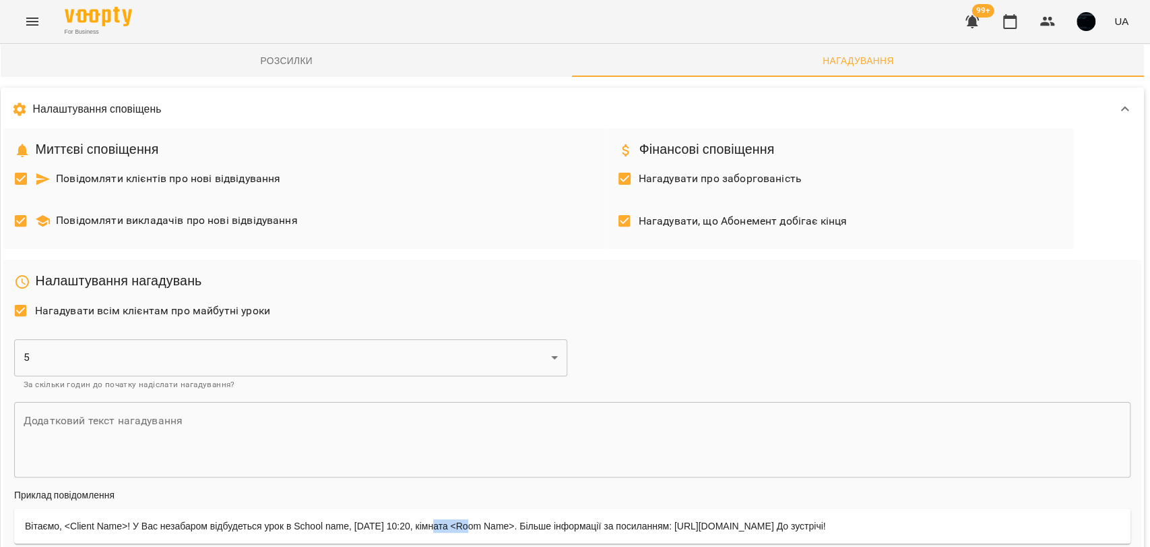
drag, startPoint x: 488, startPoint y: 129, endPoint x: 516, endPoint y: 129, distance: 27.6
click at [516, 508] on div "Вітаємо, <Client Name>! У Вас незабаром відбудеться урок в School name, [DATE] …" at bounding box center [572, 525] width 1117 height 35
drag, startPoint x: 25, startPoint y: 319, endPoint x: 124, endPoint y: 314, distance: 99.2
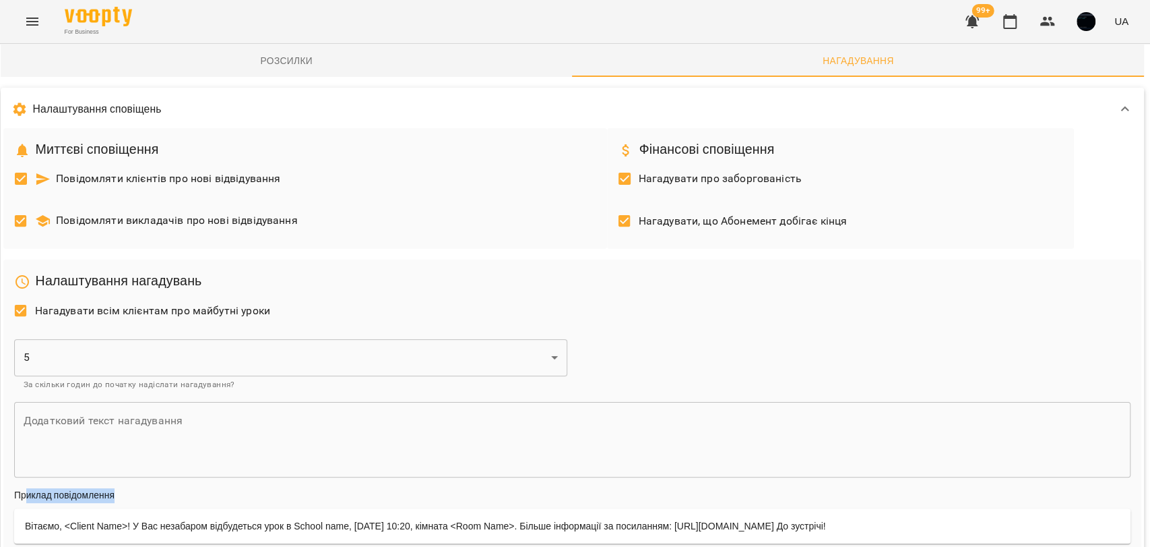
click at [124, 488] on h6 "Приклад повідомлення" at bounding box center [572, 495] width 1117 height 15
click at [115, 488] on h6 "Приклад повідомлення" at bounding box center [572, 495] width 1117 height 15
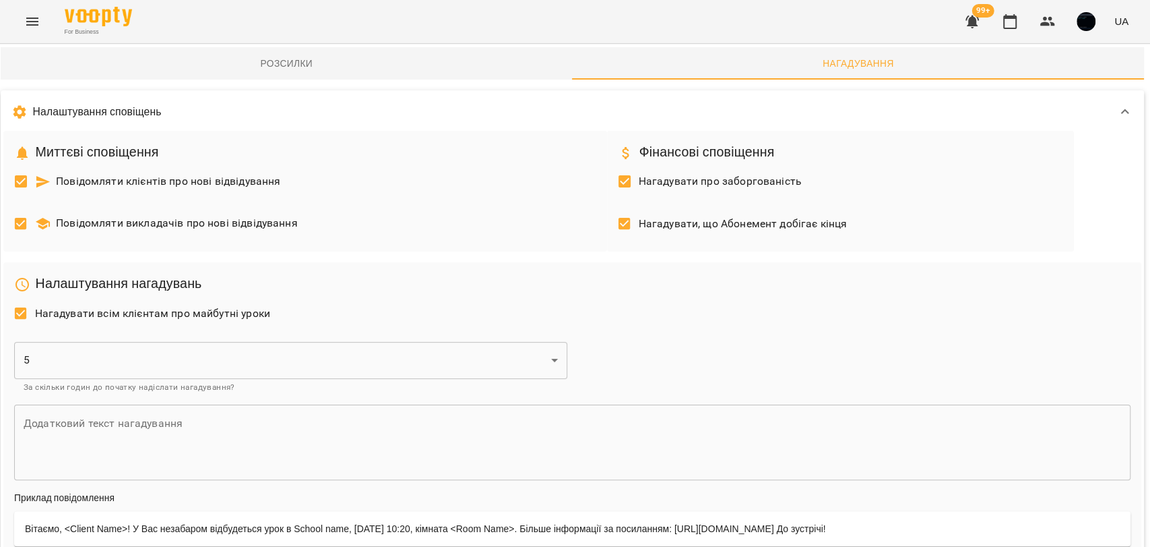
click at [307, 69] on span "Розсилки" at bounding box center [287, 63] width 556 height 16
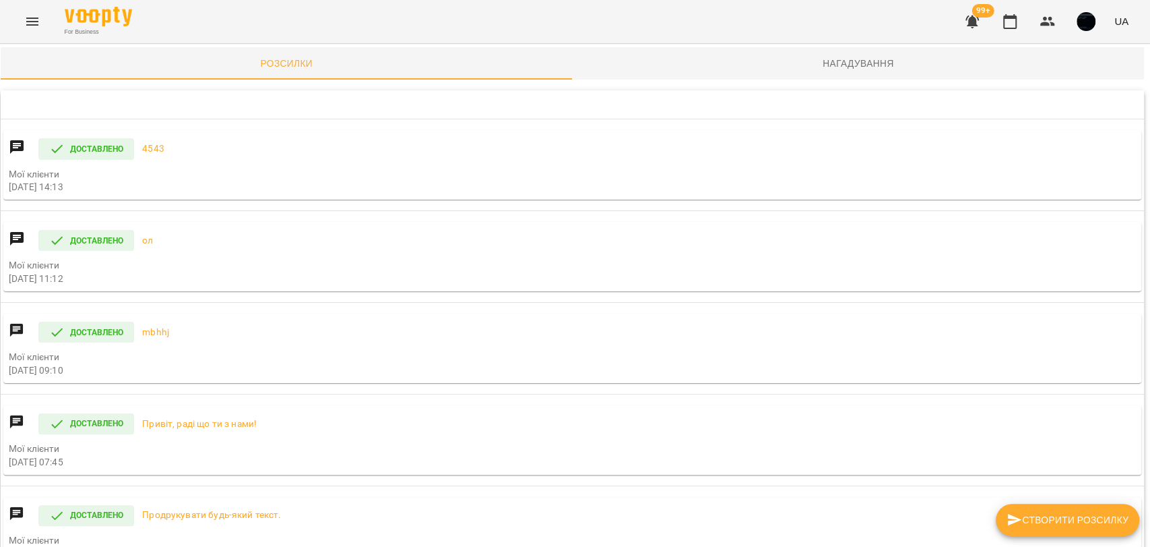
click at [1053, 507] on button "Створити розсилку" at bounding box center [1068, 519] width 144 height 32
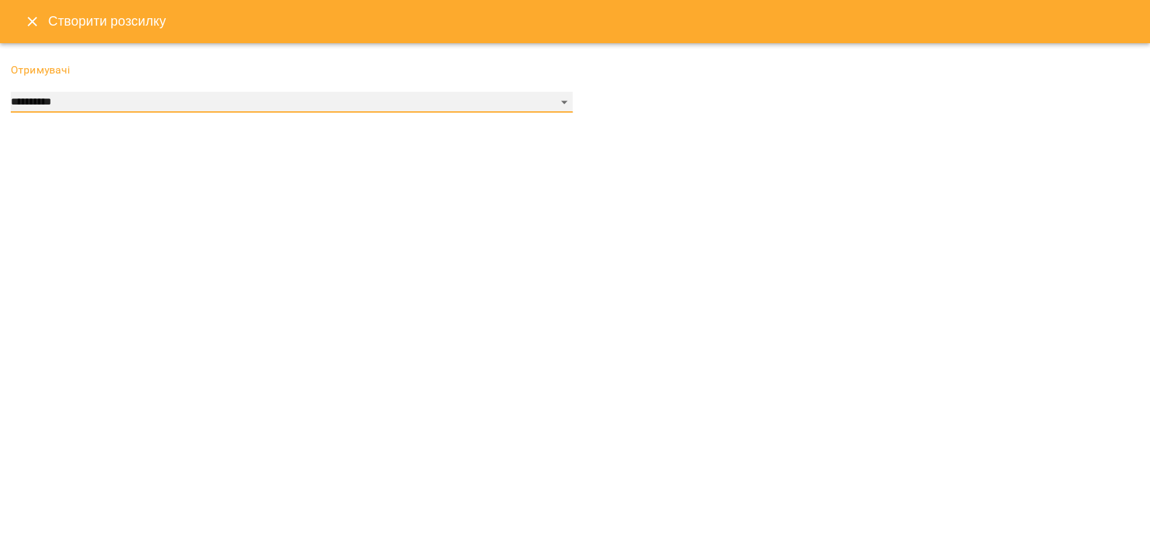
drag, startPoint x: 268, startPoint y: 94, endPoint x: 255, endPoint y: 96, distance: 12.3
click at [268, 94] on select "**********" at bounding box center [292, 103] width 562 height 22
select select "**********"
click at [11, 92] on select "**********" at bounding box center [292, 103] width 562 height 22
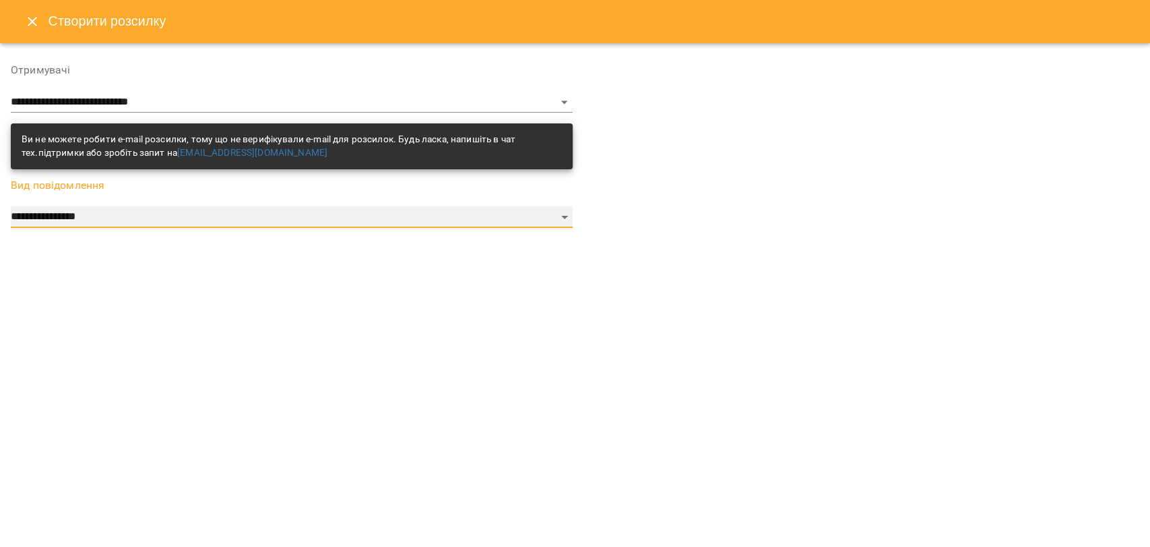
click at [100, 220] on select "**********" at bounding box center [292, 217] width 562 height 22
click at [11, 206] on select "**********" at bounding box center [292, 217] width 562 height 22
click at [70, 225] on select "**********" at bounding box center [292, 217] width 562 height 22
click at [656, 233] on div at bounding box center [859, 146] width 567 height 190
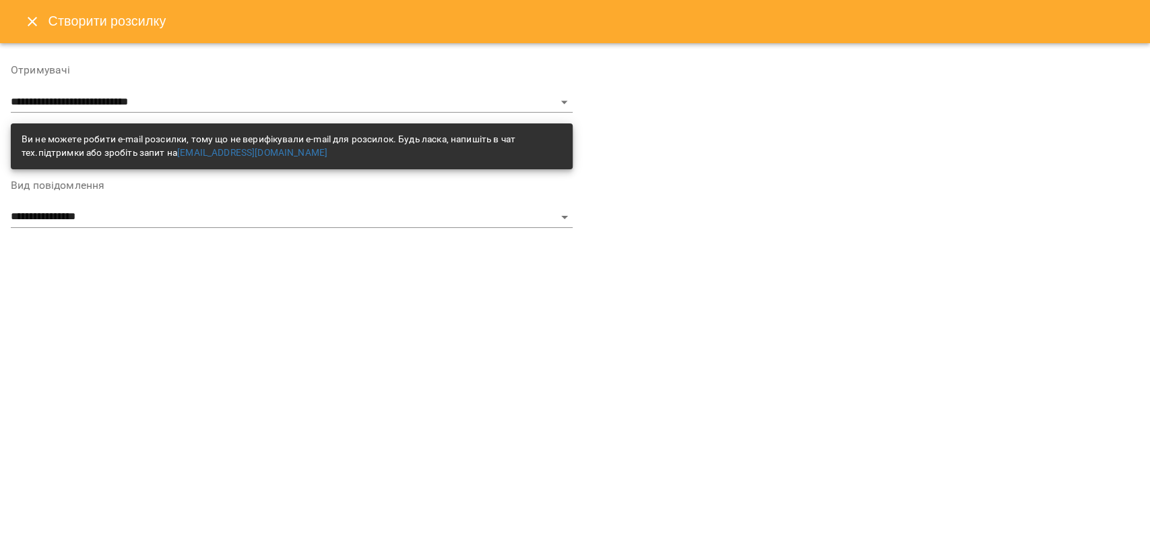
click at [32, 32] on button "Close" at bounding box center [32, 21] width 32 height 32
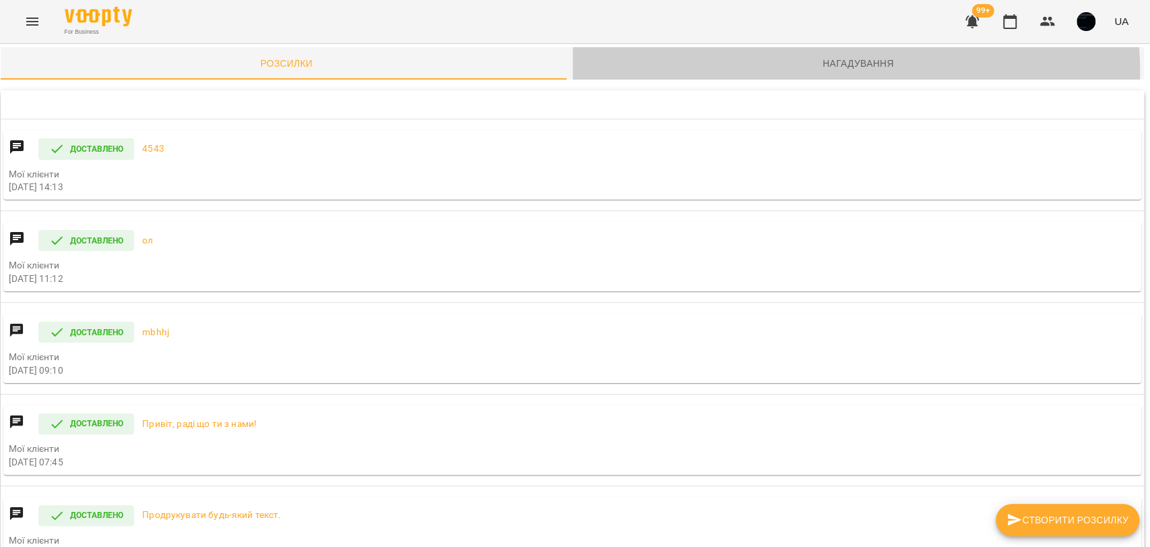
click at [830, 71] on span "Нагадування" at bounding box center [859, 63] width 556 height 16
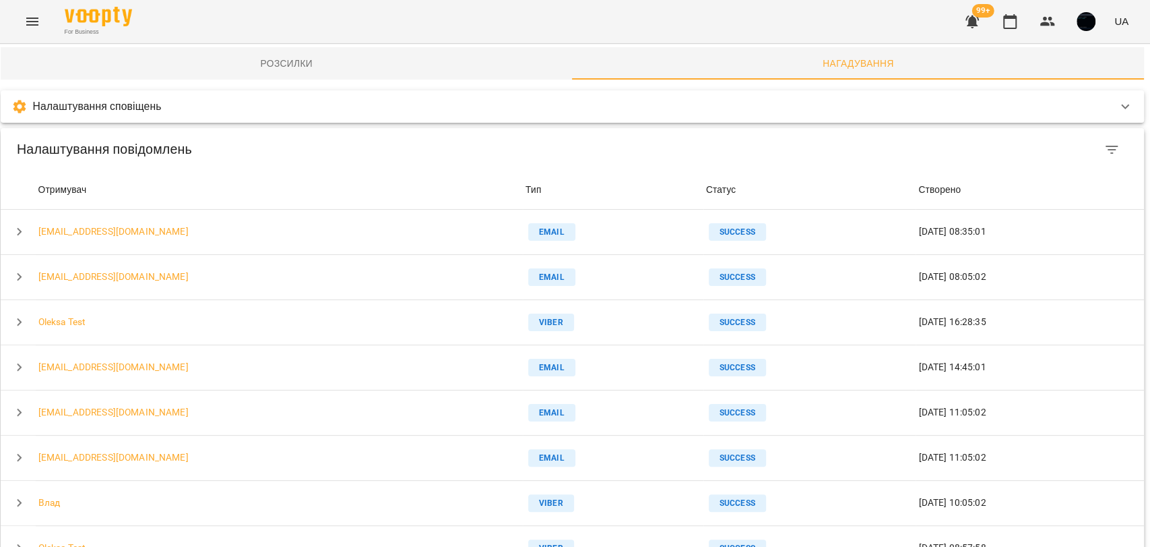
click at [173, 101] on div "Налаштування сповіщень" at bounding box center [560, 106] width 1098 height 16
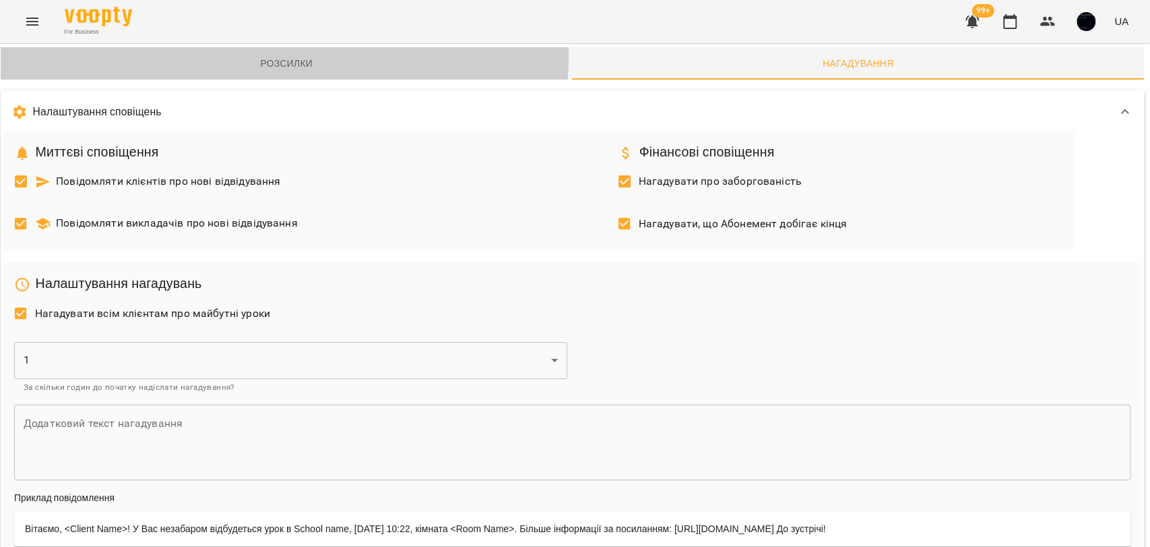
click at [261, 55] on span "Розсилки" at bounding box center [287, 63] width 556 height 16
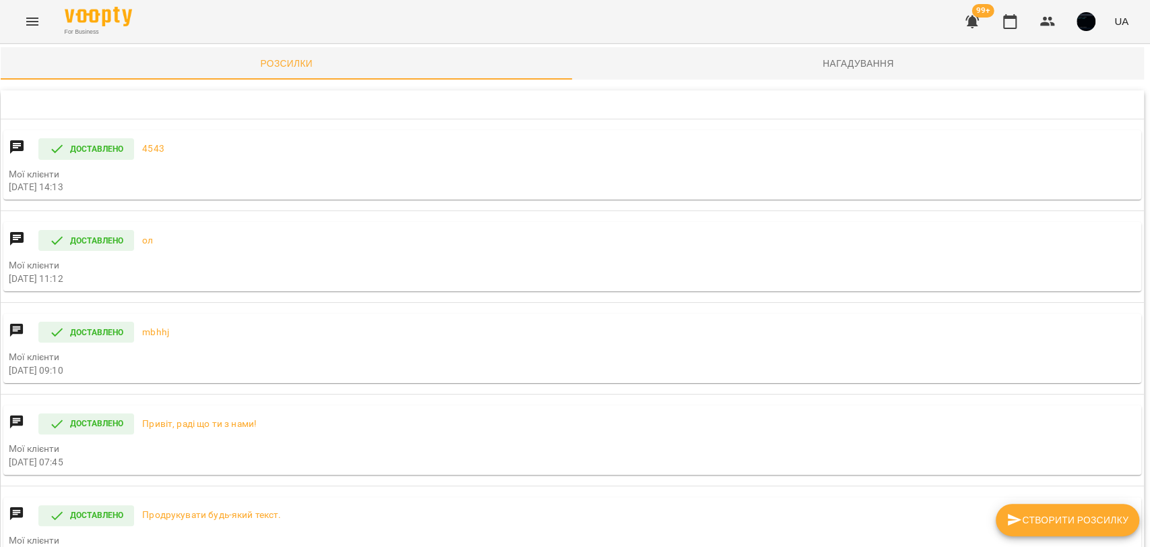
click at [1057, 514] on span "Створити розсилку" at bounding box center [1068, 520] width 122 height 16
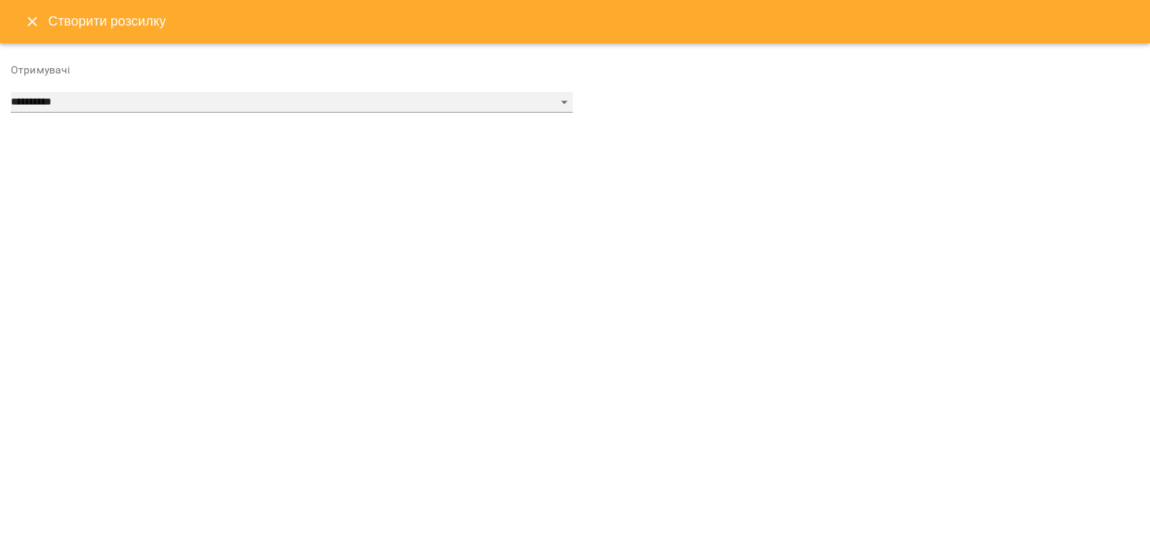
click at [102, 102] on select "**********" at bounding box center [292, 103] width 562 height 22
select select "**********"
click at [11, 92] on select "**********" at bounding box center [292, 103] width 562 height 22
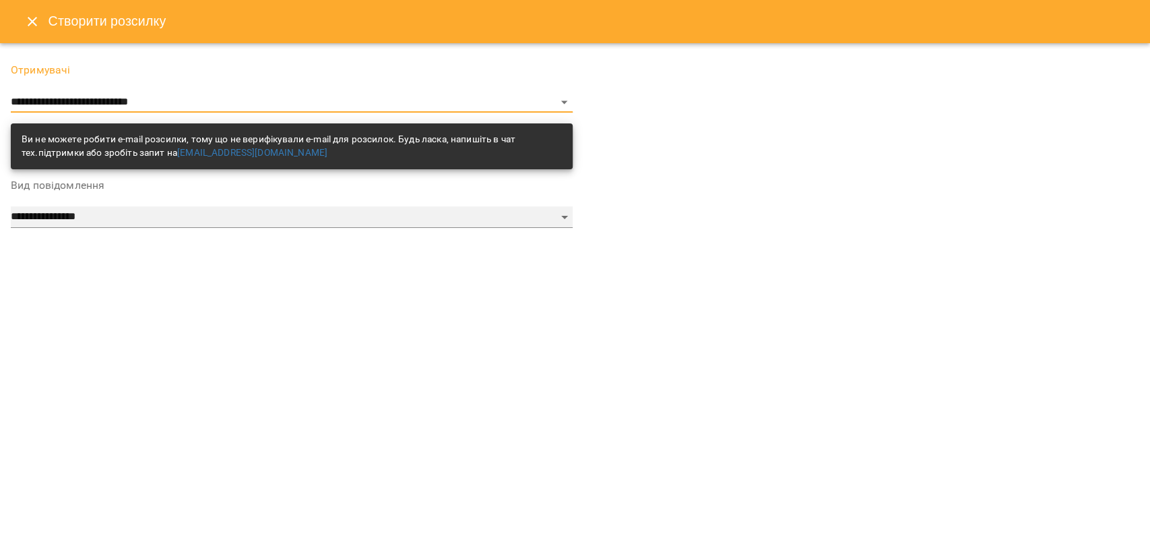
click at [86, 212] on select "**********" at bounding box center [292, 217] width 562 height 22
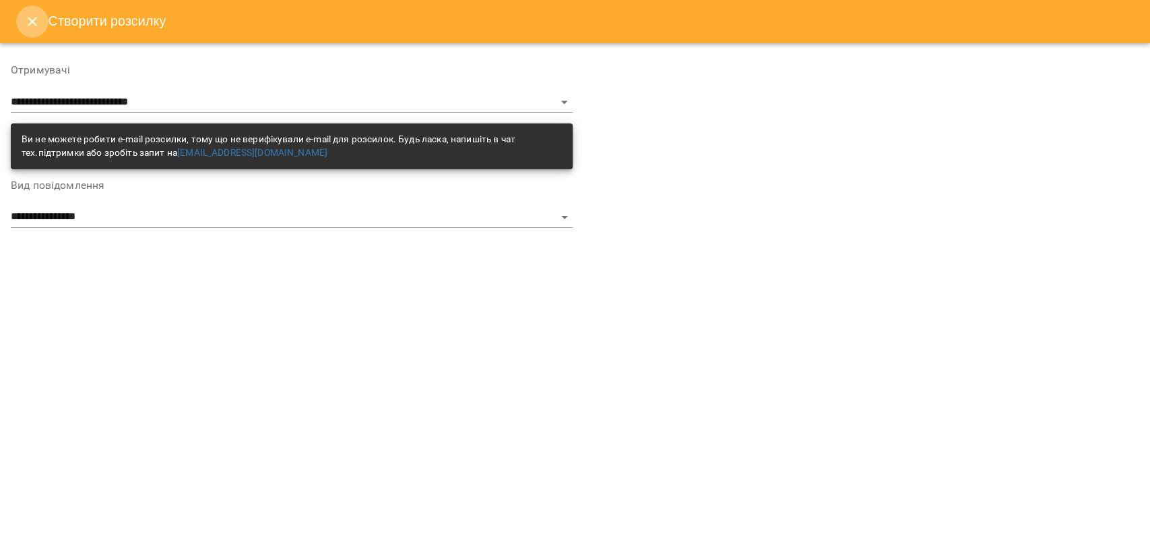
click at [29, 21] on icon "Close" at bounding box center [32, 21] width 16 height 16
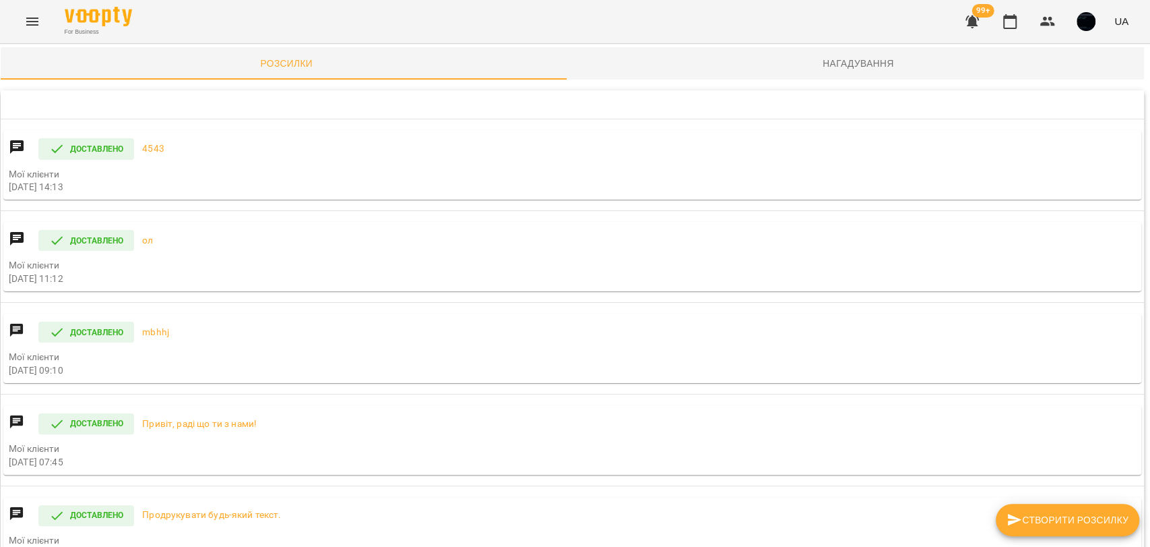
click at [29, 28] on icon "Menu" at bounding box center [32, 21] width 16 height 16
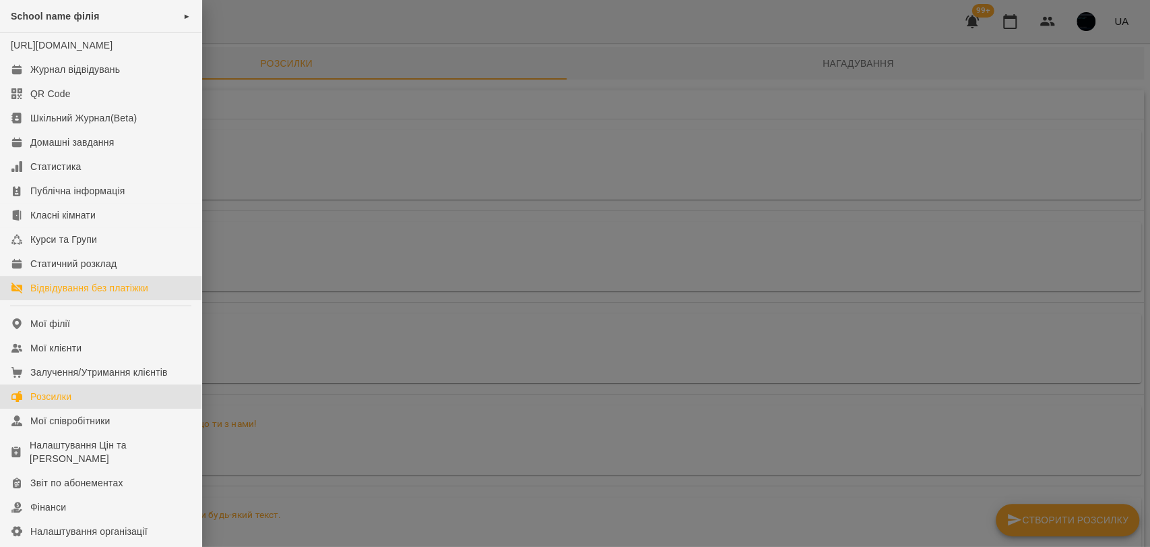
click at [115, 295] on div "Відвідування без платіжки" at bounding box center [89, 287] width 118 height 13
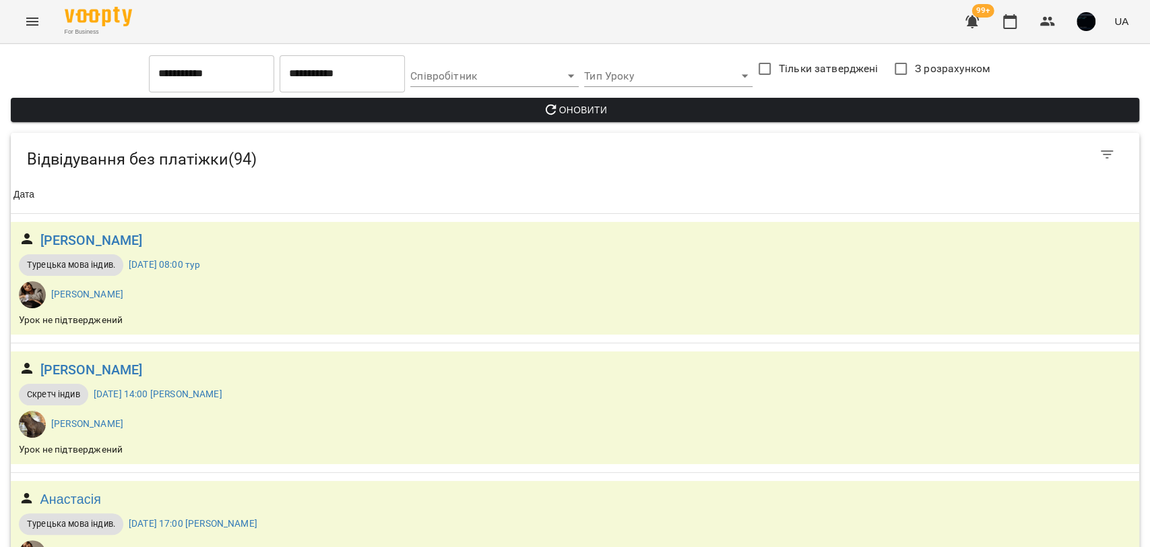
scroll to position [749, 0]
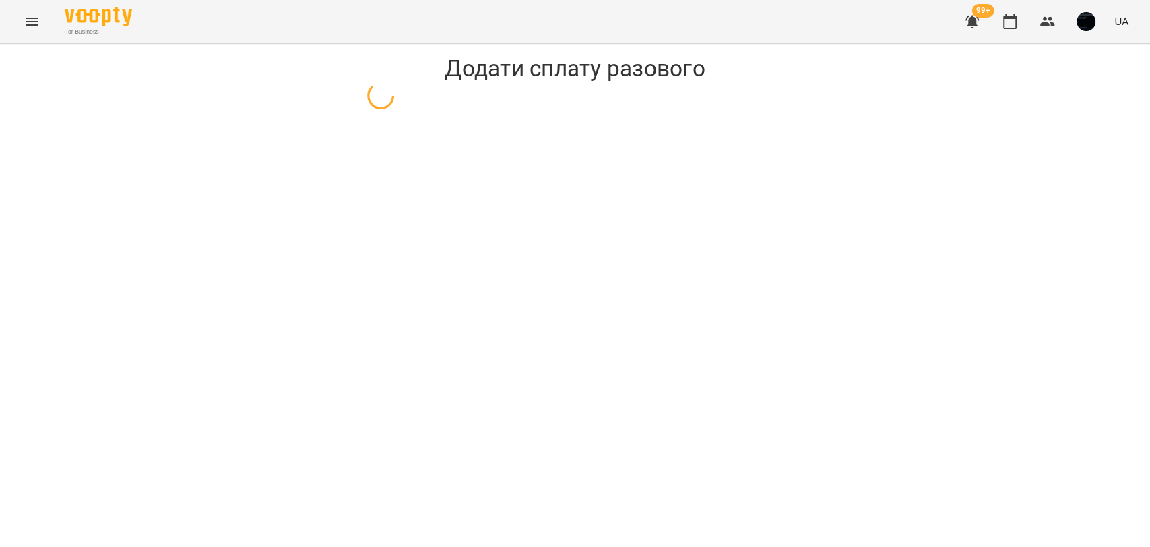
select select "**********"
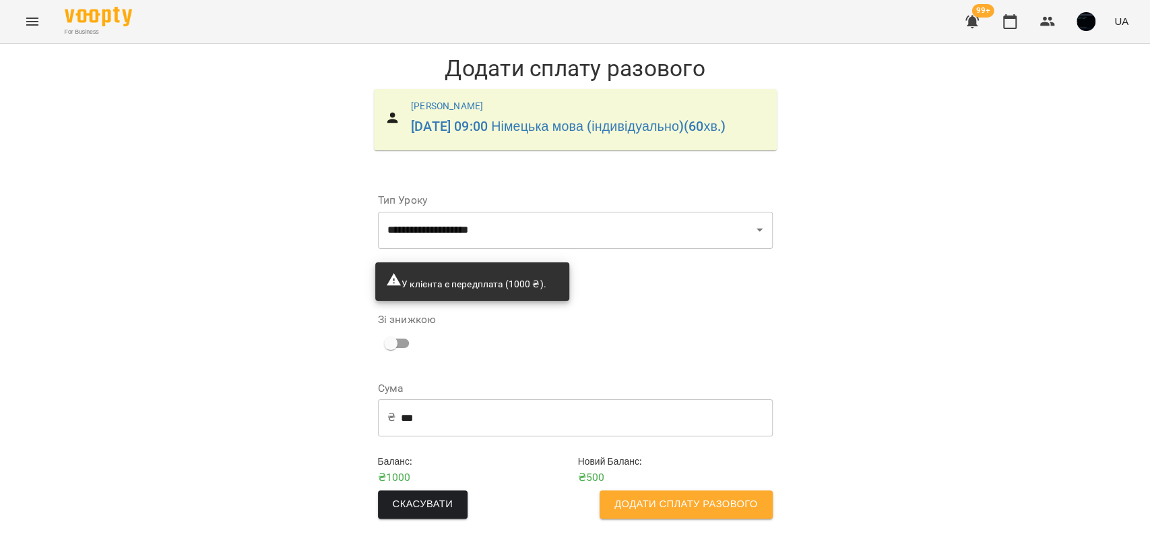
scroll to position [14, 0]
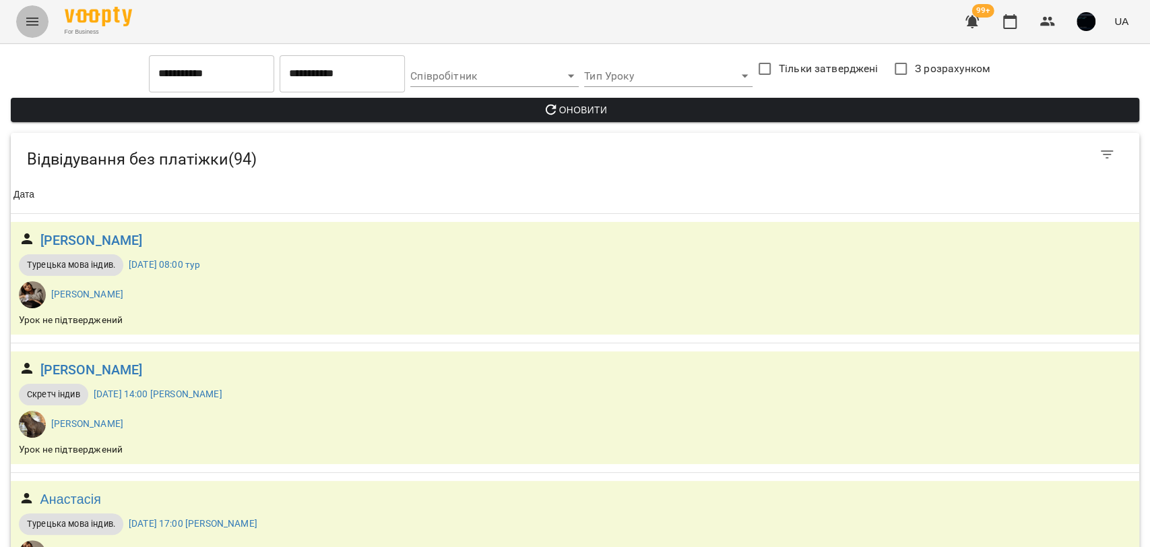
click at [38, 31] on button "Menu" at bounding box center [32, 21] width 32 height 32
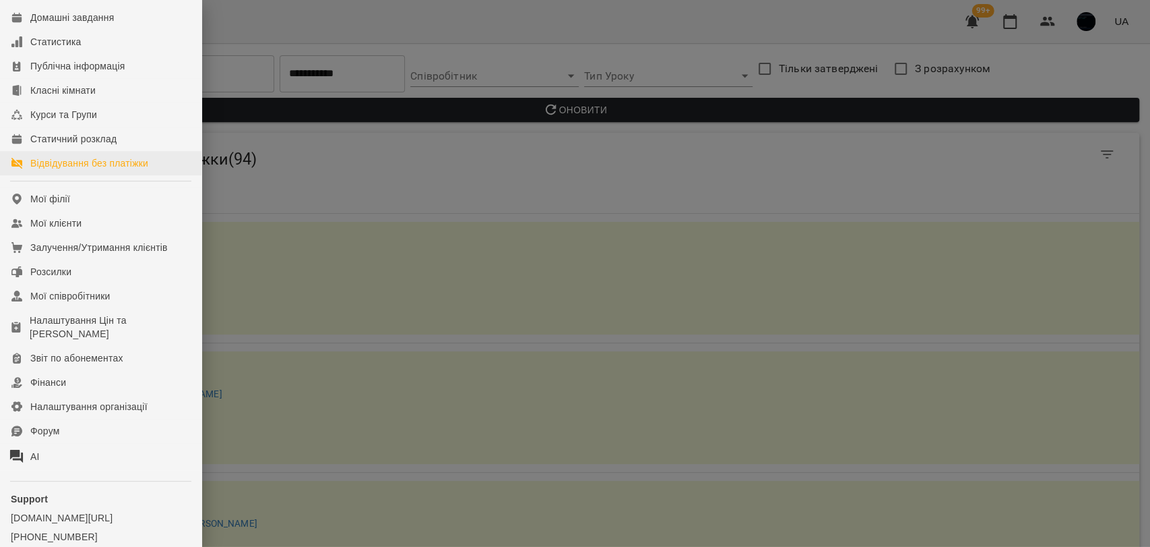
scroll to position [150, 0]
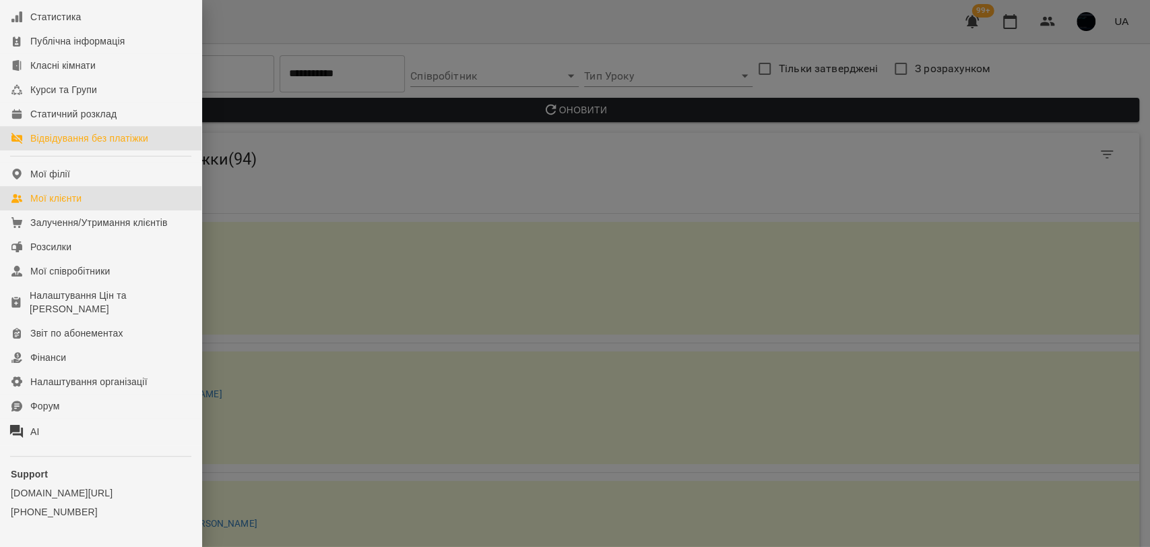
click at [82, 205] on div "Мої клієнти" at bounding box center [55, 197] width 51 height 13
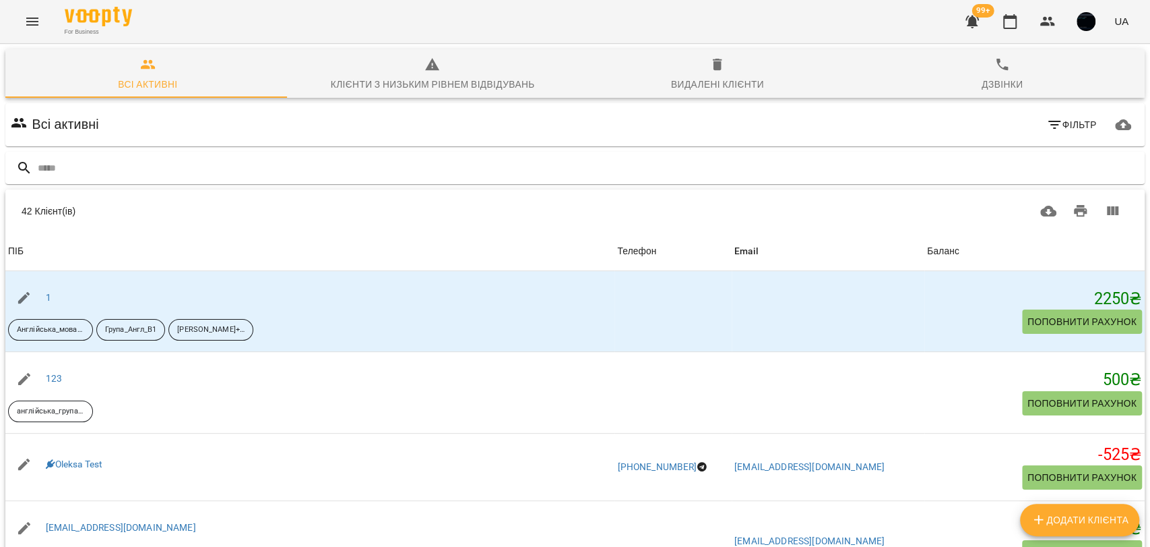
click at [1052, 125] on span "Фільтр" at bounding box center [1072, 125] width 50 height 16
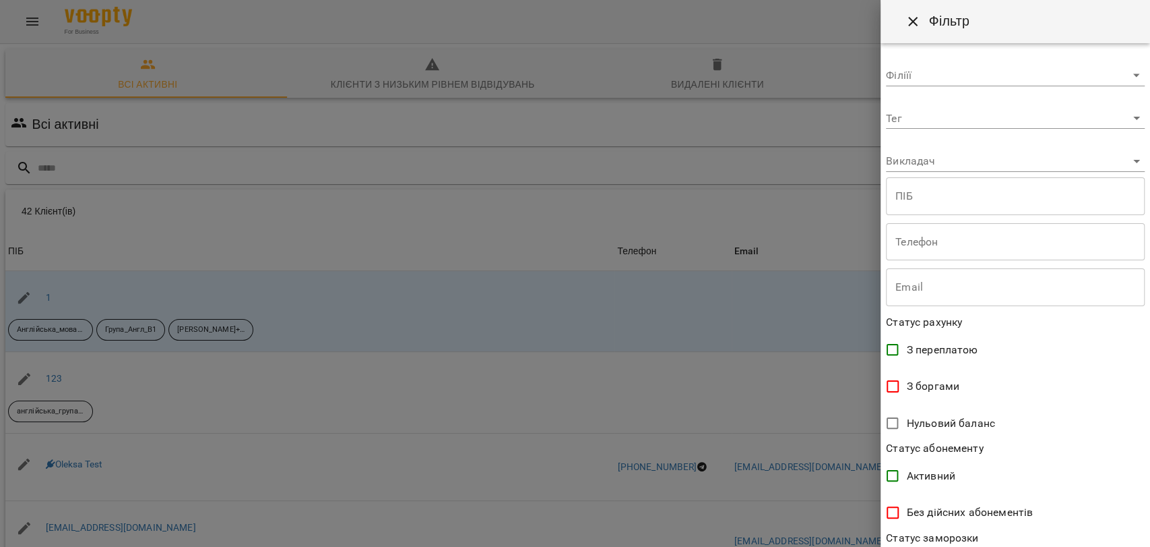
scroll to position [204, 0]
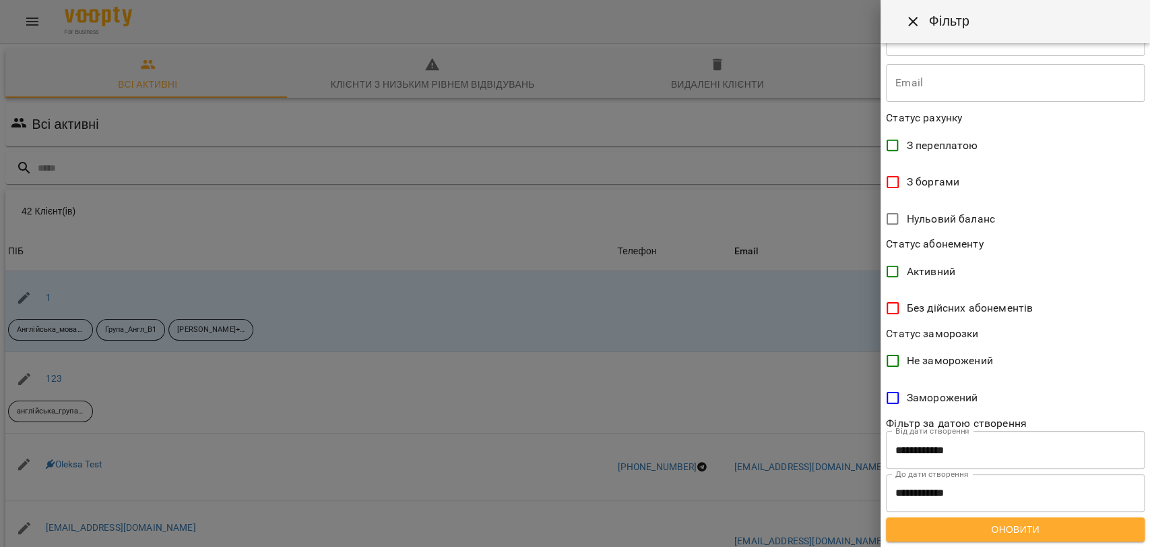
click at [918, 174] on span "З боргами" at bounding box center [933, 182] width 53 height 16
click at [1076, 533] on span "Оновити" at bounding box center [1015, 529] width 237 height 16
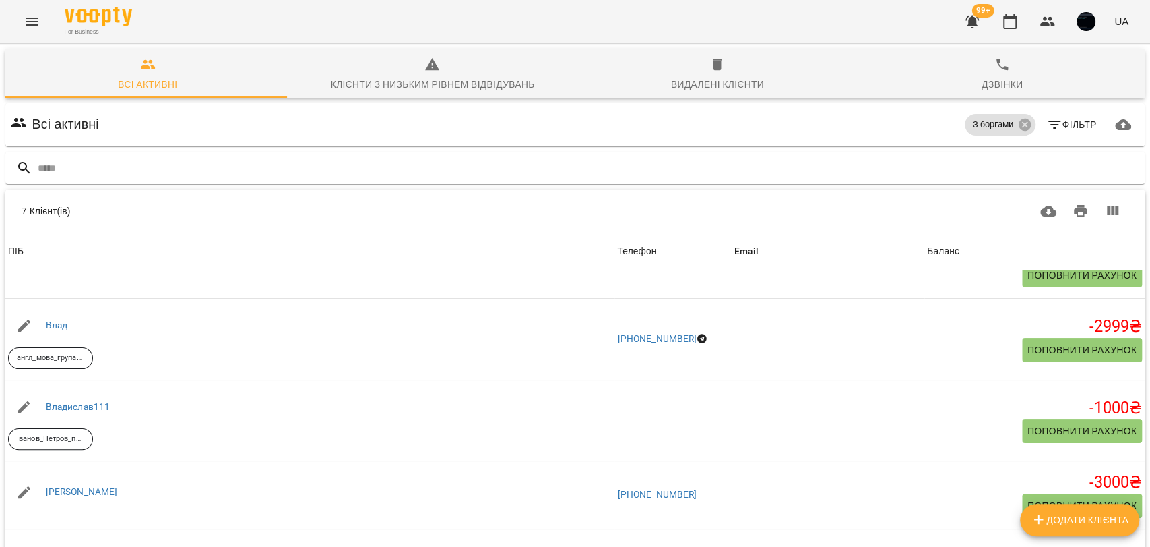
scroll to position [75, 0]
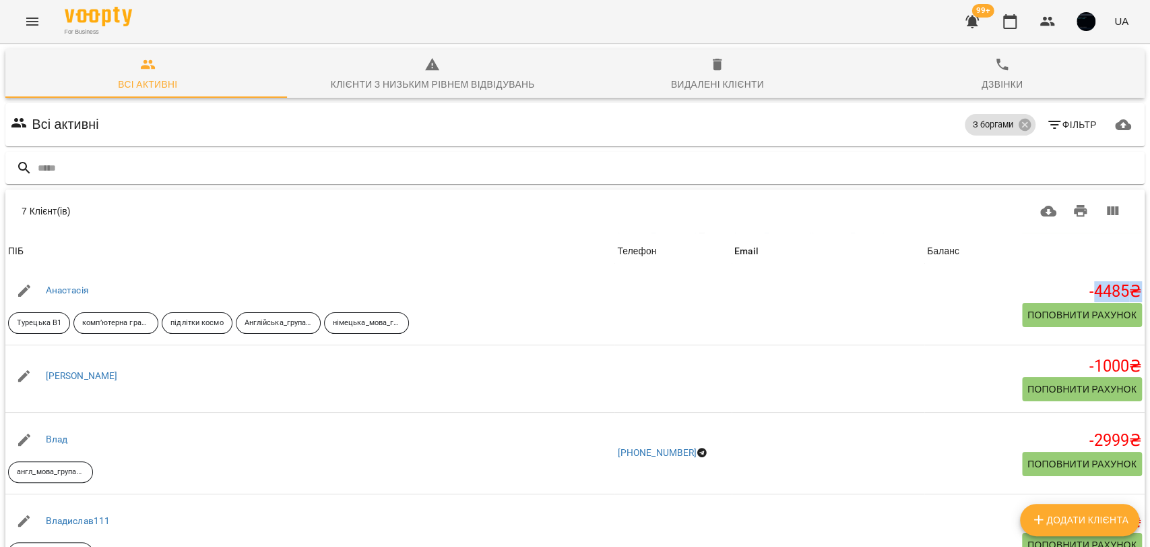
drag, startPoint x: 1073, startPoint y: 295, endPoint x: 1121, endPoint y: 289, distance: 48.8
click at [1121, 289] on div "7 Клієнт(ів) ПІБ Телефон Email Баланс ПІБ Oleksa Test Телефон [PHONE_NUMBER] Em…" at bounding box center [575, 401] width 1140 height 336
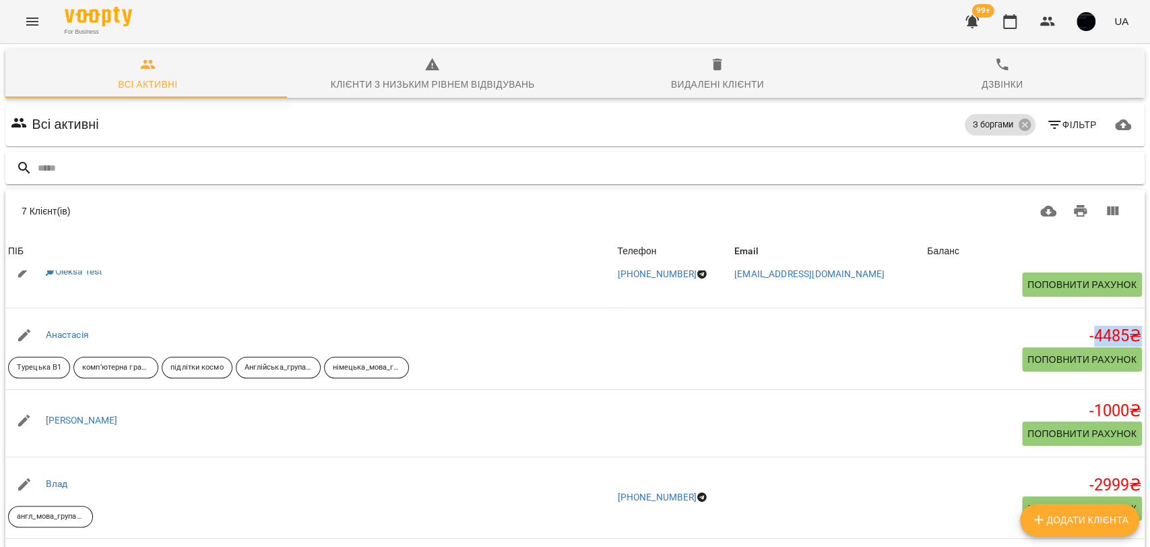
scroll to position [0, 0]
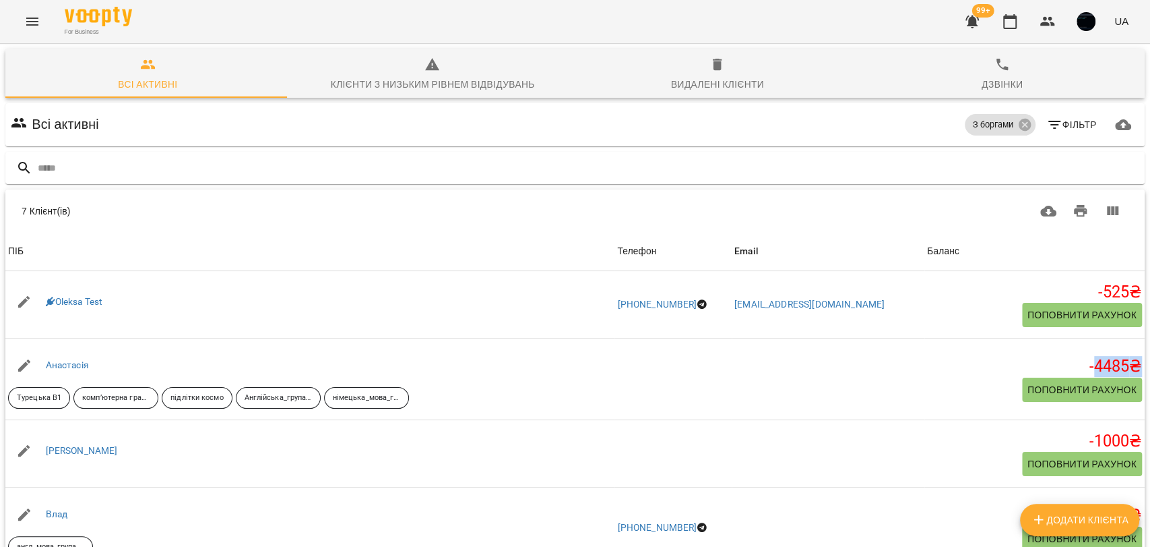
click at [1048, 117] on icon "button" at bounding box center [1055, 125] width 16 height 16
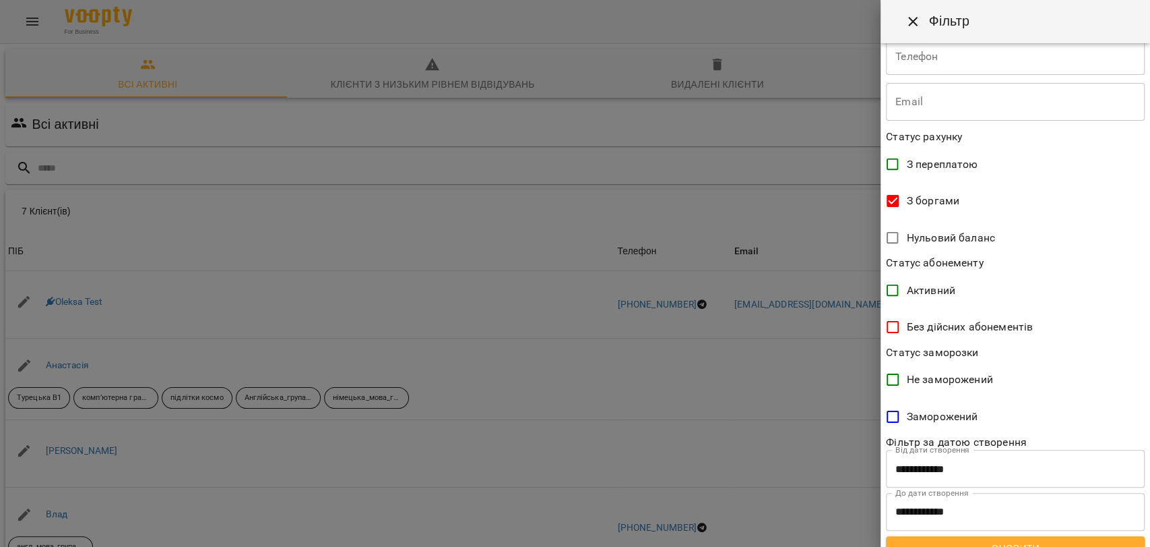
scroll to position [204, 0]
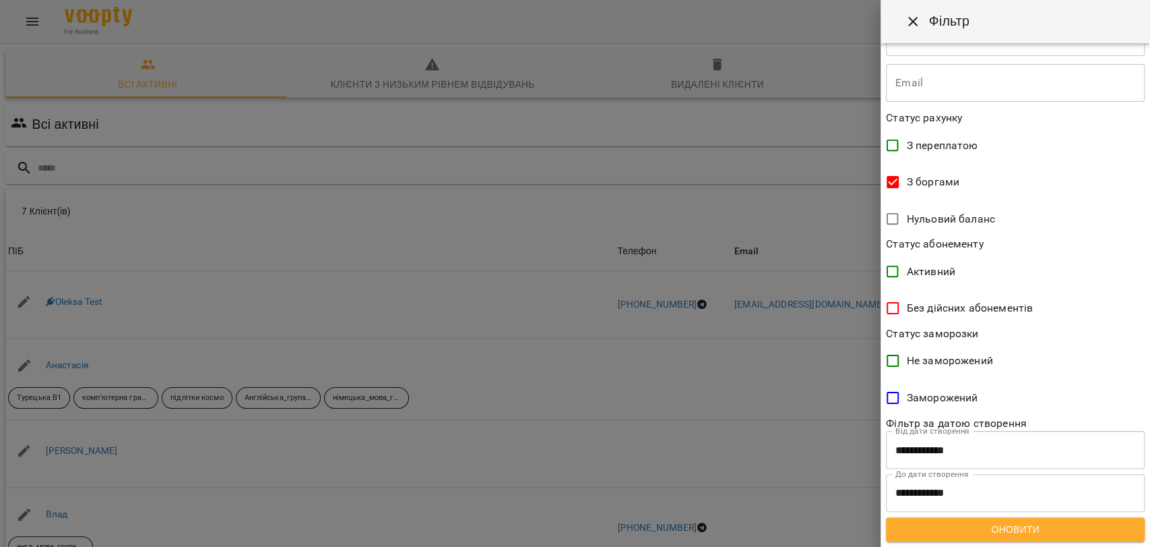
click at [919, 179] on span "З боргами" at bounding box center [933, 182] width 53 height 16
click at [931, 303] on span "Без дійсних абонементів" at bounding box center [970, 308] width 126 height 16
click at [838, 266] on div at bounding box center [575, 273] width 1150 height 547
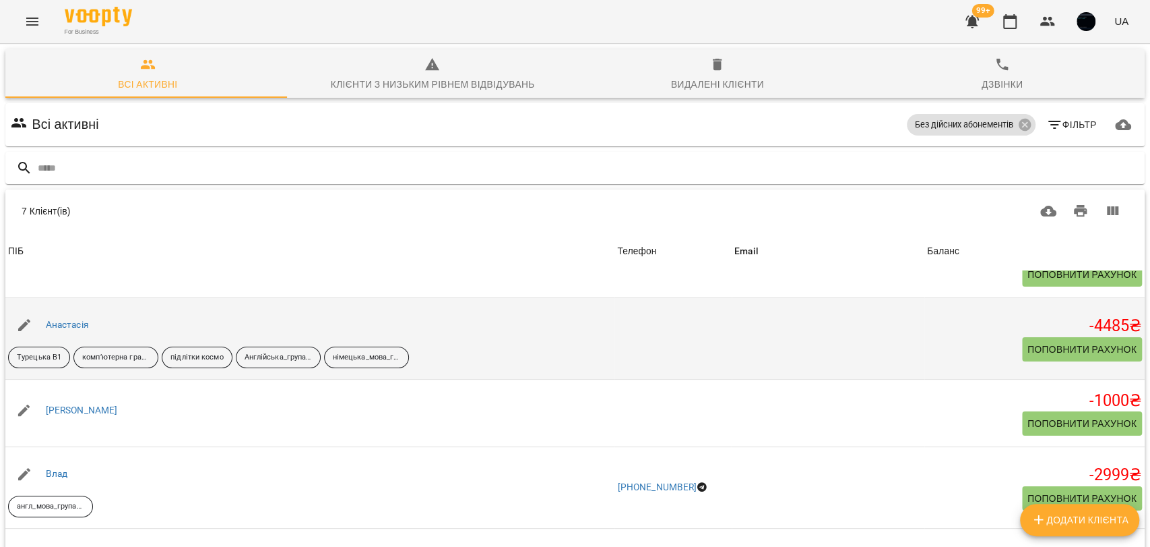
scroll to position [75, 0]
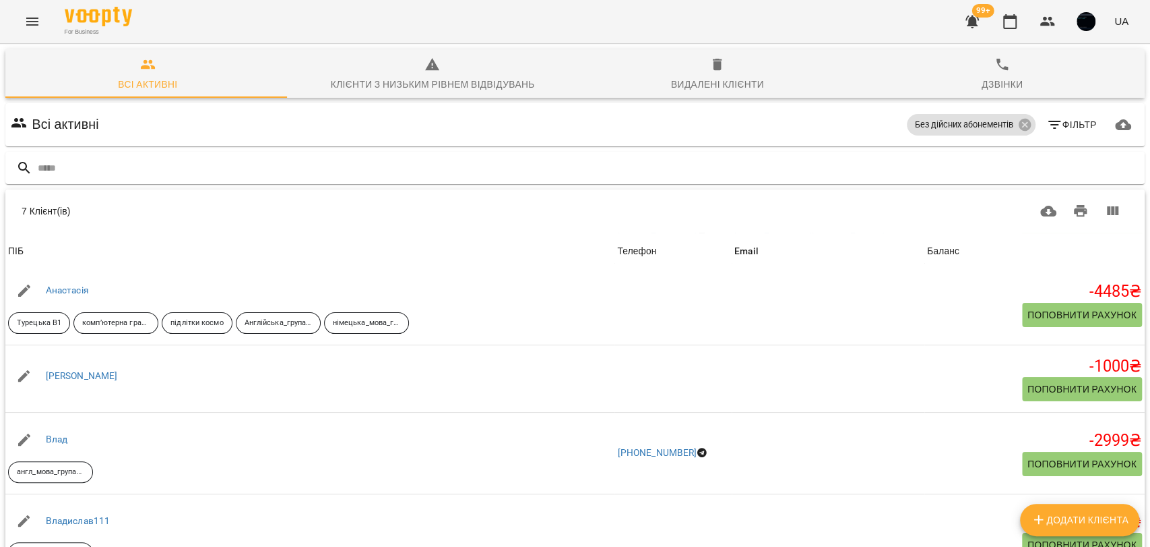
click at [1105, 111] on div "Фільтр" at bounding box center [1124, 125] width 38 height 38
click at [1051, 120] on span "Фільтр" at bounding box center [1072, 125] width 50 height 16
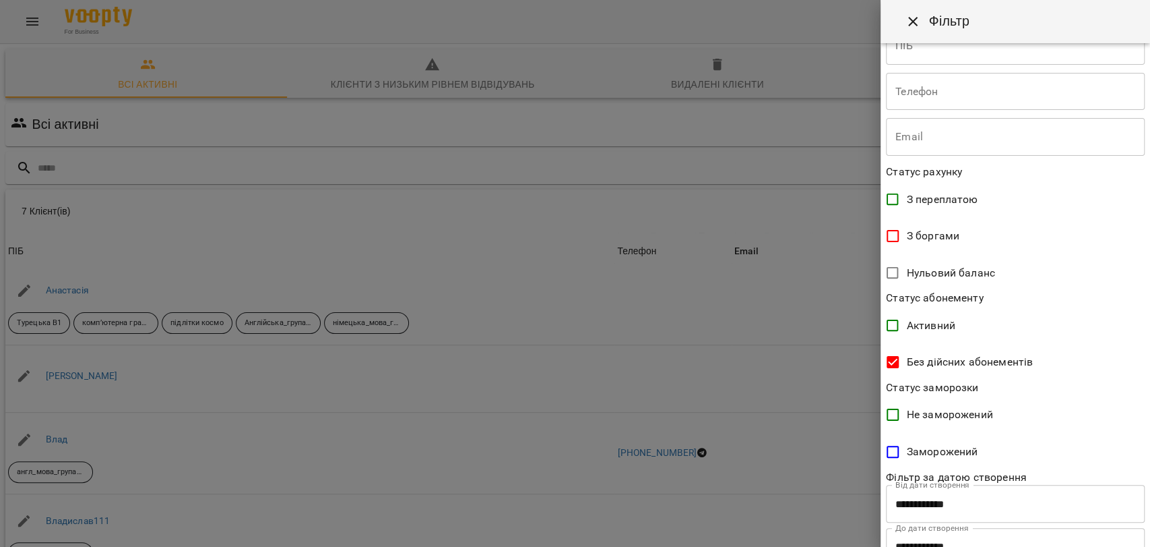
scroll to position [204, 0]
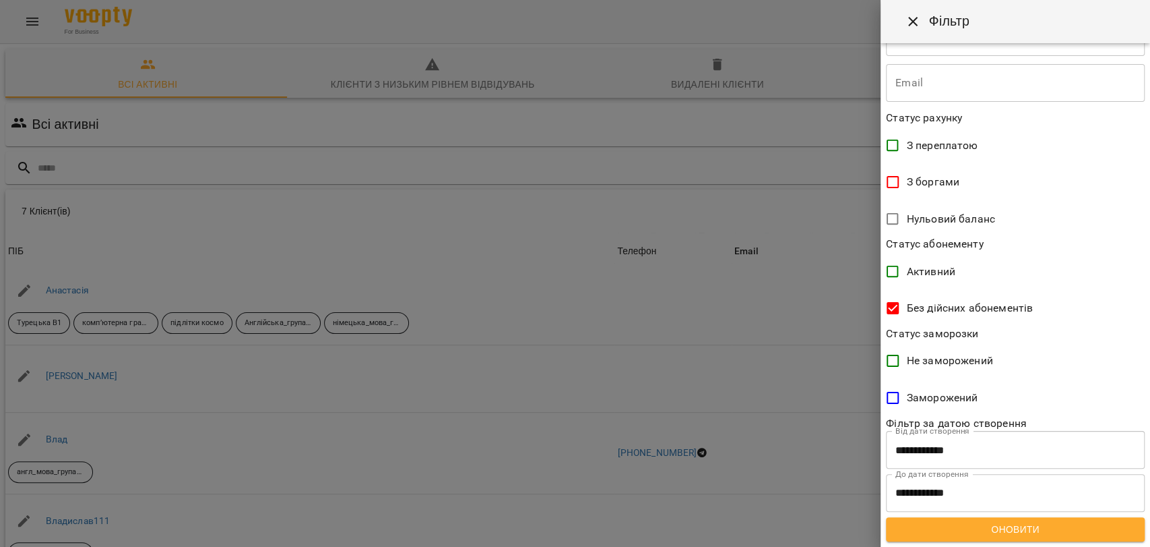
click at [613, 183] on div at bounding box center [575, 273] width 1150 height 547
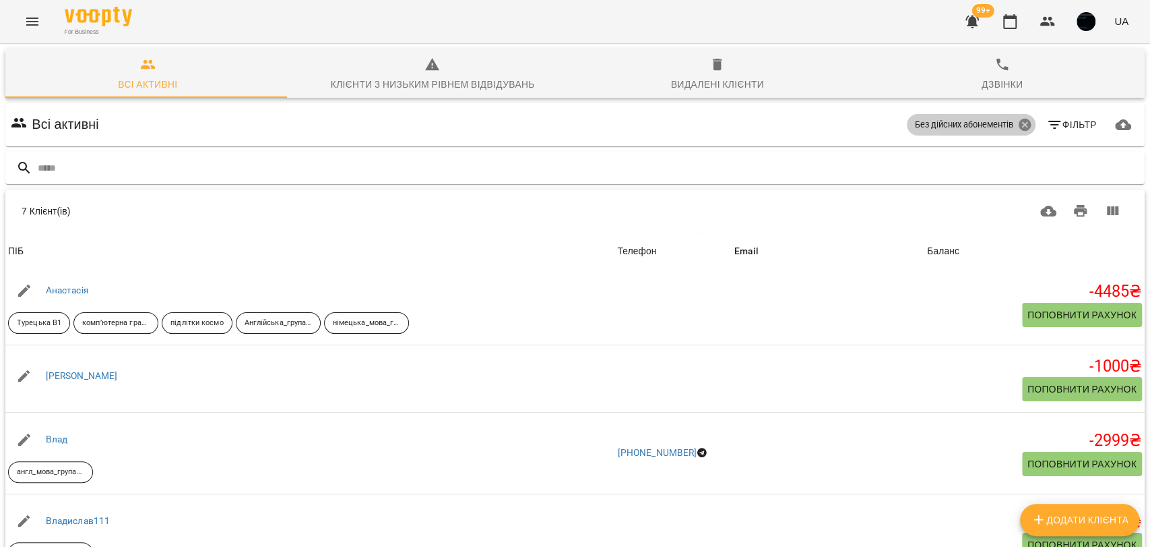
click at [1019, 124] on icon at bounding box center [1025, 125] width 12 height 12
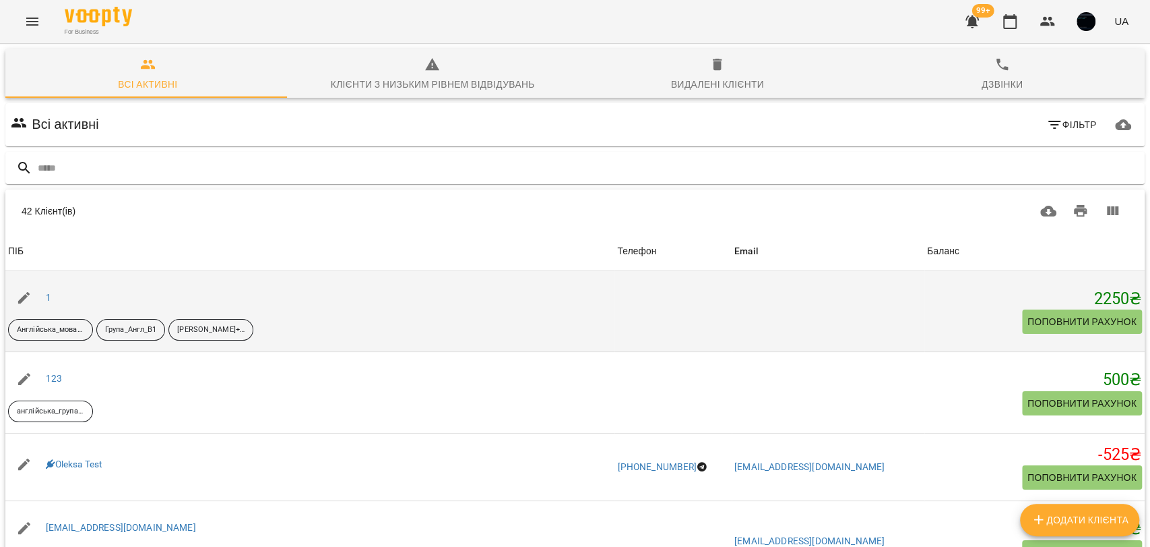
click at [43, 297] on div "1" at bounding box center [48, 297] width 11 height 19
click at [46, 297] on link "1" at bounding box center [48, 297] width 5 height 11
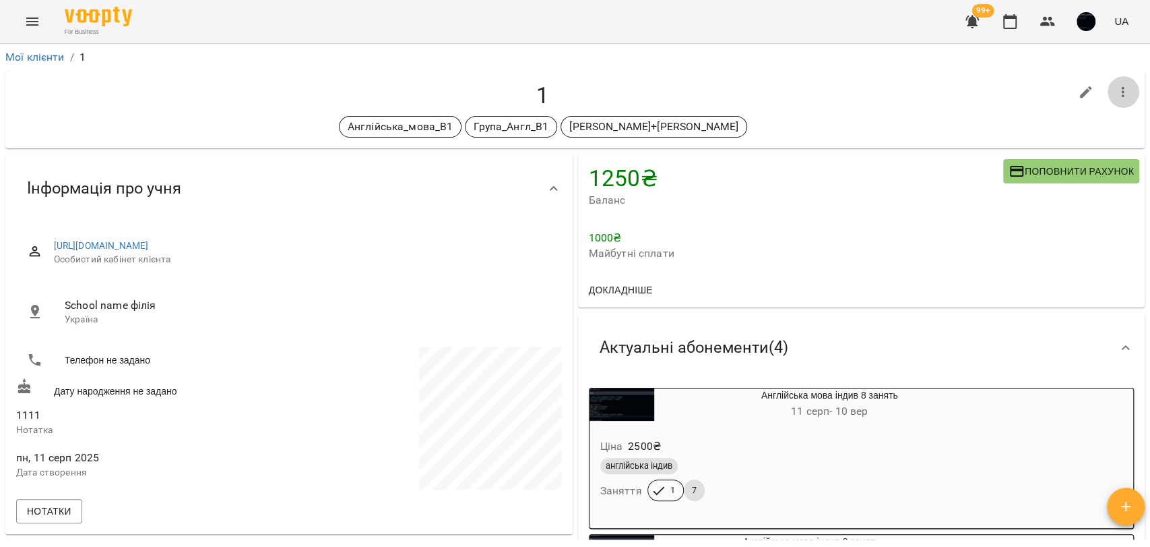
click at [1115, 88] on icon "button" at bounding box center [1123, 92] width 16 height 16
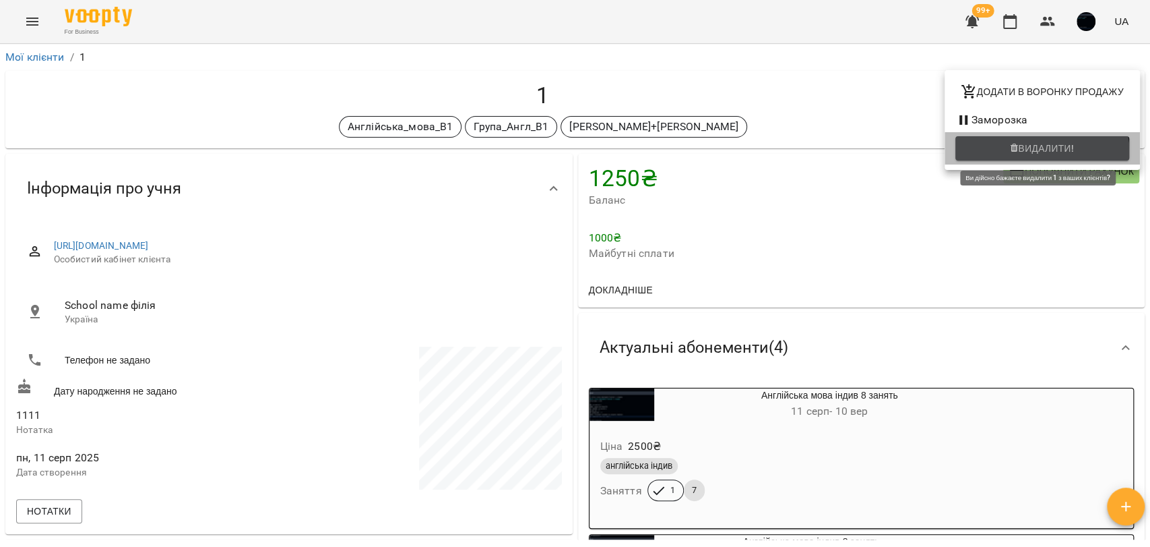
click at [1026, 158] on button "Видалити!" at bounding box center [1043, 148] width 174 height 24
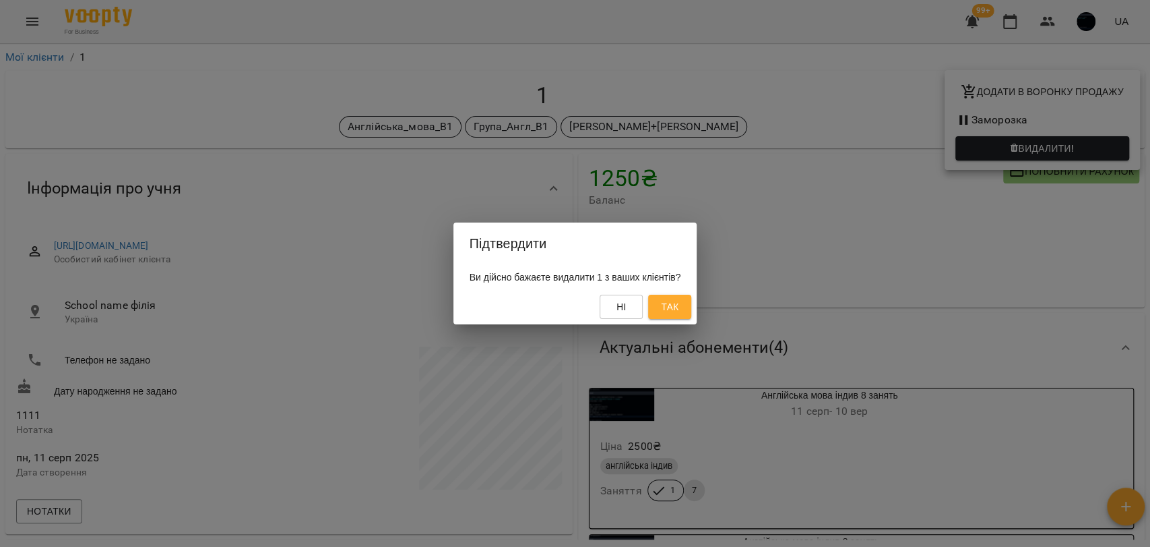
click at [679, 300] on span "Так" at bounding box center [670, 307] width 18 height 16
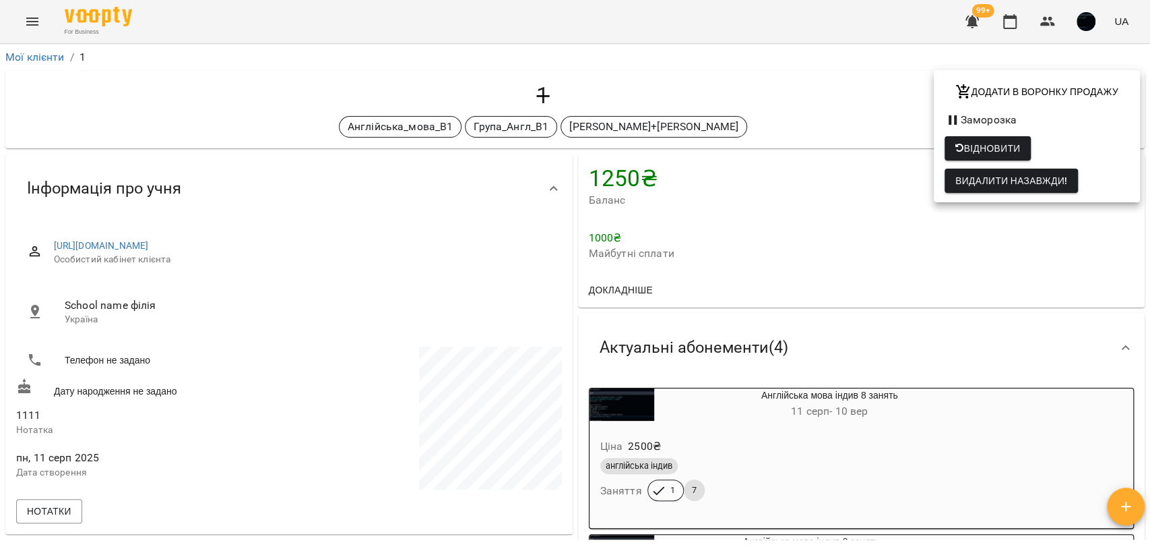
click at [50, 53] on div at bounding box center [575, 273] width 1150 height 547
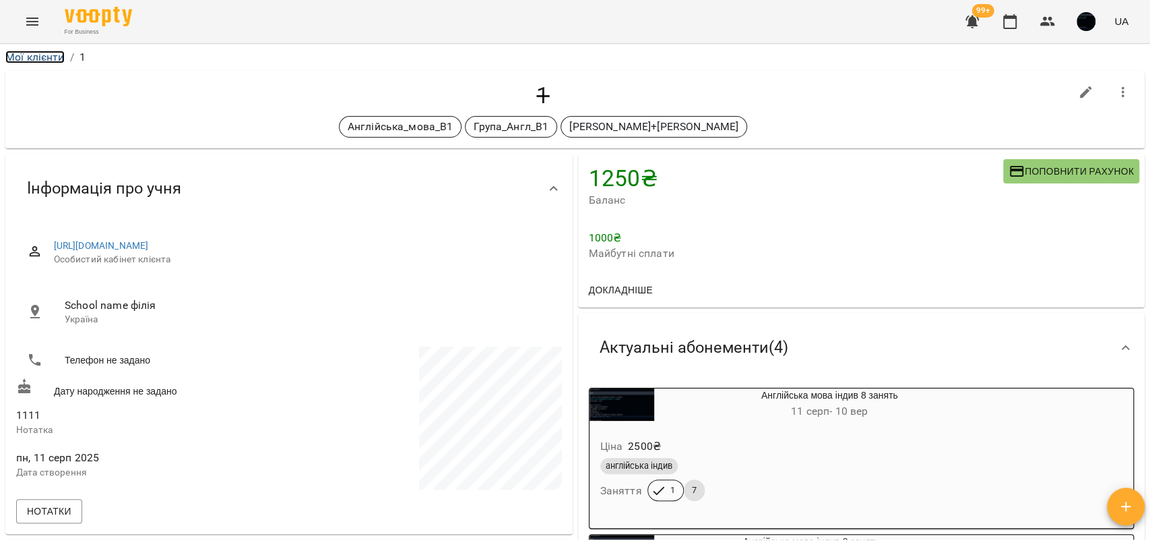
click at [50, 53] on link "Мої клієнти" at bounding box center [34, 57] width 59 height 13
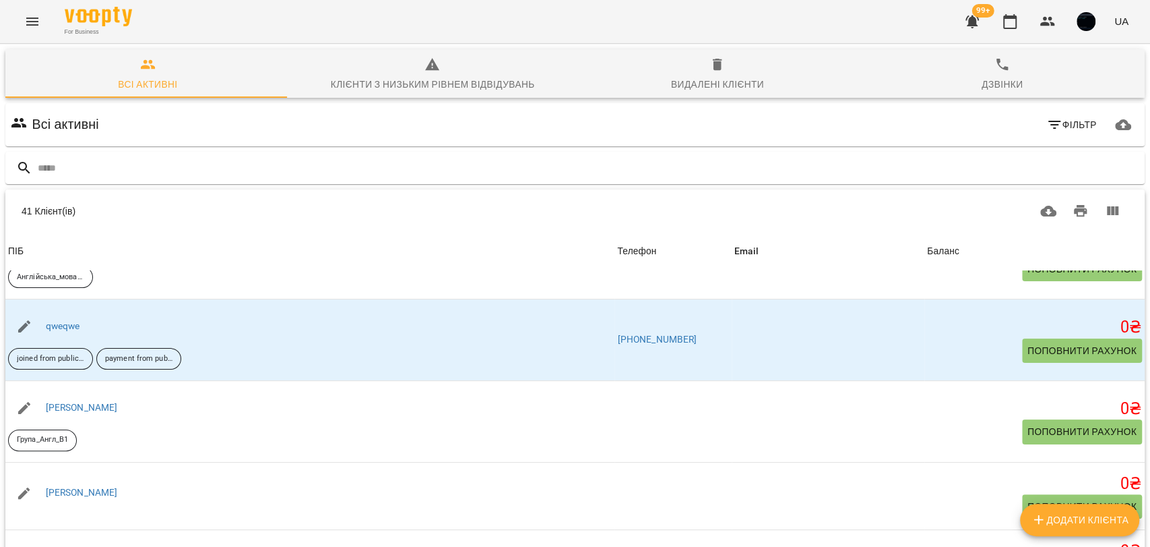
scroll to position [150, 0]
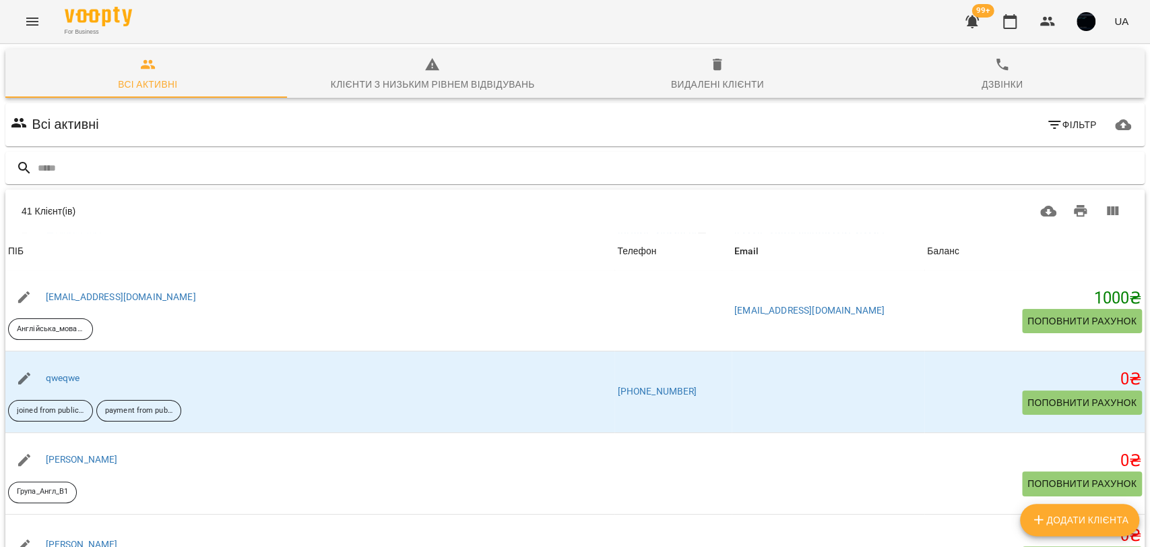
click at [688, 84] on div "Видалені клієнти" at bounding box center [717, 84] width 93 height 16
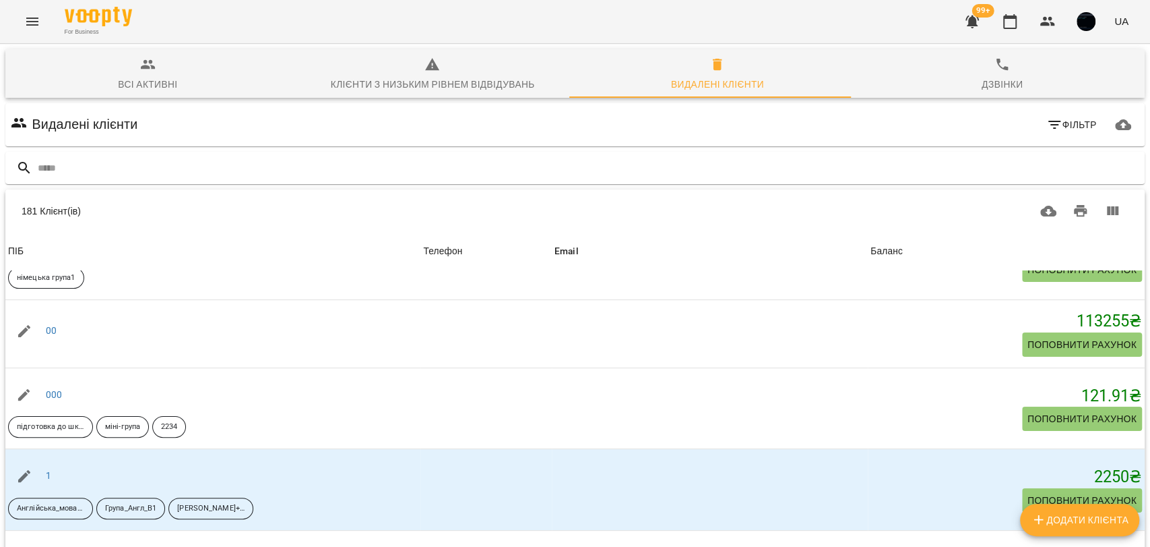
scroll to position [75, 0]
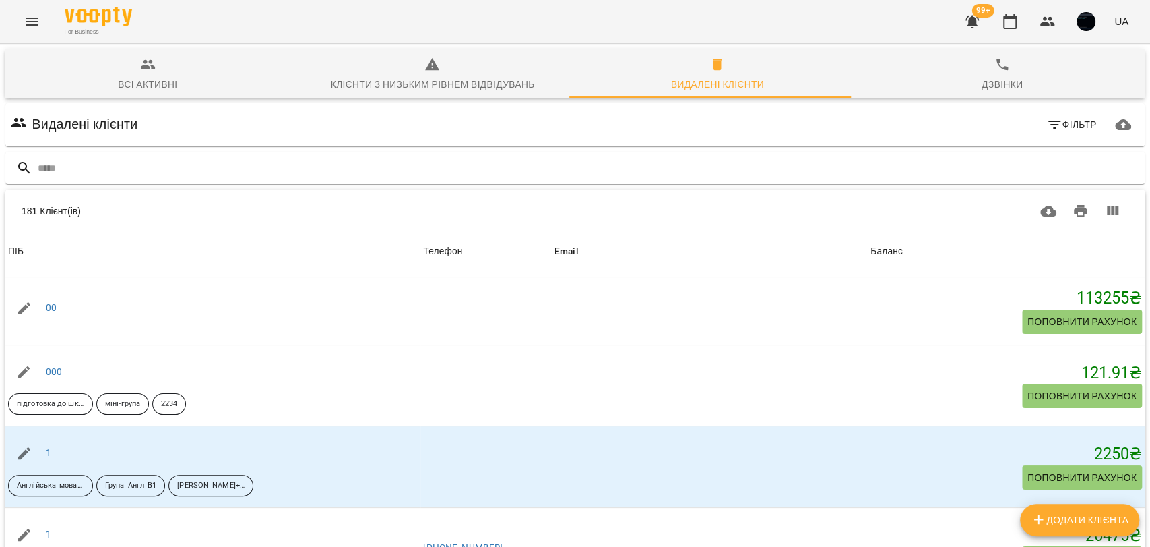
click at [163, 72] on span "Всі активні" at bounding box center [147, 75] width 269 height 36
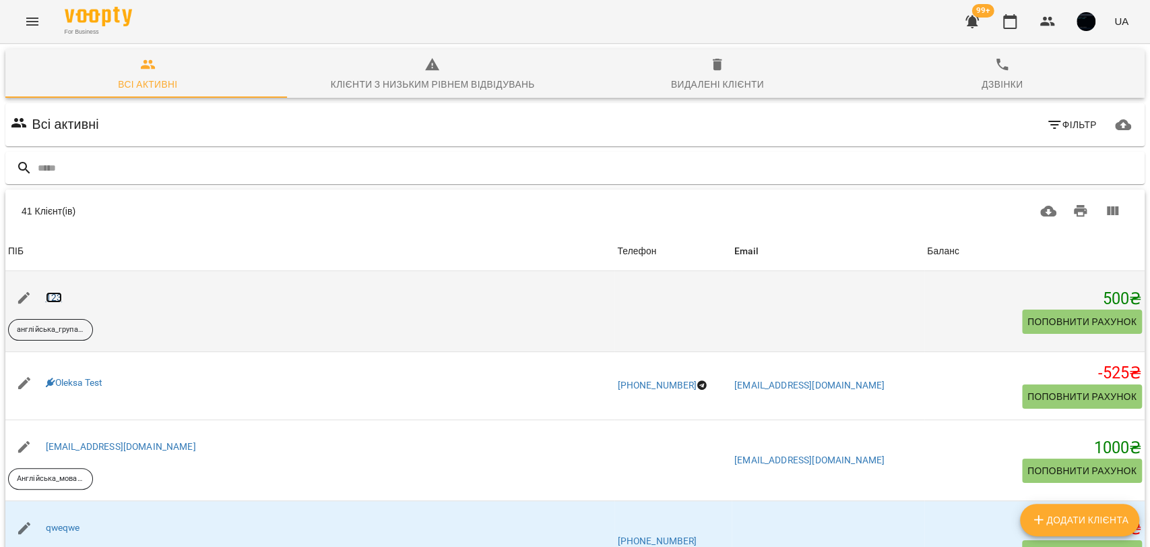
click at [53, 299] on link "123" at bounding box center [54, 297] width 16 height 11
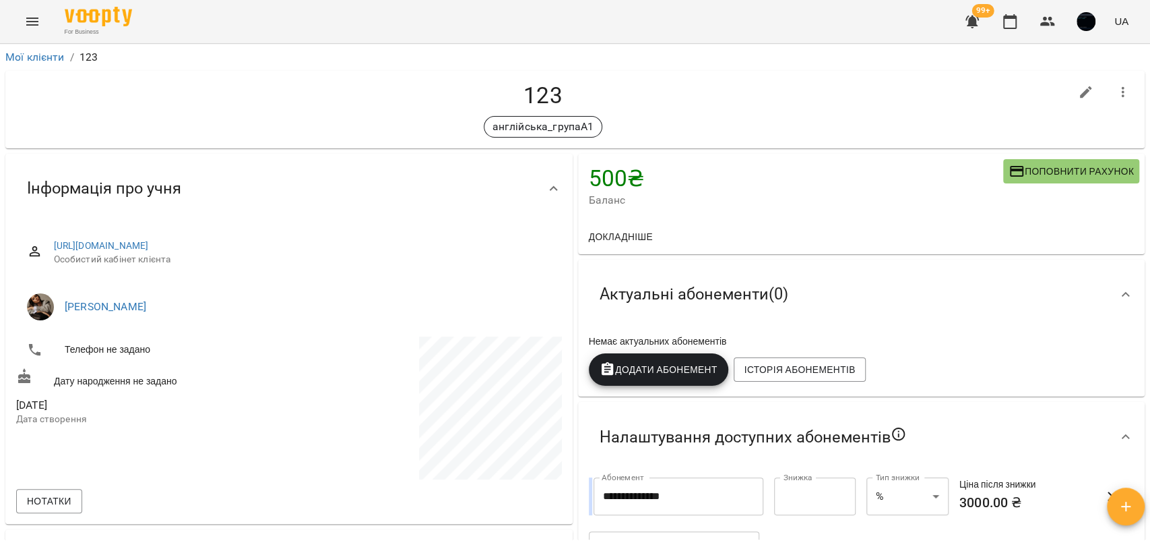
click at [26, 18] on icon "Menu" at bounding box center [32, 22] width 12 height 8
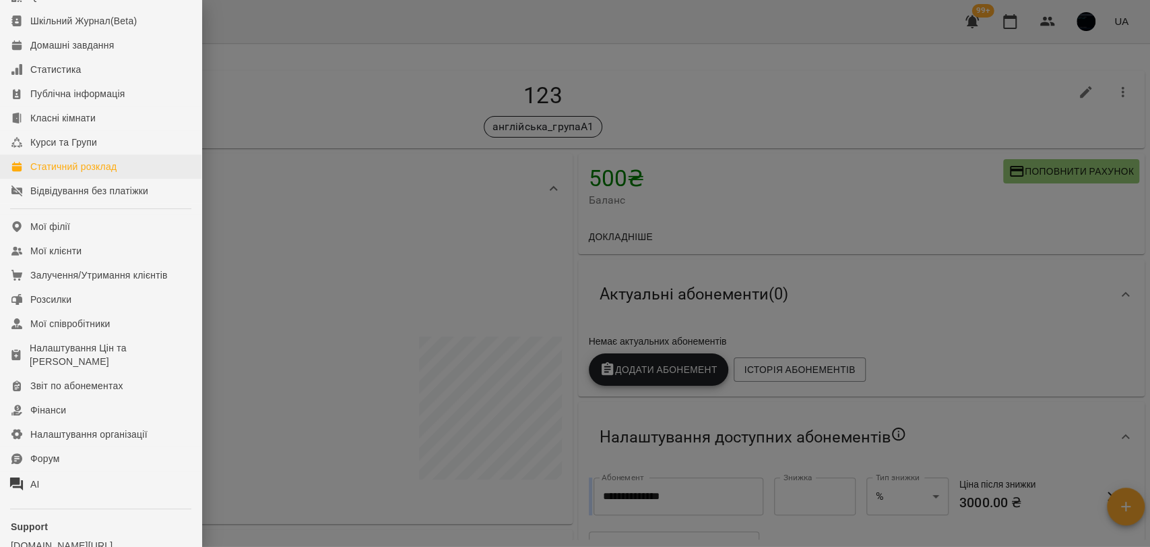
scroll to position [150, 0]
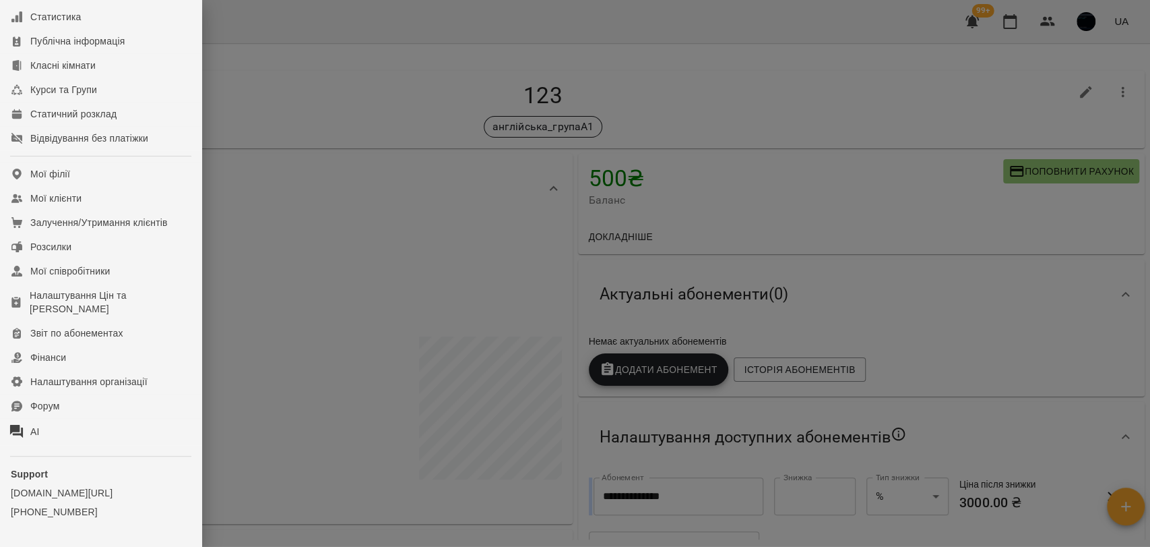
click at [337, 150] on div at bounding box center [575, 273] width 1150 height 547
